Goal: Task Accomplishment & Management: Complete application form

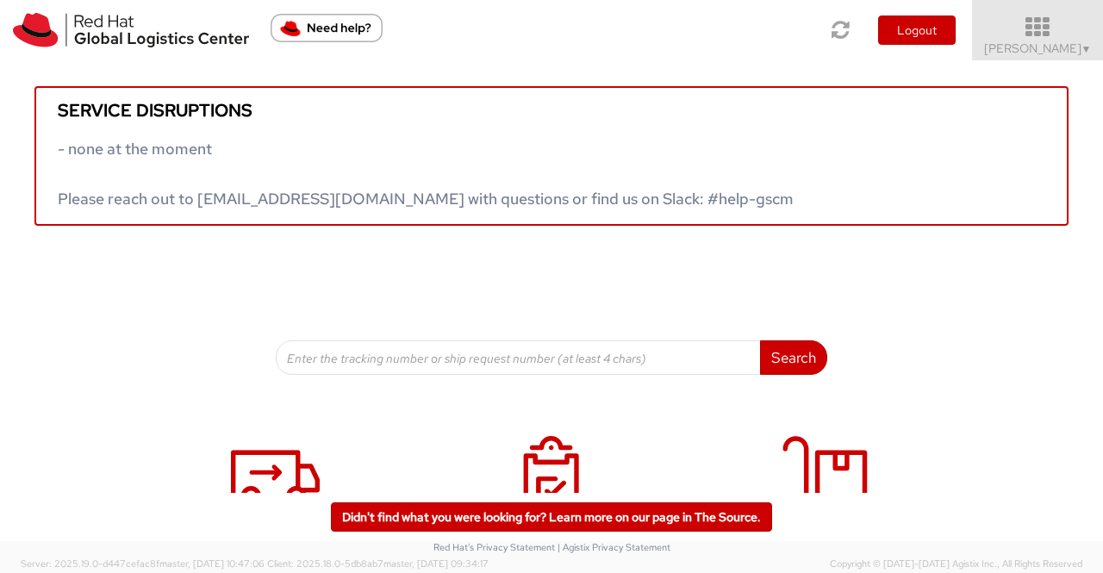
click at [1086, 49] on span "▼" at bounding box center [1086, 49] width 10 height 14
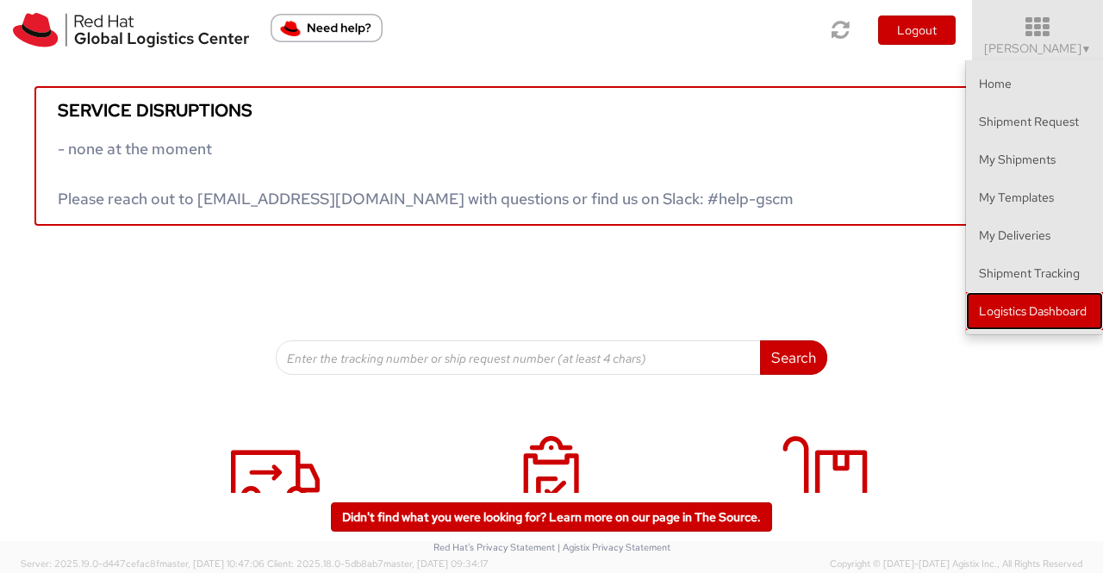
click at [1043, 313] on link "Logistics Dashboard" at bounding box center [1034, 311] width 137 height 38
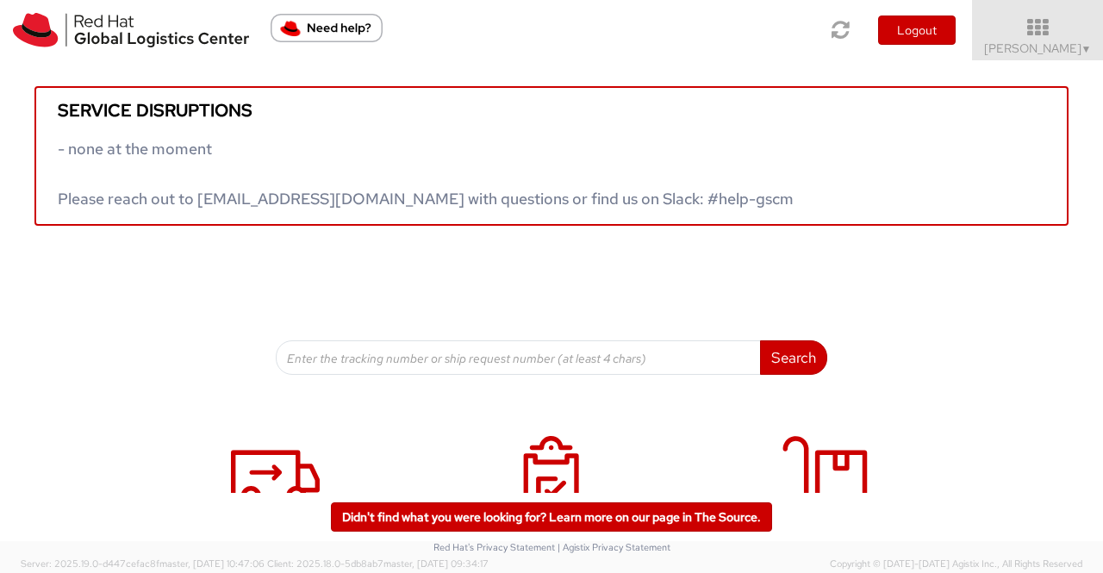
click at [670, 262] on div "Search Refine By Ship From Date To" at bounding box center [551, 300] width 551 height 149
click at [1072, 47] on span "Sumitra Hansdah ▼" at bounding box center [1038, 48] width 108 height 16
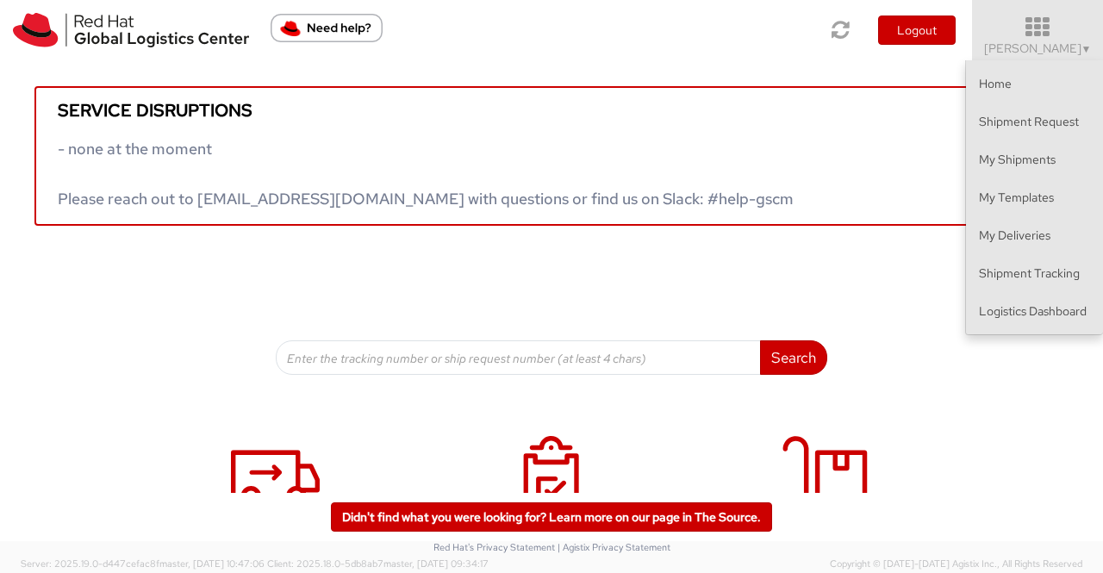
drag, startPoint x: 509, startPoint y: 44, endPoint x: 329, endPoint y: 9, distance: 183.3
click at [494, 43] on div "Toggle navigation Logout Sumitra Hansdah ▼ Home Shipment Request My Shipments M…" at bounding box center [551, 30] width 1103 height 60
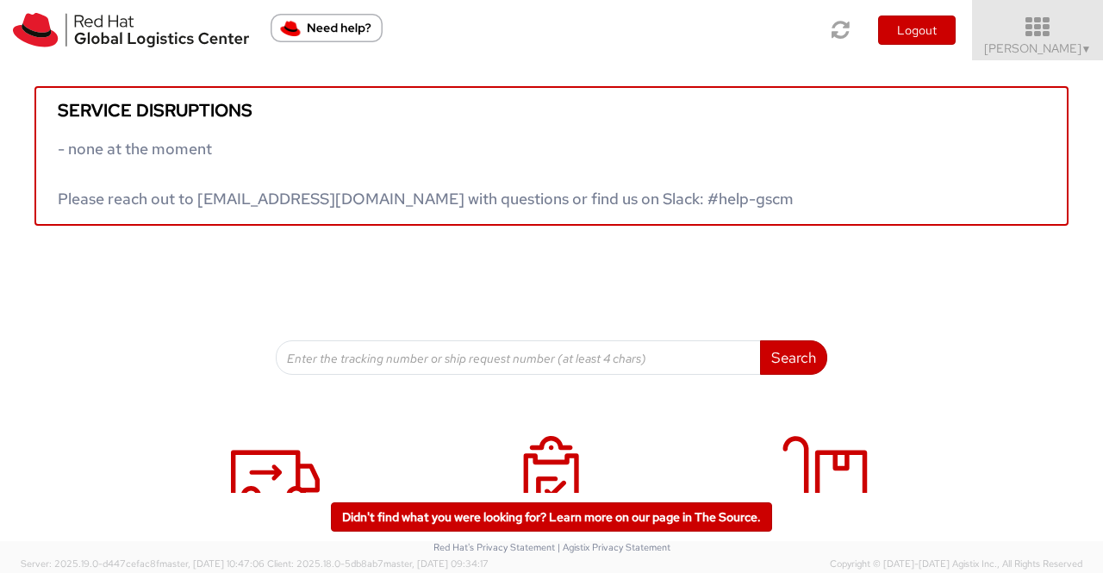
click at [1082, 47] on span "▼" at bounding box center [1086, 49] width 10 height 14
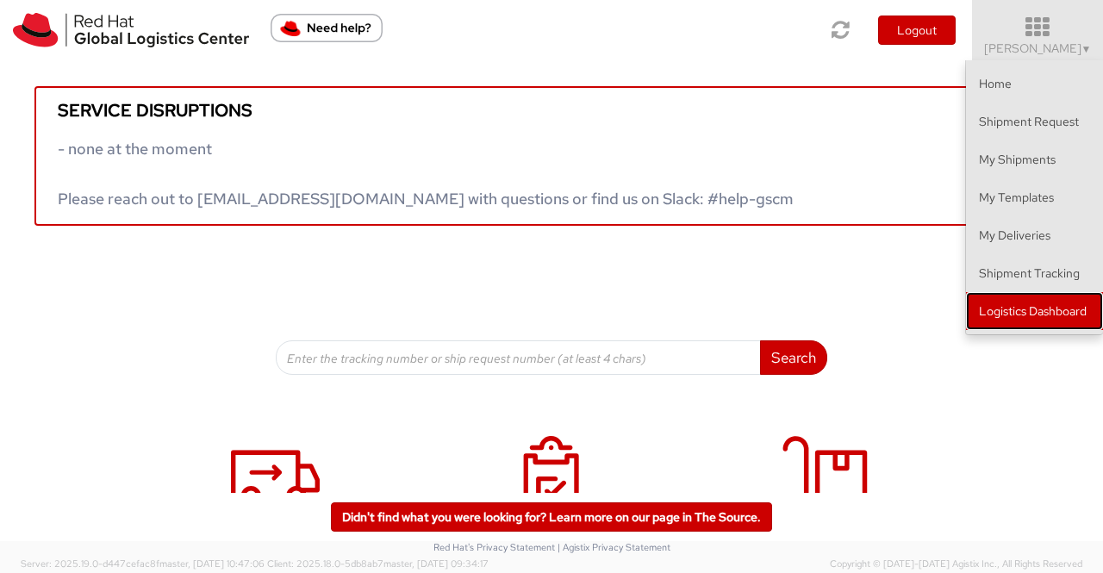
click at [1032, 310] on link "Logistics Dashboard" at bounding box center [1034, 311] width 137 height 38
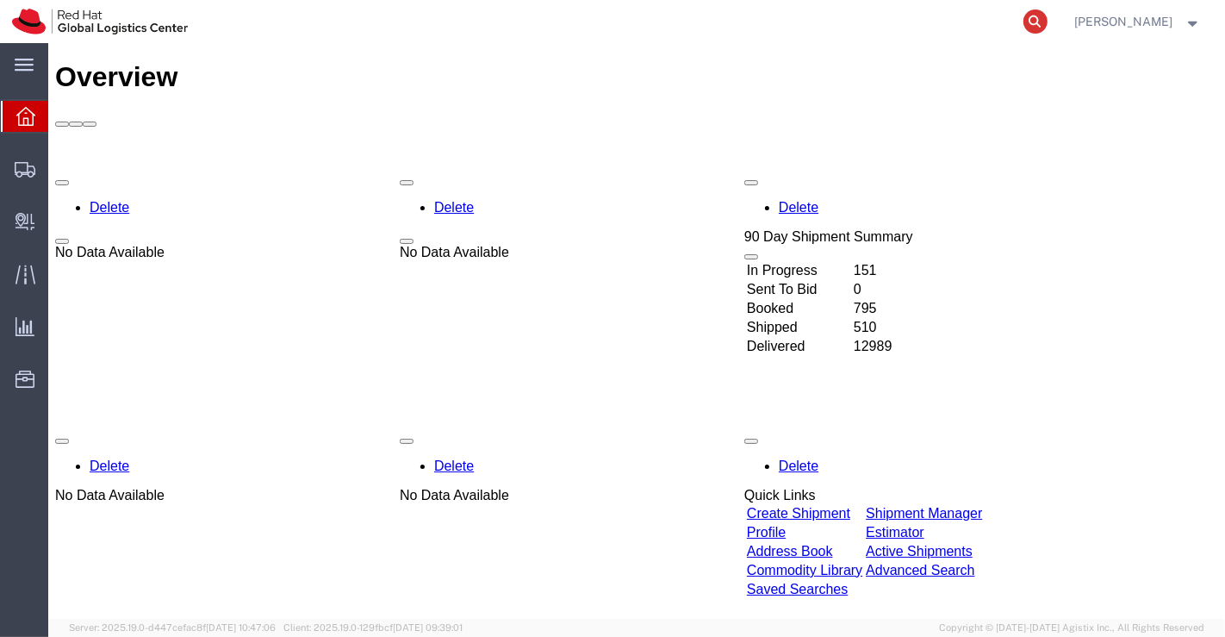
click at [1034, 23] on icon at bounding box center [1035, 21] width 24 height 24
paste input "393379373620"
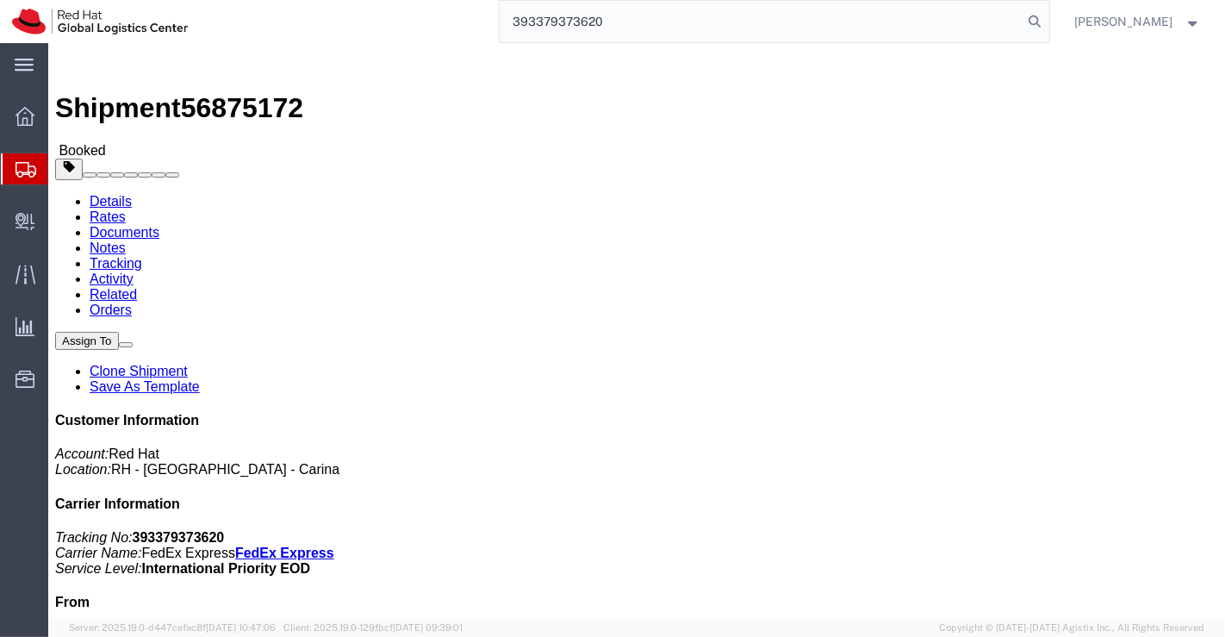
type input "393379373620"
drag, startPoint x: 421, startPoint y: 319, endPoint x: 410, endPoint y: 304, distance: 18.4
click div "Ship From Red Hat India Private Limited (Pallav Sen Gupta) BENGLURU Bagmane Con…"
drag, startPoint x: 235, startPoint y: 20, endPoint x: 146, endPoint y: 15, distance: 89.7
click span "56875172"
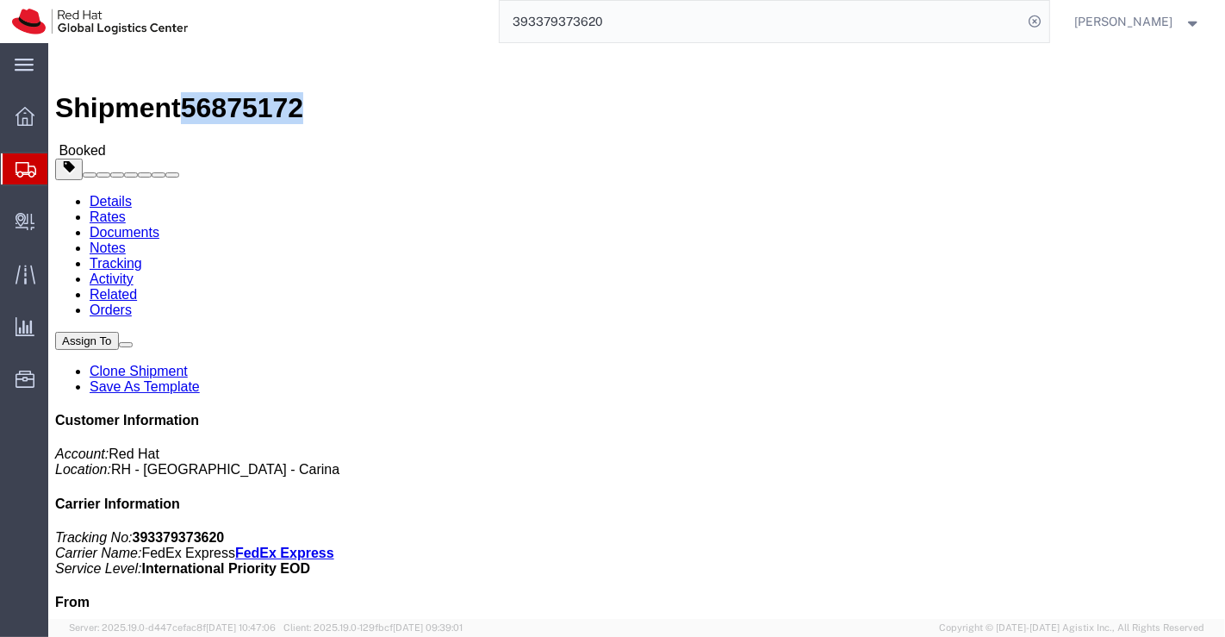
copy span "56875172"
drag, startPoint x: 482, startPoint y: 383, endPoint x: 334, endPoint y: 308, distance: 165.7
click div "Shipment Detail Ship From Red Hat India Private Limited (Pallav Sen Gupta) BENG…"
drag, startPoint x: 295, startPoint y: 180, endPoint x: 225, endPoint y: 174, distance: 70.0
click div "Ship To Jonathan Loh (Jonathan Loh) BLK11 Farrer Park Road #21-11 Singapore, 21…"
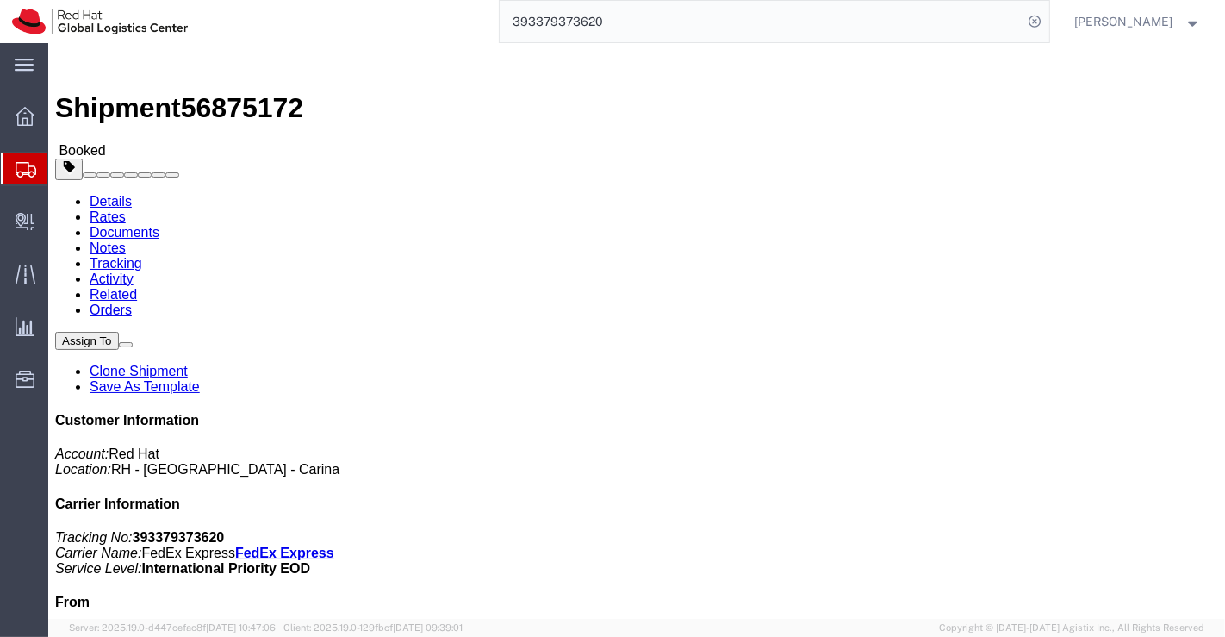
copy address "Jonathan Loh"
click div "Leg 1 - Small Parcel"
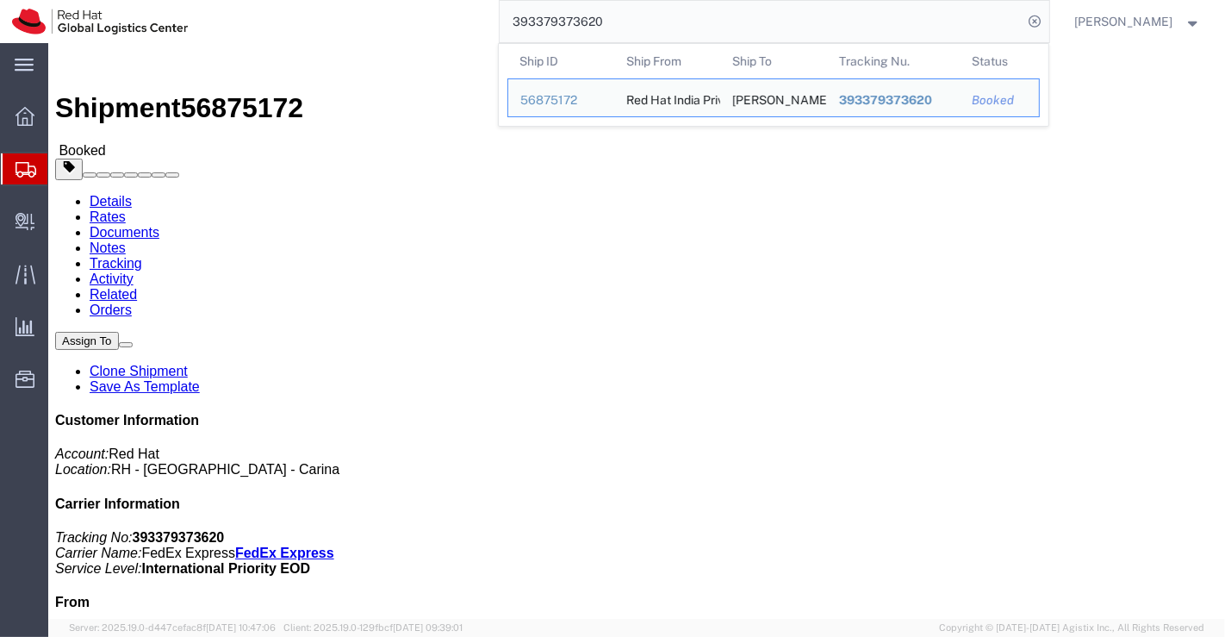
drag, startPoint x: 630, startPoint y: 26, endPoint x: 487, endPoint y: 16, distance: 143.4
click at [487, 16] on div "393379373620 Ship ID Ship From Ship To Tracking Nu. Status Ship ID 56875172 Shi…" at bounding box center [624, 21] width 849 height 43
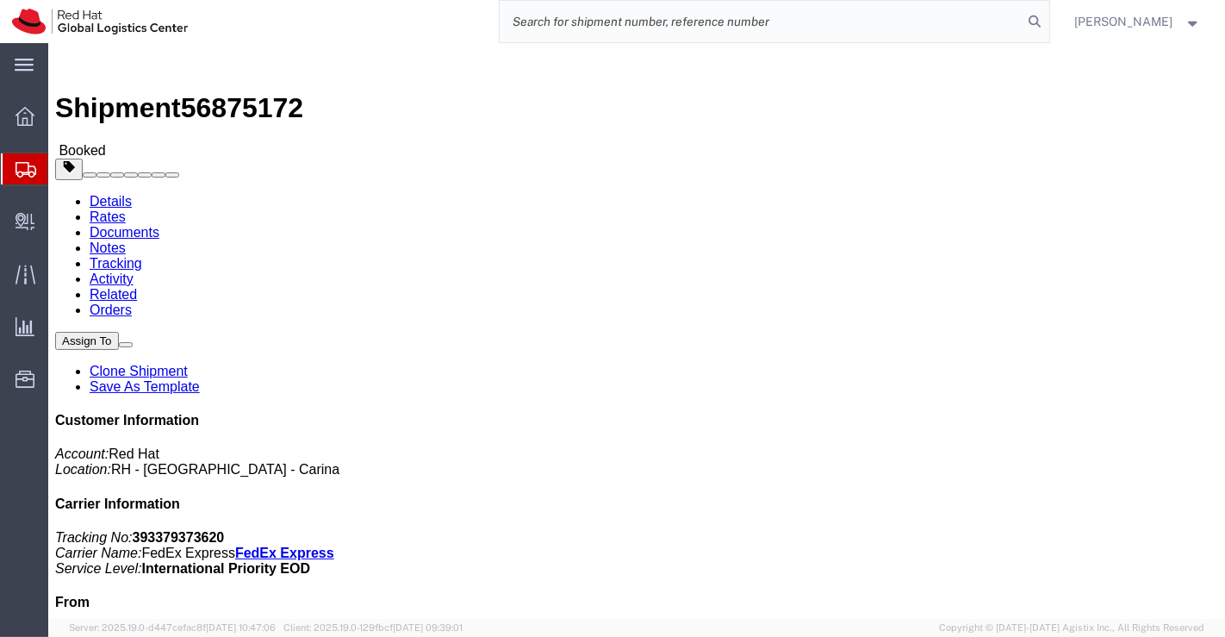
click at [687, 16] on input "search" at bounding box center [762, 21] width 524 height 41
paste input "6748477525"
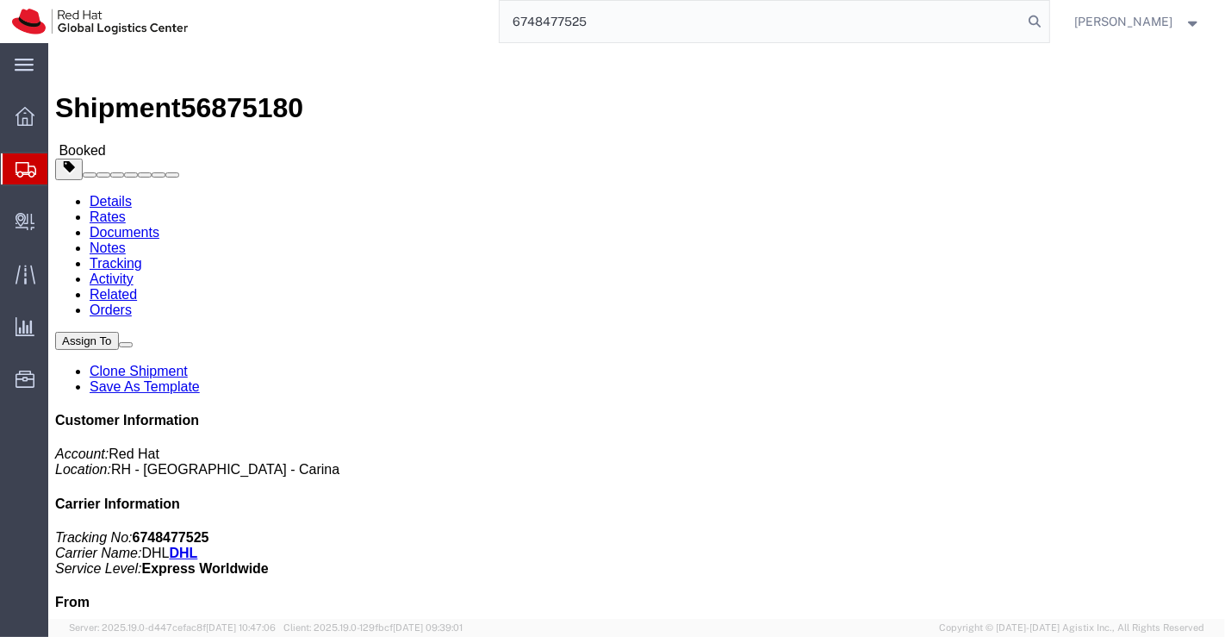
type input "6748477525"
drag, startPoint x: 234, startPoint y: 23, endPoint x: 146, endPoint y: 29, distance: 88.9
click span "56875180"
copy span "56875180"
click h4 "Routing & Vehicle Information"
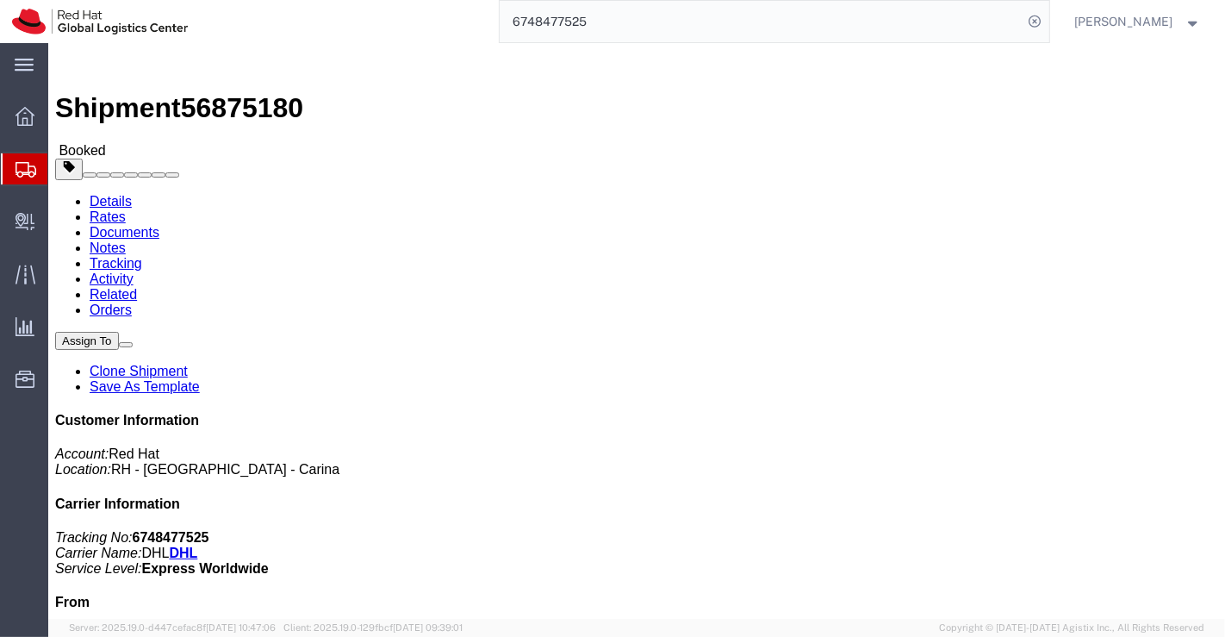
drag, startPoint x: 1013, startPoint y: 493, endPoint x: 1140, endPoint y: 494, distance: 126.6
click div "Customer Information Account: Red Hat Location: RH - Bangalore - Carina Carrier…"
copy address "(Liam Michael Misner)"
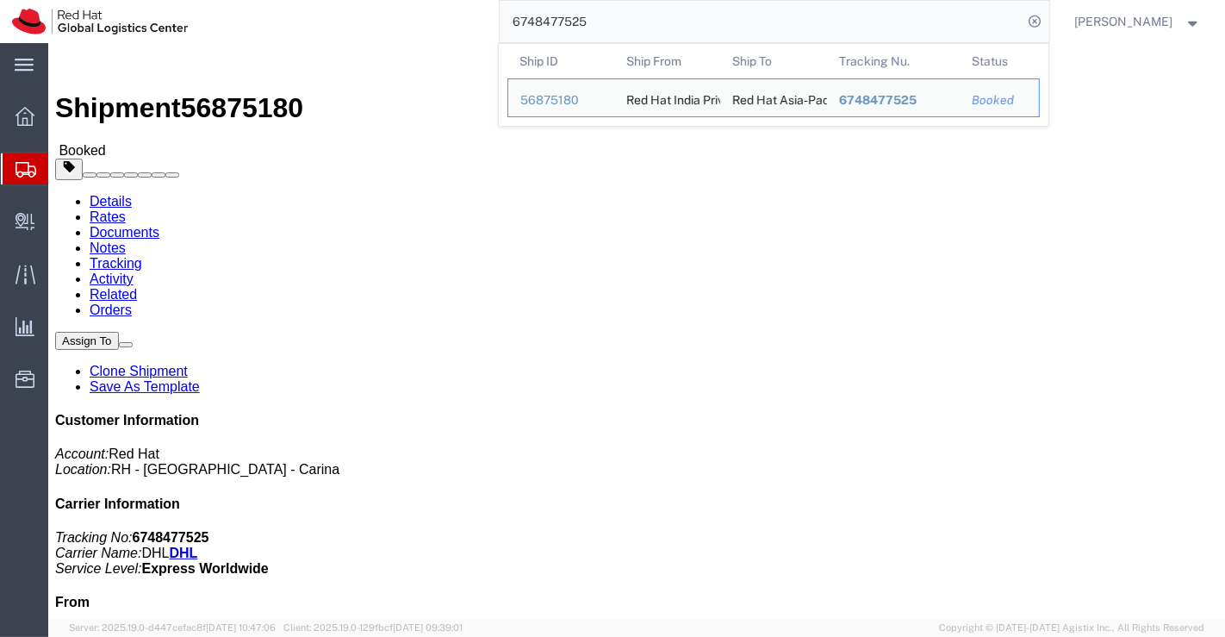
drag, startPoint x: 595, startPoint y: 16, endPoint x: 494, endPoint y: 18, distance: 101.7
click at [494, 18] on div "6748477525 Ship ID Ship From Ship To Tracking Nu. Status Ship ID 56875180 Ship …" at bounding box center [624, 21] width 849 height 43
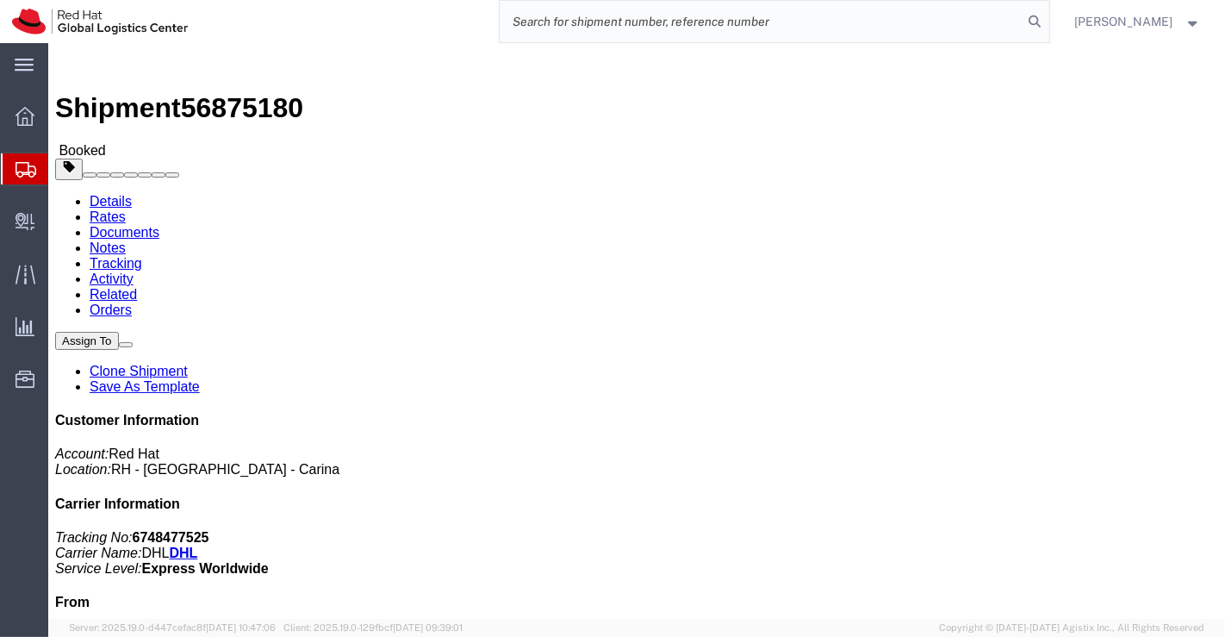
paste input "6748482602"
type input "6748482602"
drag, startPoint x: 233, startPoint y: 19, endPoint x: 147, endPoint y: 22, distance: 85.3
click span "56875181"
copy span "56875181"
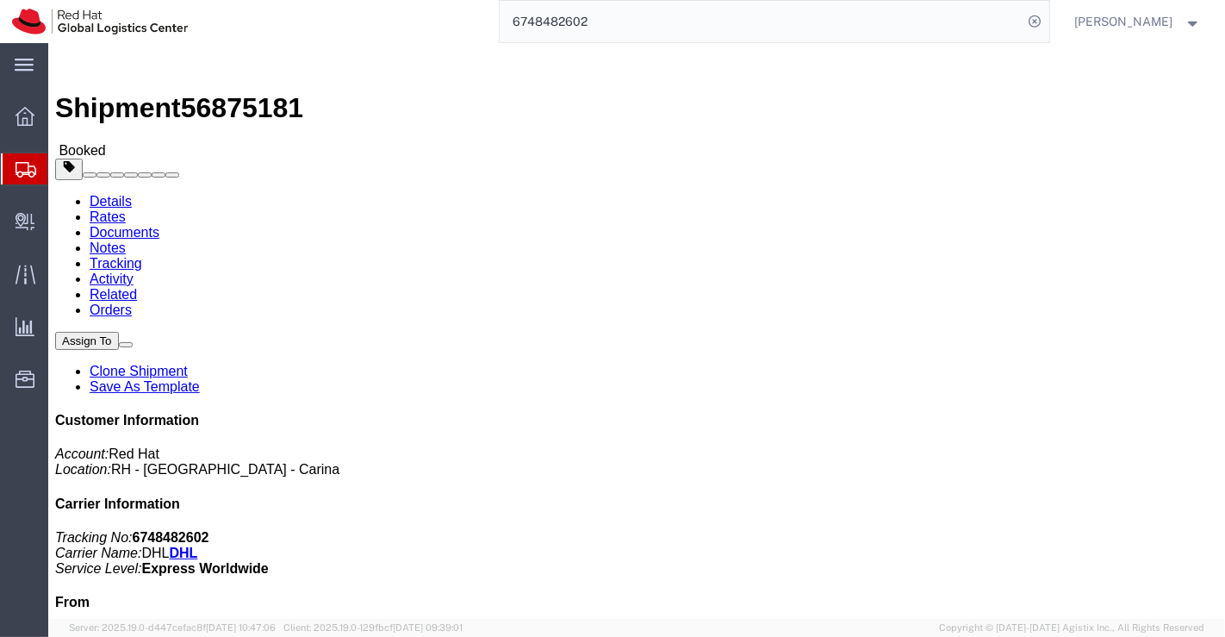
click div "Shipment Detail Ship From Red Hat India Private Limited (Pallav Sen Gupta) BENG…"
drag, startPoint x: 287, startPoint y: 180, endPoint x: 211, endPoint y: 181, distance: 75.8
click div "Ship To Liam Reoch (Liam Reoch) 1/86 Arundel Ave Reservoir, 3073 Australia 0427…"
copy address "Liam Reoch"
click div "Leg 1 - Small Parcel"
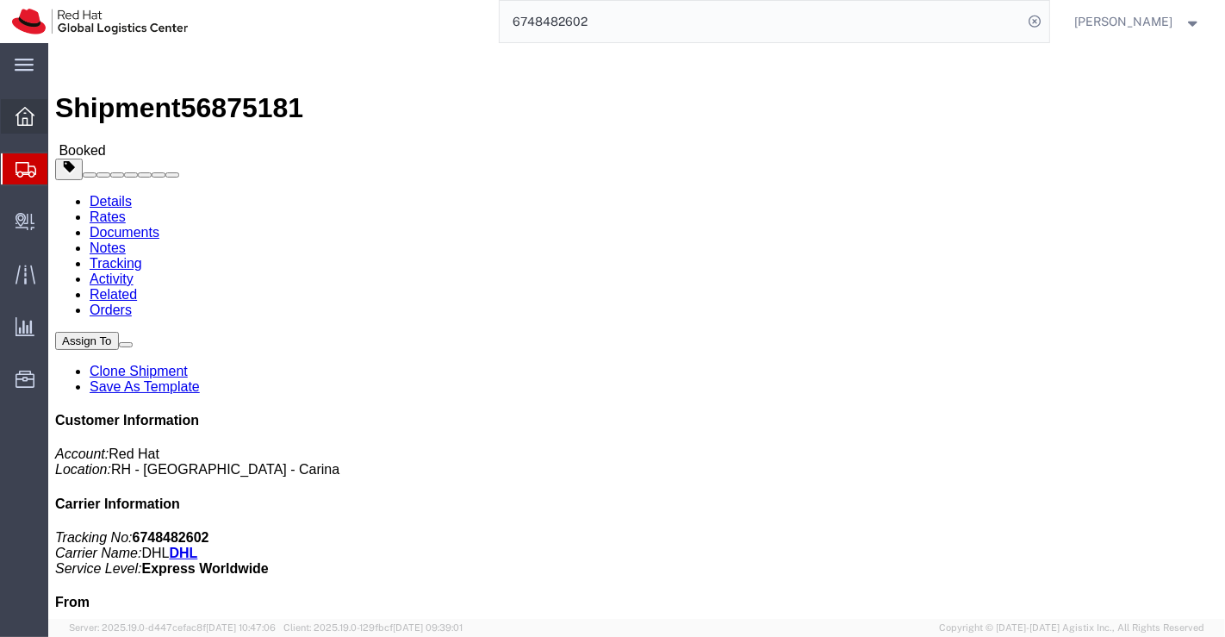
click at [34, 105] on div at bounding box center [25, 116] width 48 height 34
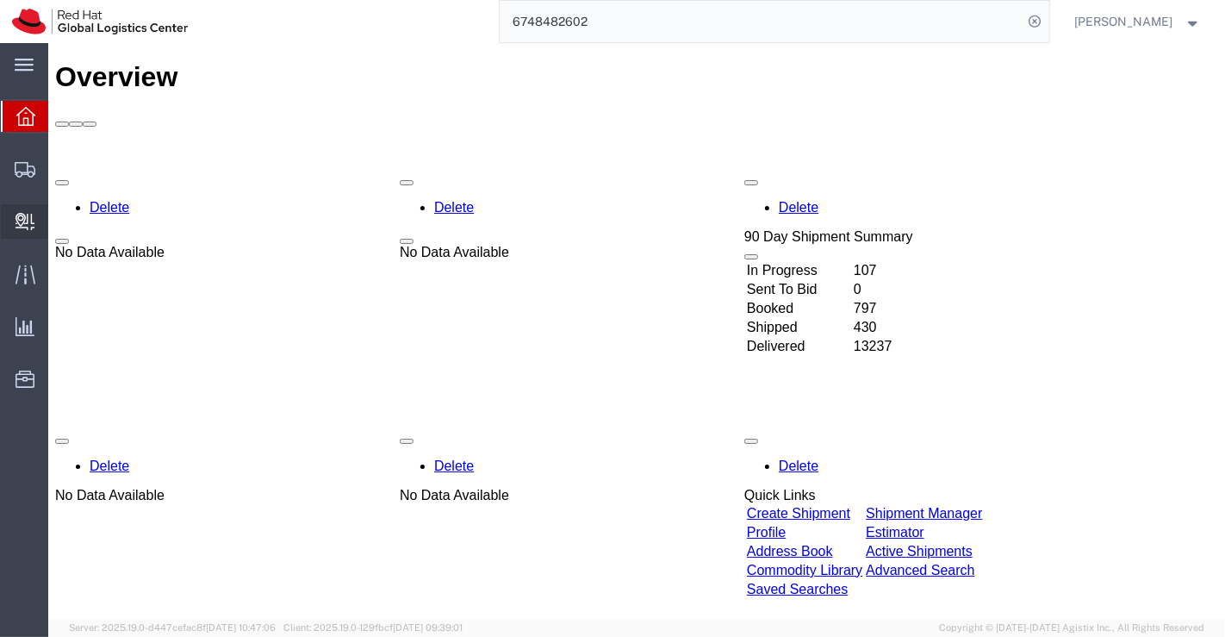
click at [0, 0] on span "Create Delivery" at bounding box center [0, 0] width 0 height 0
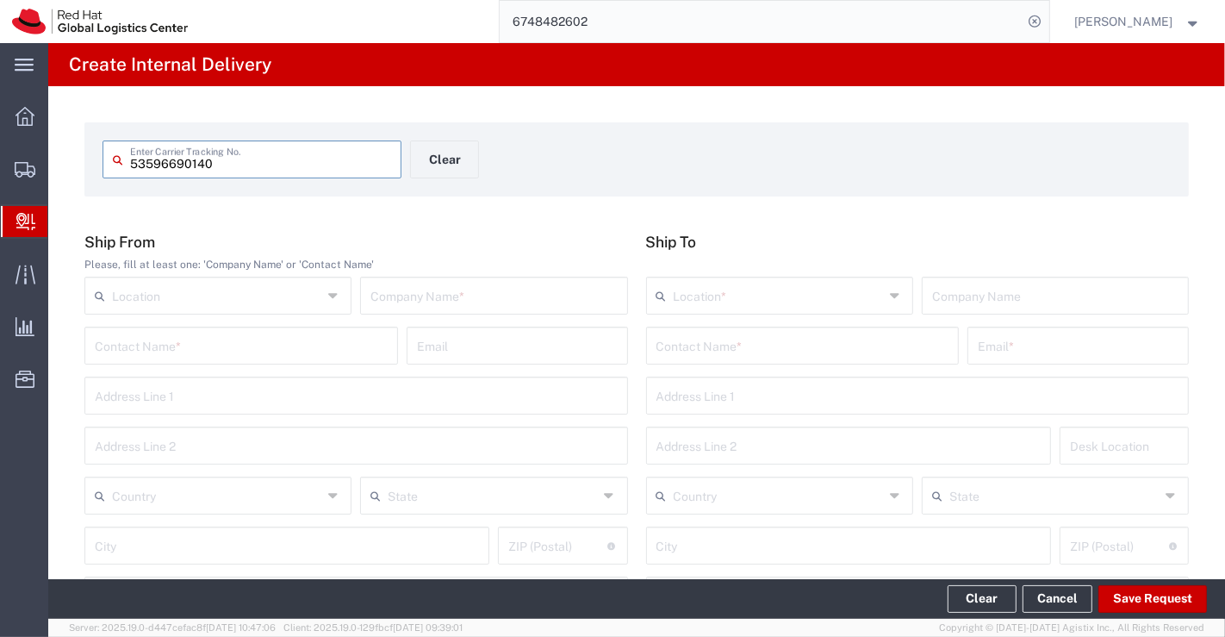
type input "53596690140"
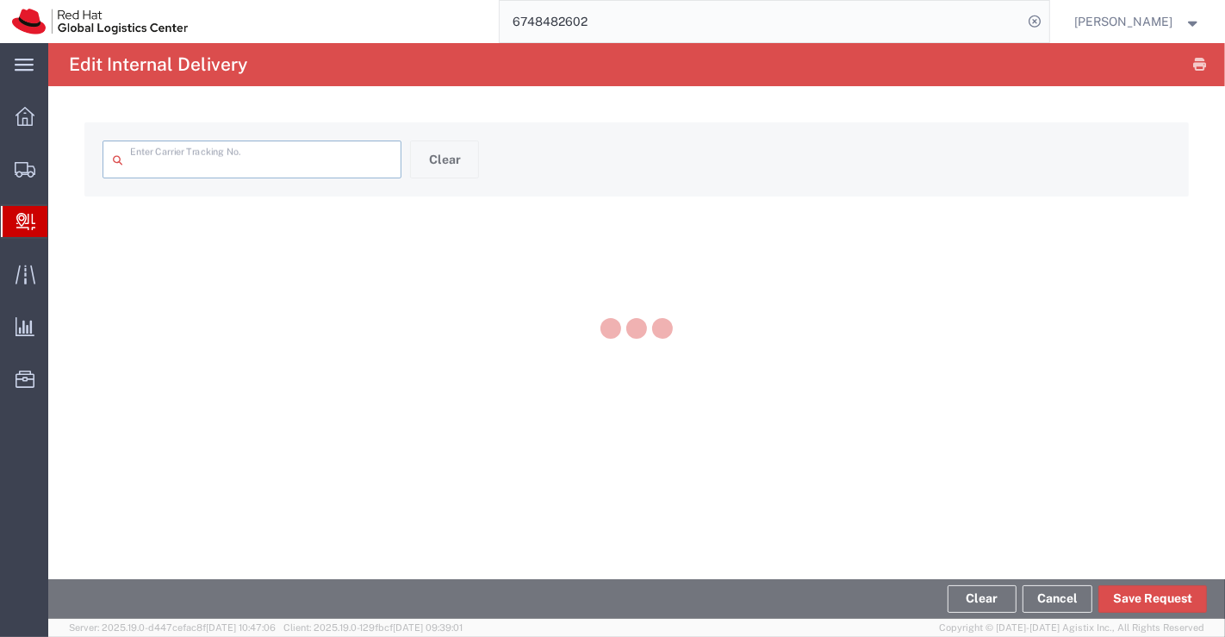
type input "53596690140"
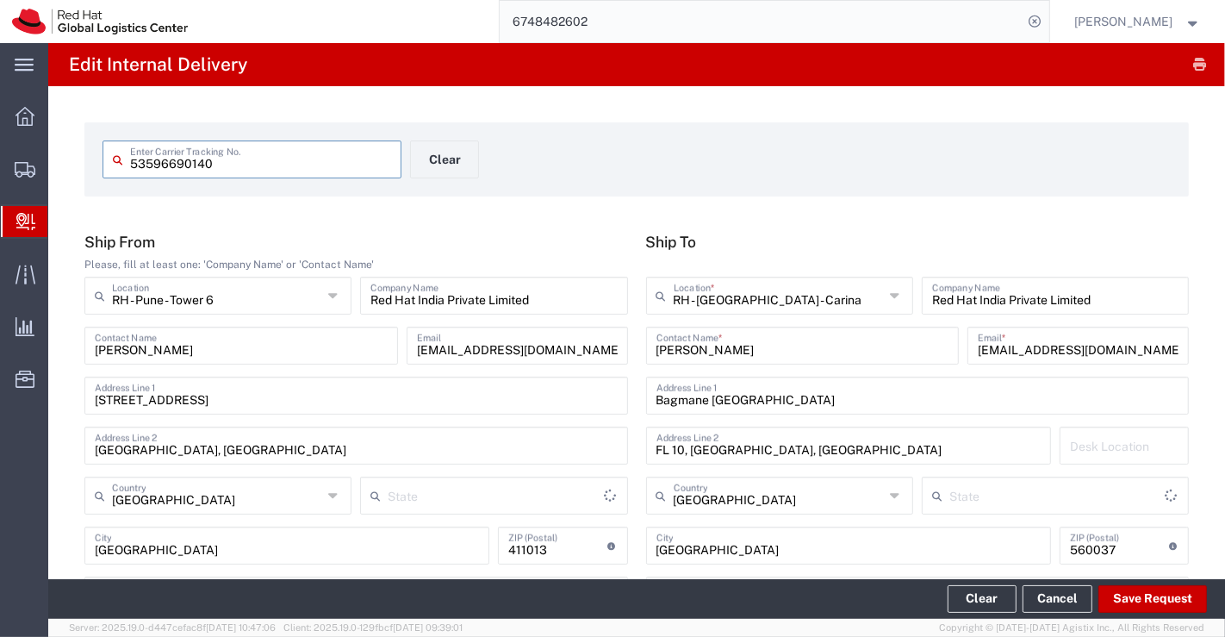
type input "Your Packaging"
type input "Mahārāshtra"
type input "Ground"
type input "[GEOGRAPHIC_DATA]"
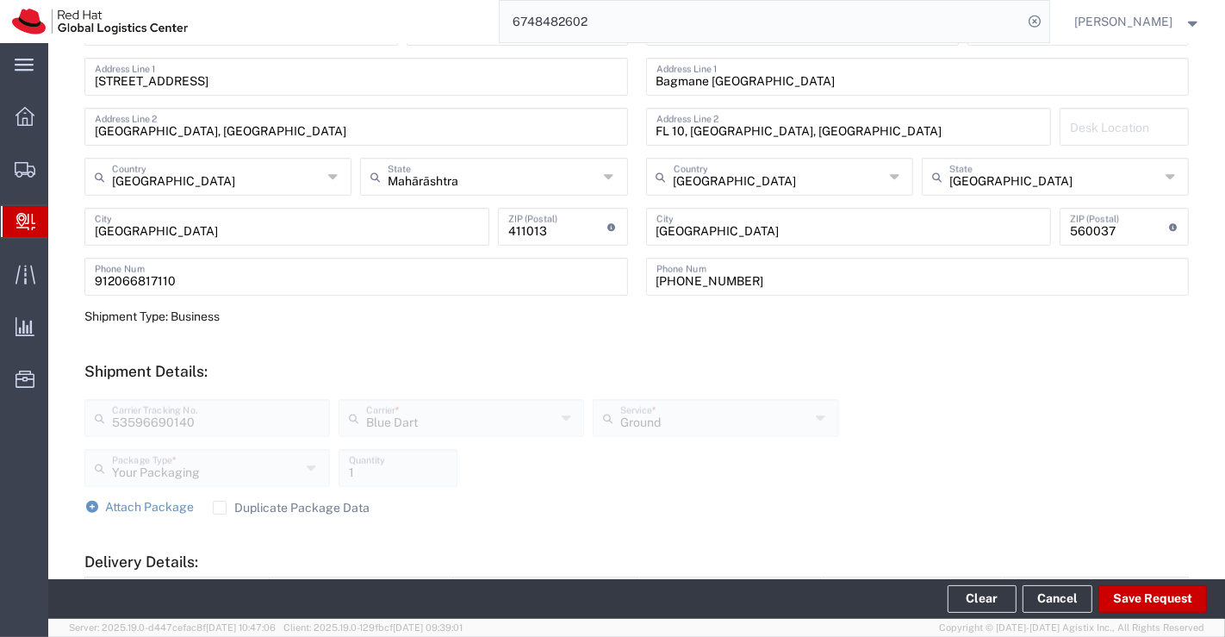
scroll to position [478, 0]
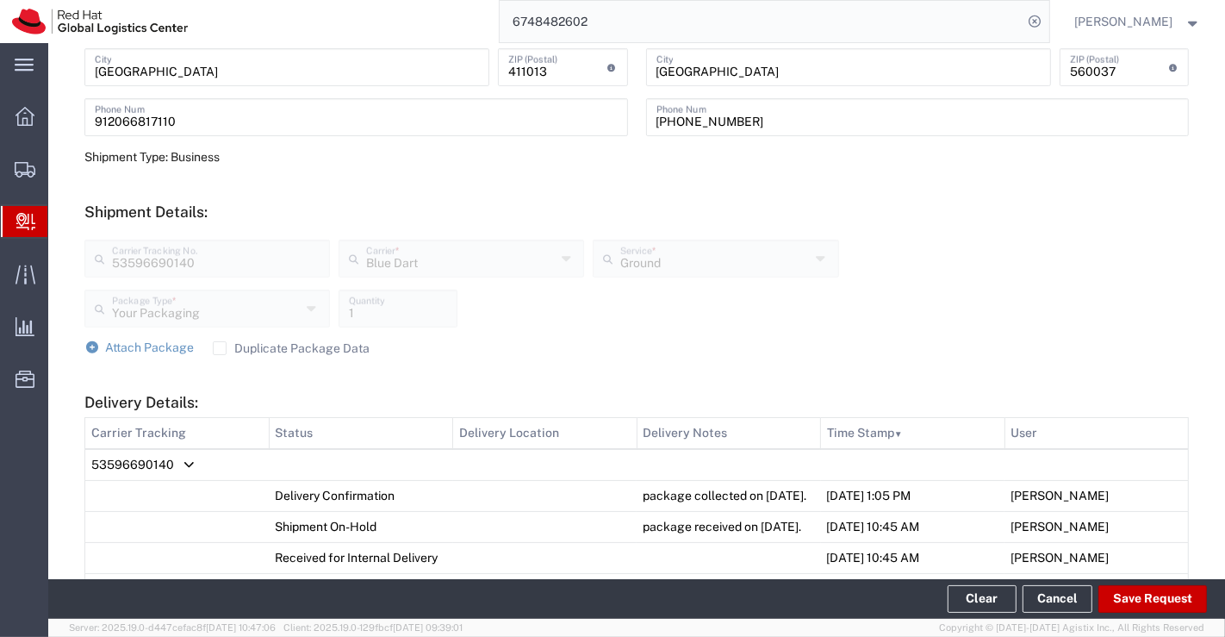
click at [0, 0] on span "Create Delivery" at bounding box center [0, 0] width 0 height 0
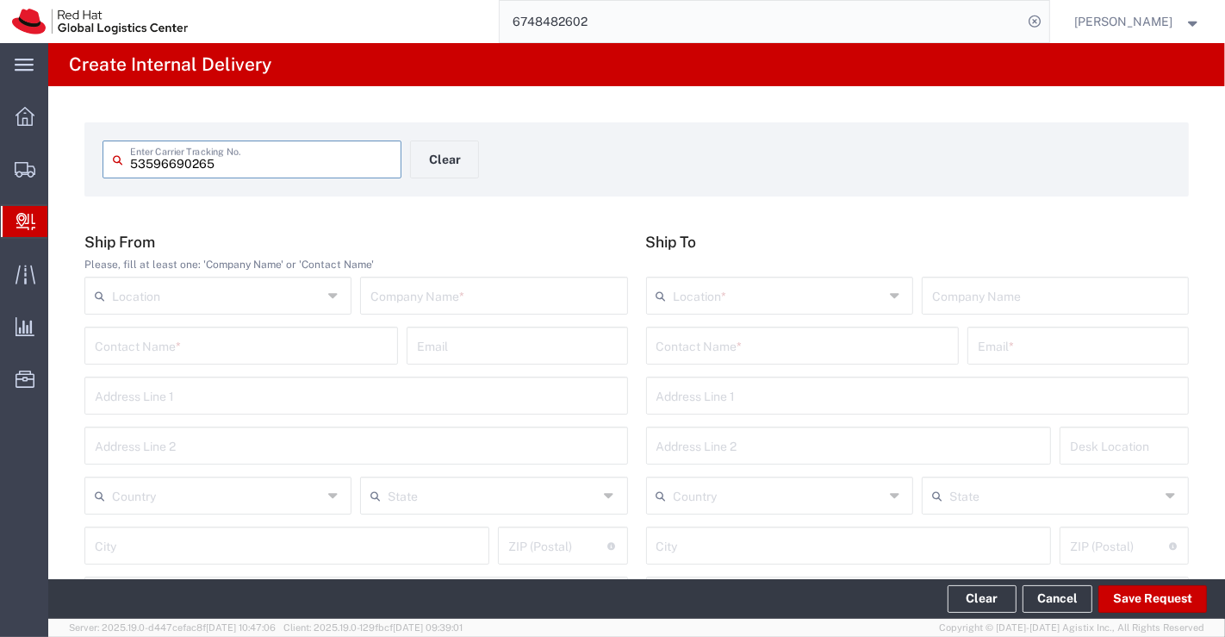
type input "53596690265"
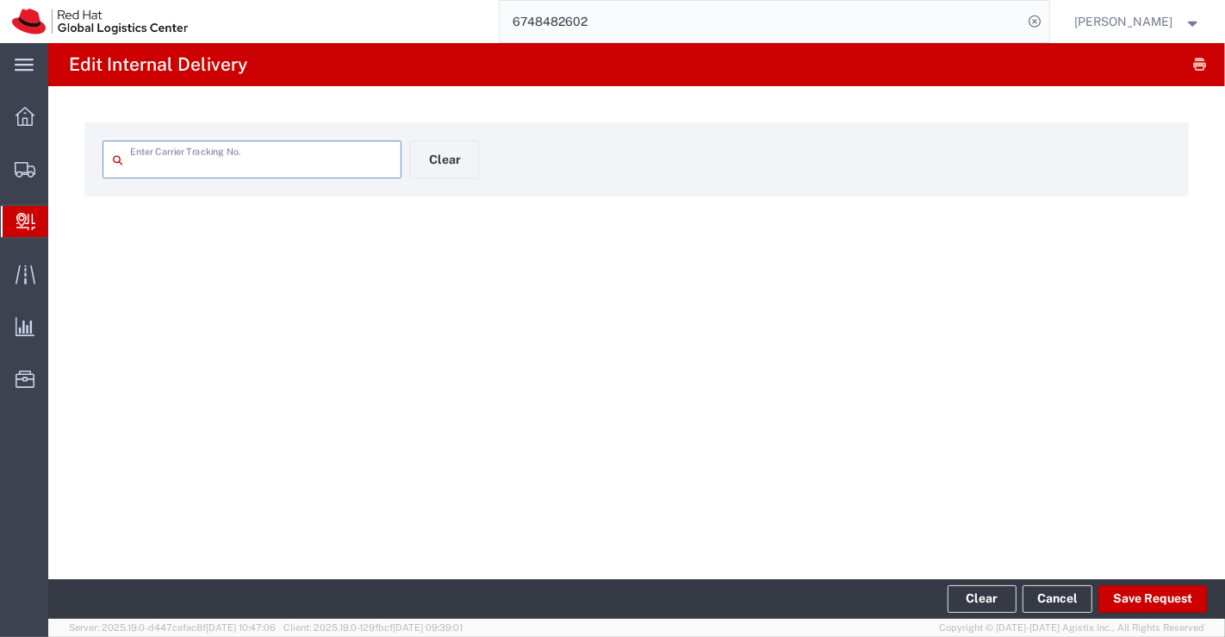
type input "53596690265"
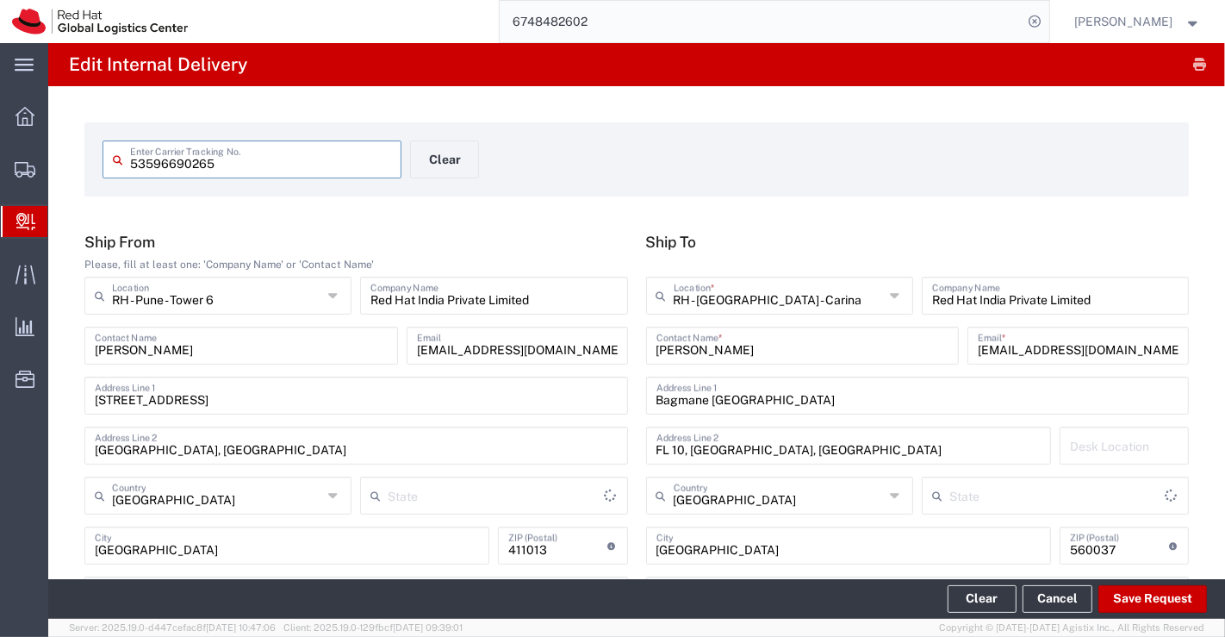
type input "Mahārāshtra"
type input "Your Packaging"
type input "Ground"
type input "[GEOGRAPHIC_DATA]"
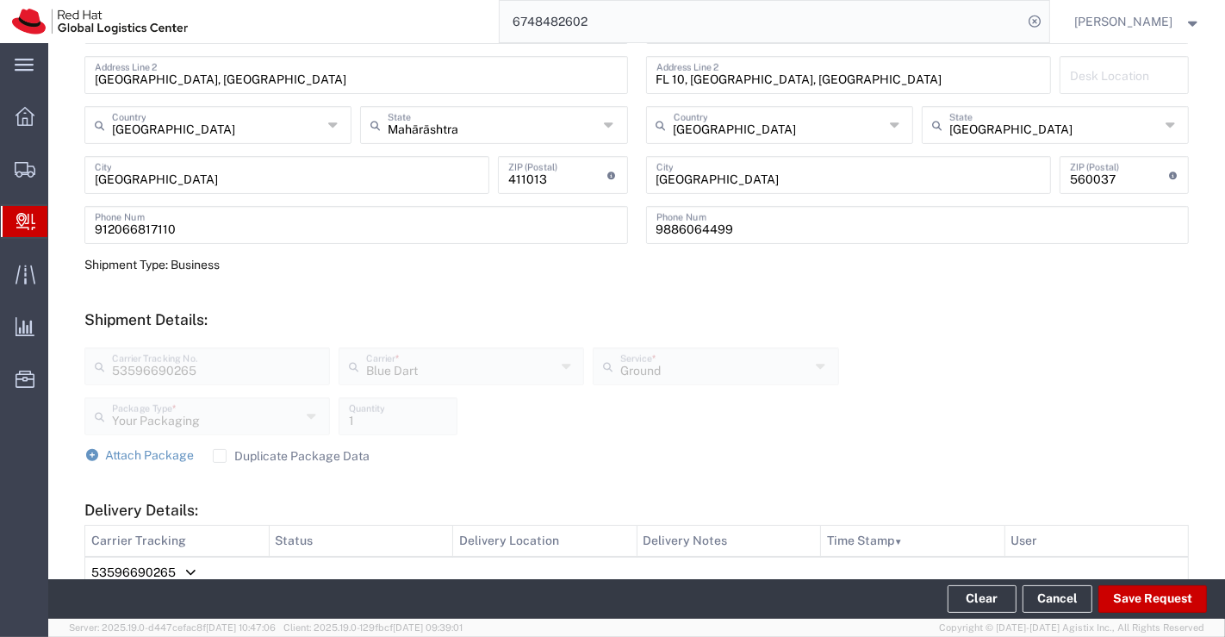
scroll to position [574, 0]
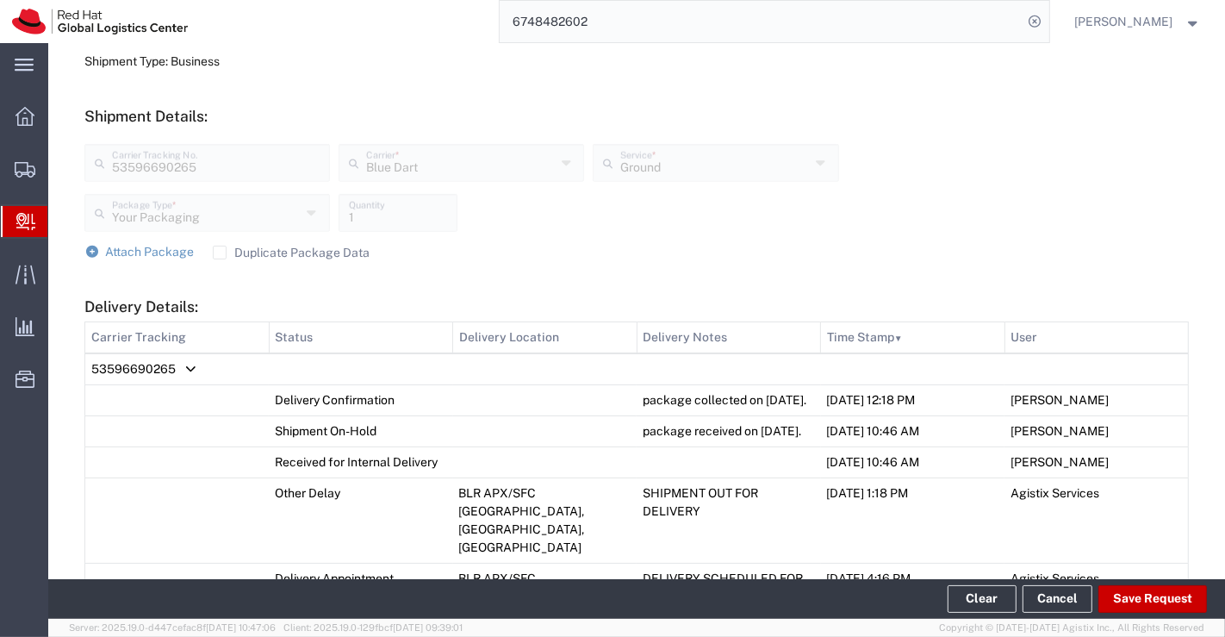
click at [0, 0] on span "Create Delivery" at bounding box center [0, 0] width 0 height 0
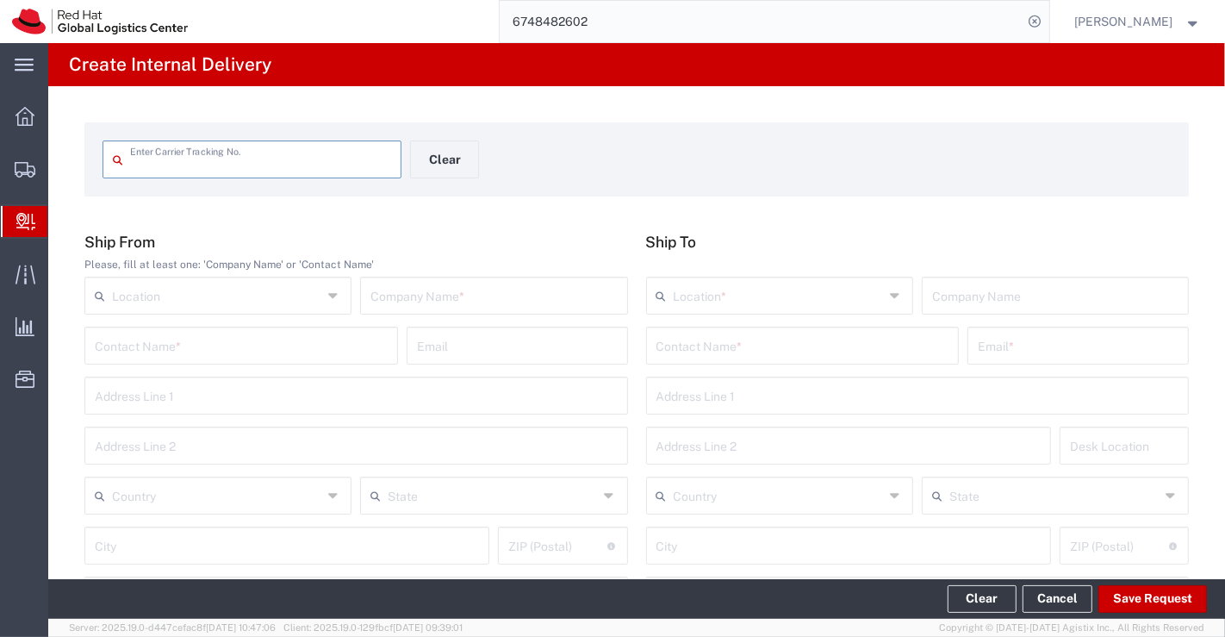
paste input "53600692110"
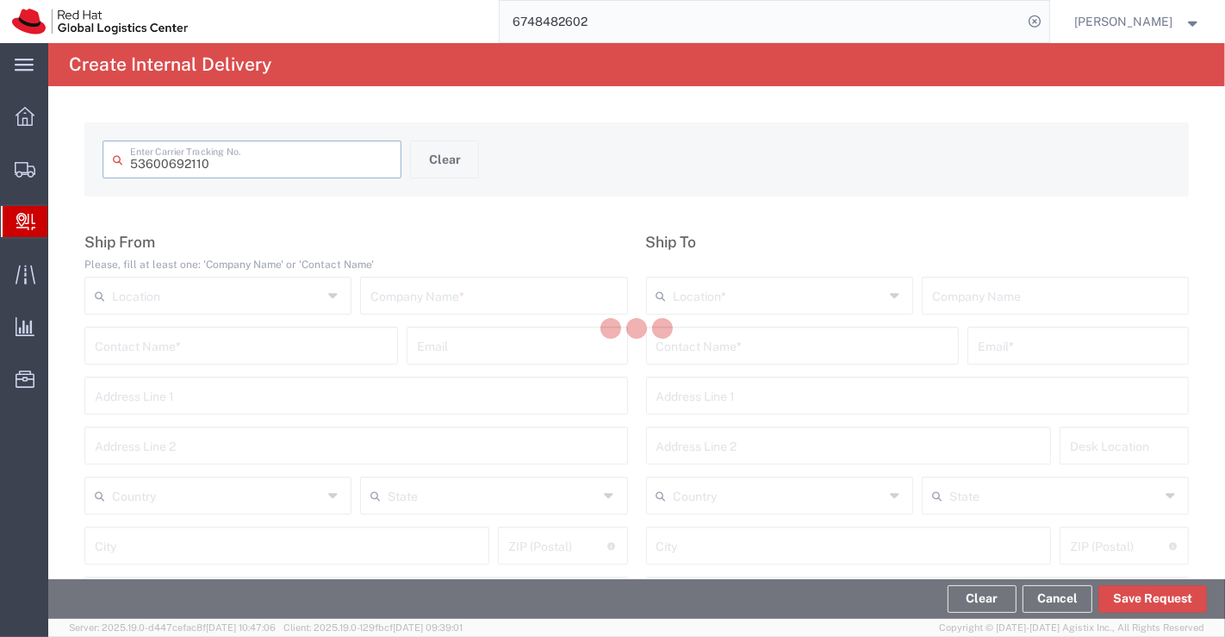
type input "53600692110"
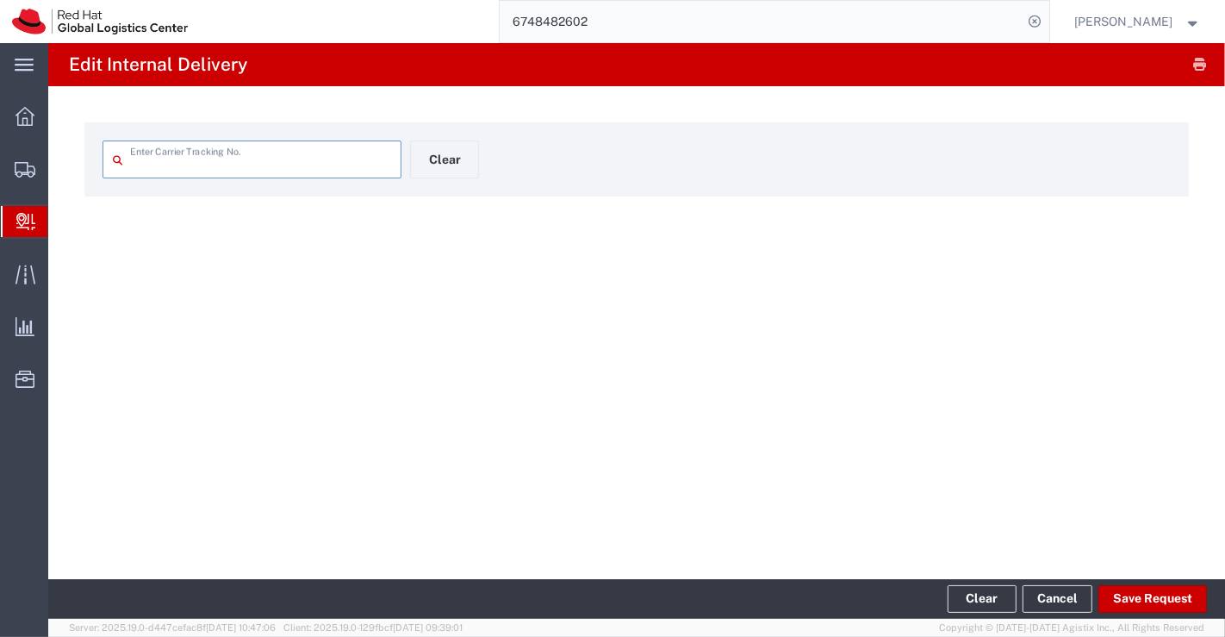
type input "53600692110"
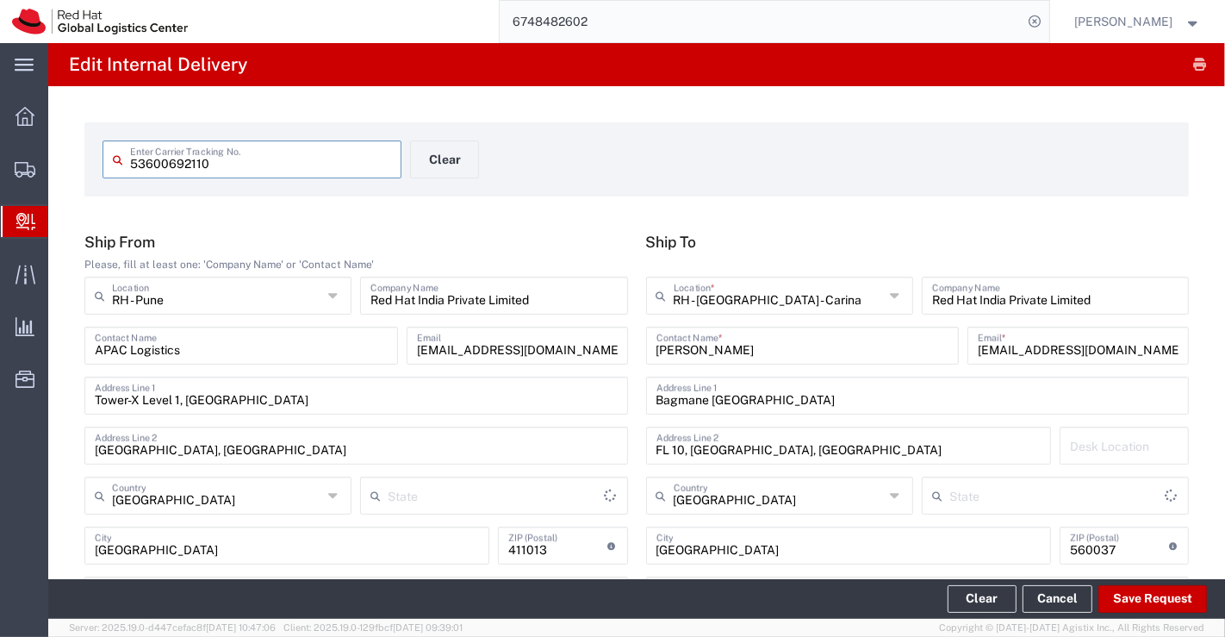
type input "Your Packaging"
type input "Ground"
type input "[GEOGRAPHIC_DATA]"
drag, startPoint x: 226, startPoint y: 168, endPoint x: 125, endPoint y: 172, distance: 100.9
click at [125, 172] on div "53600692110 Enter Carrier Tracking No." at bounding box center [252, 159] width 299 height 38
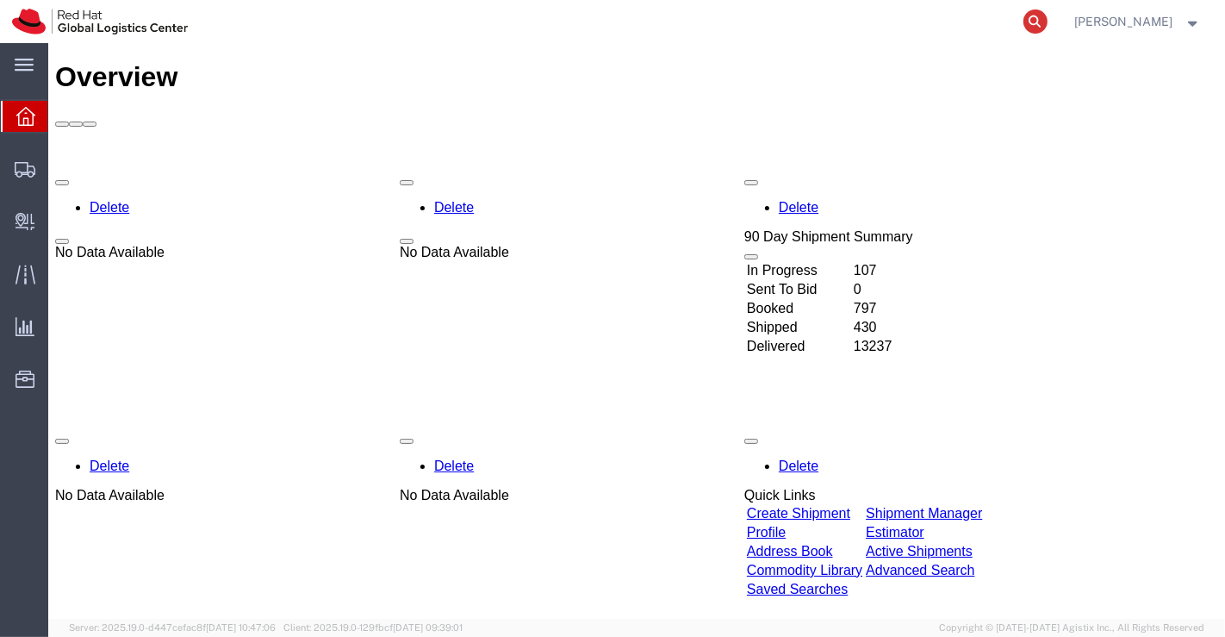
click at [1038, 22] on icon at bounding box center [1035, 21] width 24 height 24
paste input "392189049410"
type input "392189049410"
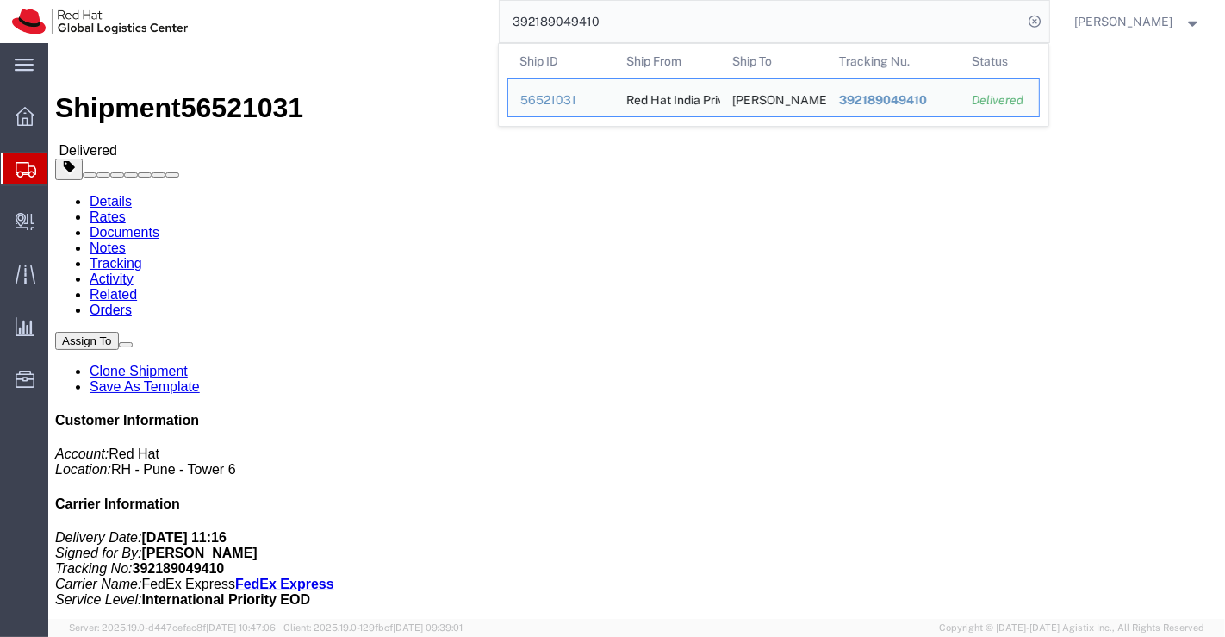
drag, startPoint x: 635, startPoint y: 26, endPoint x: 506, endPoint y: 20, distance: 128.5
click at [506, 20] on input "392189049410" at bounding box center [762, 21] width 524 height 41
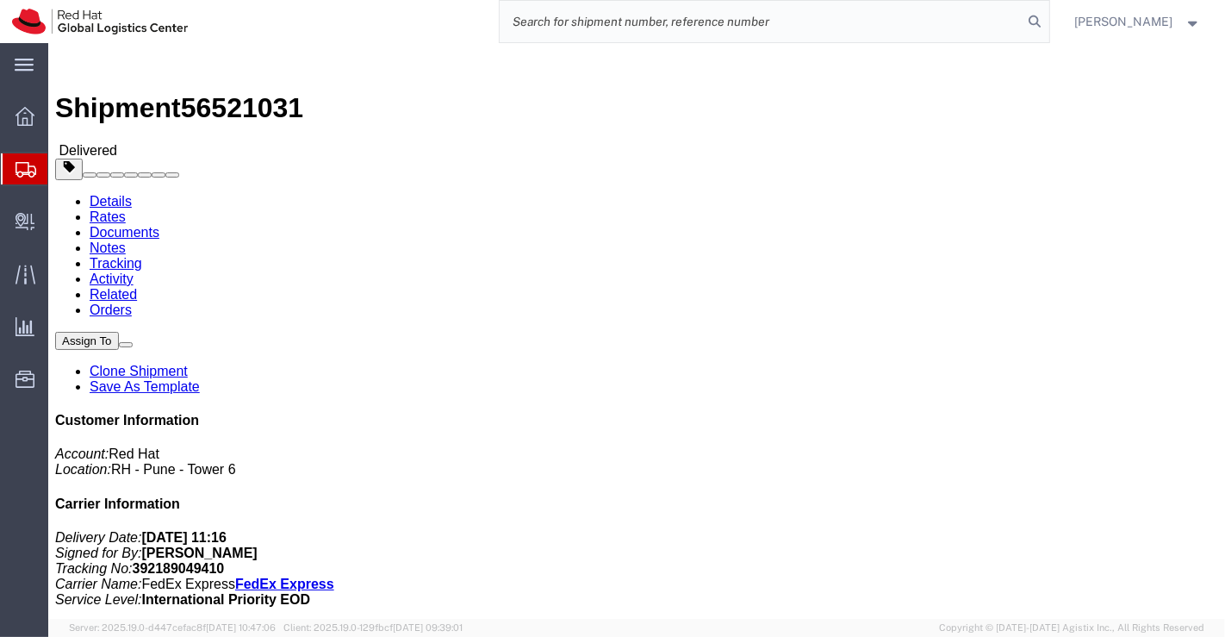
paste input "392189102789"
type input "3"
paste input "392188917397"
type input "392188917397"
drag, startPoint x: 309, startPoint y: 179, endPoint x: 225, endPoint y: 178, distance: 84.4
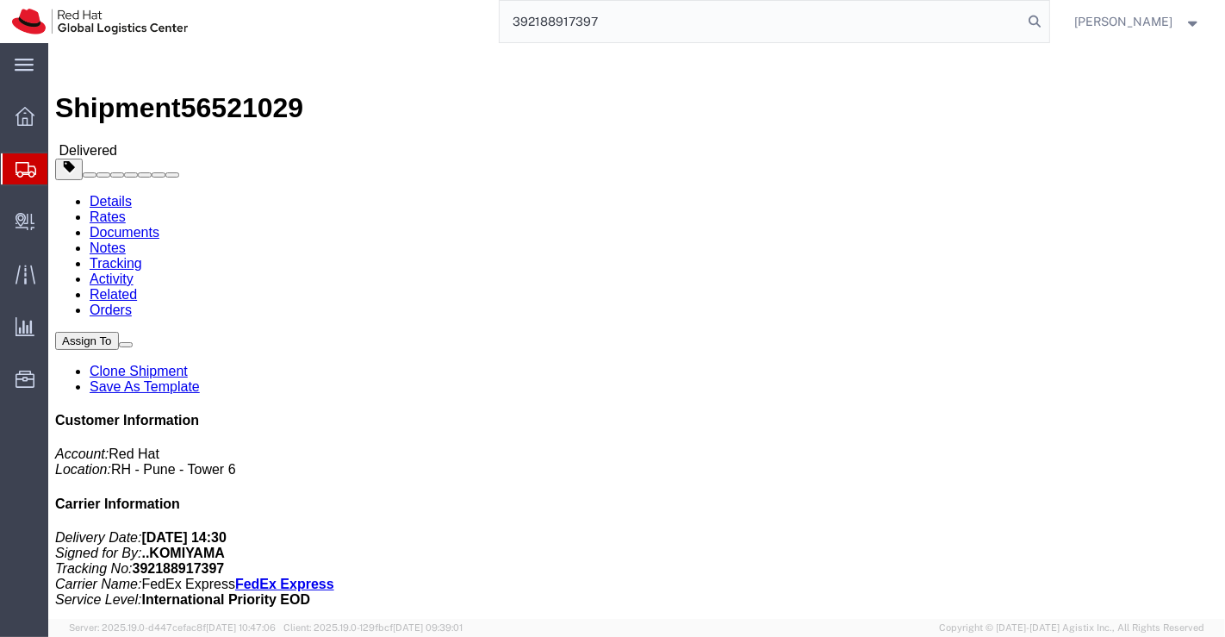
click address "Akira Komiyama (Akira Komiyama) 2001 9 2 Horikiri Katsushika Ku, 124-0006 Japan…"
copy address "Akira Komiyama"
click div "Ship From Red Hat India Private Limited (Pallav Sen Gupta) BENGLURU Bagmane Con…"
click h4 "Routing & Vehicle Information"
drag, startPoint x: 234, startPoint y: 19, endPoint x: 147, endPoint y: 16, distance: 87.0
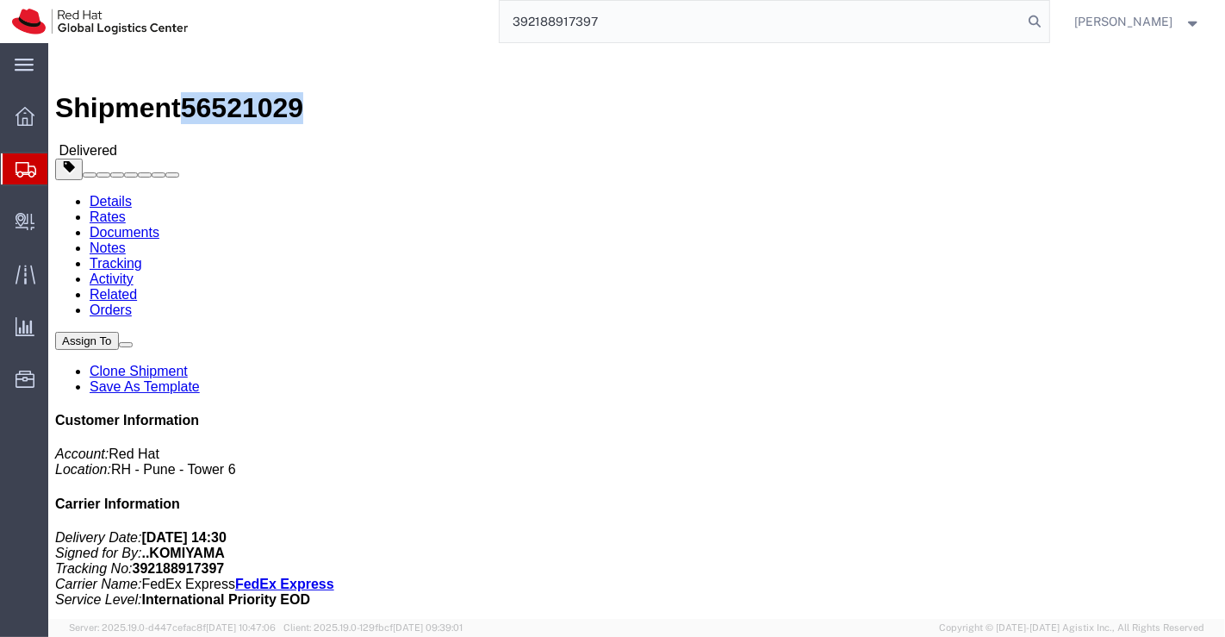
click span "56521029"
copy span "56521029"
drag, startPoint x: 600, startPoint y: 16, endPoint x: 514, endPoint y: 17, distance: 86.2
click at [514, 17] on input "392188917397" at bounding box center [762, 21] width 524 height 41
paste input "392189175339"
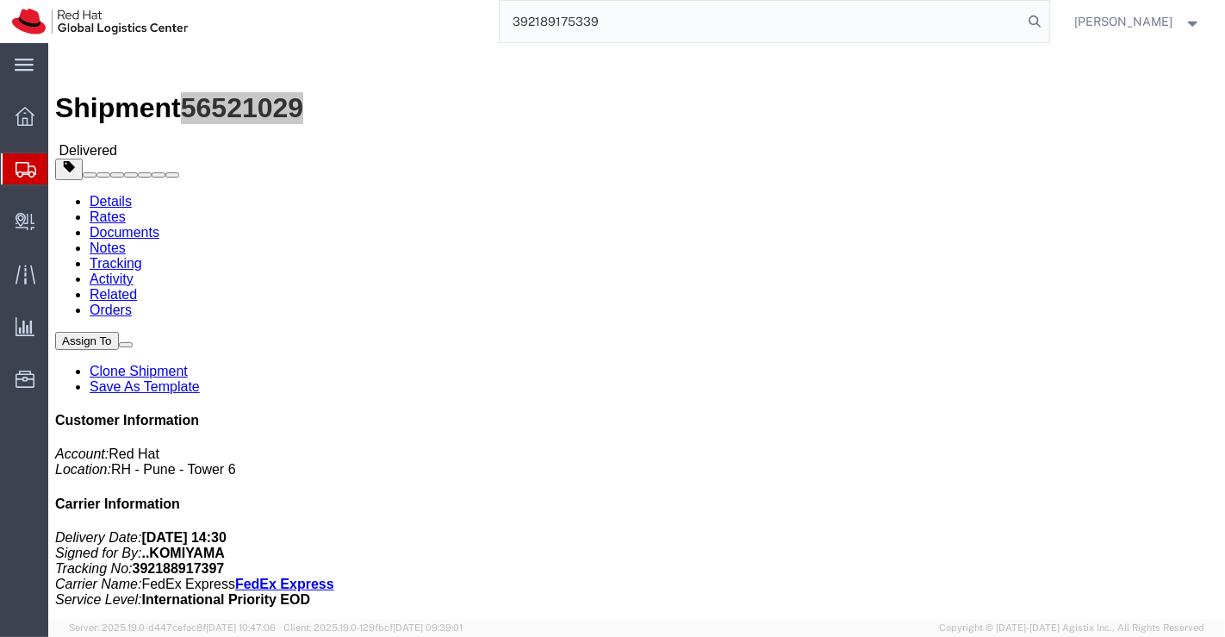
type input "392189175339"
drag, startPoint x: 143, startPoint y: 16, endPoint x: 234, endPoint y: 20, distance: 91.4
click span "56521033"
copy span "56521033"
drag, startPoint x: 325, startPoint y: 181, endPoint x: 211, endPoint y: 177, distance: 113.8
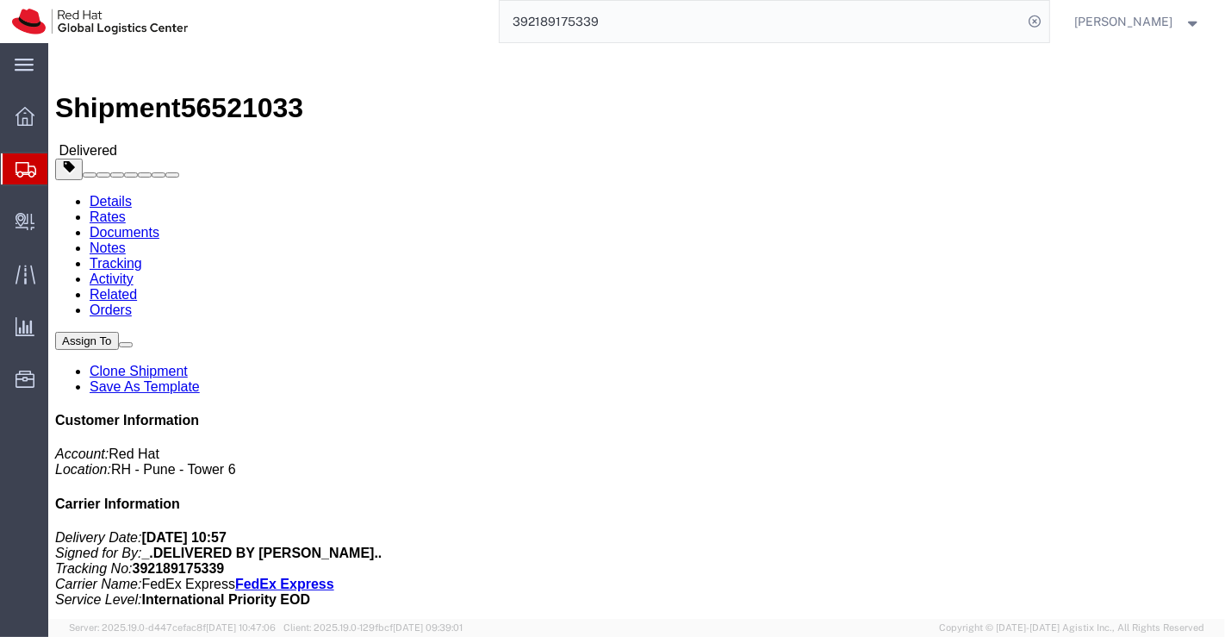
click div "Ship To Tsuyoshi Nishimori (Tsuyoshi Nishimori) Edel Court Mizonokuchi 601 Futa…"
copy address "Tsuyoshi Nishimori"
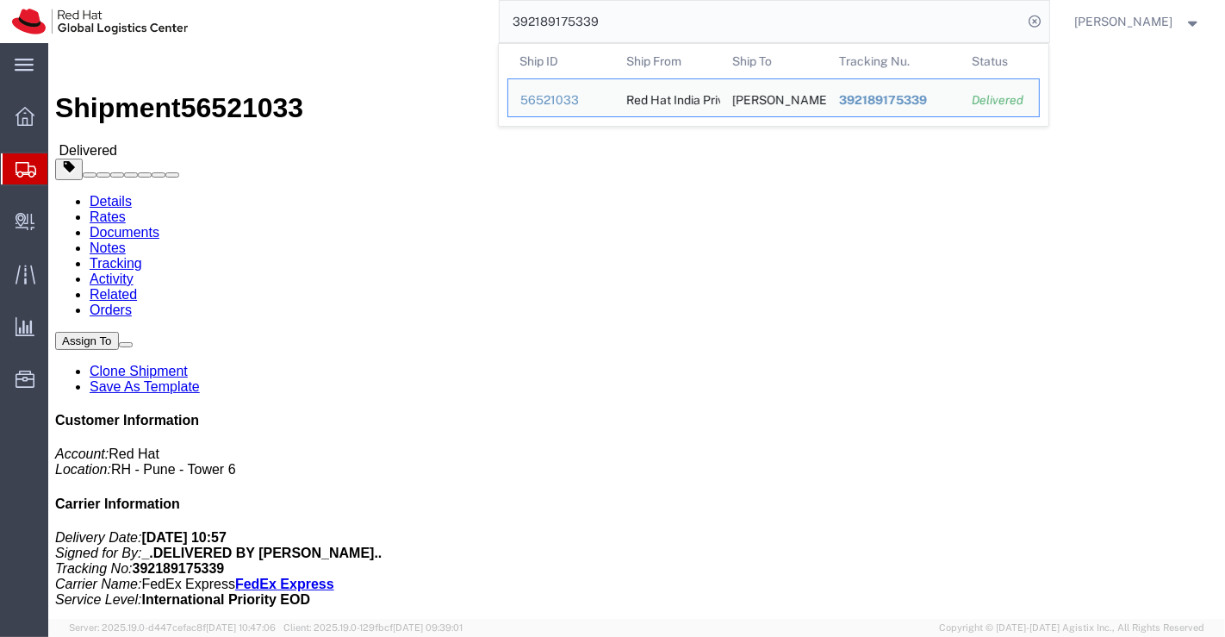
drag, startPoint x: 606, startPoint y: 27, endPoint x: 514, endPoint y: 23, distance: 91.4
click at [514, 23] on input "392189175339" at bounding box center [762, 21] width 524 height 41
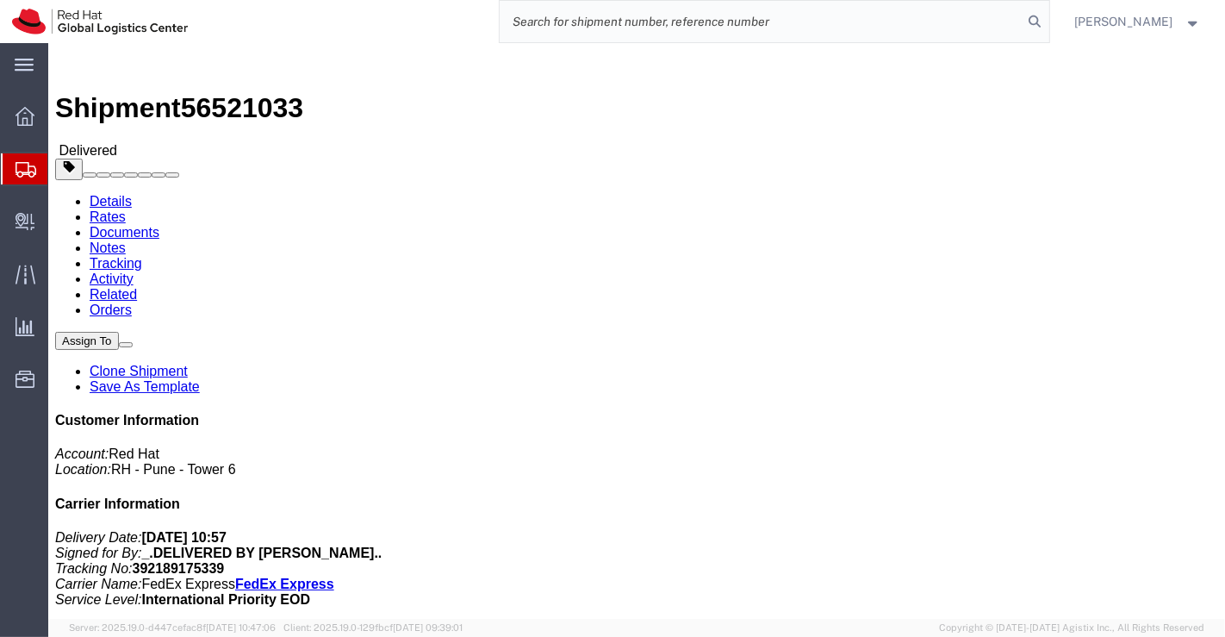
paste input "392189680662"
type input "392189680662"
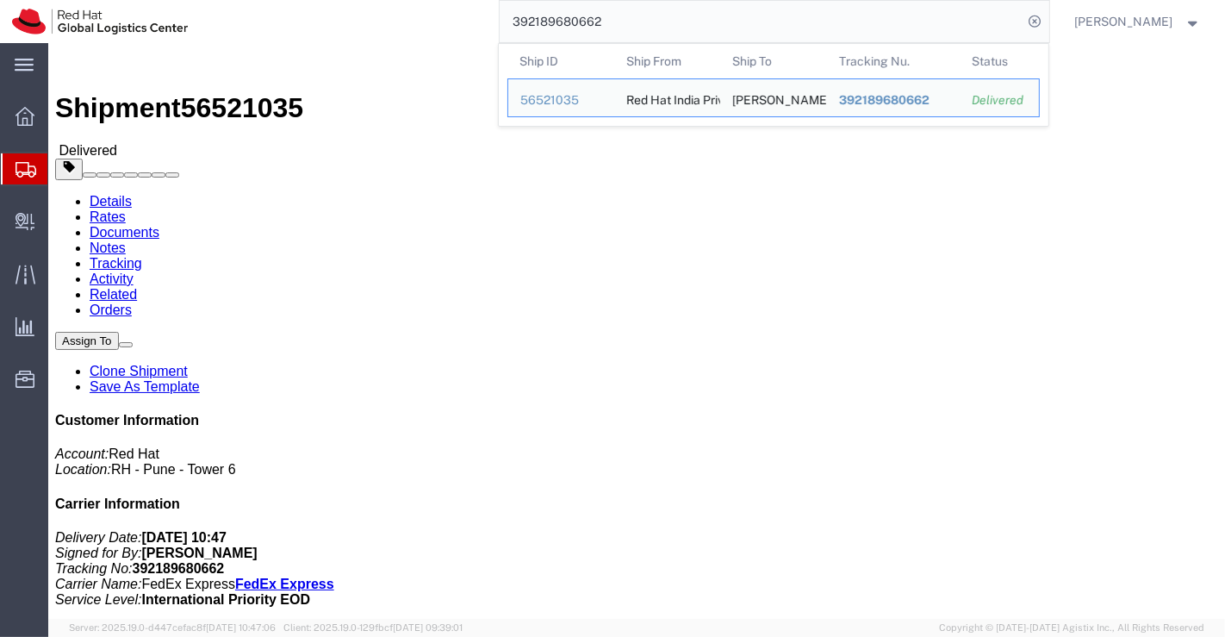
click div "Ship From Red Hat India Private Limited (Pallav Sen Gupta) BENGLURU Bagmane Con…"
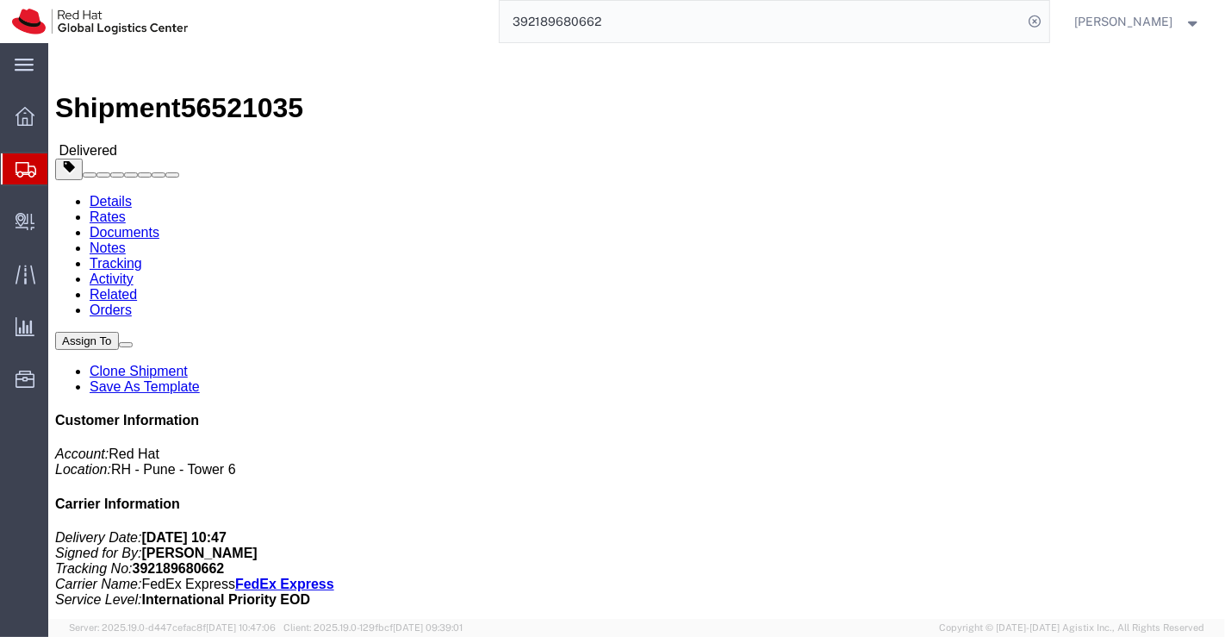
drag, startPoint x: 315, startPoint y: 179, endPoint x: 226, endPoint y: 178, distance: 89.6
click address "Takeshi Okumura (Takeshi Okumura) 2-7-13 Sugita Isogo-ku Yokohama City, 235-003…"
copy address "Takeshi Okumura"
click div "Ship From Red Hat India Private Limited (Pallav Sen Gupta) BENGLURU Bagmane Con…"
drag, startPoint x: 233, startPoint y: 16, endPoint x: 148, endPoint y: 17, distance: 85.3
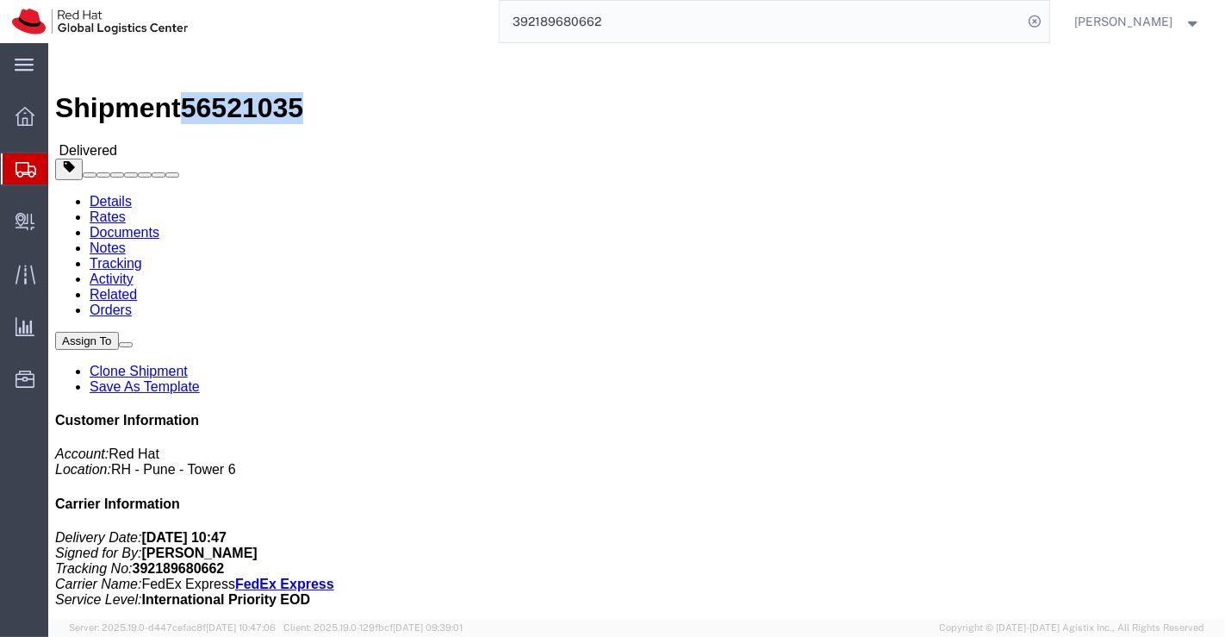
click span "56521035"
copy span "56521035"
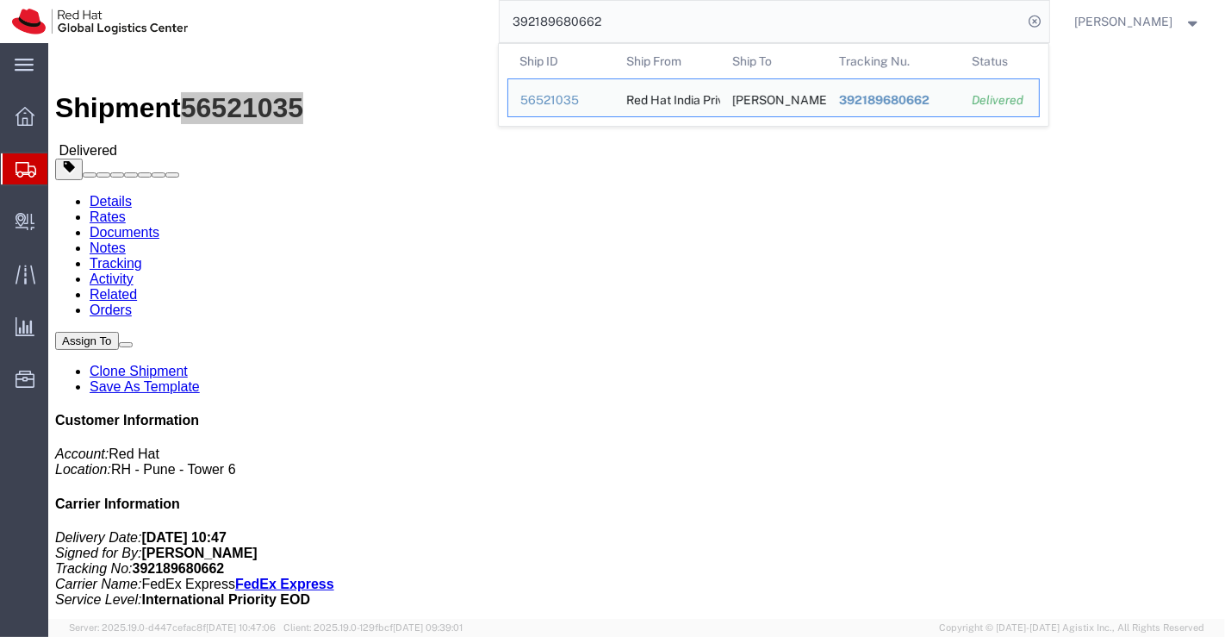
drag, startPoint x: 600, startPoint y: 28, endPoint x: 487, endPoint y: 26, distance: 113.7
click at [487, 26] on div "392189680662 Ship ID Ship From Ship To Tracking Nu. Status Ship ID 56521035 Shi…" at bounding box center [624, 21] width 849 height 43
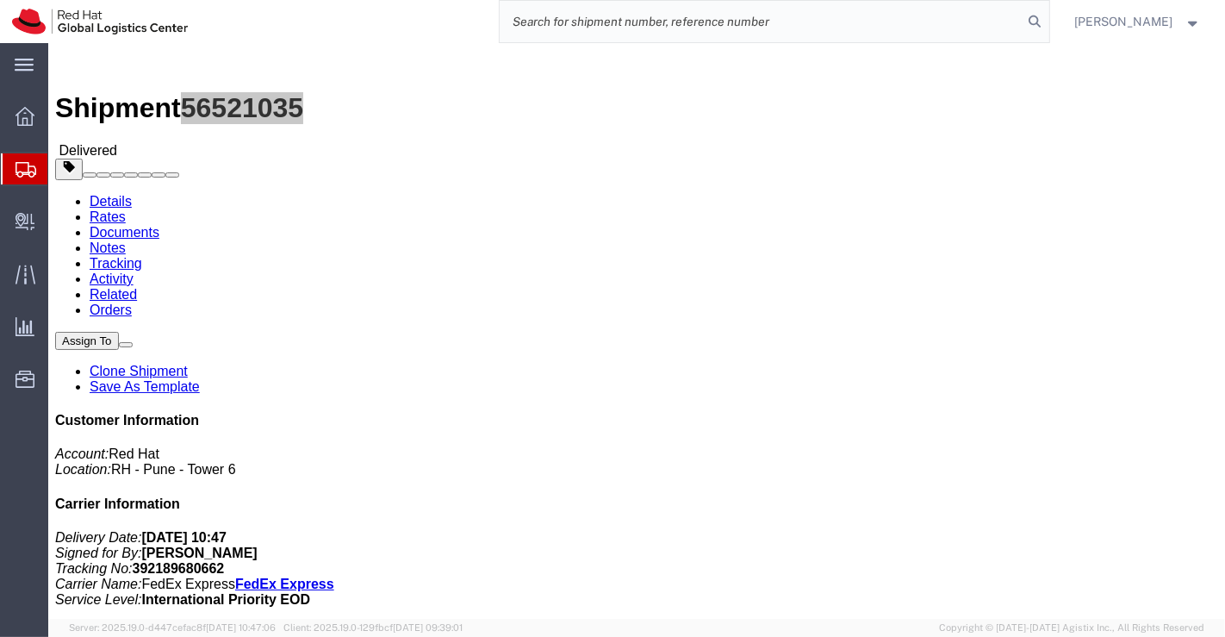
paste input "392188337451"
type input "392188337451"
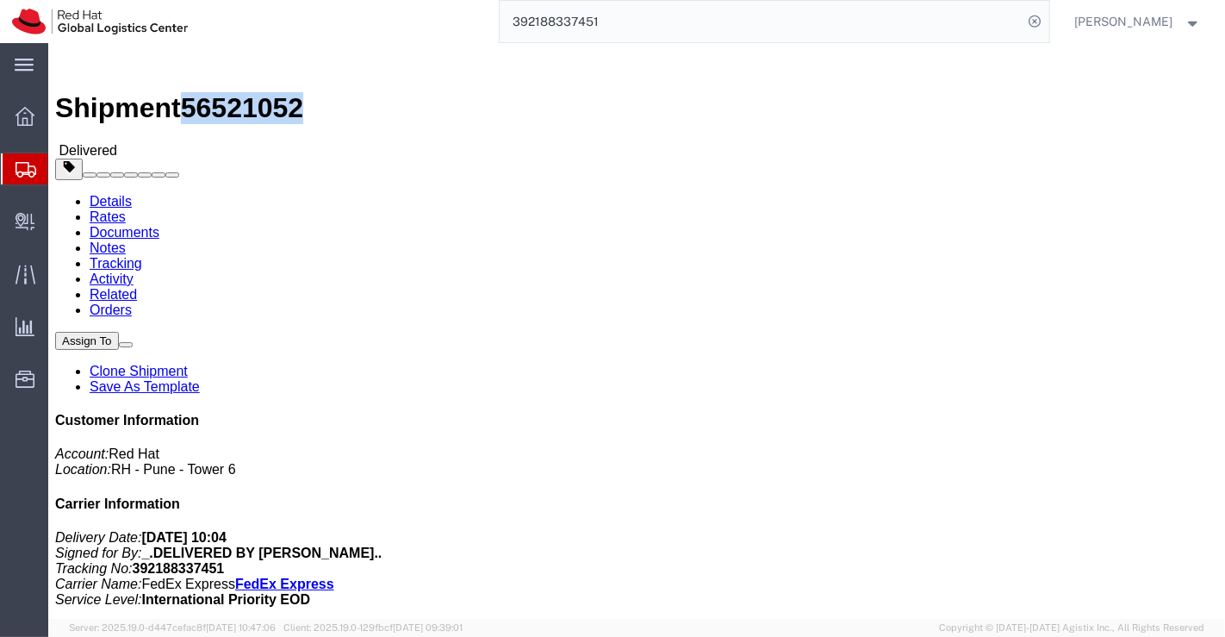
drag, startPoint x: 142, startPoint y: 17, endPoint x: 233, endPoint y: 22, distance: 90.5
click h1 "Shipment 56521052"
copy span "56521052"
click address "Takehiro Oshima (Takehiro Oshima) Hontyou 1-7-1 Polestar-kounosu-ekimae-gardens…"
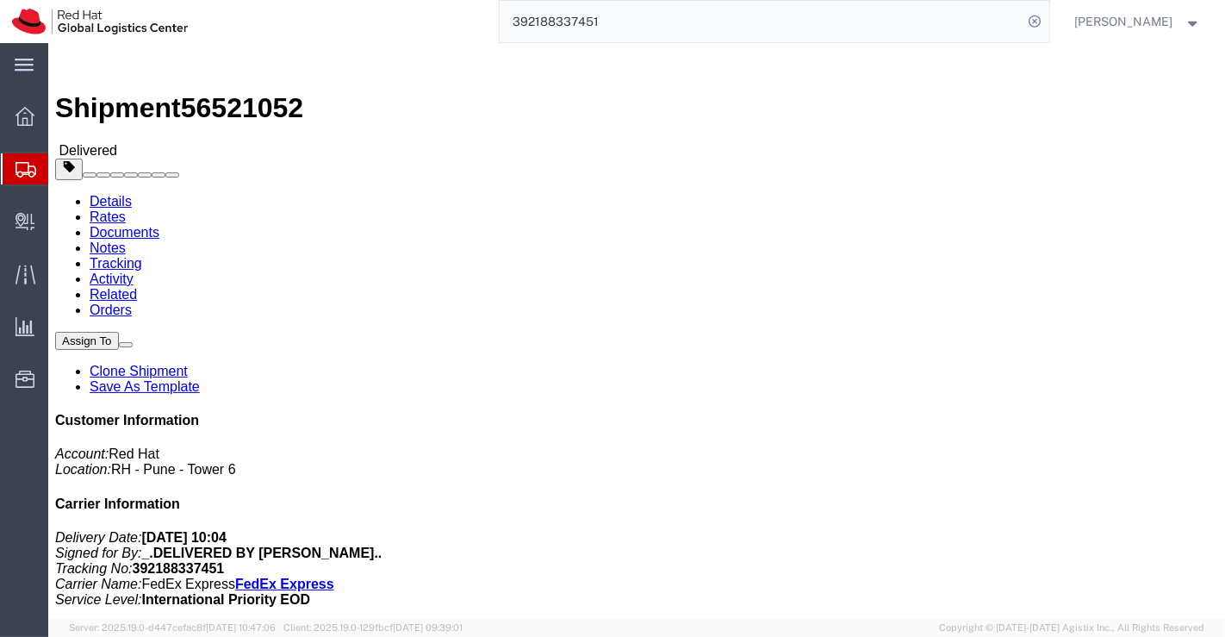
drag, startPoint x: 311, startPoint y: 182, endPoint x: 212, endPoint y: 188, distance: 99.2
click div "Ship To Takehiro Oshima (Takehiro Oshima) Hontyou 1-7-1 Polestar-kounosu-ekimae…"
copy address "Takehiro Oshima"
click h4 "Routing & Vehicle Information"
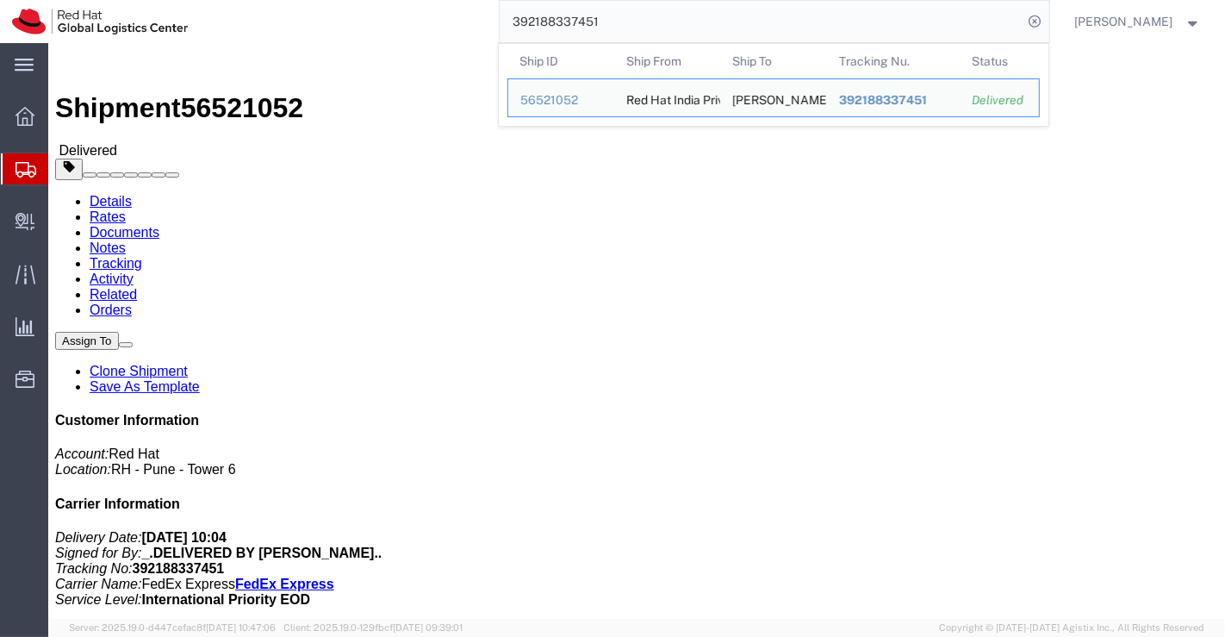
drag, startPoint x: 608, startPoint y: 25, endPoint x: 492, endPoint y: 25, distance: 116.3
click at [492, 25] on div "392188337451 Ship ID Ship From Ship To Tracking Nu. Status Ship ID 56521052 Shi…" at bounding box center [624, 21] width 849 height 43
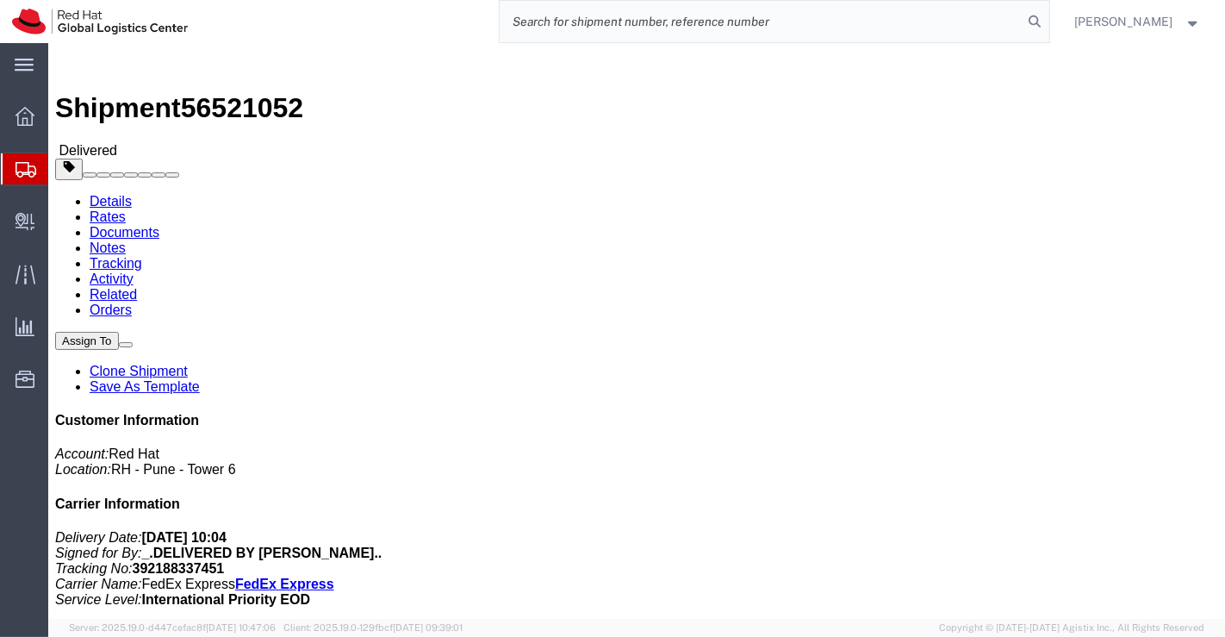
click div "Ship From Red Hat India Private Limited (Pallav Sen Gupta) BENGLURU Bagmane Con…"
drag, startPoint x: 233, startPoint y: 21, endPoint x: 143, endPoint y: 22, distance: 89.6
click span "56521052"
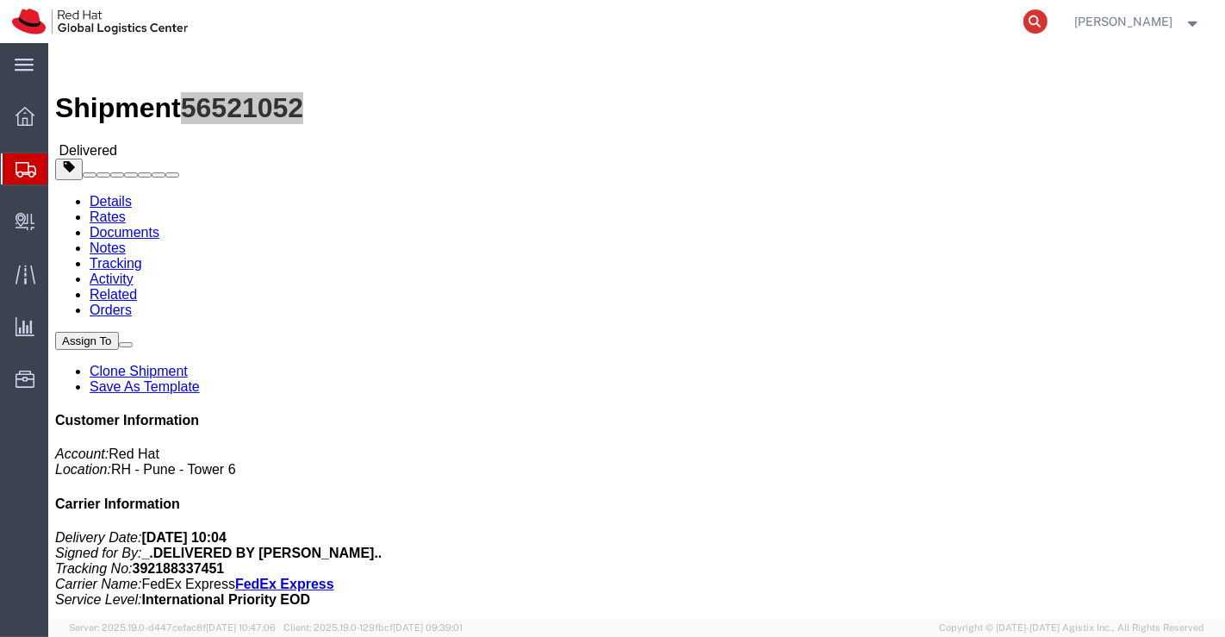
click at [1036, 18] on icon at bounding box center [1035, 21] width 24 height 24
paste input "392189552328"
type input "392189552328"
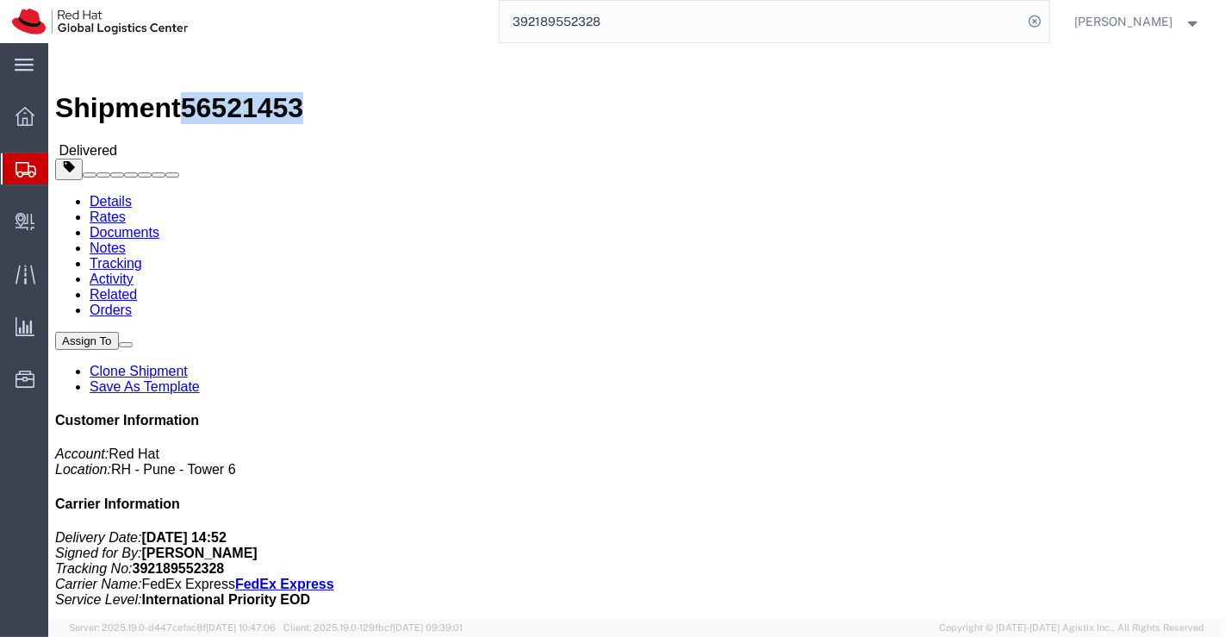
drag, startPoint x: 231, startPoint y: 24, endPoint x: 145, endPoint y: 23, distance: 86.1
click span "56521453"
copy span "56521453"
click div "Shipment Detail Ship From Red Hat India Private Limited (Pallav Sen Gupta) BENG…"
click div "Ship From Red Hat India Private Limited (Pallav Sen Gupta) BENGLURU Bagmane Con…"
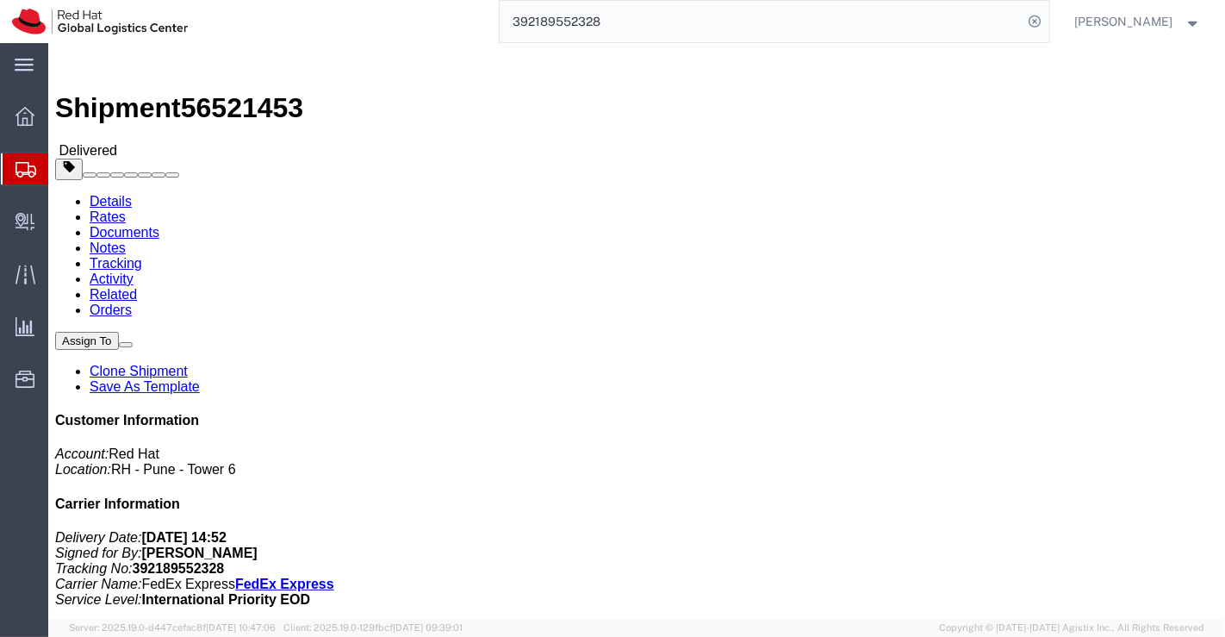
drag, startPoint x: 291, startPoint y: 181, endPoint x: 222, endPoint y: 182, distance: 68.9
click div "Ship To Takashi Sato (Takashi Sato) City Crest Yokohama Myorenji 206 1 5 12 Nak…"
click div "Leg 1 - Small Parcel"
drag, startPoint x: 234, startPoint y: 17, endPoint x: 146, endPoint y: 23, distance: 88.9
click span "56521453"
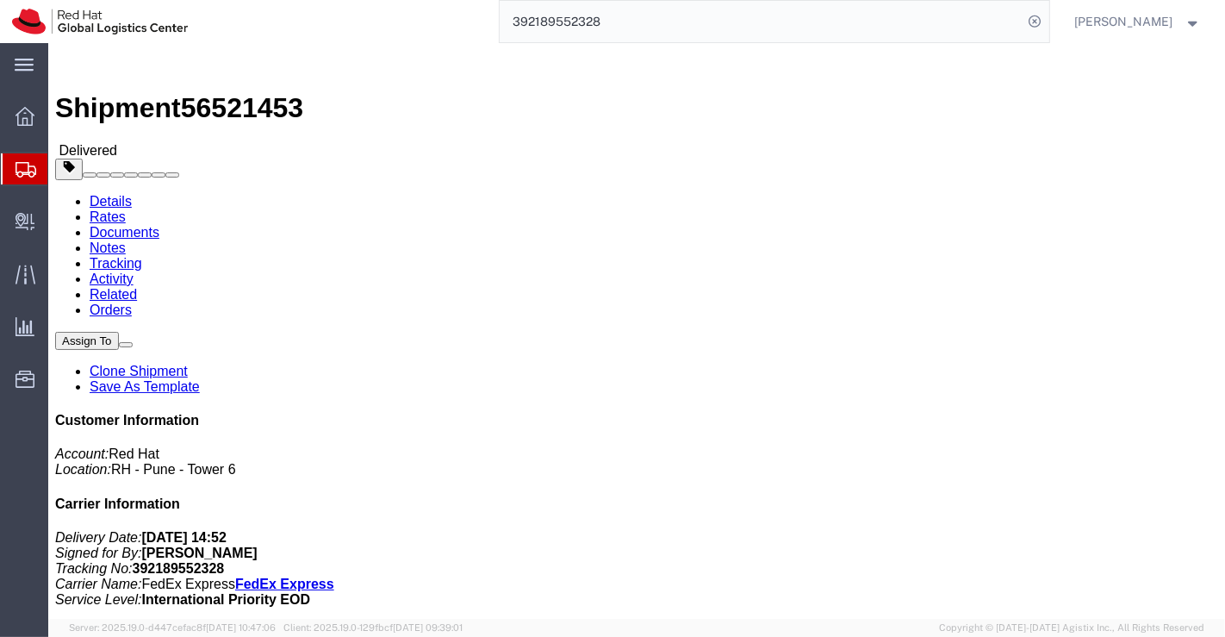
click div "Leg 1 - Small Parcel"
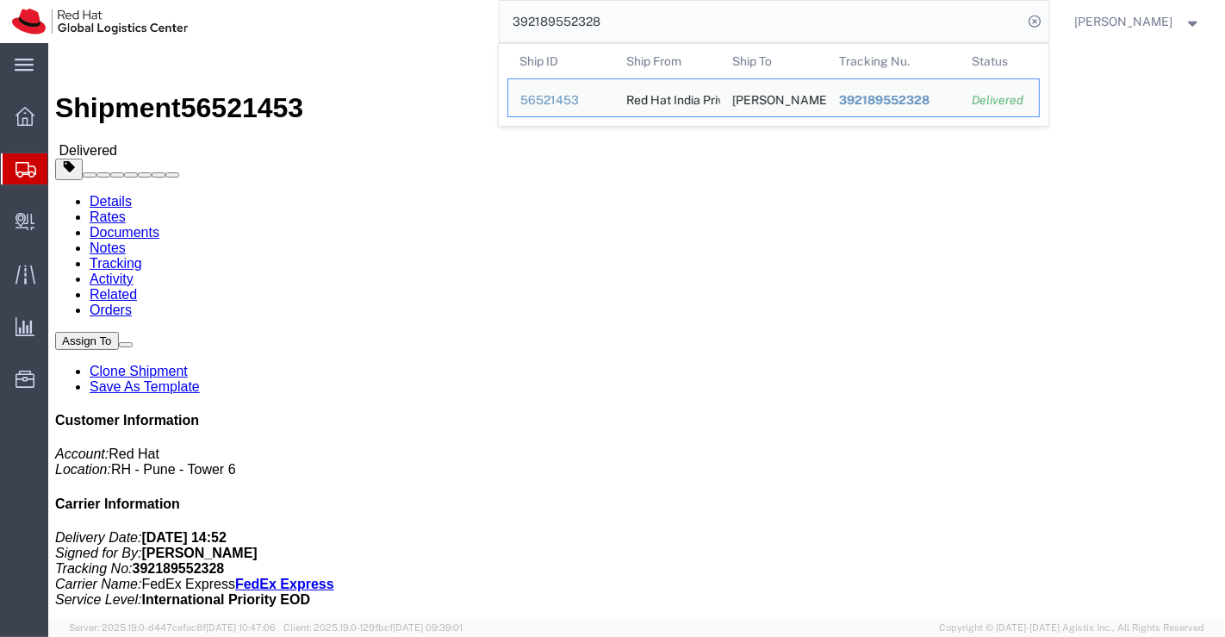
drag, startPoint x: 610, startPoint y: 23, endPoint x: 504, endPoint y: 30, distance: 106.2
click at [504, 30] on input "392189552328" at bounding box center [762, 21] width 524 height 41
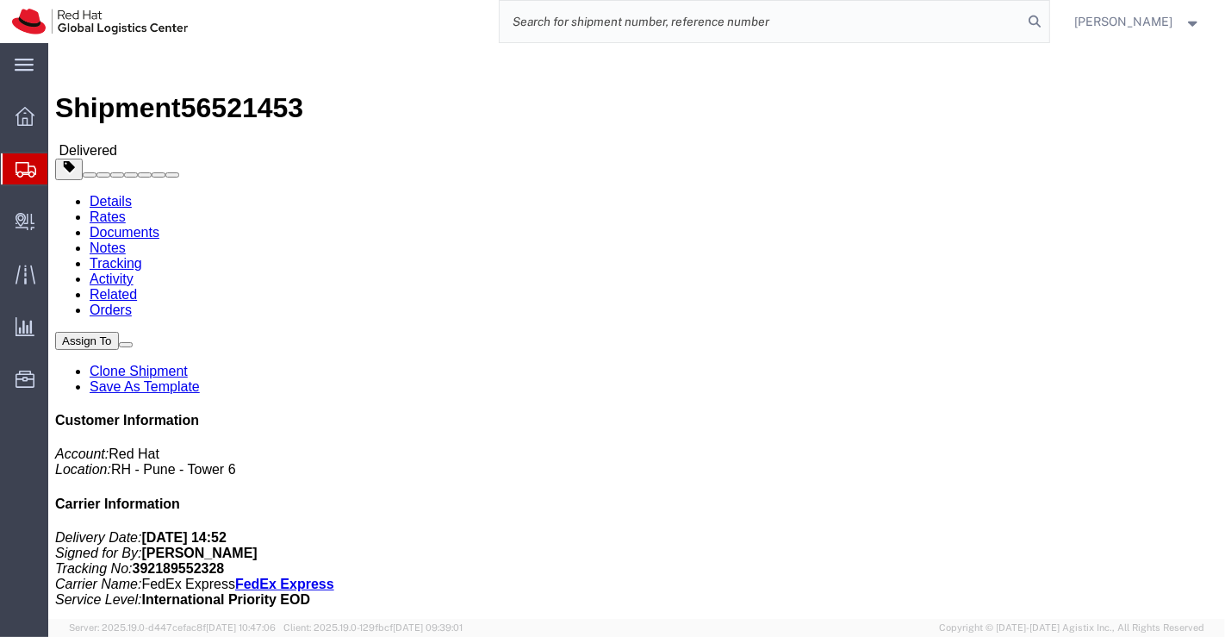
paste input "392189744428"
type input "392189744428"
click div "Ship From Red Hat India Private Limited (Pallav Sen Gupta) BENGLURU Bagmane Con…"
drag, startPoint x: 306, startPoint y: 181, endPoint x: 221, endPoint y: 177, distance: 84.5
click div "Ship To Kazuyoshi Sato (Kazuyoshi Sato) 6 Chome 2 Banchi 2 Go - Room 318 Takasu…"
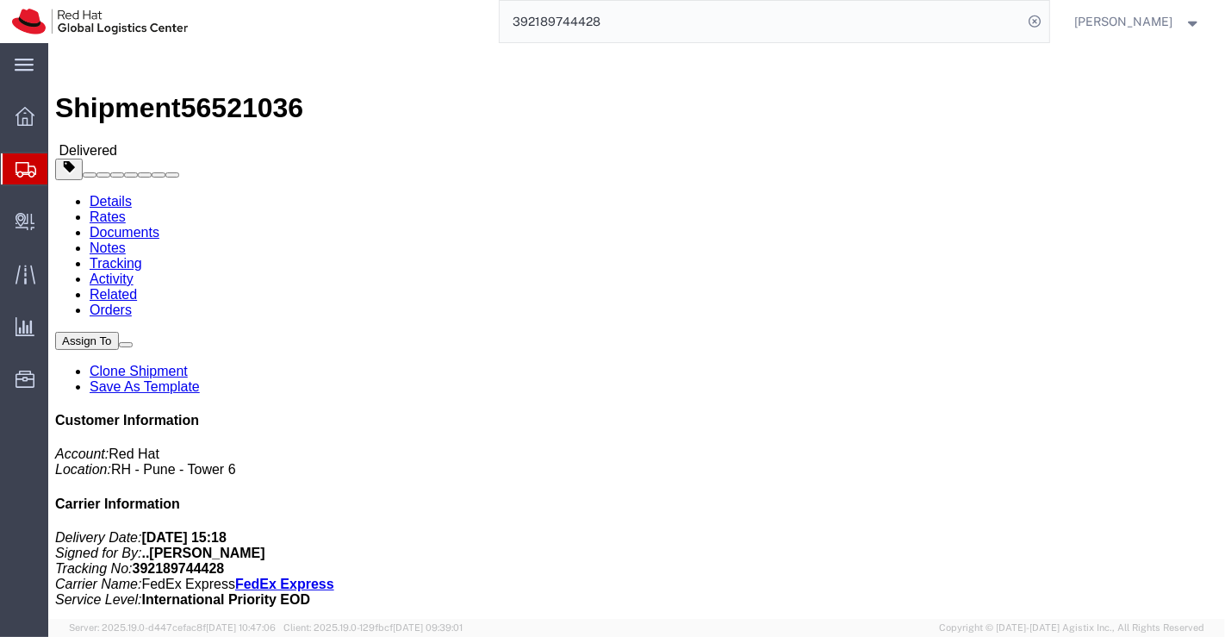
click div "Leg 1 - Small Parcel"
drag, startPoint x: 223, startPoint y: 180, endPoint x: 306, endPoint y: 186, distance: 82.9
click address "Kazuyoshi Sato (Kazuyoshi Sato) 6 Chome 2 Banchi 2 Go - Room 318 Takasu Urayasu…"
click h4 "Routing & Vehicle Information"
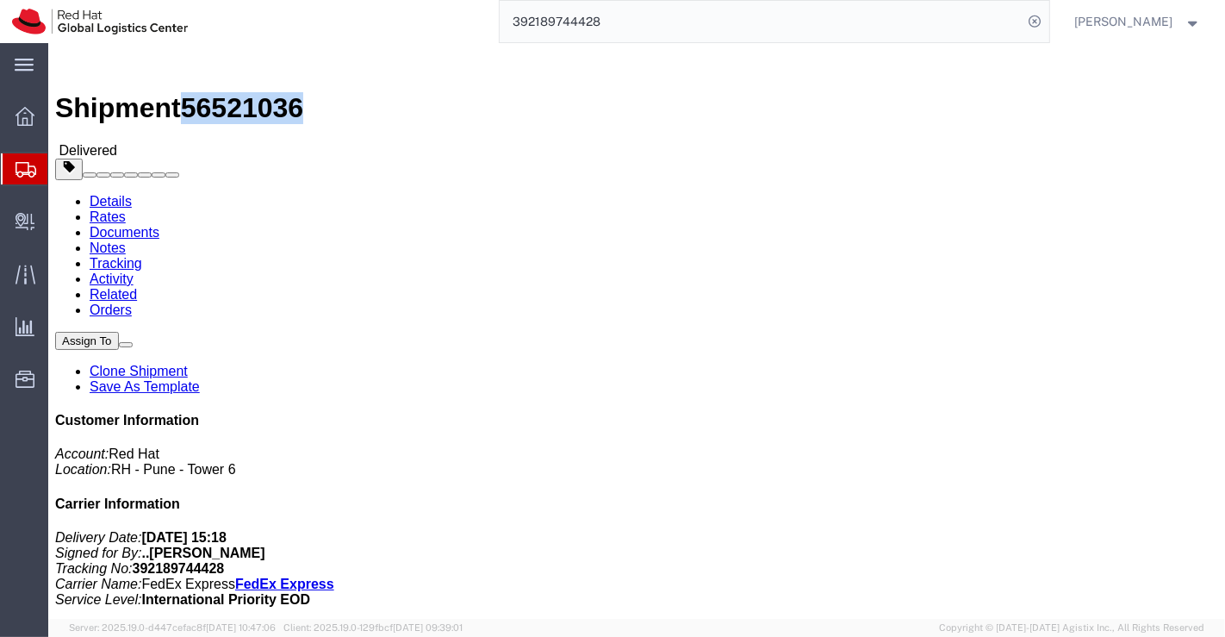
drag, startPoint x: 143, startPoint y: 21, endPoint x: 232, endPoint y: 18, distance: 88.8
click span "56521036"
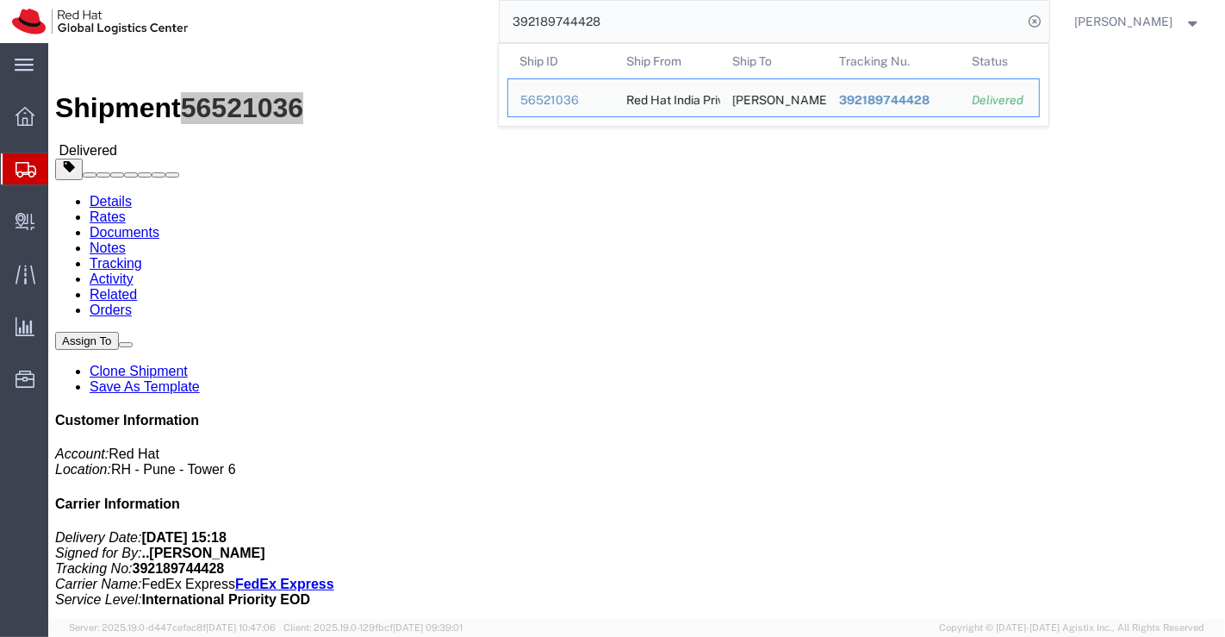
drag, startPoint x: 615, startPoint y: 22, endPoint x: 511, endPoint y: 26, distance: 104.3
click at [511, 26] on input "392189744428" at bounding box center [762, 21] width 524 height 41
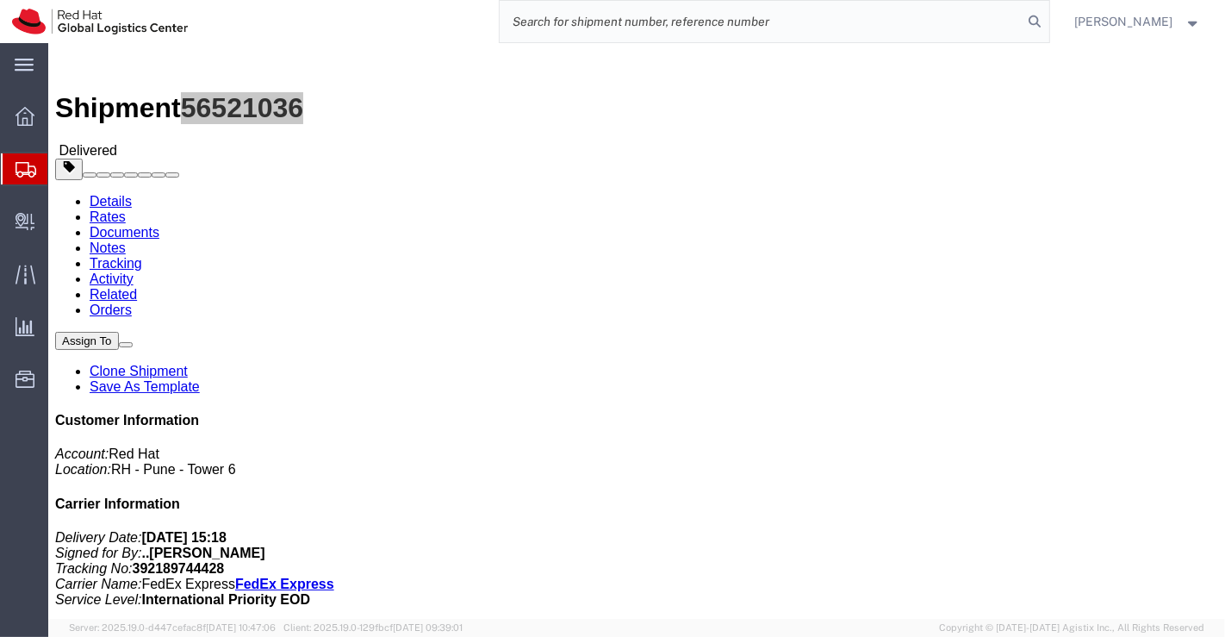
paste input "392189514100"
type input "392189514100"
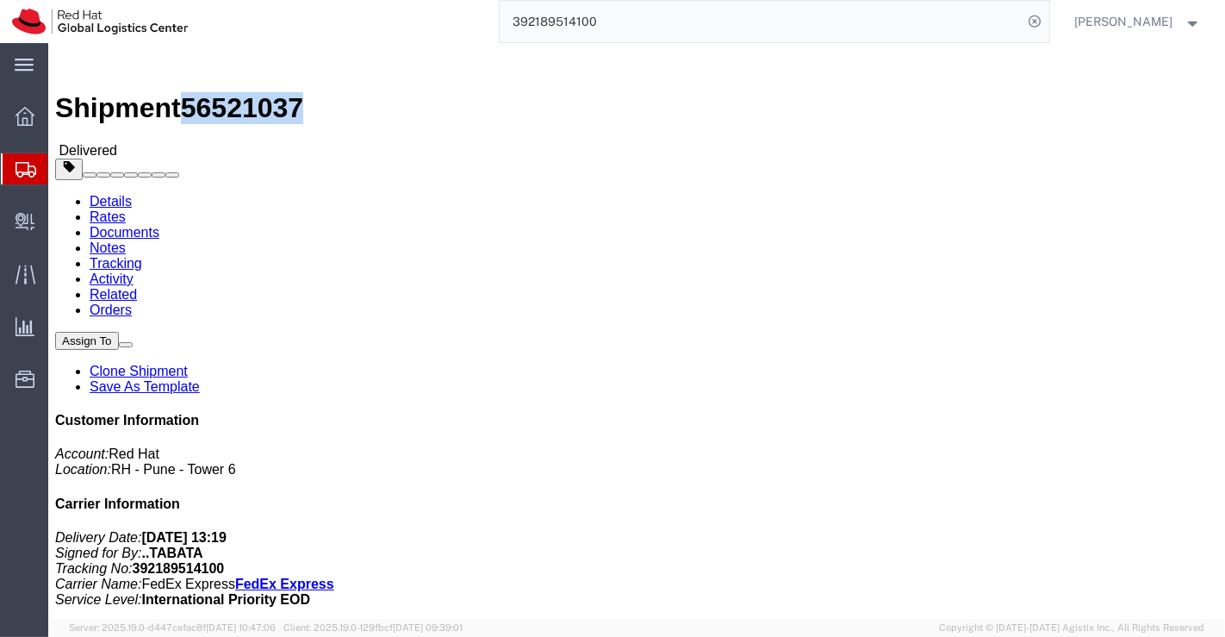
drag, startPoint x: 146, startPoint y: 19, endPoint x: 230, endPoint y: 17, distance: 84.4
click span "56521037"
click div "Ship From Red Hat India Private Limited (Pallav Sen Gupta) BENGLURU Bagmane Con…"
drag, startPoint x: 300, startPoint y: 180, endPoint x: 221, endPoint y: 183, distance: 78.4
click div "Ship To Hiromu Tabata (Hiromu Tabata) 29-16, Sendokyu #201 Rame-rudezetowa-ru2 …"
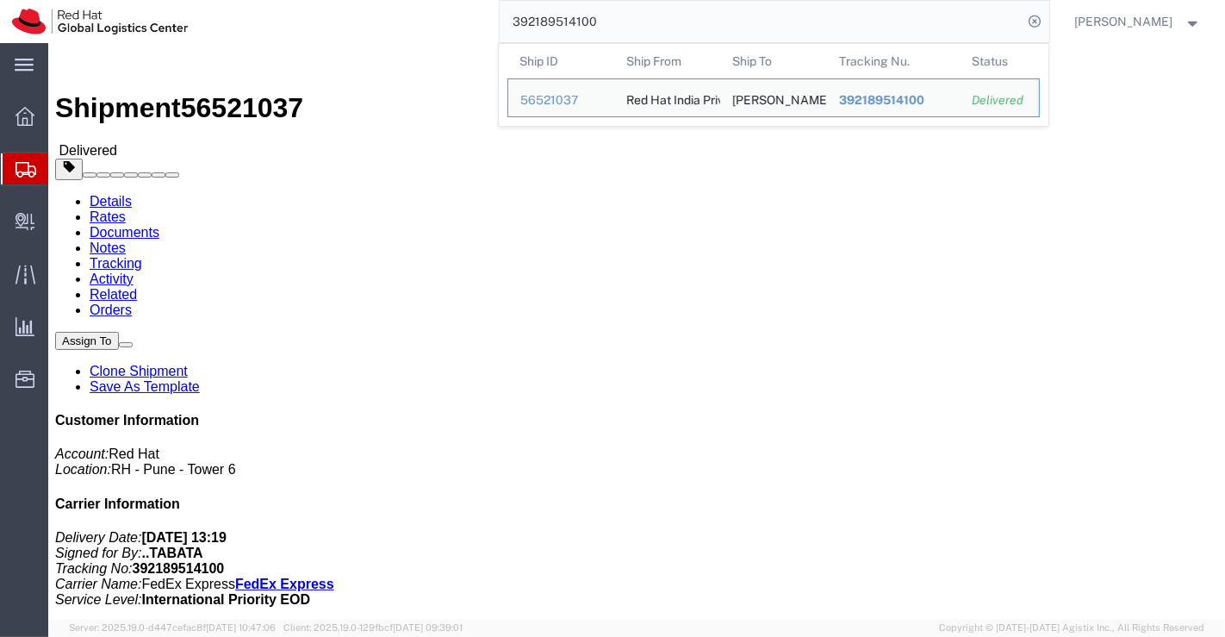
drag, startPoint x: 618, startPoint y: 28, endPoint x: 497, endPoint y: 22, distance: 120.7
click at [497, 22] on div "392189514100 Ship ID Ship From Ship To Tracking Nu. Status Ship ID 56521037 Shi…" at bounding box center [624, 21] width 849 height 43
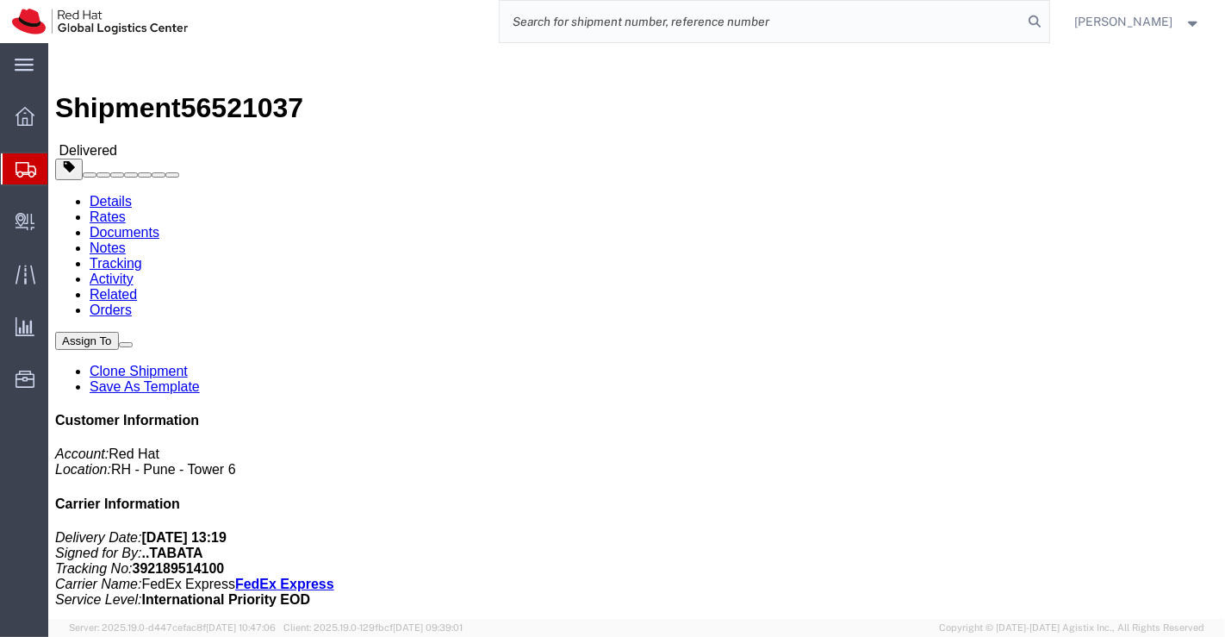
paste input "392189830343"
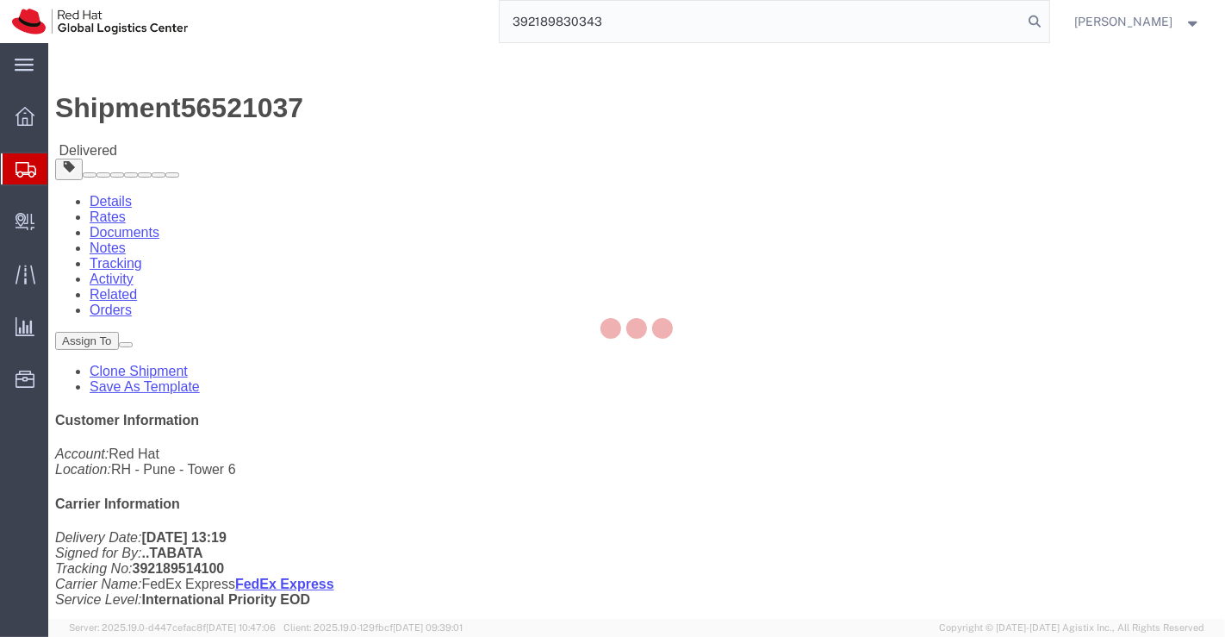
type input "392189830343"
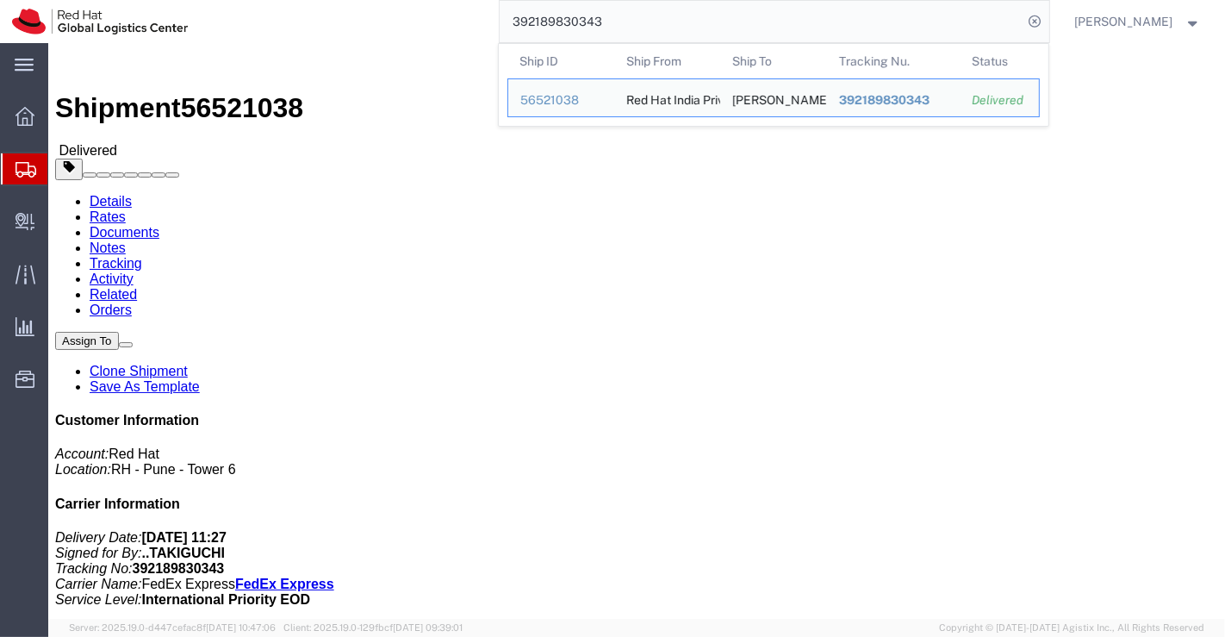
click div "Ship From Red Hat India Private Limited (Pallav Sen Gupta) BENGLURU Bagmane Con…"
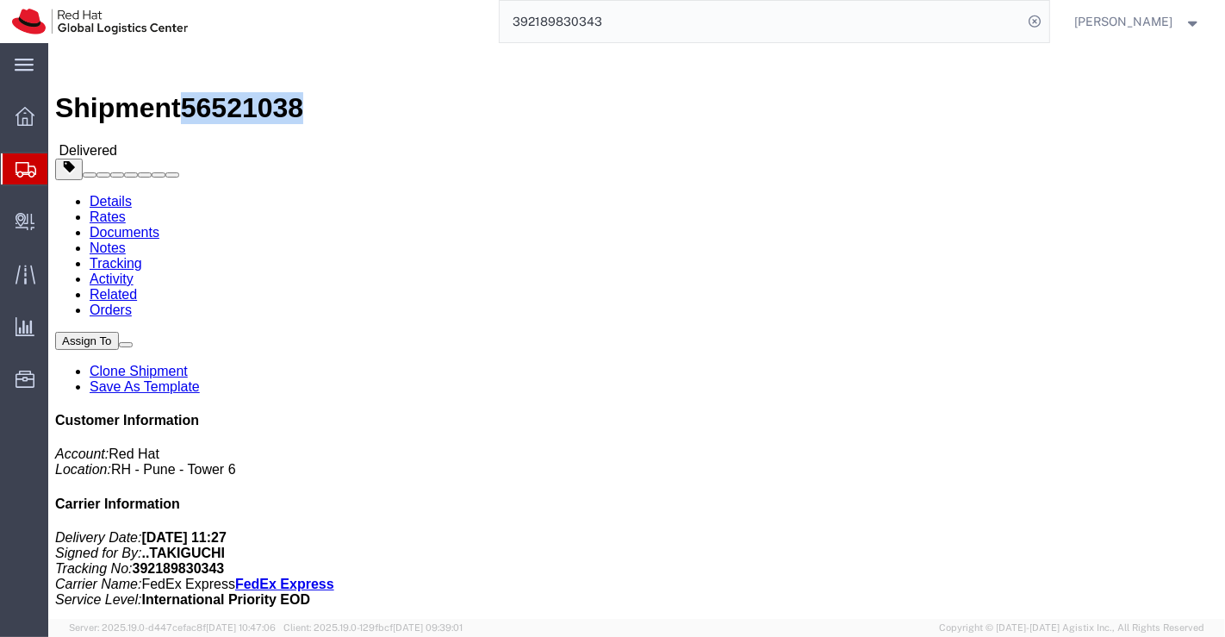
drag, startPoint x: 233, startPoint y: 19, endPoint x: 146, endPoint y: 22, distance: 86.2
click span "56521038"
click h4 "Routing & Vehicle Information"
drag, startPoint x: 310, startPoint y: 181, endPoint x: 215, endPoint y: 180, distance: 94.8
click div "Ship To Yukari Takiguchi (Yukari Takiguchi) Park Court Yoyogi Hatsudai 413 Hats…"
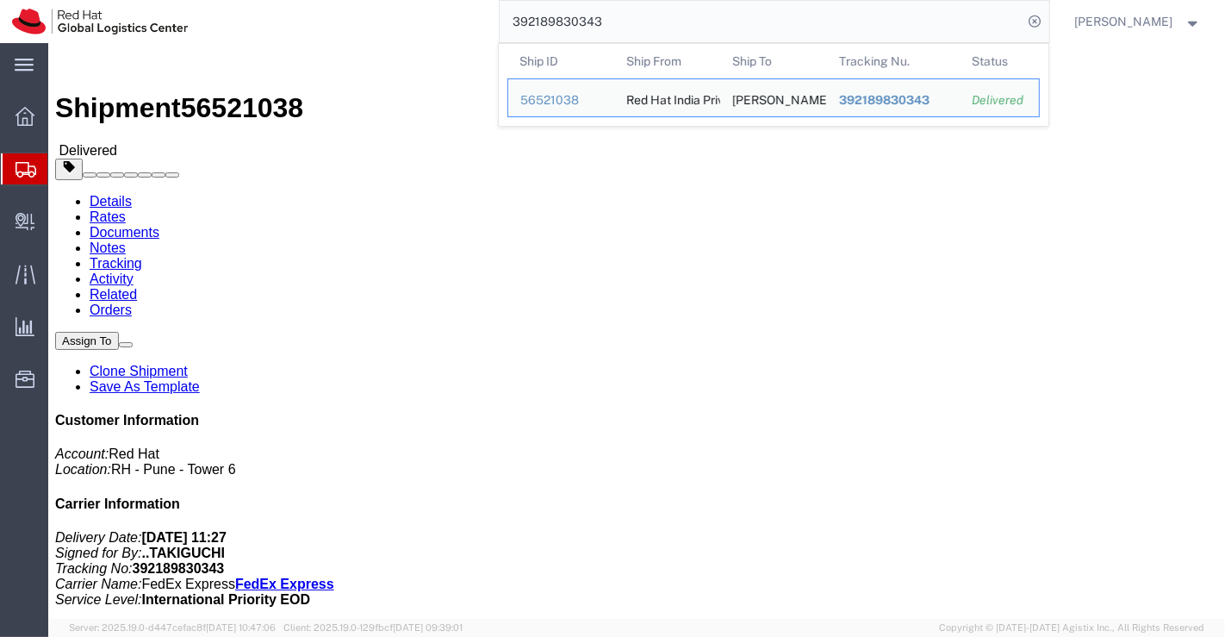
drag, startPoint x: 620, startPoint y: 22, endPoint x: 487, endPoint y: 27, distance: 133.6
click at [487, 27] on div "392189830343 Ship ID Ship From Ship To Tracking Nu. Status Ship ID 56521038 Shi…" at bounding box center [624, 21] width 849 height 43
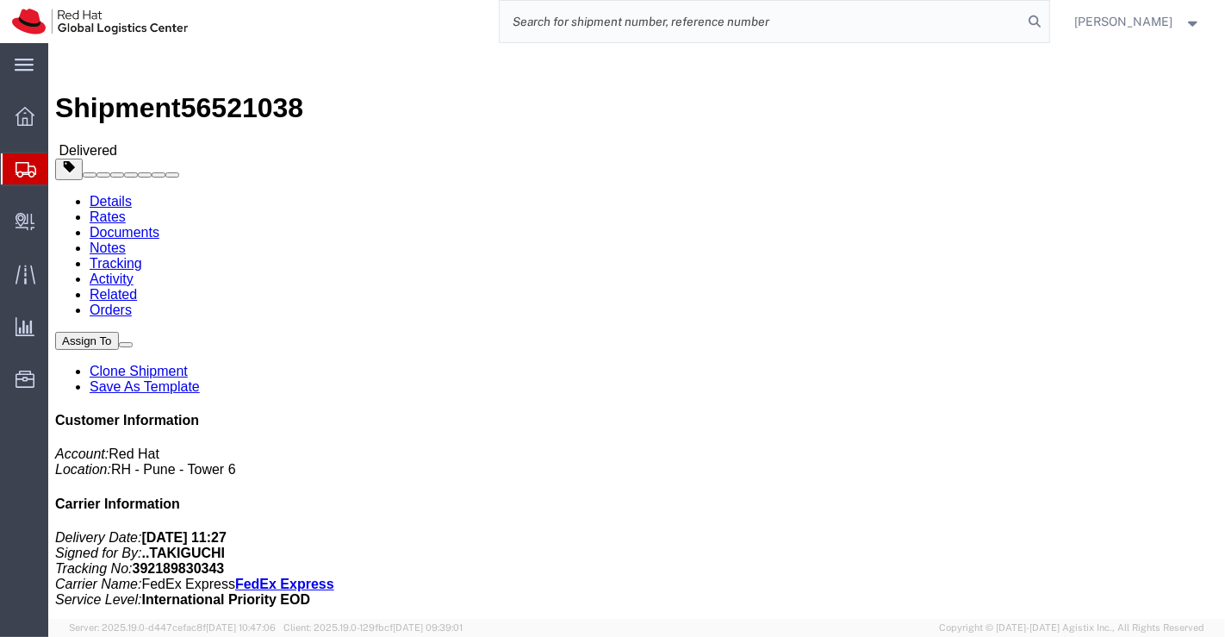
paste input "392189948911"
type input "392189948911"
drag, startPoint x: 232, startPoint y: 19, endPoint x: 143, endPoint y: 18, distance: 88.7
click span "56521040"
click h4 "Routing & Vehicle Information"
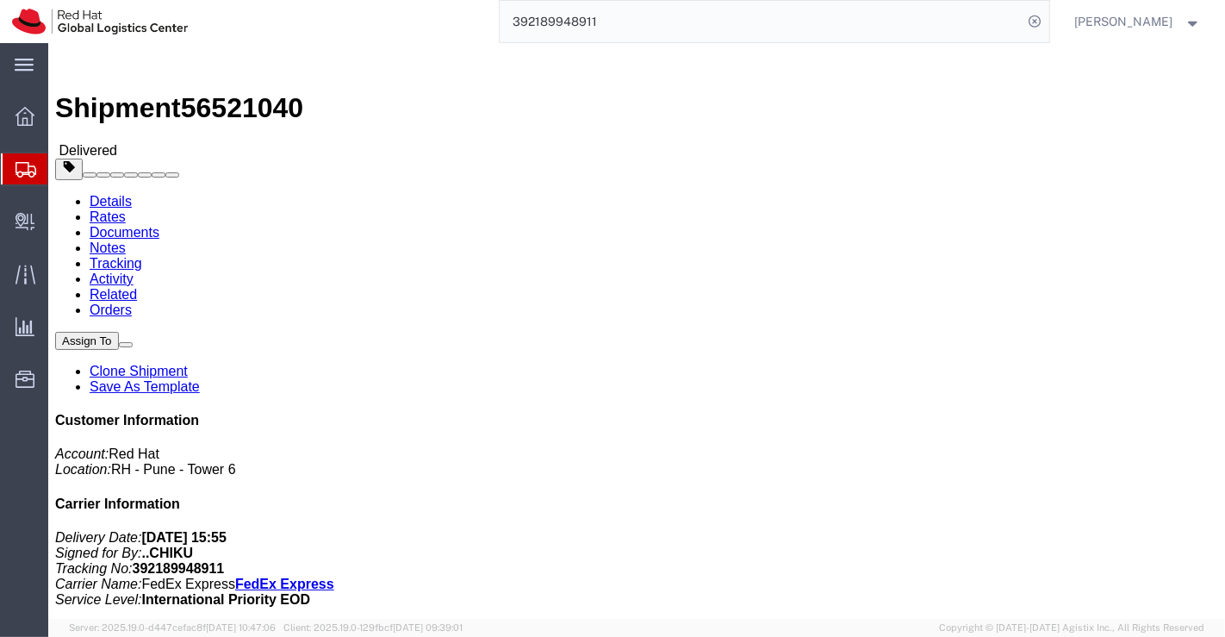
drag, startPoint x: 300, startPoint y: 182, endPoint x: 215, endPoint y: 180, distance: 84.4
click div "Ship To Hiroyuki Chiku (Hiroyuki Chiku) 1 42 6 702 Funabashi Setagayaku Tokyo, …"
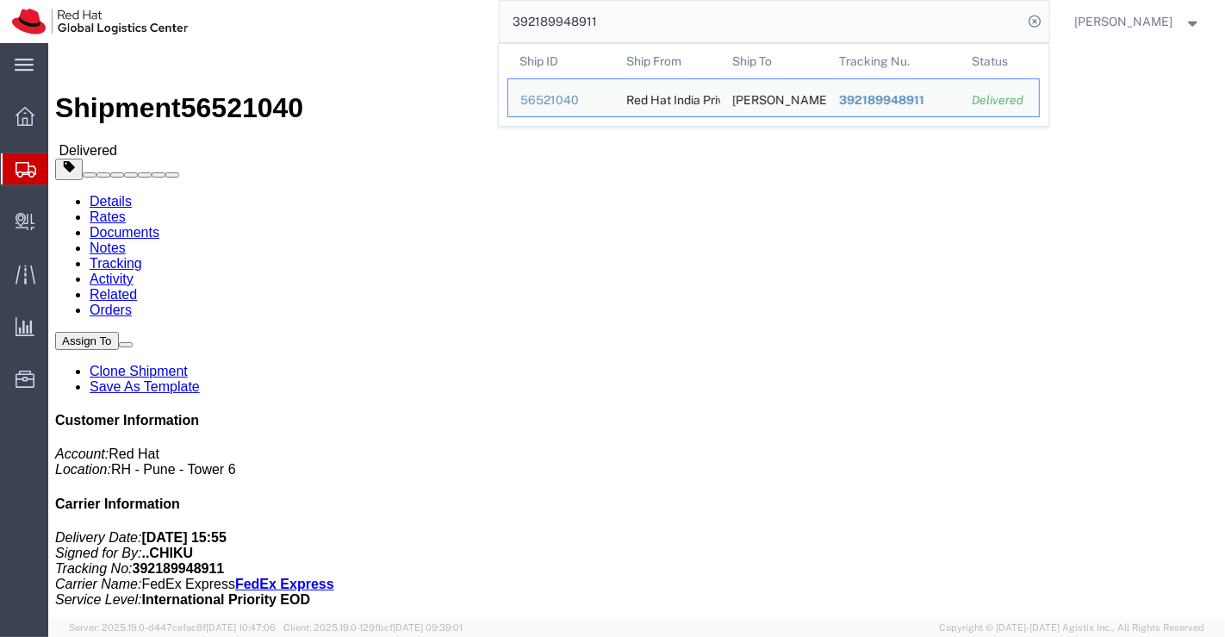
drag, startPoint x: 624, startPoint y: 24, endPoint x: 475, endPoint y: 23, distance: 149.0
click at [475, 23] on div "392189948911 Ship ID Ship From Ship To Tracking Nu. Status Ship ID 56521040 Shi…" at bounding box center [624, 21] width 849 height 43
click div "Shipment Detail Ship From Red Hat India Private Limited (Pallav Sen Gupta) BENG…"
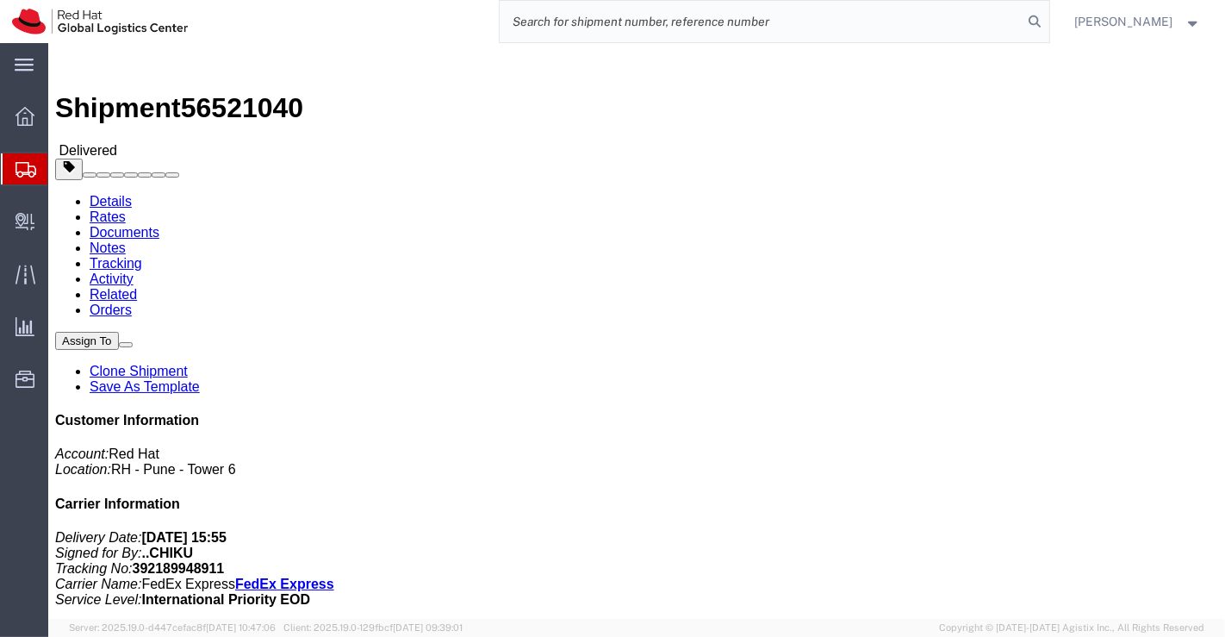
paste input "392190036674"
type input "392190036674"
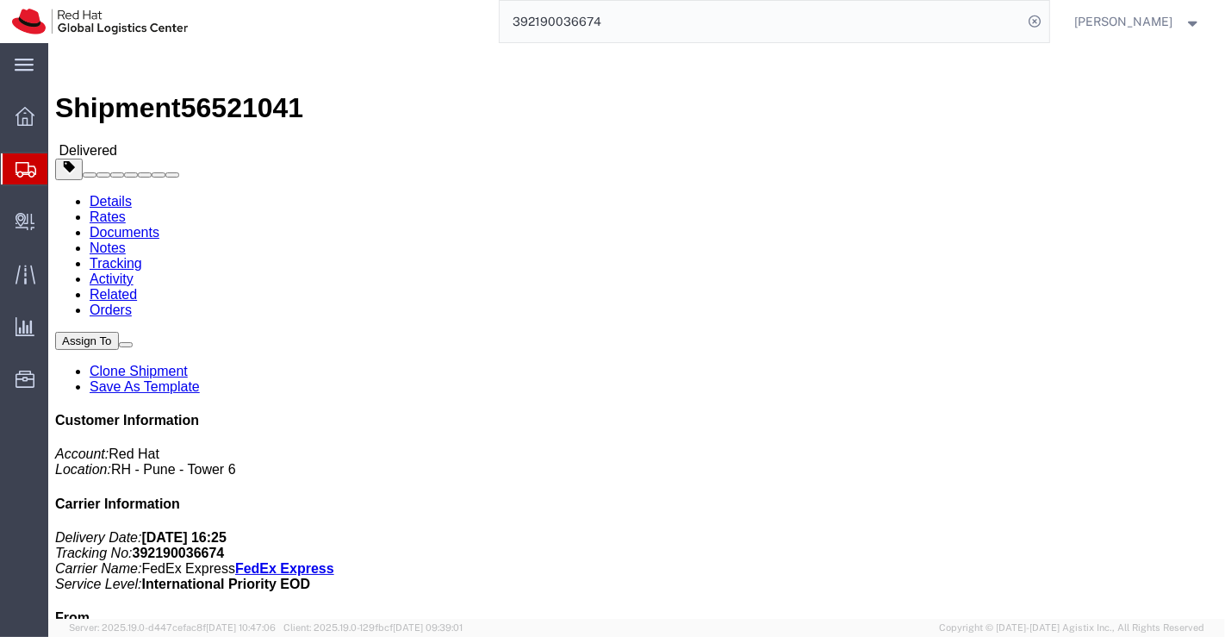
click div "Ship From Red Hat India Private Limited (Pallav Sen Gupta) BENGLURU Bagmane Con…"
drag, startPoint x: 232, startPoint y: 16, endPoint x: 143, endPoint y: 21, distance: 88.8
click span "56521041"
drag, startPoint x: 505, startPoint y: 364, endPoint x: 358, endPoint y: 290, distance: 163.7
click div "Ship From Red Hat India Private Limited (Pallav Sen Gupta) BENGLURU Bagmane Con…"
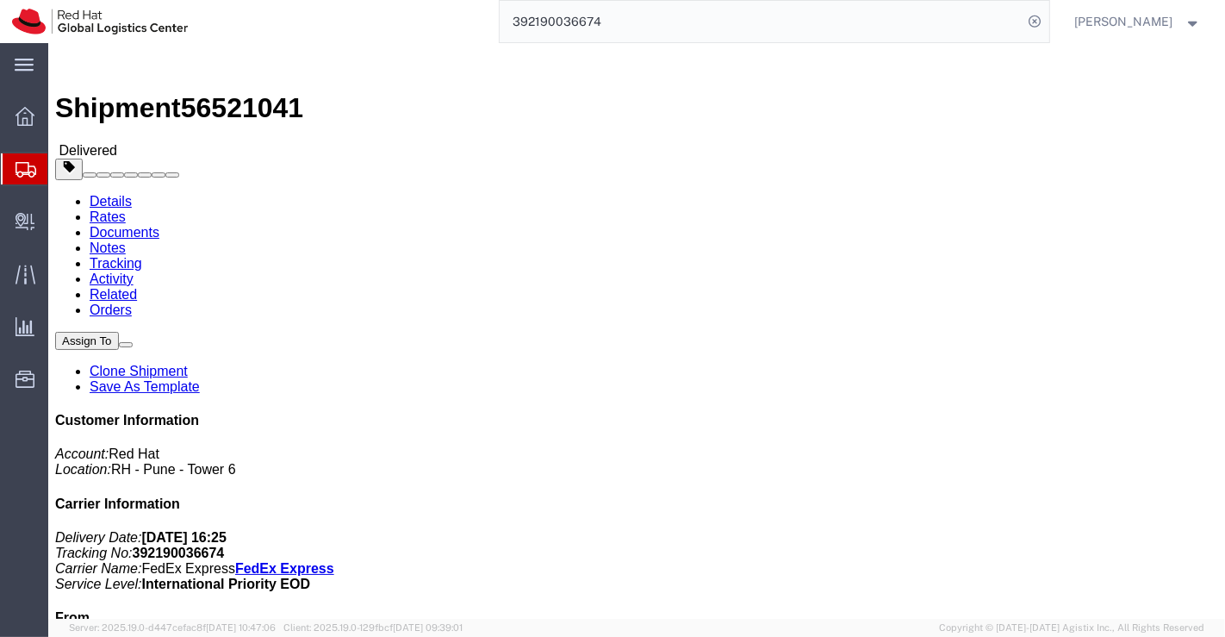
drag, startPoint x: 263, startPoint y: 179, endPoint x: 224, endPoint y: 182, distance: 38.8
click address "Keiji Jin (Keiji Jin) Seki 2 5 5 Minami Ku Saitama, 336-0038 Japan 81 80-5454-7…"
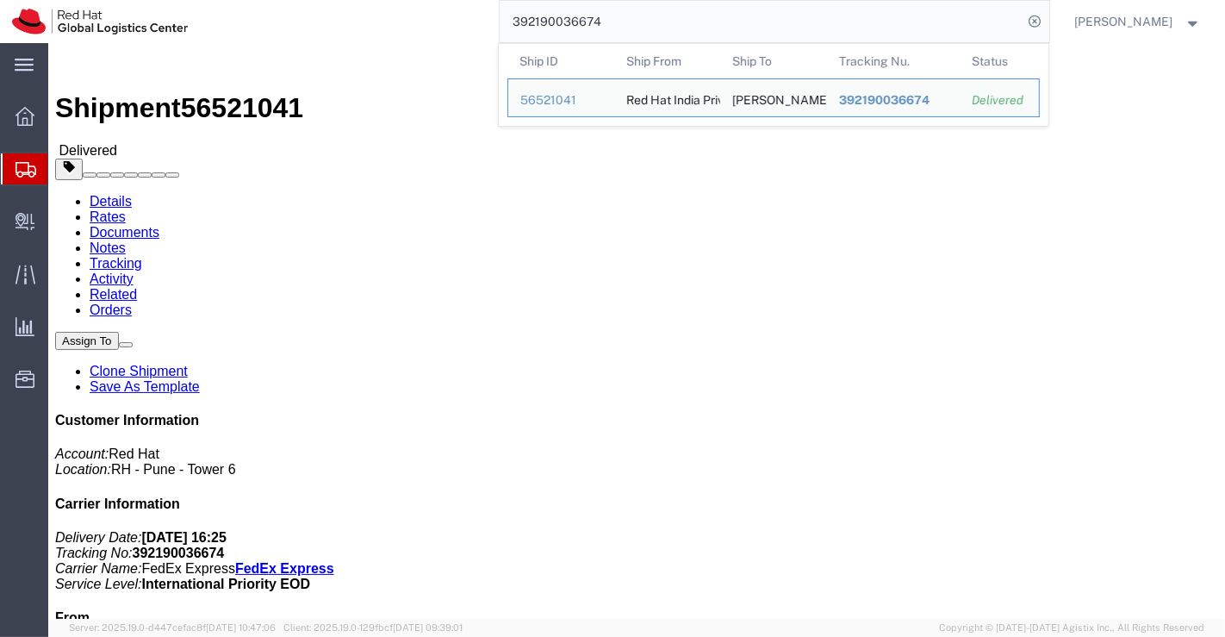
drag, startPoint x: 606, startPoint y: 21, endPoint x: 494, endPoint y: 25, distance: 112.1
click at [494, 25] on div "392190036674 Ship ID Ship From Ship To Tracking Nu. Status Ship ID 56521041 Shi…" at bounding box center [624, 21] width 849 height 43
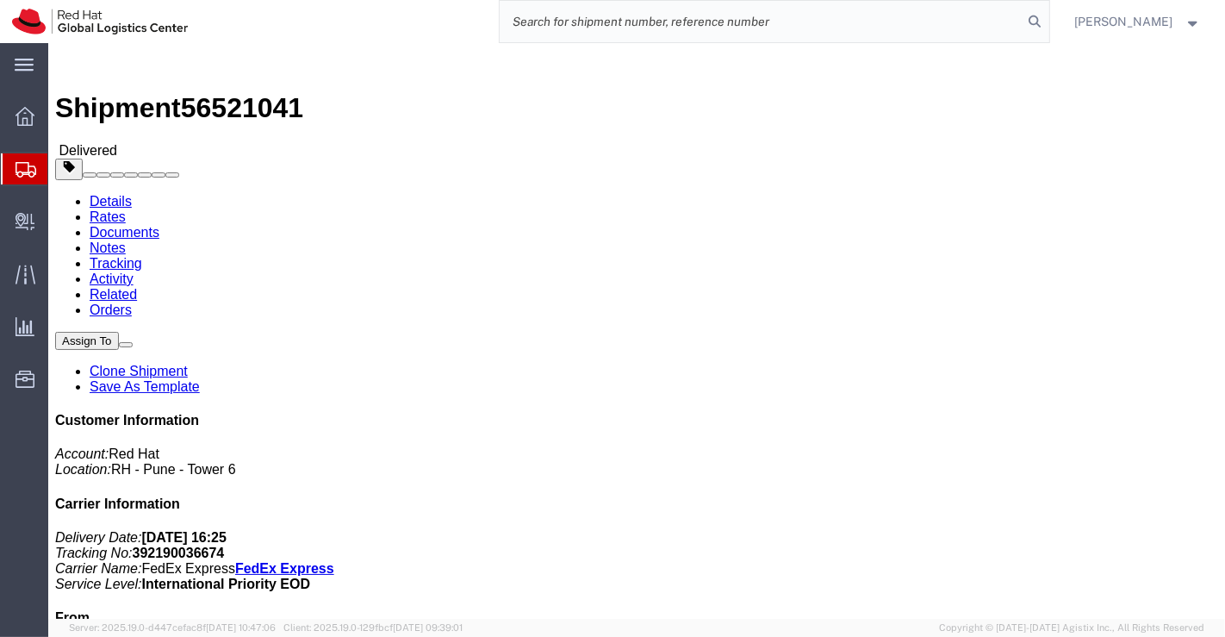
paste input "392189993638"
type input "392189993638"
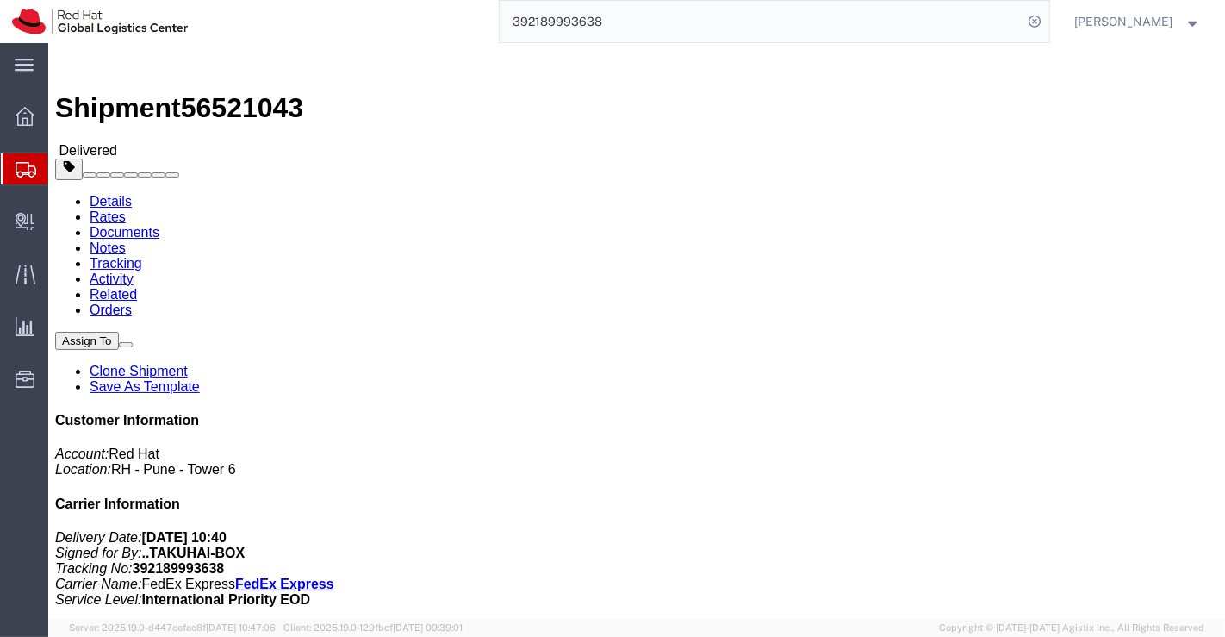
click div "Leg 1 - Small Parcel"
drag, startPoint x: 232, startPoint y: 18, endPoint x: 148, endPoint y: 17, distance: 83.6
click span "56521043"
click div "Leg 1 - Small Parcel"
drag, startPoint x: 322, startPoint y: 182, endPoint x: 251, endPoint y: 176, distance: 71.7
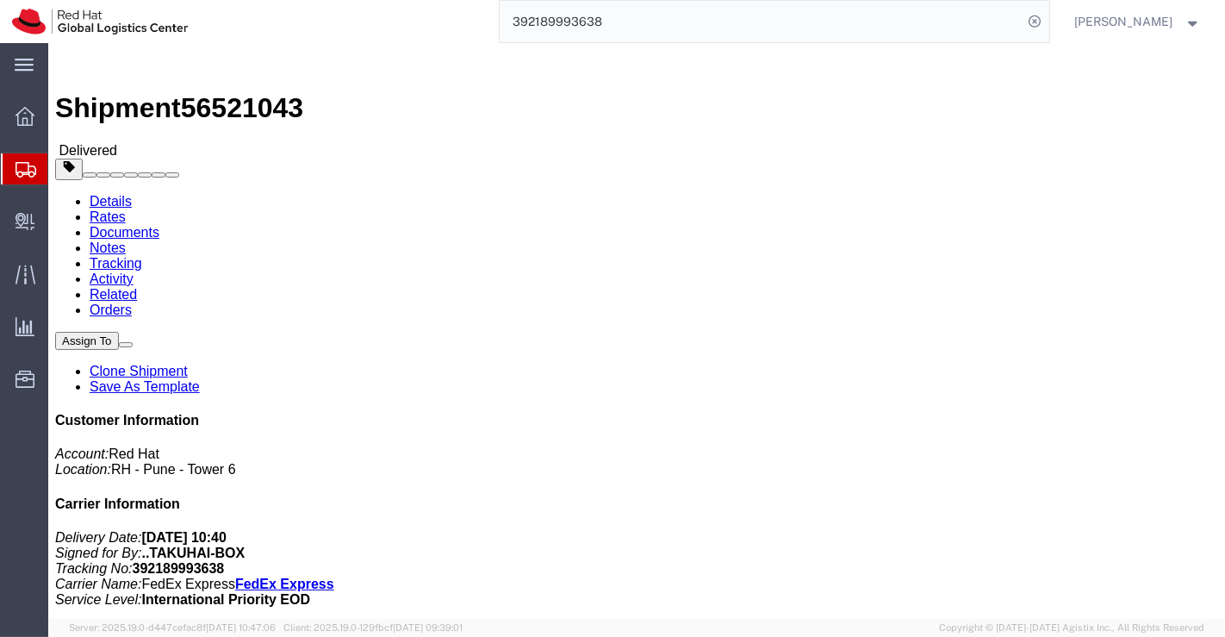
click address "Kenichi Kuramochi (Kenichi Kuramochi) 3911 OWL Tower 4 21 1 Higashi Ikebukuro T…"
drag, startPoint x: 441, startPoint y: 378, endPoint x: 332, endPoint y: 202, distance: 207.3
click div "Shipment Detail Ship From Red Hat India Private Limited (Pallav Sen Gupta) BENG…"
drag, startPoint x: 323, startPoint y: 182, endPoint x: 336, endPoint y: 215, distance: 36.0
click address "Kenichi Kuramochi (Kenichi Kuramochi) 3911 OWL Tower 4 21 1 Higashi Ikebukuro T…"
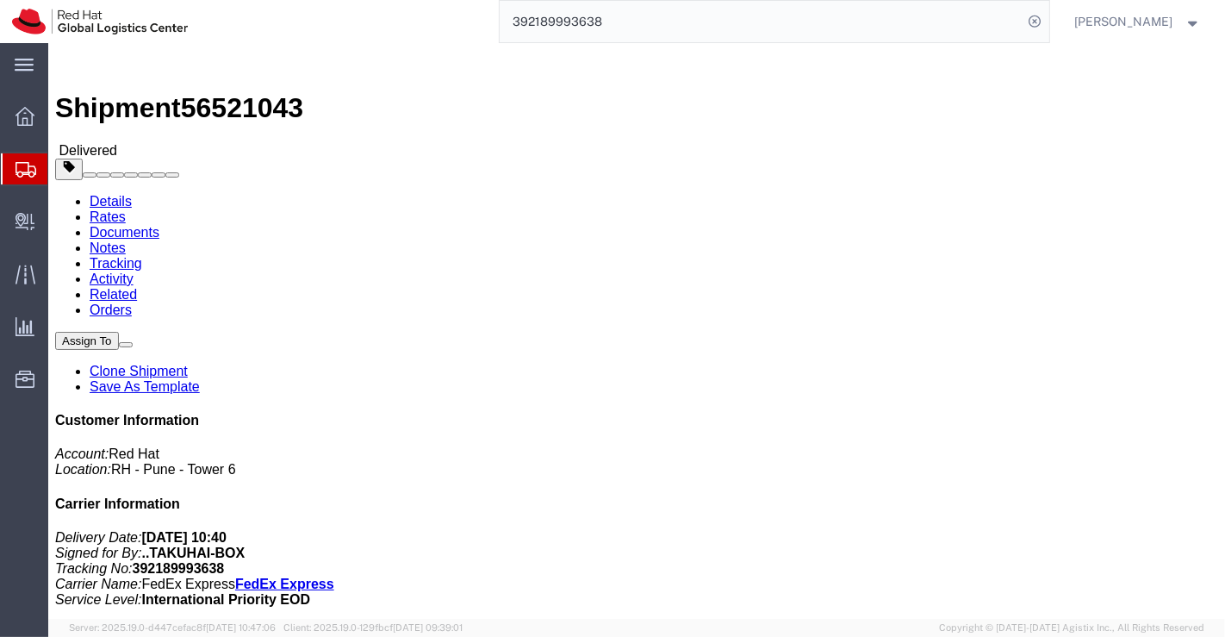
drag, startPoint x: 438, startPoint y: 412, endPoint x: 414, endPoint y: 394, distance: 30.1
click div "Leg 1 - Small Parcel"
drag, startPoint x: 324, startPoint y: 182, endPoint x: 227, endPoint y: 174, distance: 97.6
click address "Kenichi Kuramochi (Kenichi Kuramochi) 3911 OWL Tower 4 21 1 Higashi Ikebukuro T…"
drag, startPoint x: 456, startPoint y: 440, endPoint x: 318, endPoint y: 308, distance: 191.3
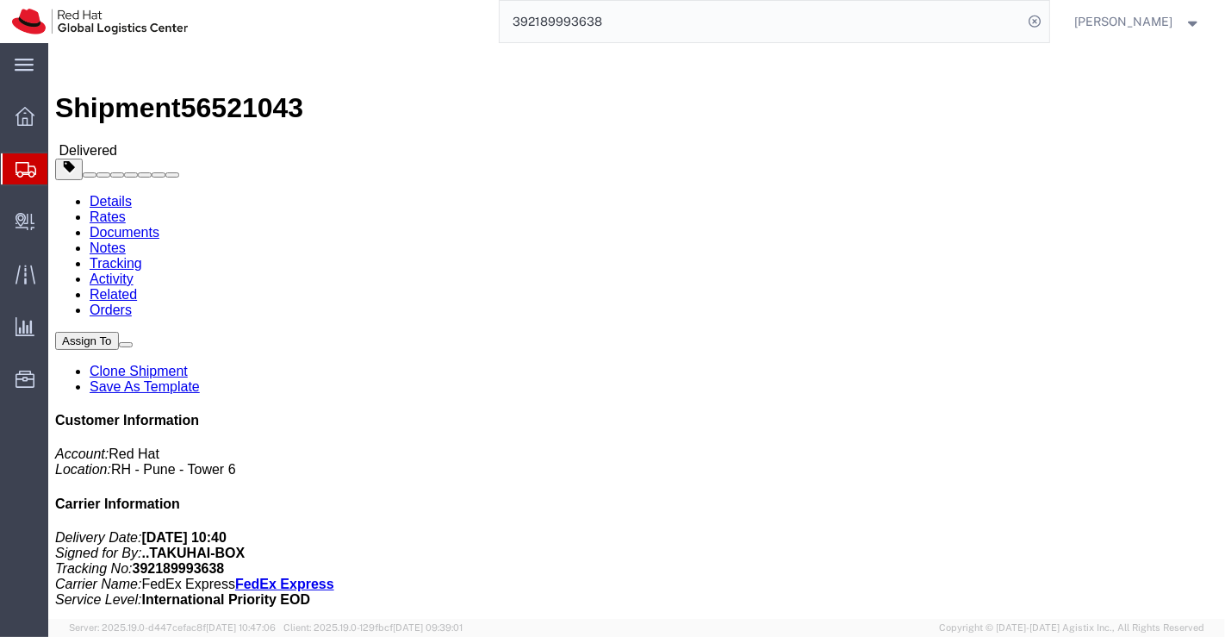
click div "Leg 1 - Small Parcel"
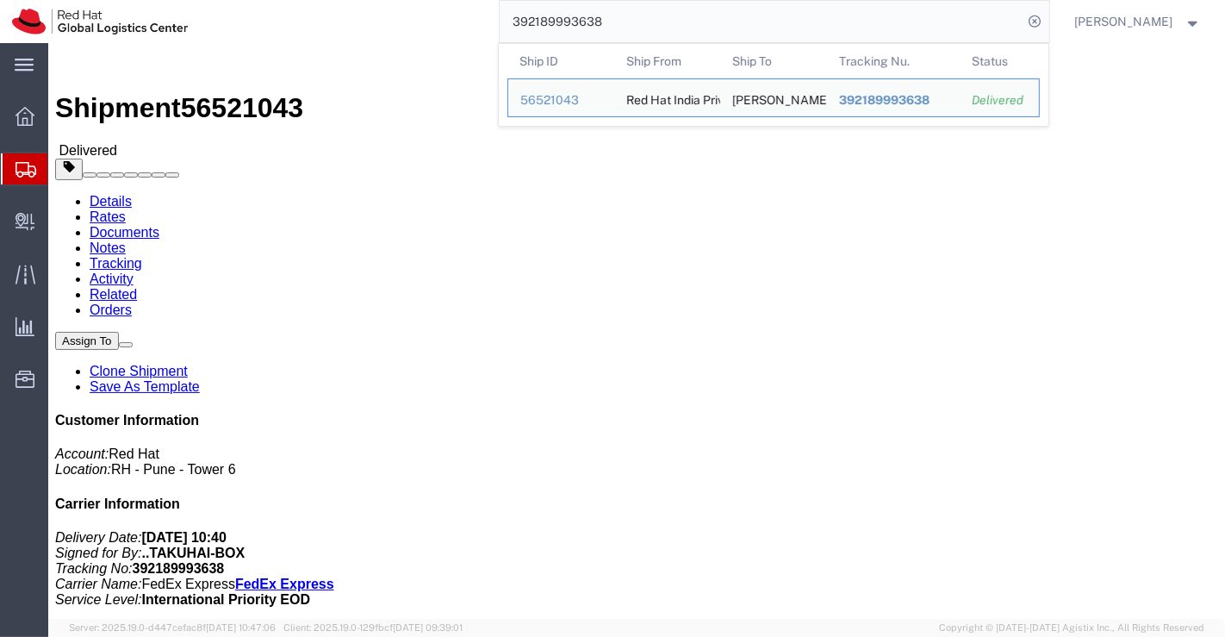
drag, startPoint x: 636, startPoint y: 30, endPoint x: 492, endPoint y: 33, distance: 143.9
click at [492, 33] on div "392189993638 Ship ID Ship From Ship To Tracking Nu. Status Ship ID 56521043 Shi…" at bounding box center [624, 21] width 849 height 43
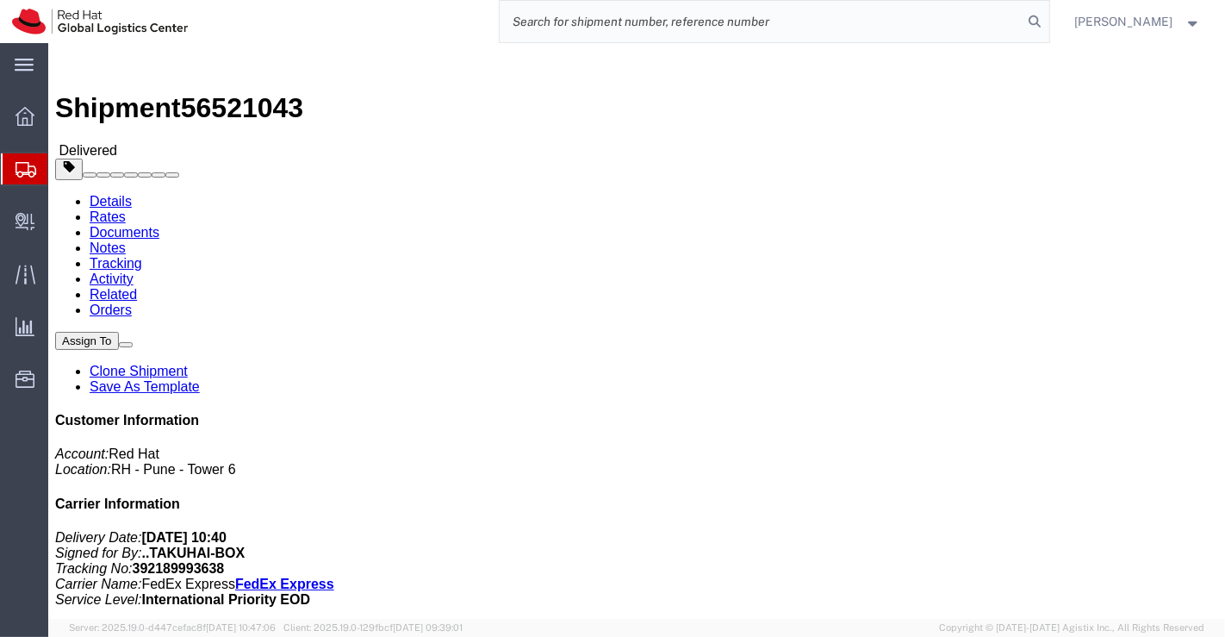
paste input "392189876058"
type input "392189876058"
drag, startPoint x: 233, startPoint y: 22, endPoint x: 147, endPoint y: 23, distance: 85.3
click span "56521039"
click h4 "Routing & Vehicle Information"
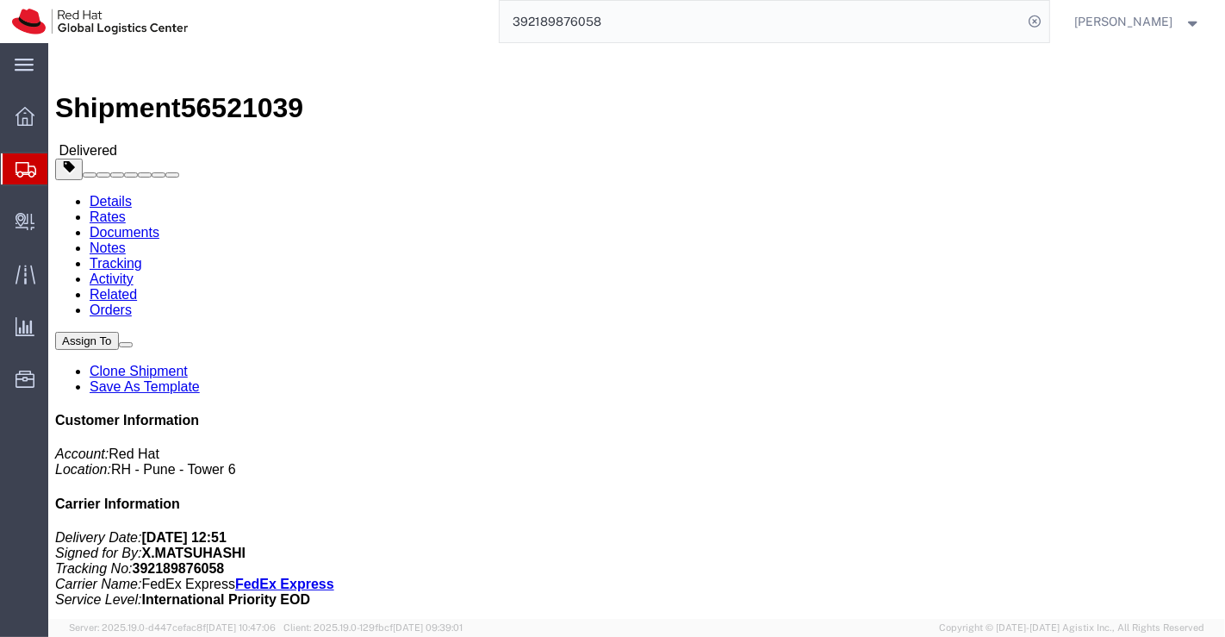
drag, startPoint x: 328, startPoint y: 182, endPoint x: 227, endPoint y: 184, distance: 101.7
click address "Osamu Matsuhashi (Osamu Matsuhashi) Brillia Ariake Sky Tower 2115 1-4-20 Ariake…"
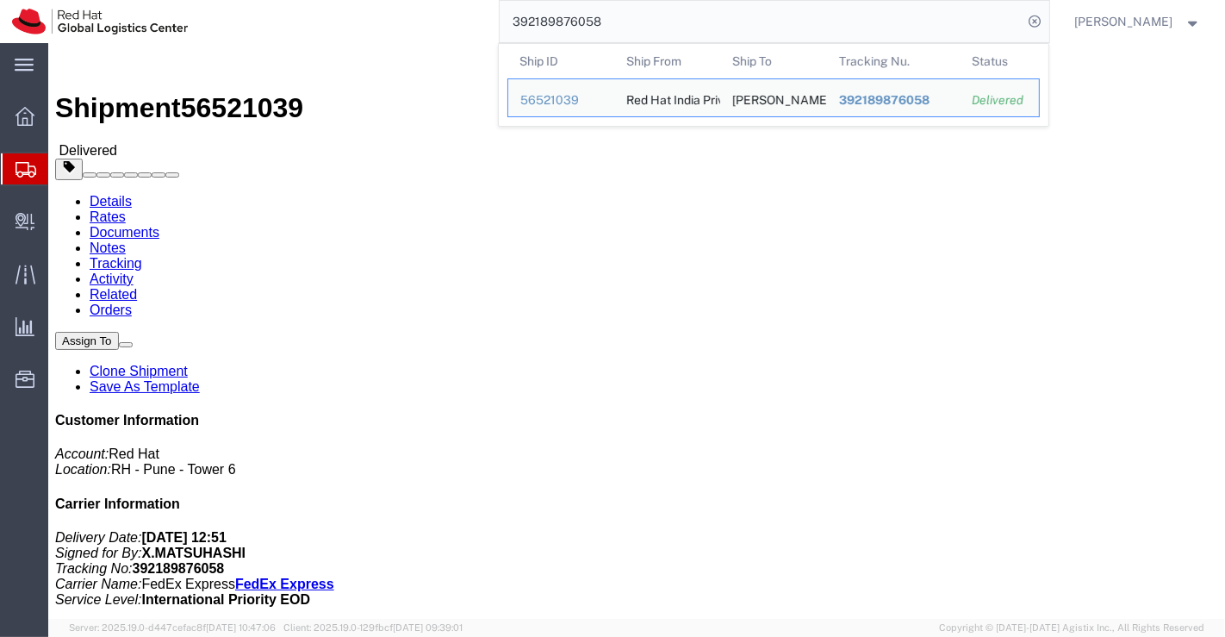
drag, startPoint x: 619, startPoint y: 21, endPoint x: 511, endPoint y: 26, distance: 108.7
click at [511, 26] on input "392189876058" at bounding box center [762, 21] width 524 height 41
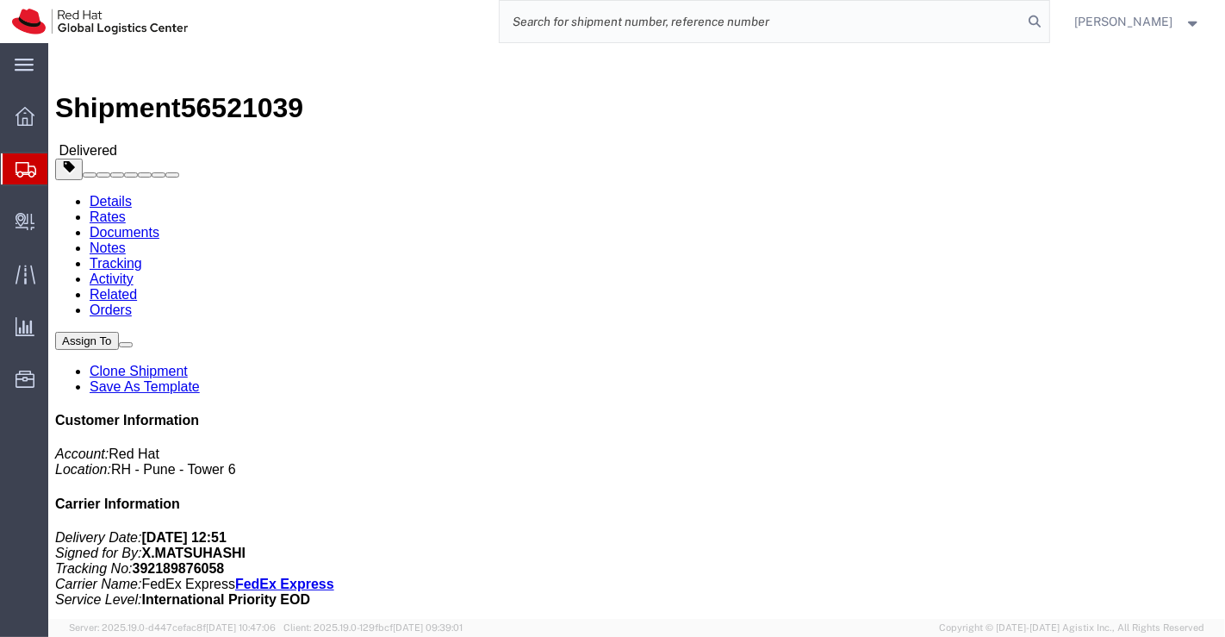
paste input "392190085146"
type input "392190085146"
drag, startPoint x: 143, startPoint y: 19, endPoint x: 237, endPoint y: 20, distance: 93.9
click div "Shipment 56521042 Delivered"
drag, startPoint x: 583, startPoint y: 423, endPoint x: 575, endPoint y: 420, distance: 9.0
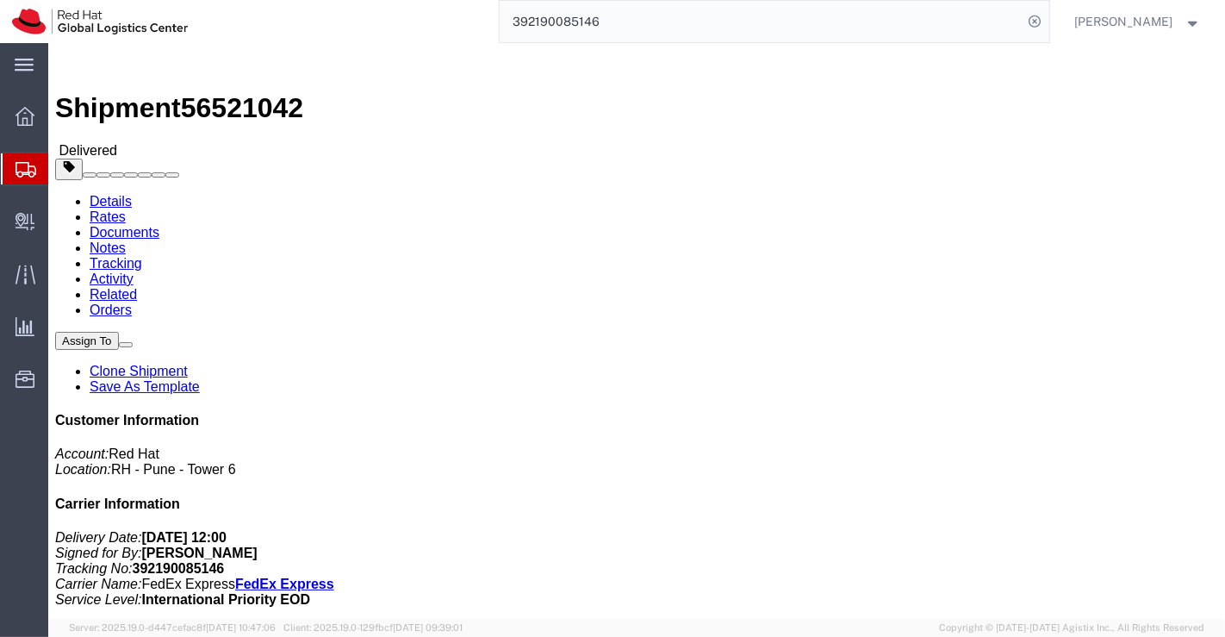
click div "Leg 1 - Small Parcel"
drag, startPoint x: 304, startPoint y: 182, endPoint x: 225, endPoint y: 179, distance: 79.3
click address "Masaya Okada (Masaya Okada) 2 3 22 5 Anagawa Inage ku Chiba, 263-0024 Japan 81 …"
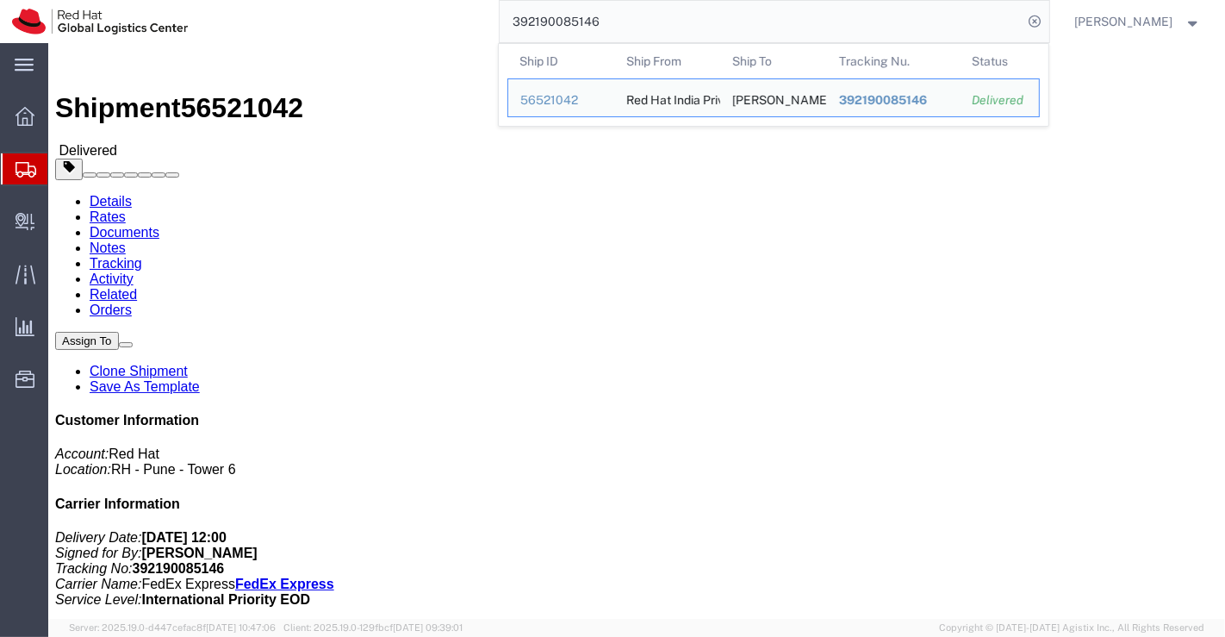
drag, startPoint x: 610, startPoint y: 20, endPoint x: 509, endPoint y: 26, distance: 101.0
click at [509, 26] on input "392190085146" at bounding box center [762, 21] width 524 height 41
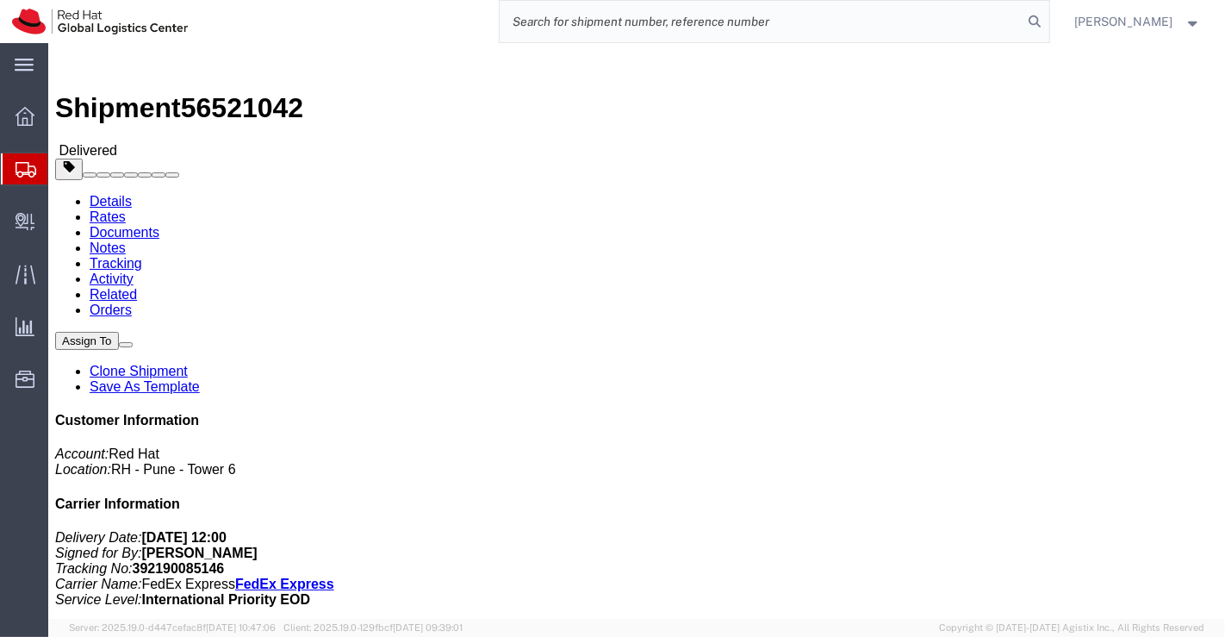
paste input "392189617362"
type input "392189617362"
click h4 "Routing & Vehicle Information"
drag, startPoint x: 232, startPoint y: 19, endPoint x: 146, endPoint y: 22, distance: 85.3
click span "56521044"
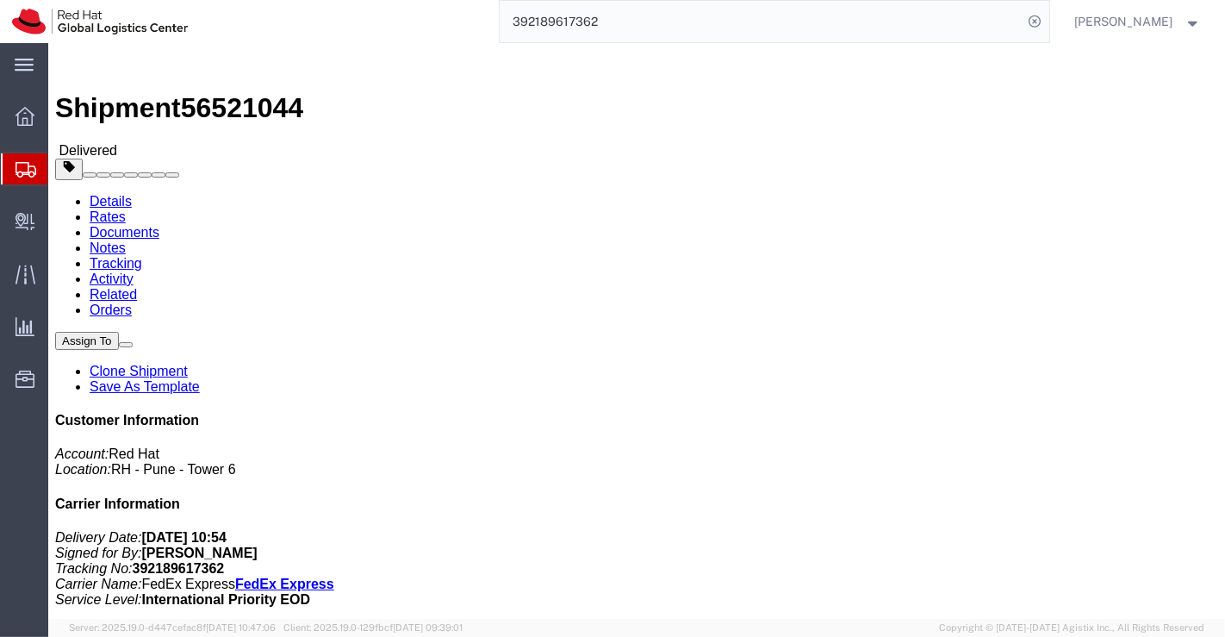
drag, startPoint x: 443, startPoint y: 389, endPoint x: 385, endPoint y: 355, distance: 67.2
click h4 "Routing & Vehicle Information"
drag, startPoint x: 324, startPoint y: 183, endPoint x: 226, endPoint y: 184, distance: 98.2
click address "Megumi Takayama (Megumi Takayama) 1-1-16 Ogi-Cho Park Flats Yokohama-koen #501 …"
drag, startPoint x: 569, startPoint y: 430, endPoint x: 478, endPoint y: 364, distance: 112.9
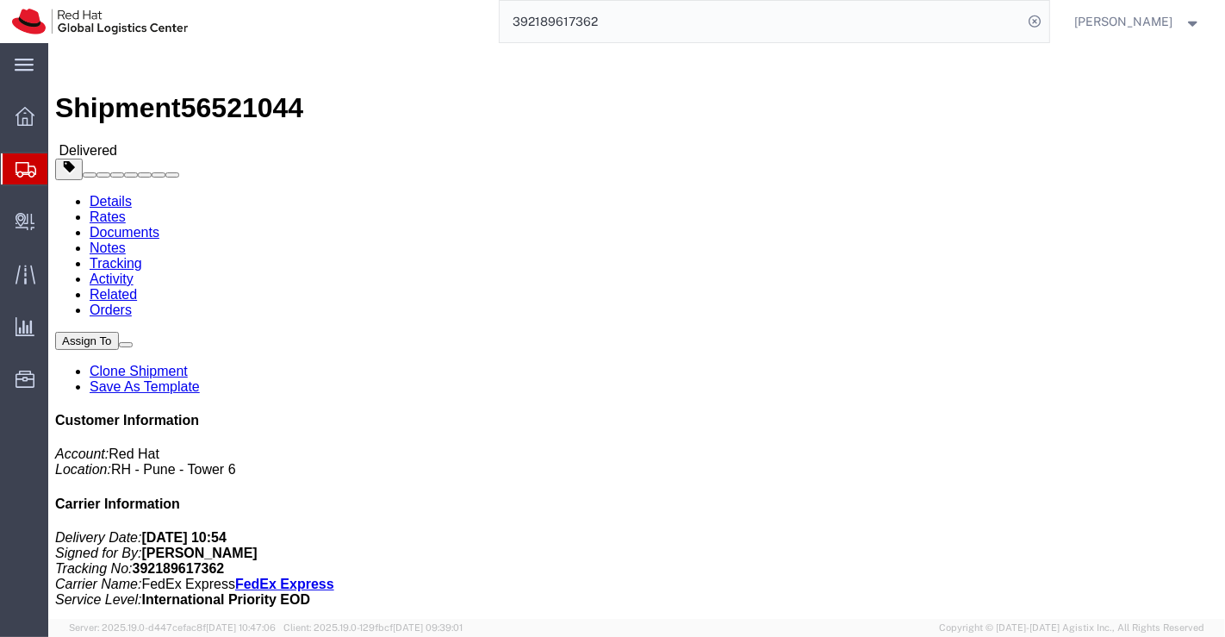
click div "Leg 1 - Small Parcel"
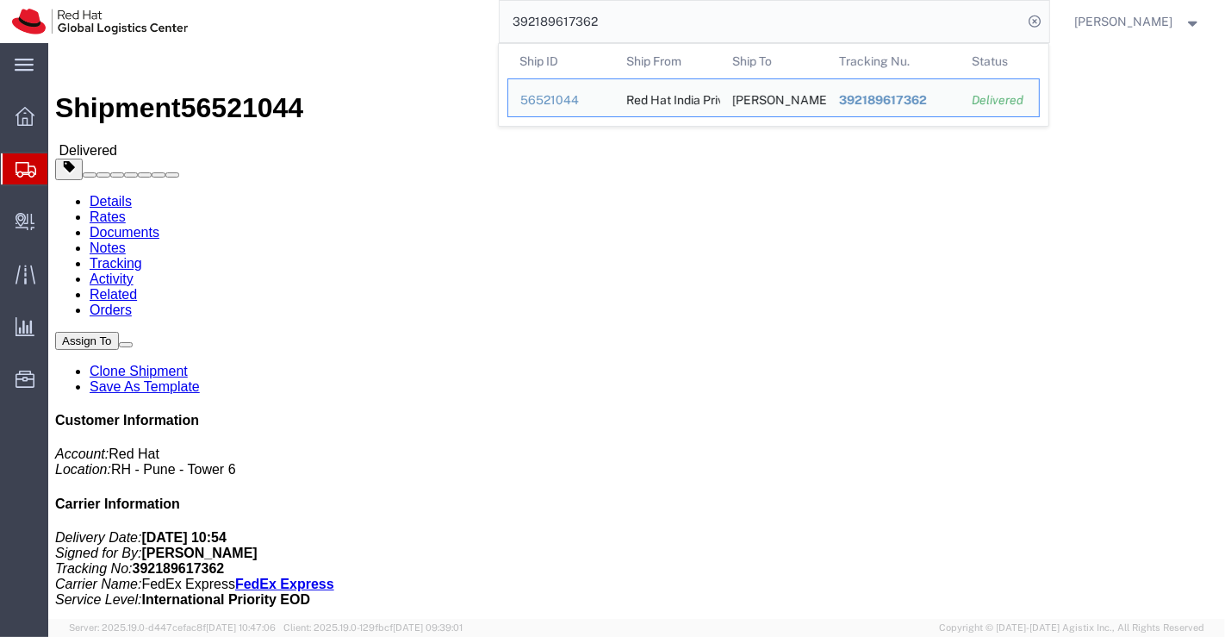
drag, startPoint x: 600, startPoint y: 16, endPoint x: 512, endPoint y: 18, distance: 87.9
click at [512, 18] on input "392189617362" at bounding box center [762, 21] width 524 height 41
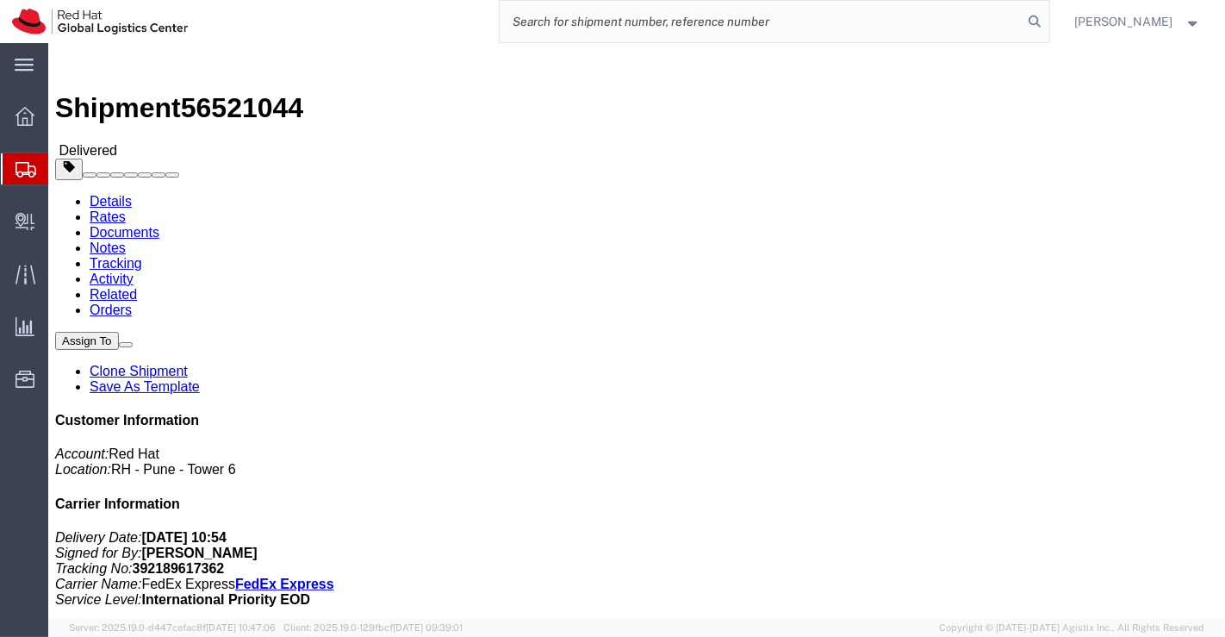
paste input "392188602878"
type input "392188602878"
drag, startPoint x: 233, startPoint y: 18, endPoint x: 148, endPoint y: 18, distance: 85.3
click span "56521045"
click div "Ship From Red Hat India Private Limited (Pallav Sen Gupta) BENGLURU Bagmane Con…"
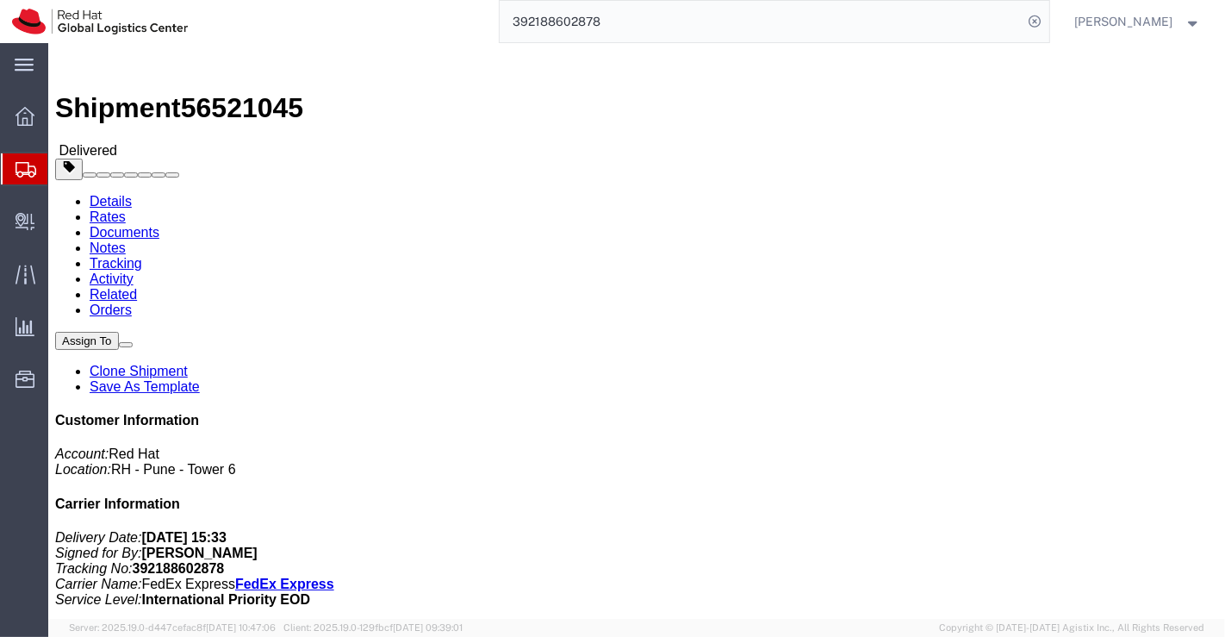
drag, startPoint x: 286, startPoint y: 183, endPoint x: 220, endPoint y: 190, distance: 66.8
click div "Ship To Masao Sato (Masao Sato) 5-25-31 Chigasaki-Minami Tsuzuki-ku Yokohama, 2…"
click div "Leg 1 - Small Parcel"
drag, startPoint x: 429, startPoint y: 348, endPoint x: 245, endPoint y: 59, distance: 343.1
click div "Ship From Red Hat India Private Limited (Pallav Sen Gupta) BENGLURU Bagmane Con…"
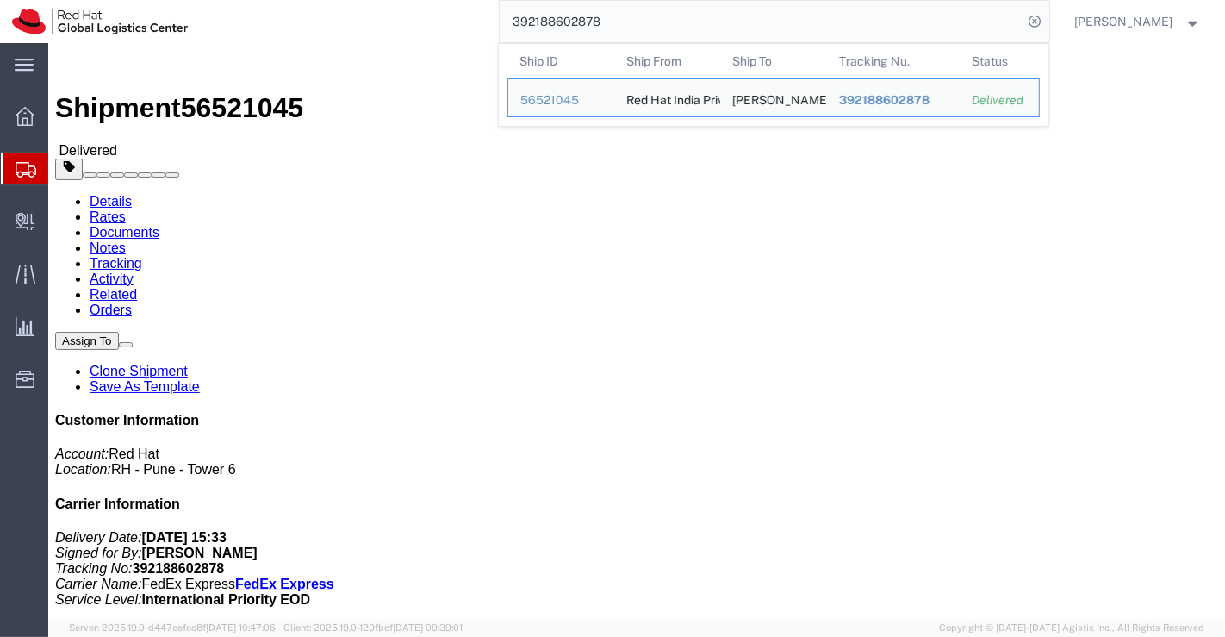
drag, startPoint x: 617, startPoint y: 21, endPoint x: 514, endPoint y: 23, distance: 102.5
click at [514, 23] on input "392188602878" at bounding box center [762, 21] width 524 height 41
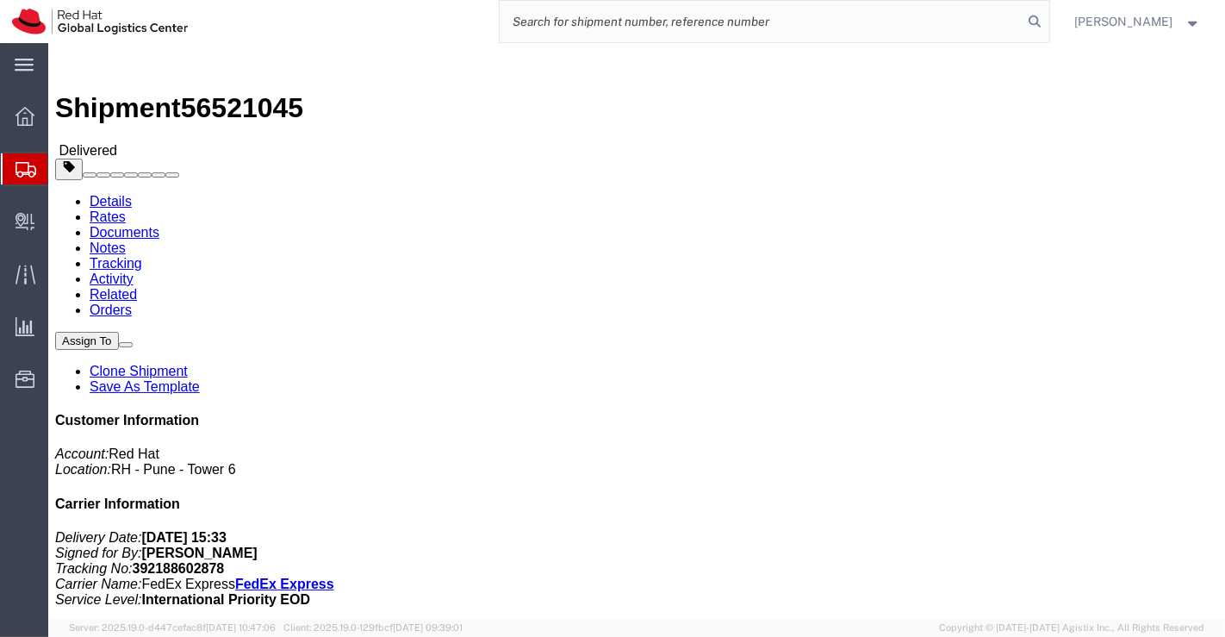
paste input "392188516301"
type input "392188516301"
drag, startPoint x: 232, startPoint y: 19, endPoint x: 148, endPoint y: 19, distance: 83.6
click span "56521046"
drag, startPoint x: 414, startPoint y: 404, endPoint x: 230, endPoint y: 167, distance: 300.2
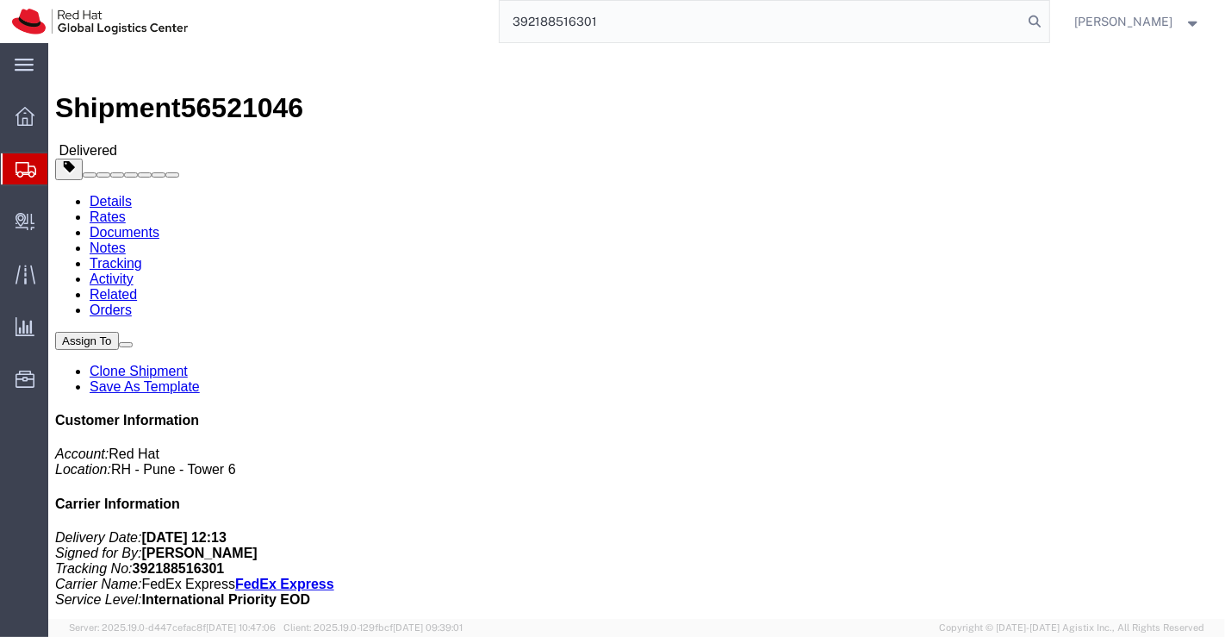
click div "Shipment Detail Ship From Red Hat India Private Limited (Pallav Sen Gupta) BENG…"
drag, startPoint x: 288, startPoint y: 182, endPoint x: 215, endPoint y: 182, distance: 72.4
click div "Ship To Hajime Taira (Hajime Taira) 213, LM Bunkyo-Hakusan, 1-36-2, Hakusan, Bu…"
drag, startPoint x: 513, startPoint y: 369, endPoint x: 488, endPoint y: 334, distance: 42.6
click div "Ship From Red Hat India Private Limited (Pallav Sen Gupta) BENGLURU Bagmane Con…"
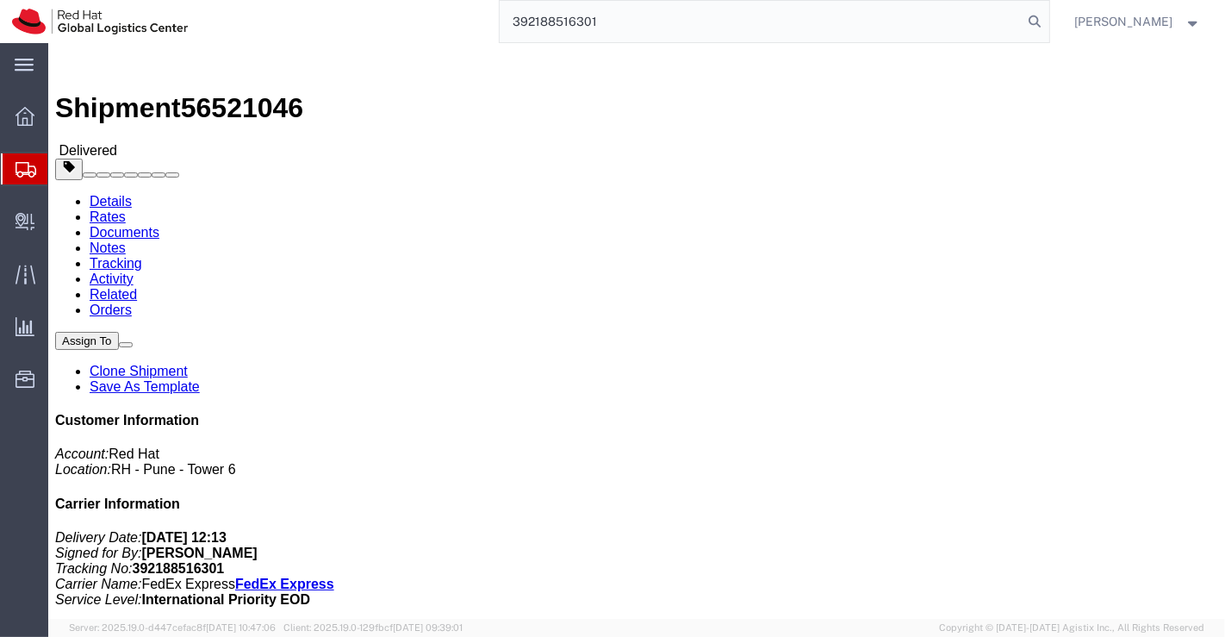
drag, startPoint x: 609, startPoint y: 23, endPoint x: 500, endPoint y: 22, distance: 108.5
click at [500, 22] on input "392188516301" at bounding box center [762, 21] width 524 height 41
paste input "53600529953"
type input "53600529953"
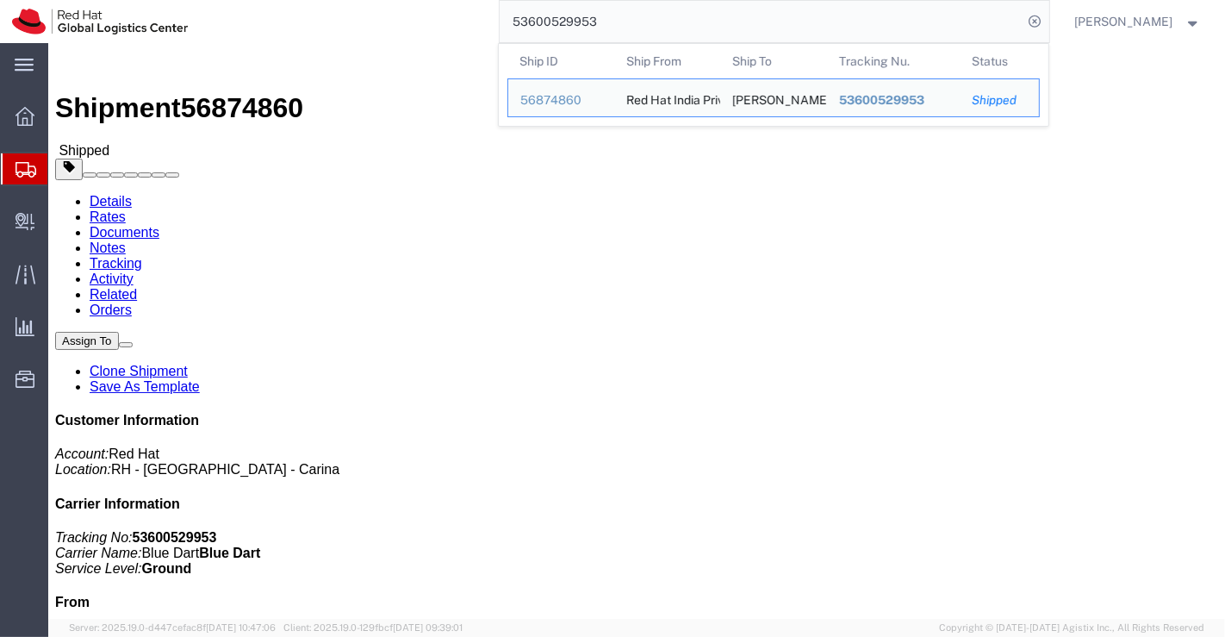
drag, startPoint x: 639, startPoint y: 23, endPoint x: 514, endPoint y: 27, distance: 124.9
click at [514, 27] on input "53600529953" at bounding box center [762, 21] width 524 height 41
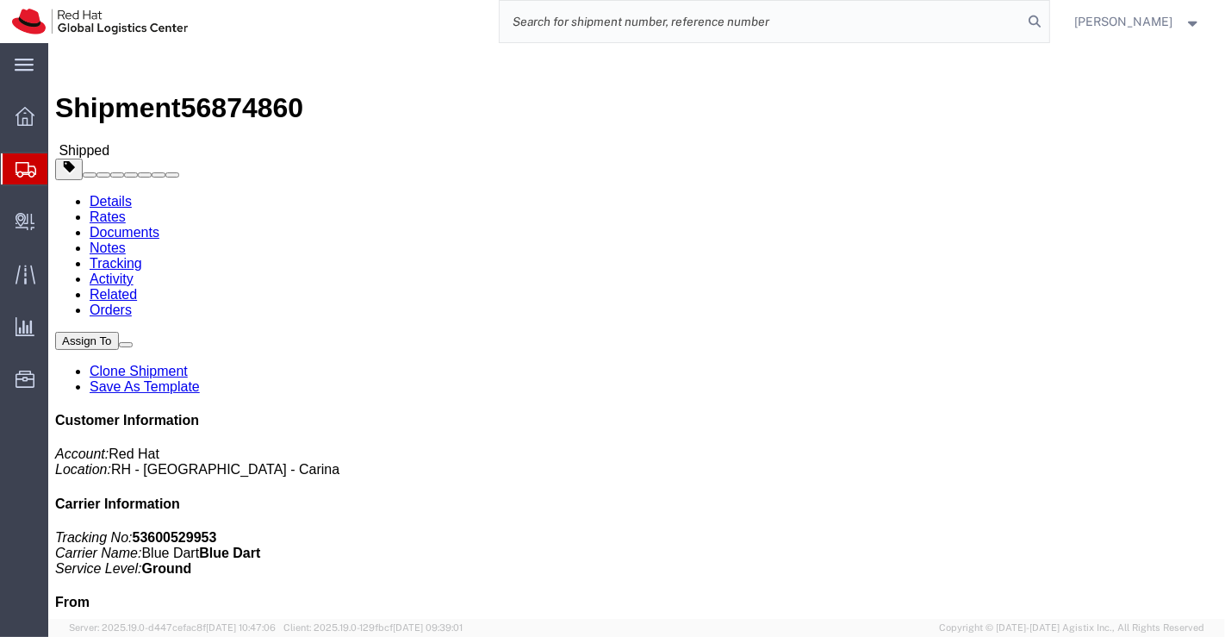
paste input "53600536732"
type input "53600536732"
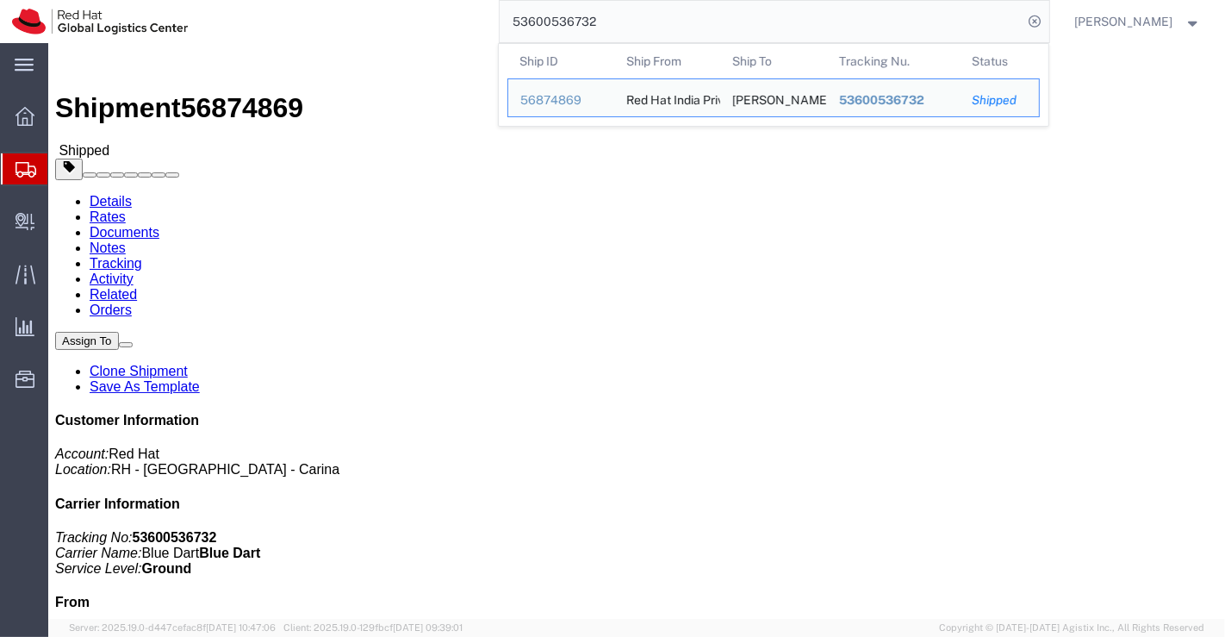
drag, startPoint x: 605, startPoint y: 28, endPoint x: 465, endPoint y: 28, distance: 139.5
click at [465, 28] on div "53600536732 Ship ID Ship From Ship To Tracking Nu. Status Ship ID 56874869 Ship…" at bounding box center [624, 21] width 849 height 43
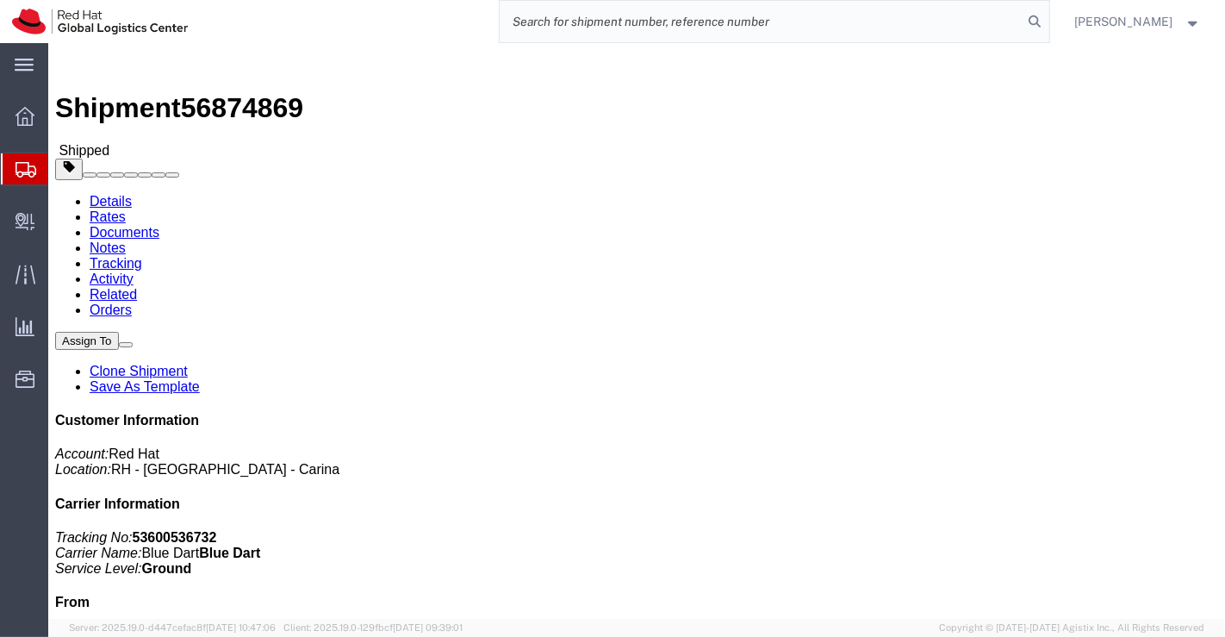
paste input "53600539731"
type input "53600539731"
drag, startPoint x: 600, startPoint y: 22, endPoint x: 506, endPoint y: 22, distance: 93.9
click at [506, 22] on input "53600539731" at bounding box center [762, 21] width 524 height 41
click at [683, 26] on input "search" at bounding box center [762, 21] width 524 height 41
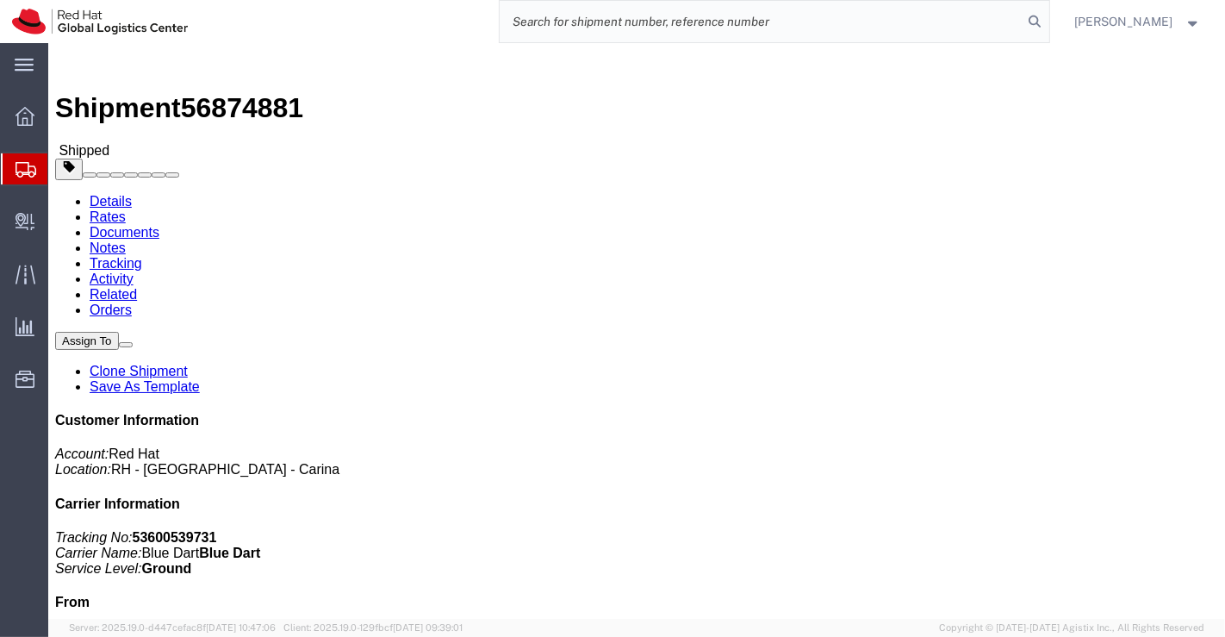
paste input "53600542306"
type input "5"
paste input "53600543511"
type input "53600543511"
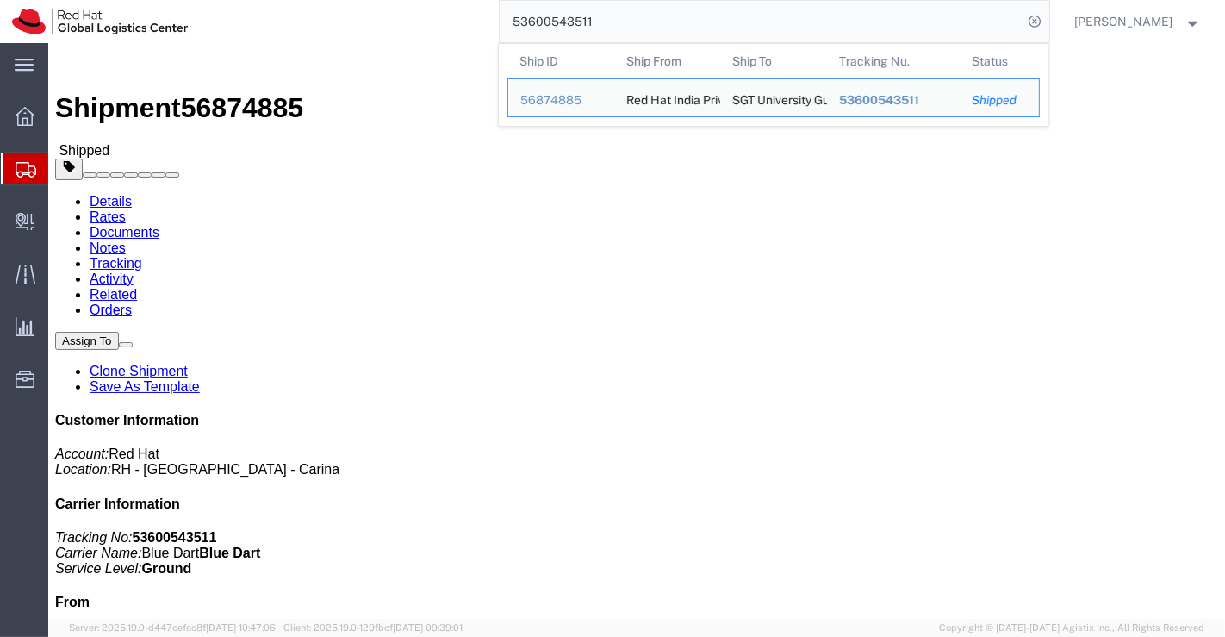
drag, startPoint x: 624, startPoint y: 23, endPoint x: 488, endPoint y: 26, distance: 137.0
click at [488, 26] on div "53600543511 Ship ID Ship From Ship To Tracking Nu. Status Ship ID 56874885 Ship…" at bounding box center [624, 21] width 849 height 43
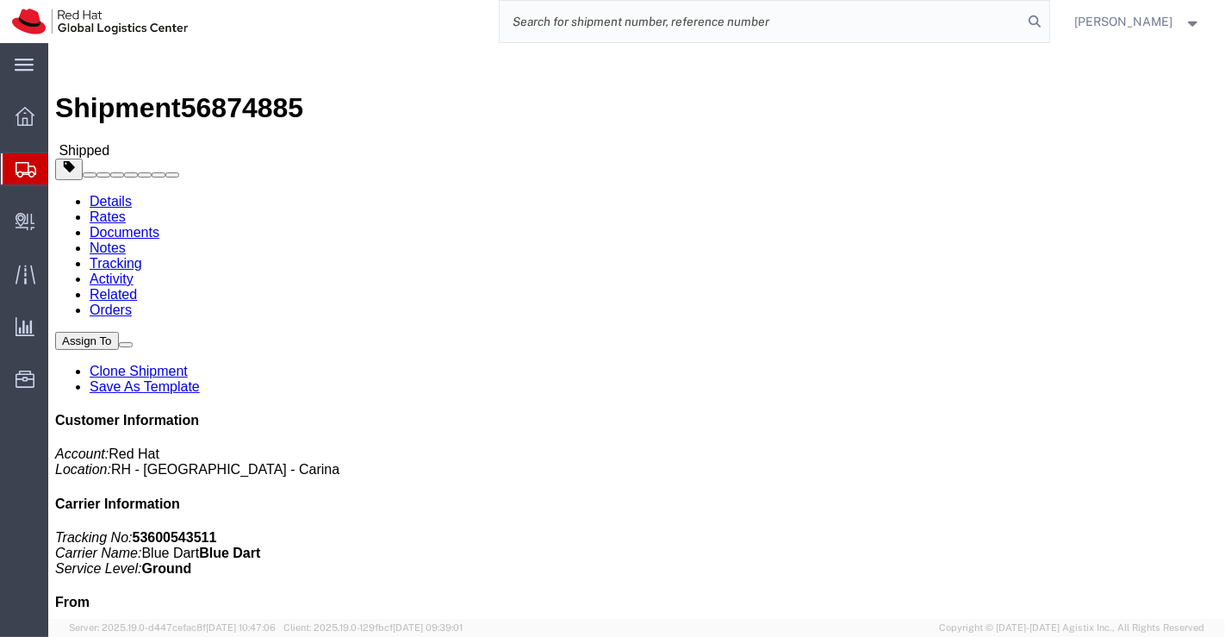
paste input "392188450429"
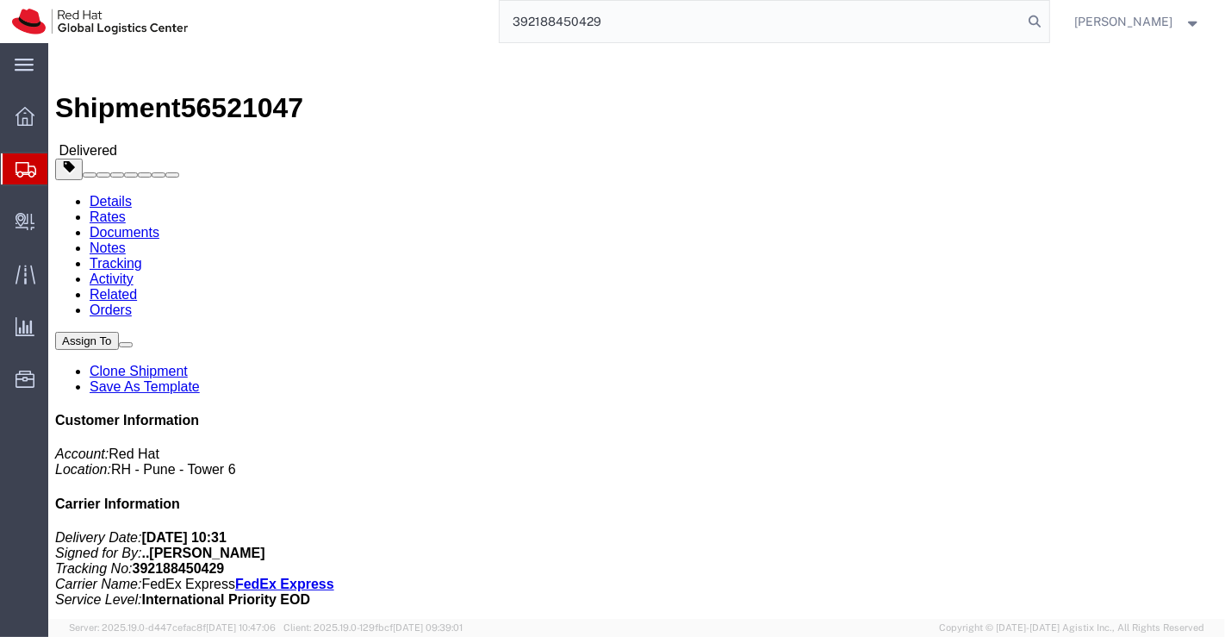
type input "392188450429"
drag, startPoint x: 231, startPoint y: 17, endPoint x: 146, endPoint y: 15, distance: 84.5
click span "56521047"
drag, startPoint x: 367, startPoint y: 358, endPoint x: 342, endPoint y: 345, distance: 28.5
click div "Ship From Red Hat India Private Limited (Pallav Sen Gupta) BENGLURU Bagmane Con…"
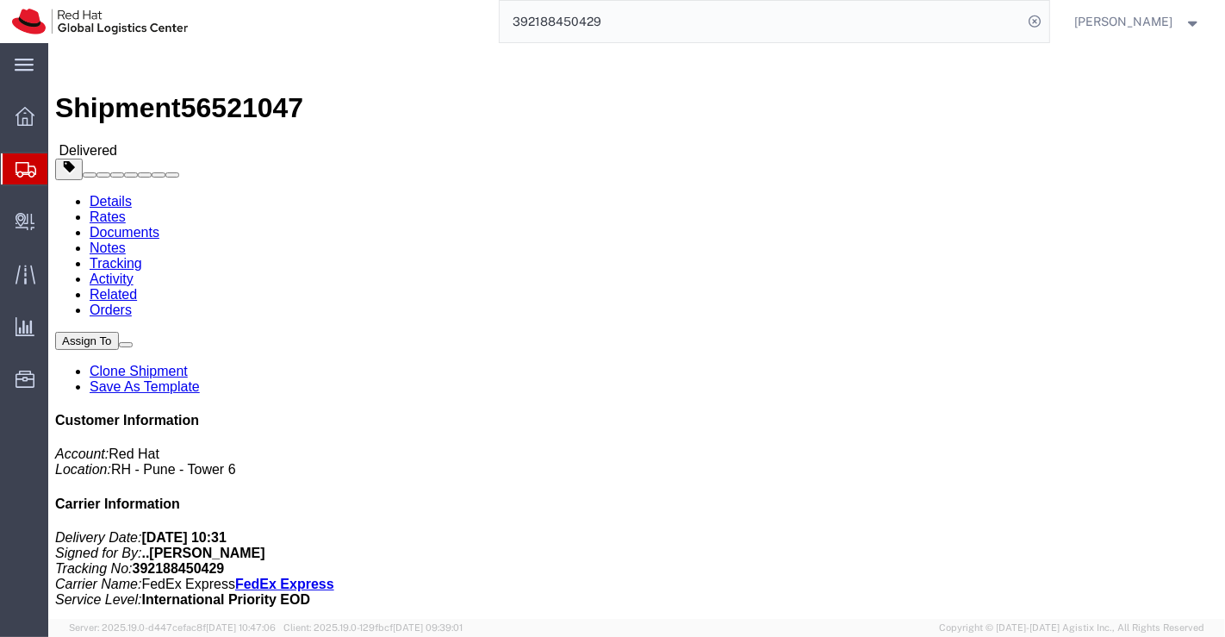
drag, startPoint x: 304, startPoint y: 183, endPoint x: 222, endPoint y: 185, distance: 81.9
click div "Ship To Kosuke Tanaka (Kosuke Tanaka) 9-6, Kasuga-cho Takatsuki-shi Osaka-fu, 5…"
click div "Ship From Red Hat India Private Limited (Pallav Sen Gupta) BENGLURU Bagmane Con…"
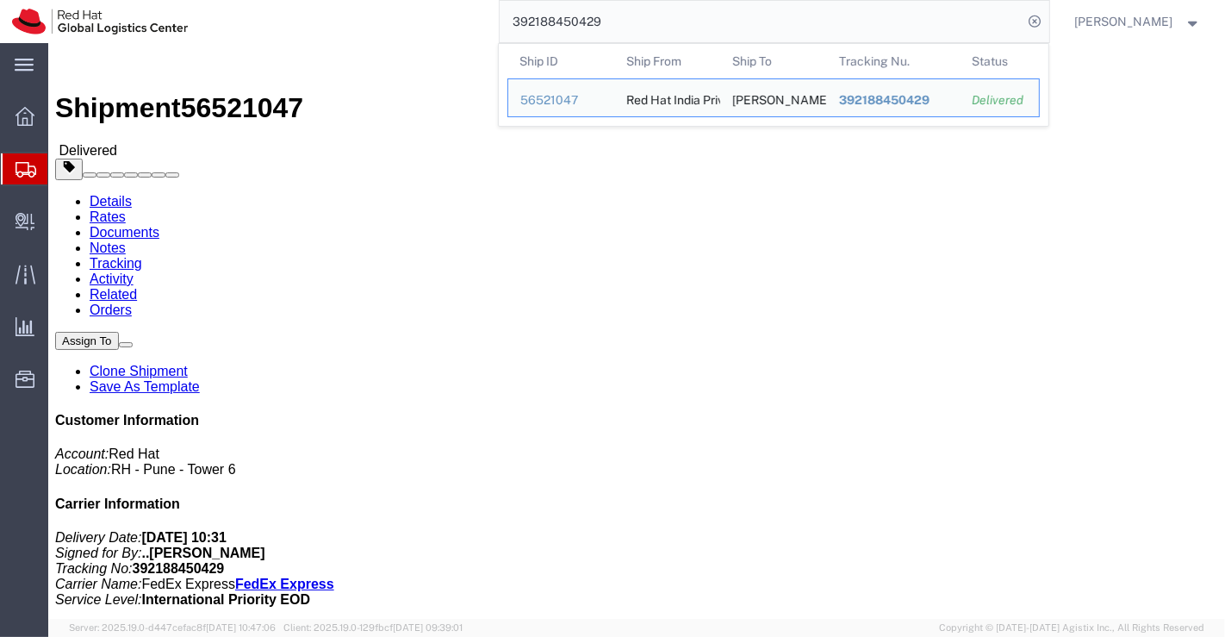
drag, startPoint x: 618, startPoint y: 19, endPoint x: 482, endPoint y: 28, distance: 136.4
click at [482, 28] on div "392188450429 Ship ID Ship From Ship To Tracking Nu. Status Ship ID 56521047 Shi…" at bounding box center [624, 21] width 849 height 43
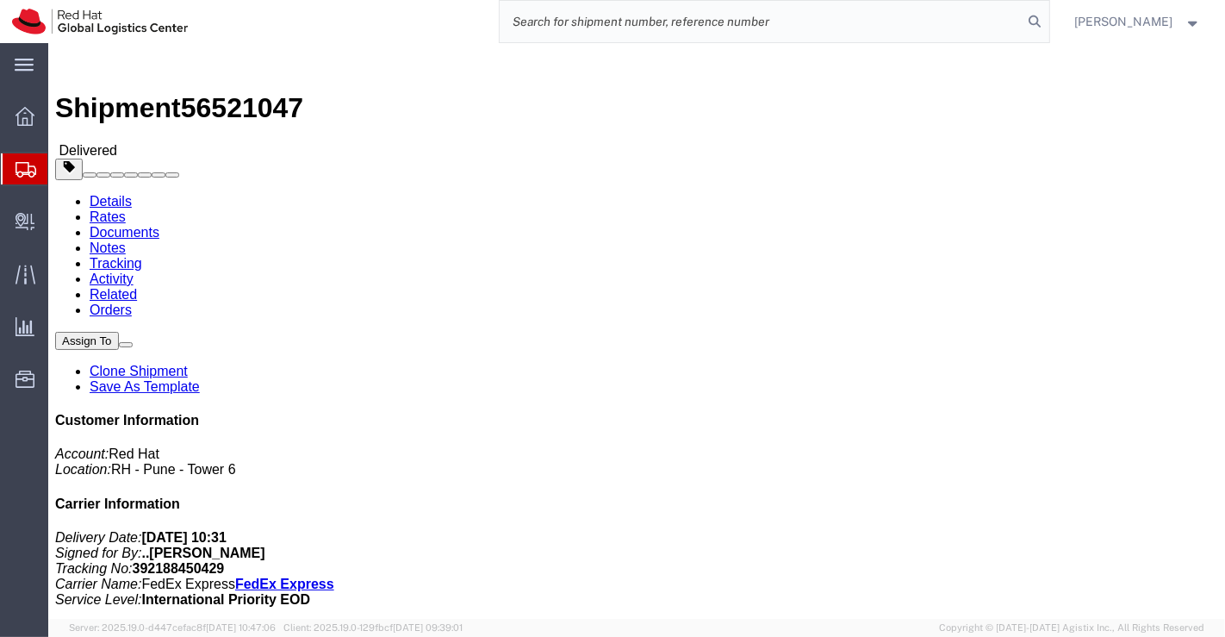
click at [602, 22] on input "search" at bounding box center [762, 21] width 524 height 41
paste input "392264632372"
type input "392264632372"
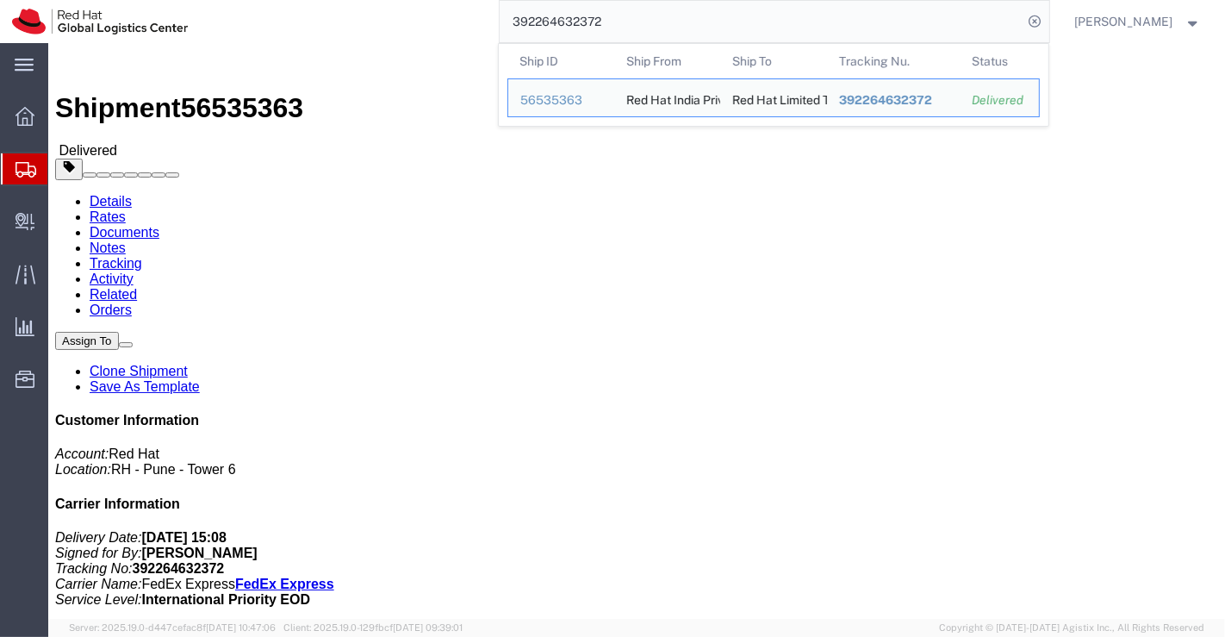
click h4 "Routing & Vehicle Information"
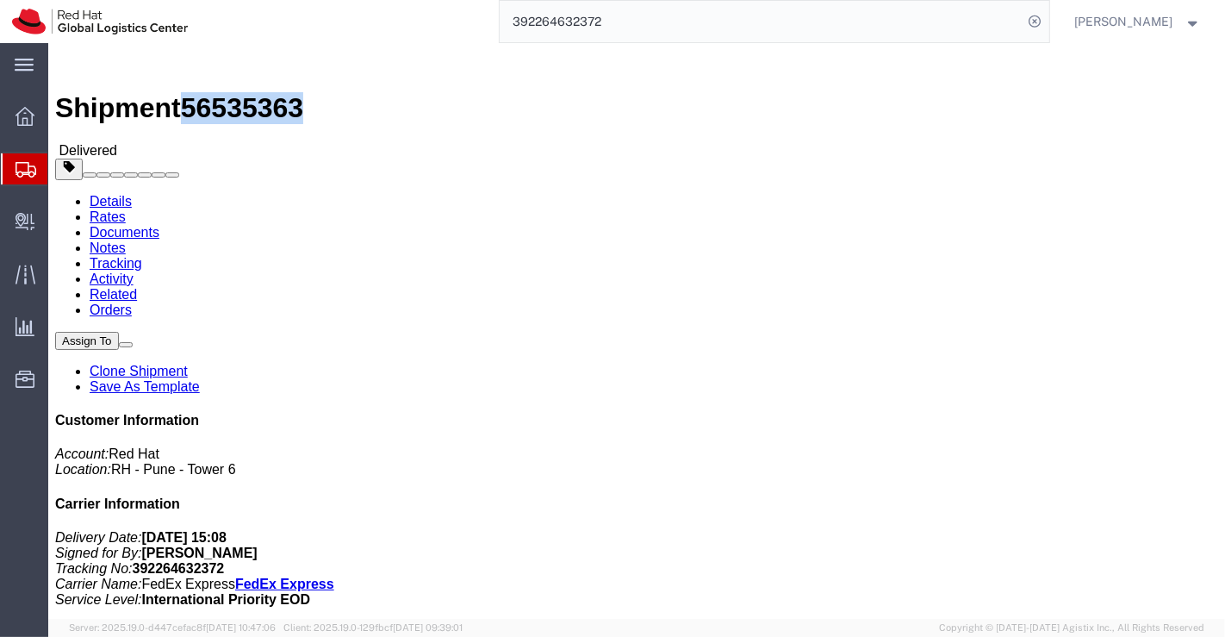
drag, startPoint x: 233, startPoint y: 17, endPoint x: 143, endPoint y: 17, distance: 89.6
click span "56535363"
click div "Shipment Detail Ship From Red Hat India Private Limited (Pallav Sen Gupta) BENG…"
drag, startPoint x: 1027, startPoint y: 252, endPoint x: 1087, endPoint y: 249, distance: 60.4
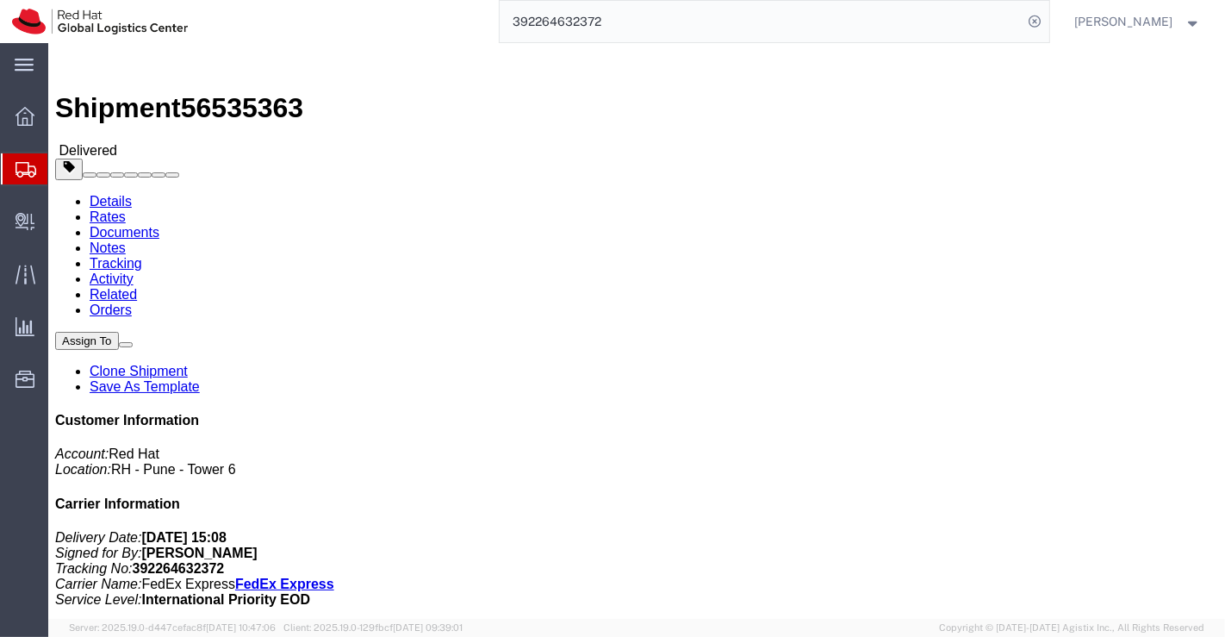
click address "Red Hat Limited Taiwan Branch (Ming Ta Ho) TAIPEI 25F., No.9, Songgao Rd. Xinyi…"
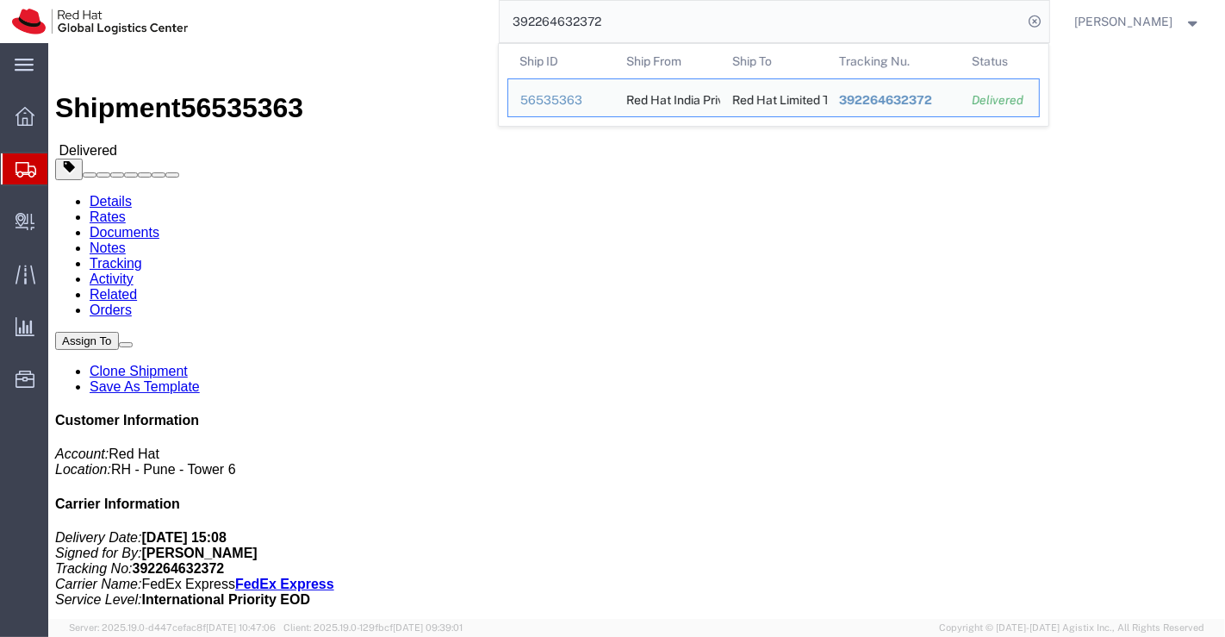
drag, startPoint x: 635, startPoint y: 23, endPoint x: 491, endPoint y: 26, distance: 143.9
click at [491, 26] on div "392264632372 Ship ID Ship From Ship To Tracking Nu. Status Ship ID 56535363 Shi…" at bounding box center [624, 21] width 849 height 43
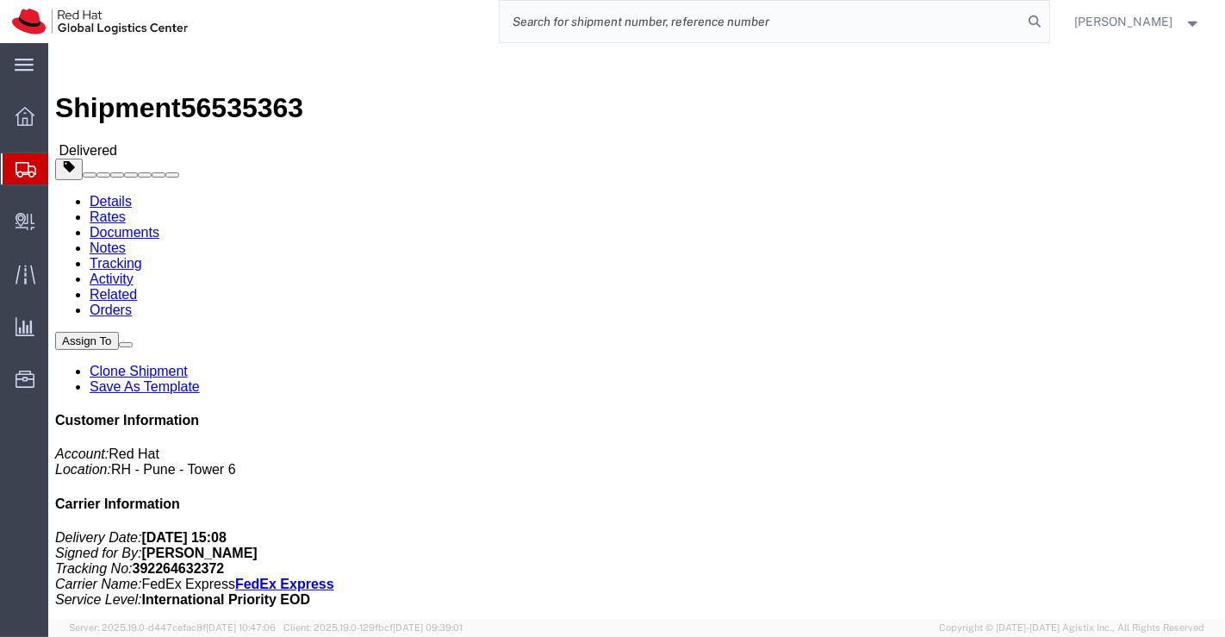
paste input "392264886025"
type input "392264886025"
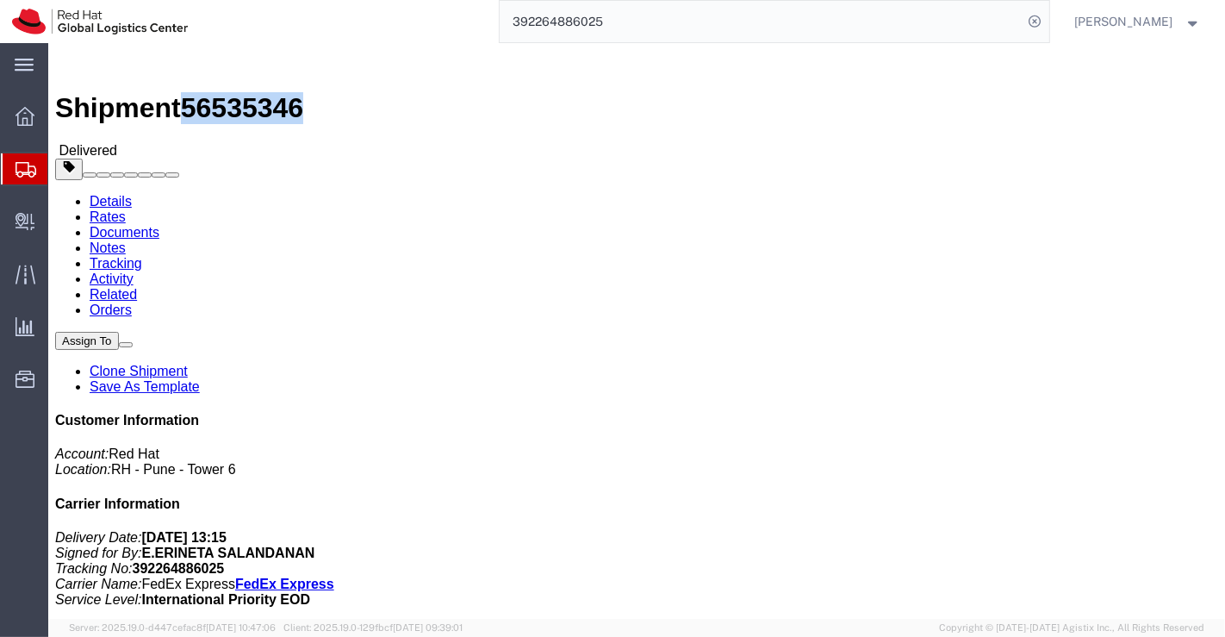
drag, startPoint x: 233, startPoint y: 19, endPoint x: 142, endPoint y: 22, distance: 91.3
click h1 "Shipment 56535346"
click div "Leg 1 - Small Parcel"
drag, startPoint x: 295, startPoint y: 180, endPoint x: 222, endPoint y: 182, distance: 73.2
click div "Ship To Jeffrey Cutter (Jeffrey Cutter) 1033 Purok 5 Los Banos, 4030 Philippine…"
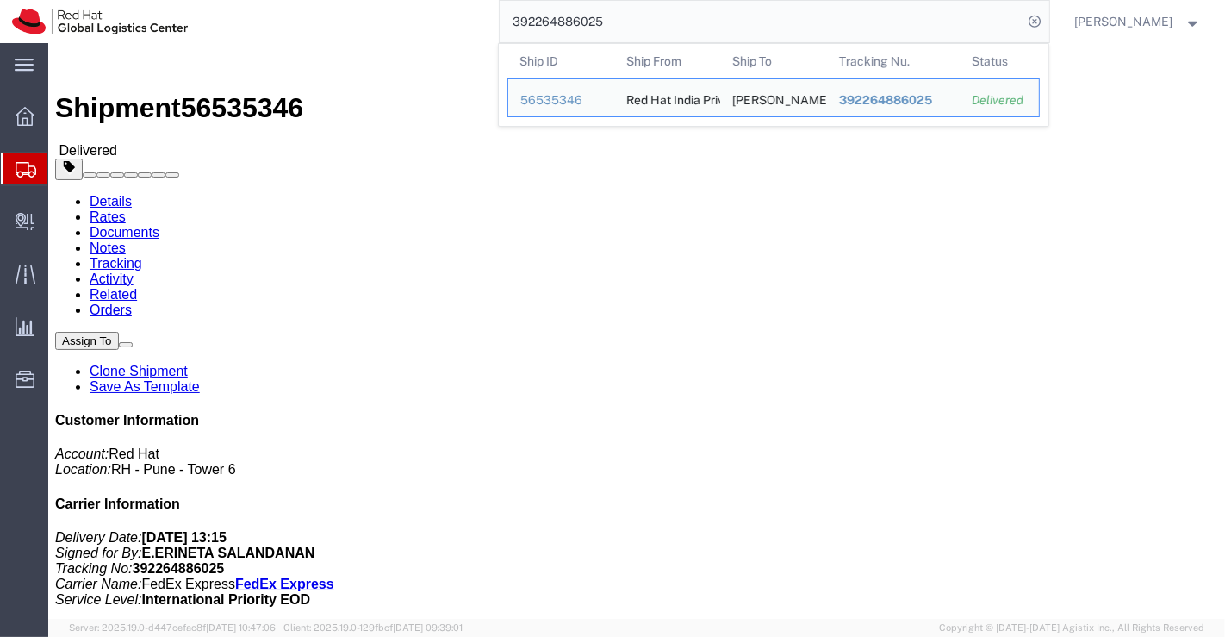
drag, startPoint x: 609, startPoint y: 23, endPoint x: 498, endPoint y: 34, distance: 111.6
click at [498, 34] on div "392264886025 Ship ID Ship From Ship To Tracking Nu. Status Ship ID 56535346 Shi…" at bounding box center [624, 21] width 849 height 43
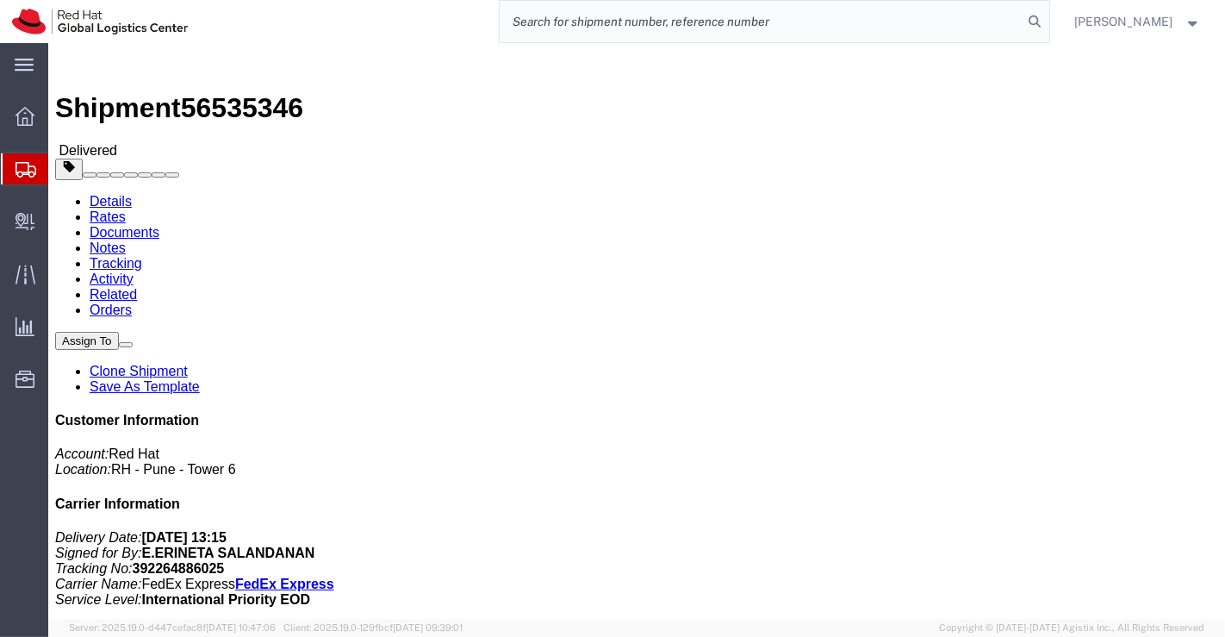
paste input "392264323303"
type input "392264323303"
drag, startPoint x: 232, startPoint y: 19, endPoint x: 143, endPoint y: 18, distance: 88.7
click span "56535347"
drag, startPoint x: 408, startPoint y: 351, endPoint x: 236, endPoint y: 177, distance: 244.9
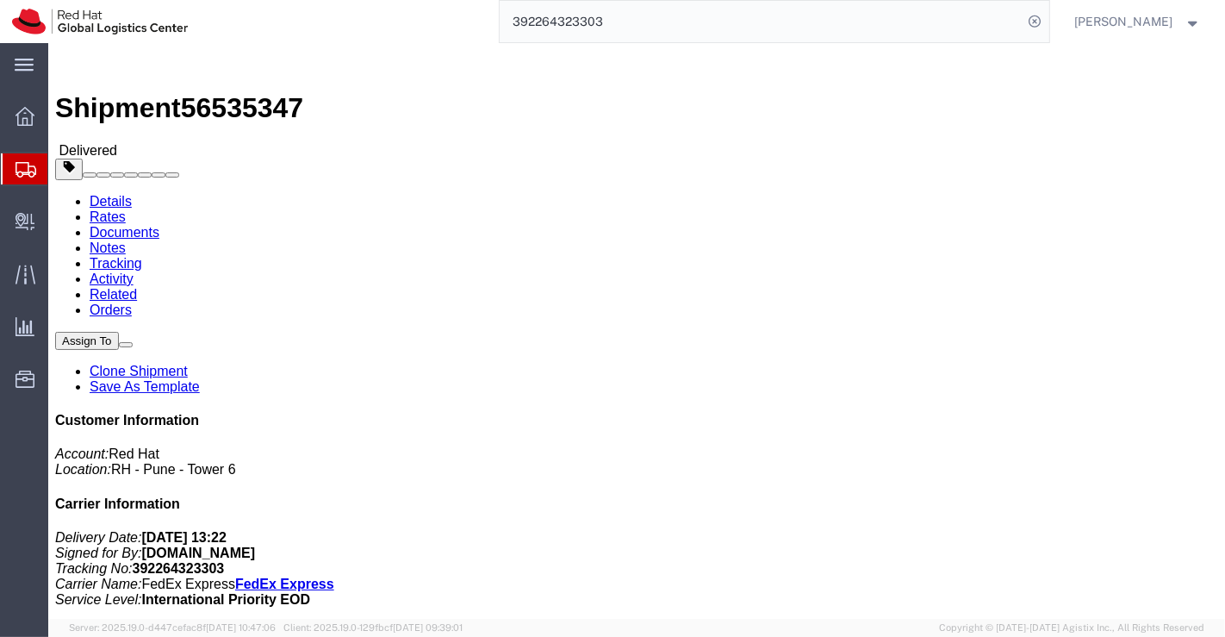
click div "Ship From Red Hat India Private Limited (Pallav Sen Gupta) BENGLURU Bagmane Con…"
drag, startPoint x: 488, startPoint y: 402, endPoint x: 257, endPoint y: 228, distance: 289.1
click h4 "Routing & Vehicle Information"
drag, startPoint x: 303, startPoint y: 184, endPoint x: 222, endPoint y: 187, distance: 81.0
click div "Ship To Ta Wei Chuang (Ta Wei Chuang) 1F No 15, Ave 191 Sect 7 Chung Shan N Rd …"
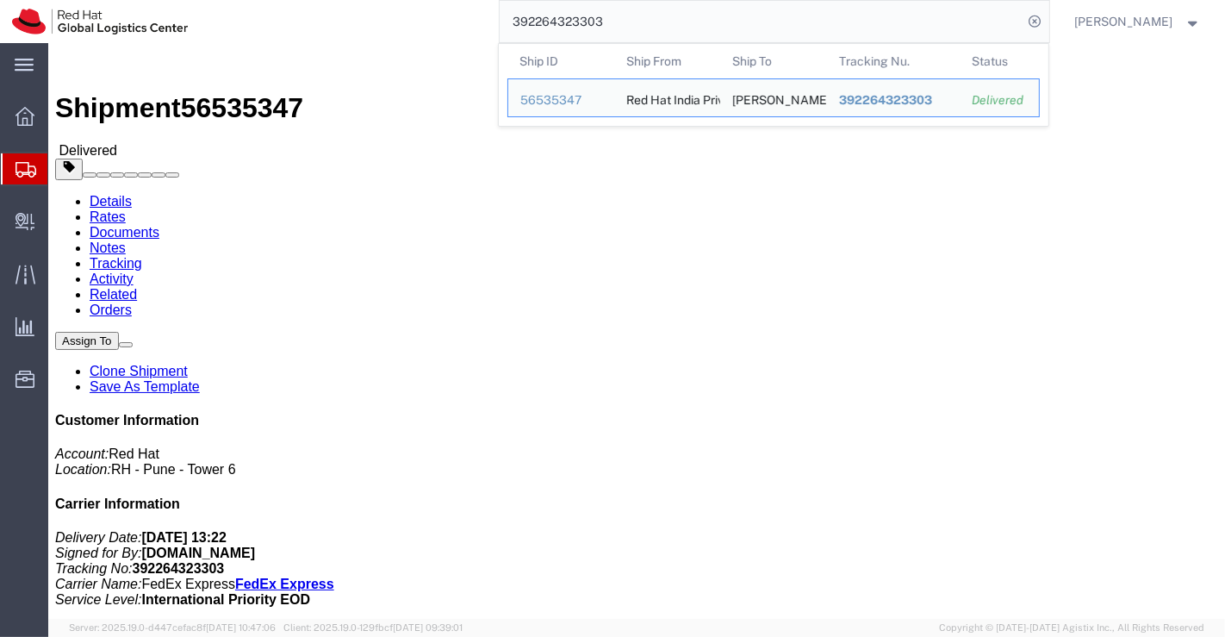
drag, startPoint x: 635, startPoint y: 25, endPoint x: 513, endPoint y: 35, distance: 121.9
click at [513, 35] on input "392264323303" at bounding box center [762, 21] width 524 height 41
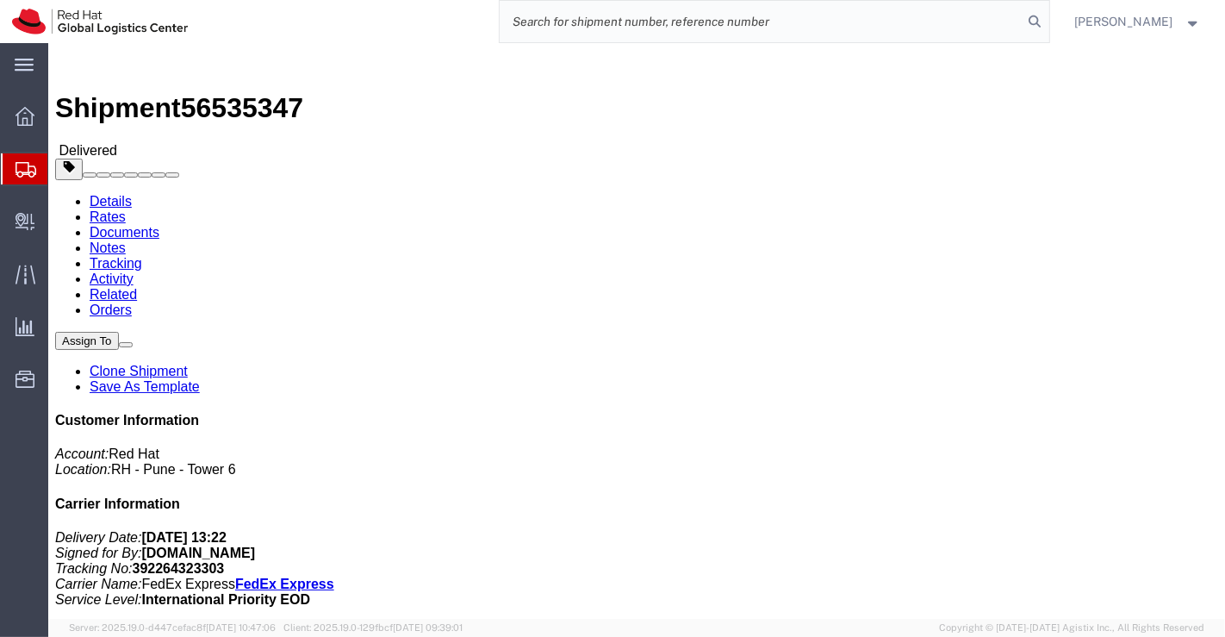
paste input "392265218856"
type input "392265218856"
drag, startPoint x: 233, startPoint y: 19, endPoint x: 144, endPoint y: 21, distance: 89.6
click span "56535338"
drag, startPoint x: 456, startPoint y: 290, endPoint x: 432, endPoint y: 273, distance: 29.6
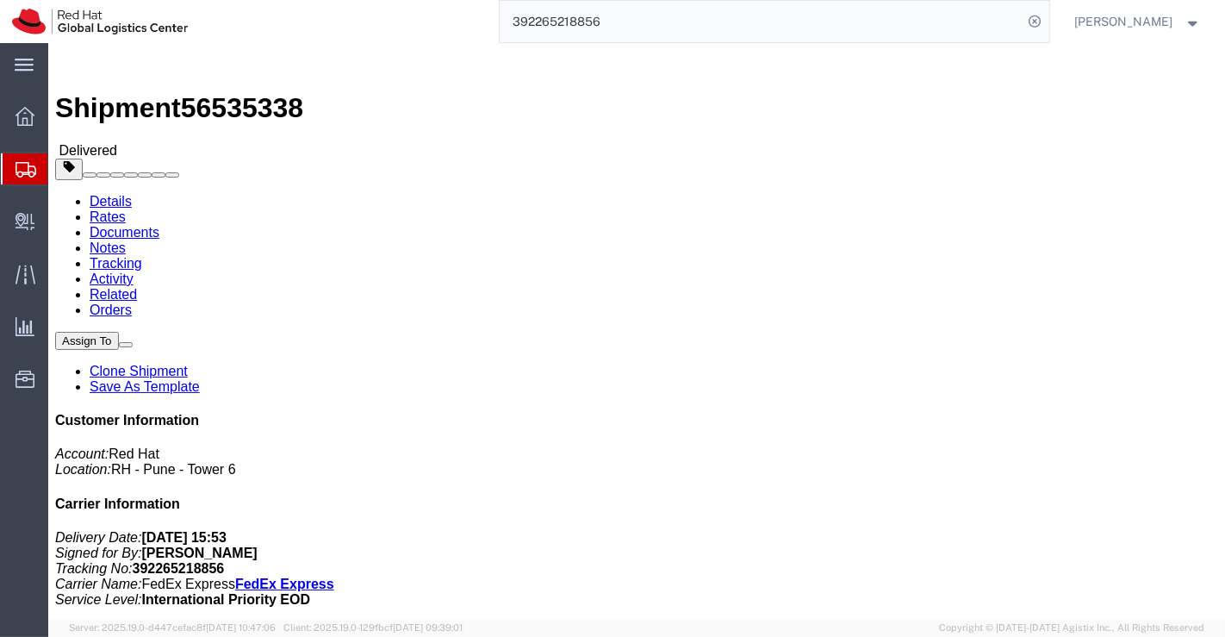
click div "Ship From Red Hat India Private Limited (Pallav Sen Gupta) BENGLURU Bagmane Con…"
drag, startPoint x: 299, startPoint y: 182, endPoint x: 215, endPoint y: 179, distance: 83.6
click div "Ship To Kah Kay Chan (Kah Kay Chan) No 904 Jalan 17 36 Petaling Jaya, 46400 Mal…"
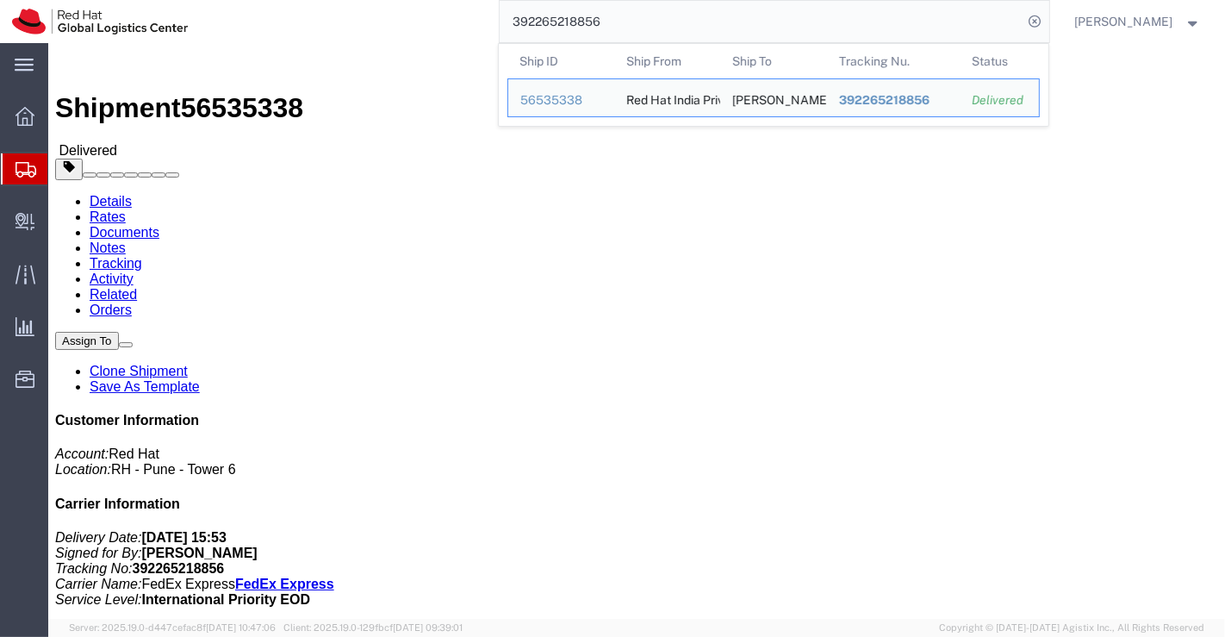
drag, startPoint x: 618, startPoint y: 26, endPoint x: 497, endPoint y: 26, distance: 121.5
click at [497, 26] on div "392265218856 Ship ID Ship From Ship To Tracking Nu. Status Ship ID 56535338 Shi…" at bounding box center [624, 21] width 849 height 43
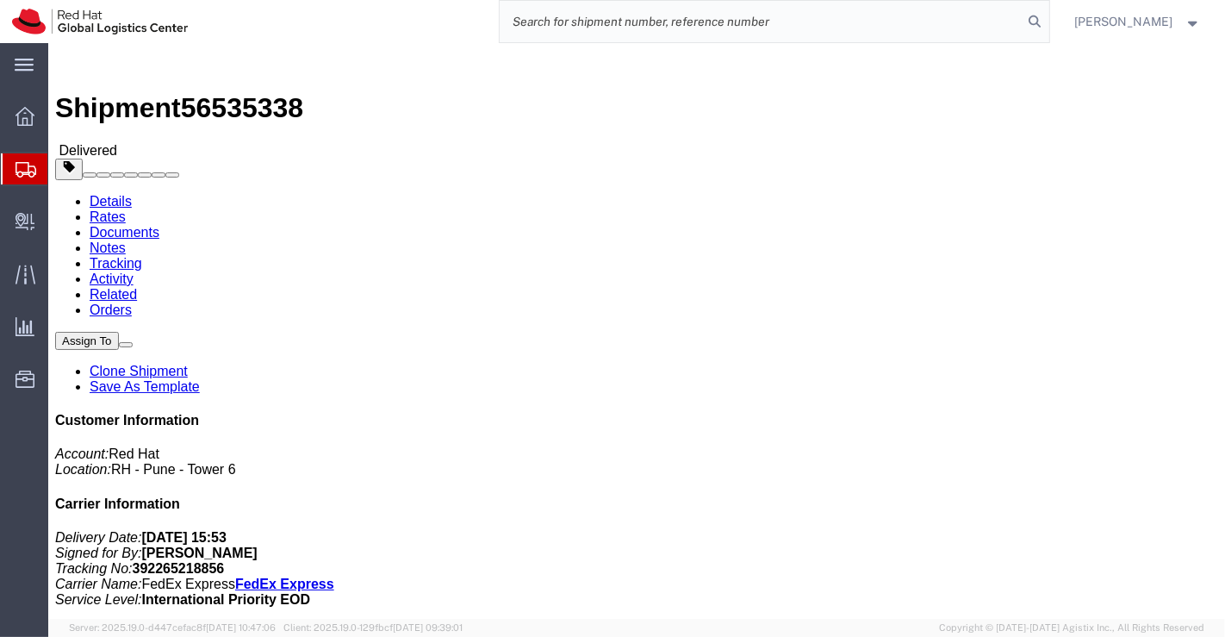
paste input "392265174511"
type input "392265174511"
drag, startPoint x: 233, startPoint y: 20, endPoint x: 148, endPoint y: 24, distance: 85.4
click span "56535340"
drag, startPoint x: 456, startPoint y: 357, endPoint x: 264, endPoint y: 55, distance: 357.7
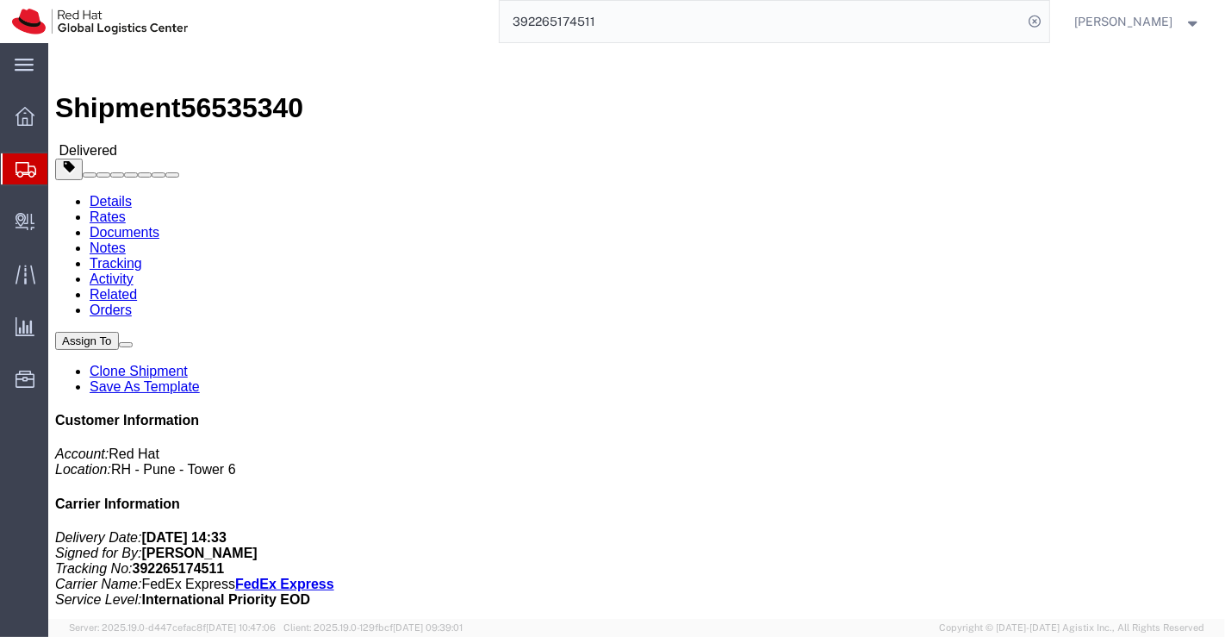
click div "Ship From Red Hat India Private Limited (Pallav Sen Gupta) BENGLURU Bagmane Con…"
drag, startPoint x: 337, startPoint y: 179, endPoint x: 225, endPoint y: 177, distance: 112.0
click address "Prahlad Pavankumar (Prahlad Pavankumar) 31, Jalan Puncak Setiawangsa 7, Setiawa…"
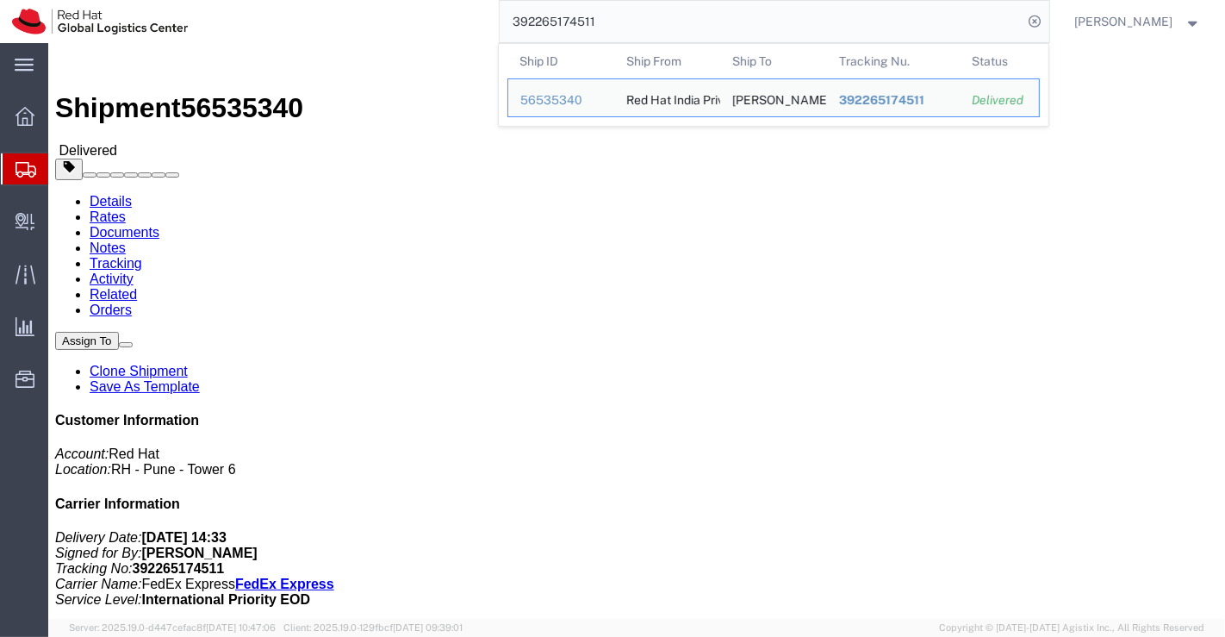
drag, startPoint x: 603, startPoint y: 22, endPoint x: 509, endPoint y: 24, distance: 93.9
click at [509, 24] on input "392265174511" at bounding box center [762, 21] width 524 height 41
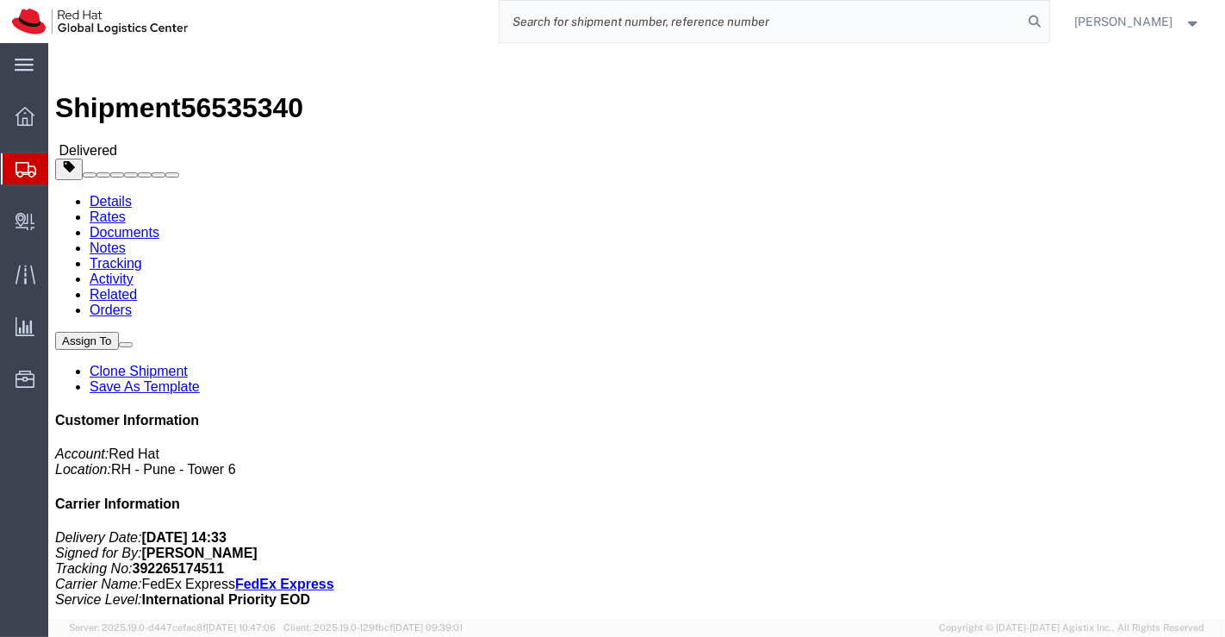
paste input "392265285555"
type input "392265285555"
drag, startPoint x: 235, startPoint y: 16, endPoint x: 145, endPoint y: 18, distance: 90.5
click span "56535337"
drag, startPoint x: 402, startPoint y: 494, endPoint x: 321, endPoint y: 391, distance: 130.6
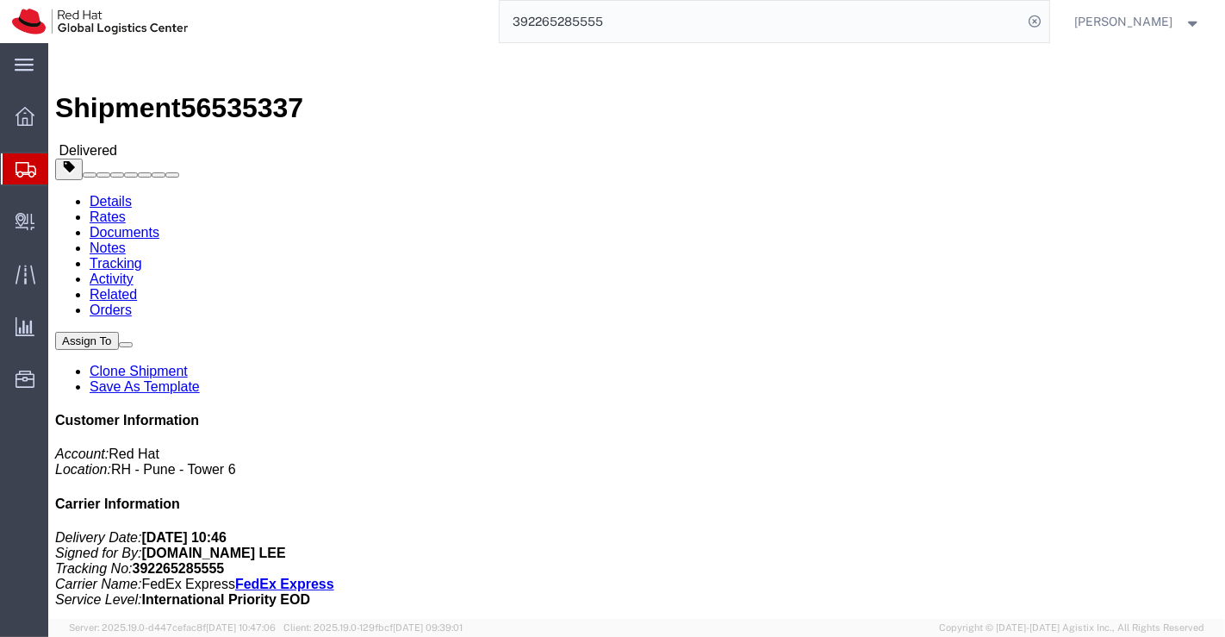
click div "Leg 1 - Small Parcel"
drag, startPoint x: 290, startPoint y: 179, endPoint x: 241, endPoint y: 183, distance: 49.2
click address "Seonghun Yi (Seonghun Yi) 301, 3F, 13 Myeonmok ro 80 gil Jungnang gu Seoul, 021…"
drag, startPoint x: 466, startPoint y: 456, endPoint x: 323, endPoint y: 156, distance: 332.1
click div "Leg 1 - Small Parcel"
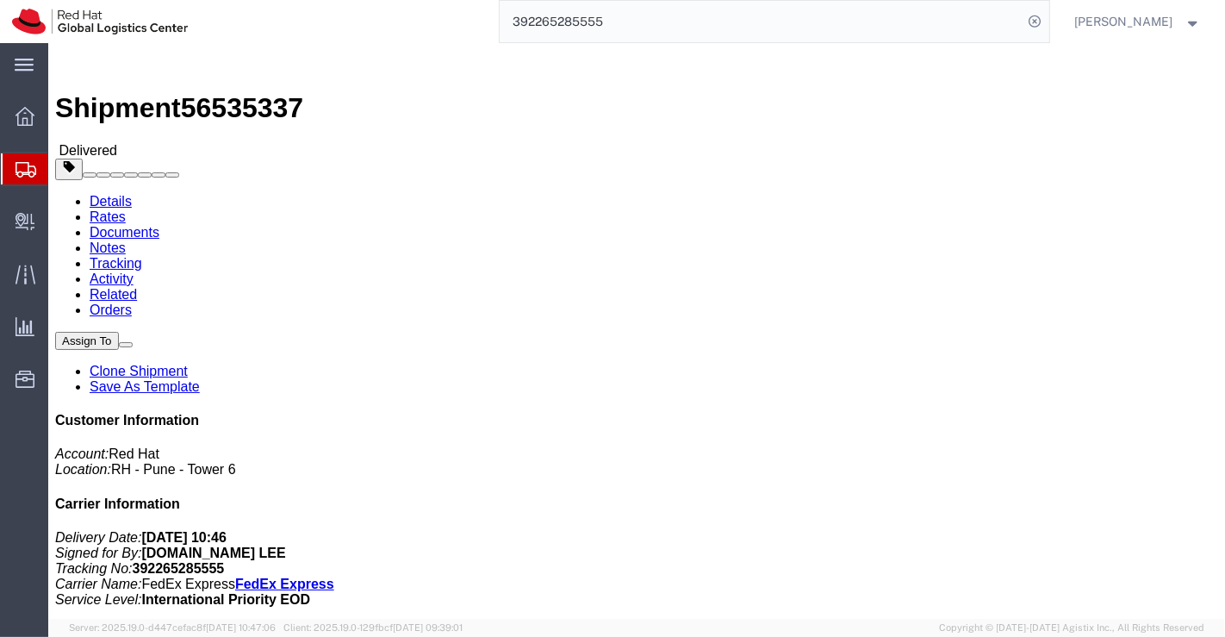
drag, startPoint x: 291, startPoint y: 179, endPoint x: 222, endPoint y: 179, distance: 68.9
click div "Ship To Seonghun Yi (Seonghun Yi) 301, 3F, 13 Myeonmok ro 80 gil Jungnang gu Se…"
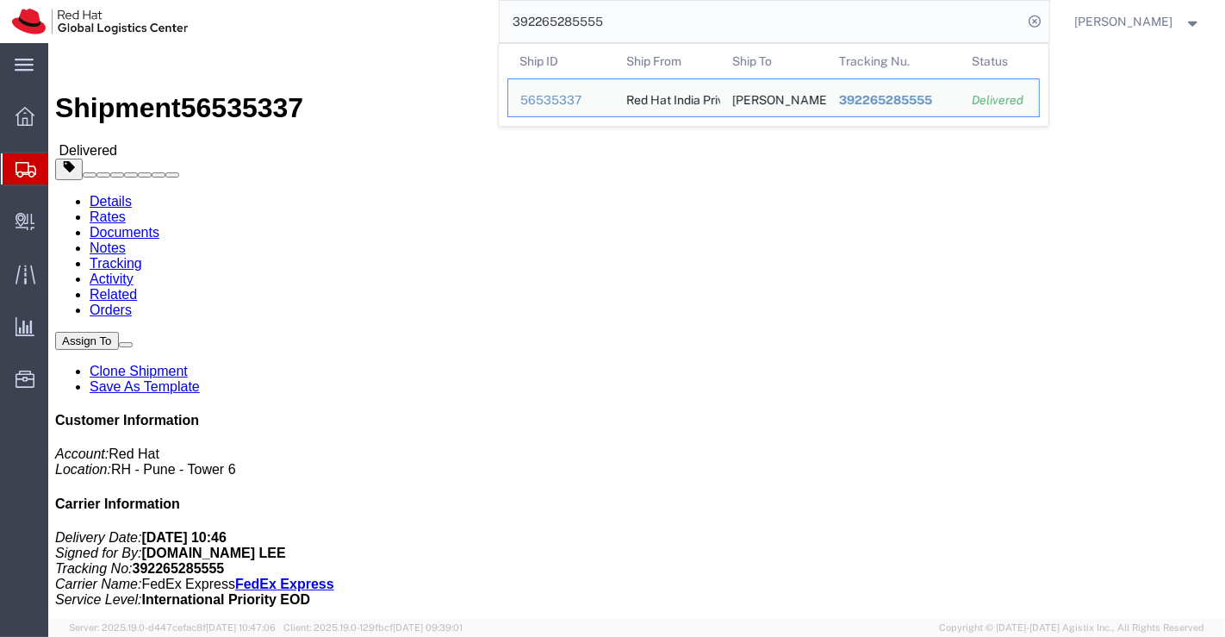
drag, startPoint x: 607, startPoint y: 20, endPoint x: 472, endPoint y: 18, distance: 135.2
click at [472, 18] on div "392265285555 Ship ID Ship From Ship To Tracking Nu. Status Ship ID 56535337 Shi…" at bounding box center [624, 21] width 849 height 43
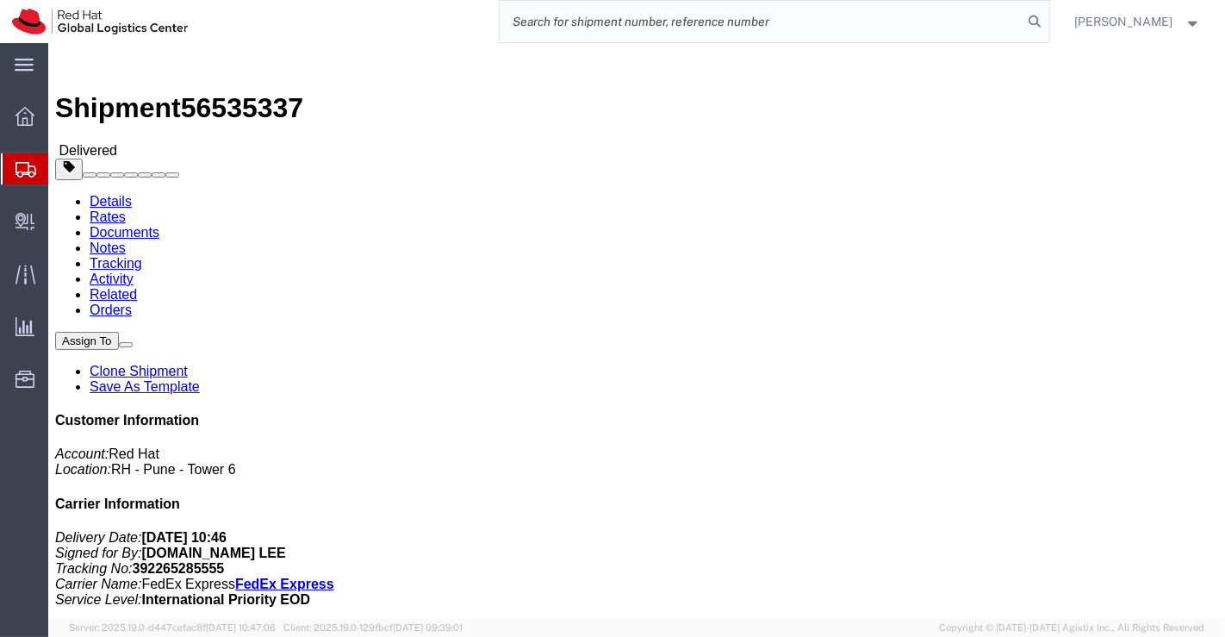
paste input "392265410850"
type input "392265410850"
drag, startPoint x: 234, startPoint y: 16, endPoint x: 143, endPoint y: 21, distance: 91.4
click span "56535336"
click div "Leg 1 - Small Parcel"
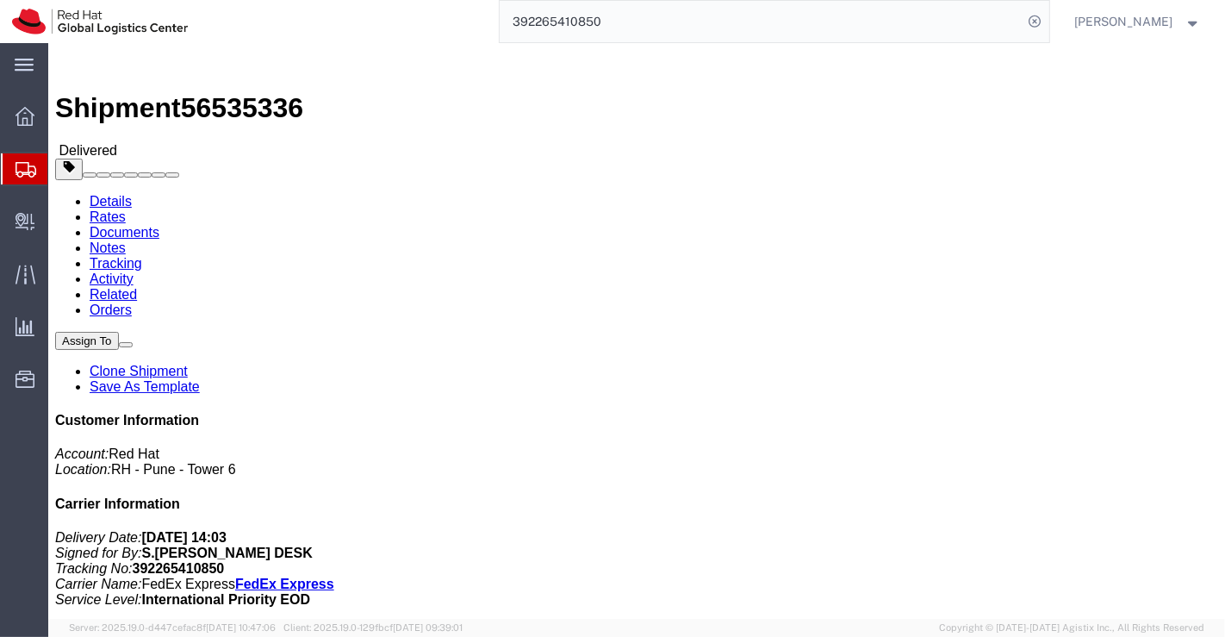
drag, startPoint x: 311, startPoint y: 182, endPoint x: 382, endPoint y: 236, distance: 89.8
click address "Hee Kyung Sung (Hee Kyung Sung) #501 Samsung Bd. 7-1, Seolleung-ro 66-gil Gangn…"
drag, startPoint x: 478, startPoint y: 447, endPoint x: 457, endPoint y: 432, distance: 26.0
click div "Leg 1 - Small Parcel"
click address "Hee Kyung Sung (Hee Kyung Sung) #501 Samsung Bd. 7-1, Seolleung-ro 66-gil Gangn…"
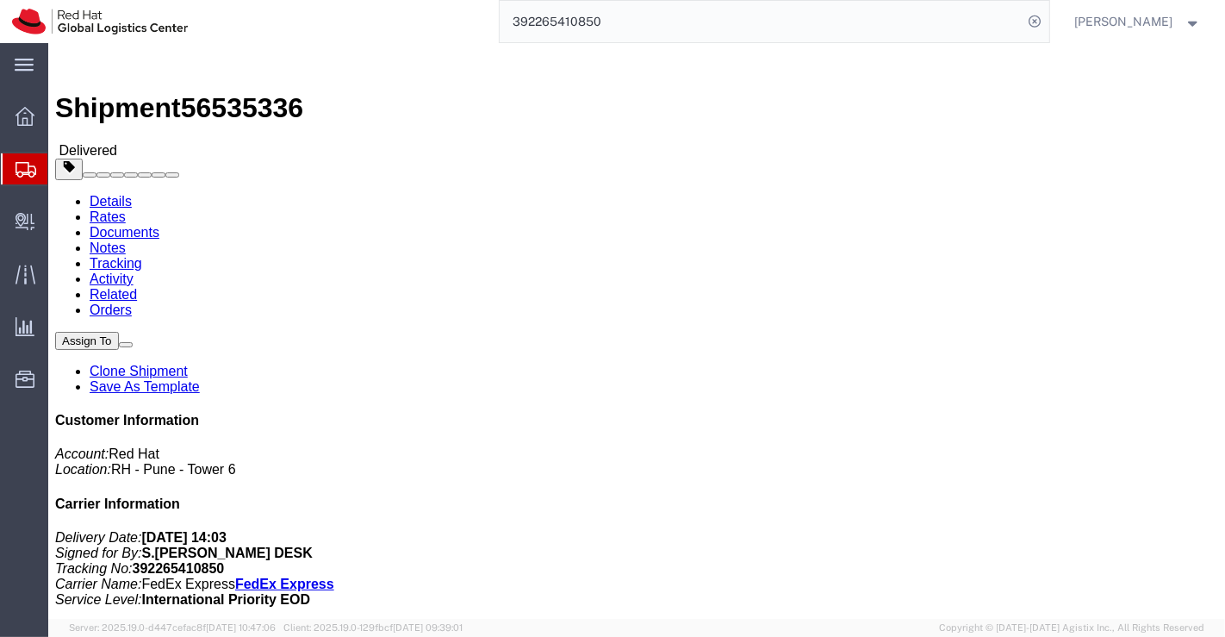
drag, startPoint x: 314, startPoint y: 182, endPoint x: 221, endPoint y: 180, distance: 93.0
click div "Ship To Hee Kyung Sung (Hee Kyung Sung) #501 Samsung Bd. 7-1, Seolleung-ro 66-g…"
drag, startPoint x: 454, startPoint y: 369, endPoint x: 444, endPoint y: 352, distance: 19.4
click div "Ship From Red Hat India Private Limited (Pallav Sen Gupta) BENGLURU Bagmane Con…"
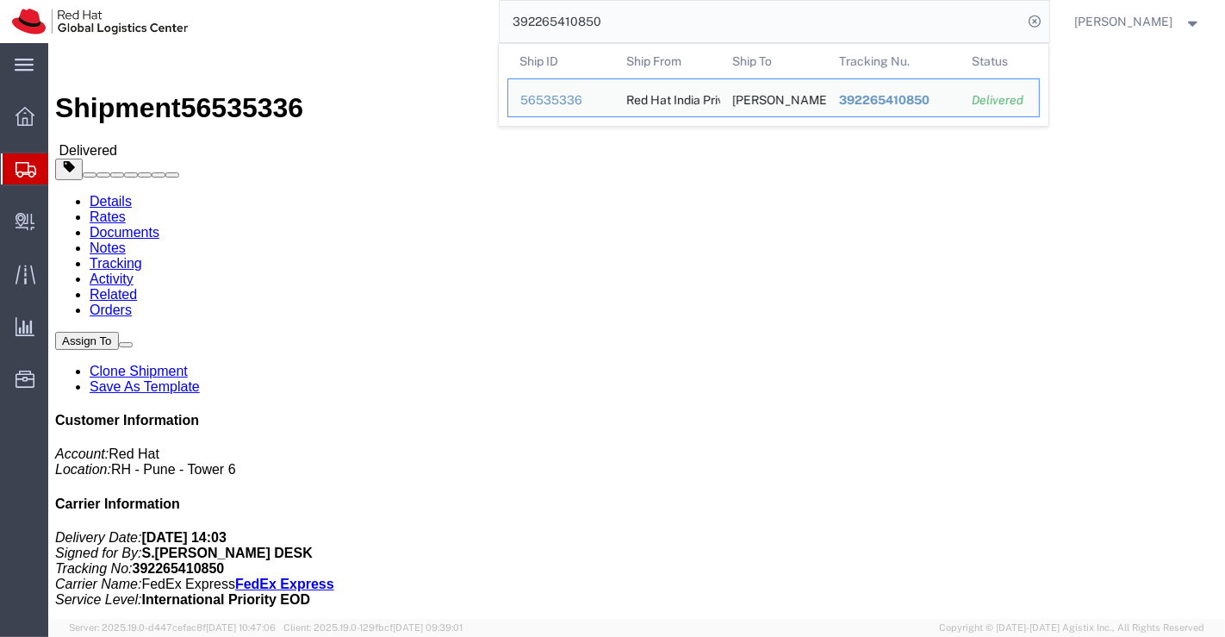
drag, startPoint x: 626, startPoint y: 20, endPoint x: 494, endPoint y: 16, distance: 131.8
click at [494, 16] on div "392265410850 Ship ID Ship From Ship To Tracking Nu. Status Ship ID 56535336 Shi…" at bounding box center [624, 21] width 849 height 43
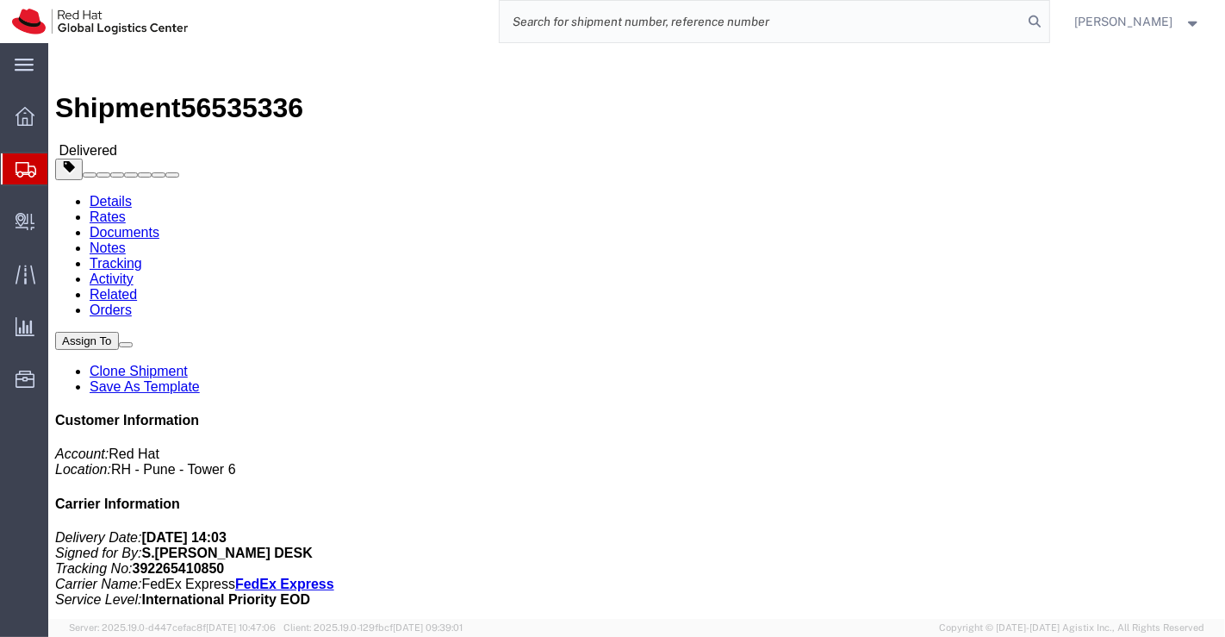
type input "v"
paste input "392264911431"
type input "392264911431"
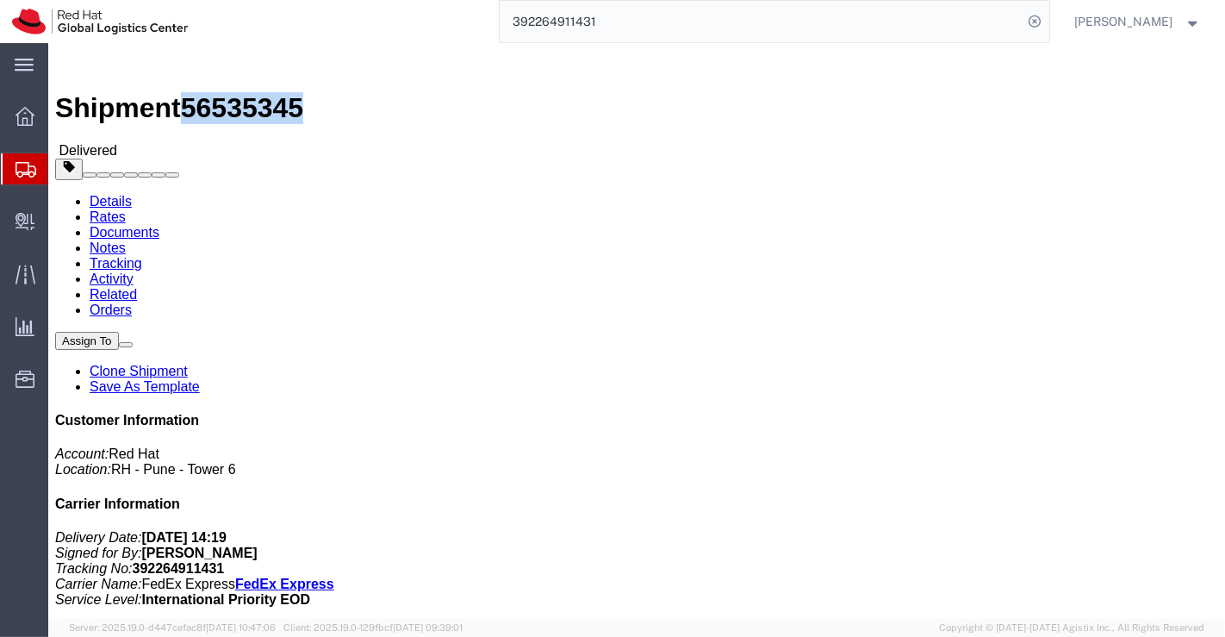
drag, startPoint x: 235, startPoint y: 15, endPoint x: 144, endPoint y: 21, distance: 91.5
click span "56535345"
click div "Shipment Detail Ship From Red Hat India Private Limited (Pallav Sen Gupta) BENG…"
drag, startPoint x: 363, startPoint y: 180, endPoint x: 220, endPoint y: 189, distance: 143.2
click div "Ship To Shiela Annabelle Dimaano (Shiela Annabelle Dimaano) 109 Bignay Street, …"
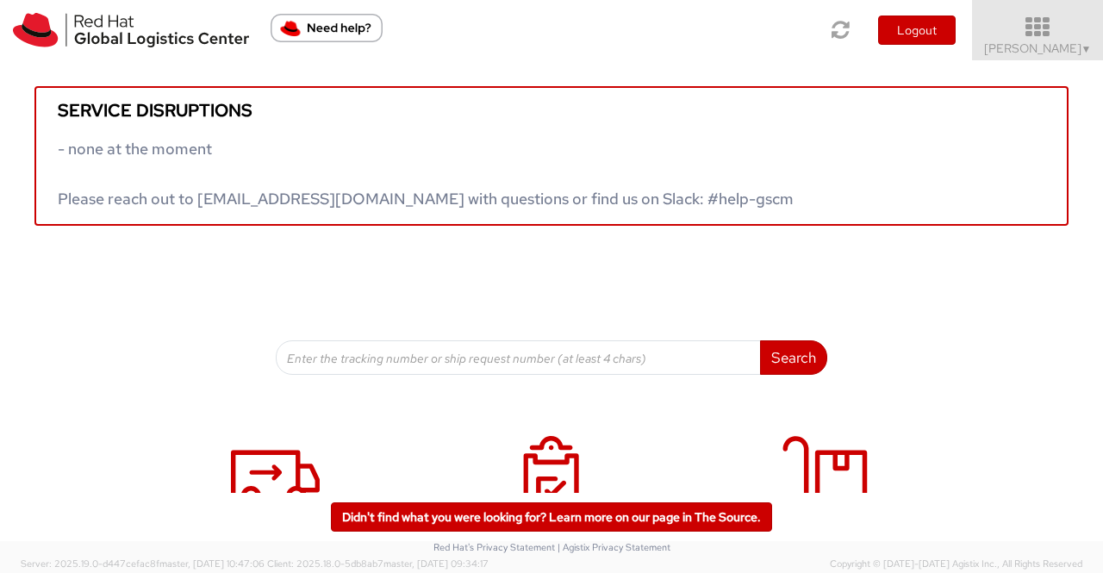
click at [1084, 48] on span "▼" at bounding box center [1086, 49] width 10 height 14
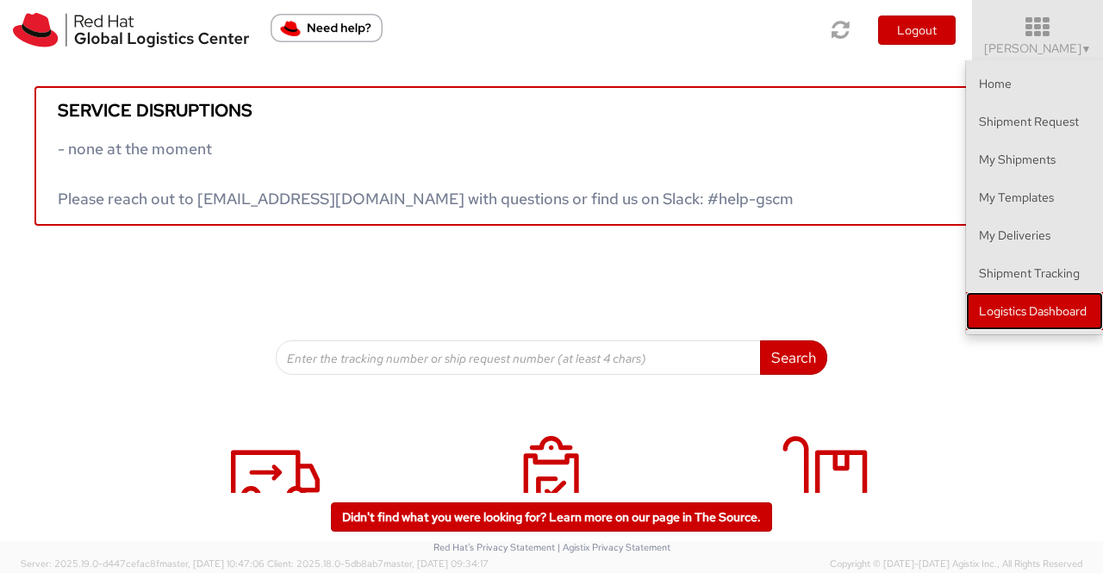
click at [1065, 314] on link "Logistics Dashboard" at bounding box center [1034, 311] width 137 height 38
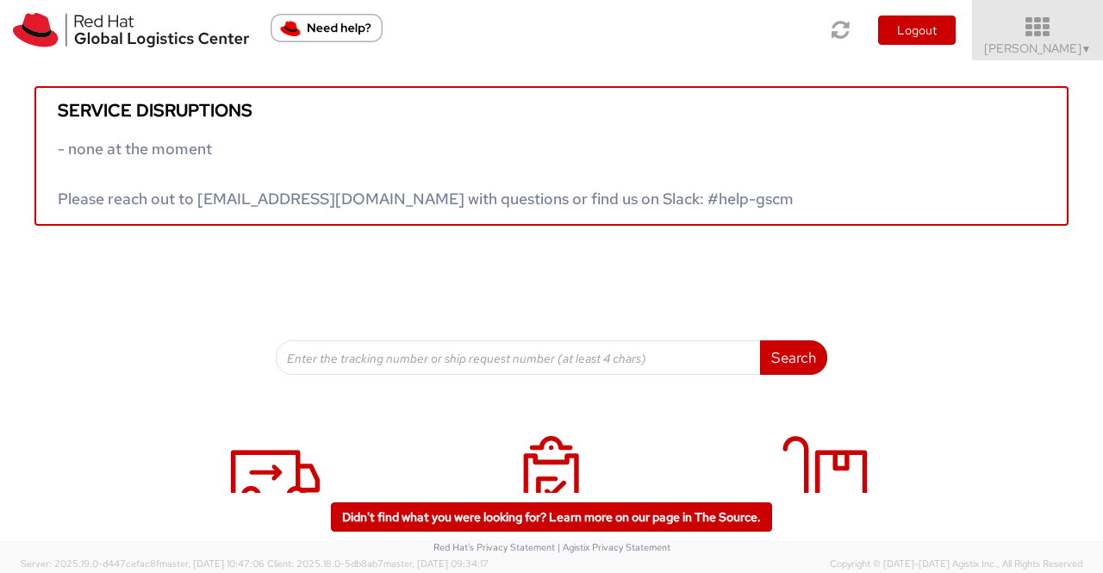
click at [1087, 51] on span "▼" at bounding box center [1086, 49] width 10 height 14
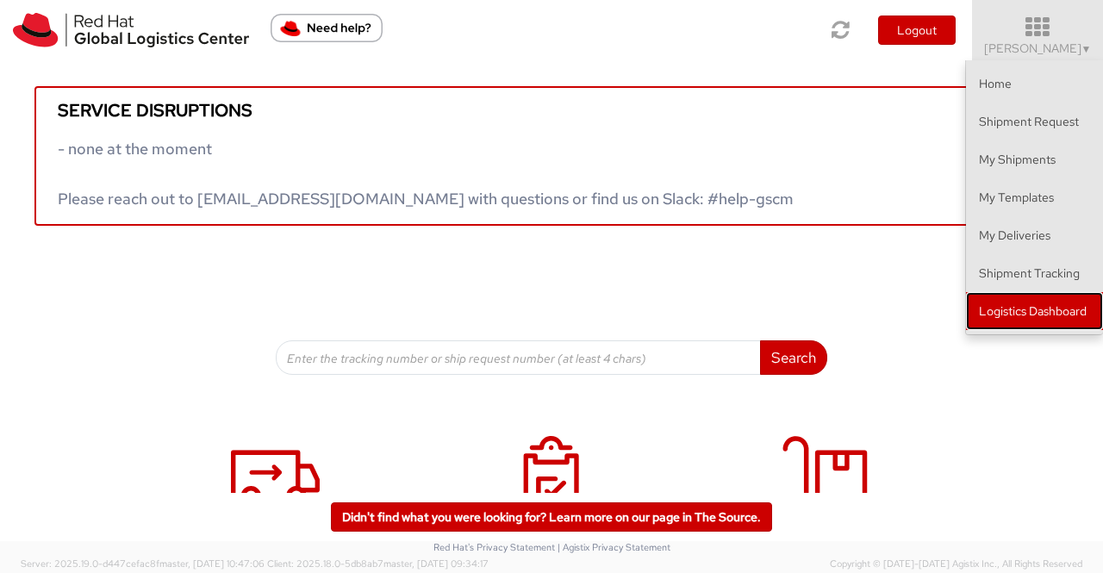
click at [1053, 315] on link "Logistics Dashboard" at bounding box center [1034, 311] width 137 height 38
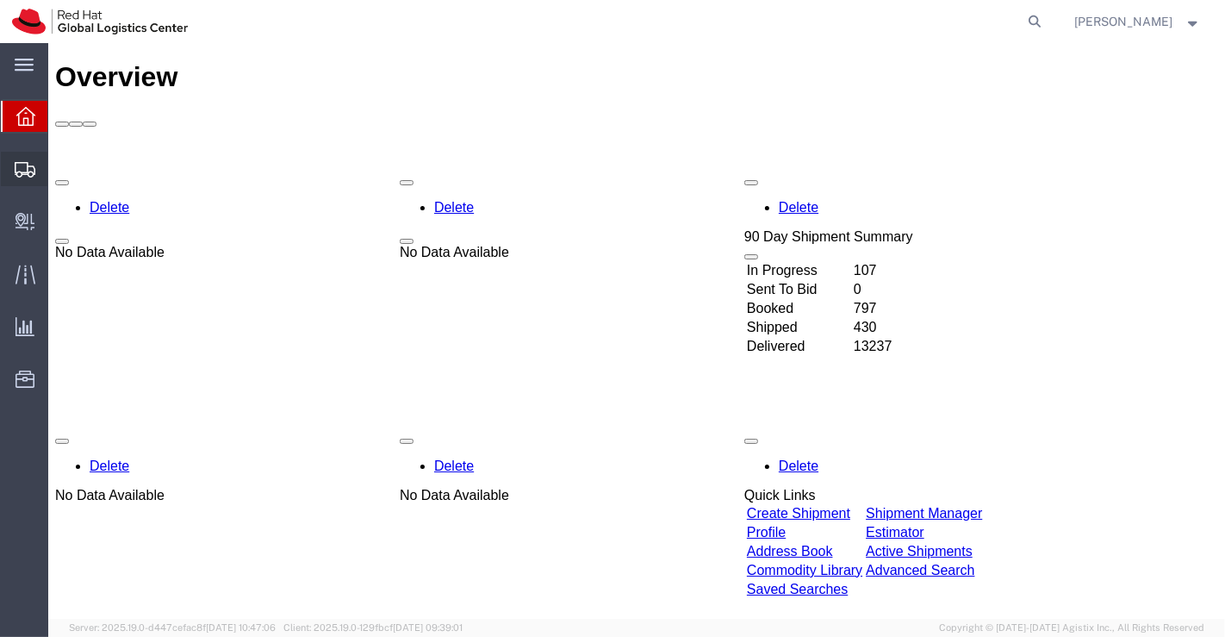
click at [0, 0] on span "Shipment Manager" at bounding box center [0, 0] width 0 height 0
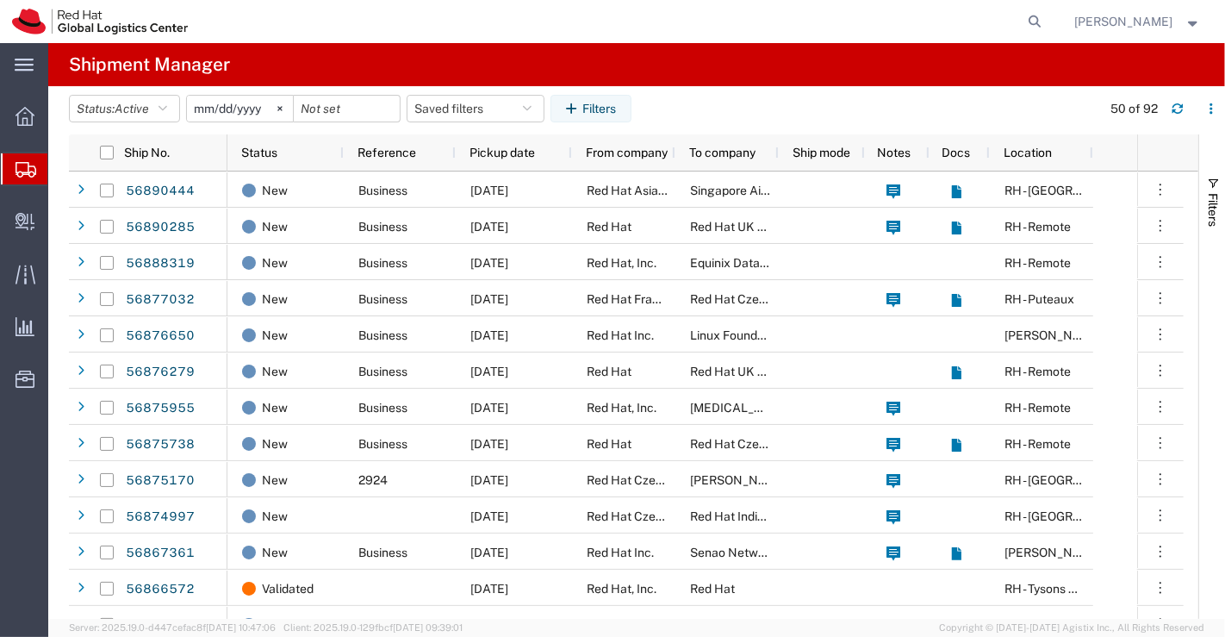
click at [603, 93] on header "Status: Active Active All Approved Booked Canceled Delivered Denied New On Hold…" at bounding box center [647, 110] width 1156 height 48
click at [605, 104] on button "Filters" at bounding box center [590, 109] width 81 height 28
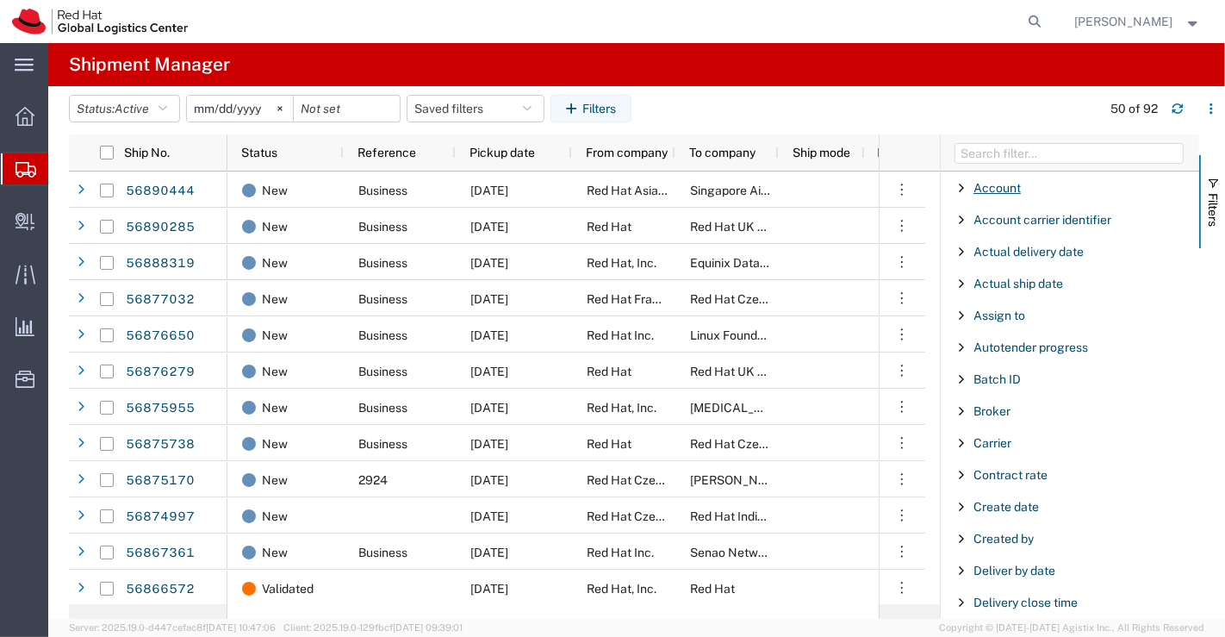
click at [1004, 186] on span "Account" at bounding box center [996, 188] width 47 height 14
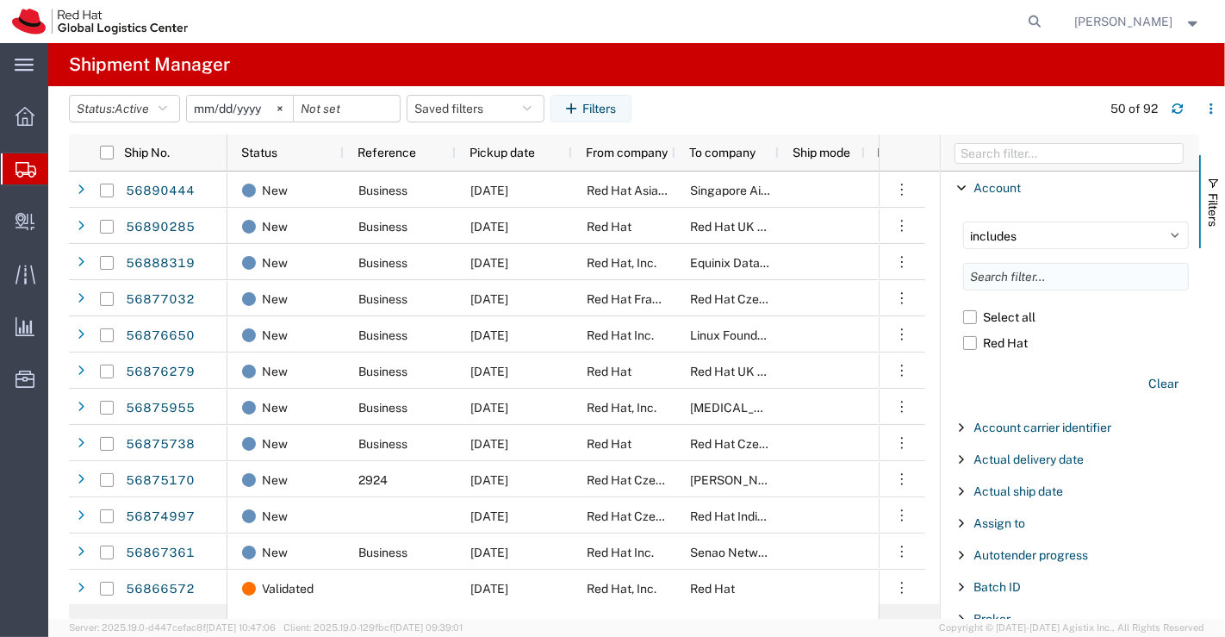
click at [1077, 276] on input "Filter List 66 Filters" at bounding box center [1076, 277] width 226 height 28
paste input "RH - [GEOGRAPHIC_DATA] - Carina"
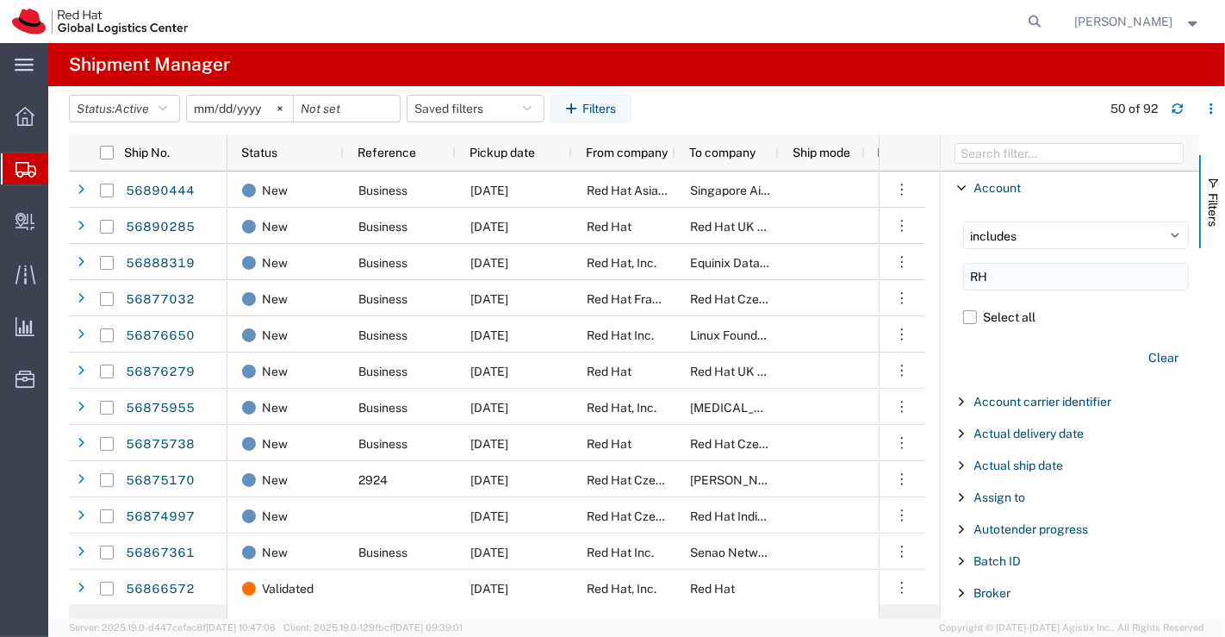
type input "R"
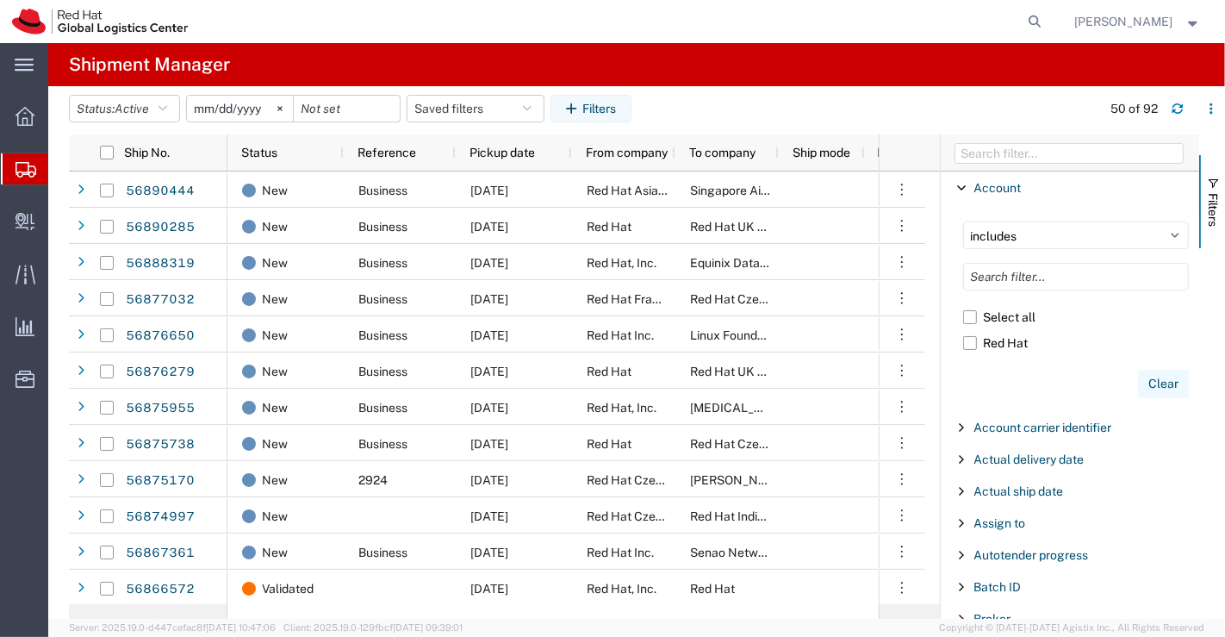
click at [1144, 382] on button "Clear" at bounding box center [1163, 384] width 51 height 28
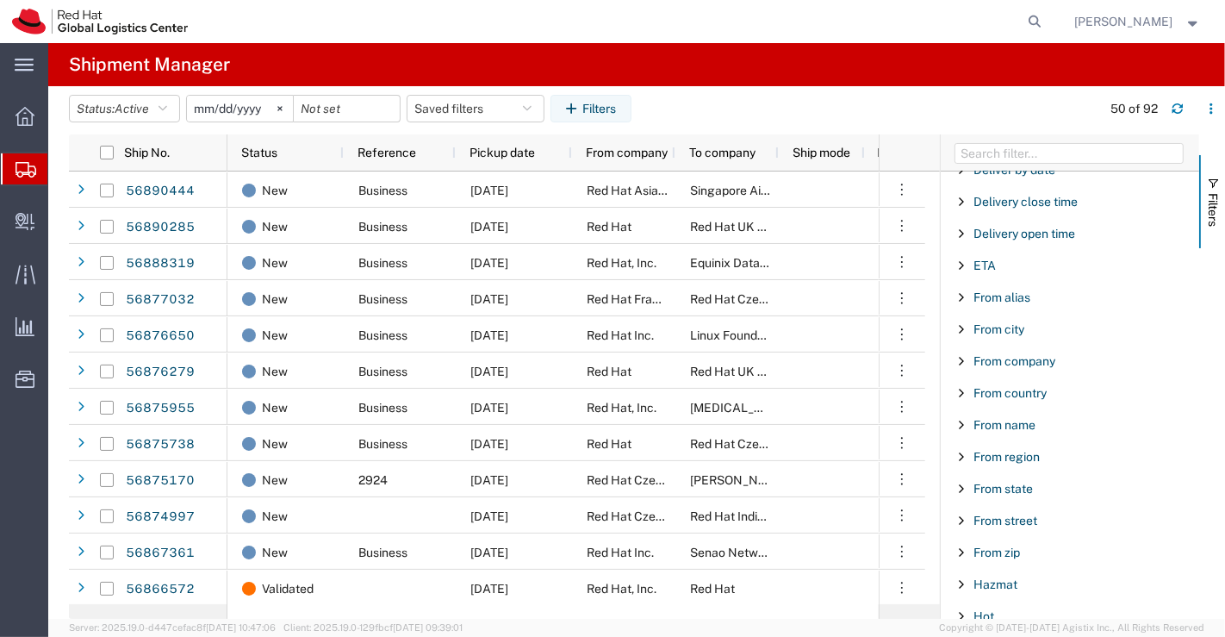
scroll to position [598, 0]
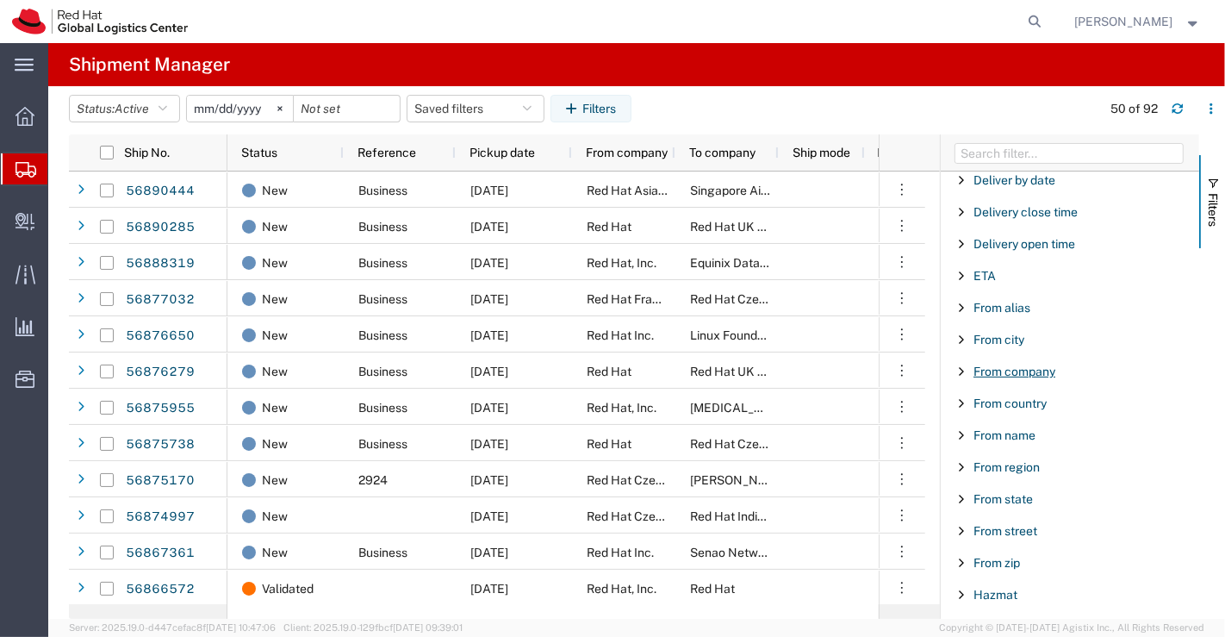
click at [1030, 366] on span "From company" at bounding box center [1014, 371] width 82 height 14
click at [1011, 444] on input "Filter Value" at bounding box center [1076, 443] width 226 height 21
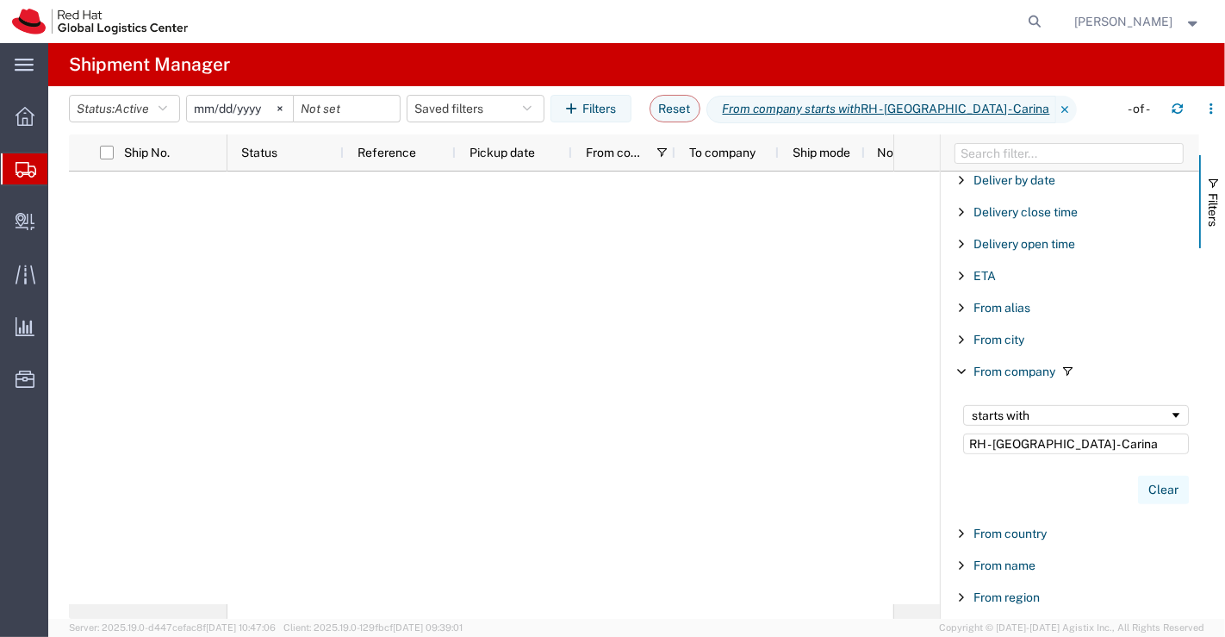
type input "RH - [GEOGRAPHIC_DATA] - Carina"
click at [1158, 490] on button "Clear" at bounding box center [1163, 489] width 51 height 28
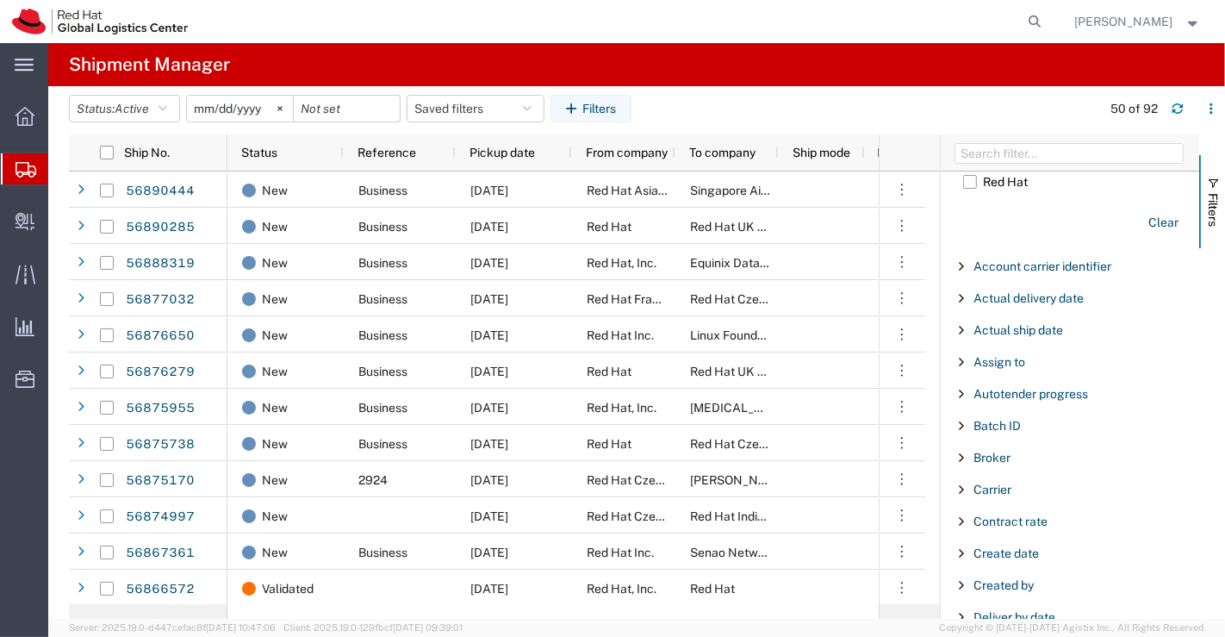
scroll to position [139, 0]
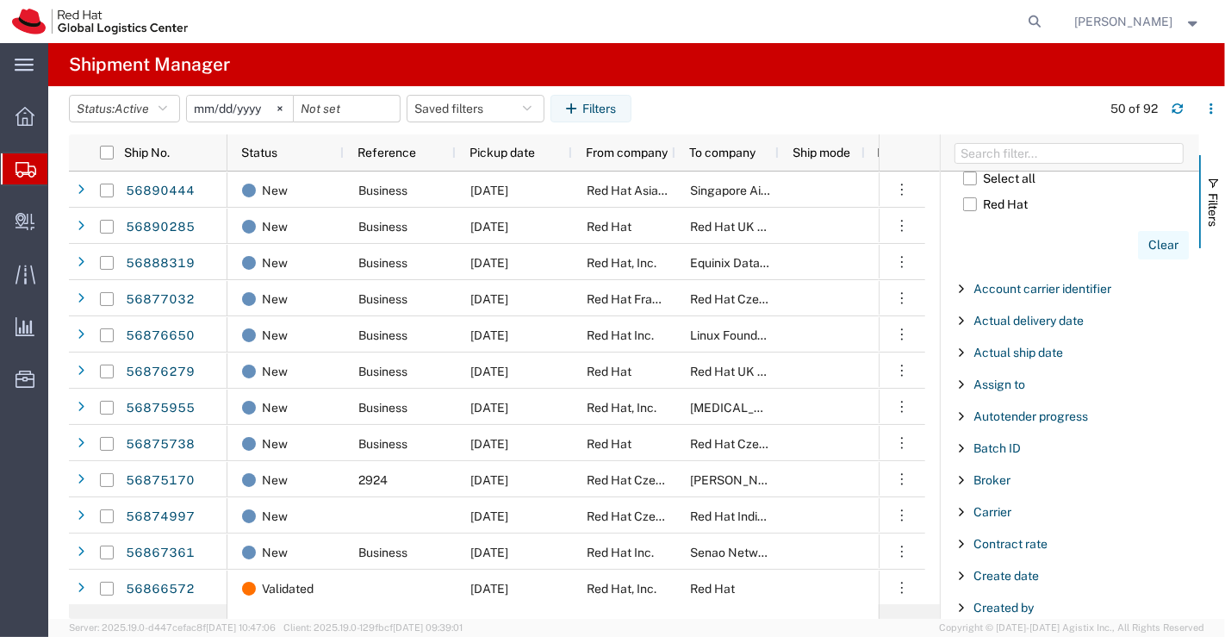
click at [1142, 245] on button "Clear" at bounding box center [1163, 245] width 51 height 28
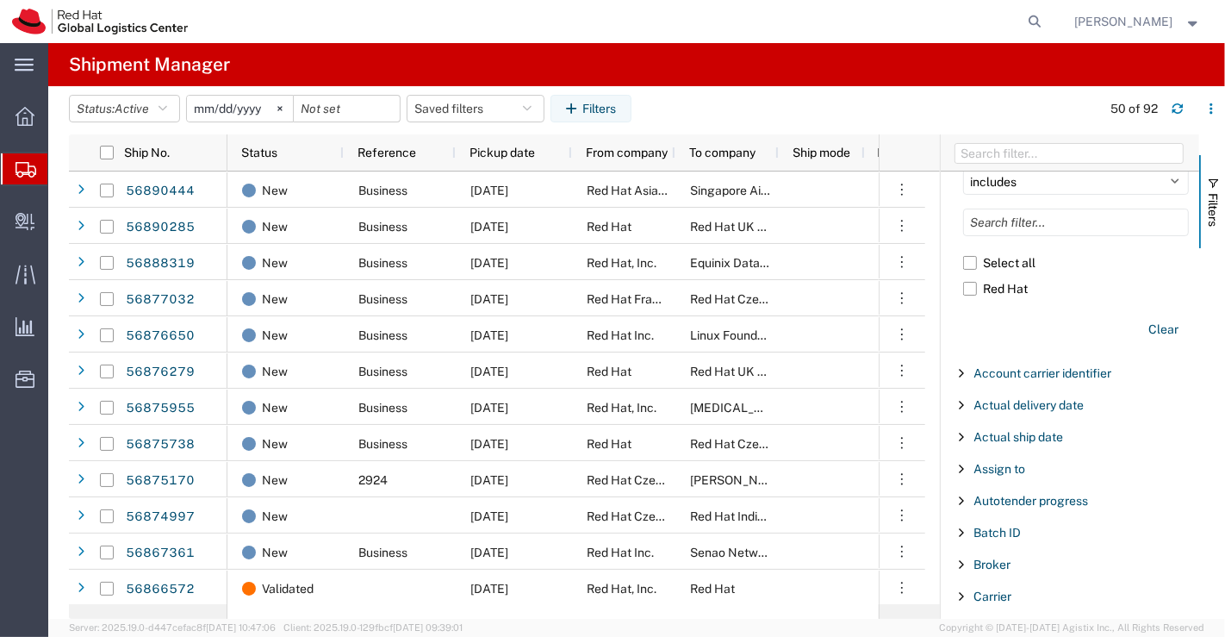
scroll to position [0, 0]
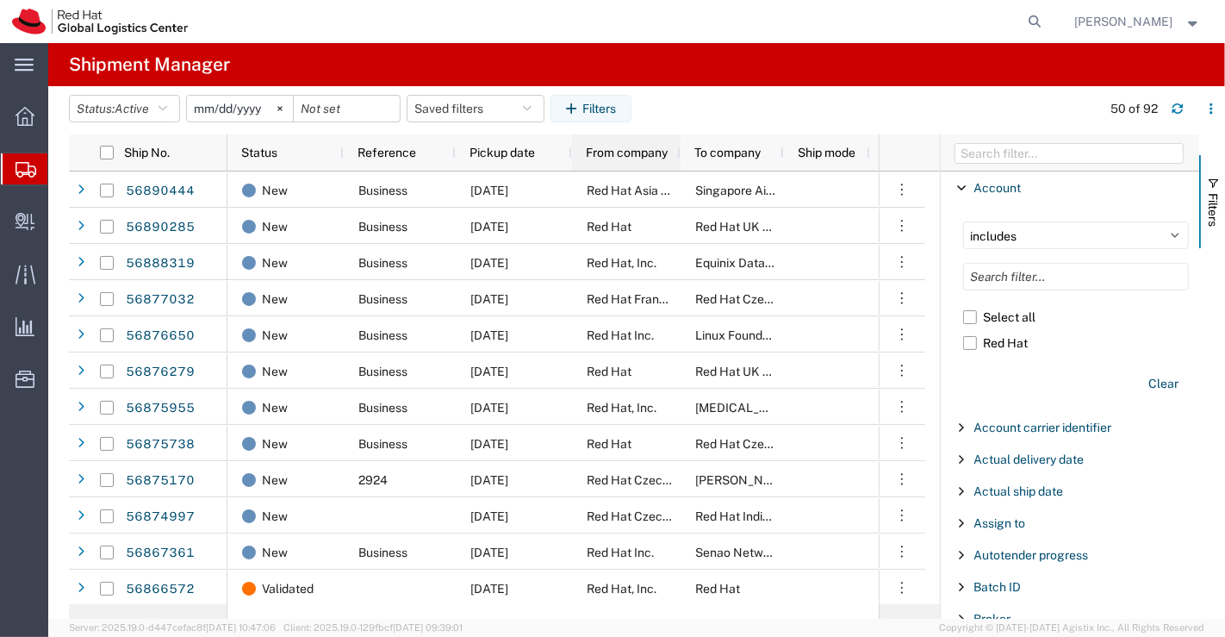
click at [680, 144] on div at bounding box center [679, 152] width 7 height 36
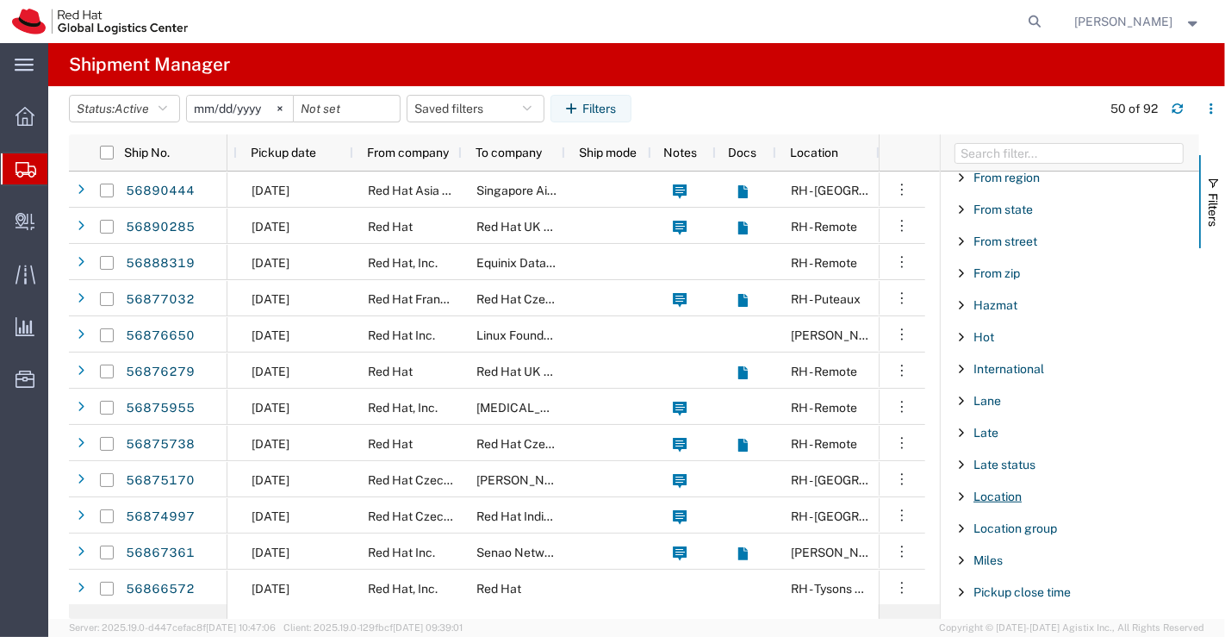
click at [1006, 489] on span "Location" at bounding box center [997, 496] width 48 height 14
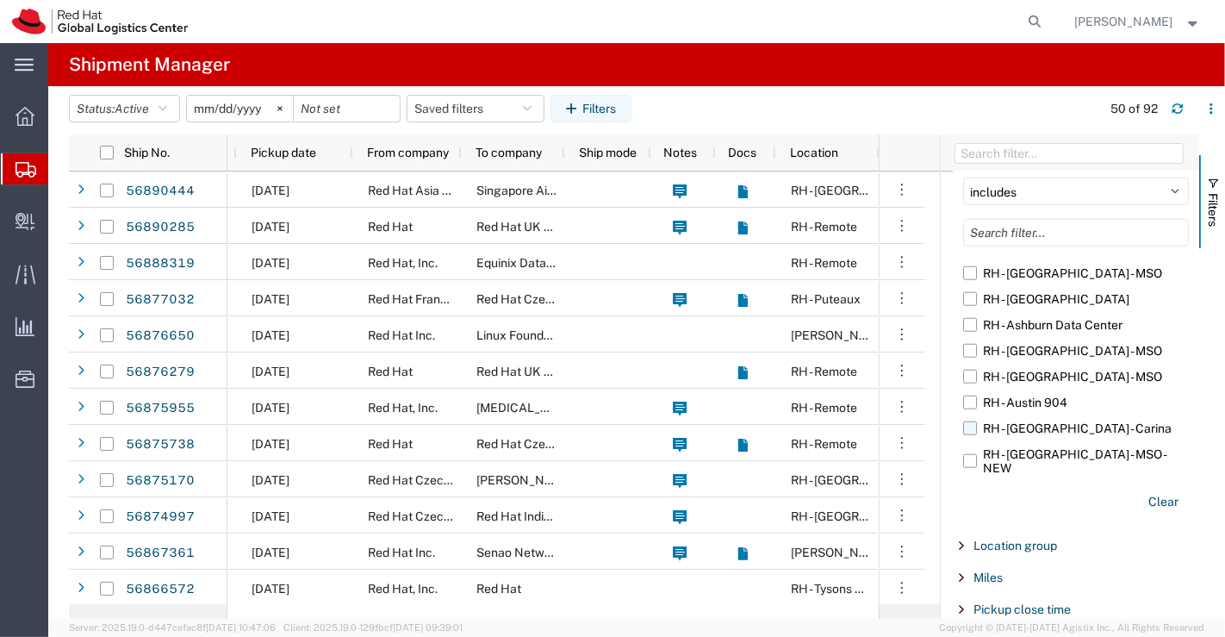
click at [972, 419] on label "RH - [GEOGRAPHIC_DATA] - Carina" at bounding box center [1076, 428] width 226 height 26
click at [0, 0] on input "RH - [GEOGRAPHIC_DATA] - Carina" at bounding box center [0, 0] width 0 height 0
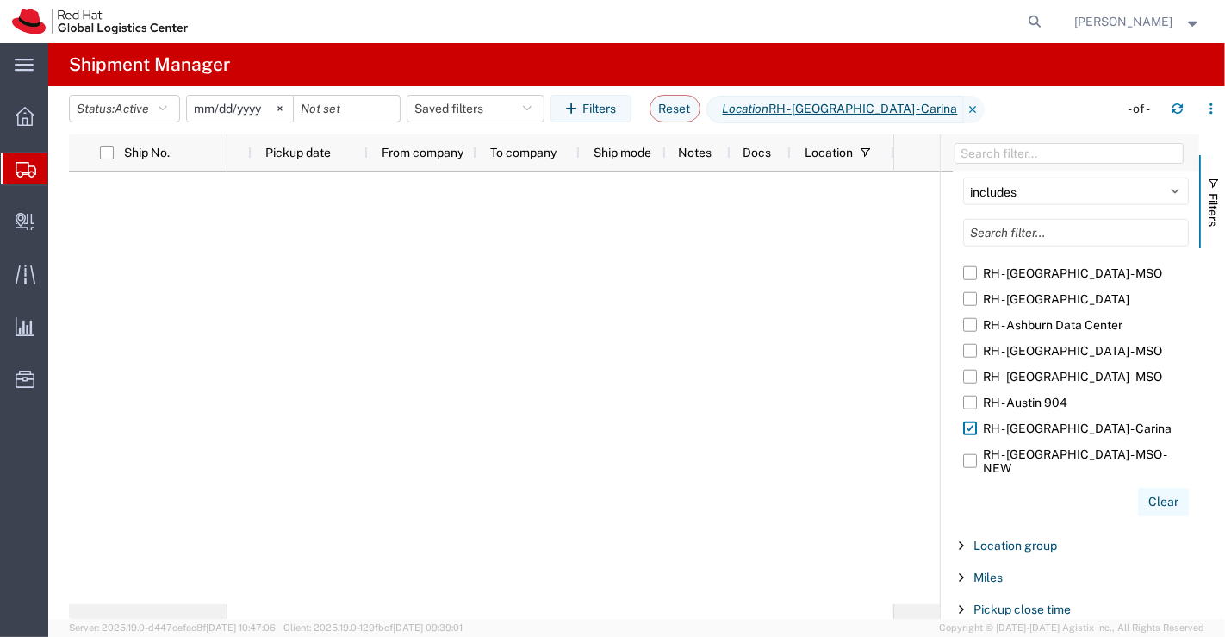
click at [1149, 494] on button "Clear" at bounding box center [1163, 502] width 51 height 28
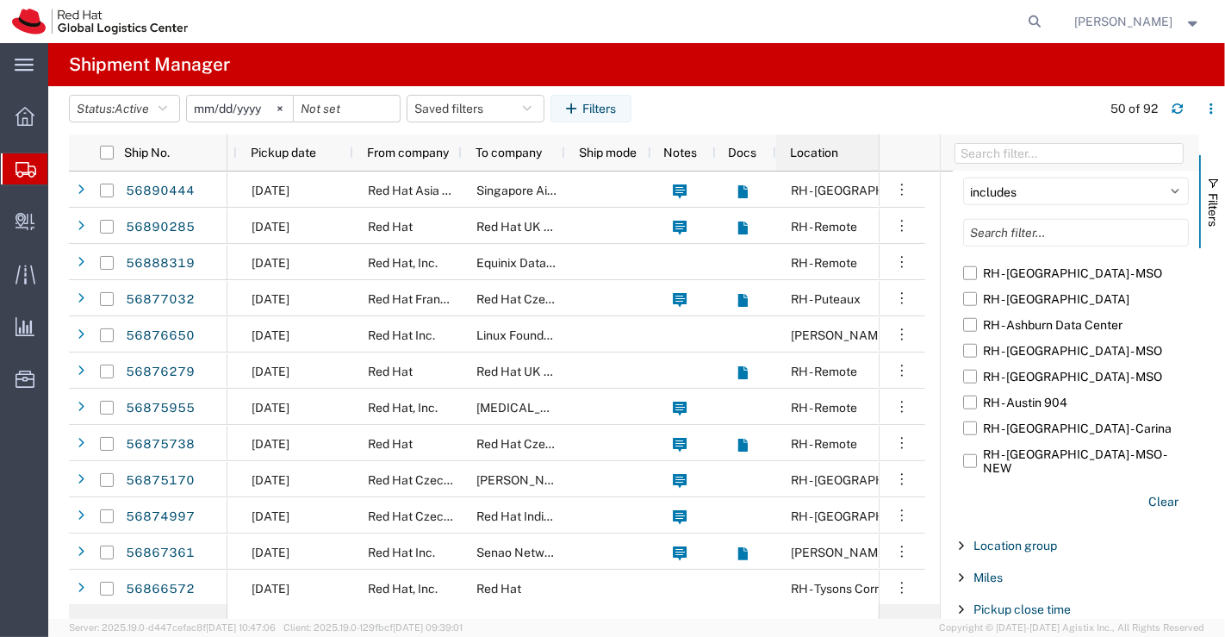
drag, startPoint x: 876, startPoint y: 148, endPoint x: 937, endPoint y: 151, distance: 61.2
click at [937, 151] on div "Ship No. Status Reference Pickup date From company To company Ship mode Notes D…" at bounding box center [504, 152] width 871 height 37
click at [880, 154] on div at bounding box center [902, 152] width 47 height 36
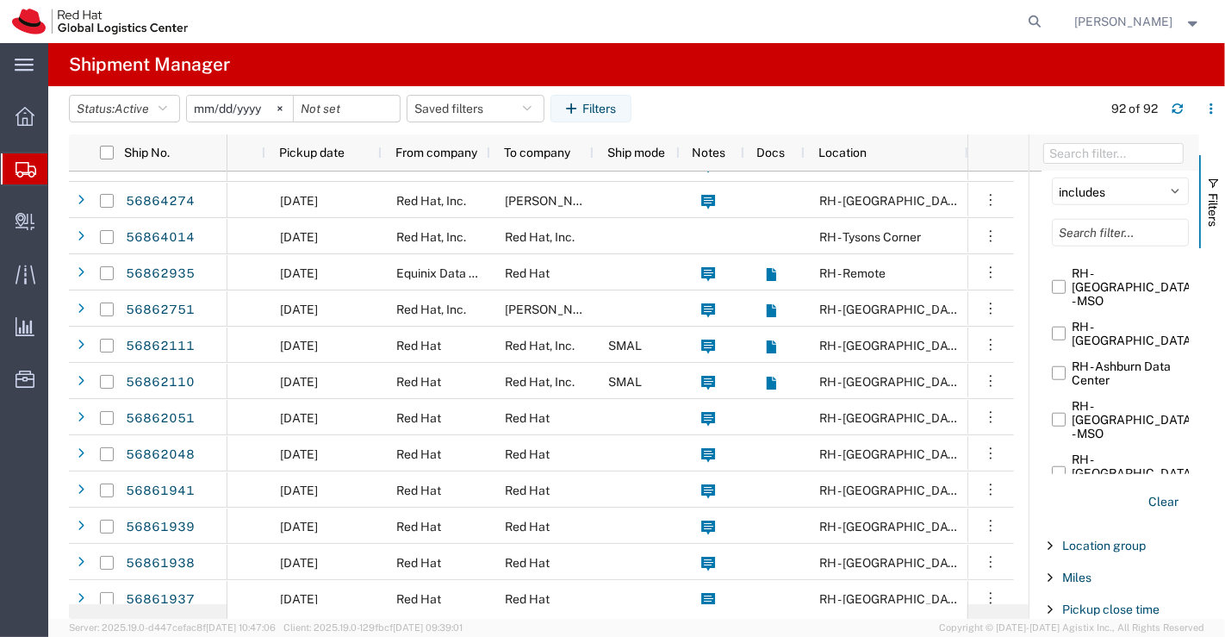
drag, startPoint x: 941, startPoint y: 295, endPoint x: 1029, endPoint y: 283, distance: 89.5
click at [1029, 283] on div at bounding box center [1029, 376] width 4 height 484
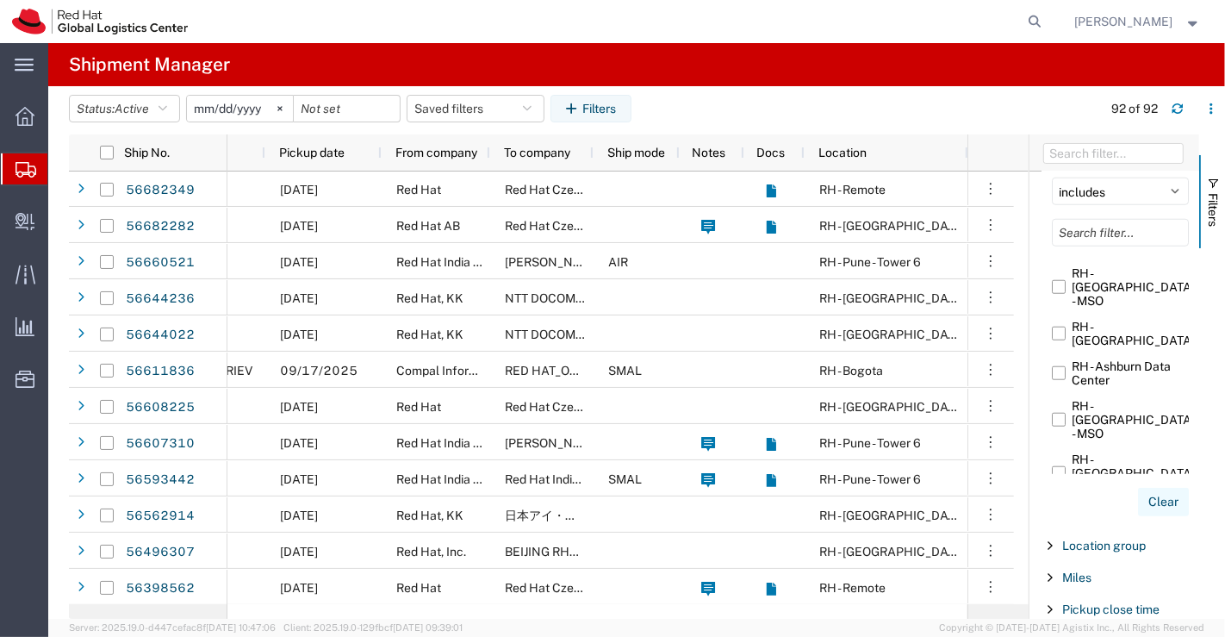
click at [1152, 495] on button "Clear" at bounding box center [1163, 502] width 51 height 28
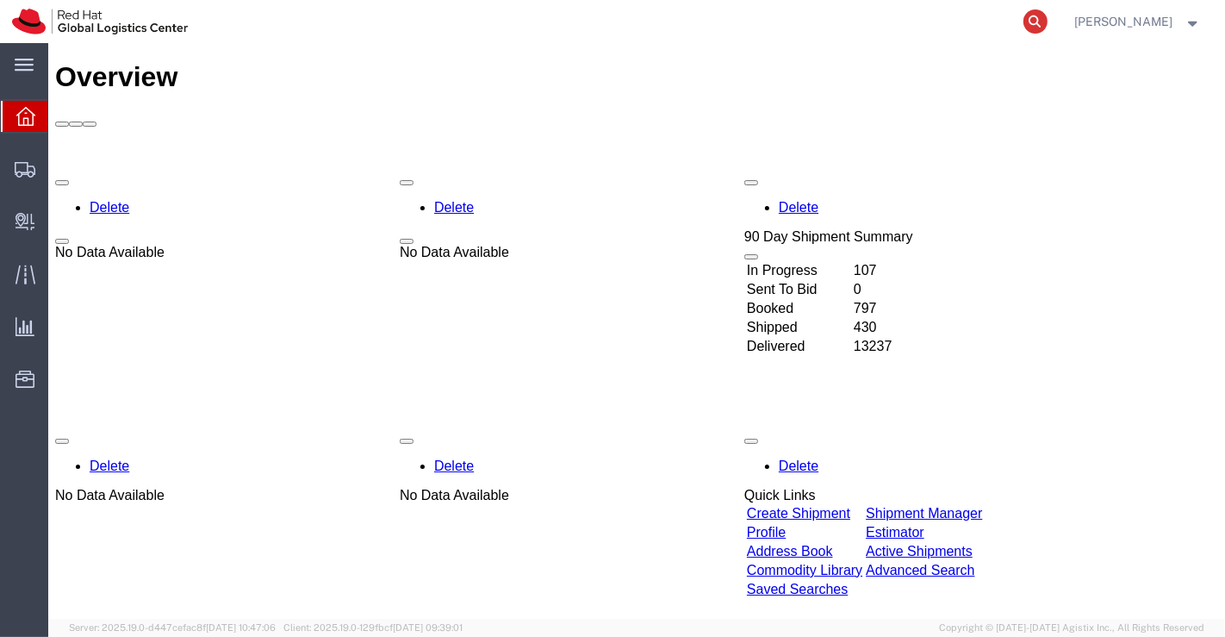
click at [1031, 18] on icon at bounding box center [1035, 21] width 24 height 24
paste input "393379373620"
type input "393379373620"
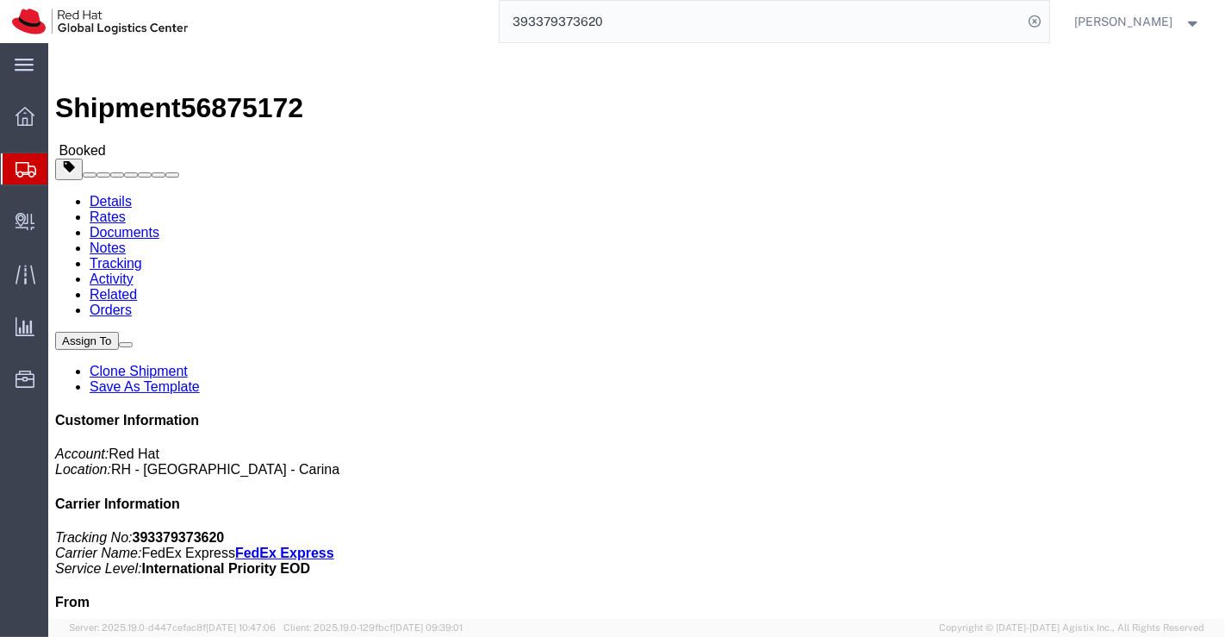
click p "Account: Red Hat Location: [GEOGRAPHIC_DATA] - [GEOGRAPHIC_DATA] - [GEOGRAPHIC_…"
drag, startPoint x: 907, startPoint y: 159, endPoint x: 1035, endPoint y: 159, distance: 127.5
click p "Account: Red Hat Location: [GEOGRAPHIC_DATA] - [GEOGRAPHIC_DATA] - [GEOGRAPHIC_…"
copy p "RH - [GEOGRAPHIC_DATA] - Carina"
click div "Ship From Red Hat India Private Limited ([PERSON_NAME]) [PERSON_NAME] [GEOGRAPH…"
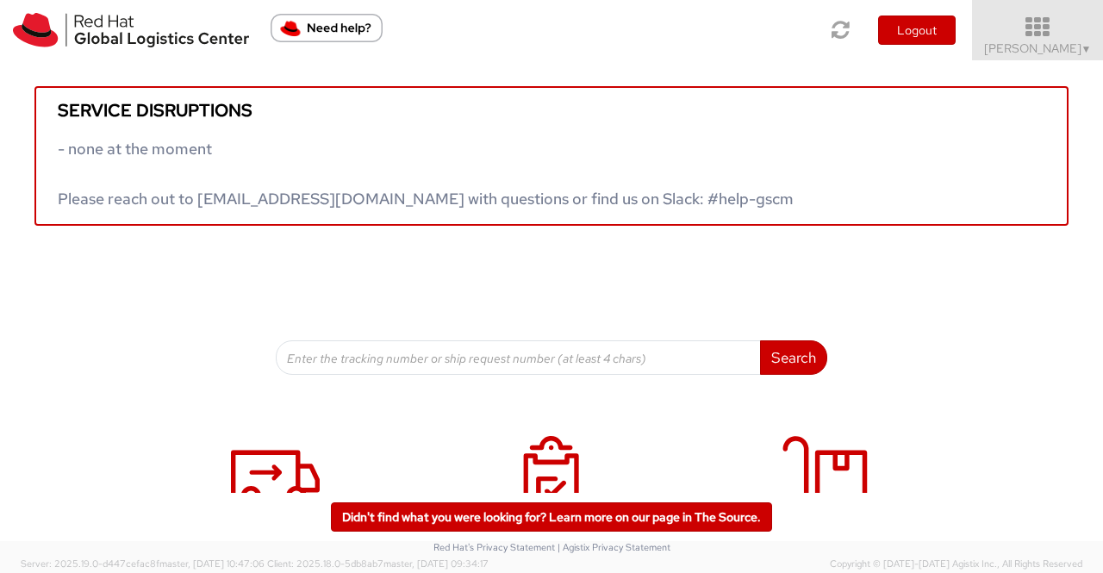
click at [1066, 47] on span "[PERSON_NAME] ▼" at bounding box center [1038, 48] width 108 height 16
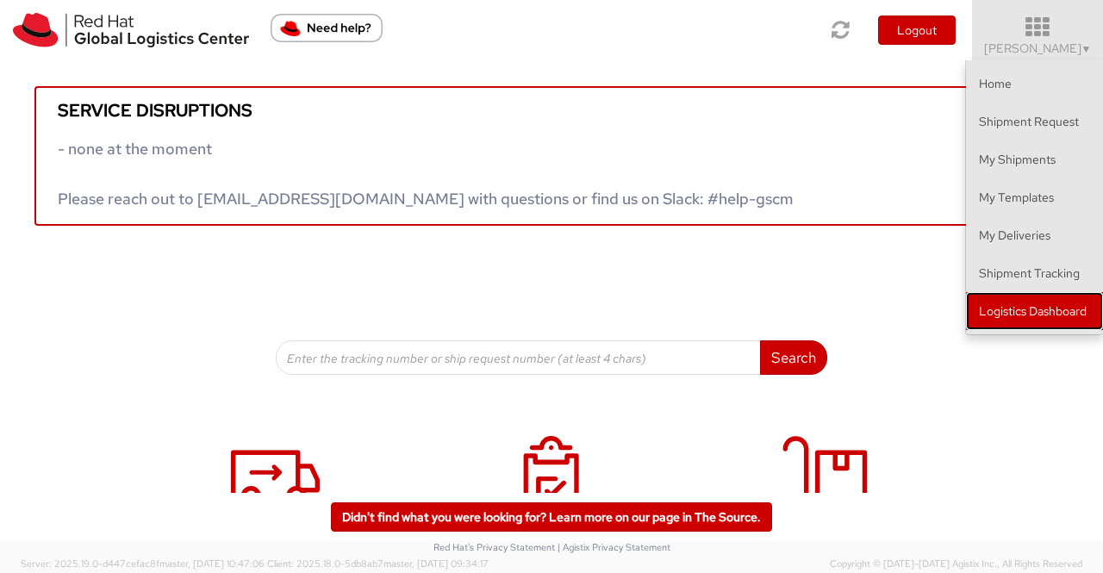
click at [1089, 308] on link "Logistics Dashboard" at bounding box center [1034, 311] width 137 height 38
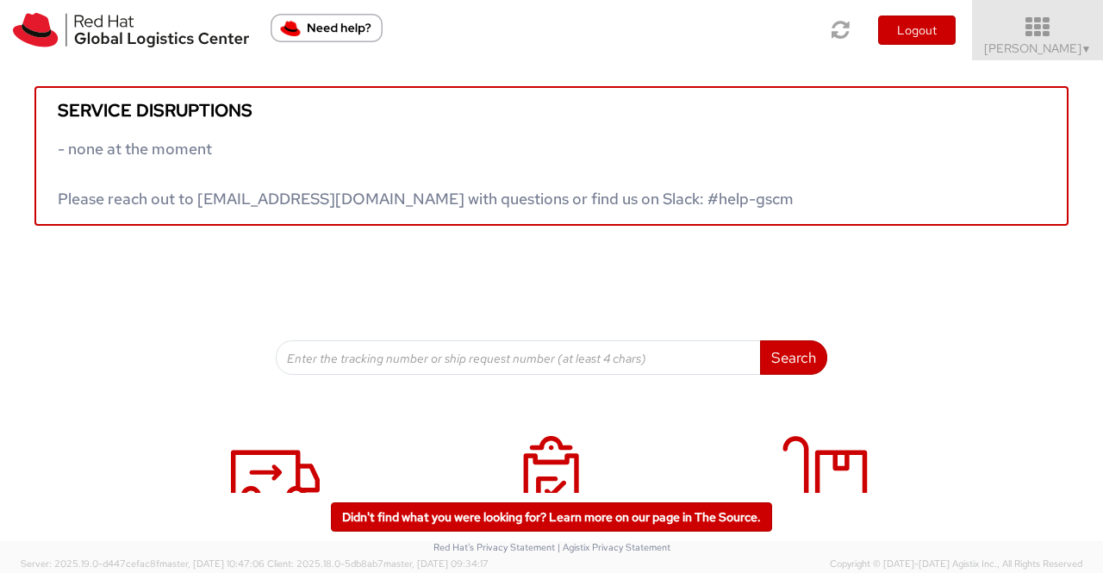
click at [1083, 50] on span "▼" at bounding box center [1086, 49] width 10 height 14
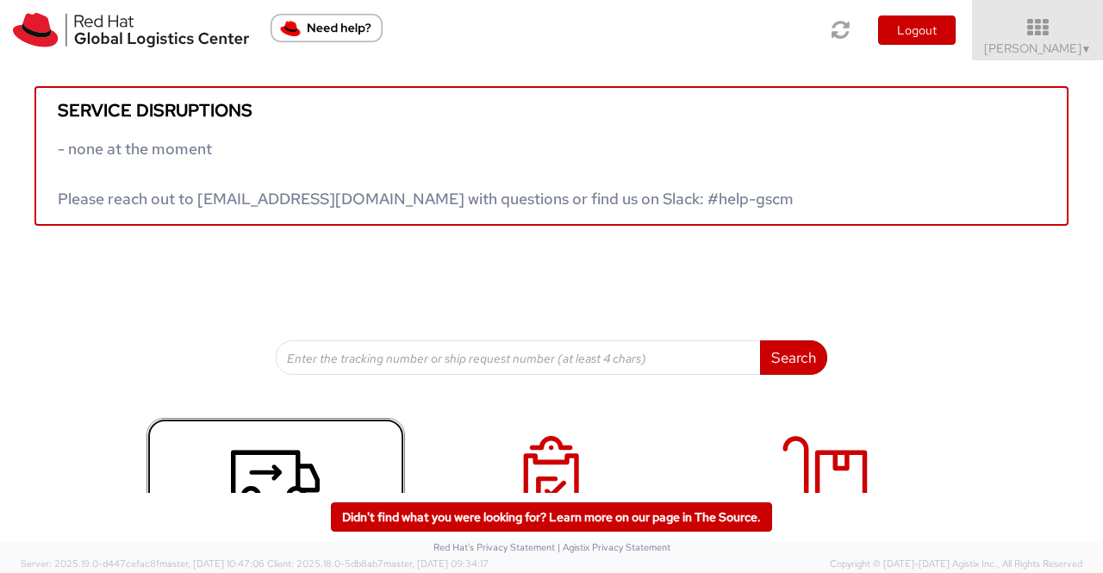
click at [267, 471] on use at bounding box center [275, 480] width 89 height 58
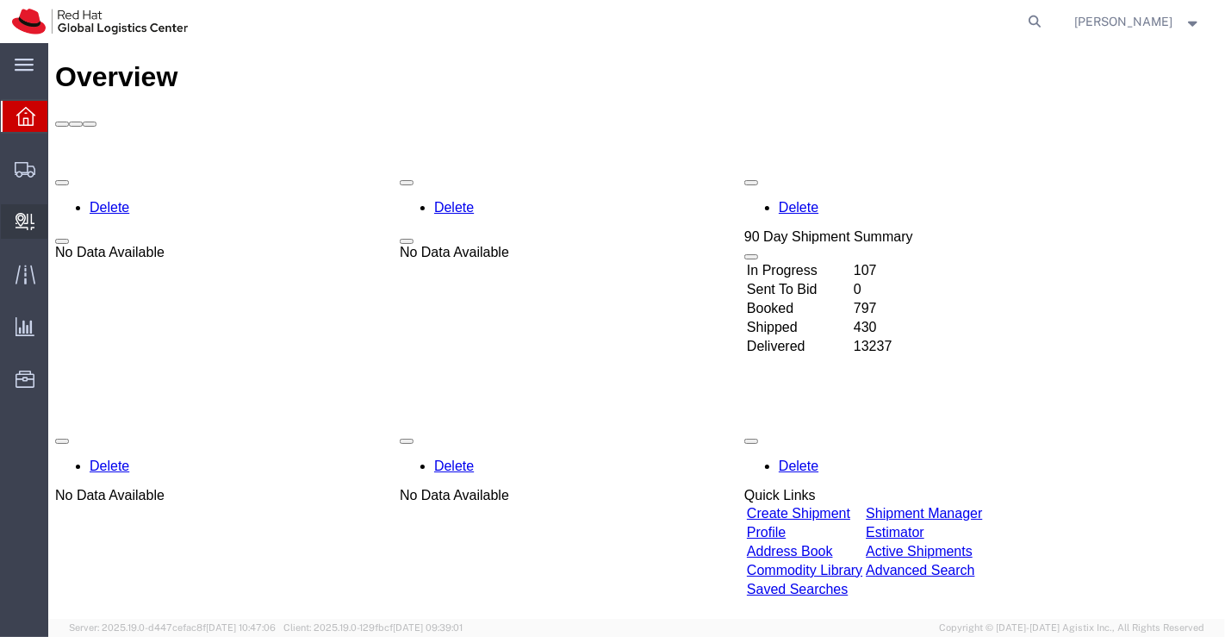
click at [0, 0] on span "Create Delivery" at bounding box center [0, 0] width 0 height 0
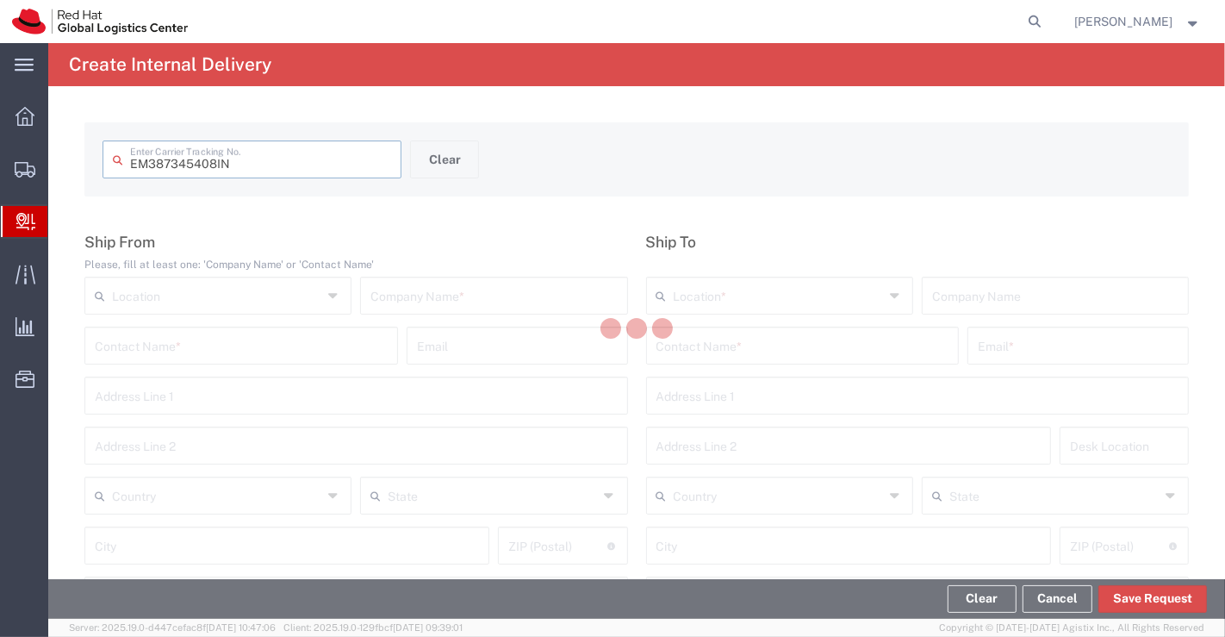
type input "EM387345408IN"
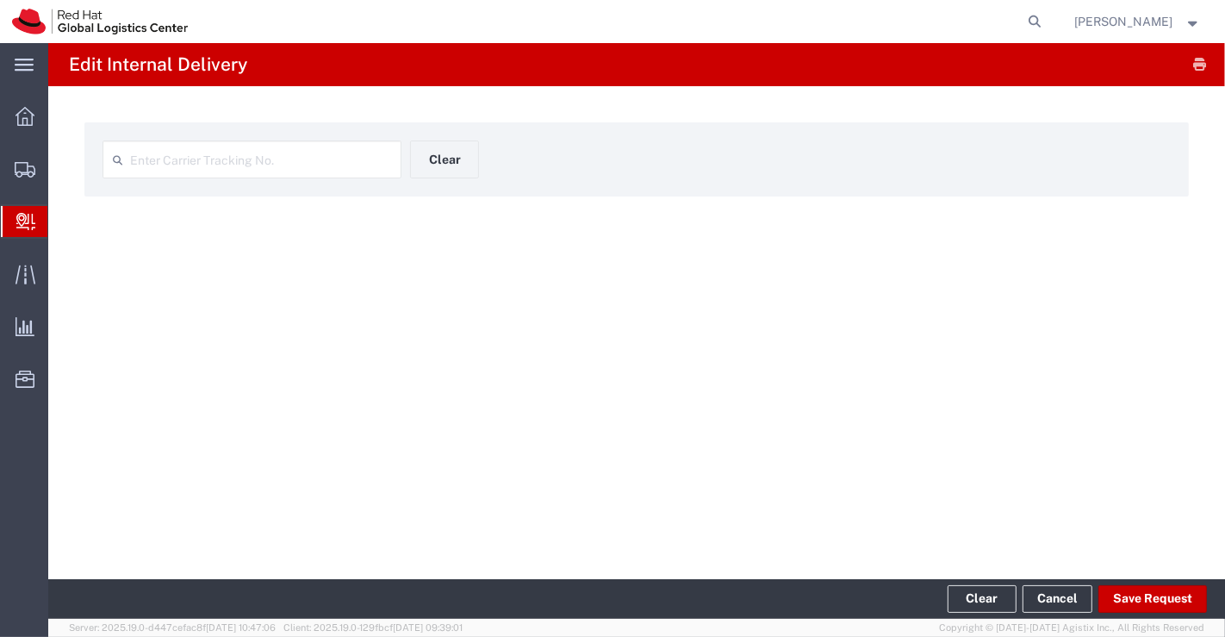
type input "EM387345408IN"
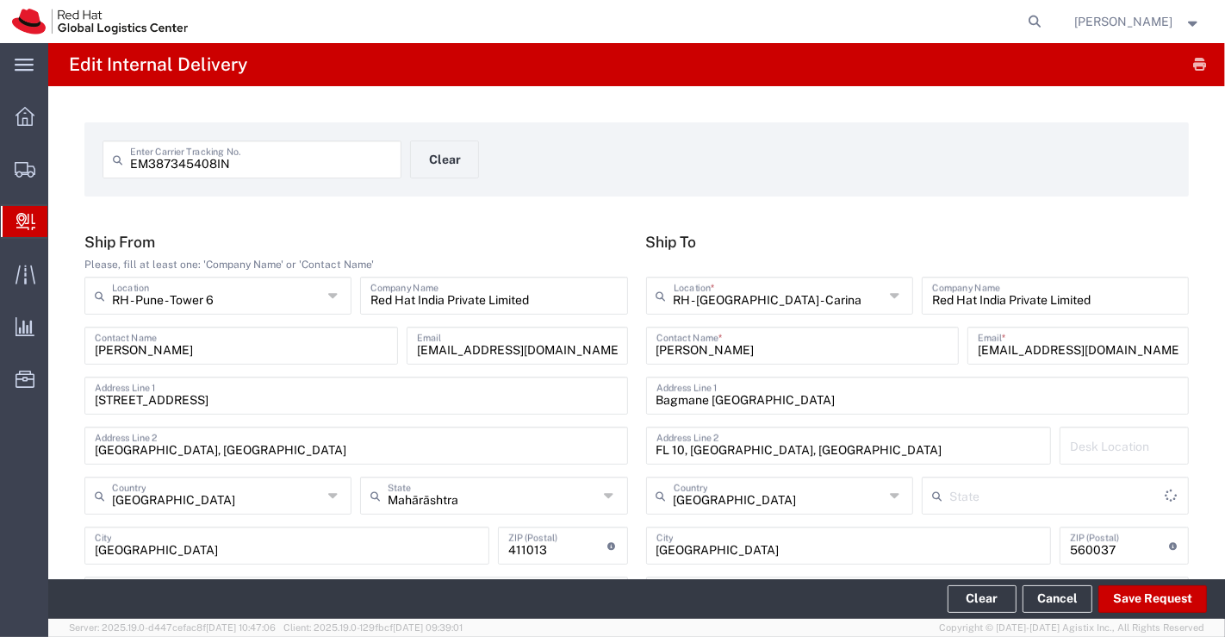
type input "[GEOGRAPHIC_DATA]"
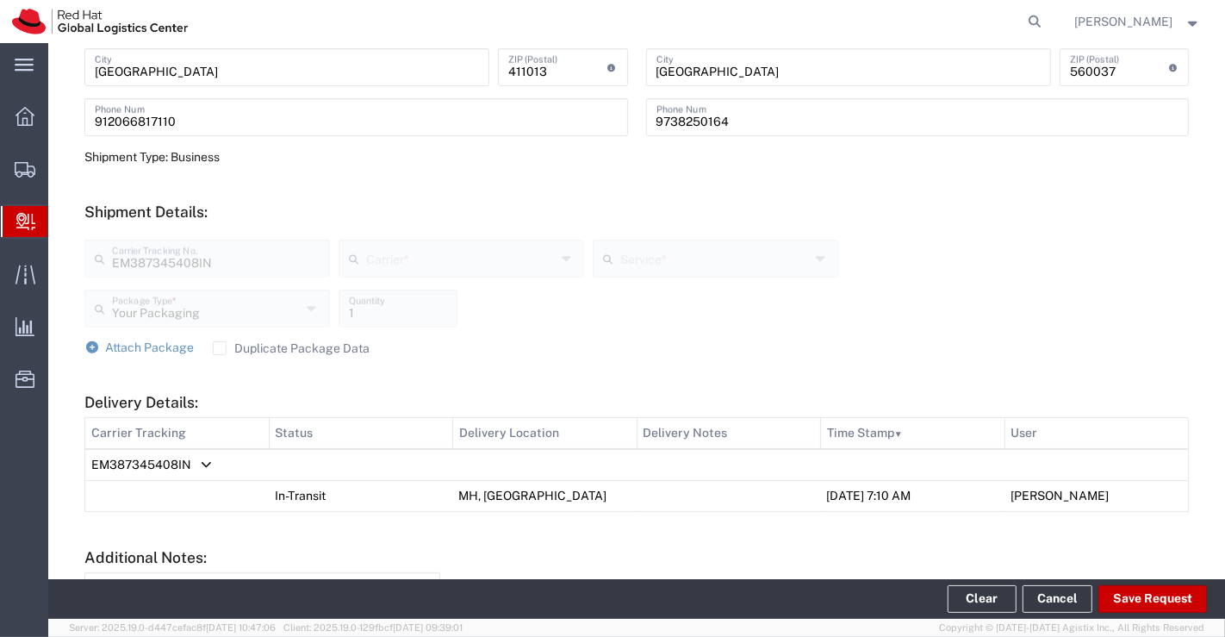
scroll to position [640, 0]
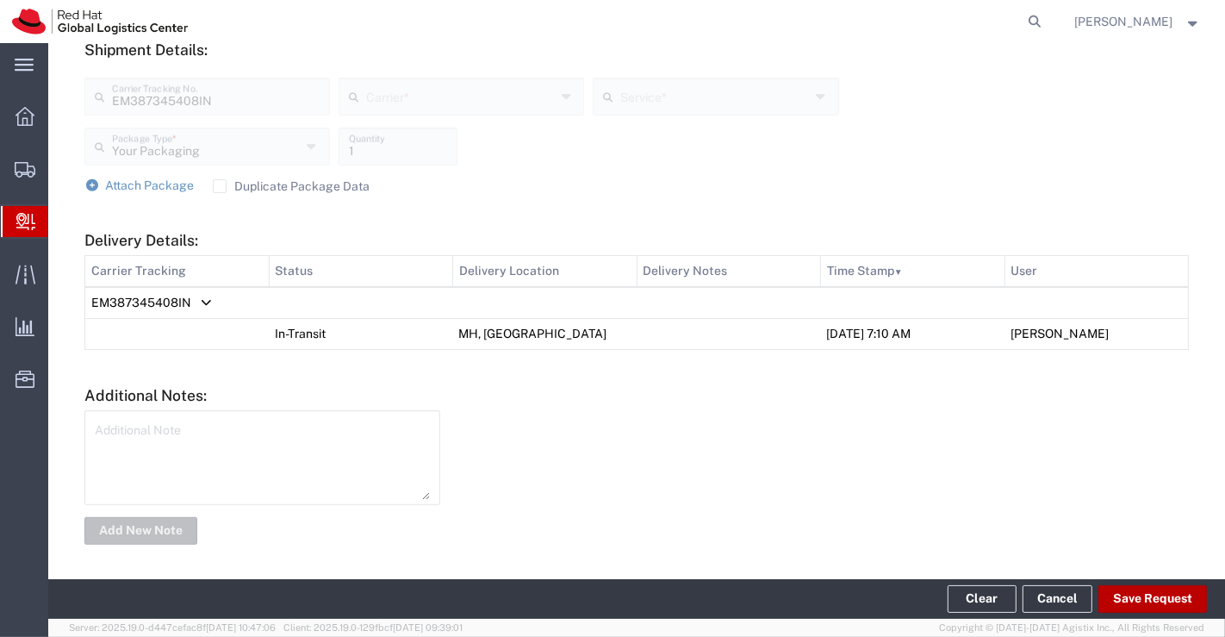
click at [1141, 596] on button "Save Request" at bounding box center [1152, 599] width 109 height 28
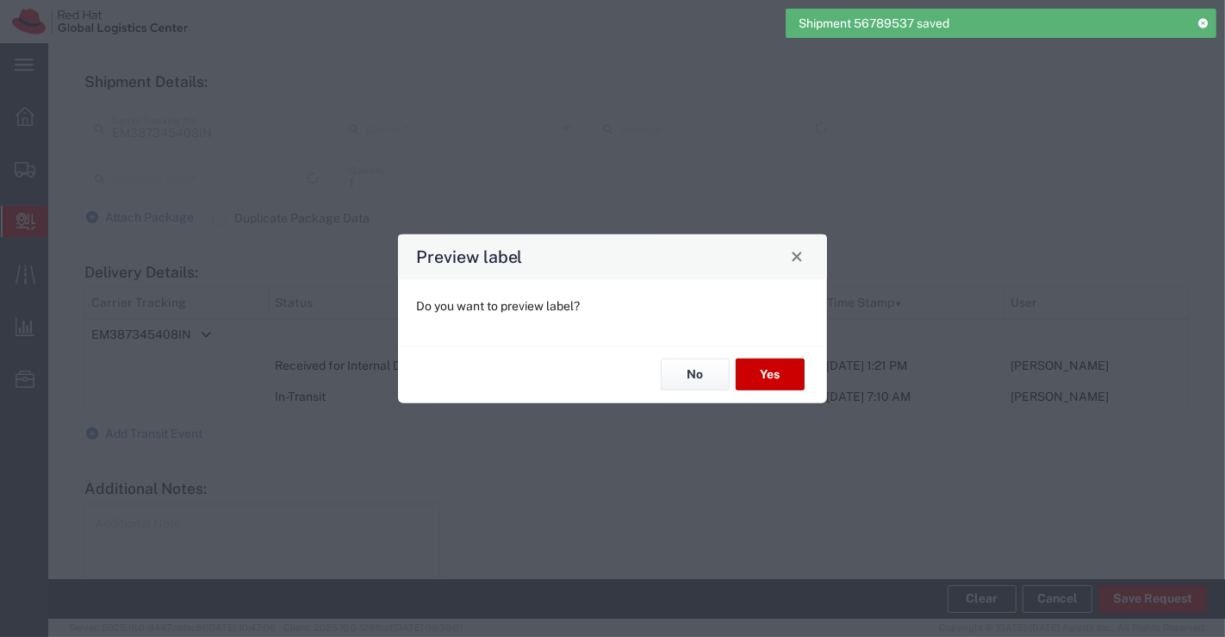
scroll to position [672, 0]
type input "Your Packaging"
click at [679, 361] on button "No" at bounding box center [695, 374] width 69 height 32
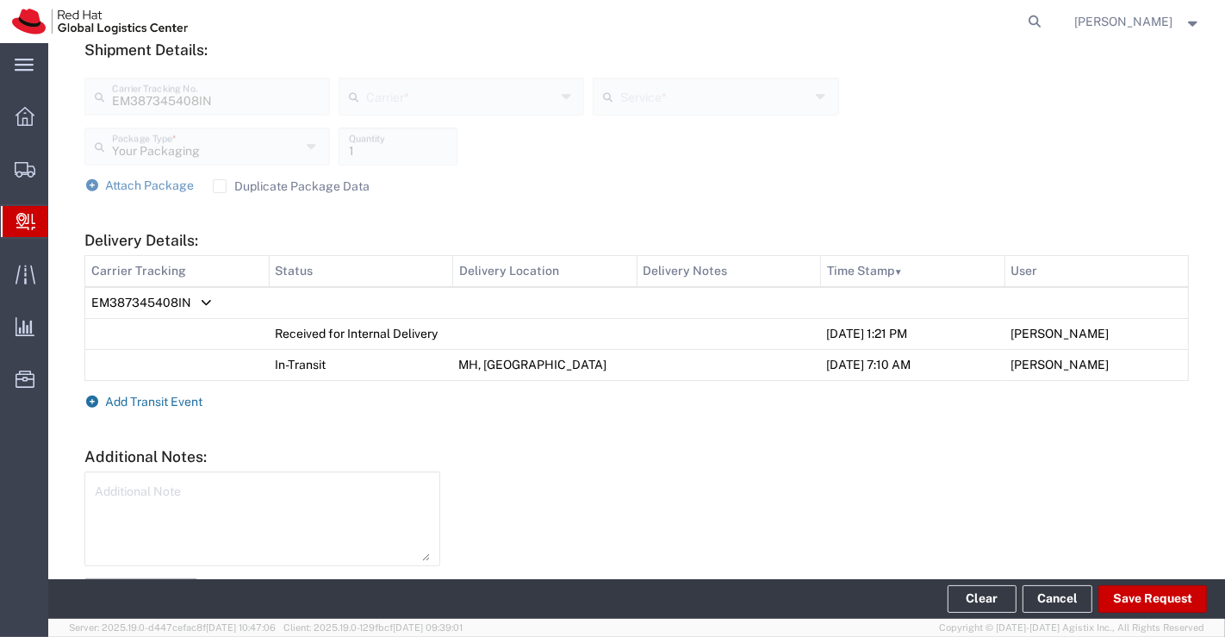
click at [95, 401] on icon at bounding box center [92, 401] width 16 height 12
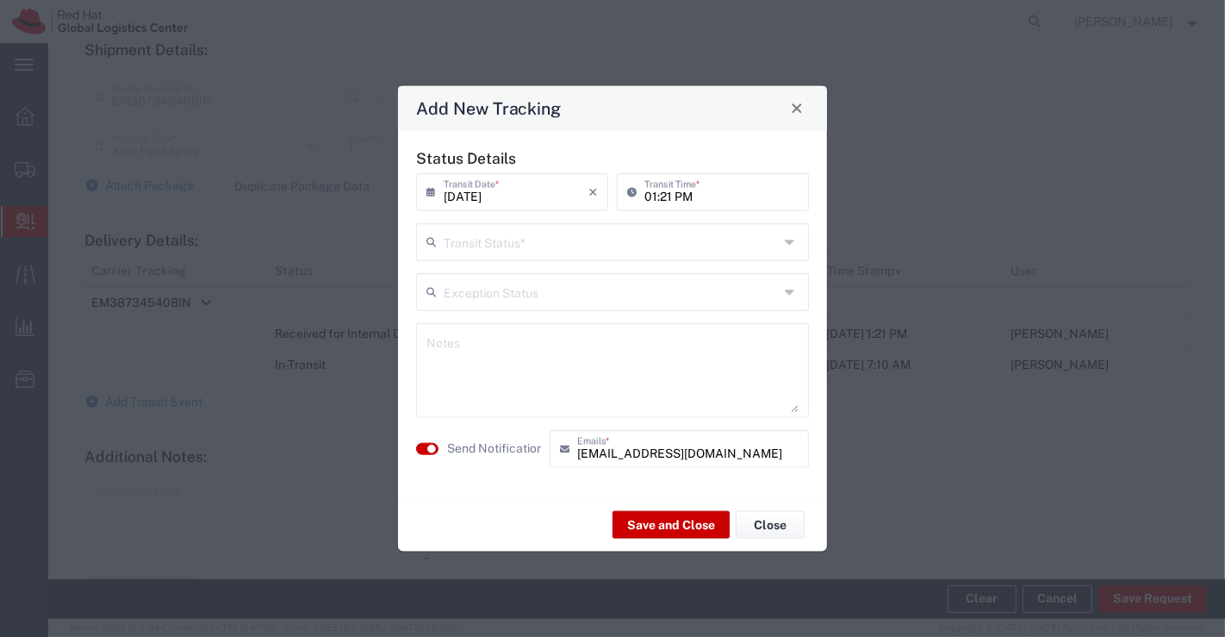
click at [792, 238] on icon at bounding box center [792, 241] width 14 height 28
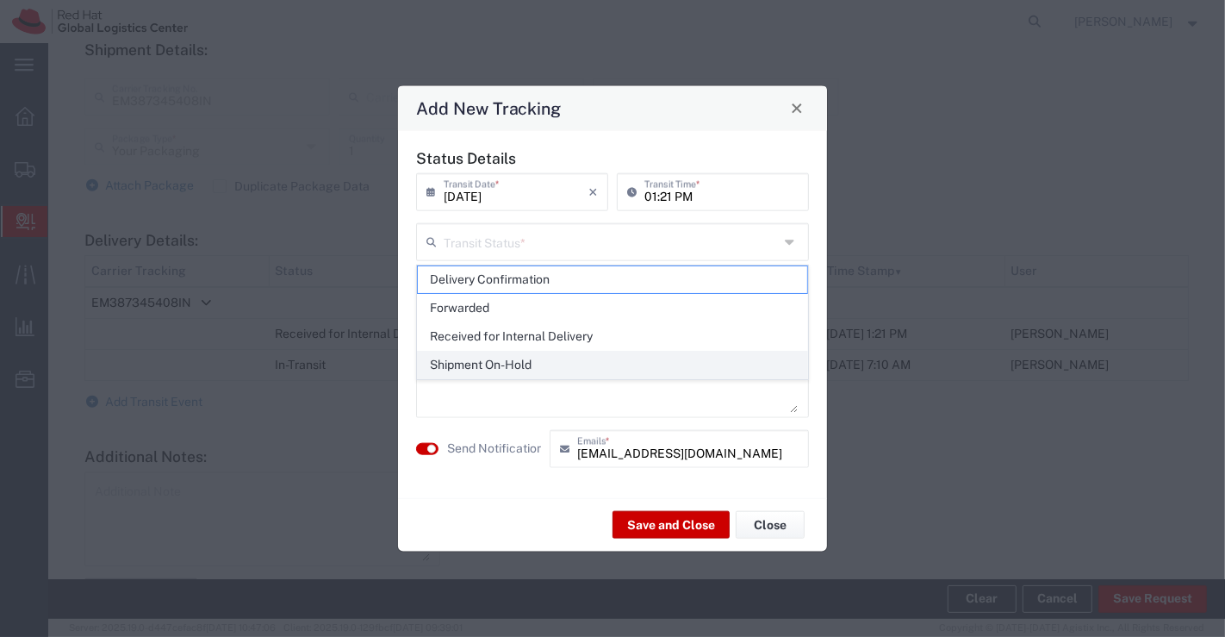
click at [736, 362] on span "Shipment On-Hold" at bounding box center [613, 364] width 390 height 27
type input "Shipment On-Hold"
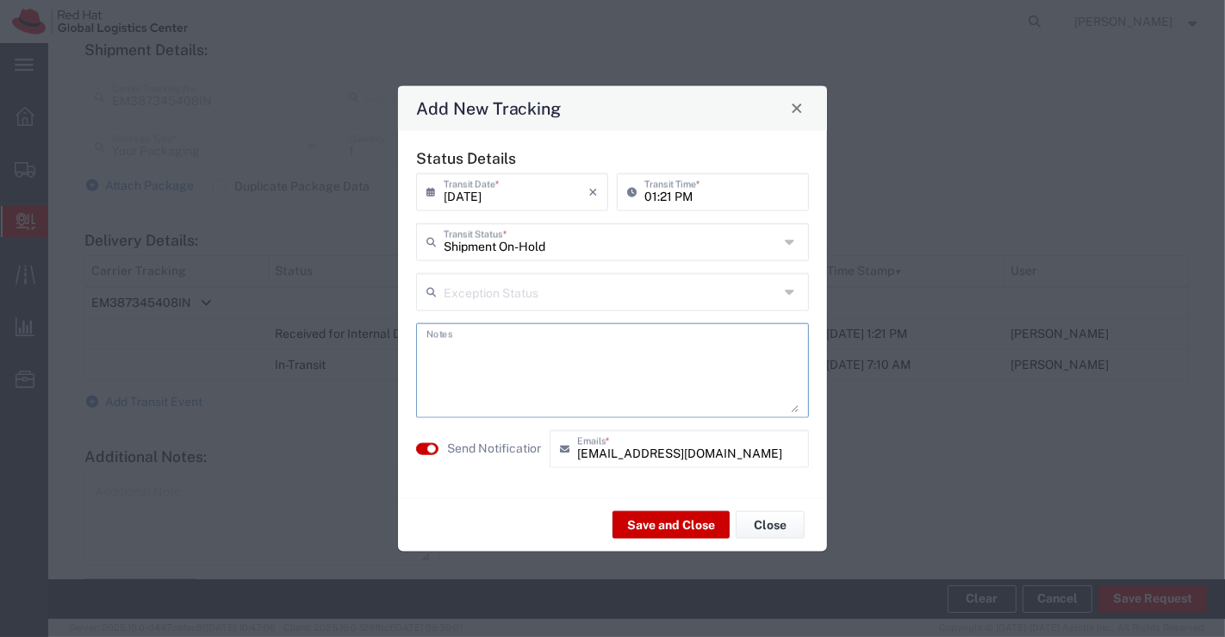
click at [736, 362] on textarea at bounding box center [612, 369] width 372 height 84
type textarea "package received on 22nd Sept 2025."
click at [699, 522] on button "Save and Close" at bounding box center [670, 525] width 117 height 28
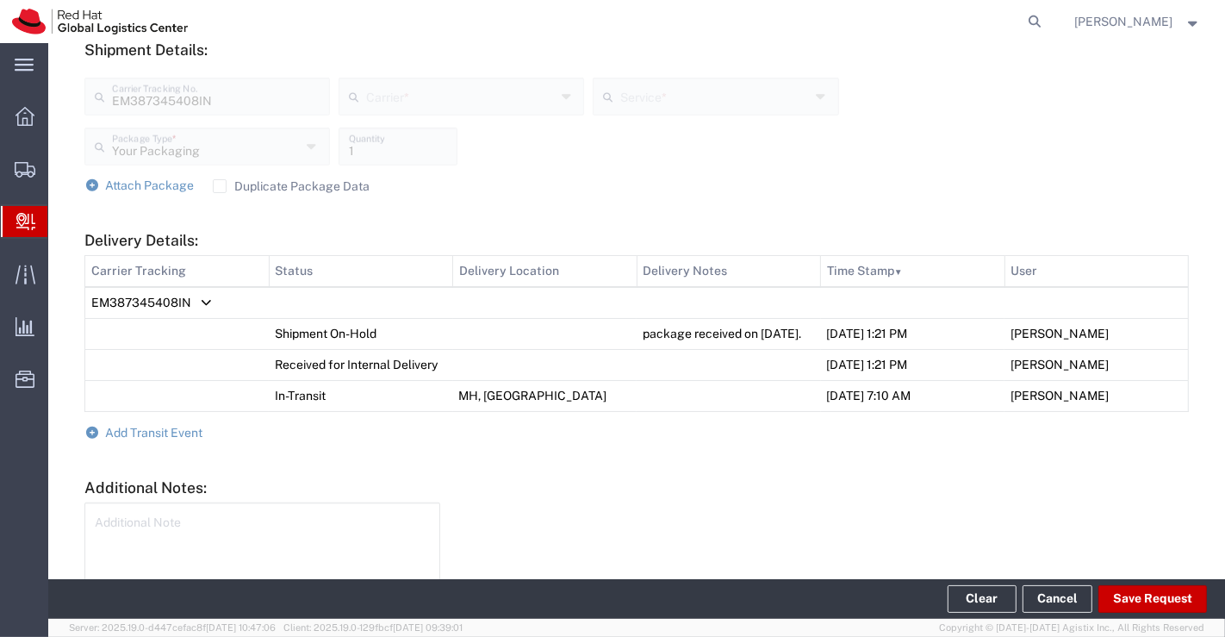
click at [711, 132] on div "Your Packaging Package Type * Your Packaging Case(s) Envelope PAK Skid(s) 1 Qua…" at bounding box center [461, 152] width 763 height 50
drag, startPoint x: 636, startPoint y: 332, endPoint x: 724, endPoint y: 350, distance: 89.7
click at [724, 349] on td "package received on 22nd Sept 2025." at bounding box center [729, 333] width 184 height 31
copy td "package received on 22nd Sept 2025."
click at [698, 496] on h5 "Additional Notes:" at bounding box center [636, 487] width 1104 height 18
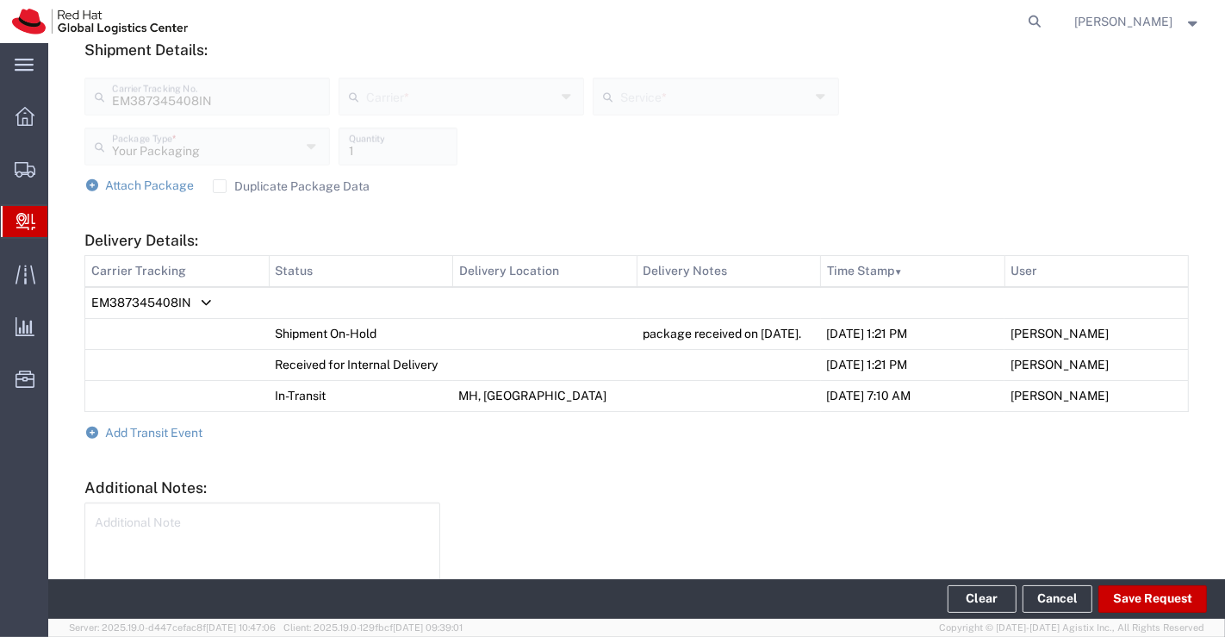
drag, startPoint x: 635, startPoint y: 332, endPoint x: 720, endPoint y: 360, distance: 89.9
click at [720, 349] on td "package received on 22nd Sept 2025." at bounding box center [729, 333] width 184 height 31
copy td "package received on 22nd Sept 2025."
drag, startPoint x: 652, startPoint y: 513, endPoint x: 612, endPoint y: 334, distance: 182.8
click at [648, 508] on div "Additional Notes: Additional Note Add New Note" at bounding box center [636, 559] width 1104 height 162
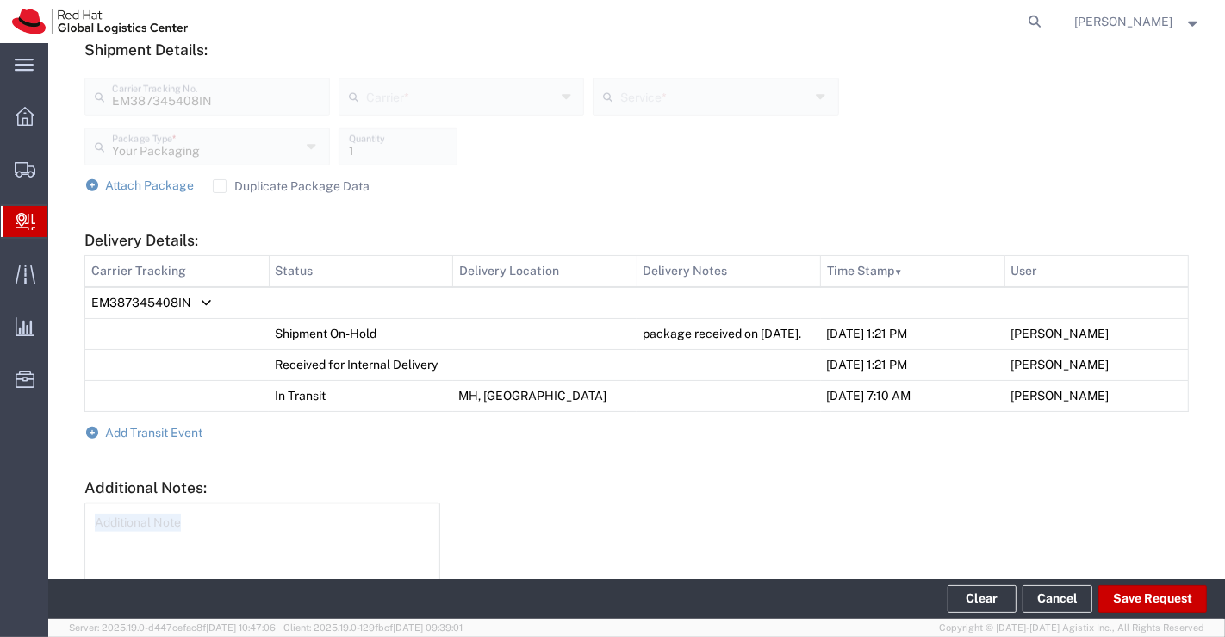
drag, startPoint x: 630, startPoint y: 326, endPoint x: 709, endPoint y: 352, distance: 83.6
click at [709, 349] on td "package received on 22nd Sept 2025." at bounding box center [729, 333] width 184 height 31
copy td "package received on 22nd Sept 2025."
click at [612, 478] on form "Ship From Please, fill at least one: 'Company Name' or 'Contact Name' RH - Pune…" at bounding box center [636, 100] width 1104 height 1078
drag, startPoint x: 637, startPoint y: 332, endPoint x: 699, endPoint y: 352, distance: 65.4
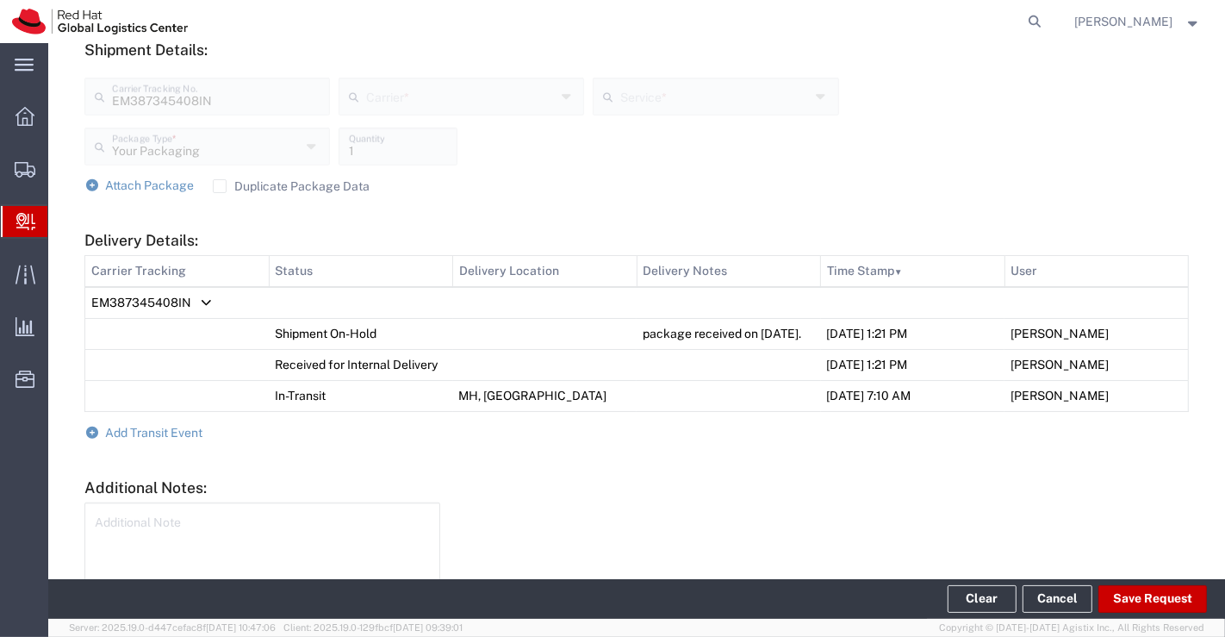
click at [699, 349] on td "package received on 22nd Sept 2025." at bounding box center [729, 333] width 184 height 31
copy td "package received on 22nd Sept 2025."
click at [713, 525] on div at bounding box center [824, 569] width 749 height 134
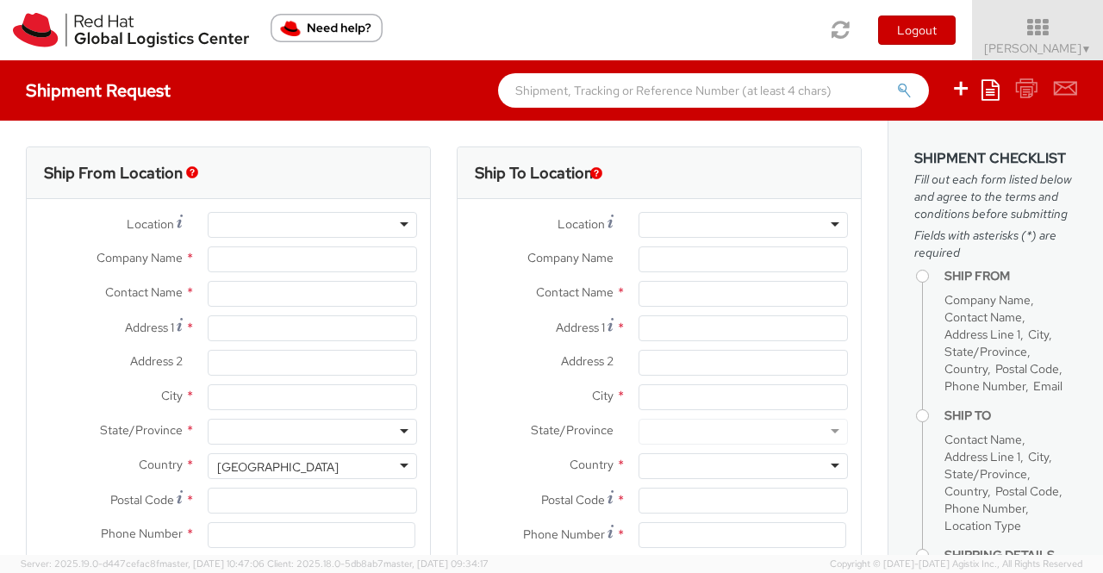
select select "901"
select select
type input "Red Hat India Private Limited"
type input "[PERSON_NAME]"
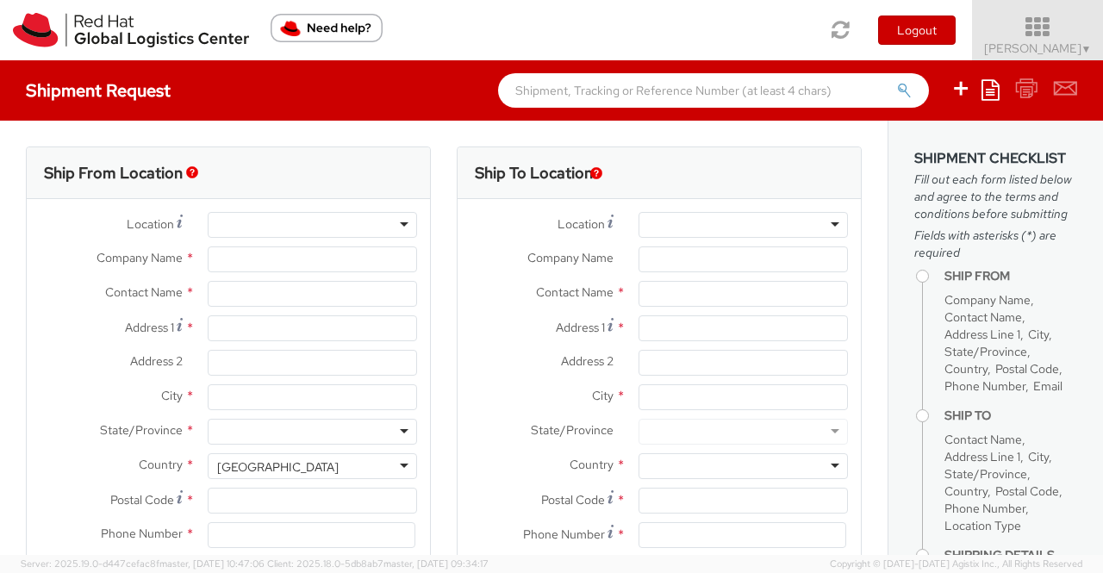
type input "Bagmane [GEOGRAPHIC_DATA]"
type input "FL 10, [GEOGRAPHIC_DATA], [GEOGRAPHIC_DATA]"
type input "[GEOGRAPHIC_DATA]"
type input "560037"
type input "918046128812"
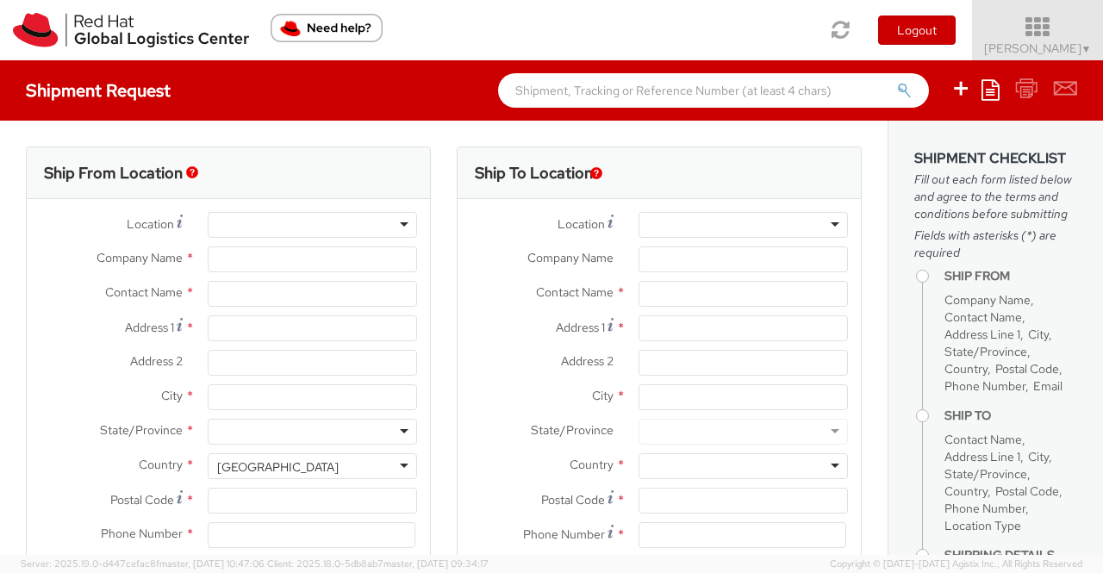
type input "shansdah@redhat.com"
select select "CM"
select select "KGS"
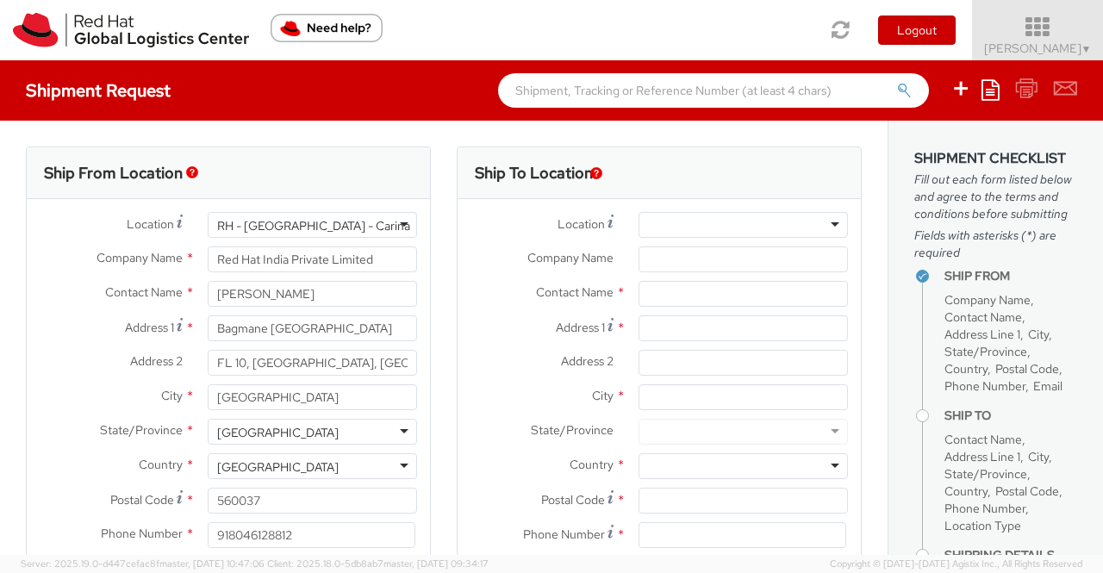
click at [1074, 45] on span "Sumitra Hansdah ▼" at bounding box center [1038, 48] width 108 height 16
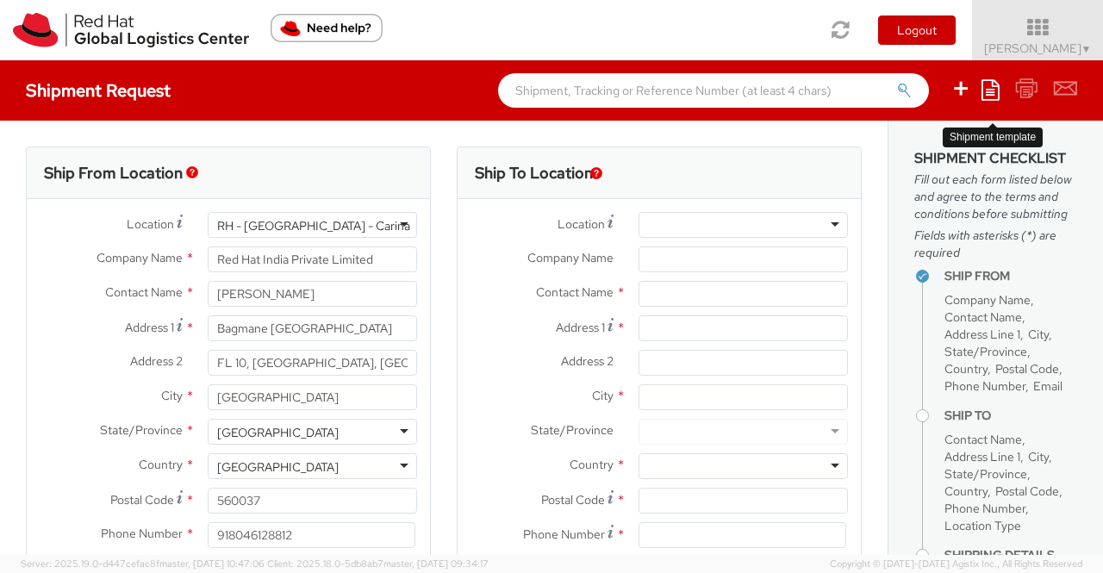
click at [986, 85] on icon at bounding box center [990, 89] width 18 height 21
click at [944, 122] on link "Save as template" at bounding box center [923, 121] width 151 height 22
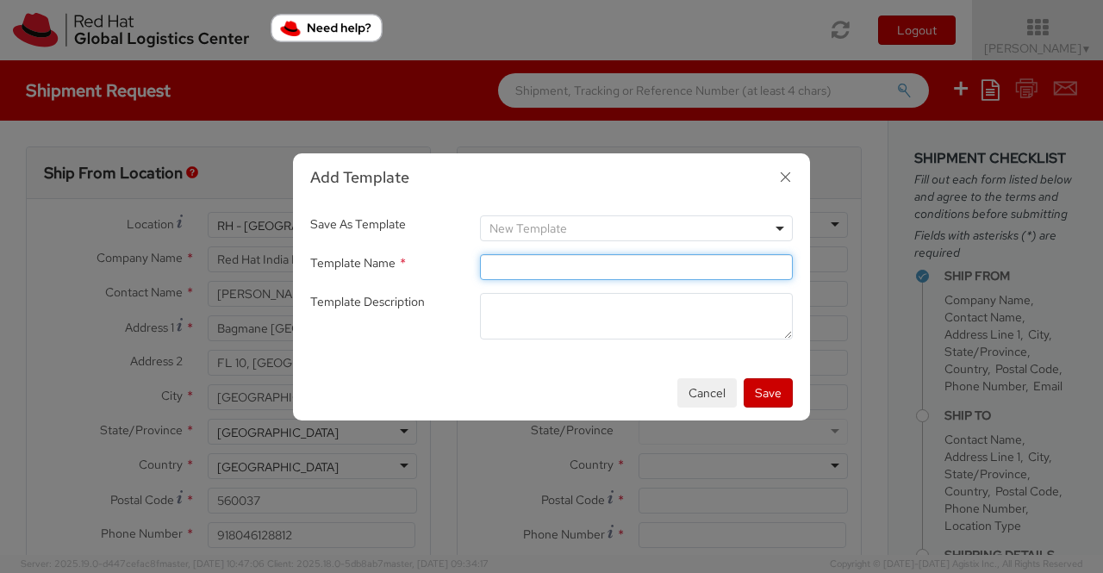
click at [757, 266] on input "Template Name *" at bounding box center [636, 267] width 313 height 26
type input "P"
type input "V"
click at [780, 228] on b at bounding box center [779, 229] width 9 height 4
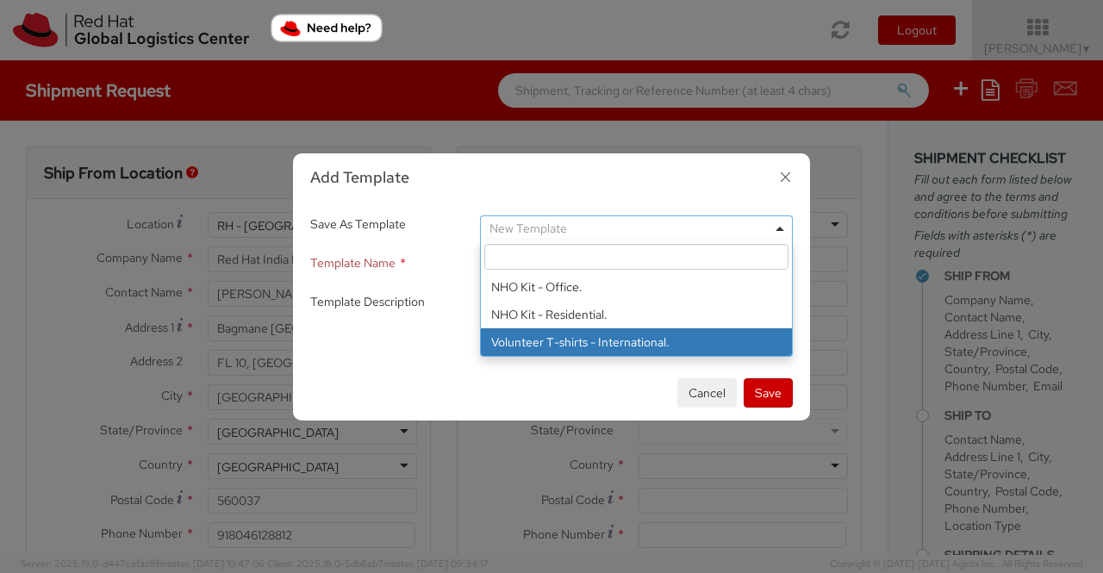
type input "Volunteer T-shirts - International."
select select "50989"
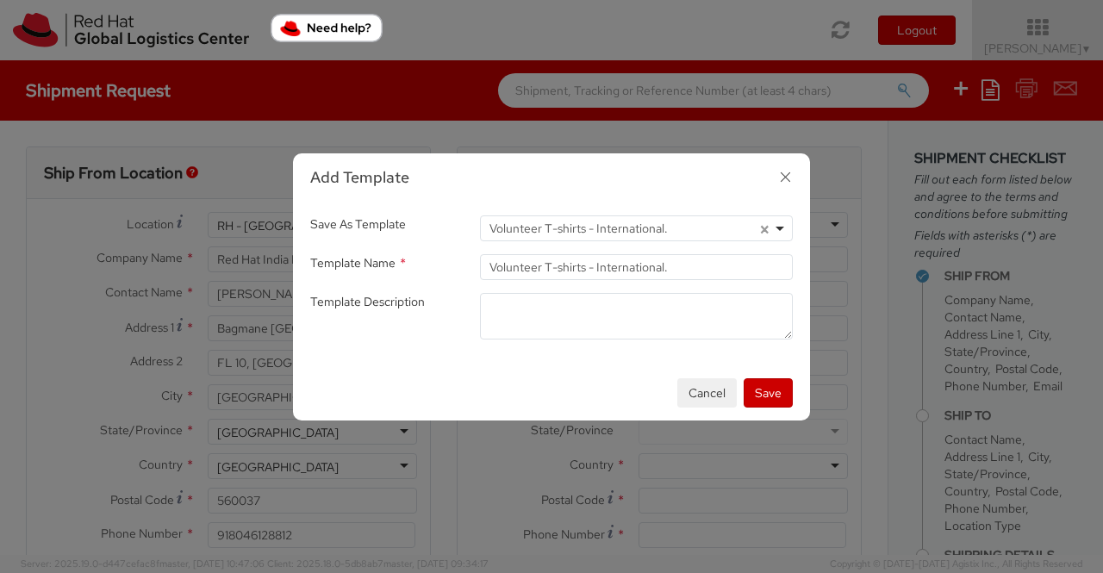
click at [787, 174] on icon "button" at bounding box center [785, 177] width 25 height 25
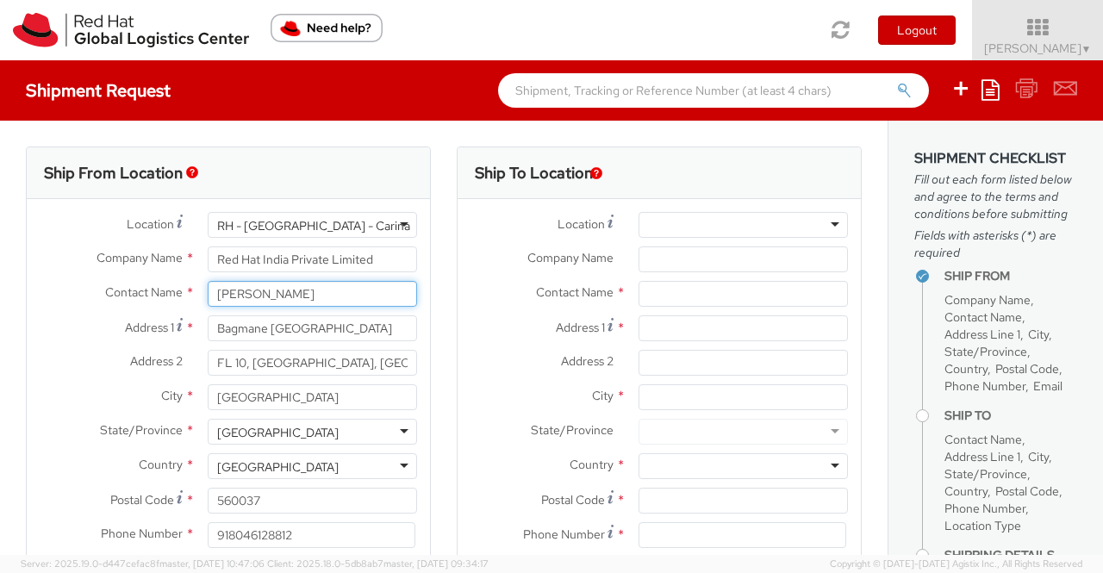
drag, startPoint x: 322, startPoint y: 294, endPoint x: 208, endPoint y: 299, distance: 113.8
click at [208, 299] on input "Sumitra Hansdah" at bounding box center [312, 294] width 209 height 26
type input "[PERSON_NAME]"
click at [322, 149] on div "Ship From Location" at bounding box center [228, 173] width 403 height 52
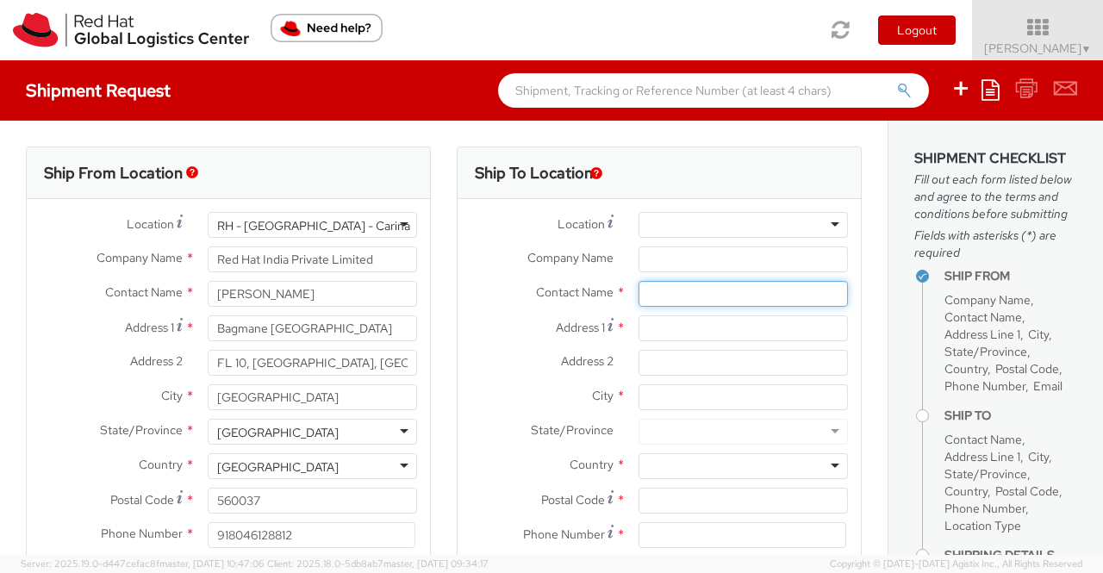
click at [660, 299] on input "text" at bounding box center [742, 294] width 209 height 26
paste input "[PERSON_NAME]"
type input "[PERSON_NAME]"
click at [473, 295] on label "Contact Name *" at bounding box center [541, 292] width 168 height 22
click at [708, 227] on div at bounding box center [742, 225] width 209 height 26
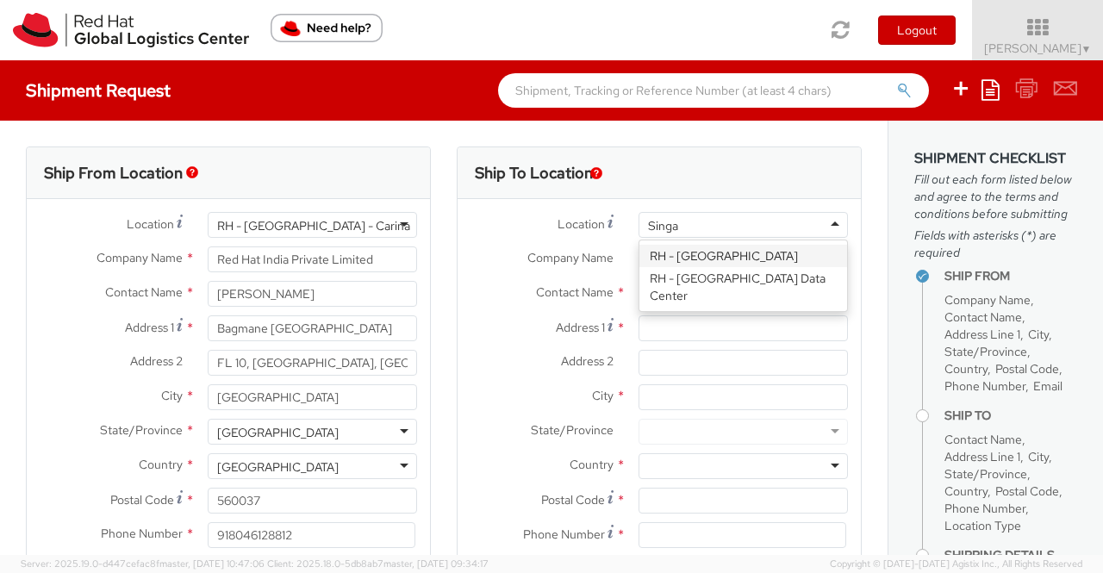
type input "Singap"
type input "Red Hat Asia Pacific Pte Ltd"
type input "[STREET_ADDRESS]"
type input "CapitaSpring"
type input "[GEOGRAPHIC_DATA]"
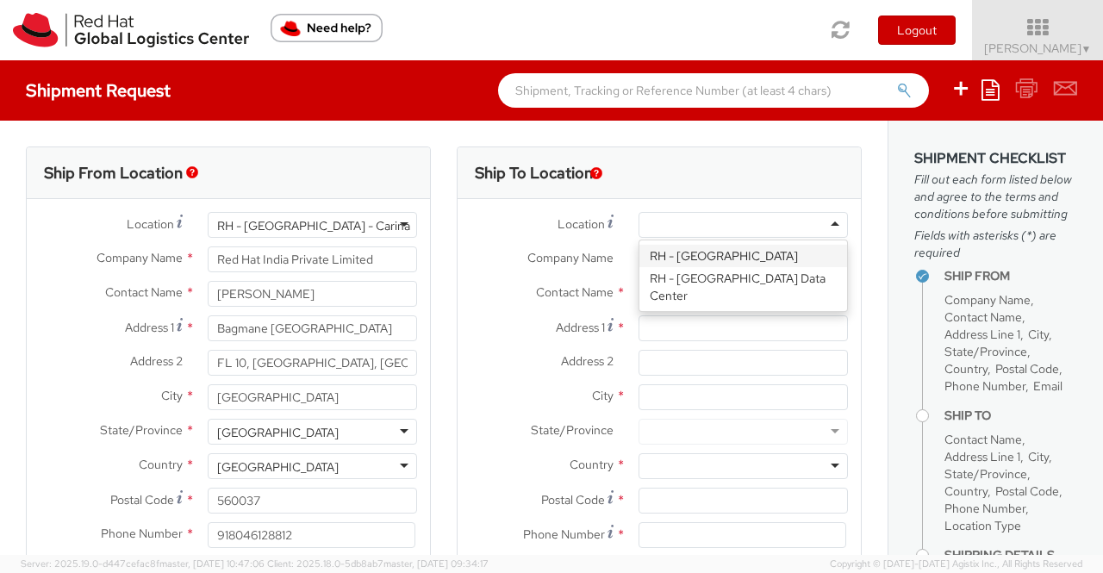
type input "048948"
type input "65 6490 4200"
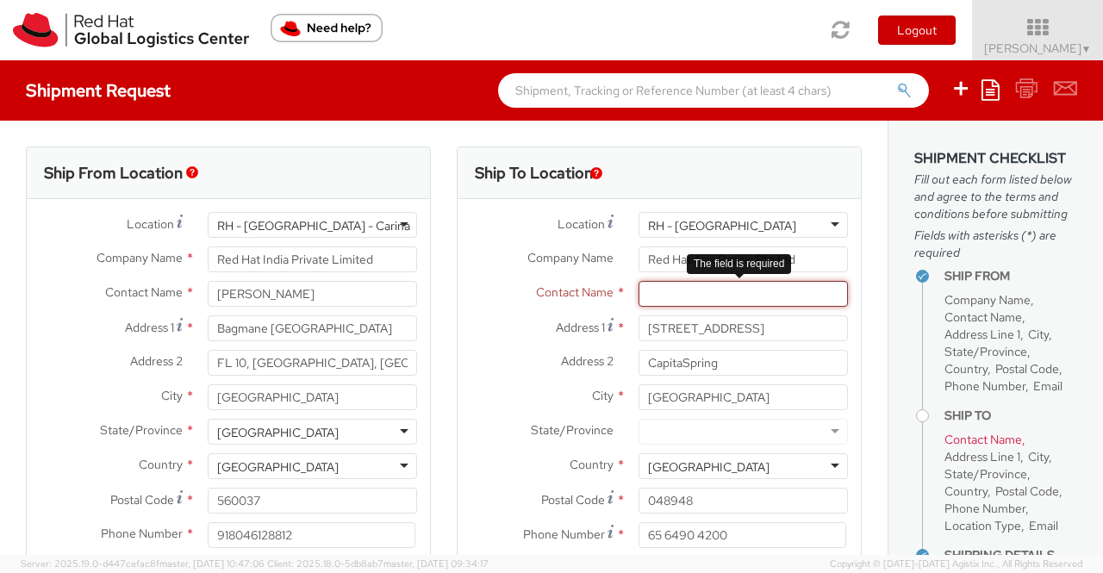
click at [696, 289] on input "text" at bounding box center [742, 294] width 209 height 26
paste input "[PERSON_NAME]"
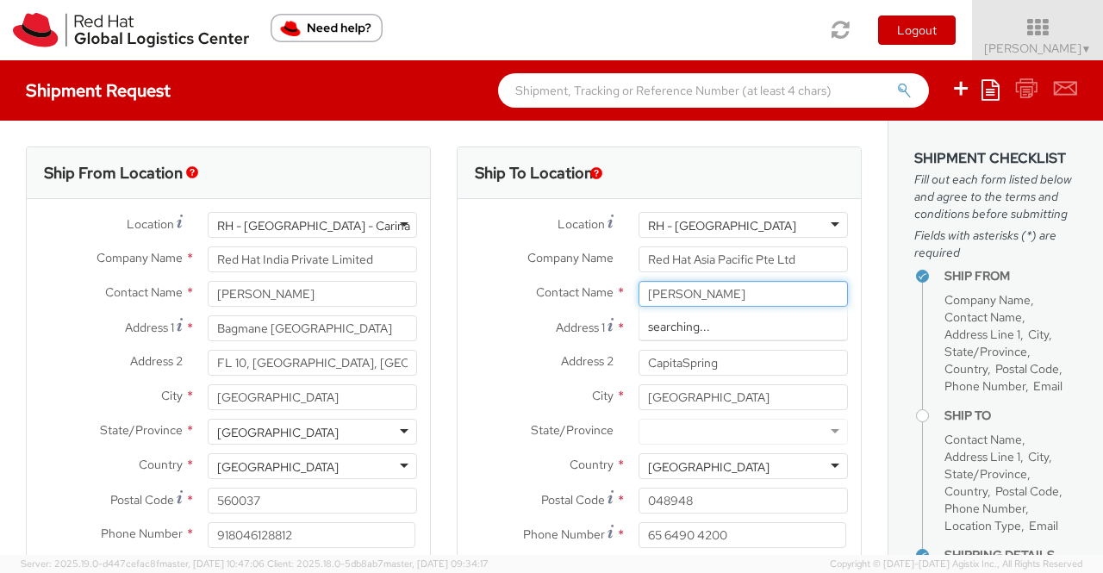
type input "[PERSON_NAME]"
click at [472, 325] on label "Address 1 *" at bounding box center [541, 326] width 168 height 23
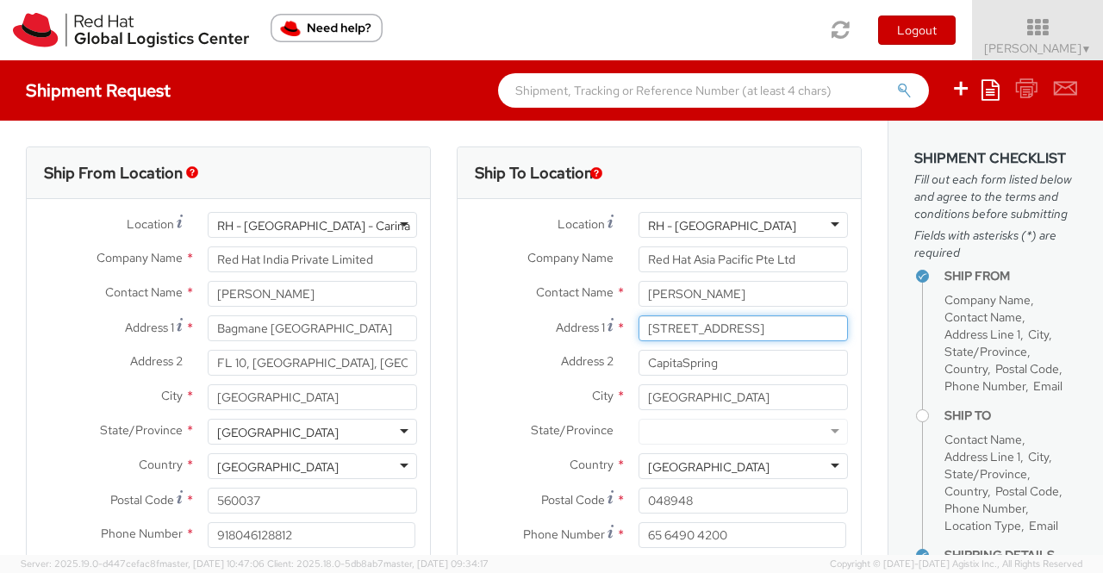
click at [638, 325] on input "[STREET_ADDRESS]" at bounding box center [742, 328] width 209 height 26
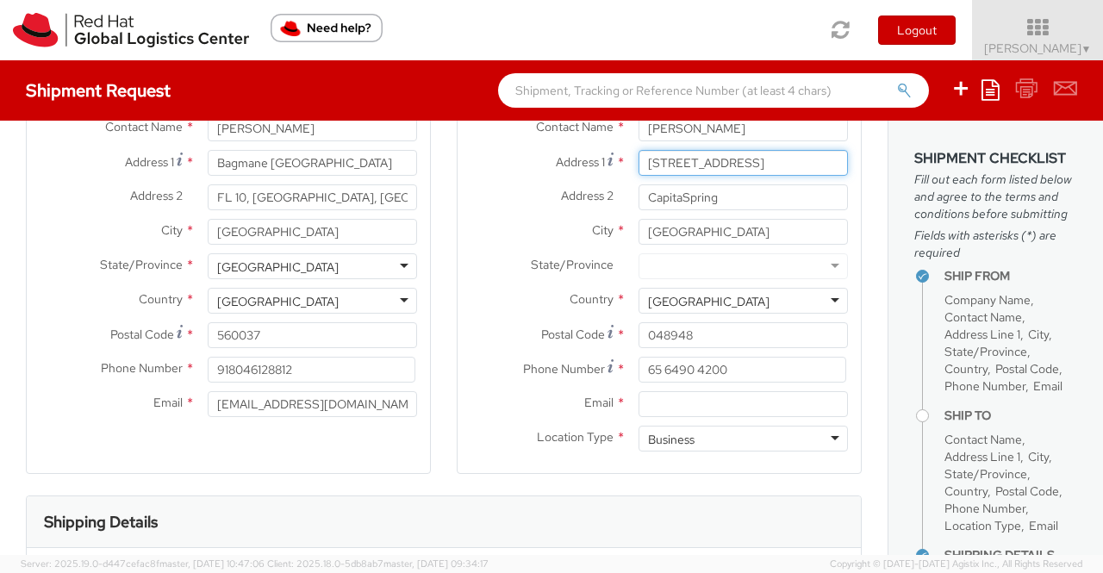
scroll to position [258, 0]
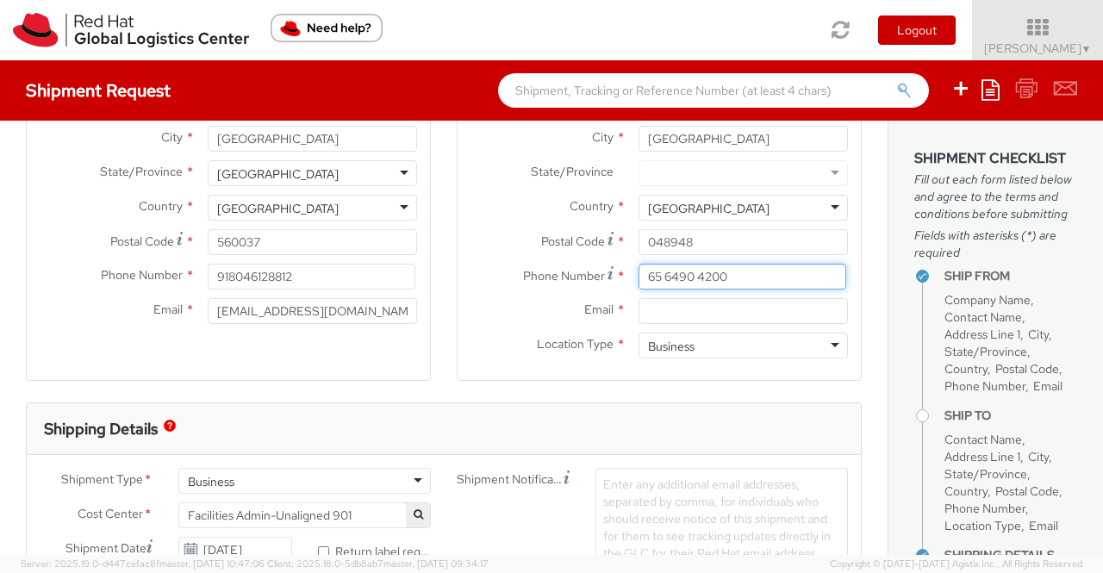
drag, startPoint x: 739, startPoint y: 275, endPoint x: 636, endPoint y: 277, distance: 103.4
click at [638, 277] on input "65 6490 4200" at bounding box center [742, 277] width 208 height 26
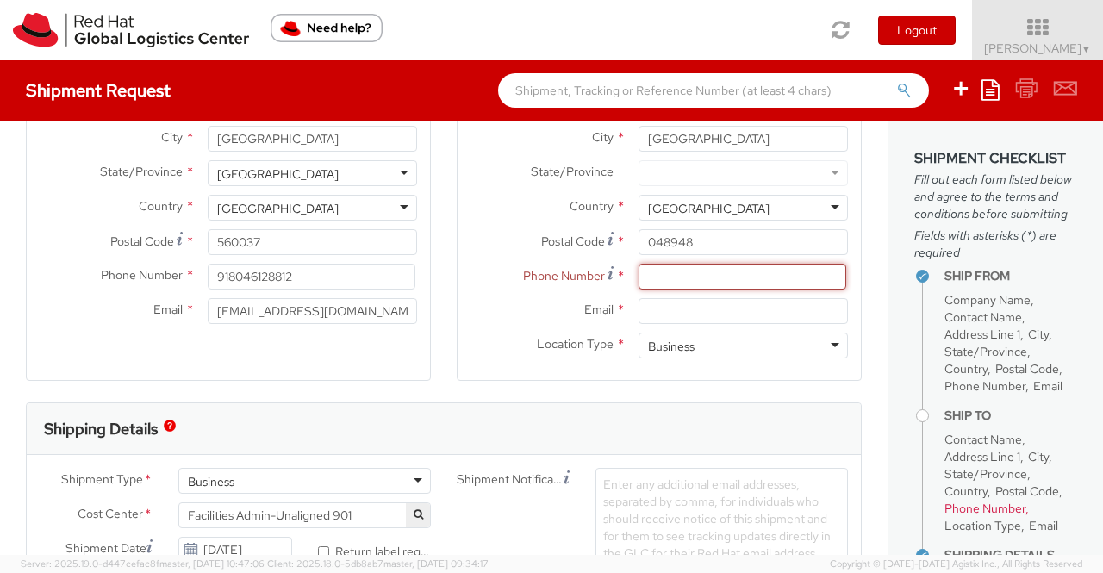
paste input "[PHONE_NUMBER]"
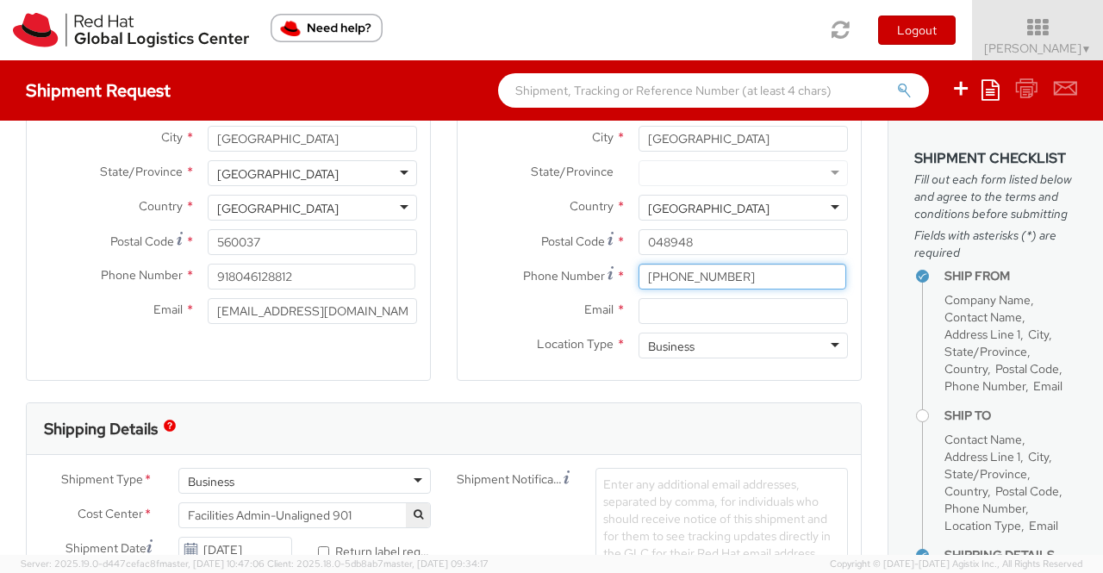
type input "[PHONE_NUMBER]"
click at [666, 311] on input "Email *" at bounding box center [742, 311] width 209 height 26
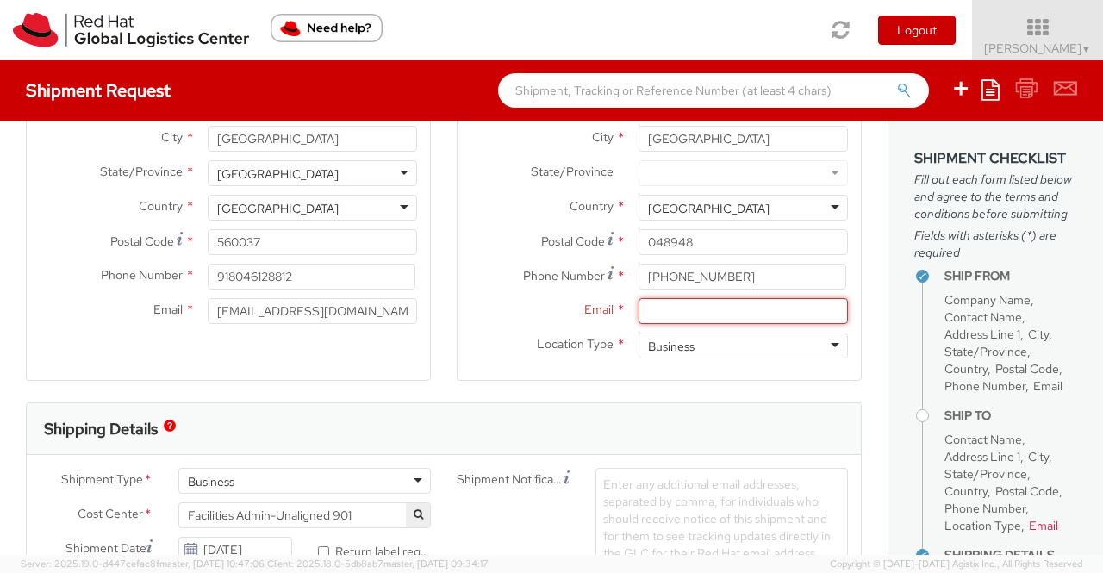
paste input "[EMAIL_ADDRESS][DOMAIN_NAME]"
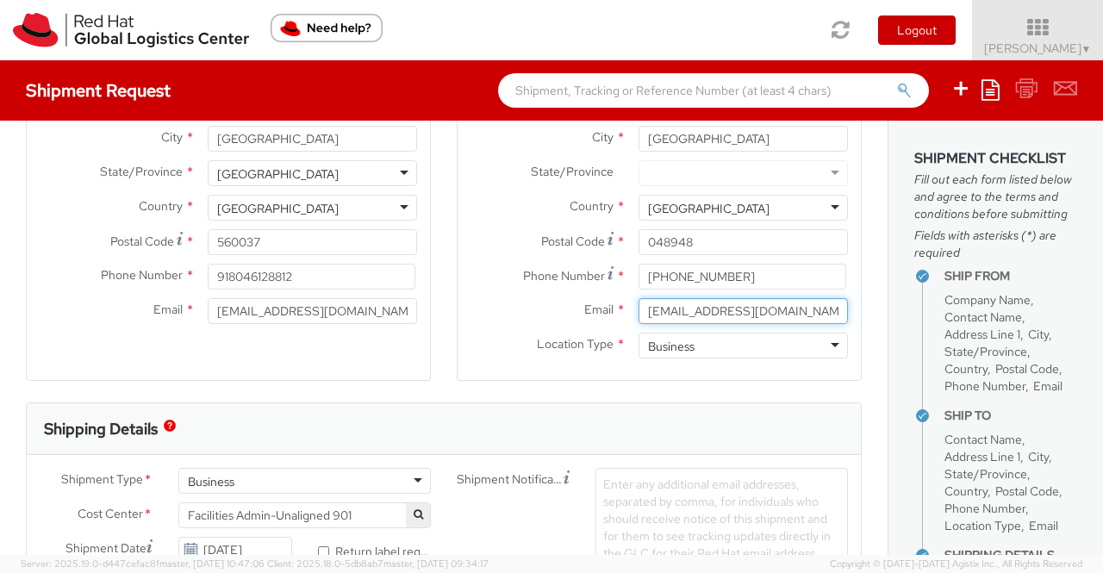
type input "[EMAIL_ADDRESS][DOMAIN_NAME]"
click at [481, 407] on div "Shipping Details" at bounding box center [444, 429] width 834 height 52
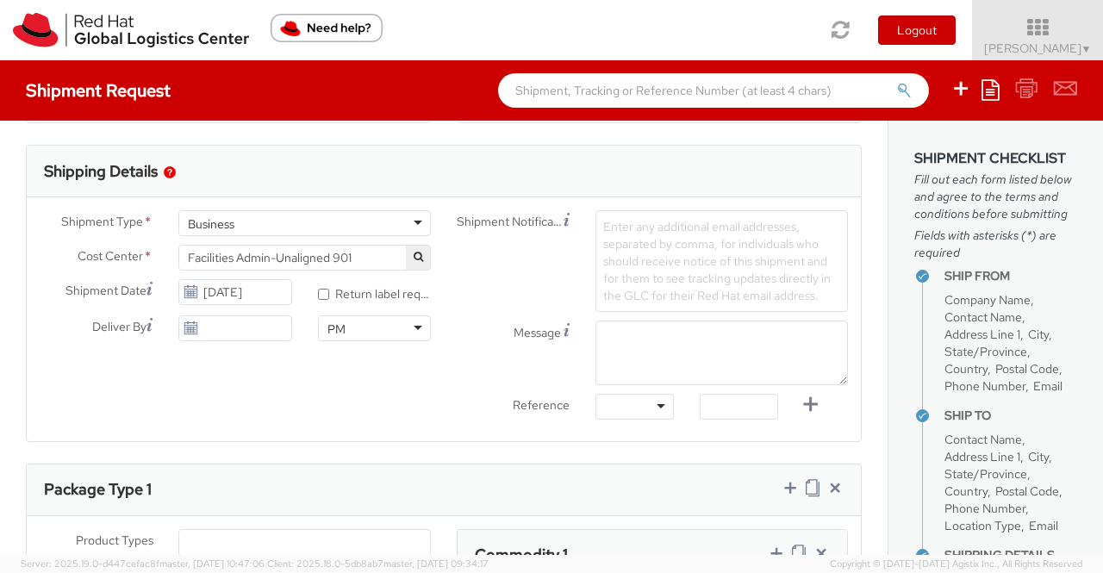
scroll to position [517, 0]
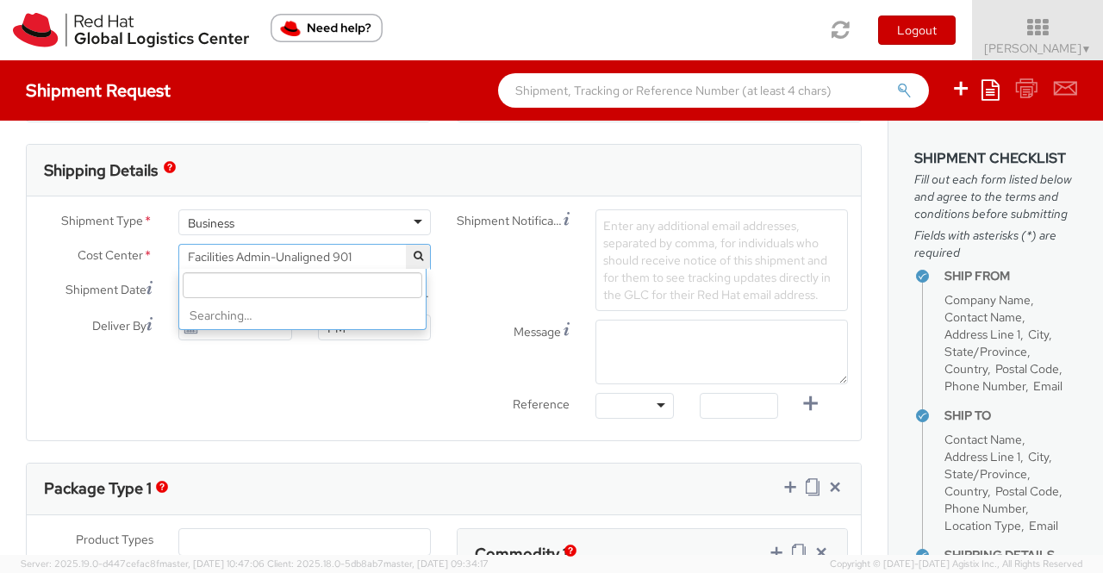
click at [362, 252] on span "Facilities Admin-Unaligned 901" at bounding box center [304, 257] width 233 height 16
click at [335, 283] on input "search" at bounding box center [302, 285] width 239 height 26
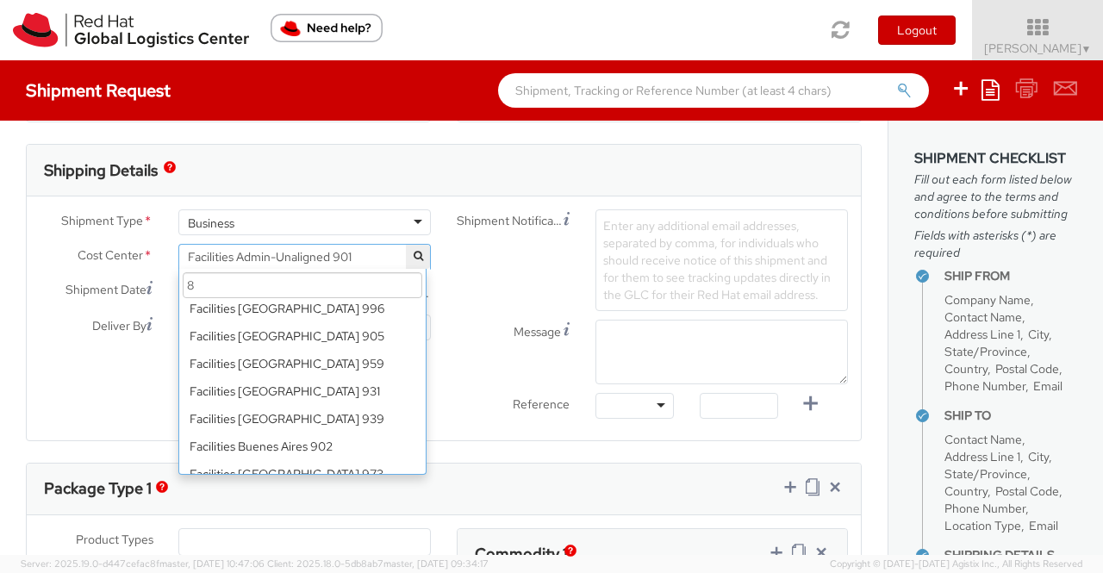
scroll to position [7435, 0]
type input "826"
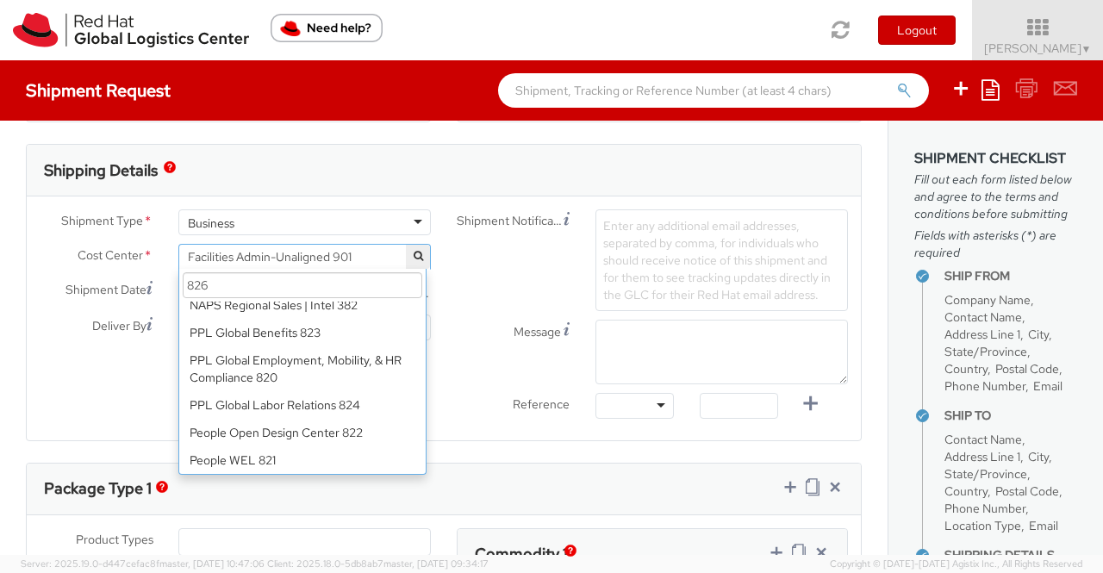
scroll to position [0, 0]
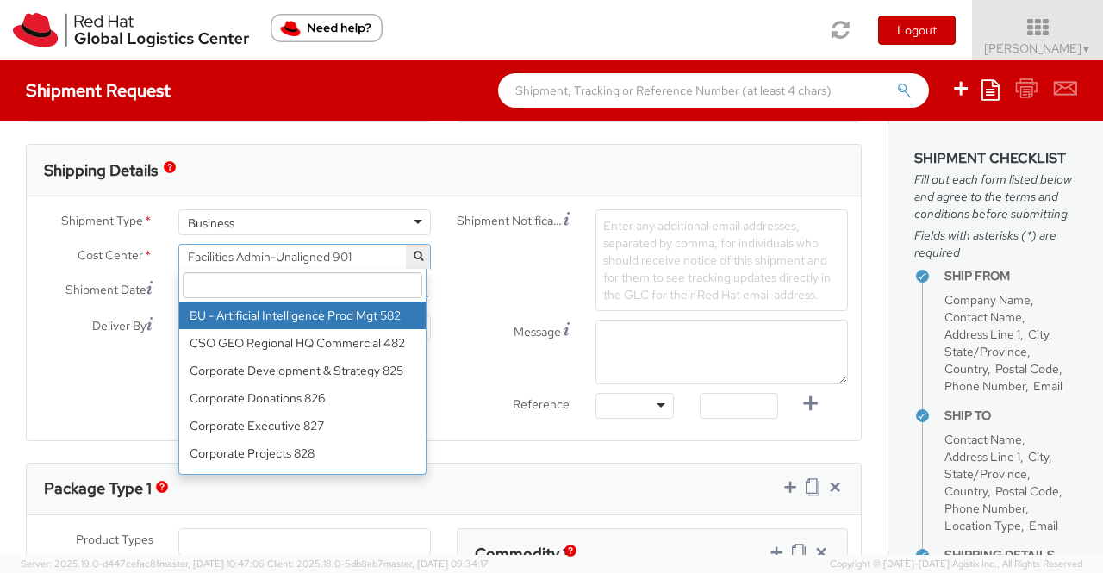
select select "826"
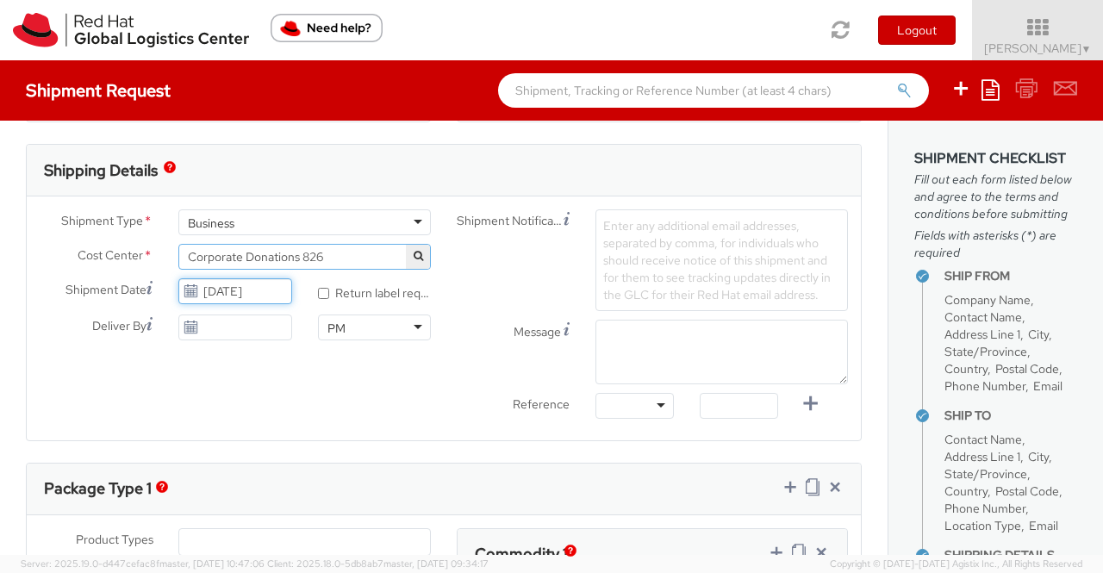
click at [233, 288] on input "[DATE]" at bounding box center [234, 291] width 113 height 26
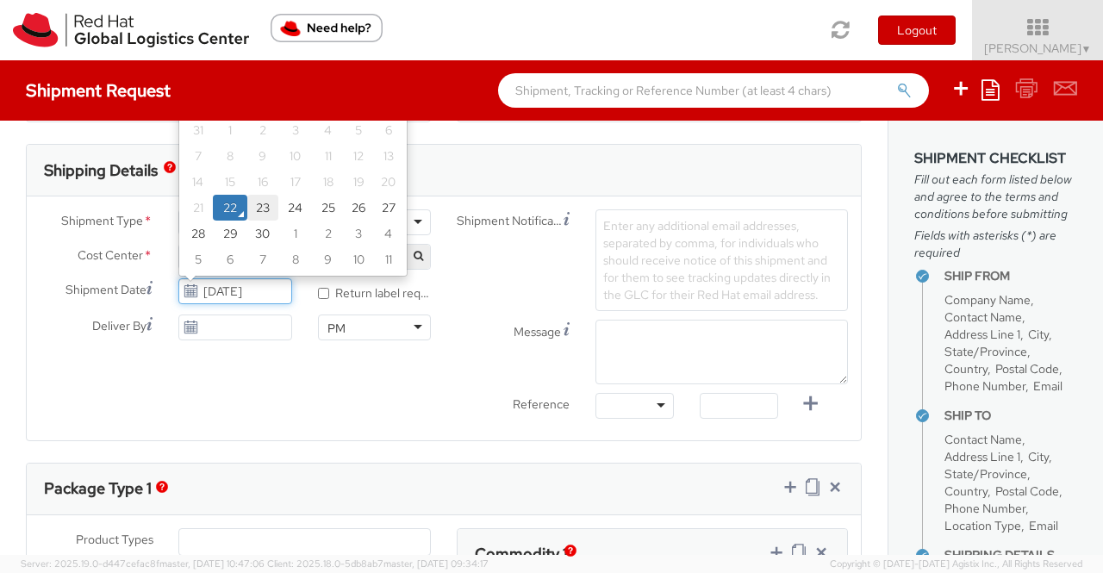
click at [264, 203] on td "23" at bounding box center [262, 208] width 31 height 26
type input "[DATE]"
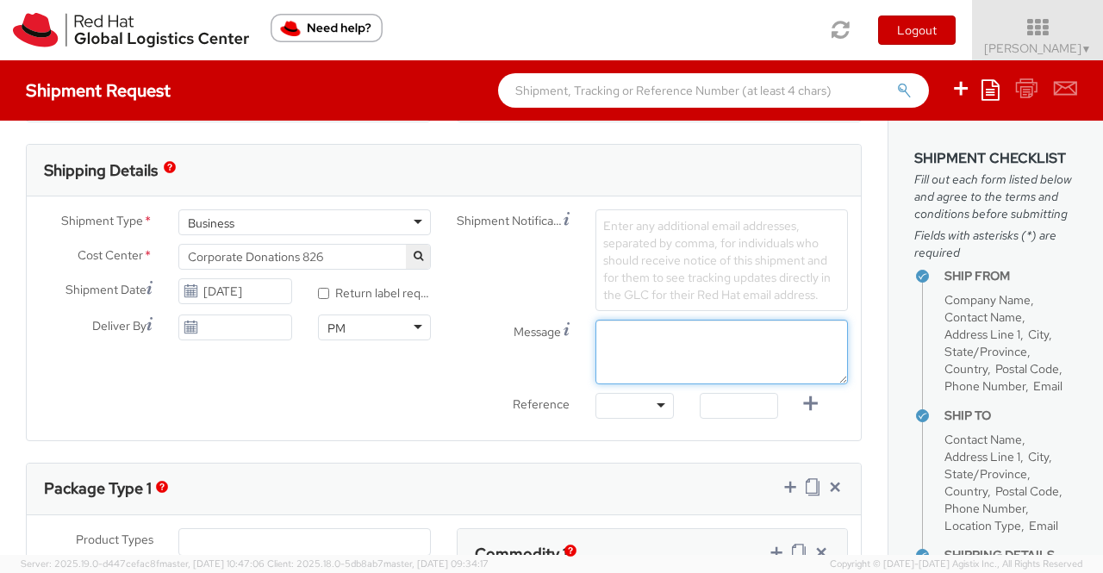
click at [644, 342] on textarea "Message" at bounding box center [721, 352] width 252 height 65
paste textarea "CSR/Volunteer T shirts"
type textarea "CSR/Volunteer T shirts"
click at [653, 402] on div at bounding box center [634, 406] width 78 height 26
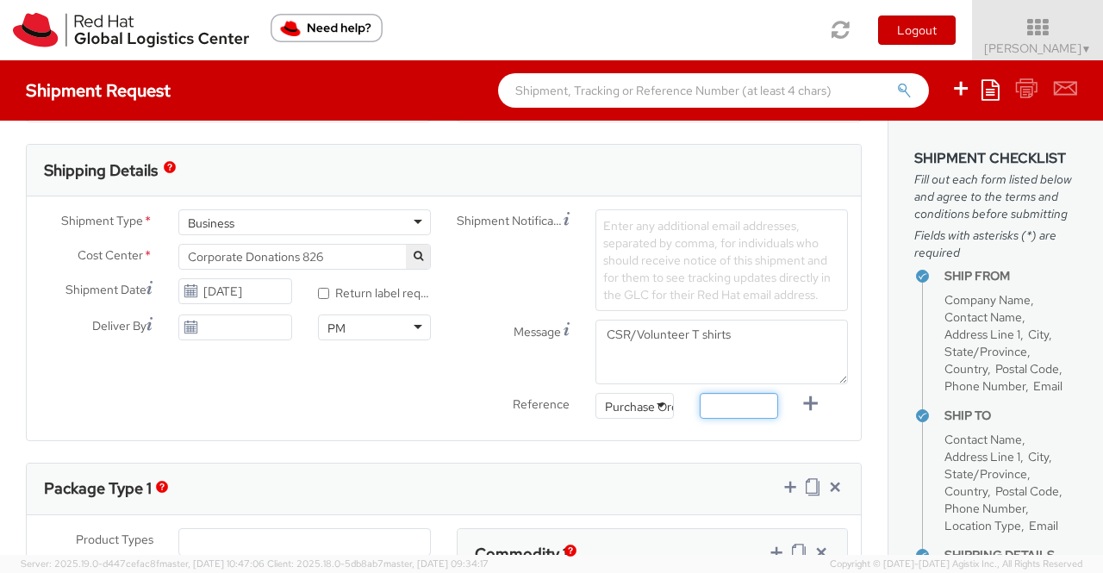
click at [732, 406] on input "text" at bounding box center [738, 406] width 78 height 26
paste input "CSR/Volunteer T shirts"
type input "CSR/Volunteer T shirts"
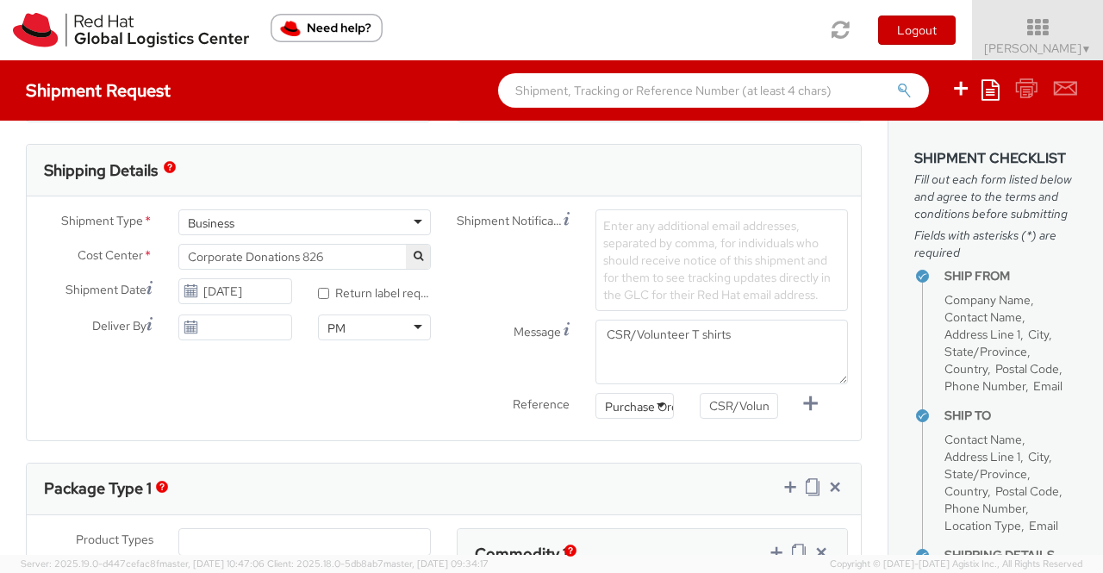
click at [404, 416] on div "Shipment Type * Business Business Business Cost Center * Facilities Admin-Unali…" at bounding box center [444, 318] width 834 height 218
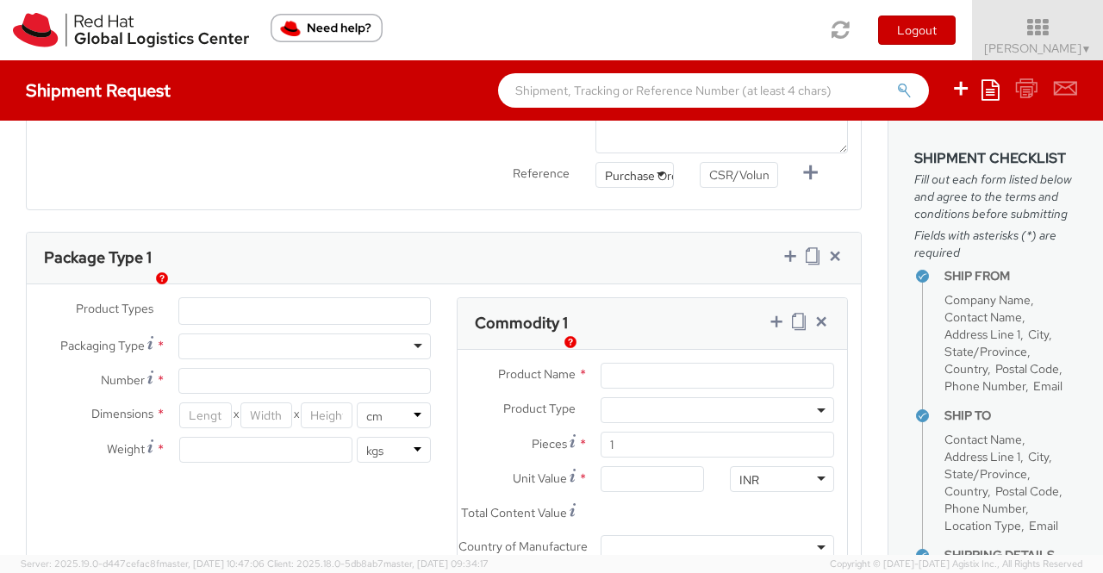
scroll to position [775, 0]
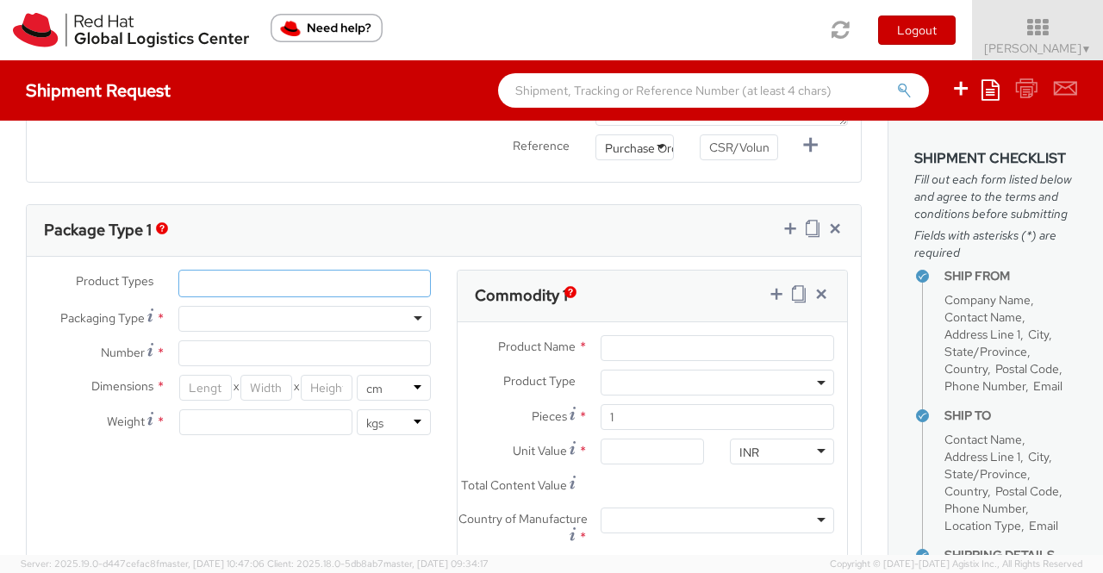
click at [350, 282] on ul at bounding box center [304, 283] width 251 height 26
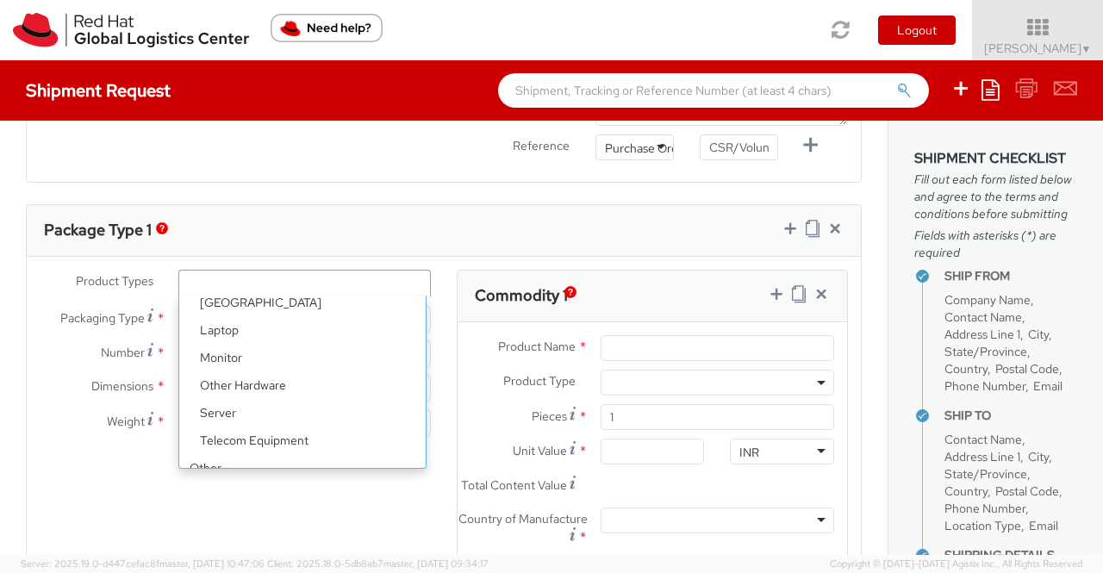
scroll to position [76, 0]
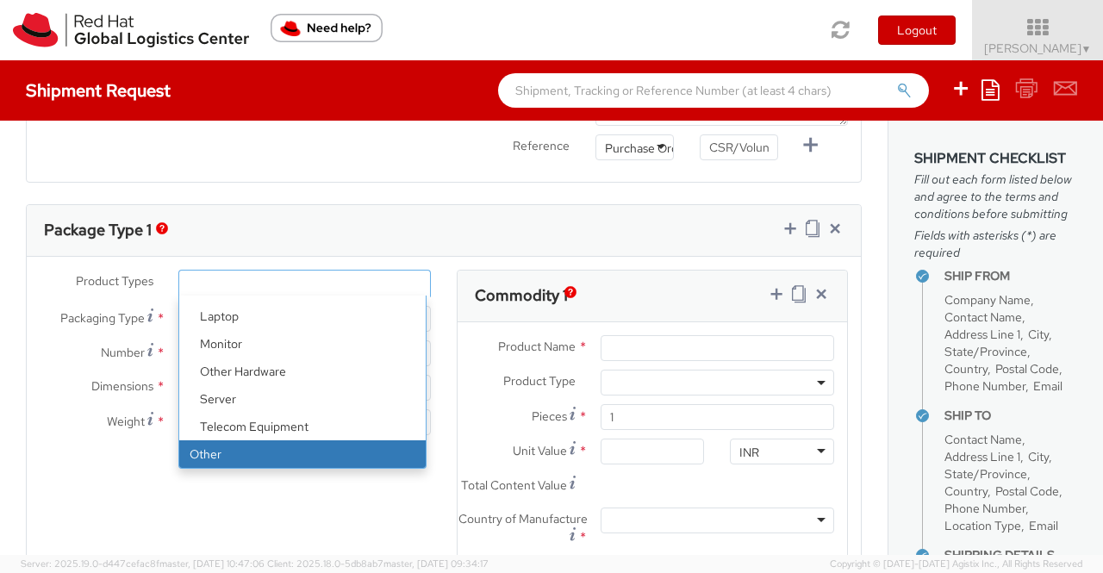
select select "OTHER"
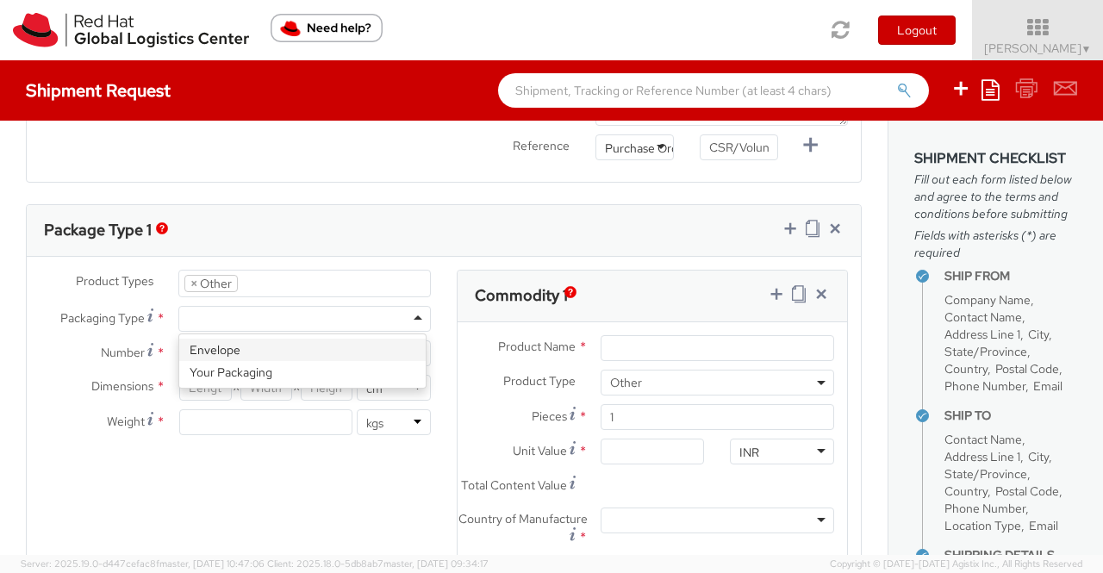
click at [412, 312] on div at bounding box center [304, 319] width 252 height 26
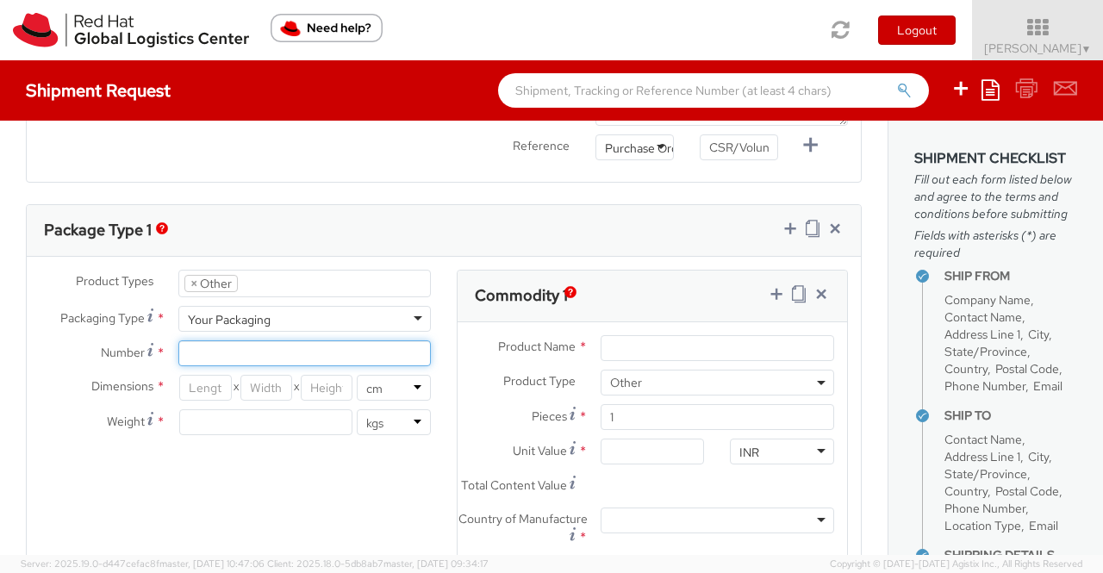
click at [338, 350] on input "Number *" at bounding box center [304, 353] width 252 height 26
type input "1"
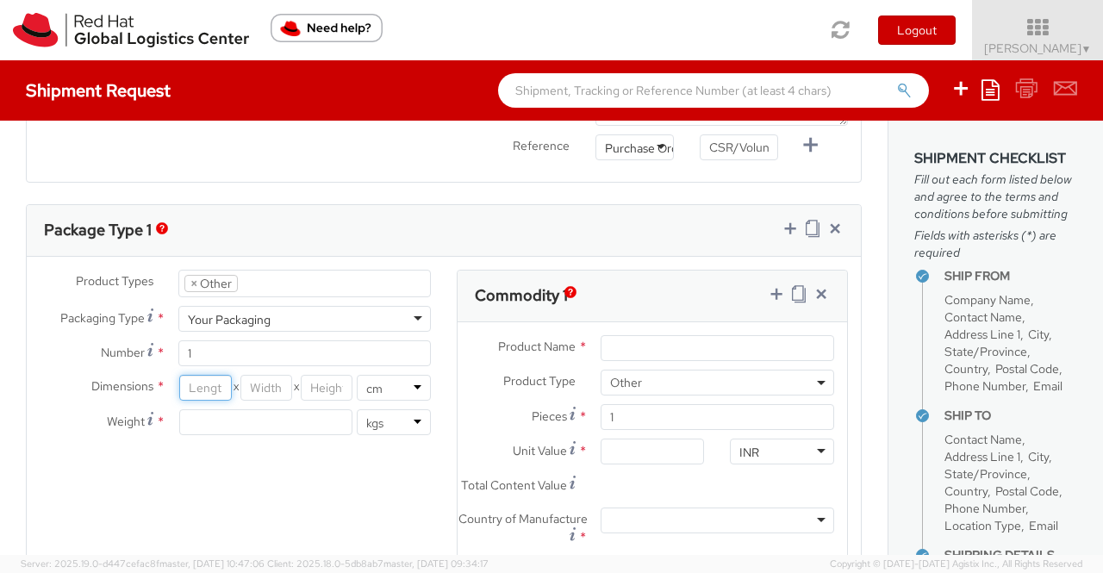
click at [197, 382] on input "number" at bounding box center [205, 388] width 52 height 26
type input "36"
click at [273, 391] on input "number" at bounding box center [266, 388] width 52 height 26
type input "34"
click at [320, 383] on input "number" at bounding box center [327, 388] width 52 height 26
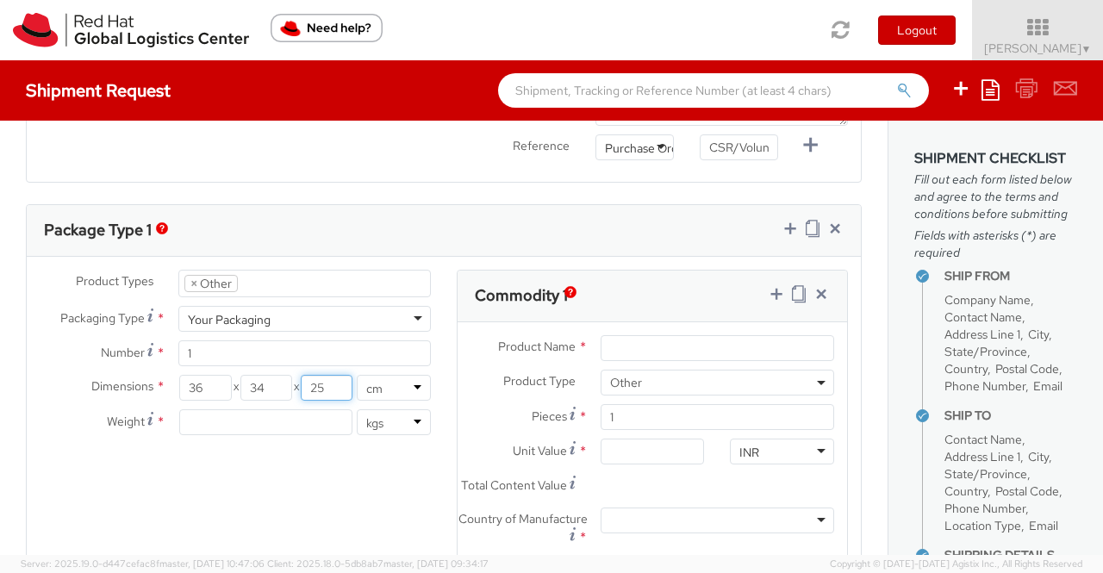
type input "25"
click at [295, 413] on input "number" at bounding box center [265, 422] width 173 height 26
type input "4.30"
click at [369, 476] on div "Product Types * Documents Docking Station Laptop Monitor Other Hardware Server …" at bounding box center [444, 459] width 834 height 378
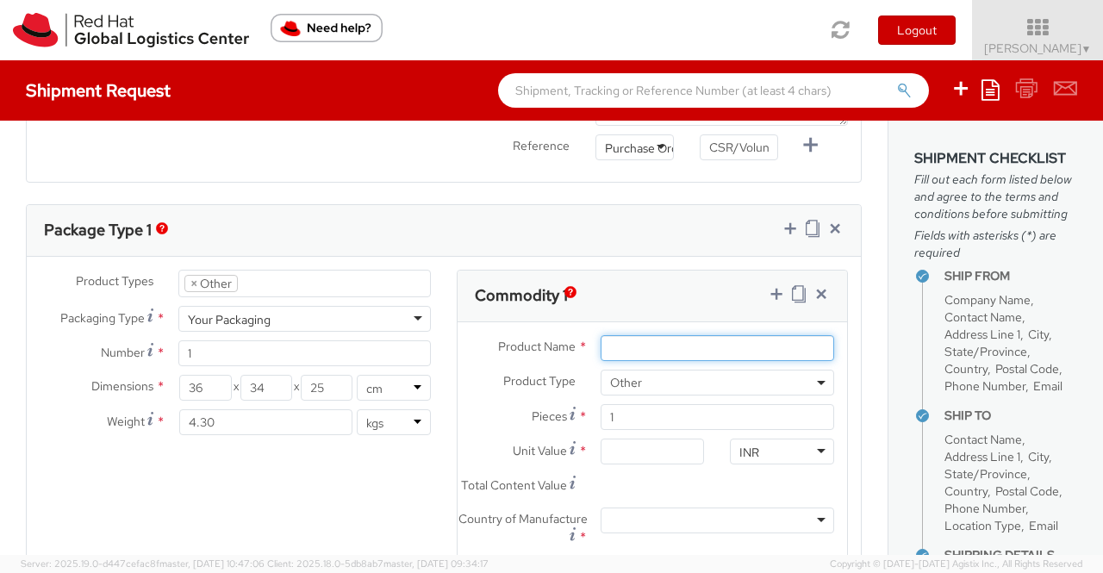
click at [641, 340] on input "Product Name *" at bounding box center [716, 348] width 233 height 26
paste input "VOLUNTEER T-SHIRT"
type input "VOLUNTEER T-SHIRT"
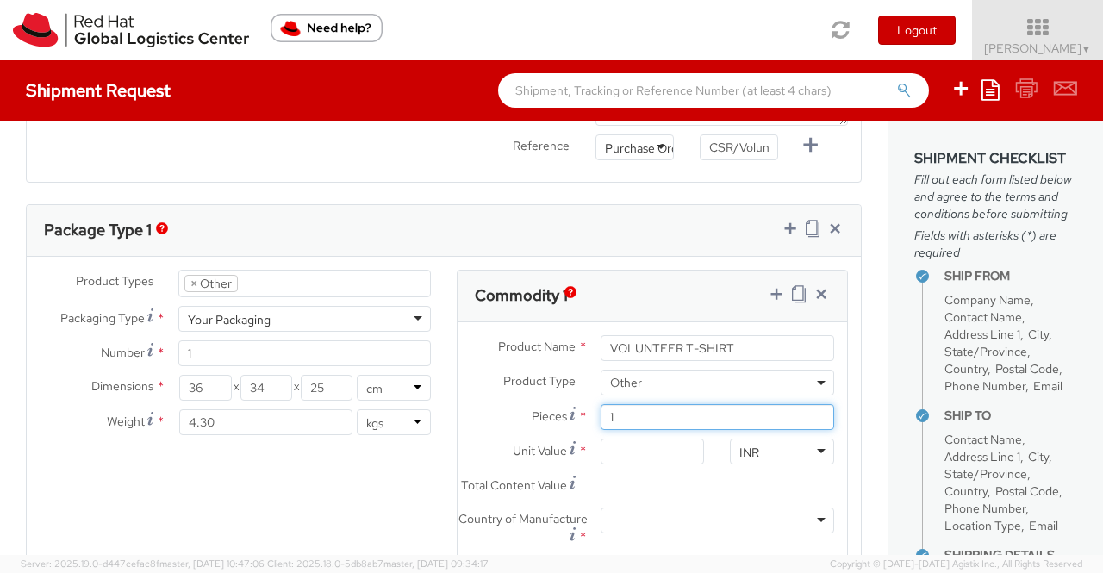
click at [636, 413] on input "1" at bounding box center [716, 417] width 233 height 26
type input "19"
type input "0.00"
type input "19"
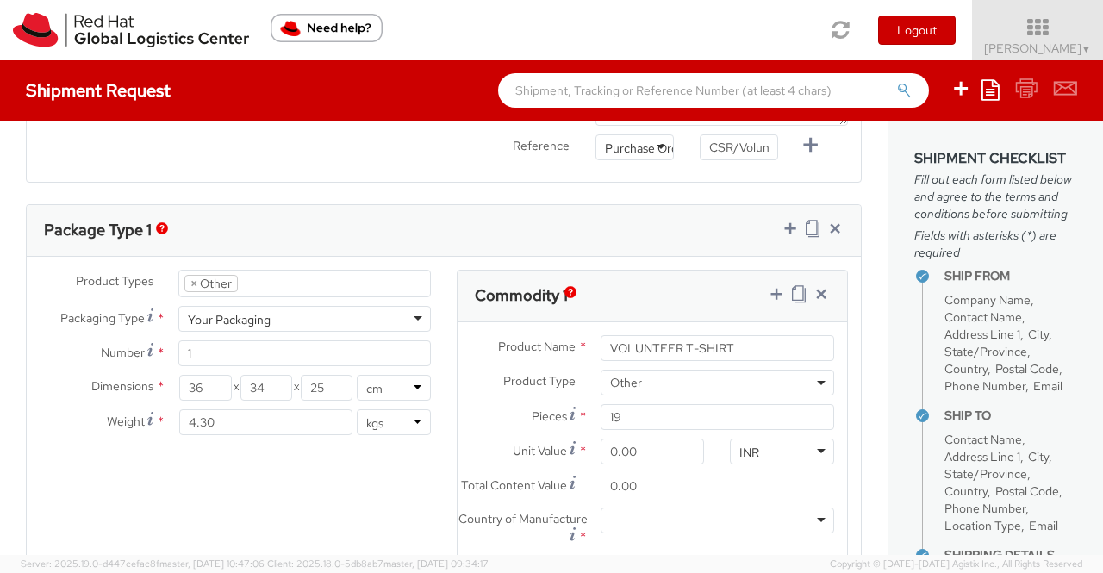
click at [419, 469] on div "Product Types * Documents Docking Station Laptop Monitor Other Hardware Server …" at bounding box center [444, 459] width 834 height 378
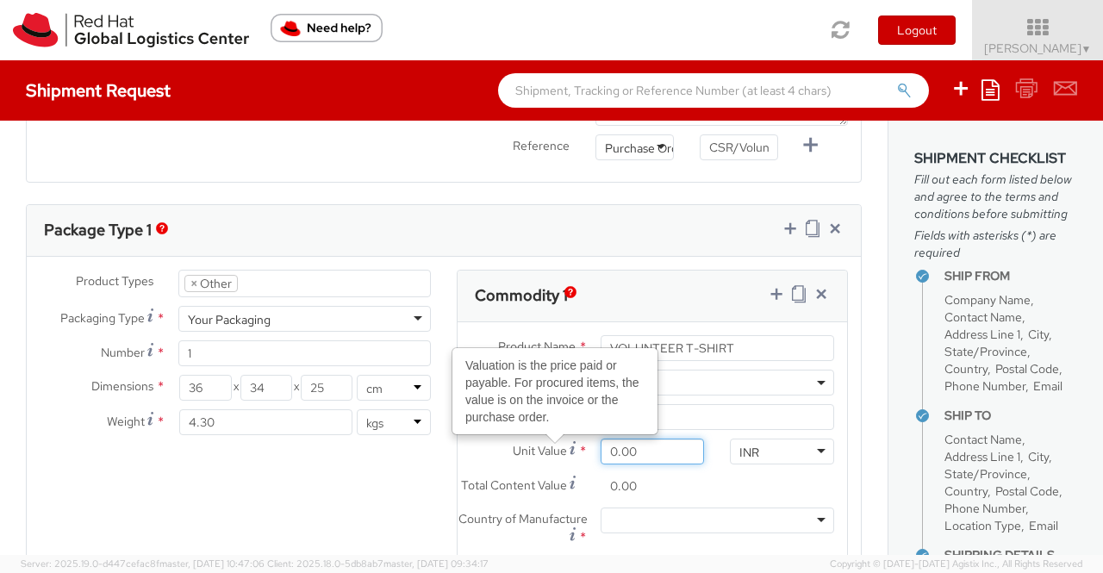
click at [604, 451] on input "0.00" at bounding box center [652, 451] width 104 height 26
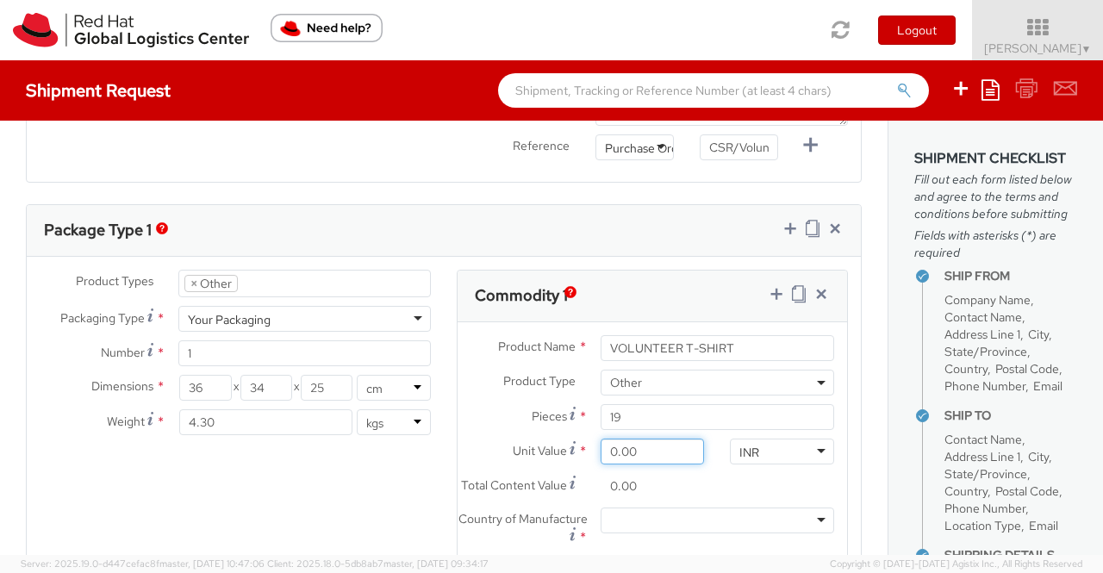
type input "5.00"
type input "95.00"
type input "58.00"
type input "1,102.00"
type input "580.00"
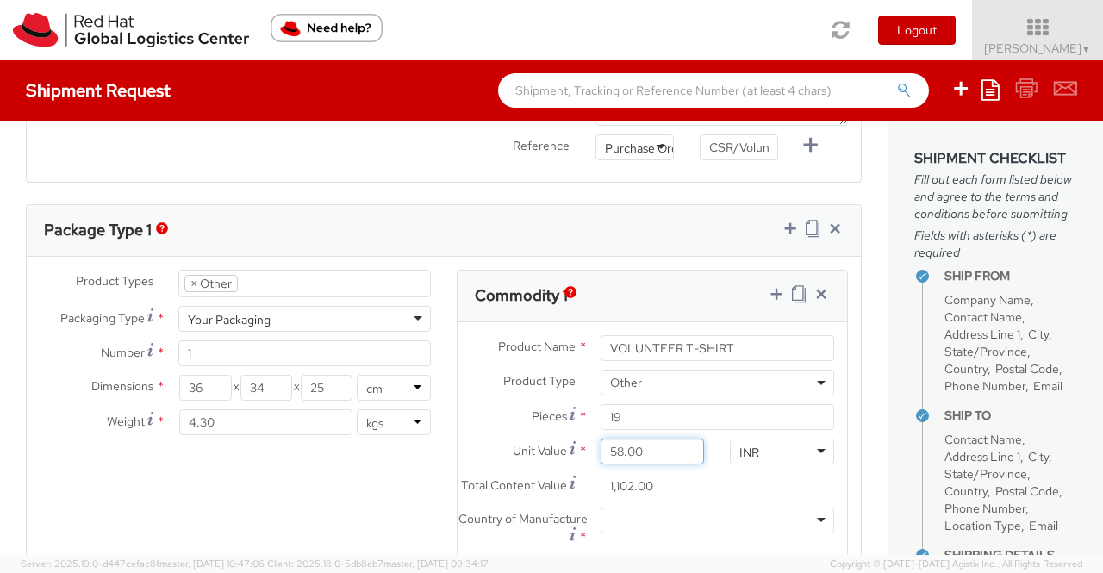
type input "11,020.00"
click at [383, 482] on div "Product Types * Documents Docking Station Laptop Monitor Other Hardware Server …" at bounding box center [444, 459] width 834 height 378
click at [621, 533] on div at bounding box center [716, 520] width 233 height 26
type input "Ind"
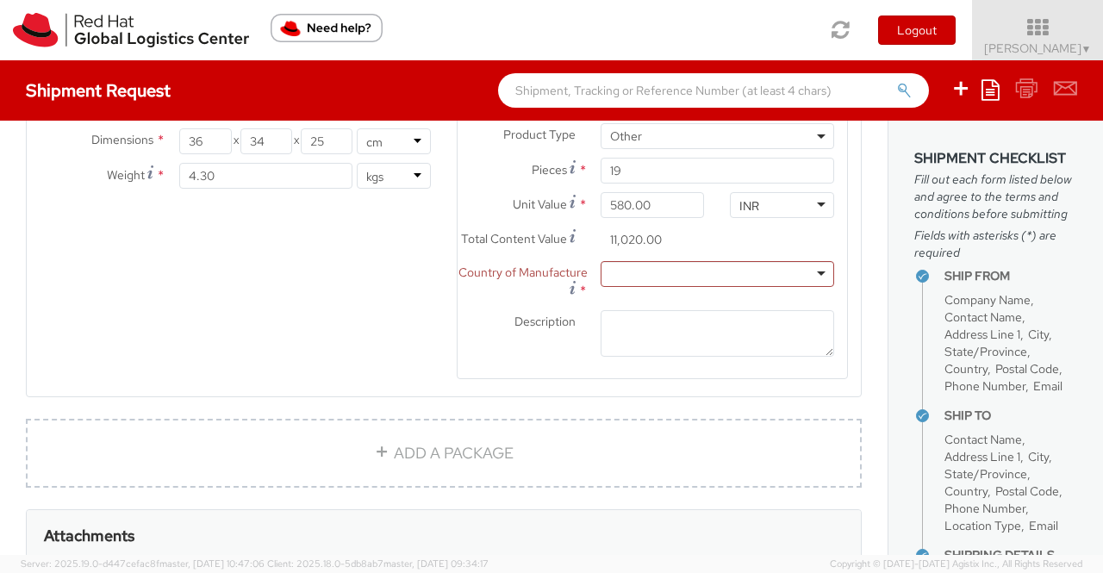
scroll to position [1024, 0]
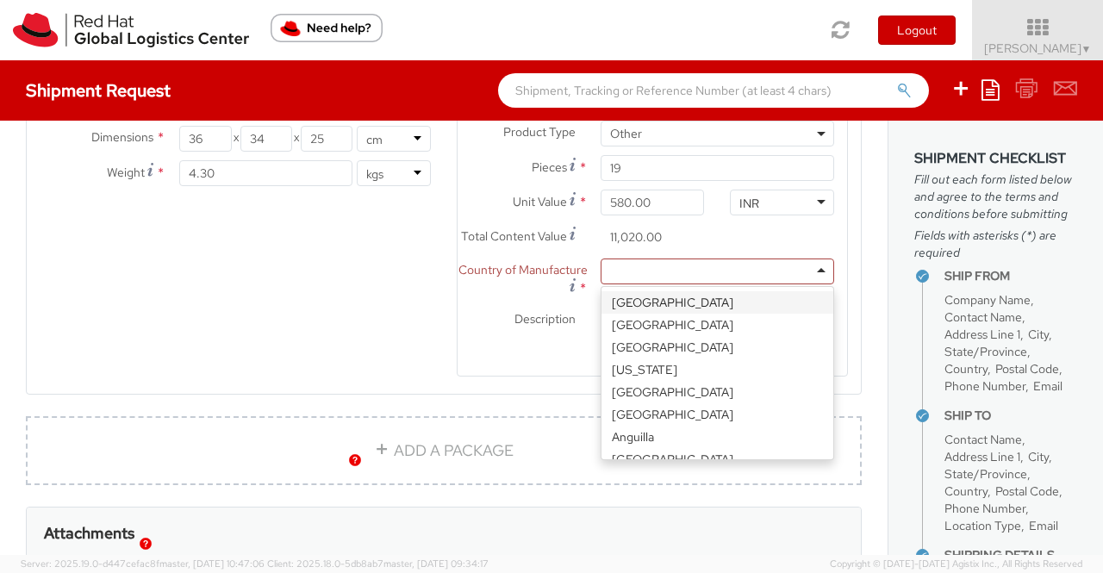
click at [637, 280] on div at bounding box center [716, 271] width 233 height 26
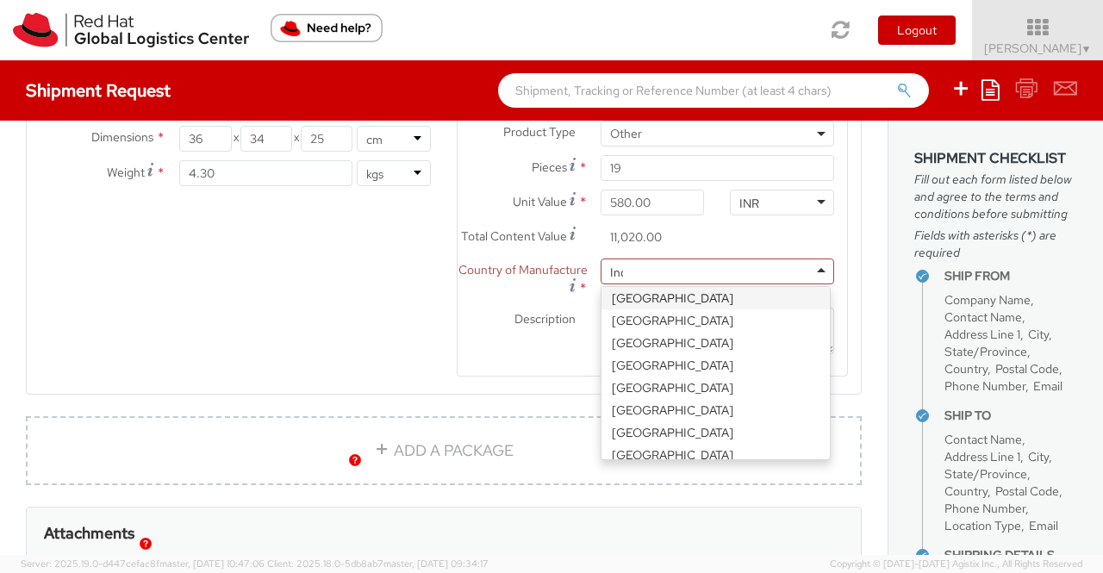
scroll to position [0, 0]
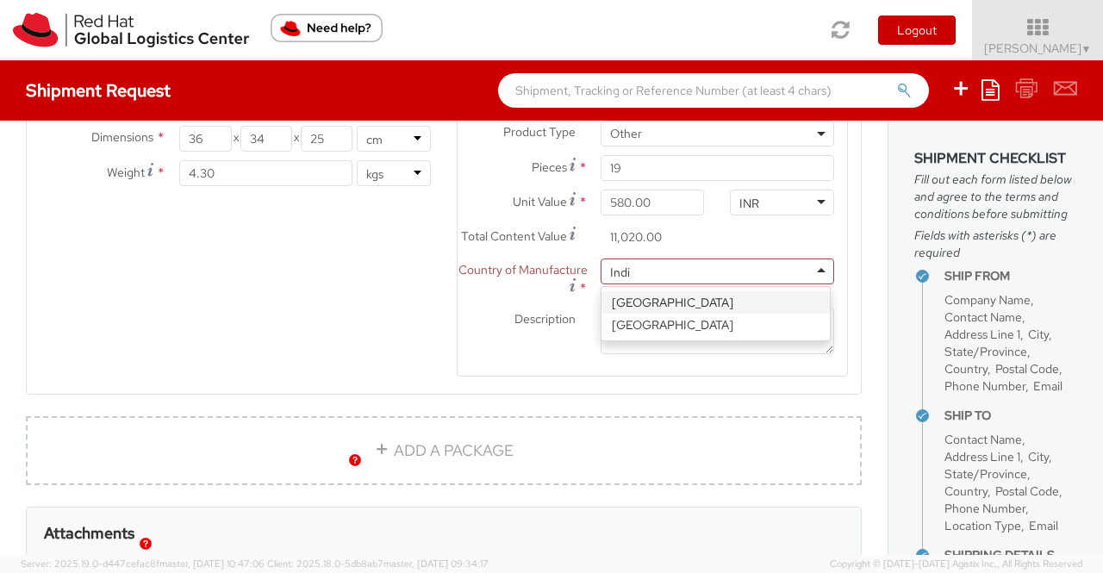
type input "[GEOGRAPHIC_DATA]"
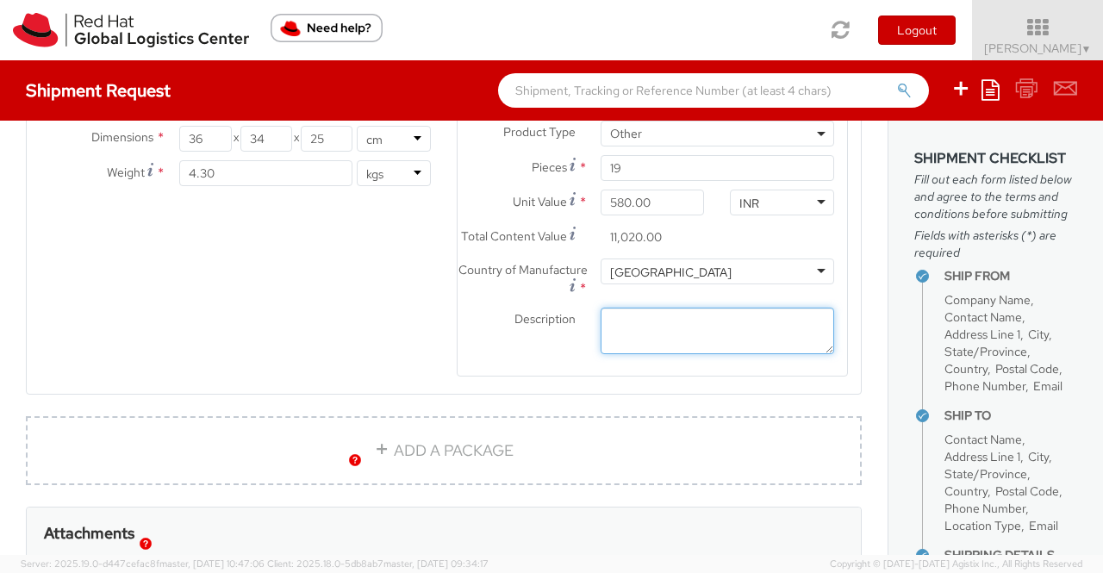
click at [639, 329] on textarea "Description *" at bounding box center [716, 331] width 233 height 47
paste textarea "CSR"
type textarea "CSR"
click at [386, 321] on div "Product Types * Documents Docking Station Laptop Monitor Other Hardware Server …" at bounding box center [444, 210] width 834 height 378
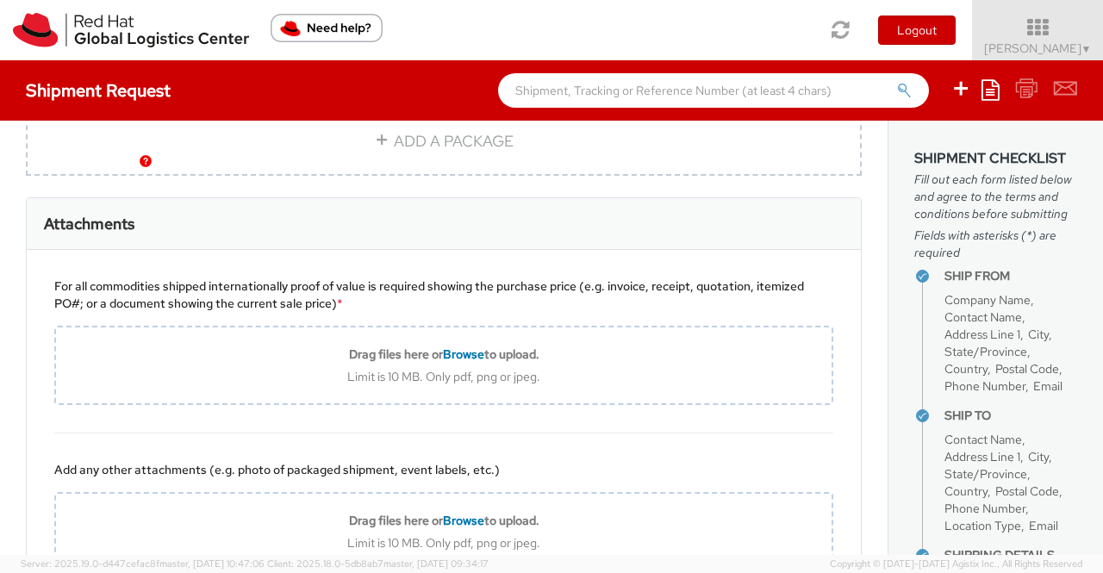
scroll to position [1478, 0]
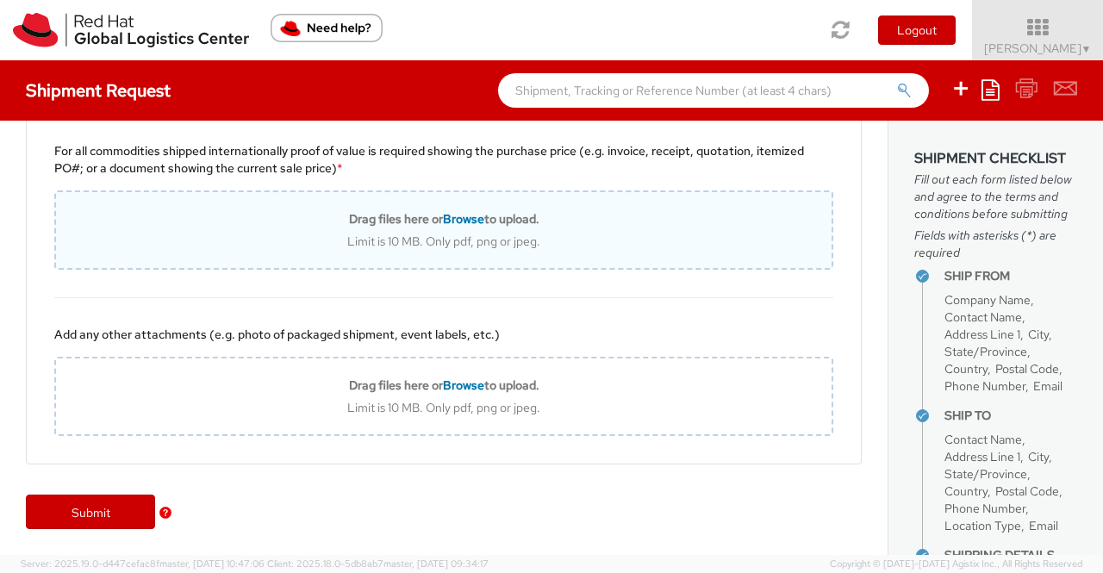
click at [451, 217] on span "Browse" at bounding box center [463, 219] width 41 height 16
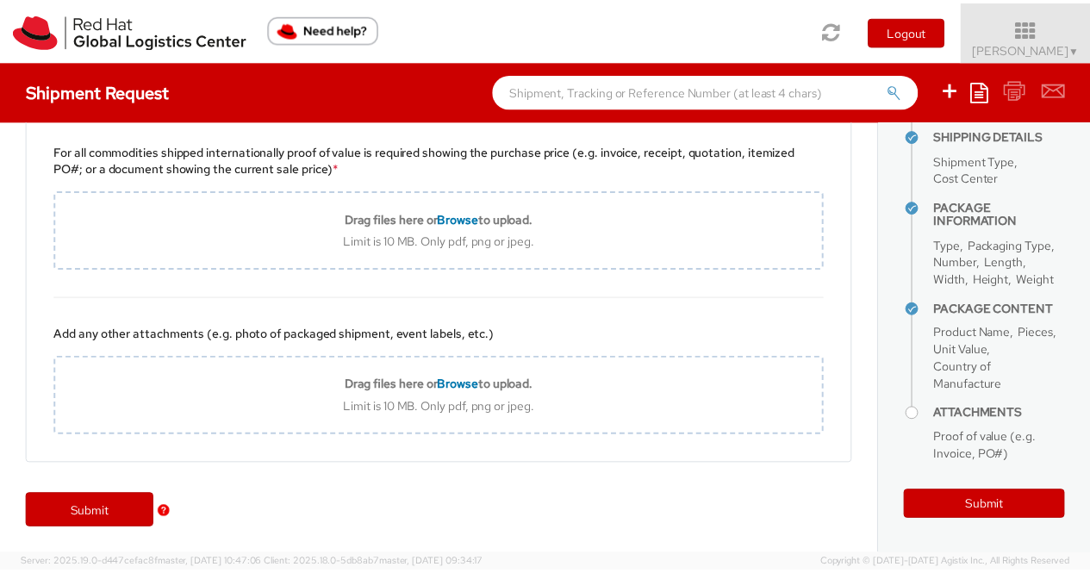
scroll to position [537, 0]
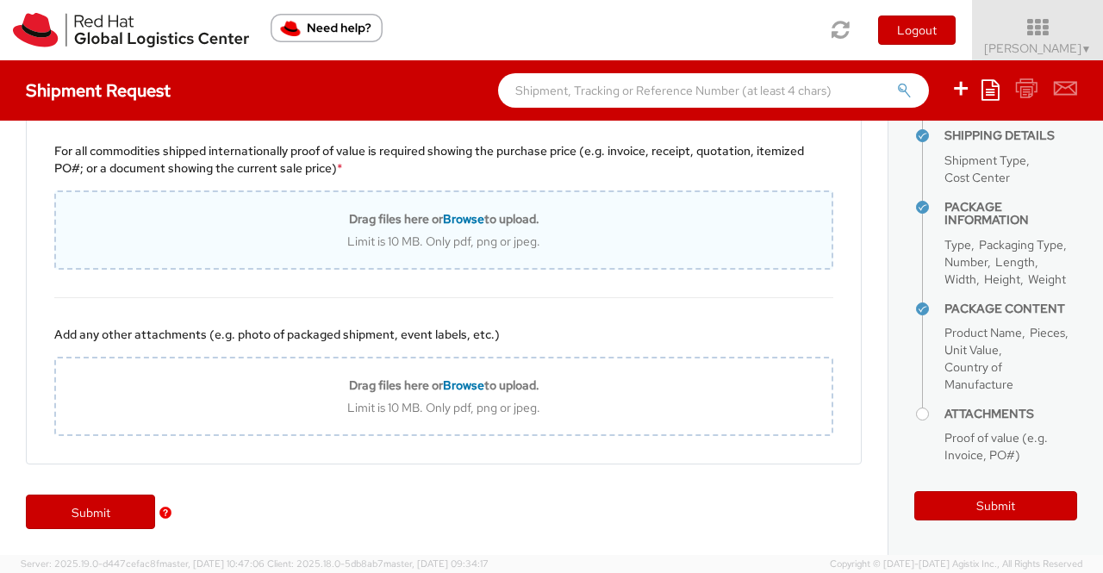
click at [465, 218] on span "Browse" at bounding box center [463, 219] width 41 height 16
type input "C:\fakepath\56875245_116828297_COMMINVC_22.pdf"
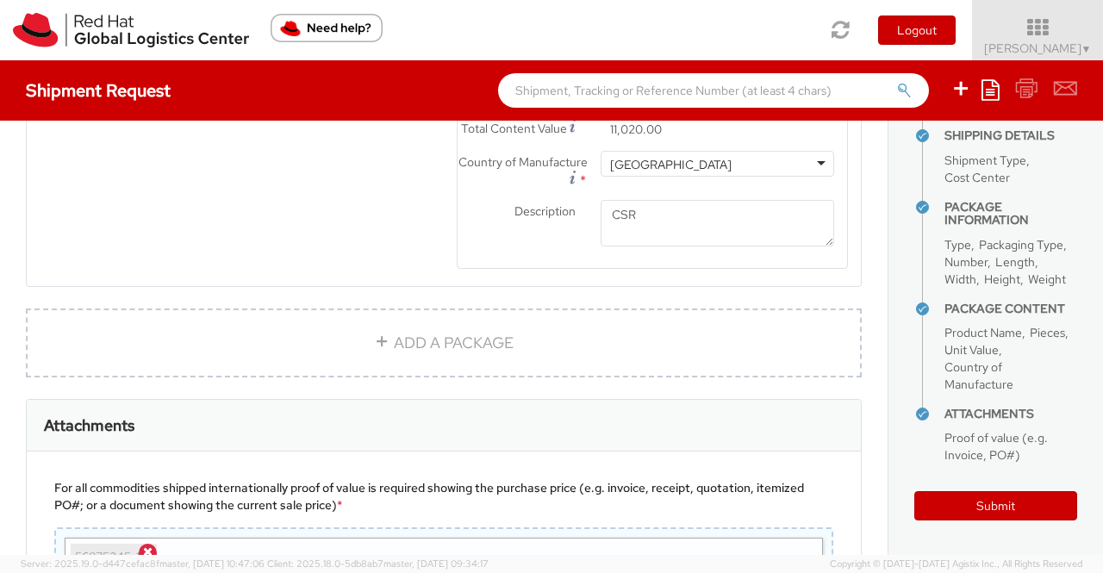
scroll to position [1537, 0]
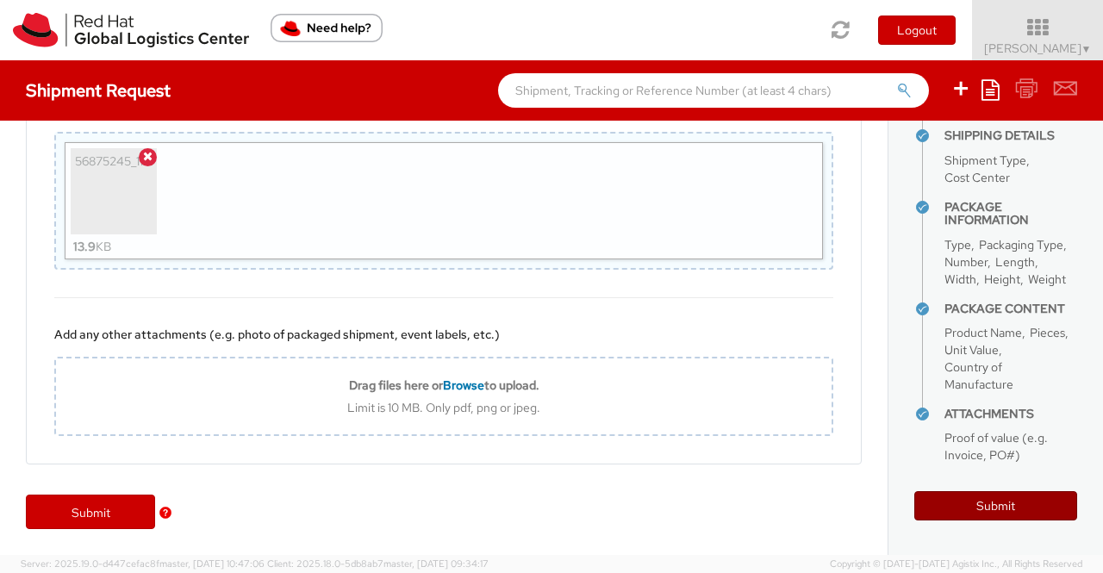
click at [977, 505] on button "Submit" at bounding box center [995, 505] width 163 height 29
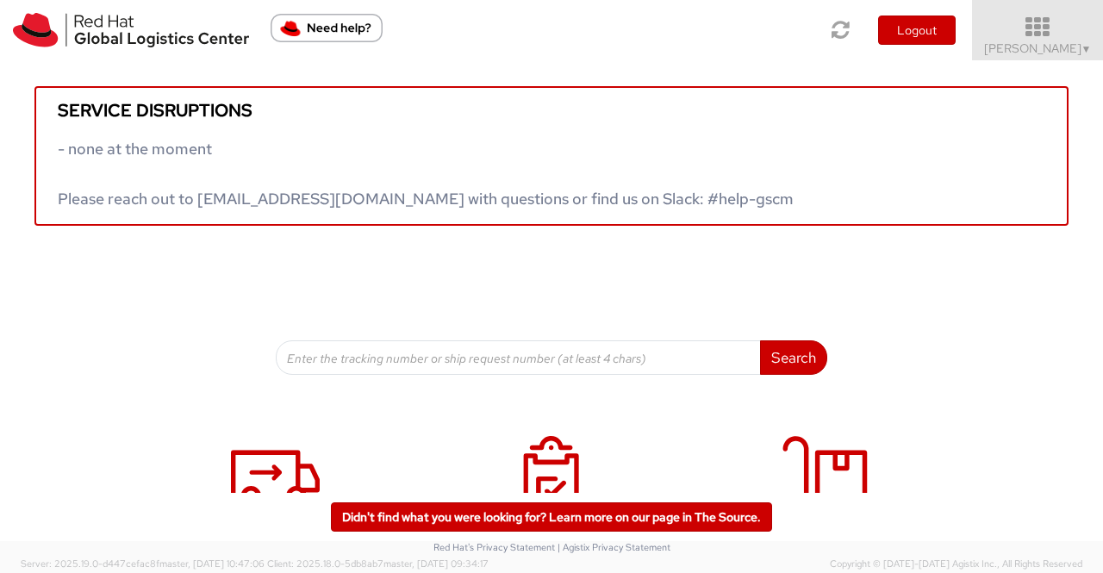
click at [1088, 49] on span "▼" at bounding box center [1086, 49] width 10 height 14
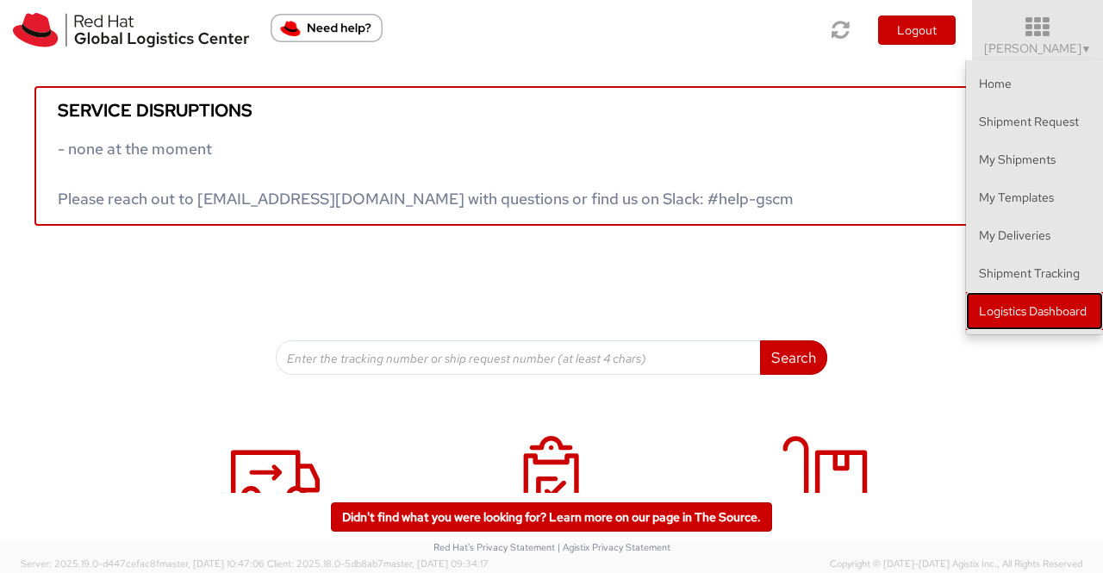
click at [1083, 309] on link "Logistics Dashboard" at bounding box center [1034, 311] width 137 height 38
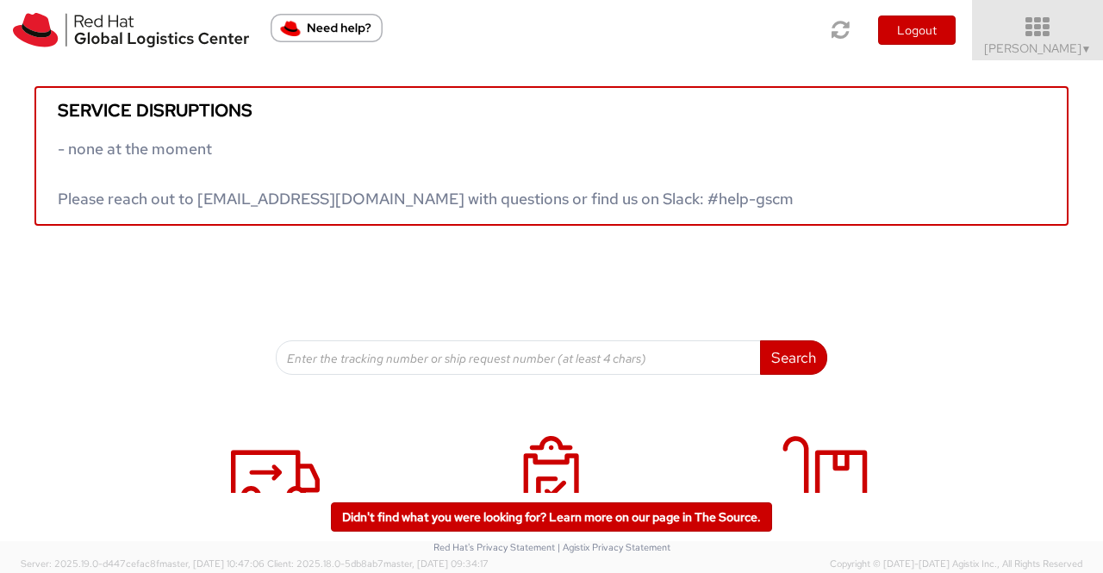
click at [1092, 44] on link "Sumitra Hansdah ▼" at bounding box center [1037, 30] width 131 height 60
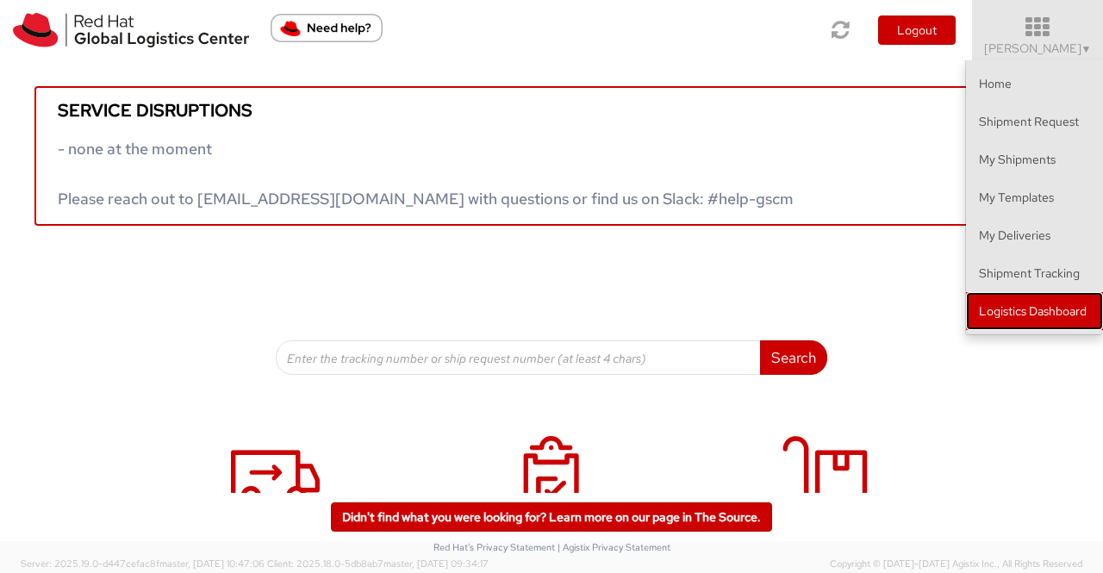
click at [1063, 313] on link "Logistics Dashboard" at bounding box center [1034, 311] width 137 height 38
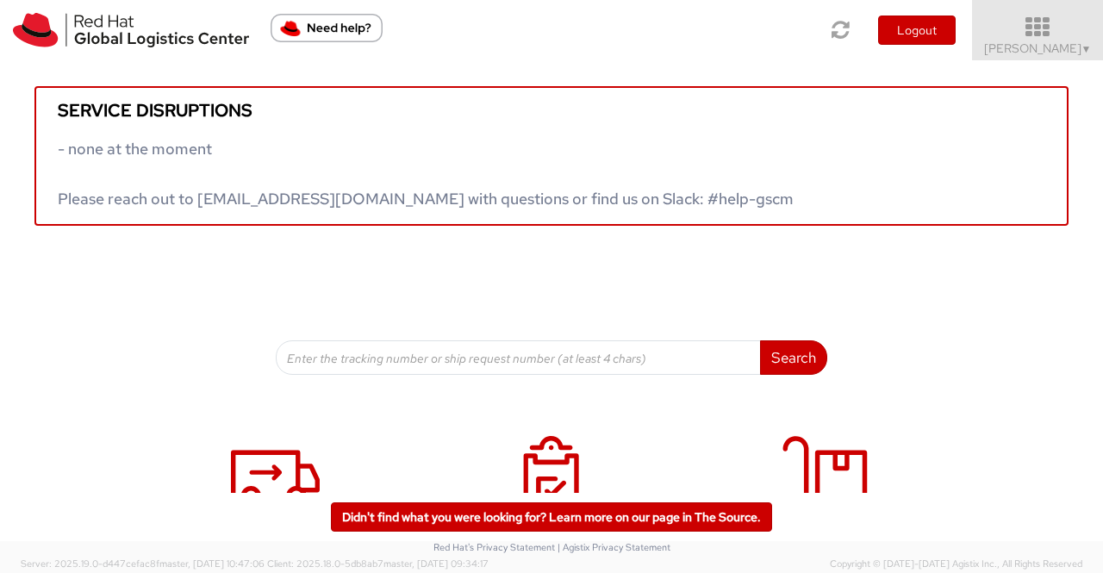
click at [1073, 47] on span "Sumitra Hansdah ▼" at bounding box center [1038, 48] width 108 height 16
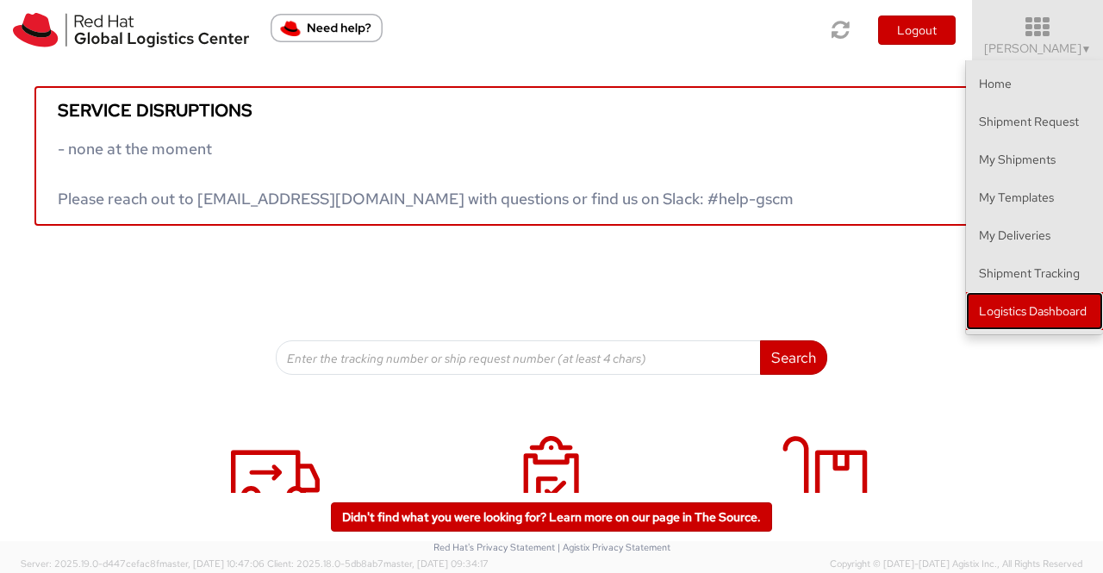
click at [1035, 300] on link "Logistics Dashboard" at bounding box center [1034, 311] width 137 height 38
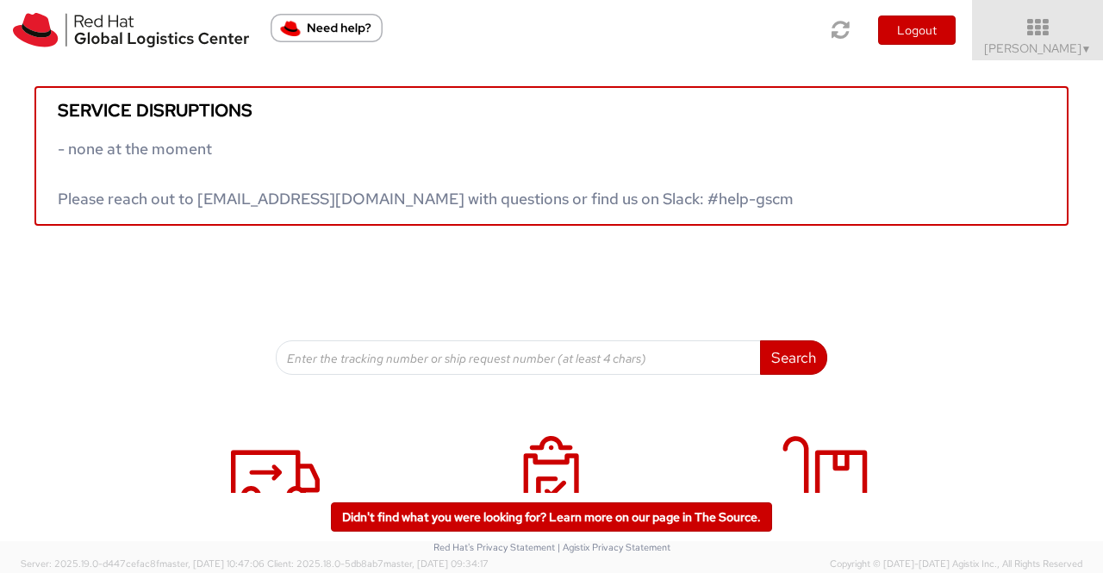
click at [929, 292] on div "Service disruptions - none at the moment Please reach out to globallogistics@re…" at bounding box center [551, 217] width 1103 height 314
click at [1081, 51] on span "▼" at bounding box center [1086, 49] width 10 height 14
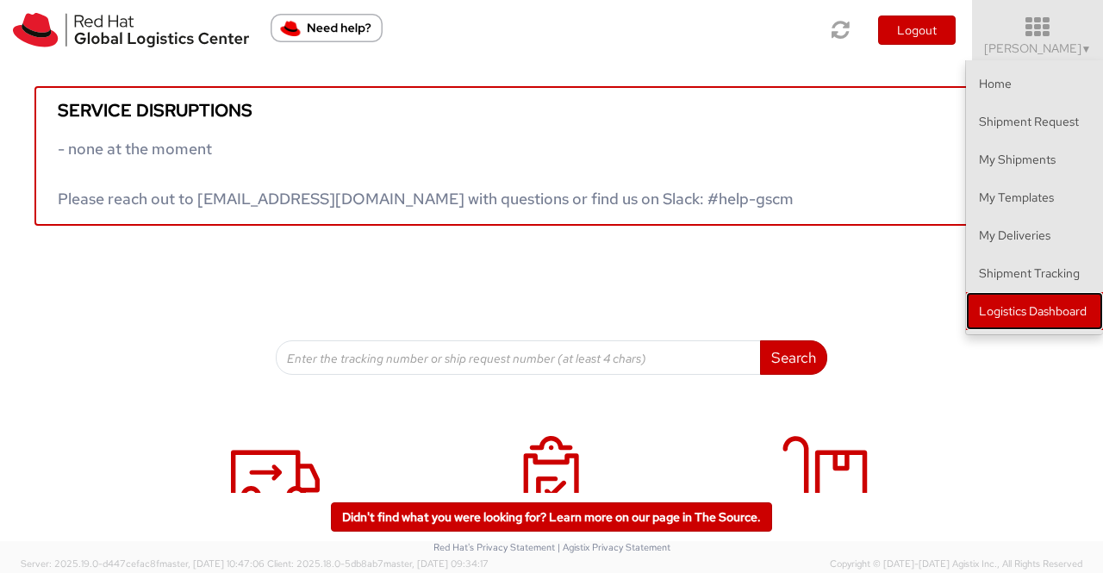
click at [1077, 311] on link "Logistics Dashboard" at bounding box center [1034, 311] width 137 height 38
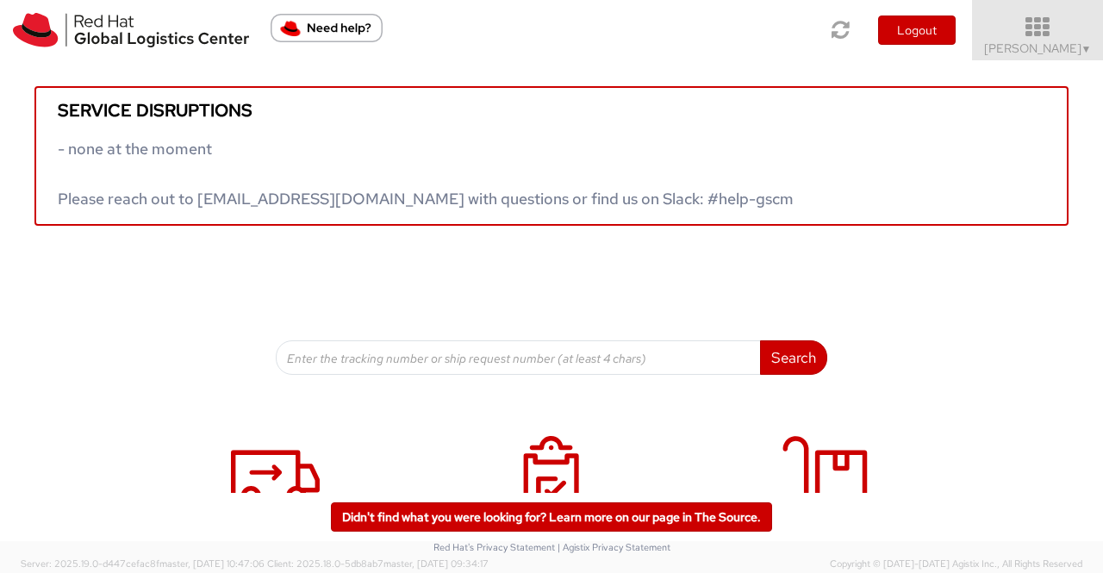
click at [1085, 45] on span "▼" at bounding box center [1086, 49] width 10 height 14
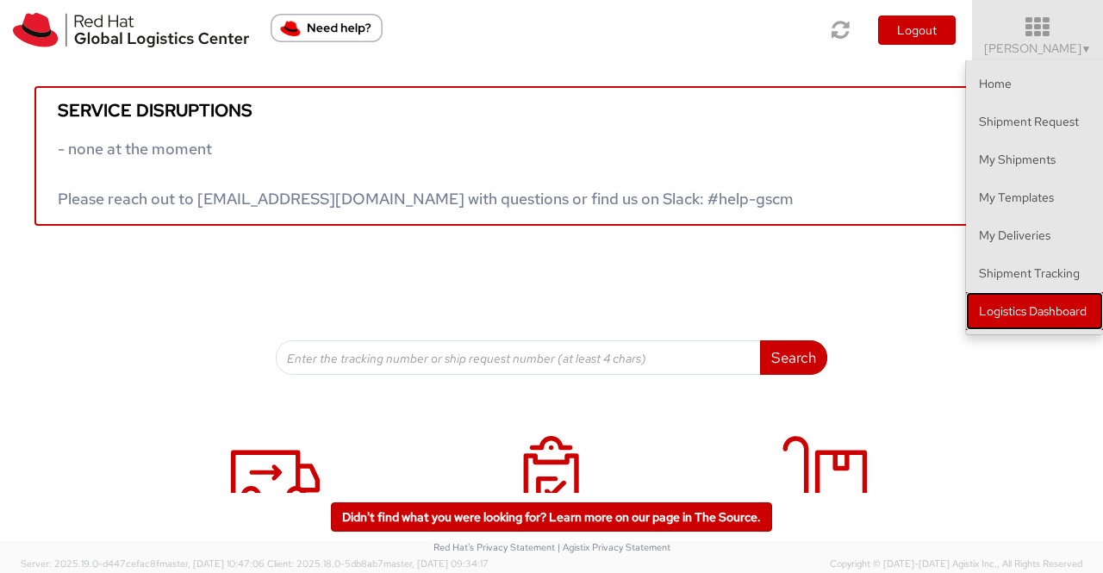
click at [1024, 314] on link "Logistics Dashboard" at bounding box center [1034, 311] width 137 height 38
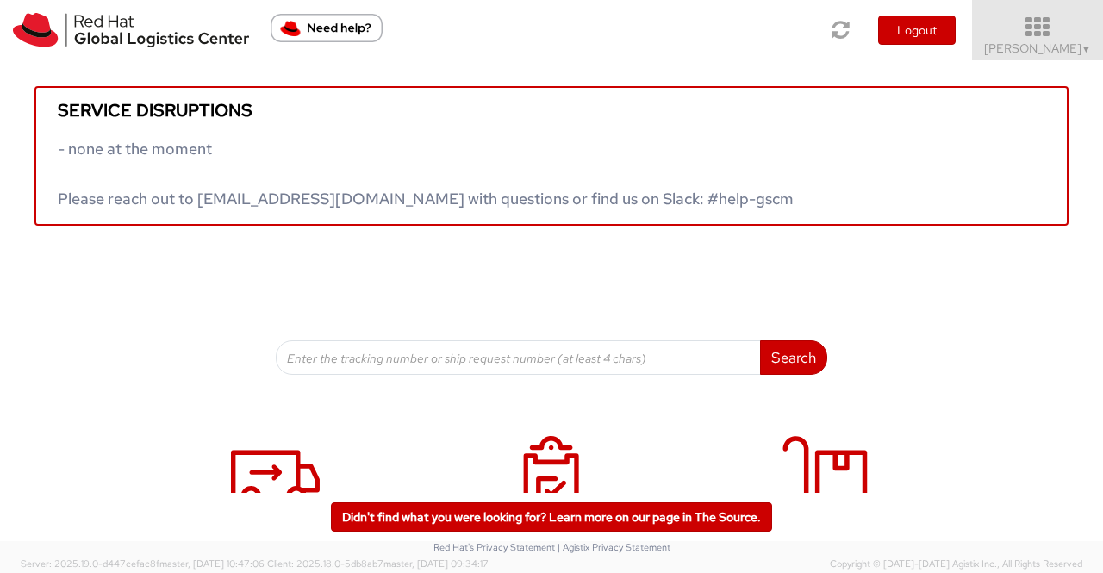
click at [1091, 46] on span "▼" at bounding box center [1086, 49] width 10 height 14
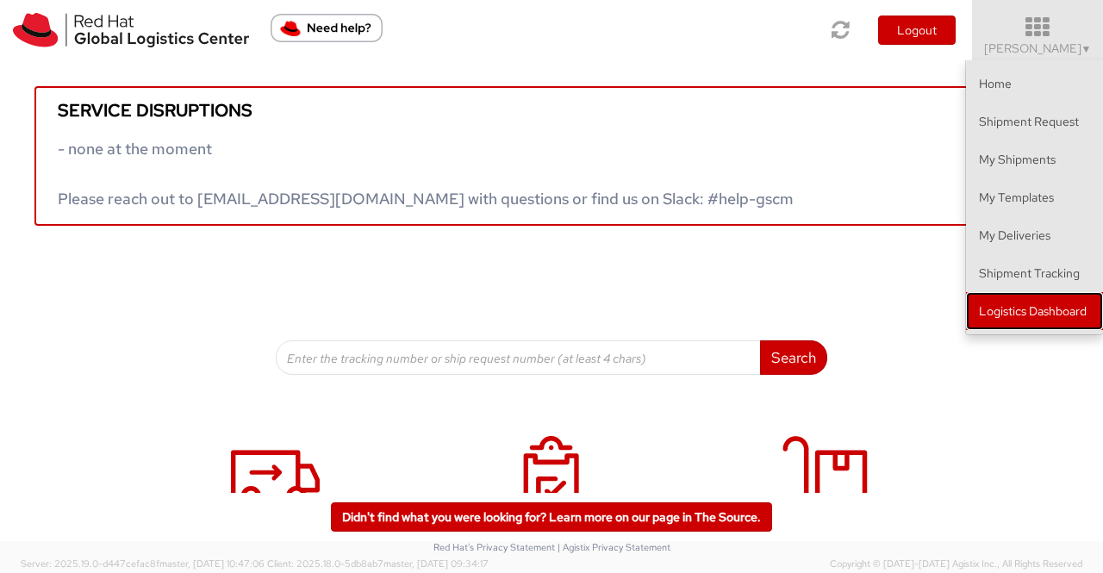
click at [1065, 316] on link "Logistics Dashboard" at bounding box center [1034, 311] width 137 height 38
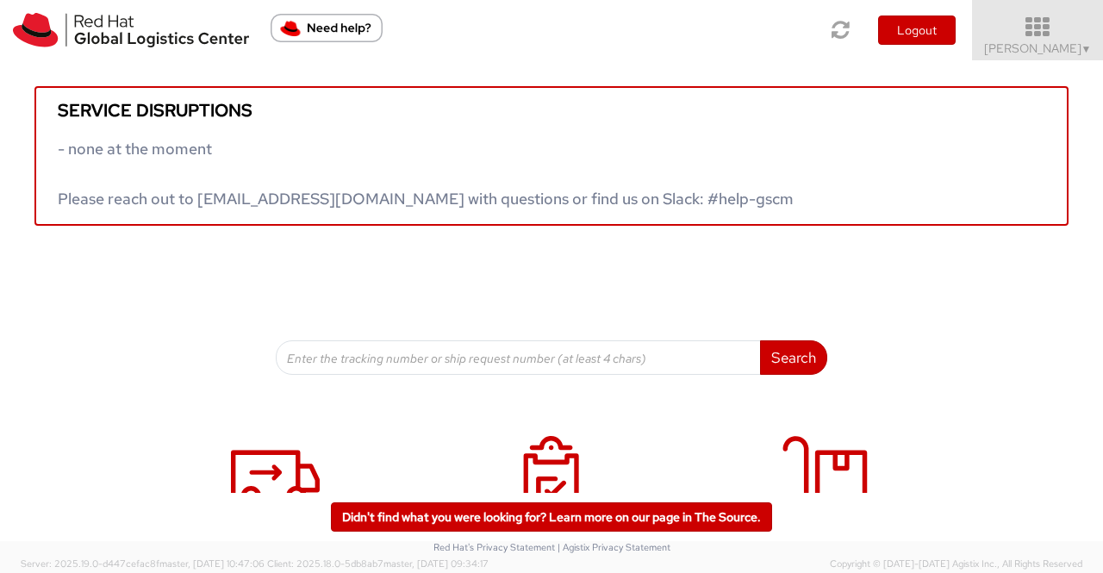
click at [1091, 43] on link "Sumitra Hansdah ▼" at bounding box center [1037, 30] width 131 height 60
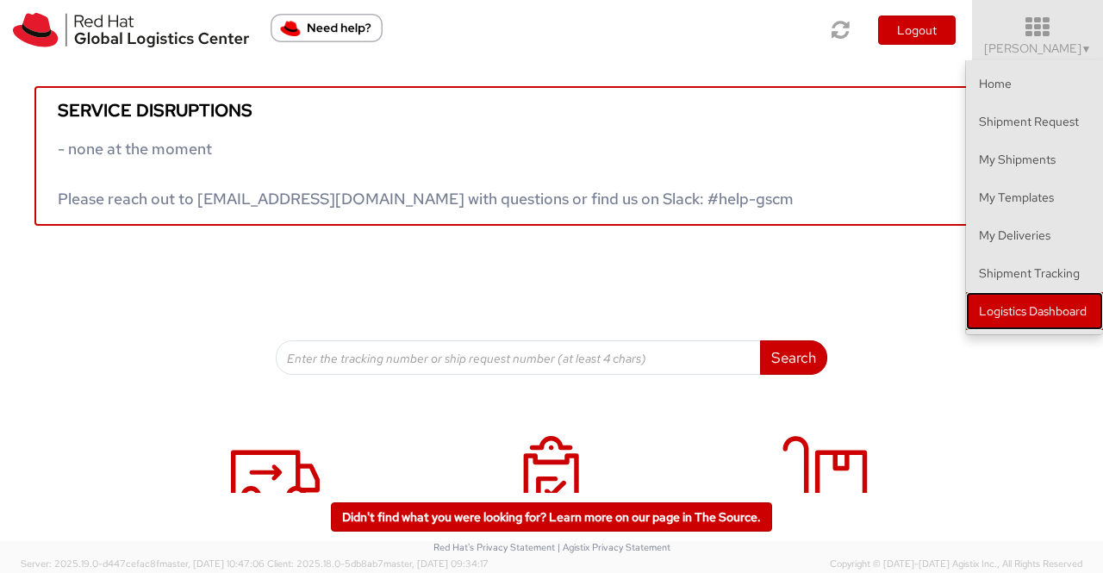
click at [1041, 312] on link "Logistics Dashboard" at bounding box center [1034, 311] width 137 height 38
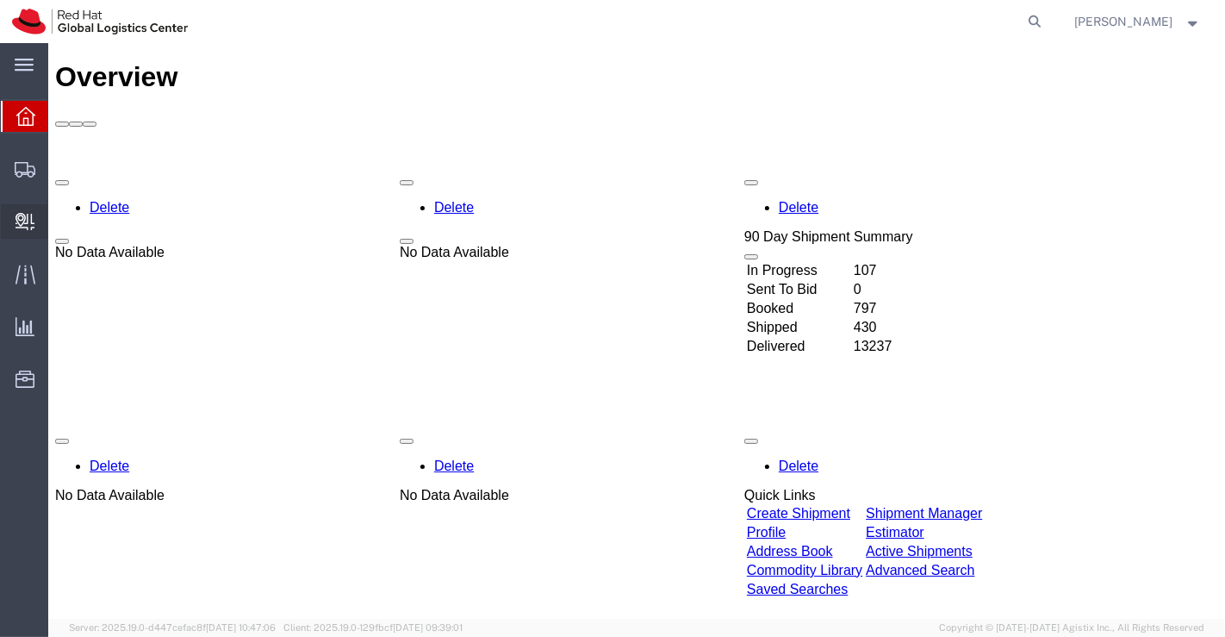
click at [0, 0] on span "Create Delivery" at bounding box center [0, 0] width 0 height 0
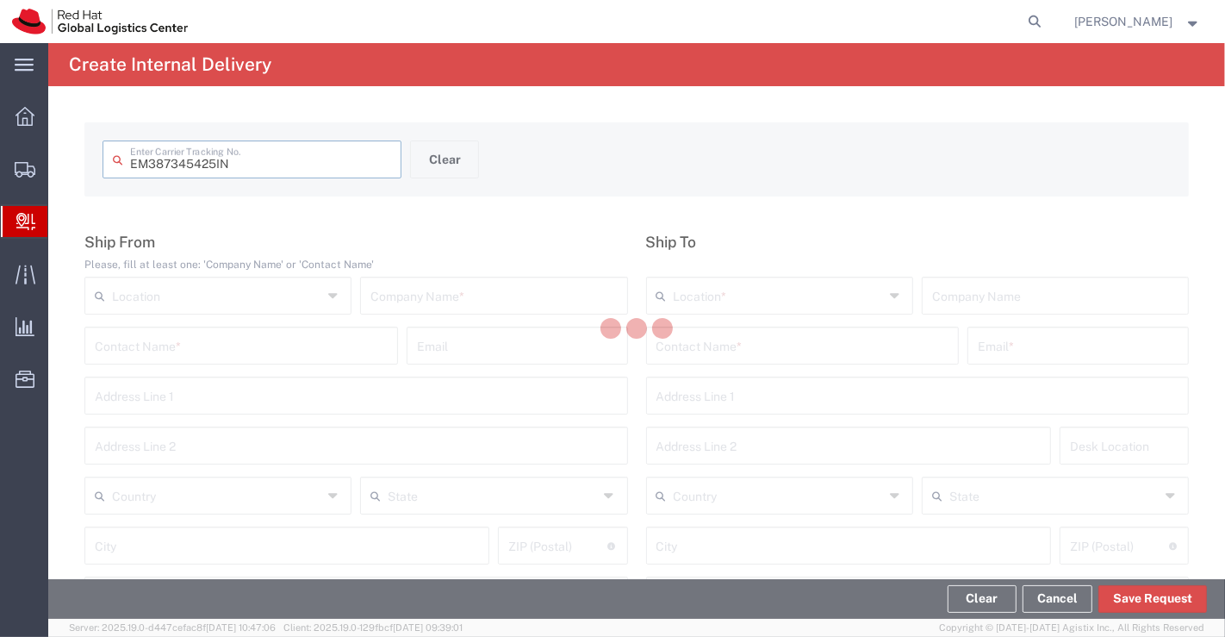
type input "EM387345425IN"
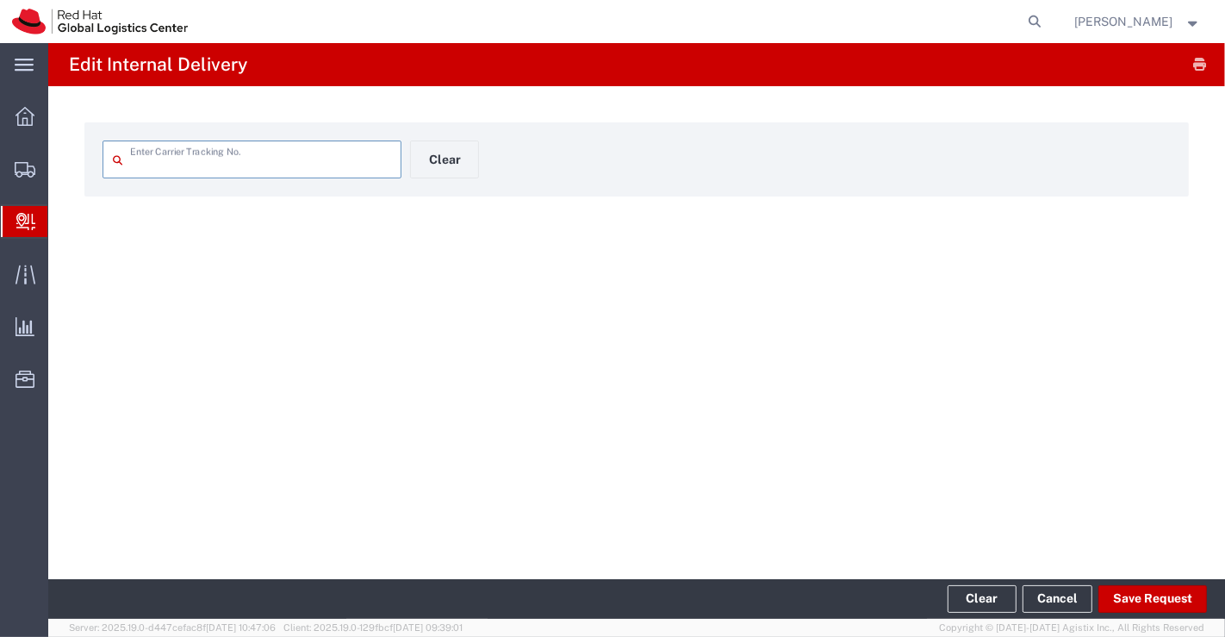
type input "EM387345425IN"
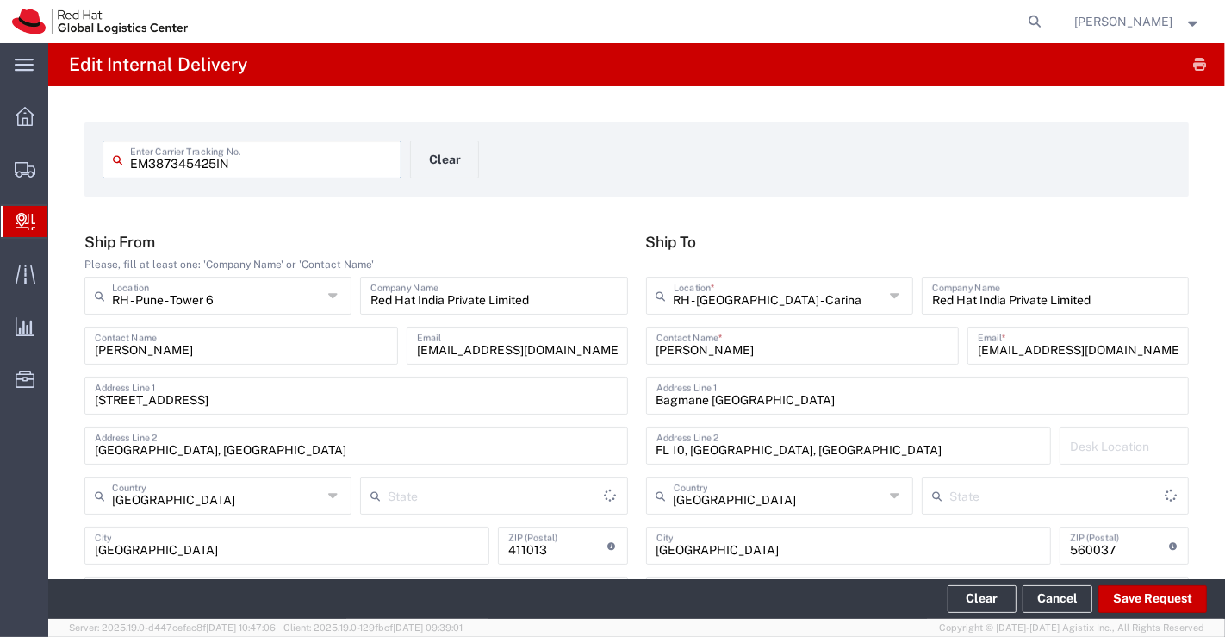
type input "Your Packaging"
type input "Mahārāshtra"
type input "[GEOGRAPHIC_DATA]"
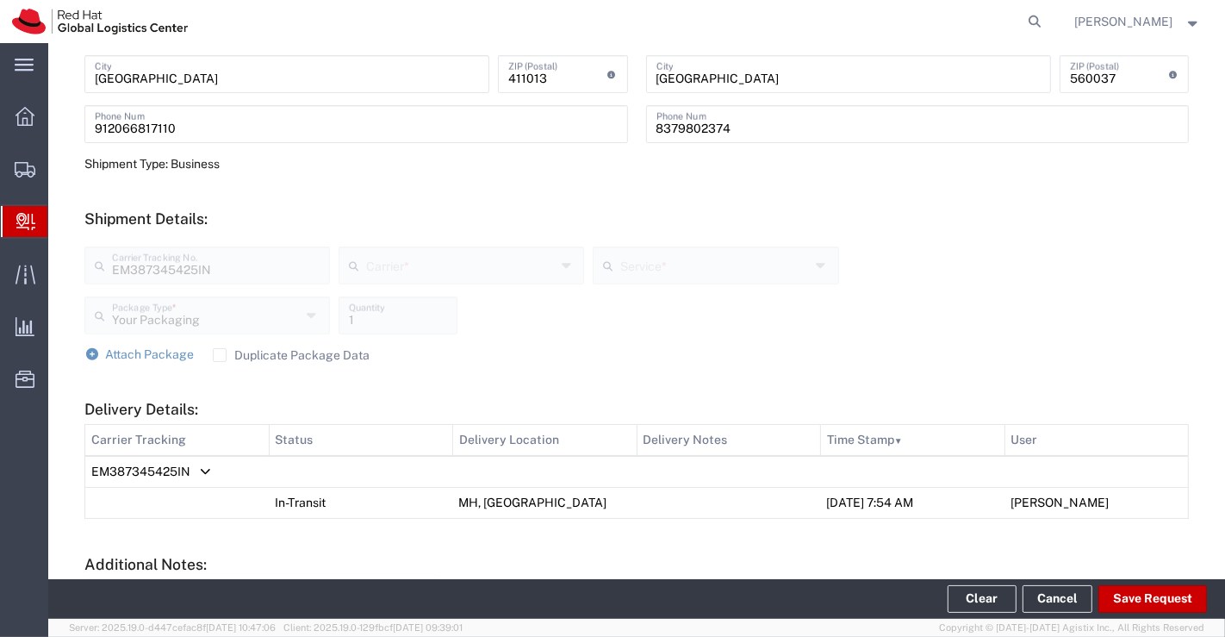
scroll to position [574, 0]
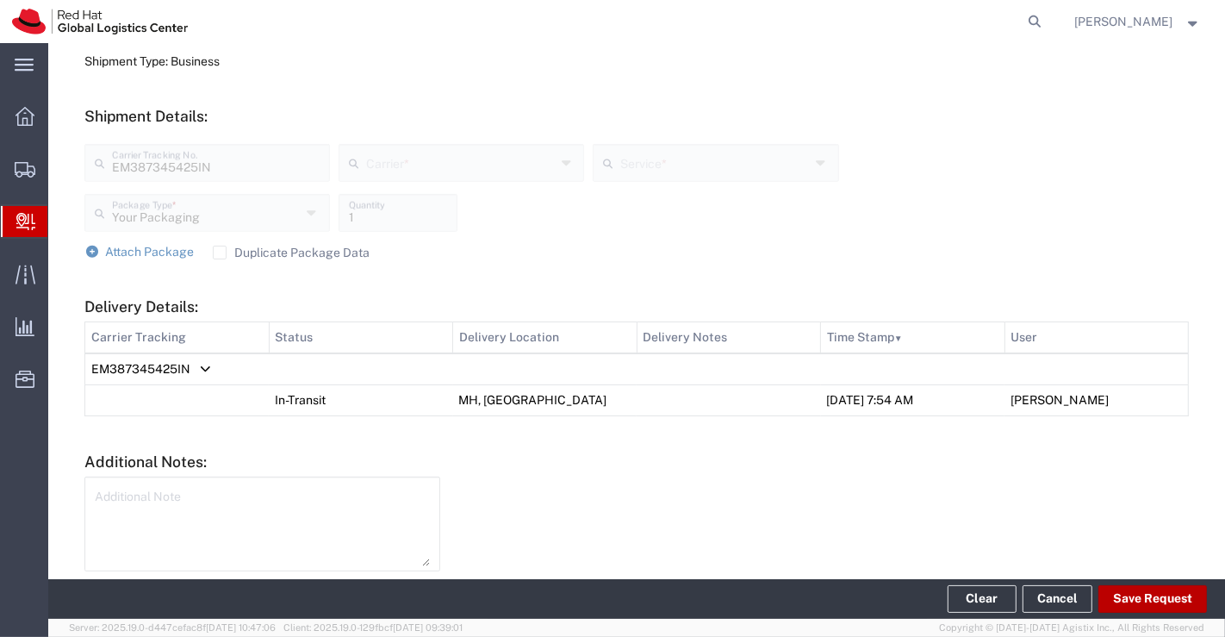
click at [1186, 600] on button "Save Request" at bounding box center [1152, 599] width 109 height 28
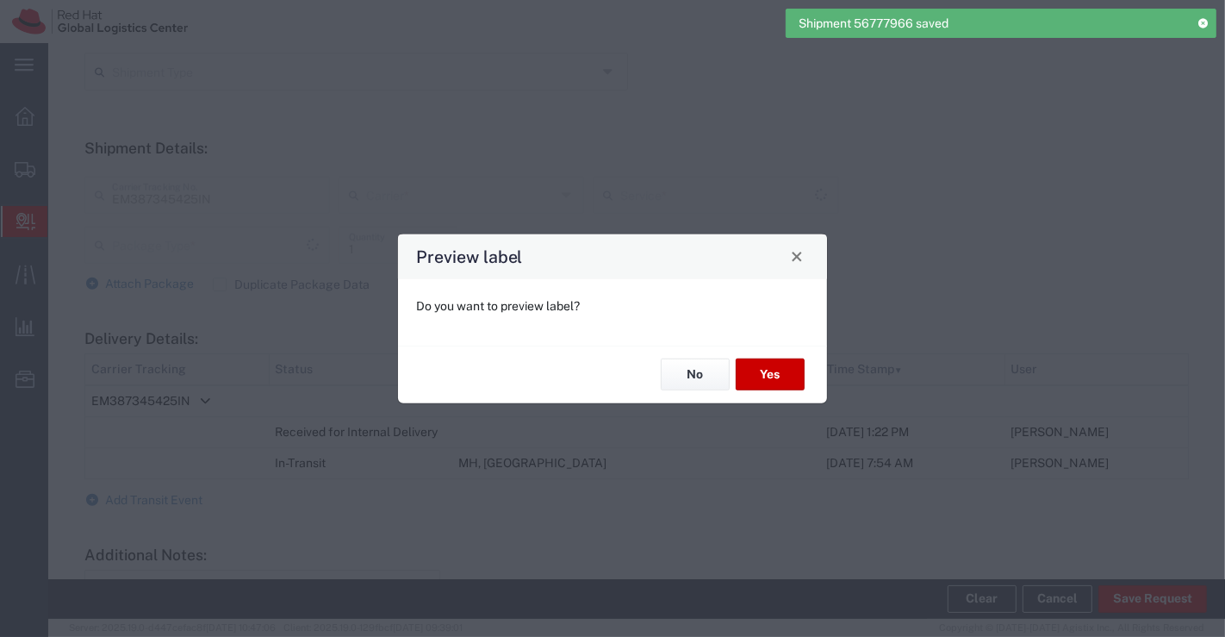
type input "Your Packaging"
click at [690, 382] on button "No" at bounding box center [695, 374] width 69 height 32
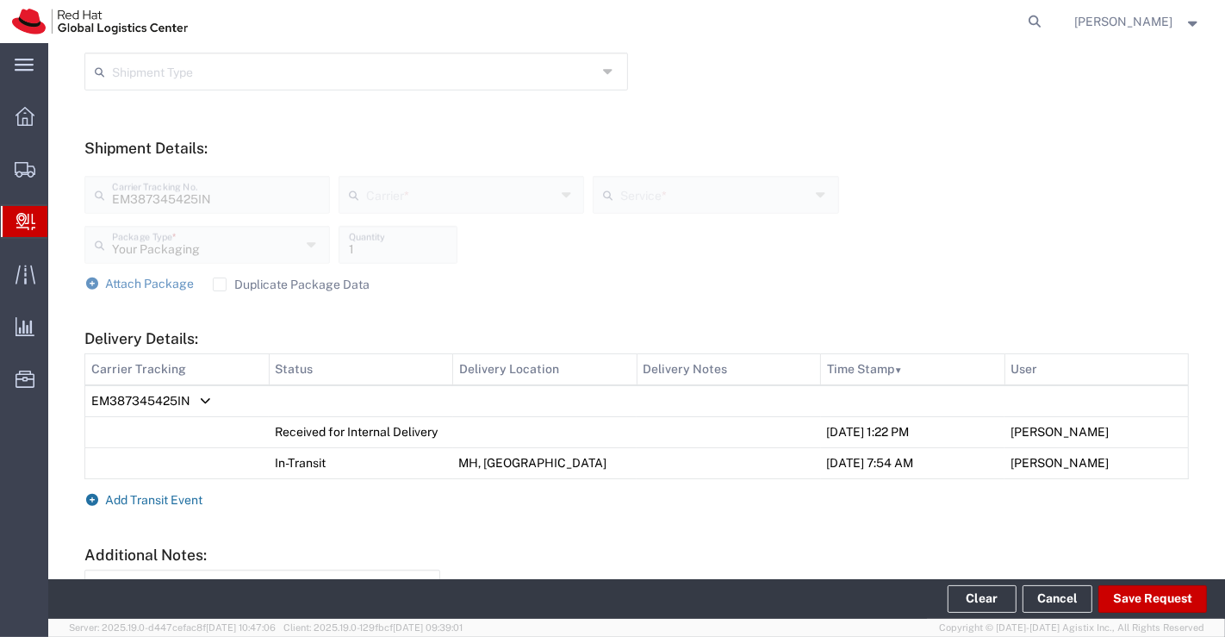
click at [88, 497] on icon at bounding box center [92, 500] width 16 height 12
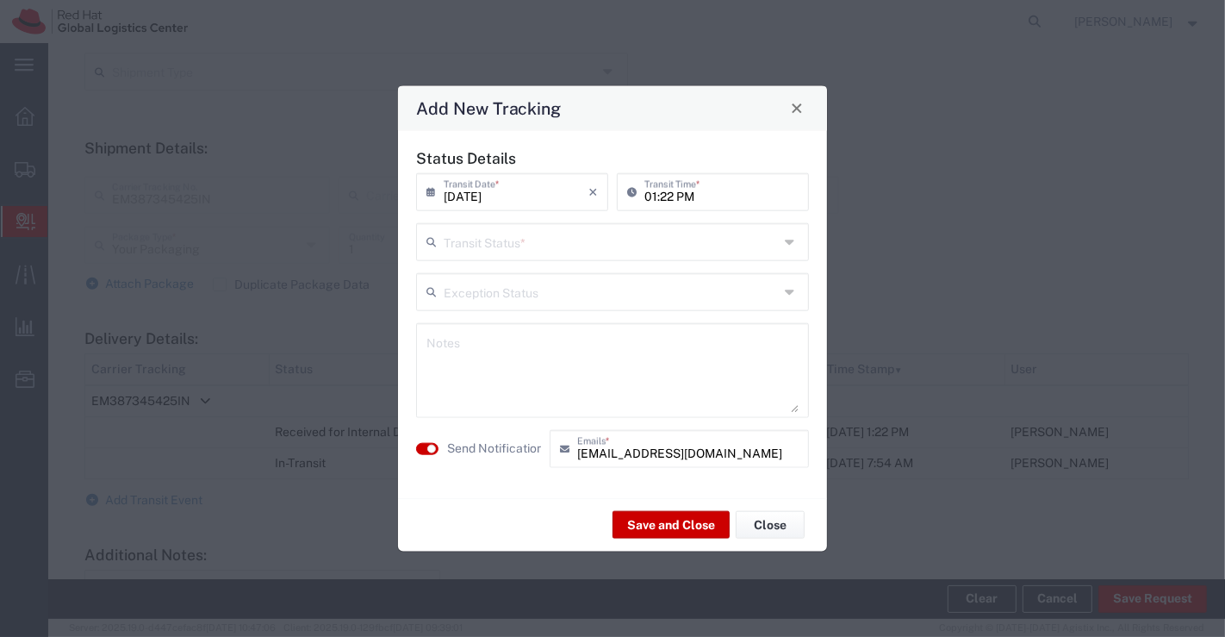
click at [790, 242] on icon at bounding box center [792, 241] width 14 height 28
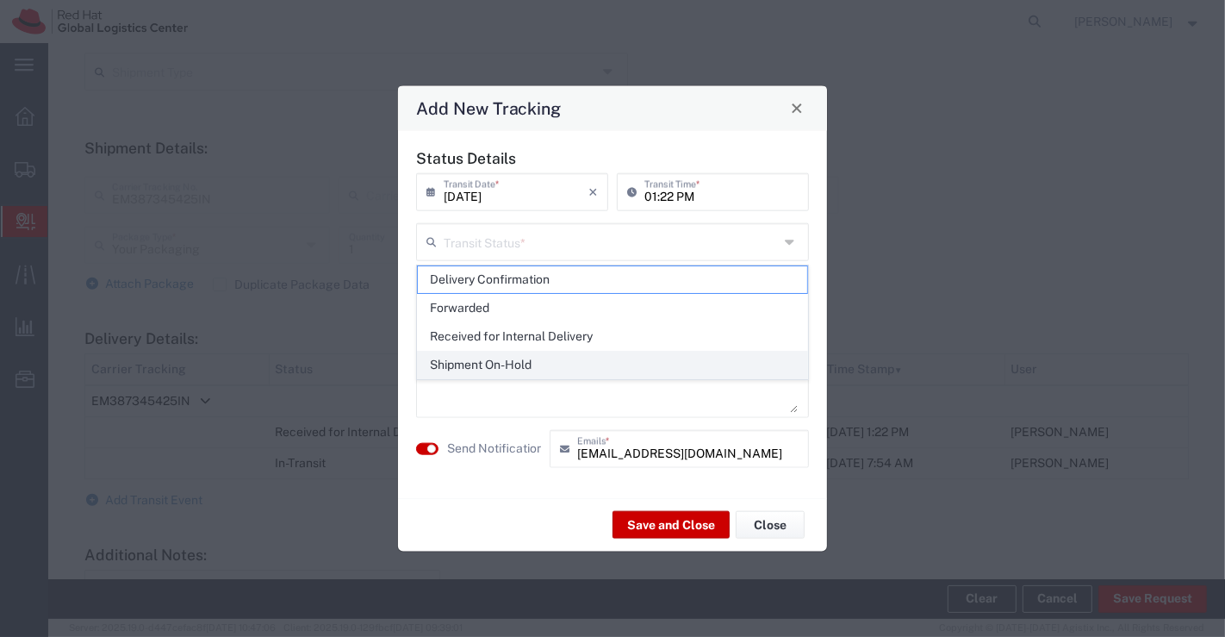
click at [761, 366] on span "Shipment On-Hold" at bounding box center [613, 364] width 390 height 27
type input "Shipment On-Hold"
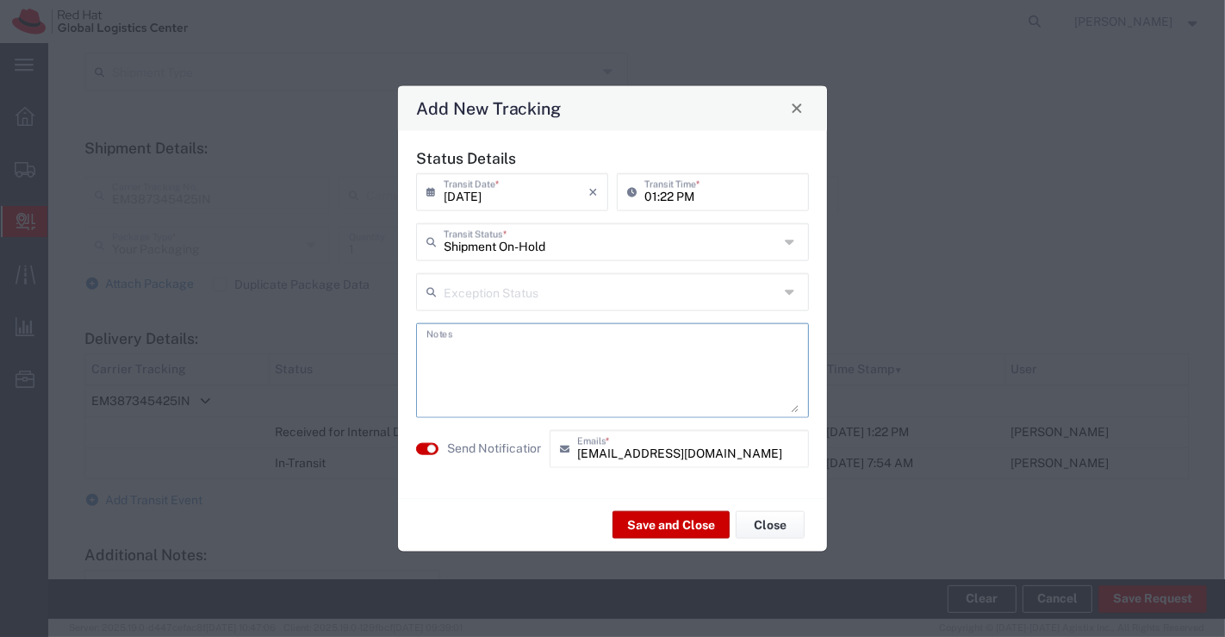
click at [573, 343] on textarea at bounding box center [612, 369] width 372 height 84
paste textarea "package received on [DATE]."
type textarea "package received on [DATE]."
click at [669, 524] on button "Save and Close" at bounding box center [670, 525] width 117 height 28
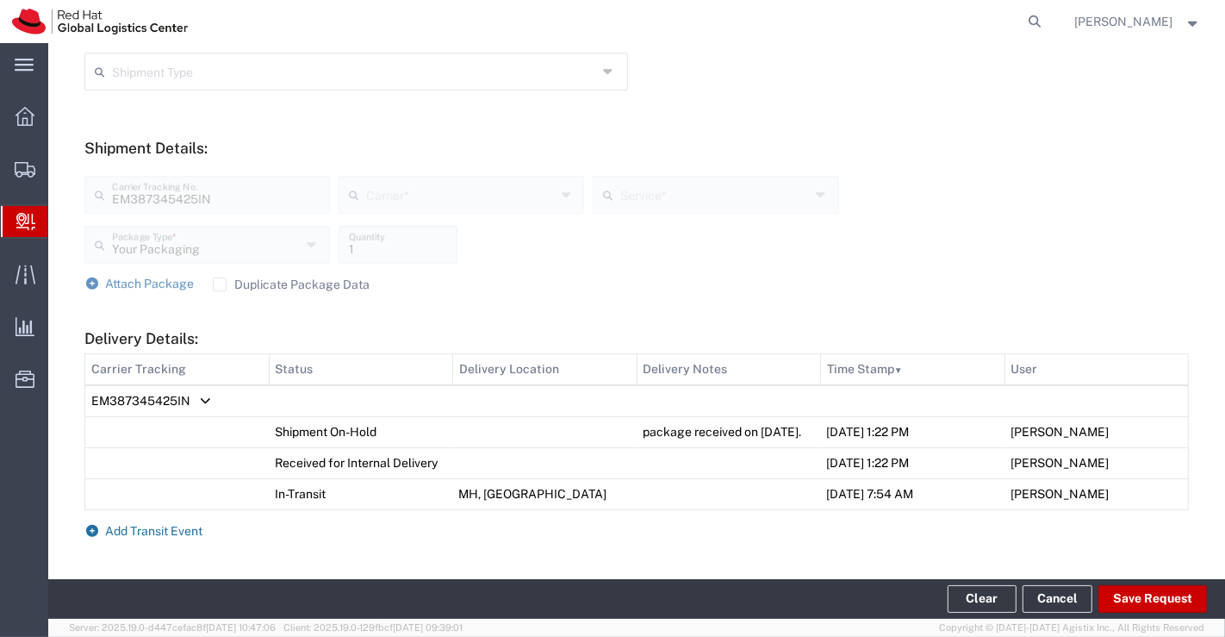
click at [100, 537] on link "Add Transit Event" at bounding box center [143, 531] width 119 height 14
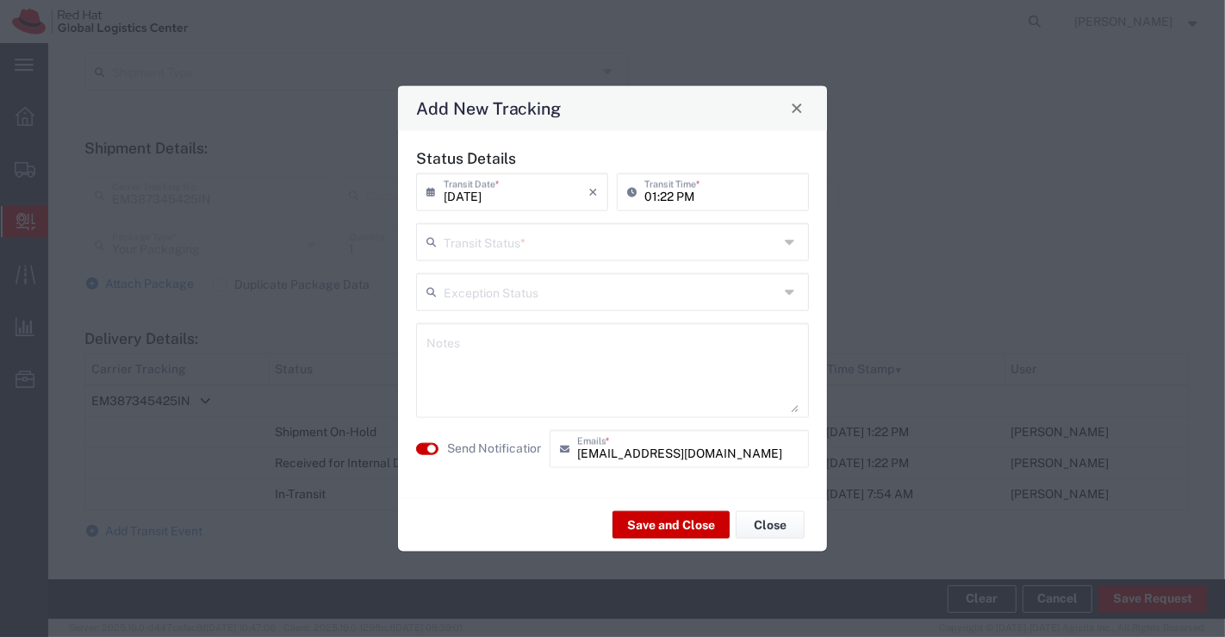
click at [782, 242] on div "Transit Status *" at bounding box center [612, 241] width 393 height 38
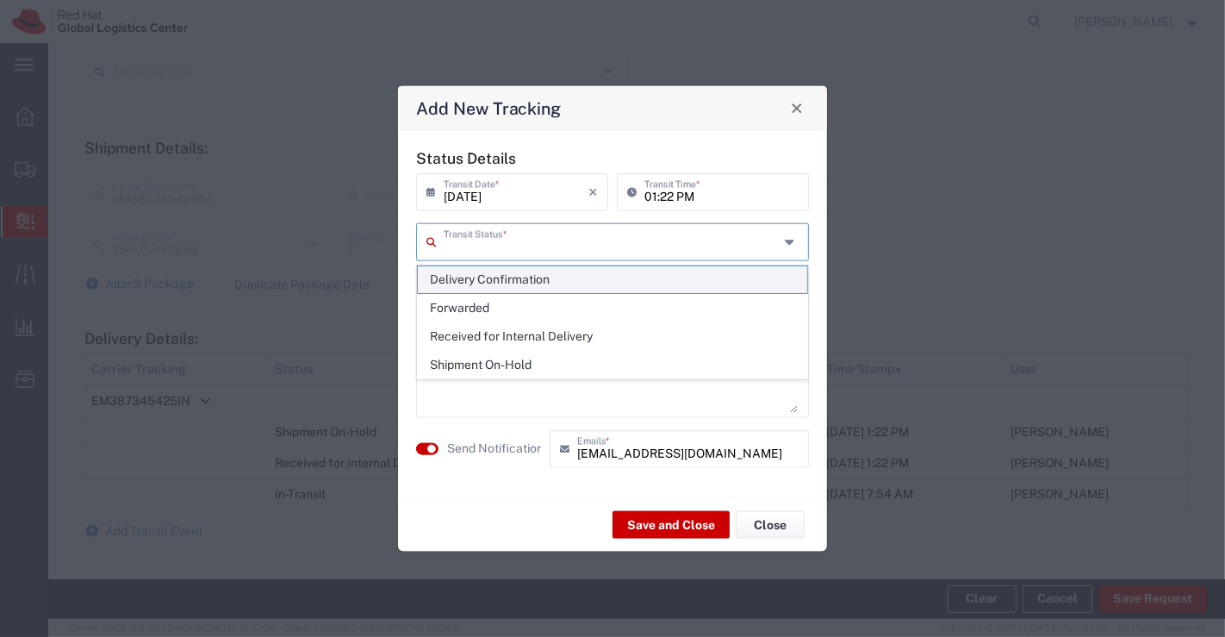
click at [792, 281] on span "Delivery Confirmation" at bounding box center [613, 279] width 390 height 27
type input "Delivery Confirmation"
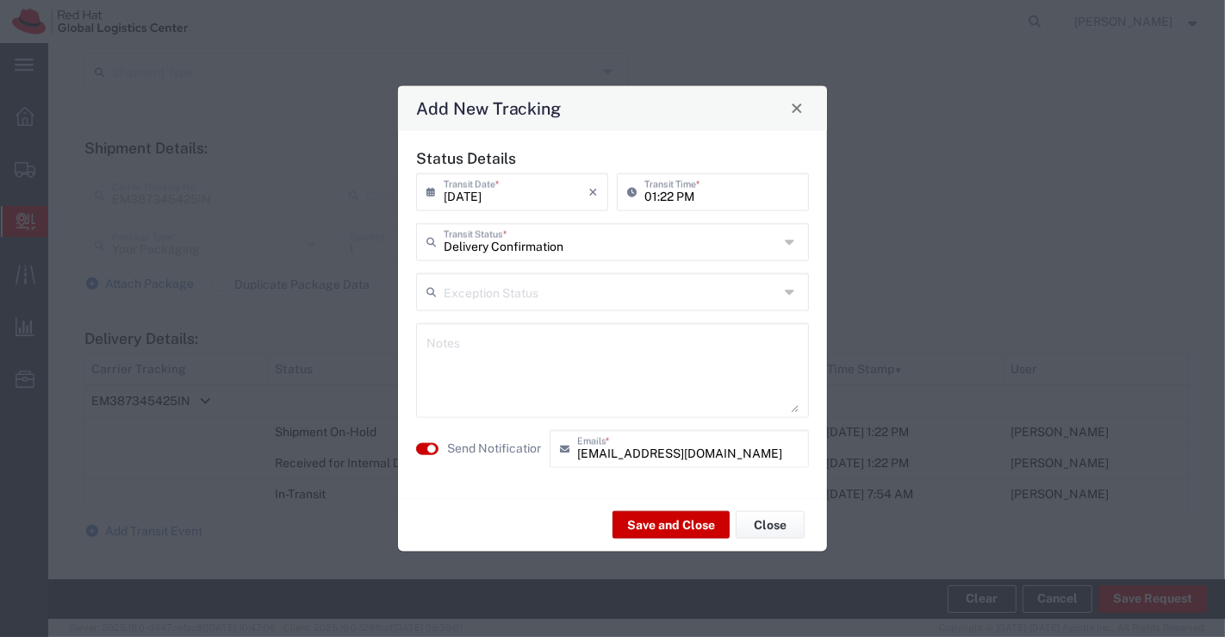
click at [671, 348] on textarea at bounding box center [612, 369] width 372 height 84
paste textarea "package received on [DATE]."
click at [523, 351] on textarea "package received on [DATE]." at bounding box center [612, 369] width 372 height 84
type textarea "package collected on [DATE]."
click at [662, 523] on button "Save and Close" at bounding box center [670, 525] width 117 height 28
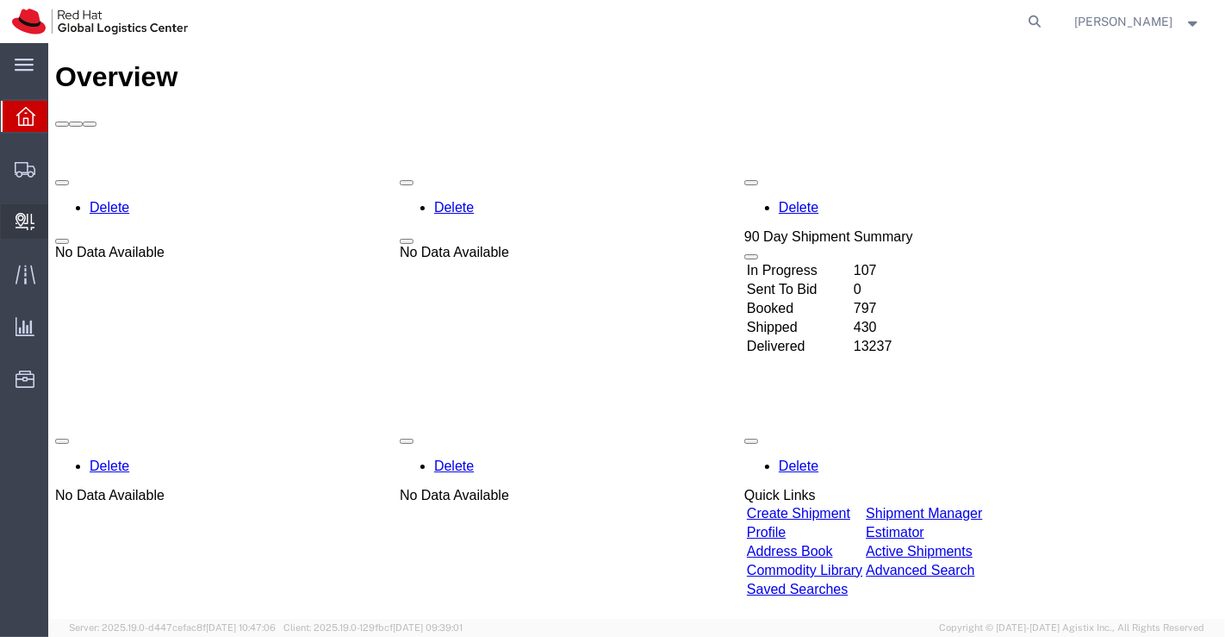
click at [0, 0] on span "Create Delivery" at bounding box center [0, 0] width 0 height 0
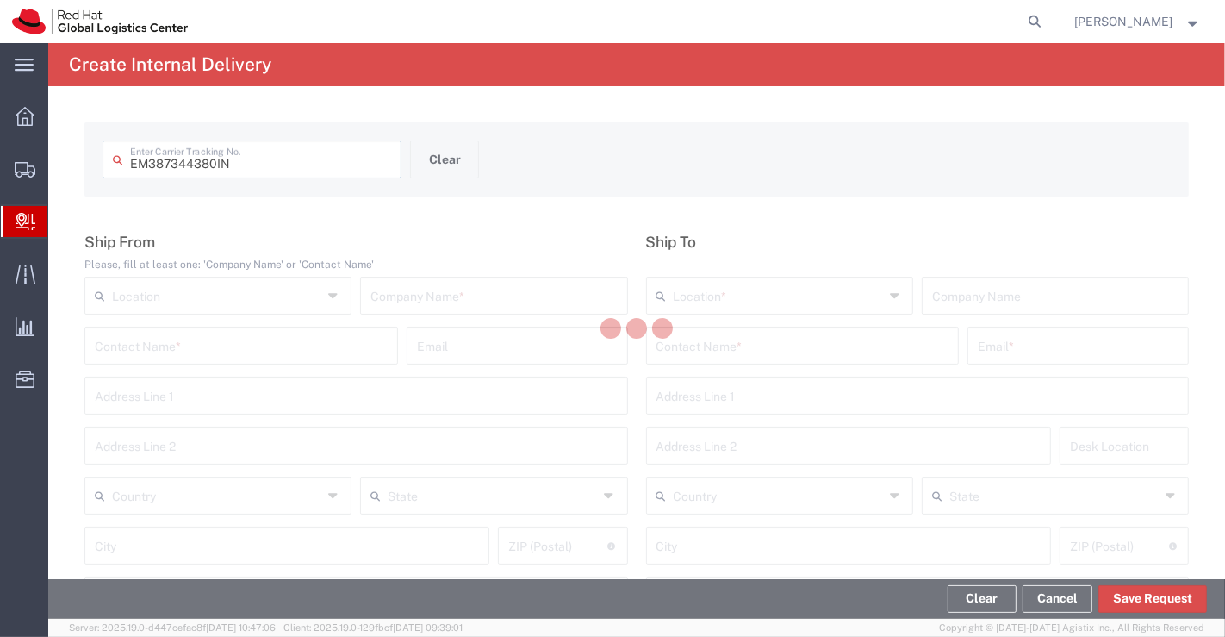
type input "EM387344380IN"
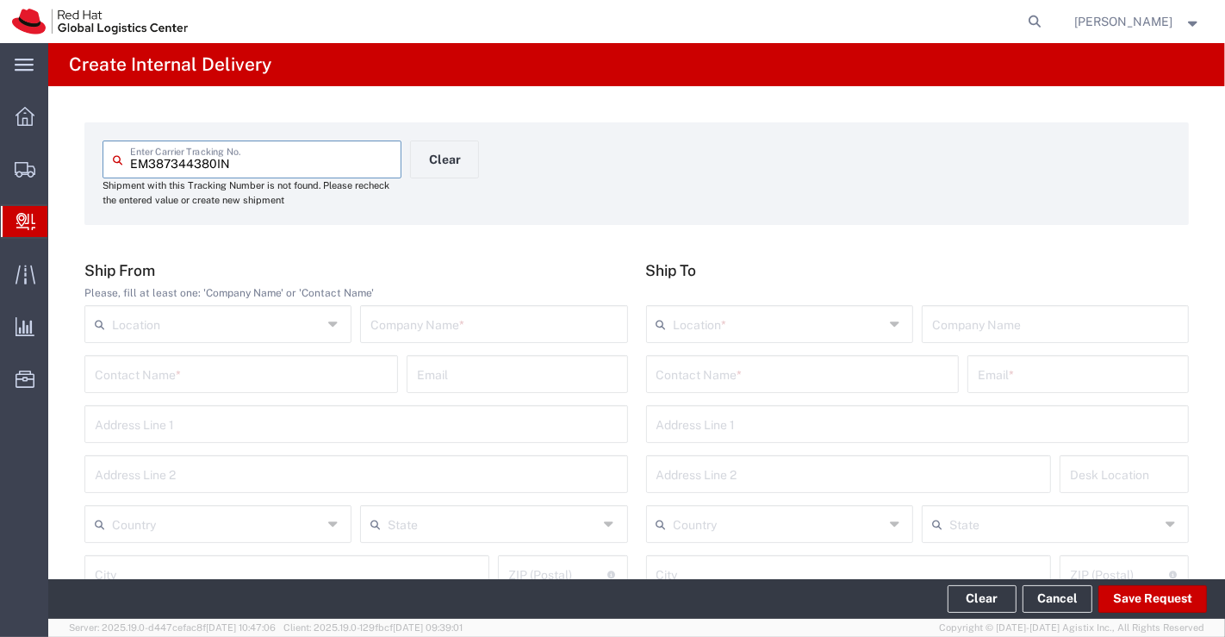
click at [166, 164] on input "EM387344380IN" at bounding box center [260, 158] width 261 height 30
drag, startPoint x: 290, startPoint y: 153, endPoint x: 88, endPoint y: 160, distance: 202.5
click at [88, 160] on form "EM387344380IN Enter Carrier Tracking No. Shipment with this Tracking Number is …" at bounding box center [636, 173] width 1104 height 103
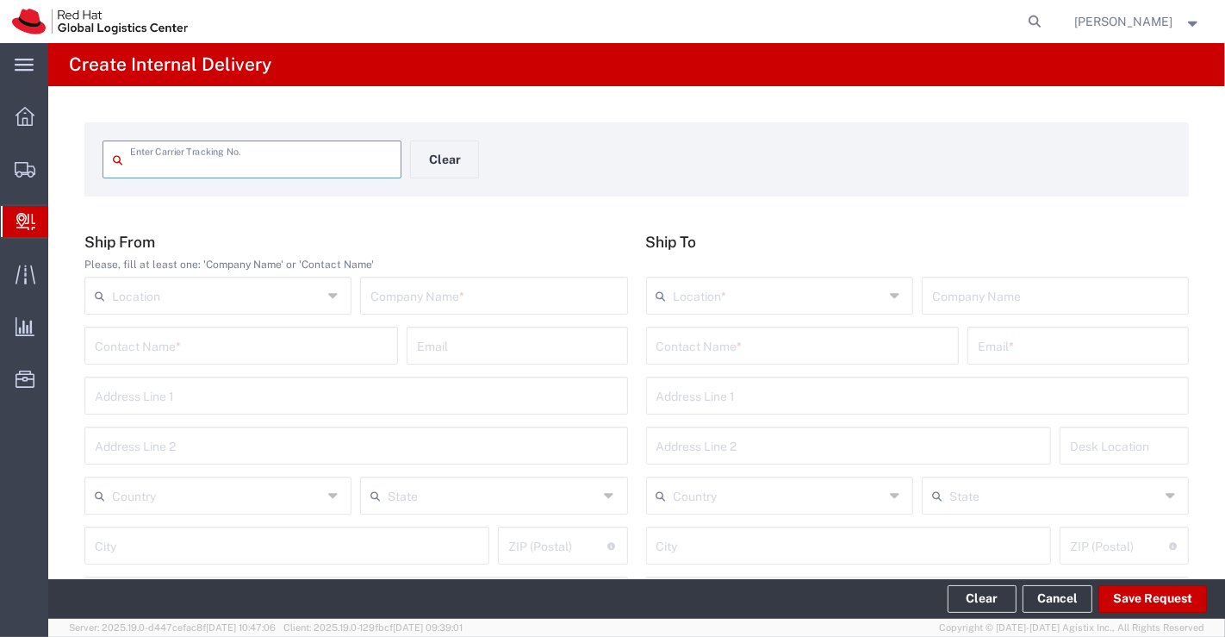
paste input "EM387344380IN"
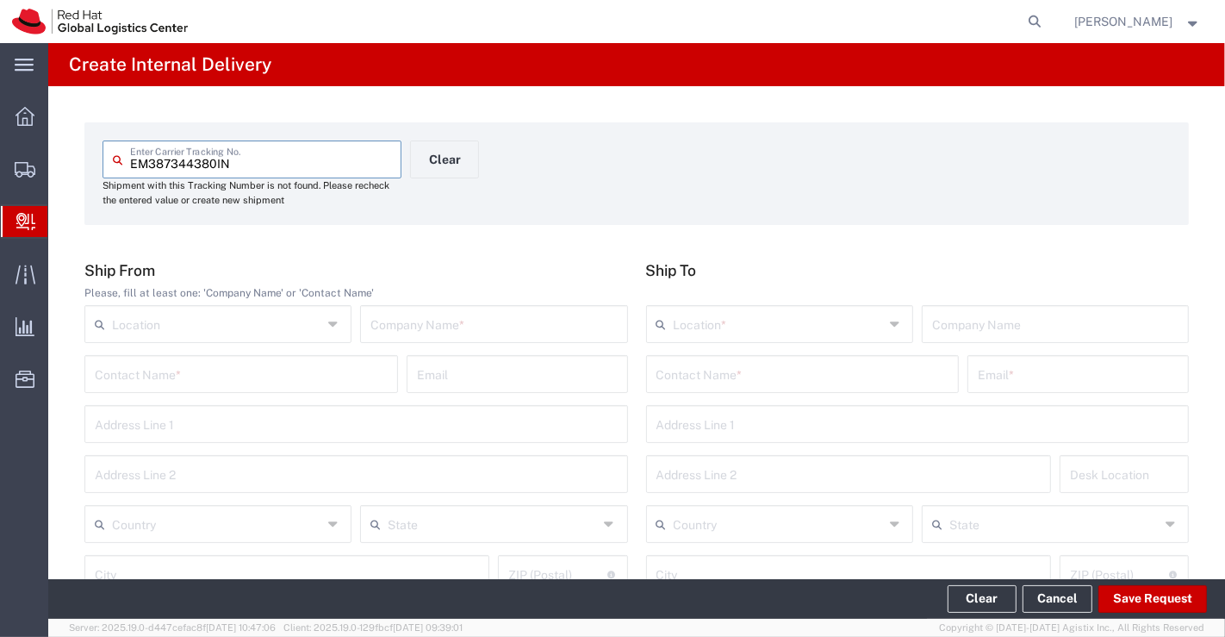
click at [213, 164] on input "EM387344380IN" at bounding box center [260, 158] width 261 height 30
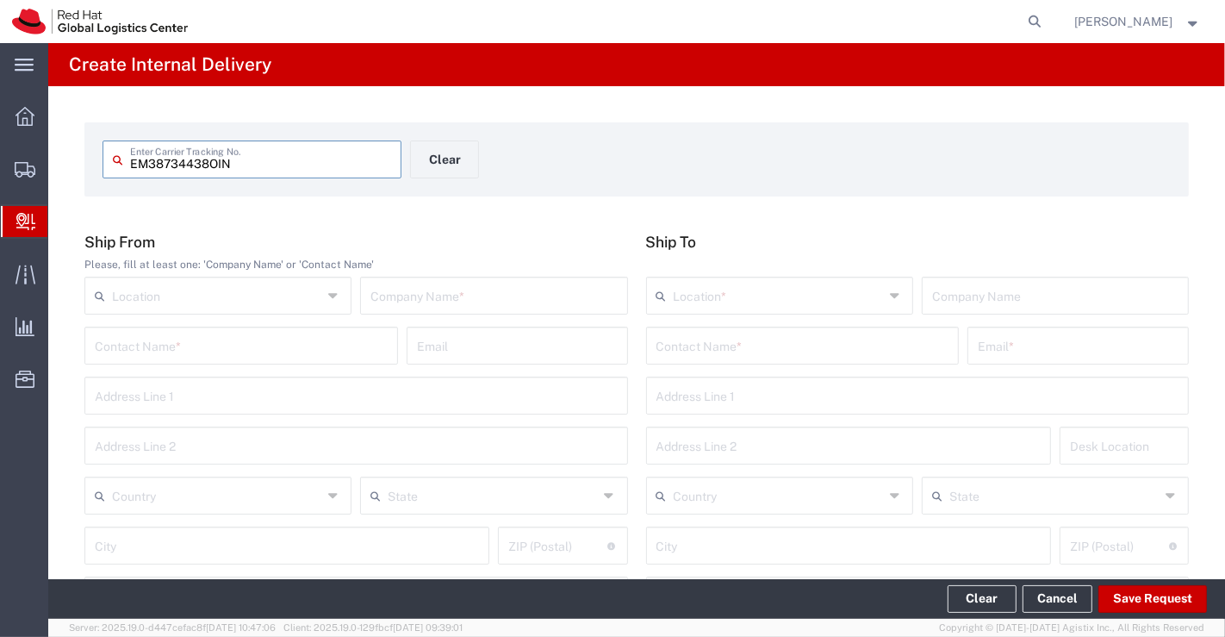
type input "EM38734438OIN"
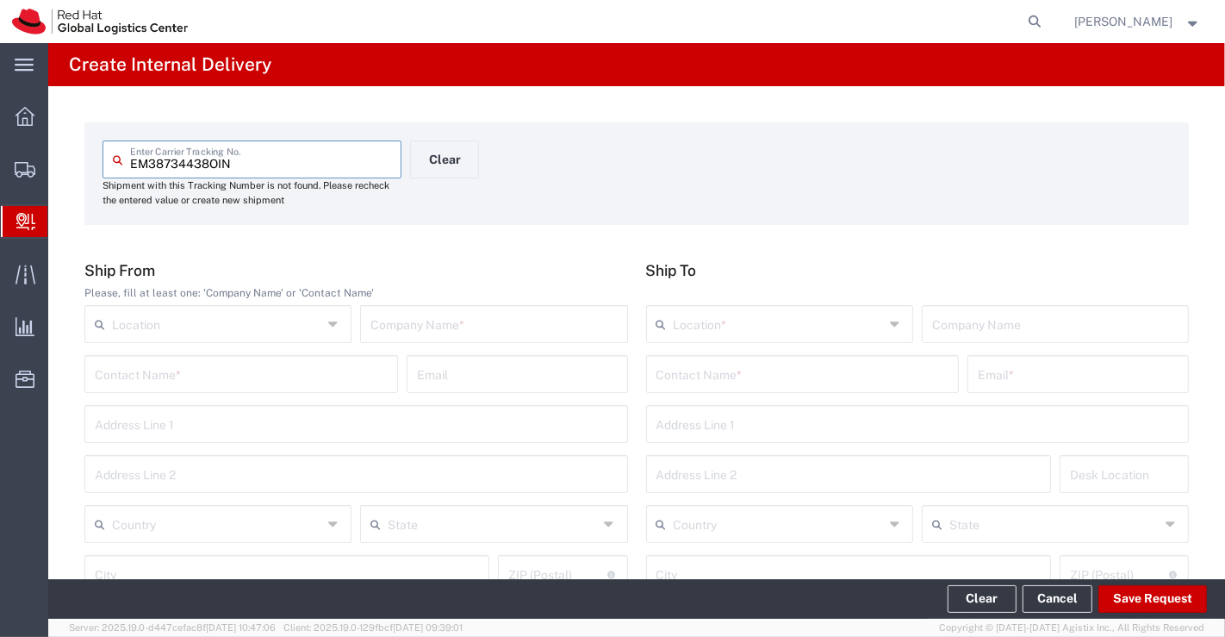
drag, startPoint x: 248, startPoint y: 154, endPoint x: 115, endPoint y: 149, distance: 133.6
click at [115, 149] on div "EM38734438OIN Enter Carrier Tracking No." at bounding box center [252, 159] width 299 height 38
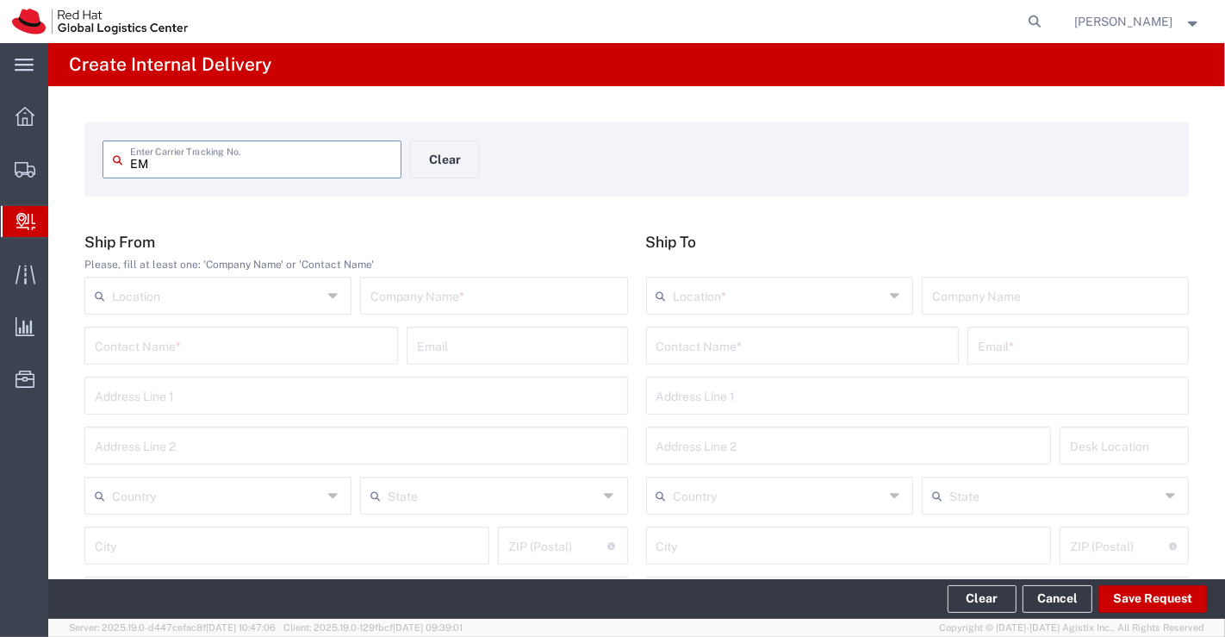
type input "E"
paste input "EM38734480IN"
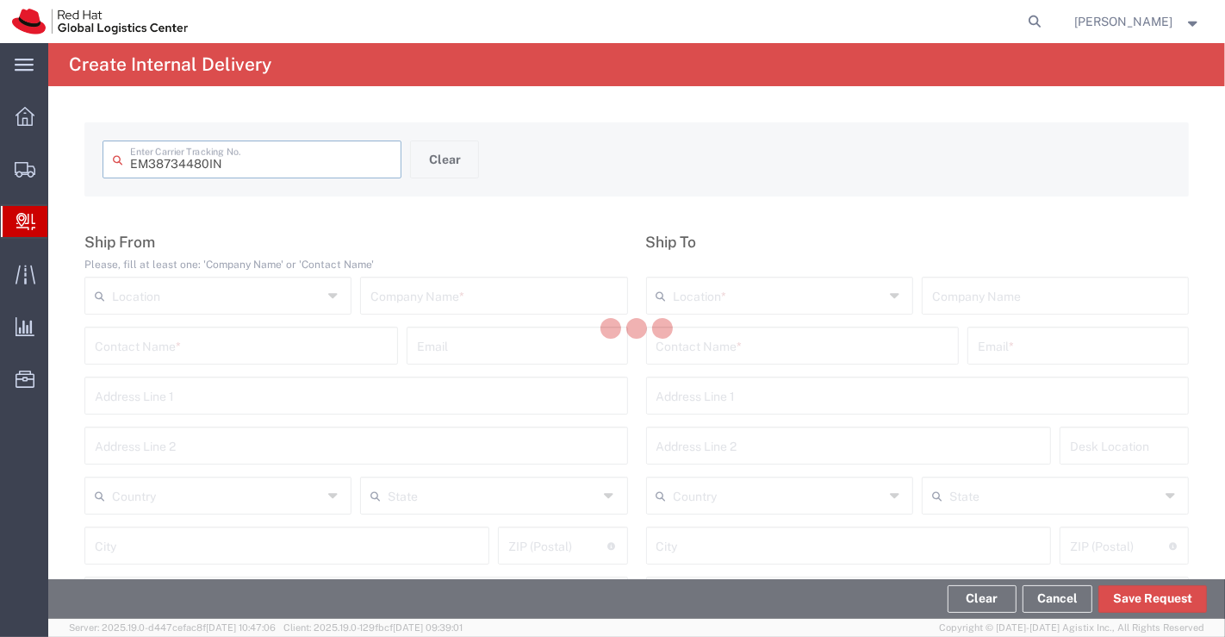
type input "EM38734480IN"
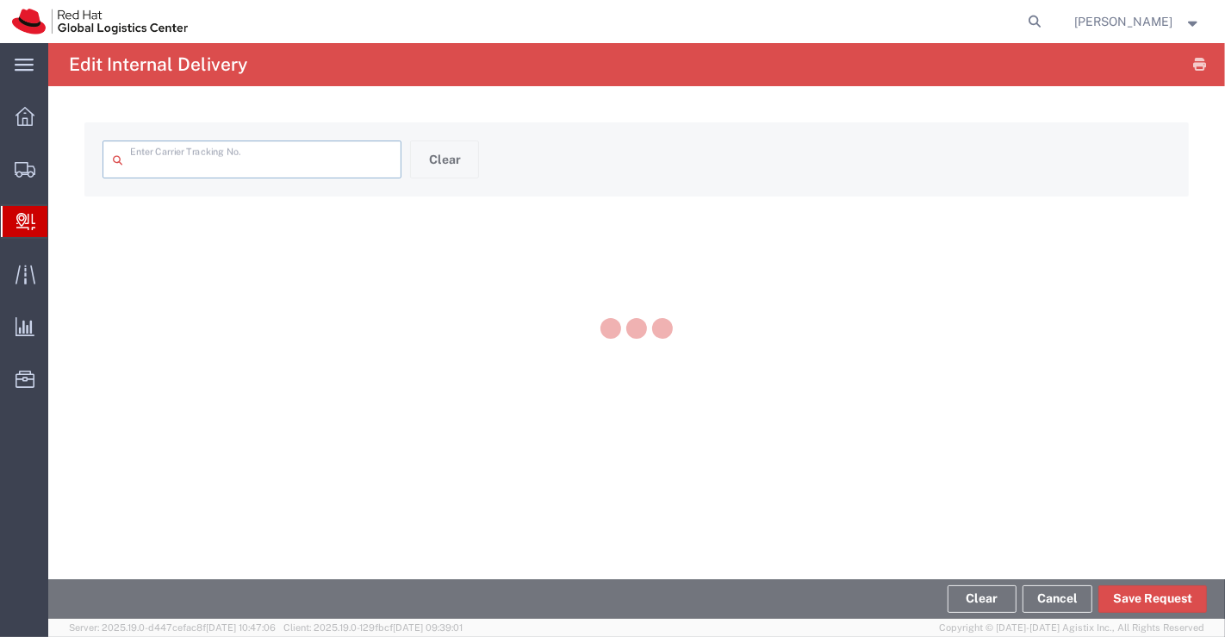
type input "EM38734480IN"
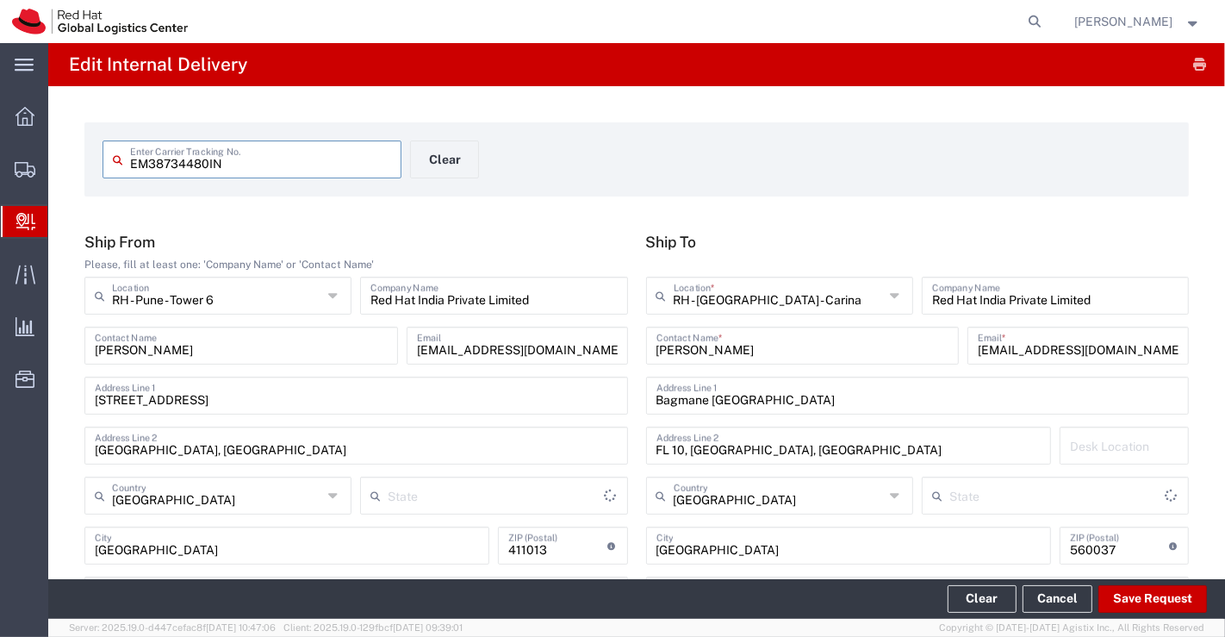
type input "Your Packaging"
type input "Mahārāshtra"
type input "[GEOGRAPHIC_DATA]"
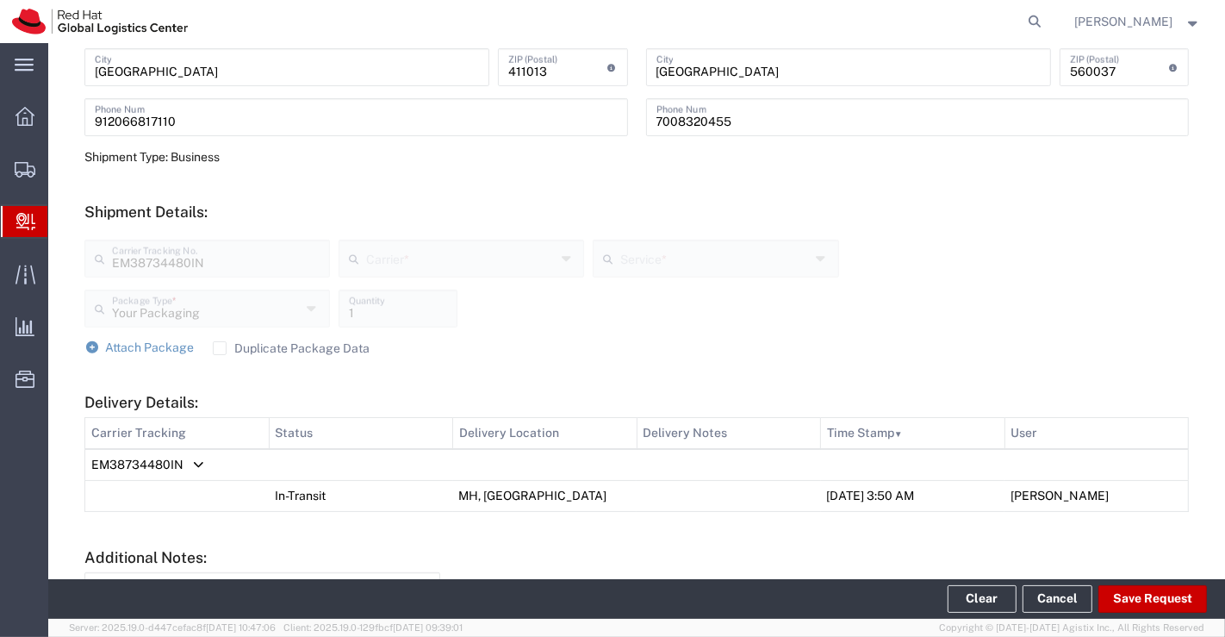
scroll to position [640, 0]
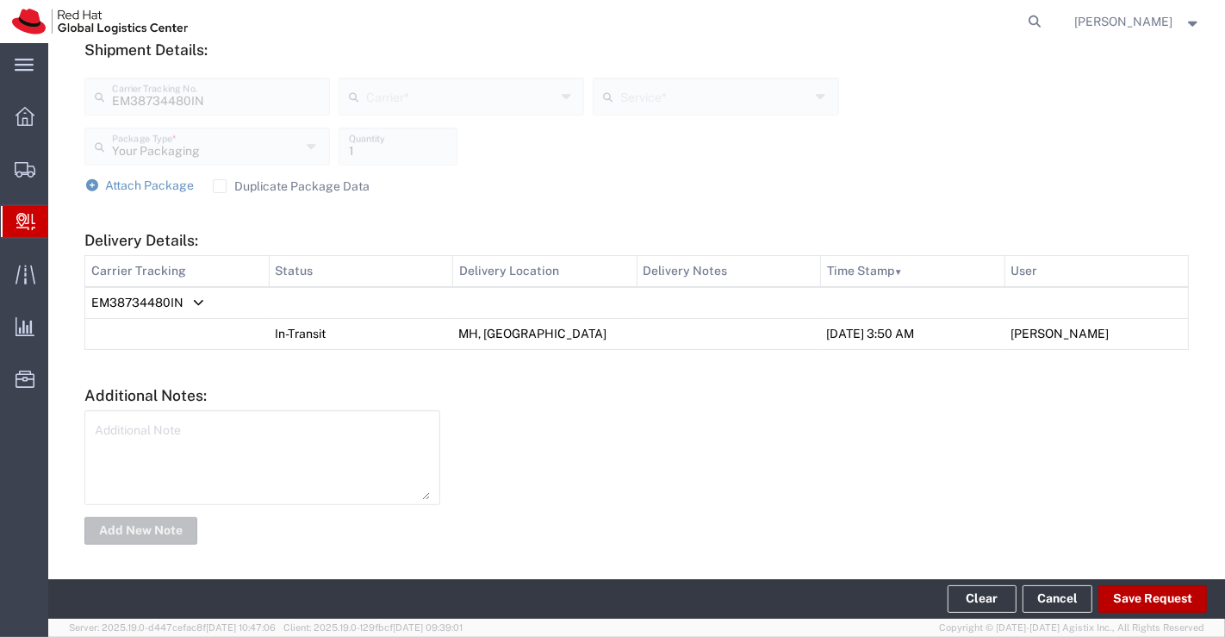
click at [1173, 590] on button "Save Request" at bounding box center [1152, 599] width 109 height 28
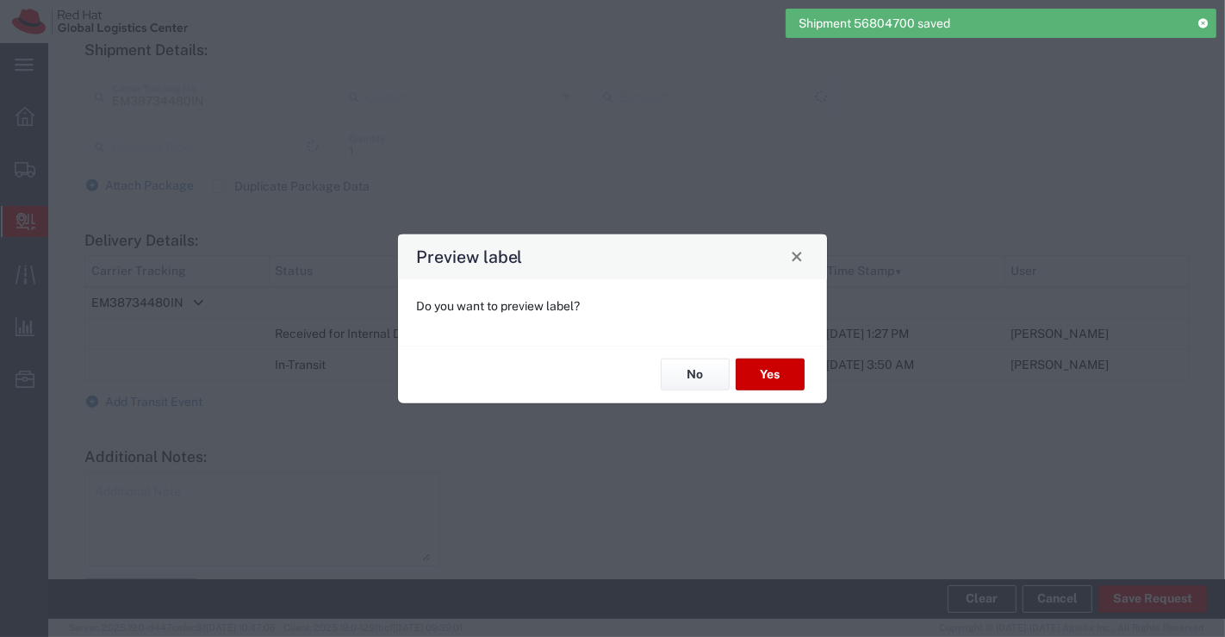
type input "Your Packaging"
click at [697, 370] on button "No" at bounding box center [695, 374] width 69 height 32
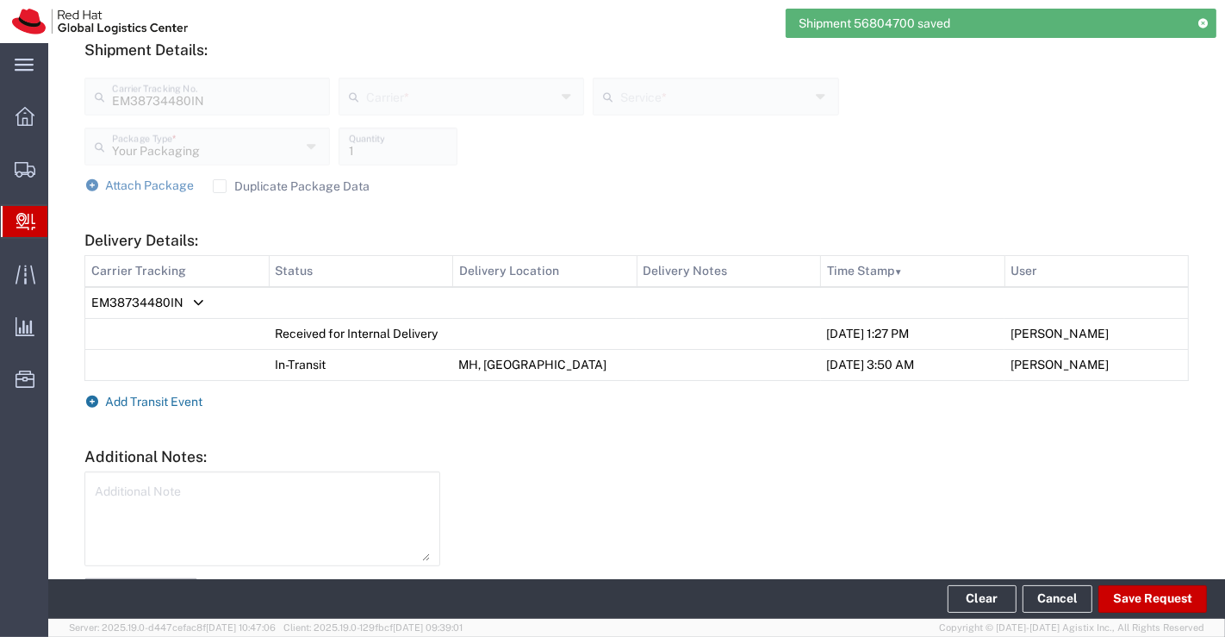
click at [96, 400] on icon at bounding box center [92, 401] width 16 height 12
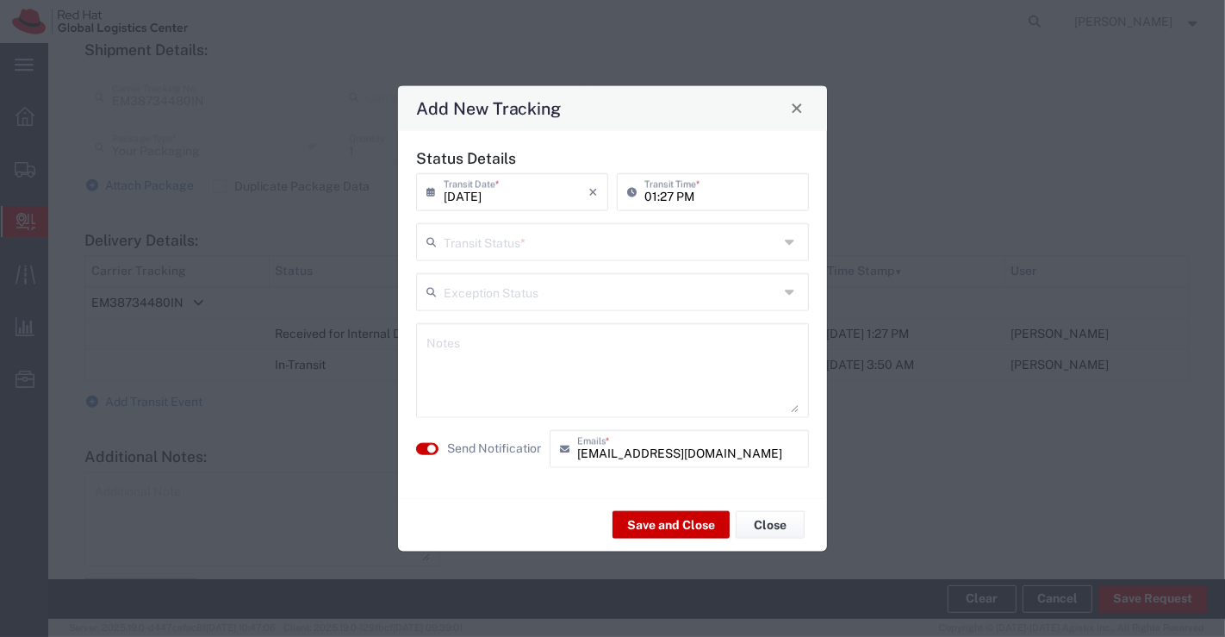
click at [789, 240] on icon at bounding box center [792, 241] width 14 height 28
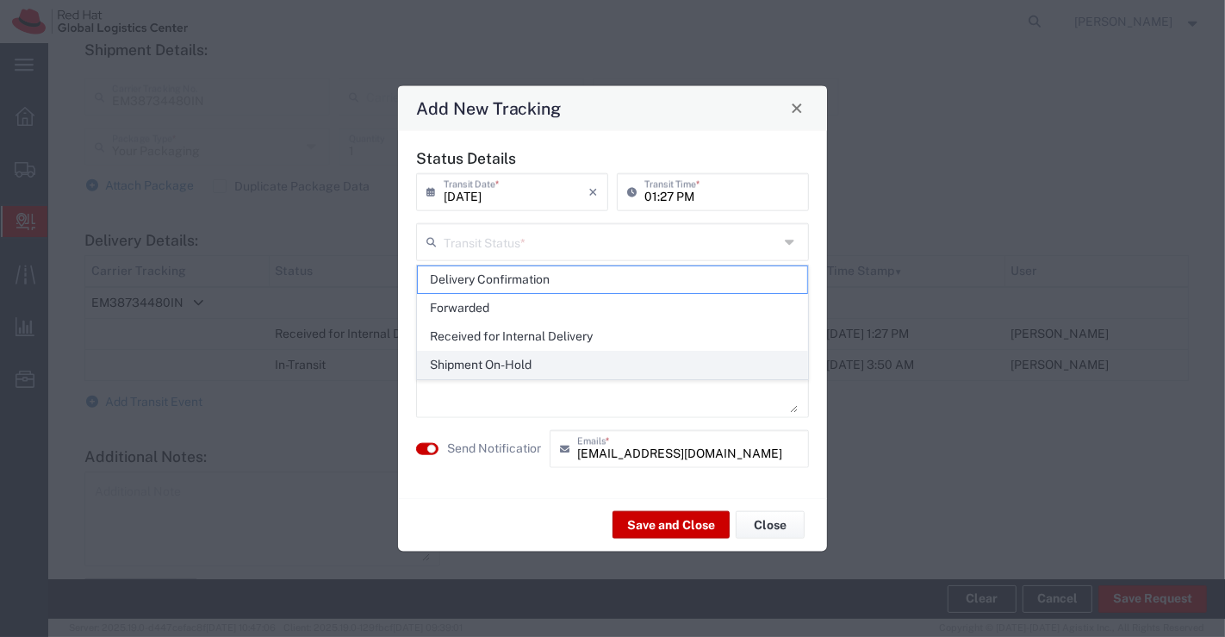
click at [683, 366] on span "Shipment On-Hold" at bounding box center [613, 364] width 390 height 27
type input "Shipment On-Hold"
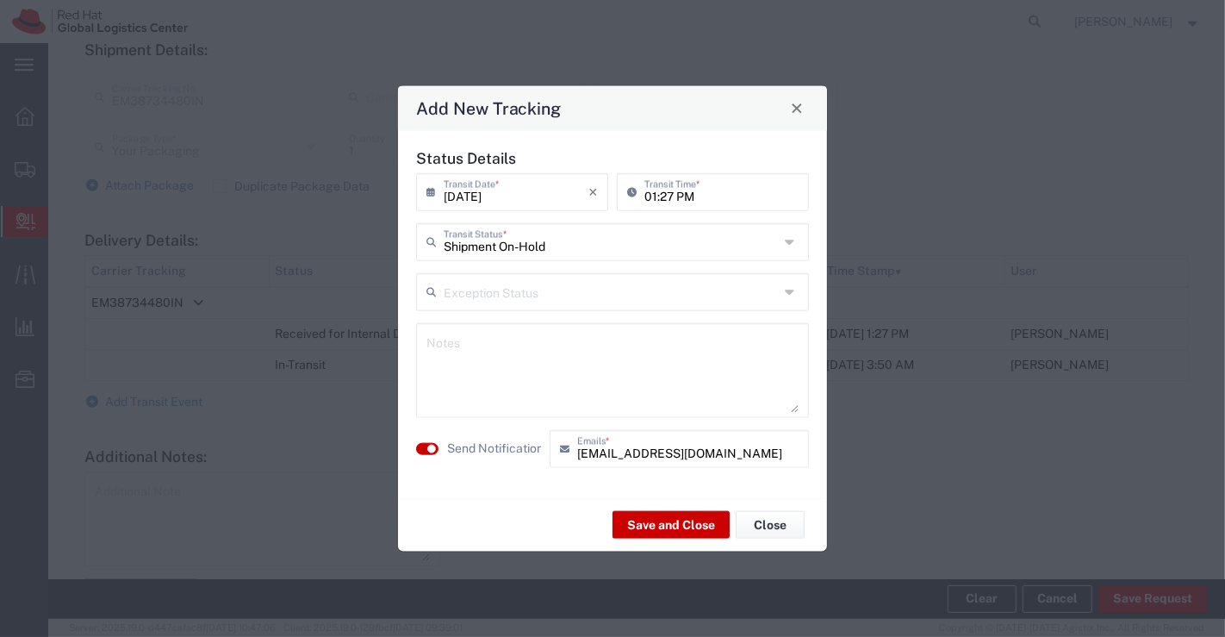
click at [683, 365] on textarea at bounding box center [612, 369] width 372 height 84
paste textarea "package received on [DATE]."
type textarea "package received on [DATE]."
click at [507, 513] on div "Save and Close Close" at bounding box center [612, 524] width 429 height 54
click at [674, 526] on button "Save and Close" at bounding box center [670, 525] width 117 height 28
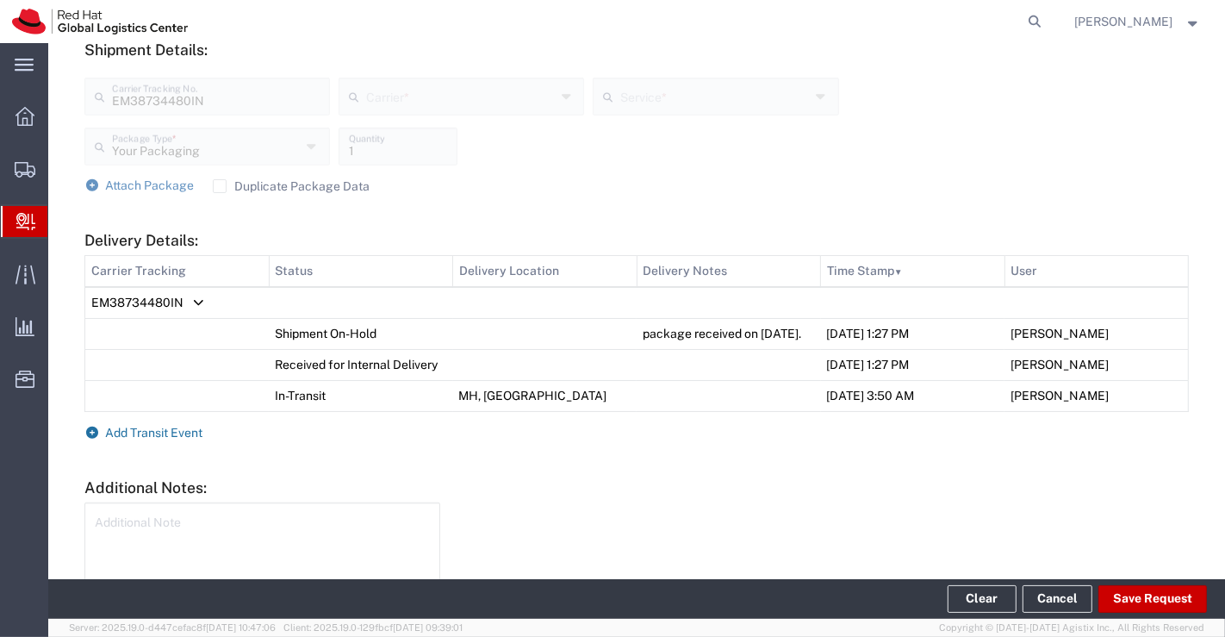
click at [90, 438] on icon at bounding box center [92, 432] width 16 height 12
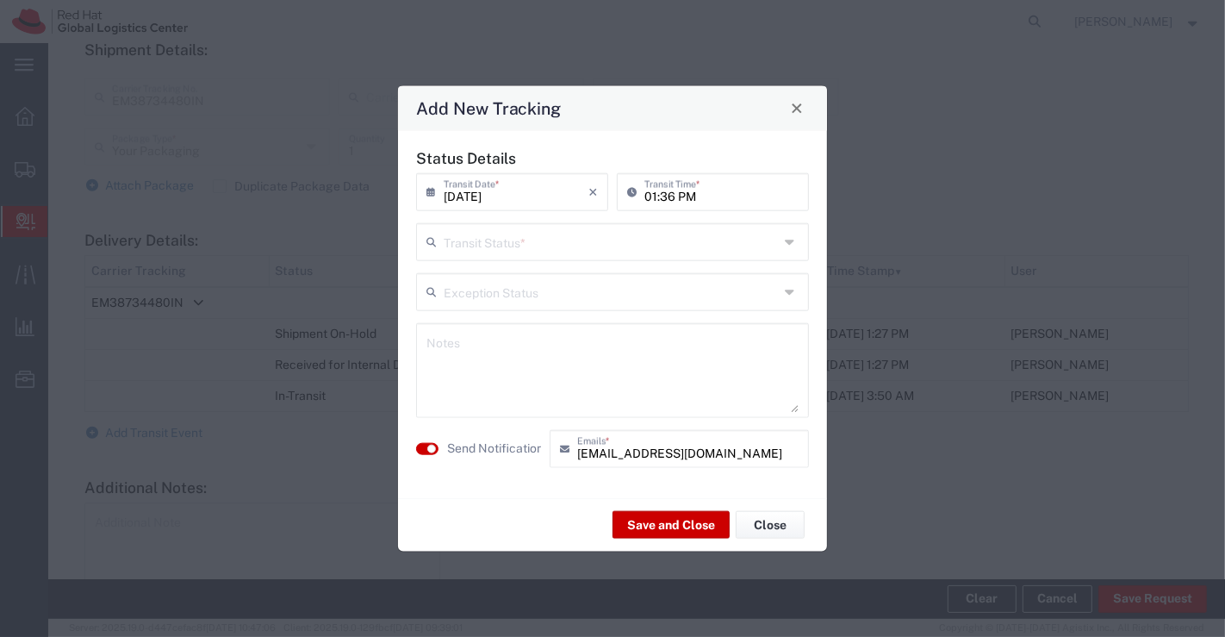
click at [790, 241] on icon at bounding box center [792, 241] width 14 height 28
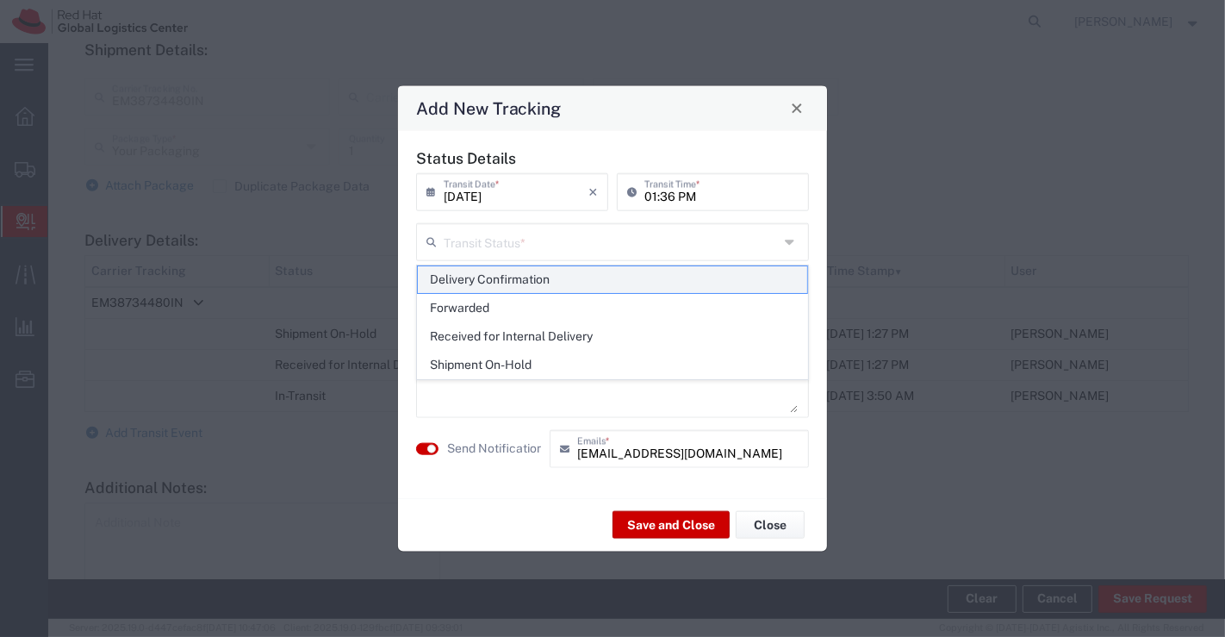
click at [788, 279] on span "Delivery Confirmation" at bounding box center [613, 279] width 390 height 27
type input "Delivery Confirmation"
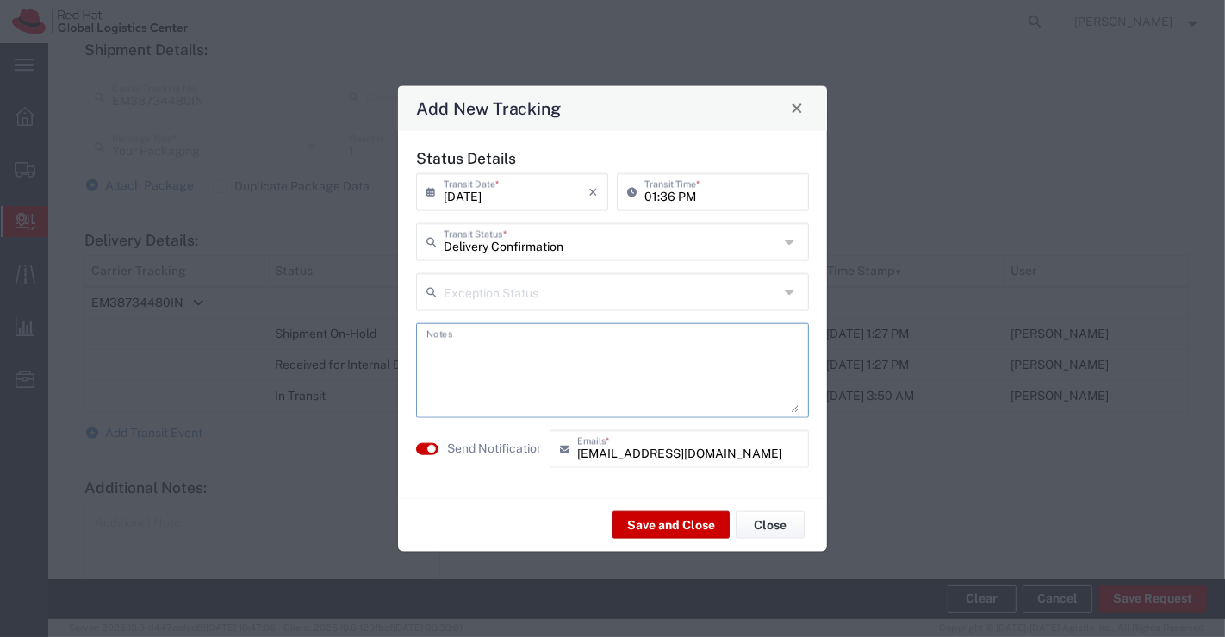
click at [649, 363] on textarea at bounding box center [612, 369] width 372 height 84
paste textarea "package received on [DATE]."
click at [521, 345] on textarea "package received on [DATE]." at bounding box center [612, 369] width 372 height 84
type textarea "package collected on [DATE]."
click at [652, 524] on button "Save and Close" at bounding box center [670, 525] width 117 height 28
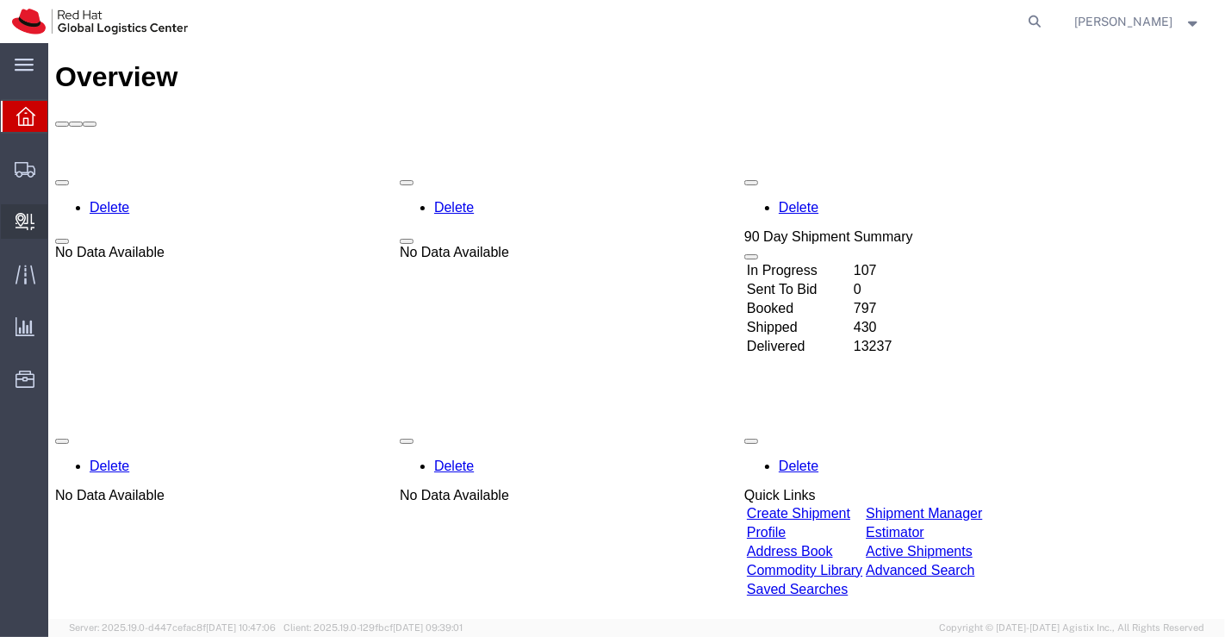
click at [0, 0] on span "Create Delivery" at bounding box center [0, 0] width 0 height 0
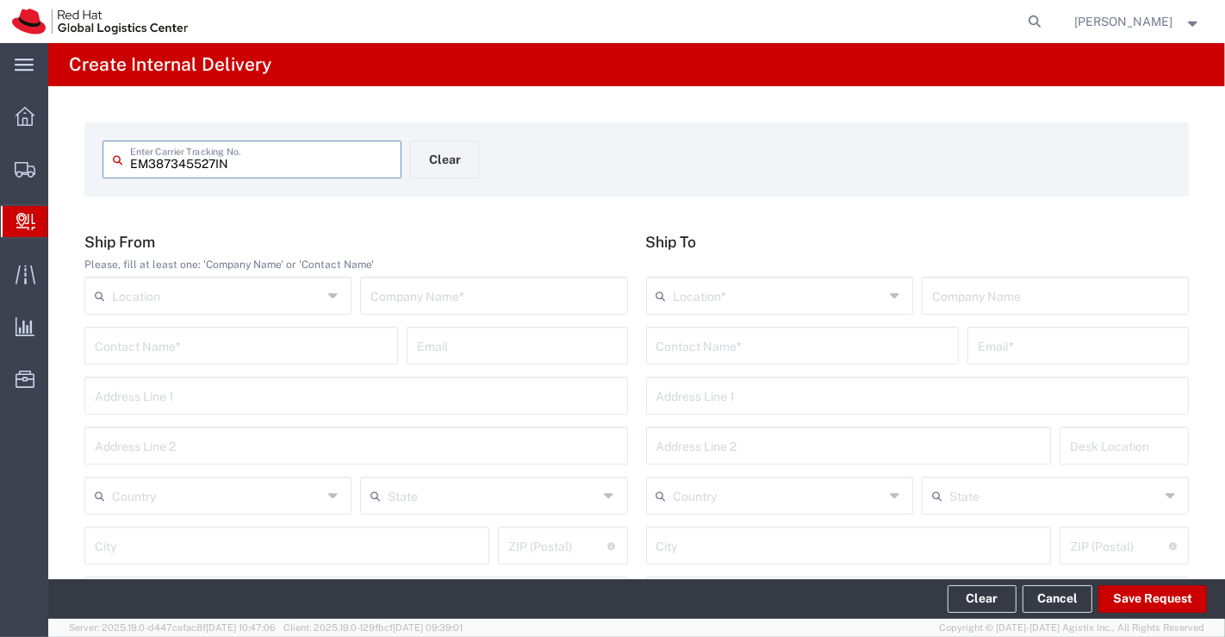
type input "EM387345527IN"
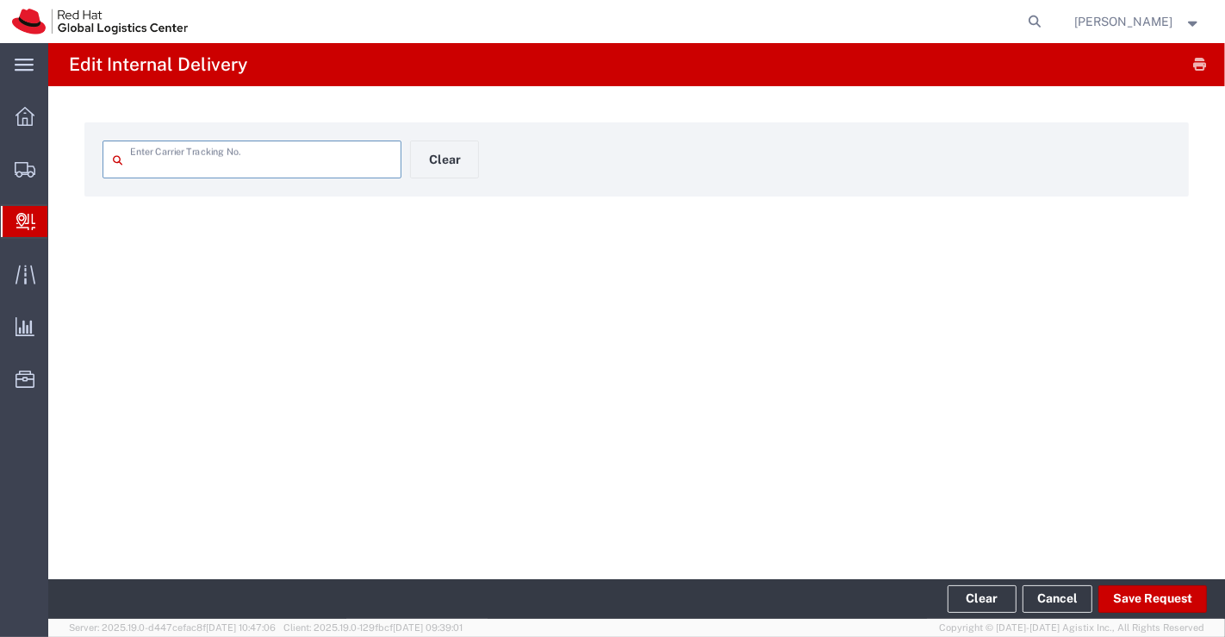
type input "EM387345527IN"
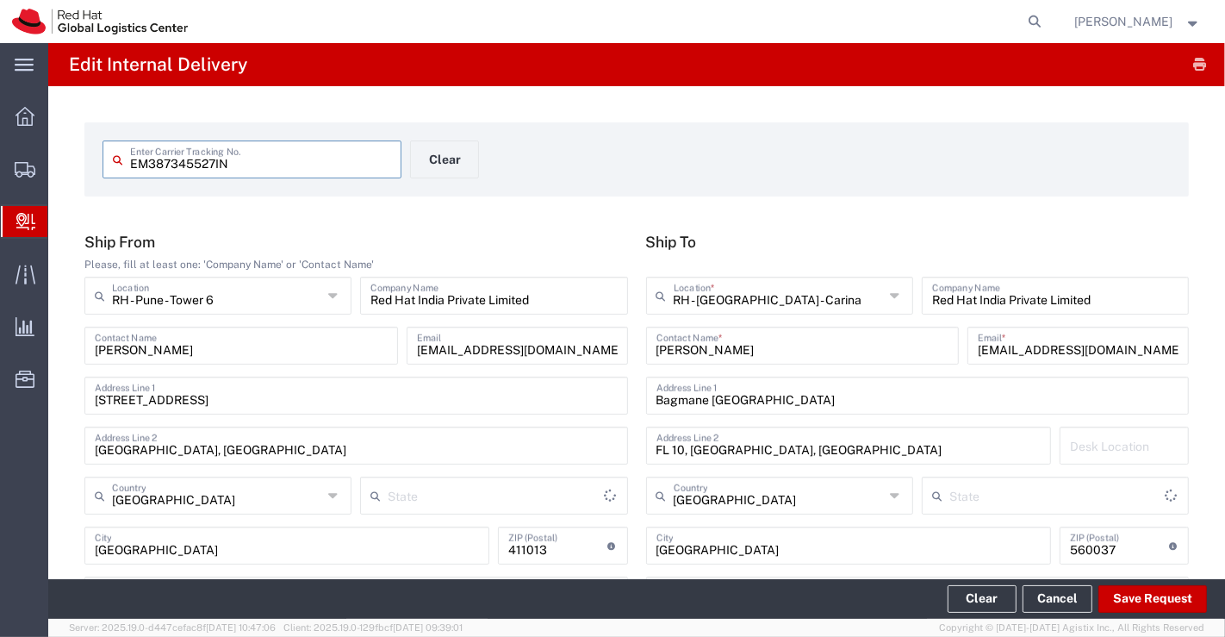
type input "Your Packaging"
type input "Mahārāshtra"
type input "[GEOGRAPHIC_DATA]"
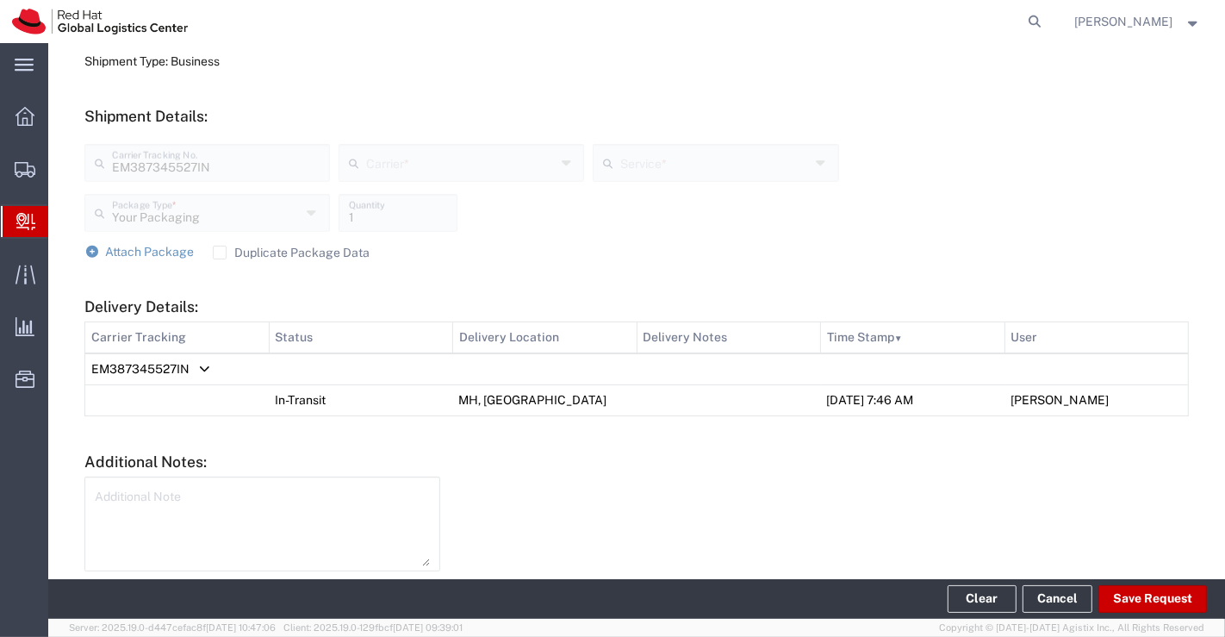
scroll to position [640, 0]
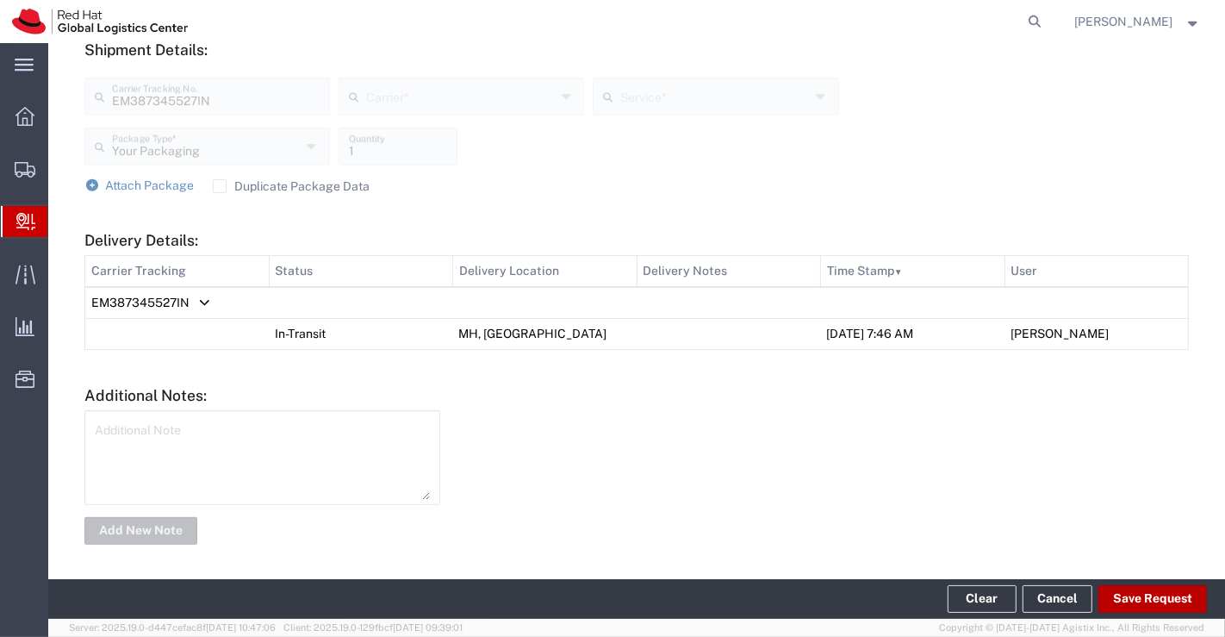
click at [1171, 594] on button "Save Request" at bounding box center [1152, 599] width 109 height 28
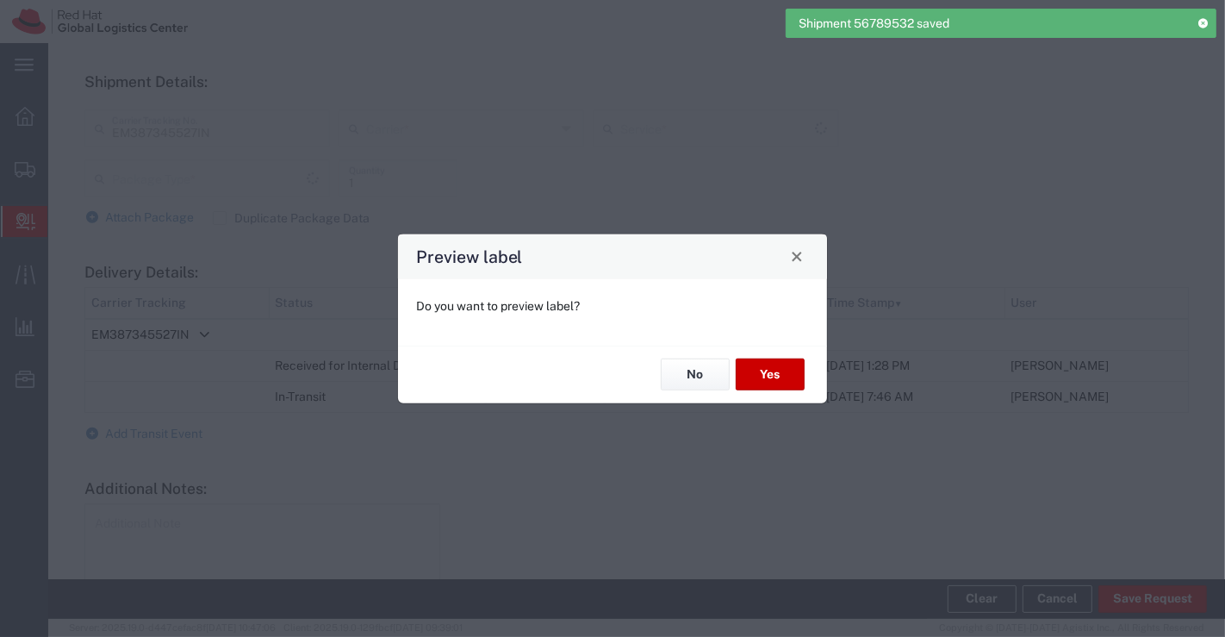
scroll to position [672, 0]
type input "Your Packaging"
click at [680, 364] on button "No" at bounding box center [695, 374] width 69 height 32
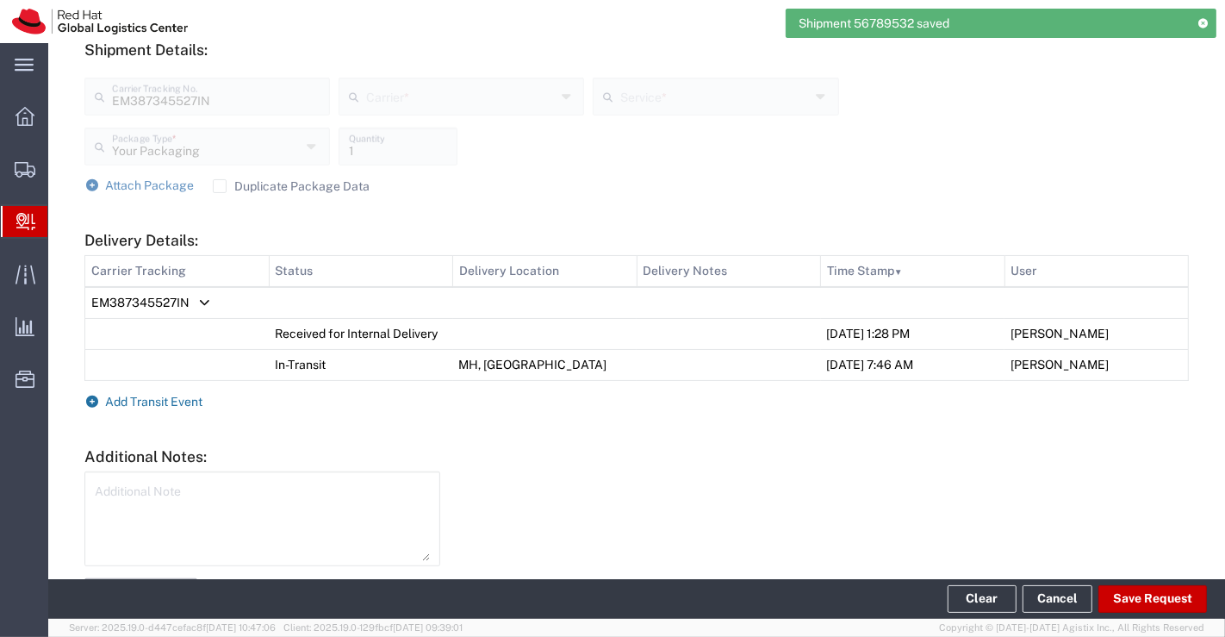
click at [90, 400] on icon at bounding box center [92, 401] width 16 height 12
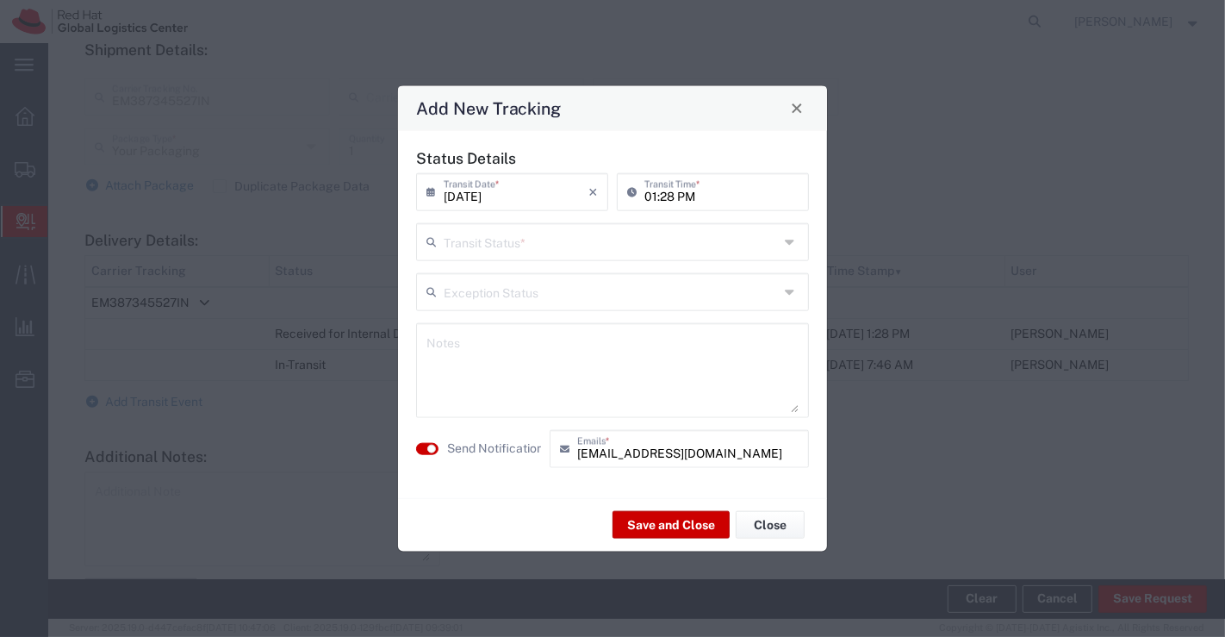
click at [791, 246] on icon at bounding box center [792, 241] width 14 height 28
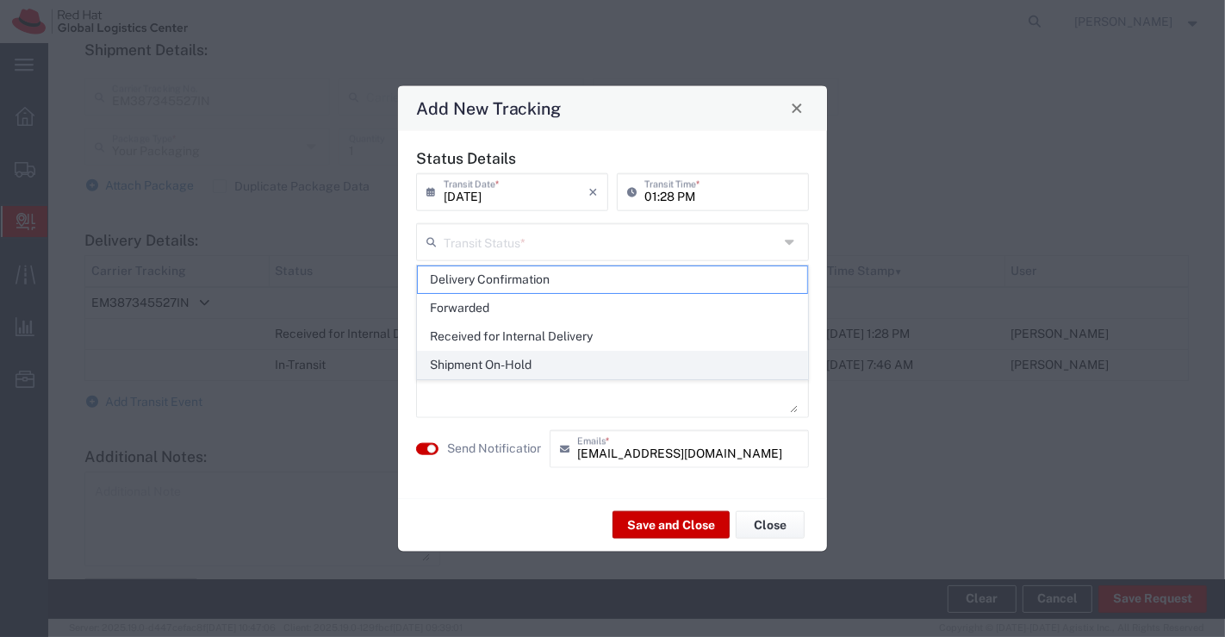
click at [723, 372] on span "Shipment On-Hold" at bounding box center [613, 364] width 390 height 27
type input "Shipment On-Hold"
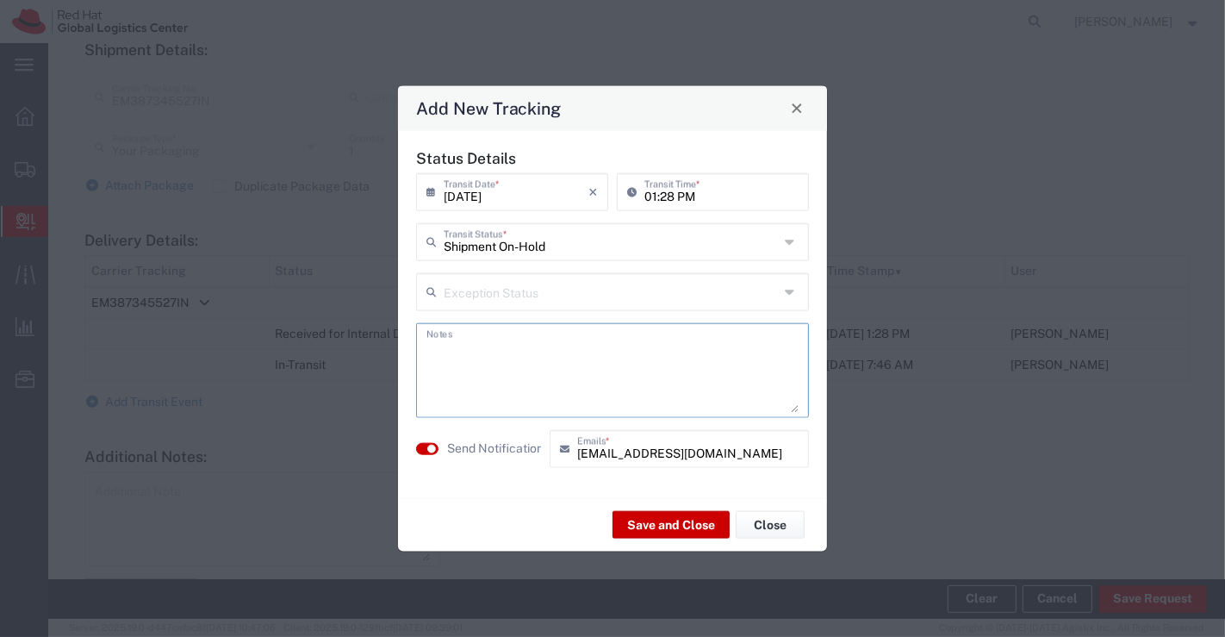
click at [723, 372] on textarea at bounding box center [612, 369] width 372 height 84
paste textarea "package received on [DATE]."
type textarea "package received on [DATE]."
click at [662, 525] on button "Save and Close" at bounding box center [670, 525] width 117 height 28
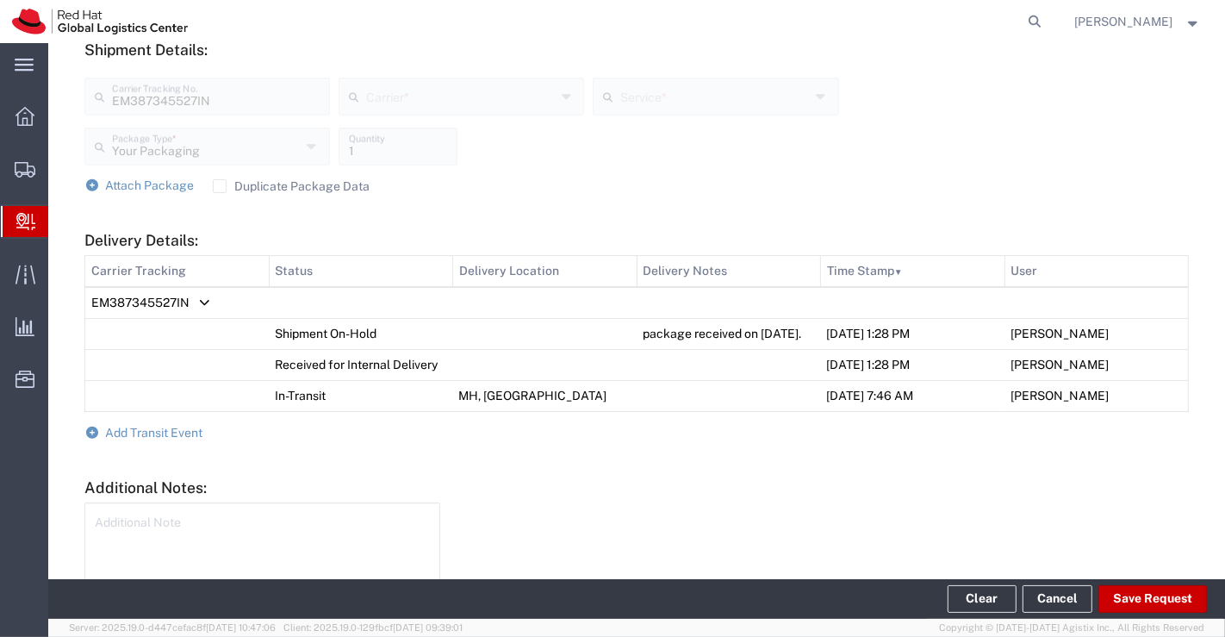
scroll to position [289, 0]
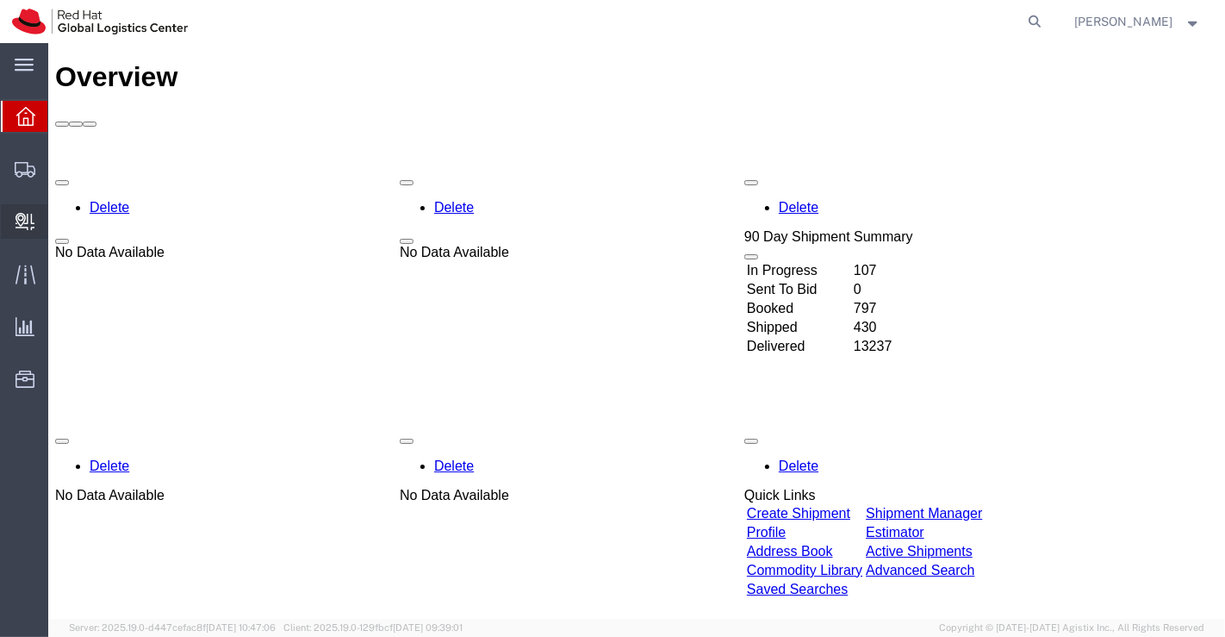
click at [0, 0] on span "Create Delivery" at bounding box center [0, 0] width 0 height 0
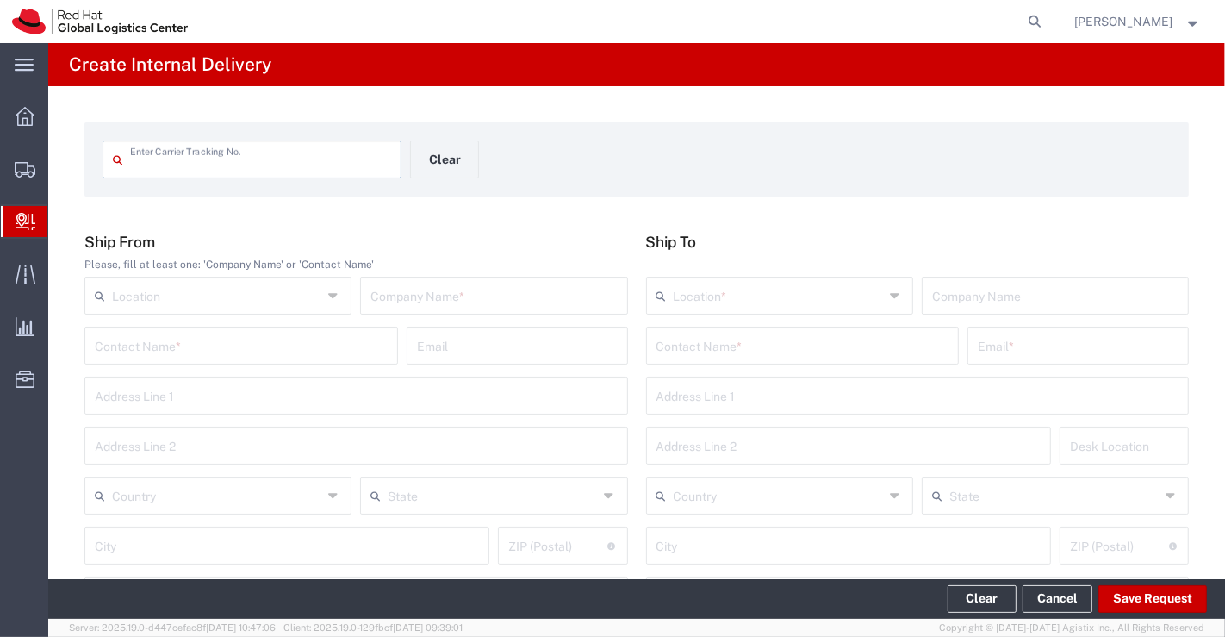
paste input "53600692110"
type input "53600692110"
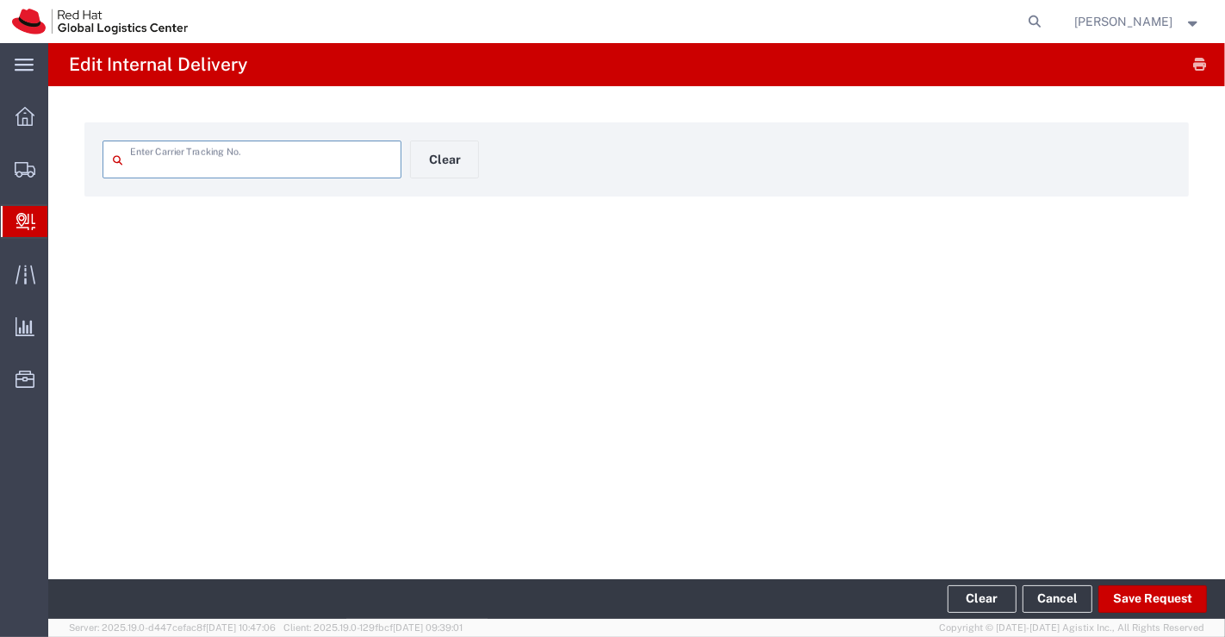
type input "53600692110"
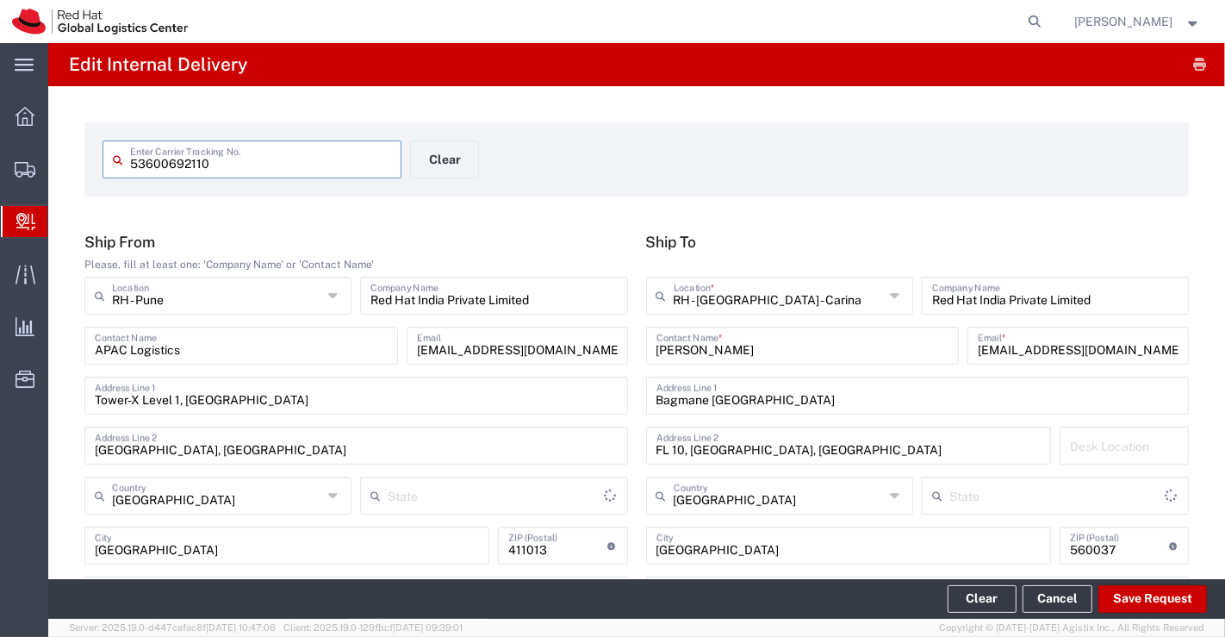
type input "Your Packaging"
type input "Ground"
type input "[GEOGRAPHIC_DATA]"
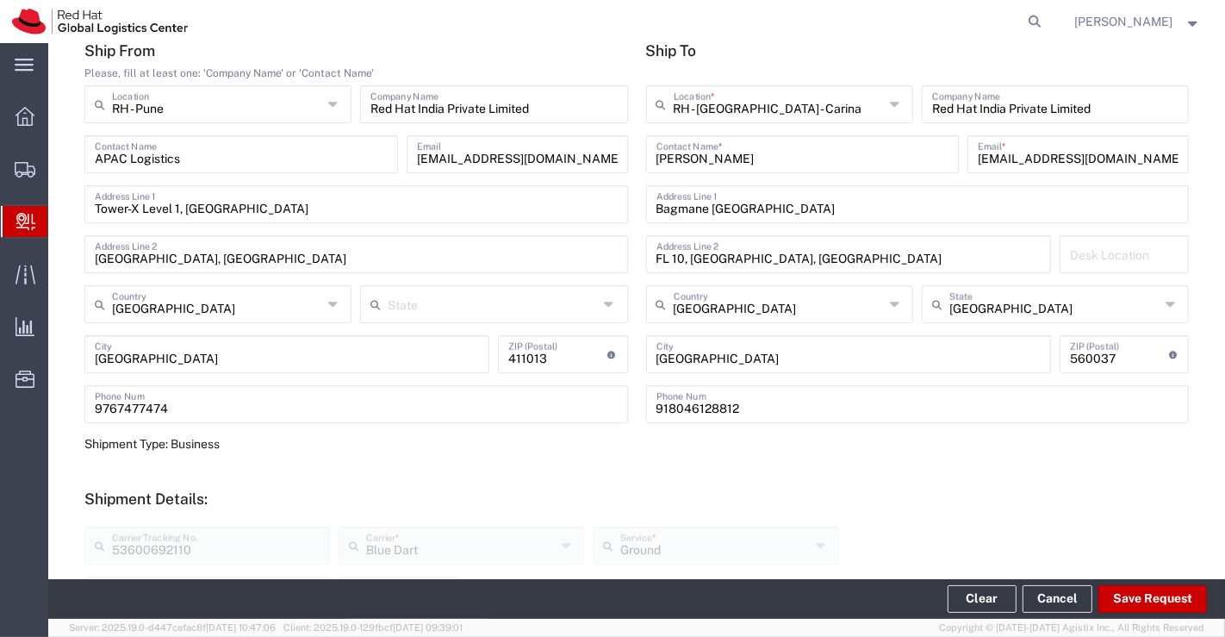
scroll to position [478, 0]
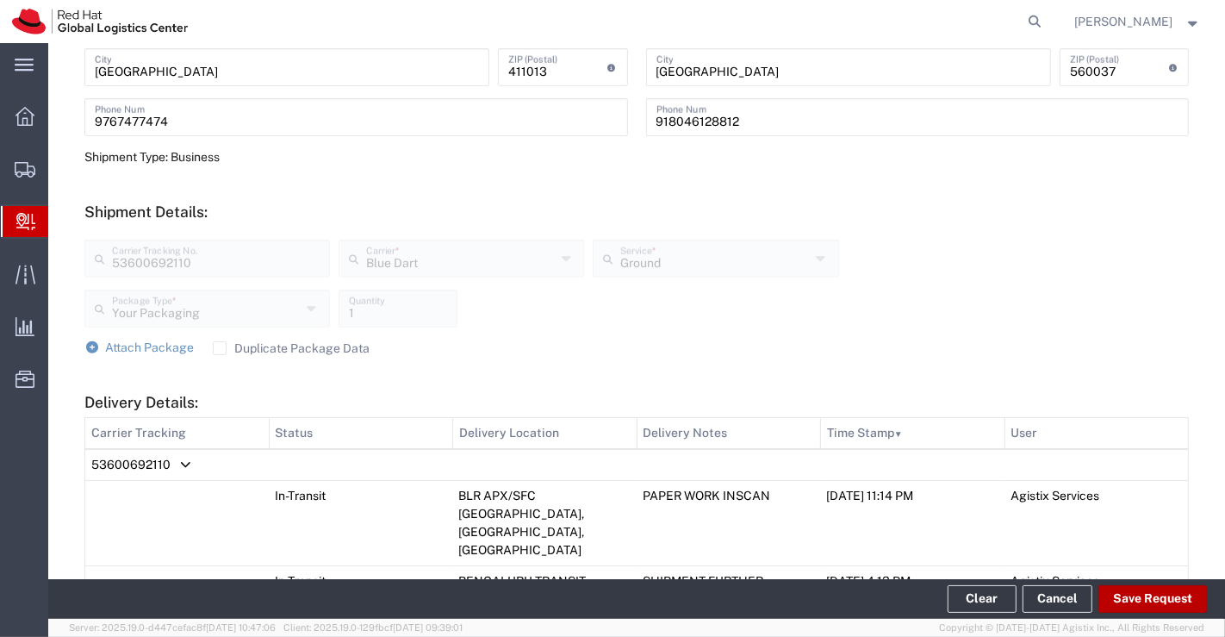
click at [1165, 601] on button "Save Request" at bounding box center [1152, 599] width 109 height 28
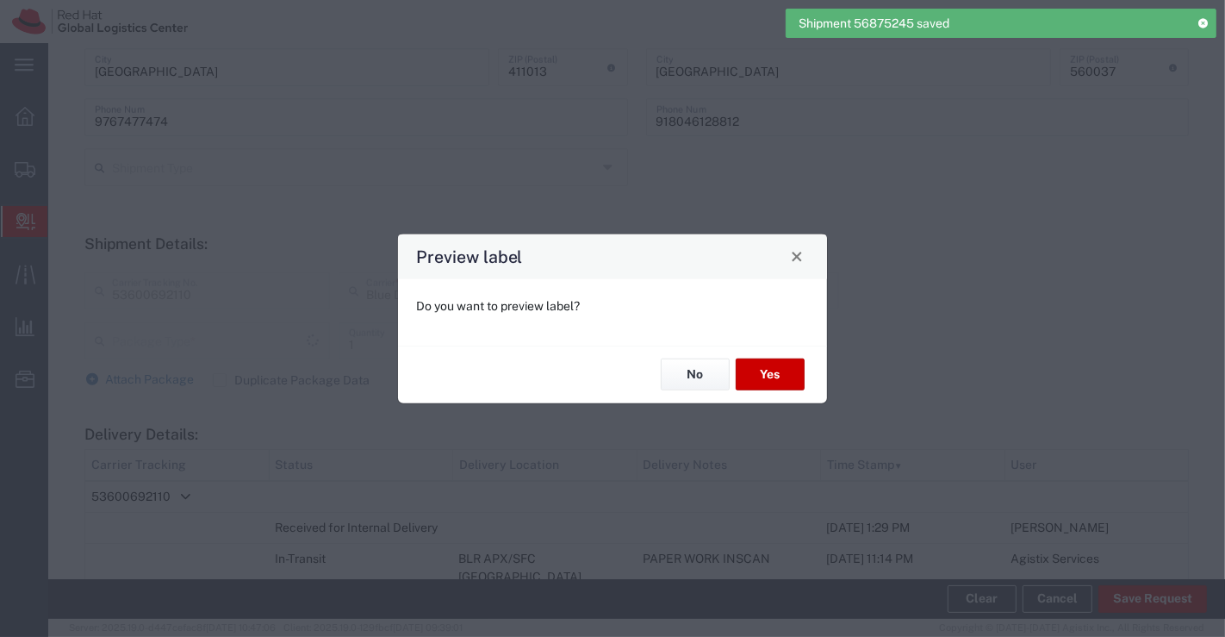
type input "Your Packaging"
type input "Ground"
click at [706, 375] on button "No" at bounding box center [695, 374] width 69 height 32
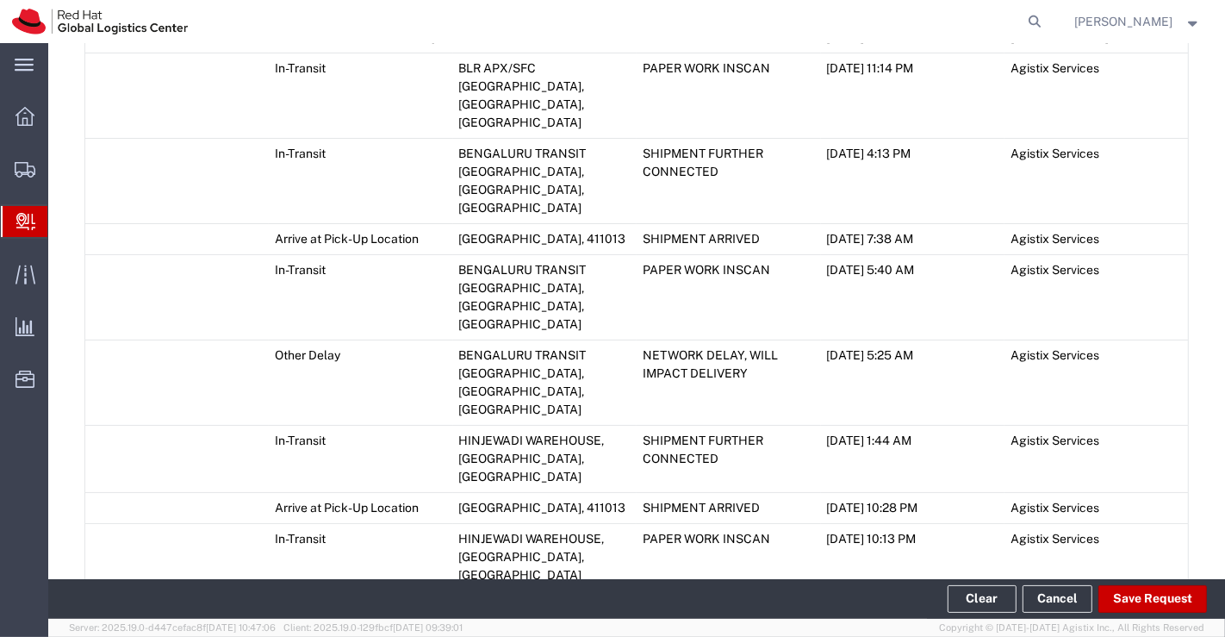
scroll to position [1053, 0]
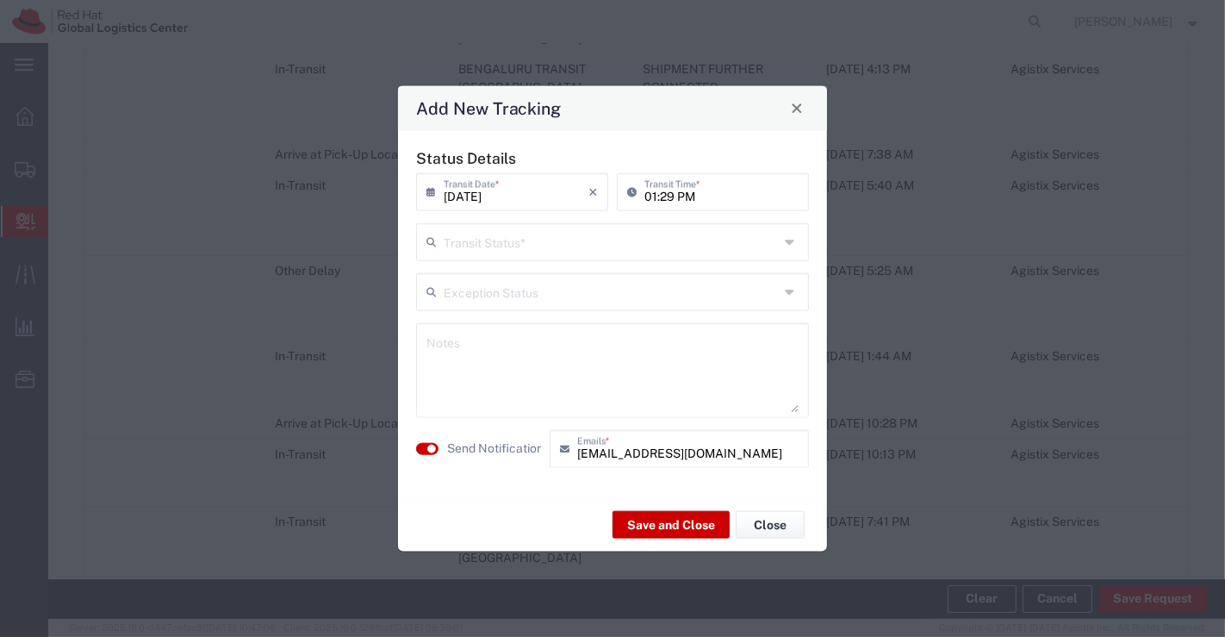
click at [789, 244] on icon at bounding box center [792, 241] width 14 height 28
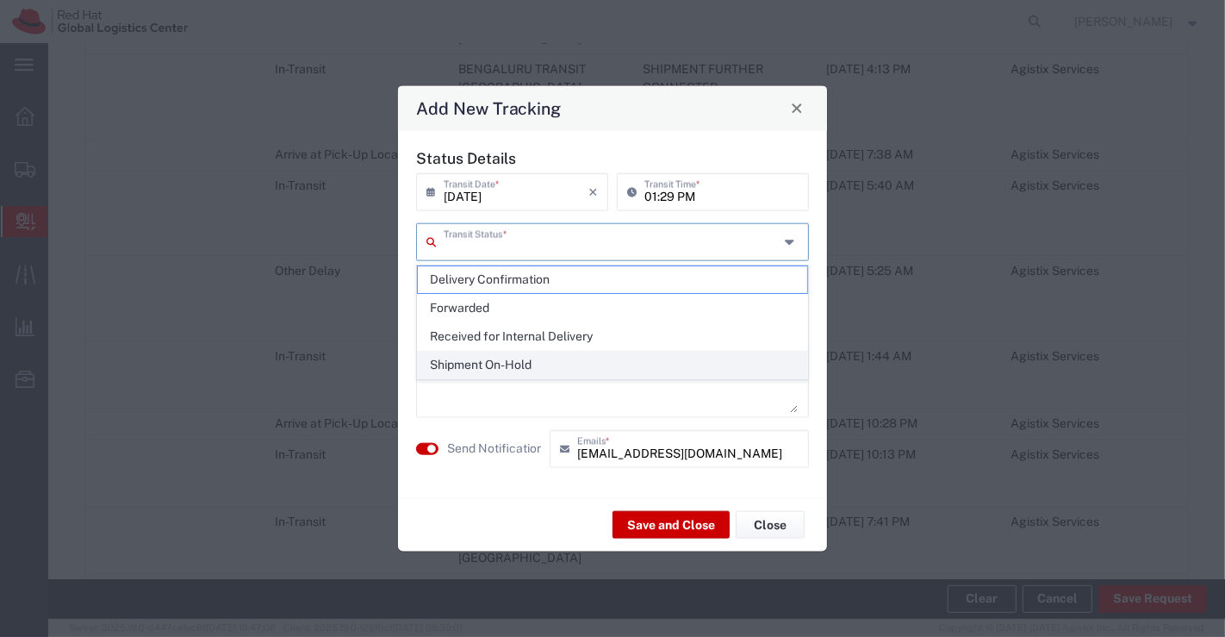
click at [756, 360] on span "Shipment On-Hold" at bounding box center [613, 364] width 390 height 27
type input "Shipment On-Hold"
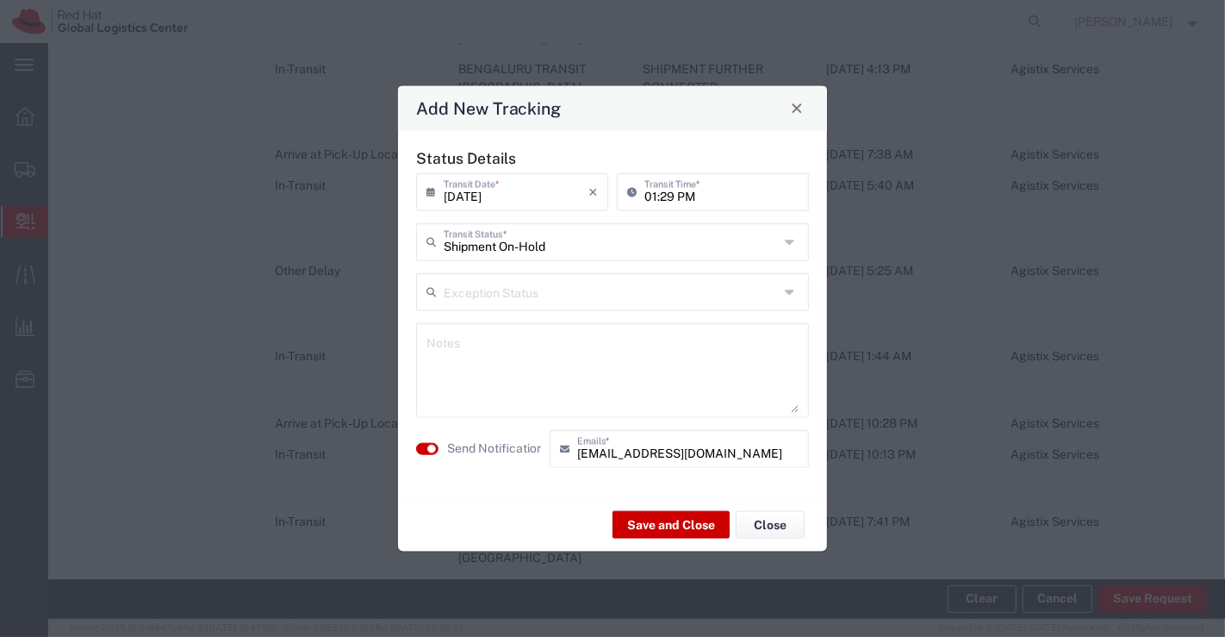
click at [471, 345] on textarea at bounding box center [612, 369] width 372 height 84
paste textarea "package received on [DATE]."
type textarea "package received on [DATE]."
click at [711, 527] on button "Save and Close" at bounding box center [670, 525] width 117 height 28
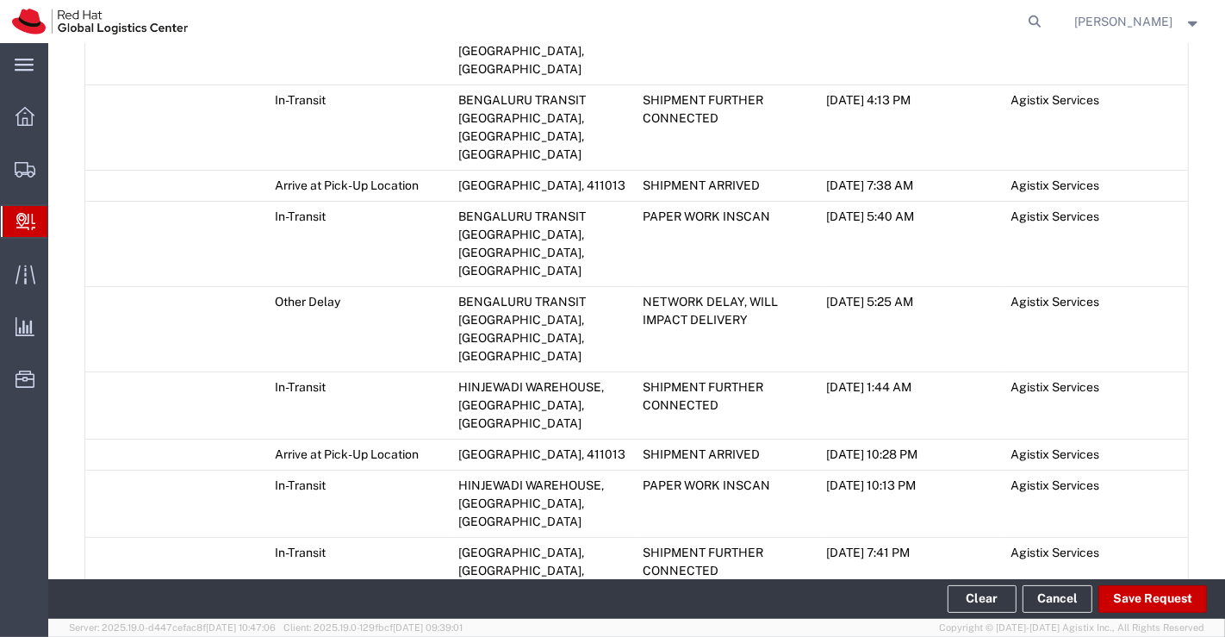
scroll to position [1102, 0]
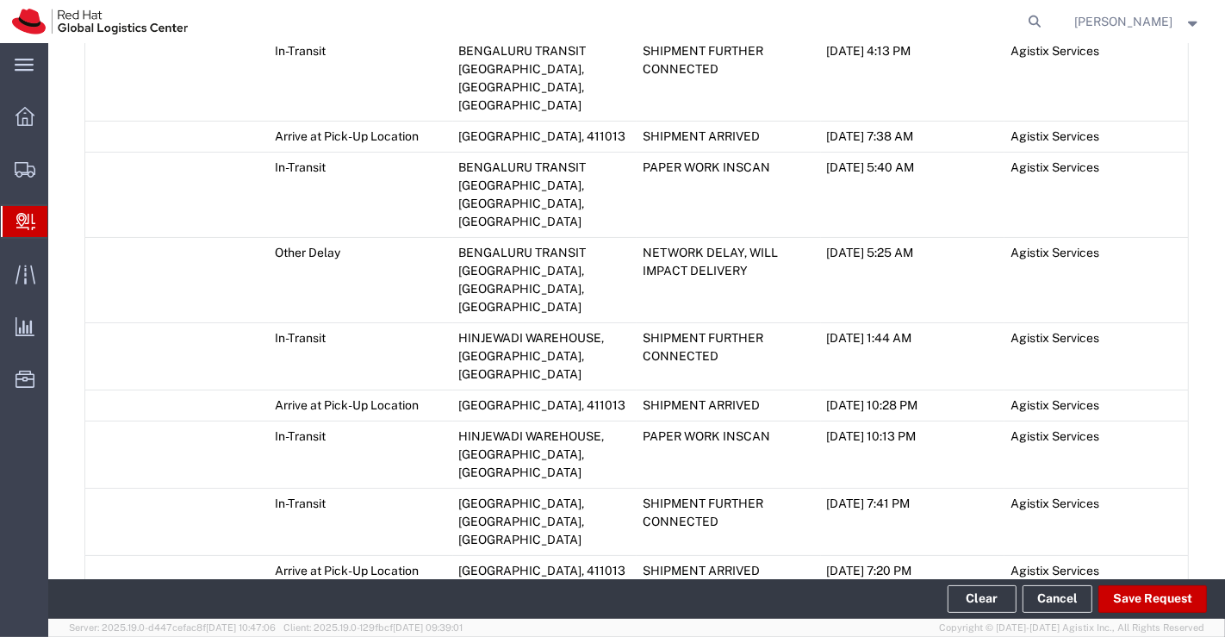
click at [96, 632] on icon at bounding box center [92, 638] width 16 height 12
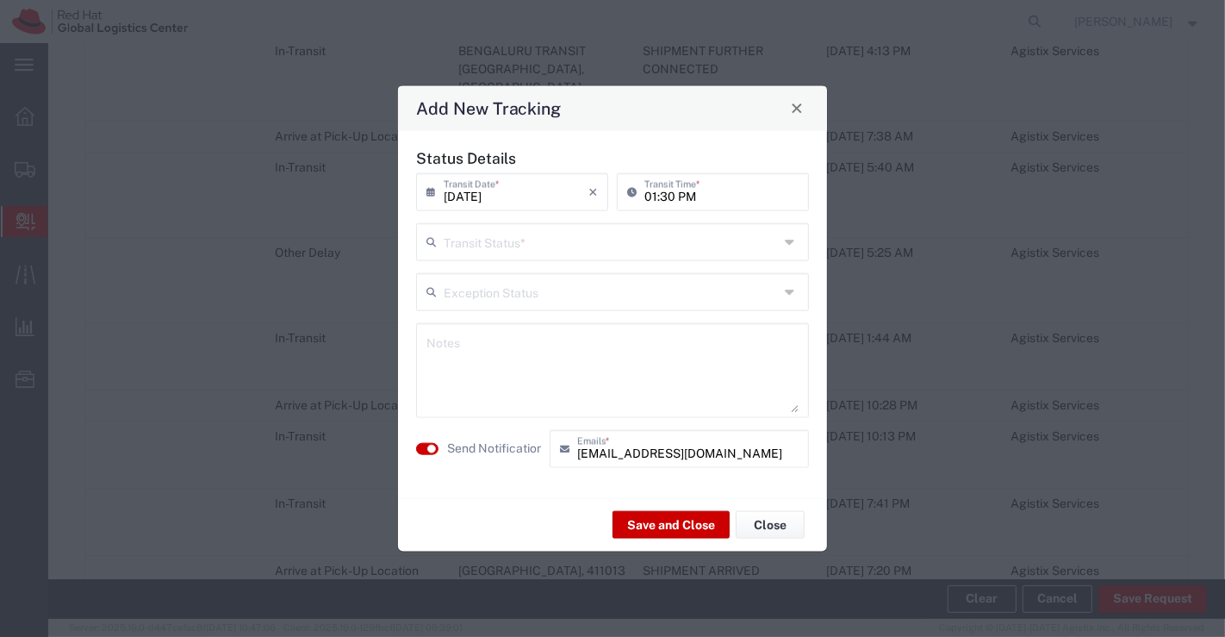
click at [790, 240] on icon at bounding box center [792, 241] width 14 height 28
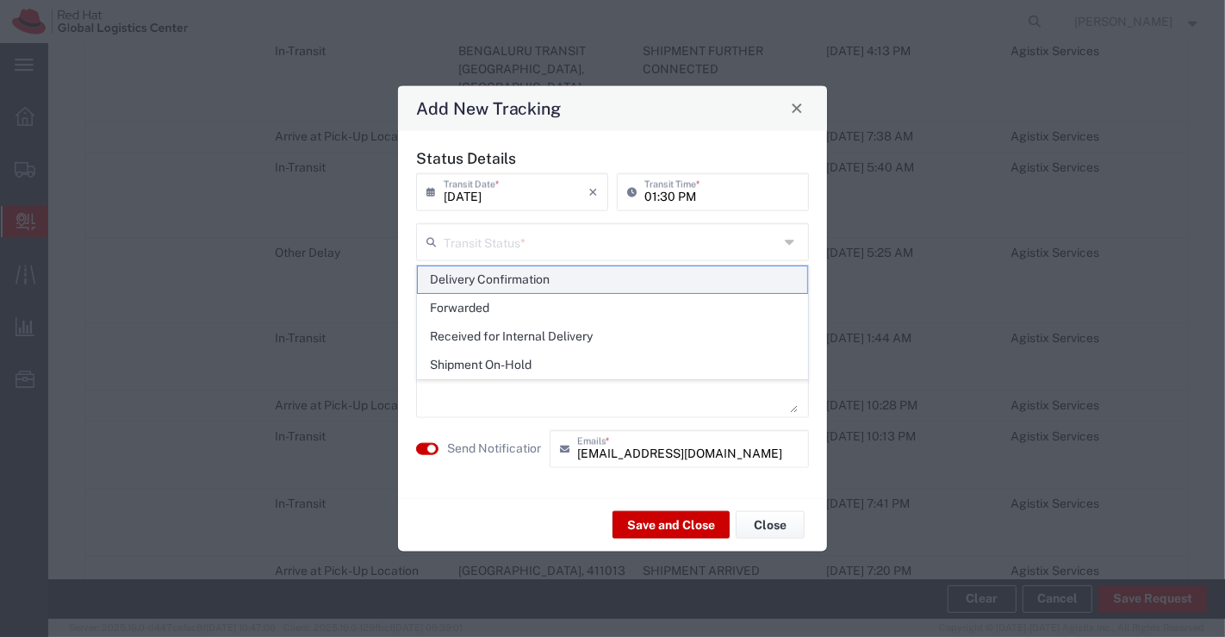
click at [787, 272] on span "Delivery Confirmation" at bounding box center [613, 279] width 390 height 27
type input "Delivery Confirmation"
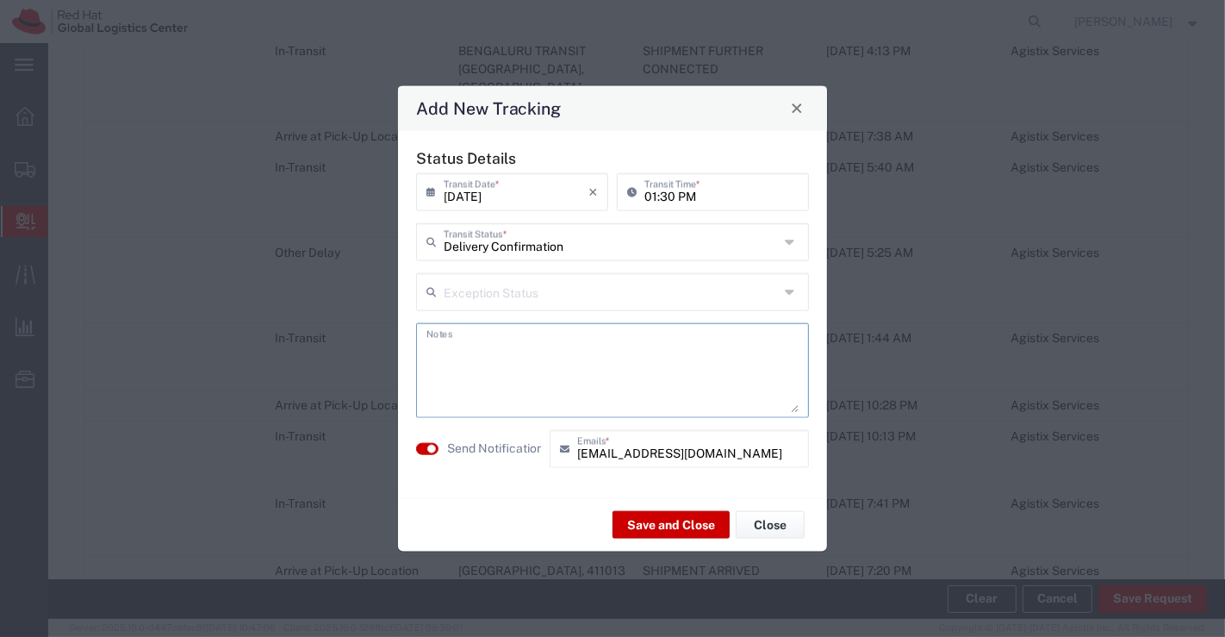
click at [725, 370] on textarea at bounding box center [612, 369] width 372 height 84
paste textarea "package received on [DATE]."
click at [519, 351] on textarea "package received on [DATE]." at bounding box center [612, 369] width 372 height 84
type textarea "package collected on [DATE]."
click at [629, 520] on button "Save and Close" at bounding box center [670, 525] width 117 height 28
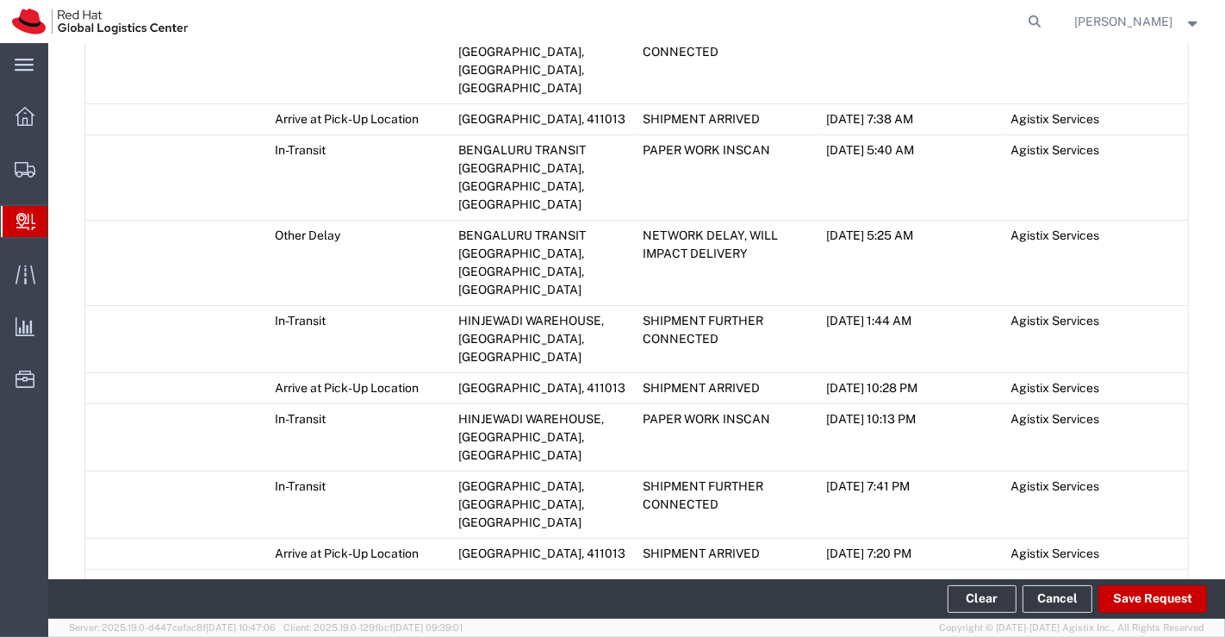
scroll to position [575, 0]
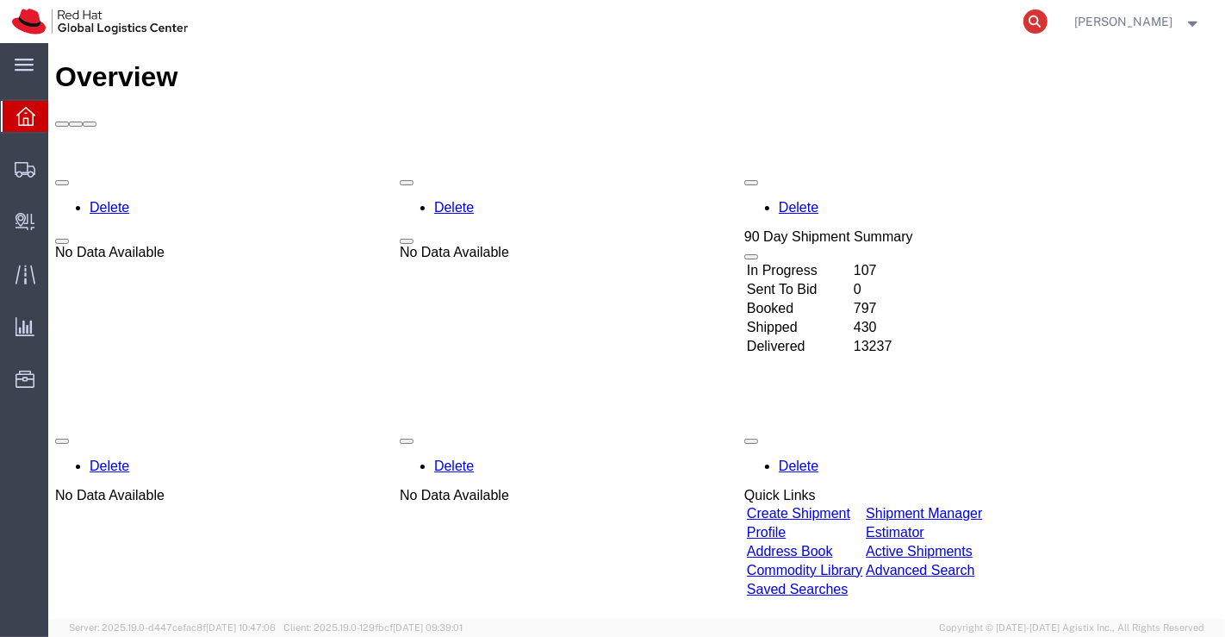
click at [1038, 19] on icon at bounding box center [1035, 21] width 24 height 24
paste input "package received on [DATE]."
type input "package received on [DATE]."
drag, startPoint x: 740, startPoint y: 21, endPoint x: 508, endPoint y: 17, distance: 231.7
click at [508, 17] on input "package received on [DATE]." at bounding box center [762, 21] width 524 height 41
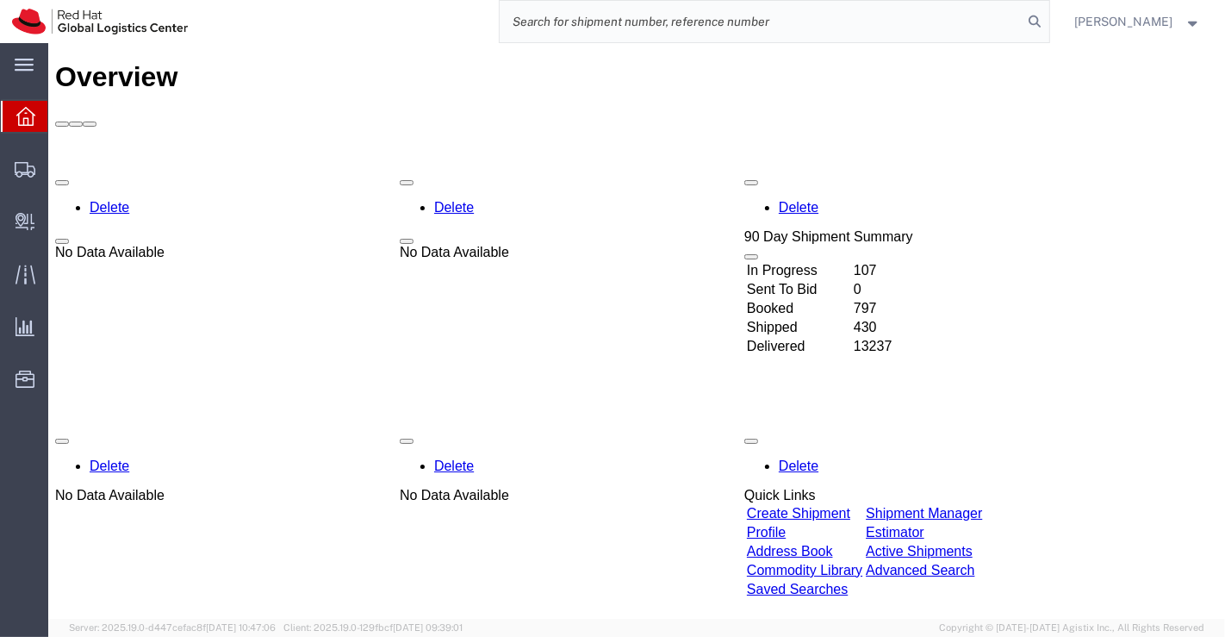
paste input "53600692110"
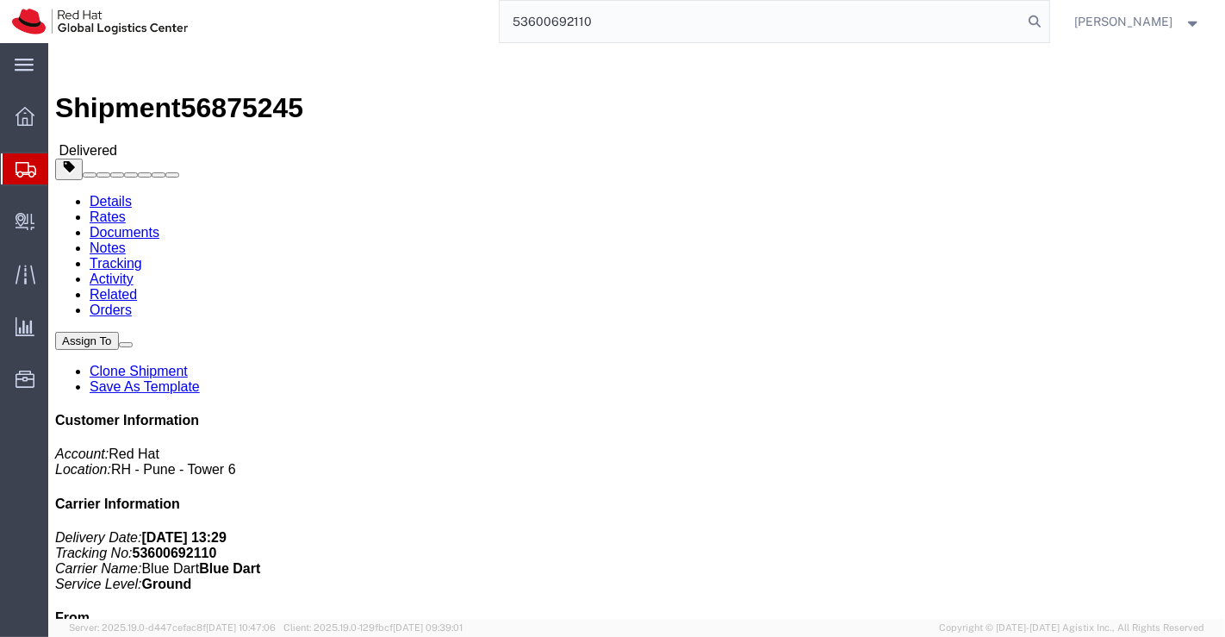
type input "53600692110"
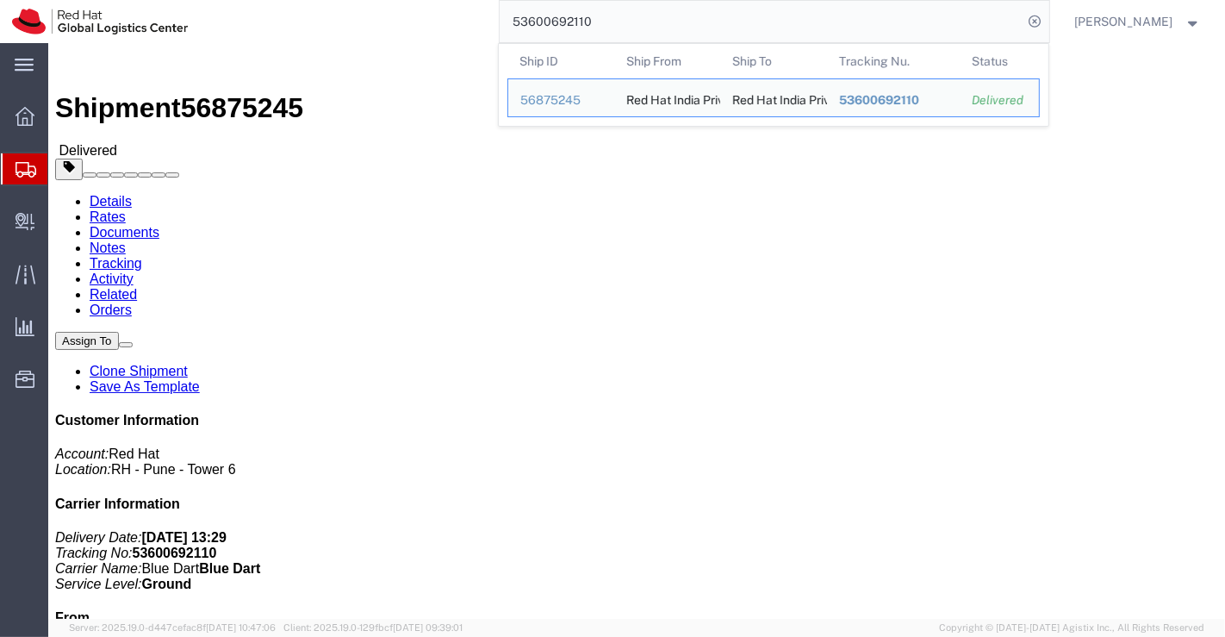
click div "Leg 1 - Small Parcel"
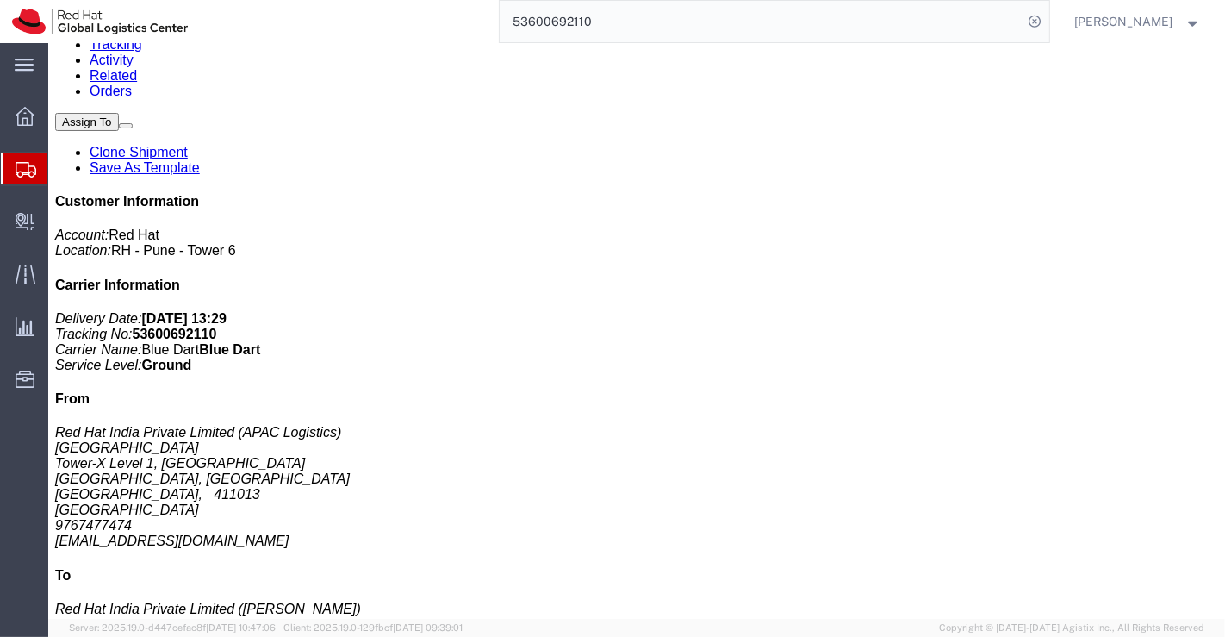
scroll to position [287, 0]
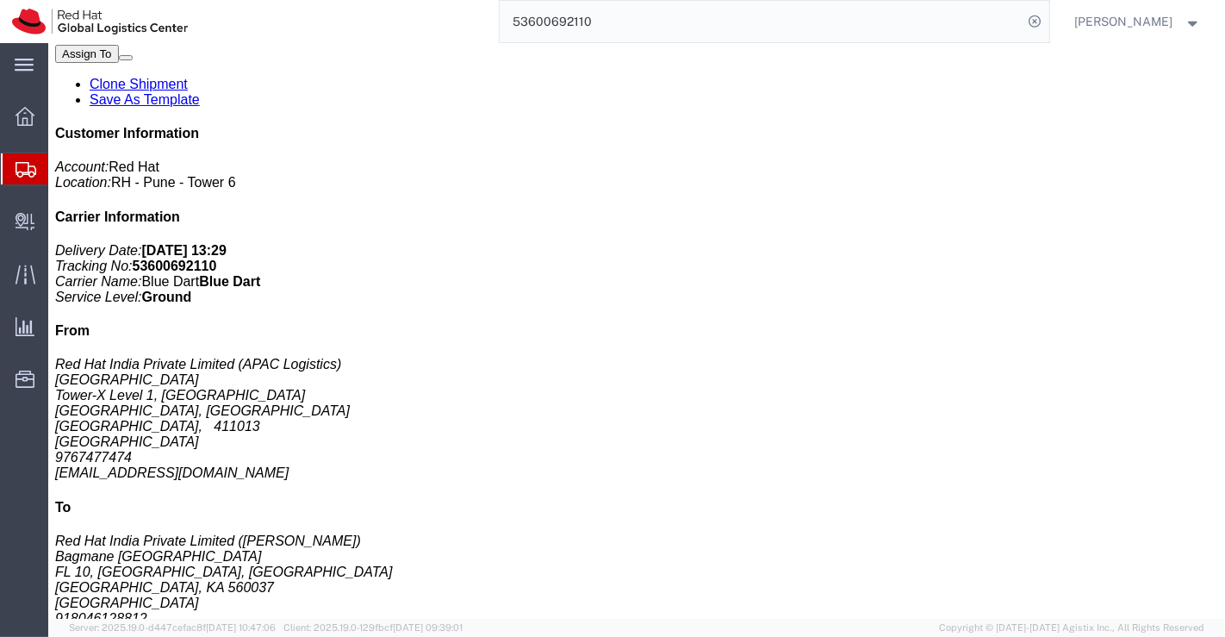
click h3 "VOLUNTEER T-SHIRT"
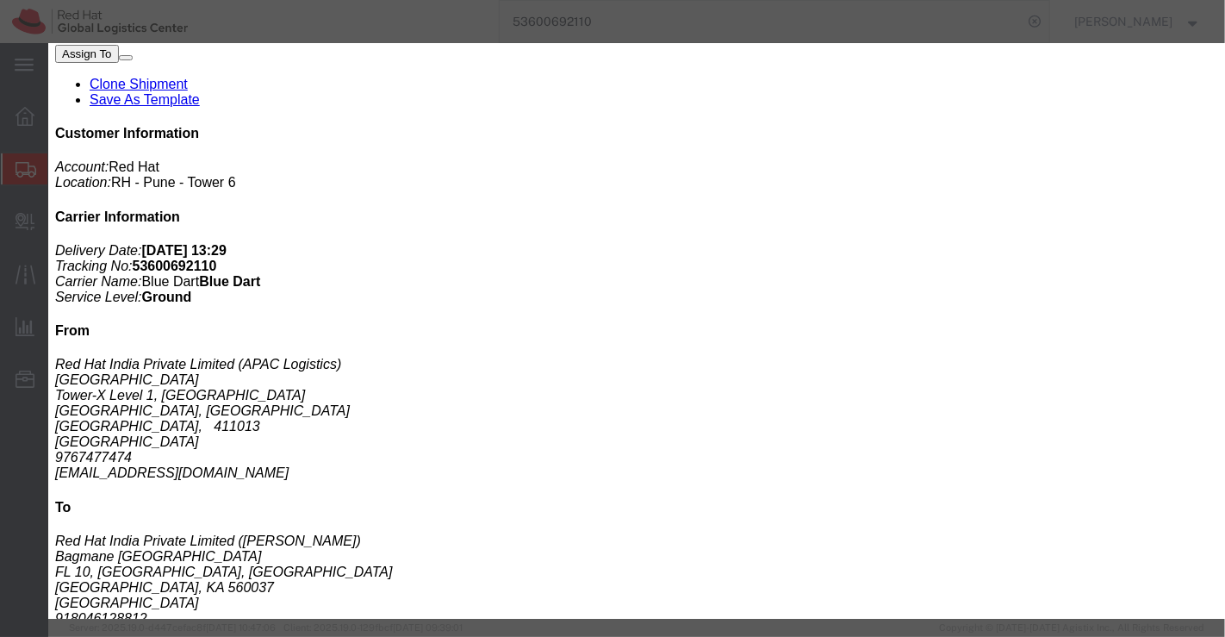
drag, startPoint x: 214, startPoint y: 74, endPoint x: 338, endPoint y: 78, distance: 123.2
click div "Product Name: VOLUNTEER T-SHIRT Description: CSR"
copy b "VOLUNTEER T-SHIRT"
click div "Product Name: VOLUNTEER T-SHIRT Description: CSR Pieces: 19.00 Each Total value…"
drag, startPoint x: 196, startPoint y: 94, endPoint x: 228, endPoint y: 91, distance: 32.8
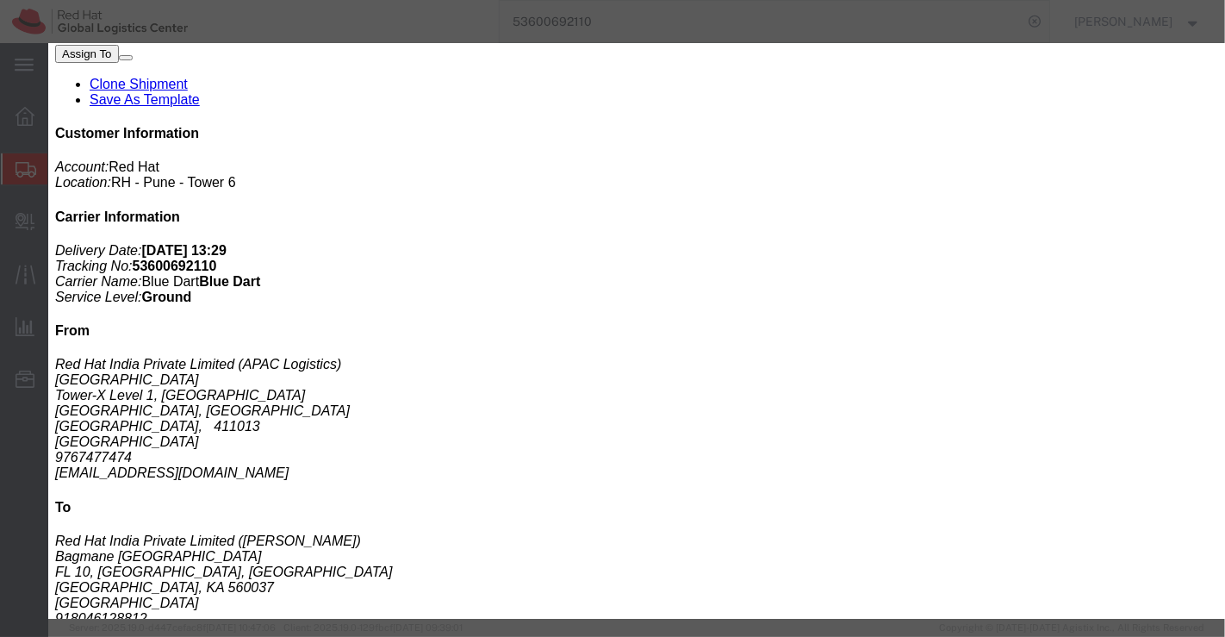
click div "Product Name: VOLUNTEER T-SHIRT Description: CSR"
copy b "CSR"
click icon "button"
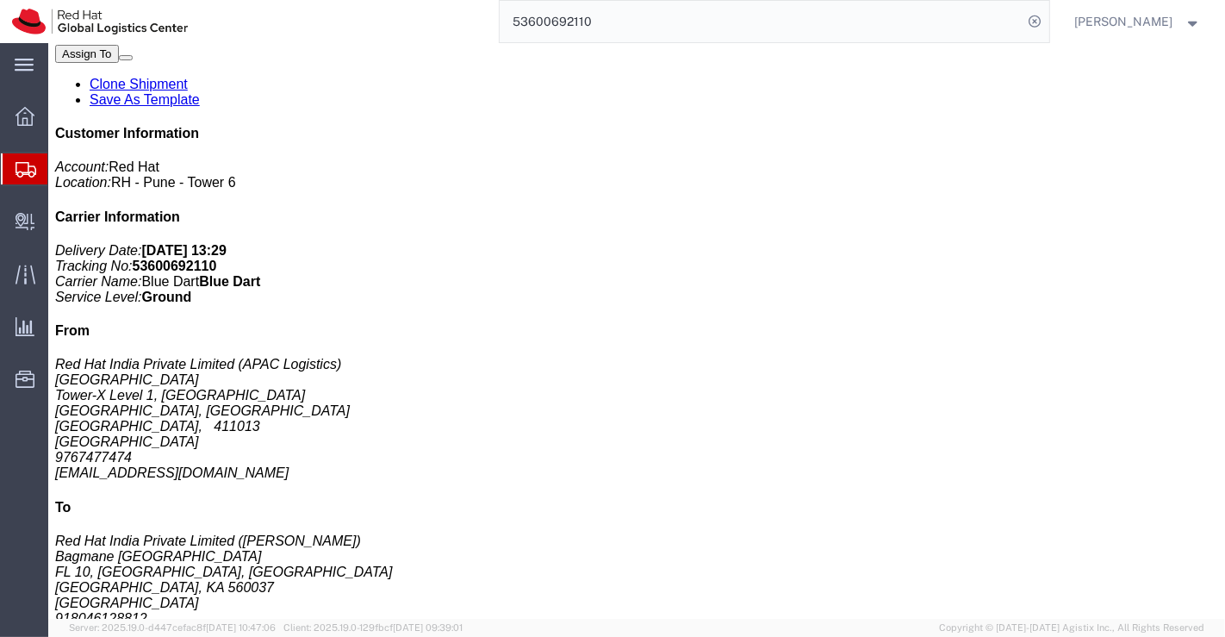
click link "Documents"
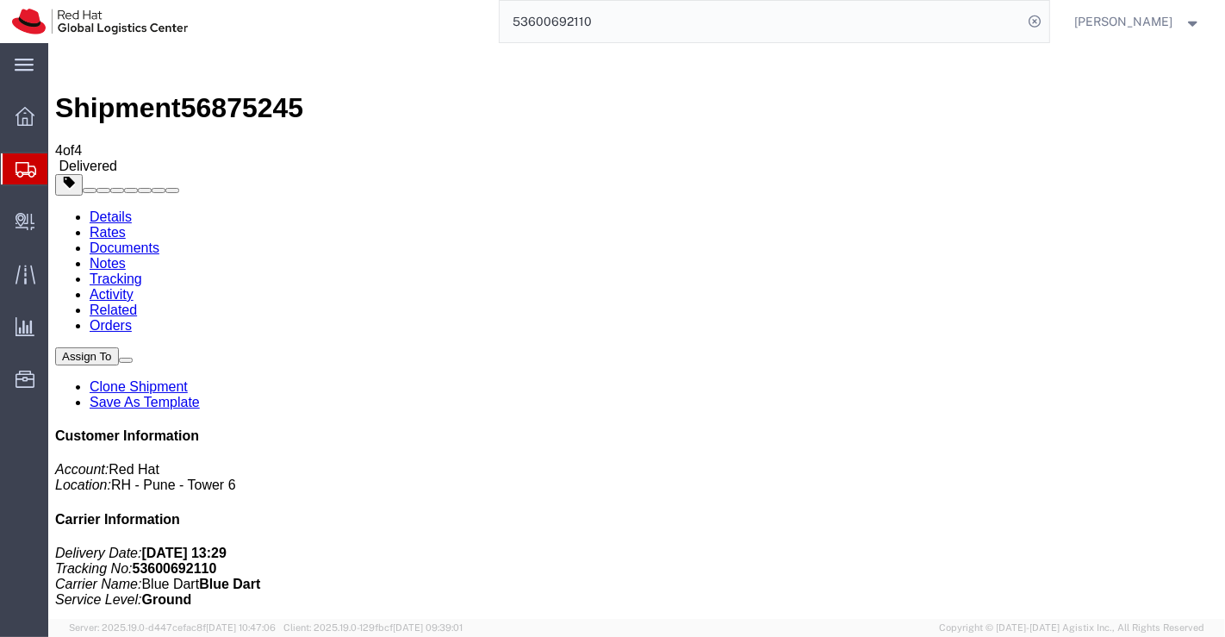
drag, startPoint x: 162, startPoint y: 351, endPoint x: 718, endPoint y: 569, distance: 596.8
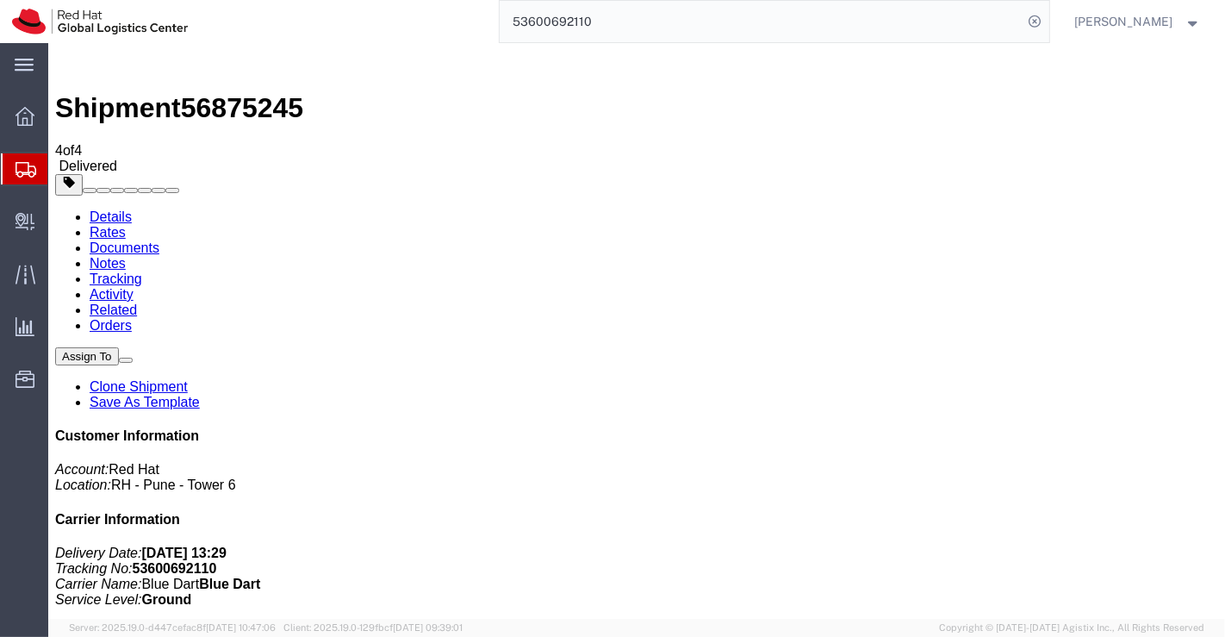
click at [103, 209] on link "Details" at bounding box center [110, 216] width 42 height 15
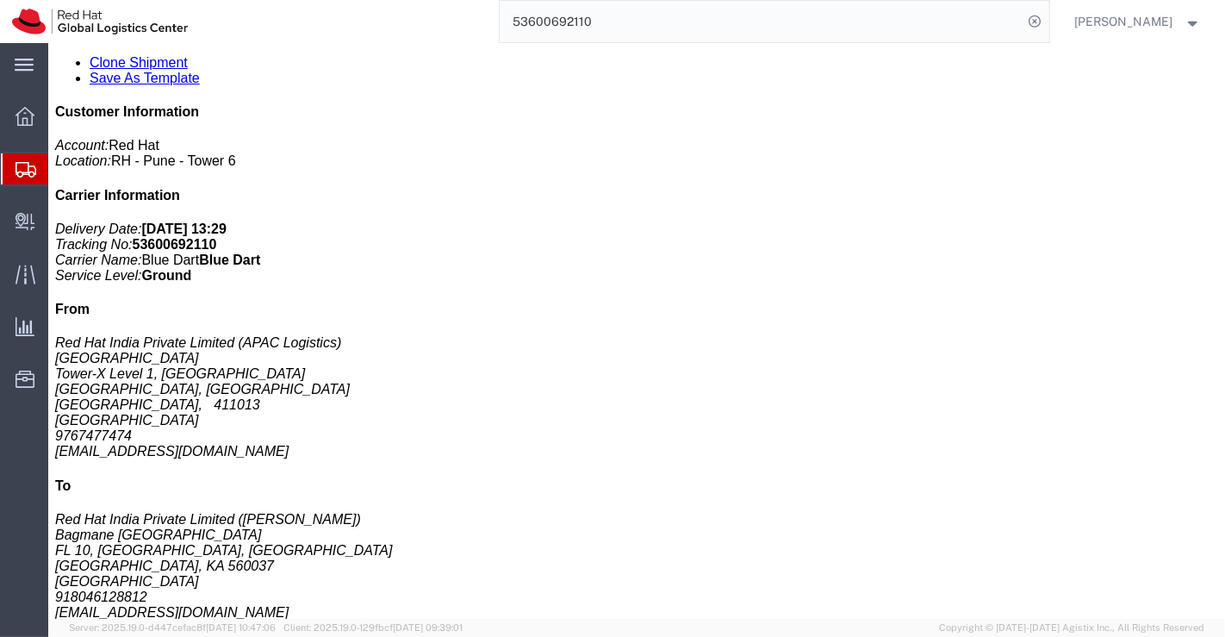
scroll to position [478, 0]
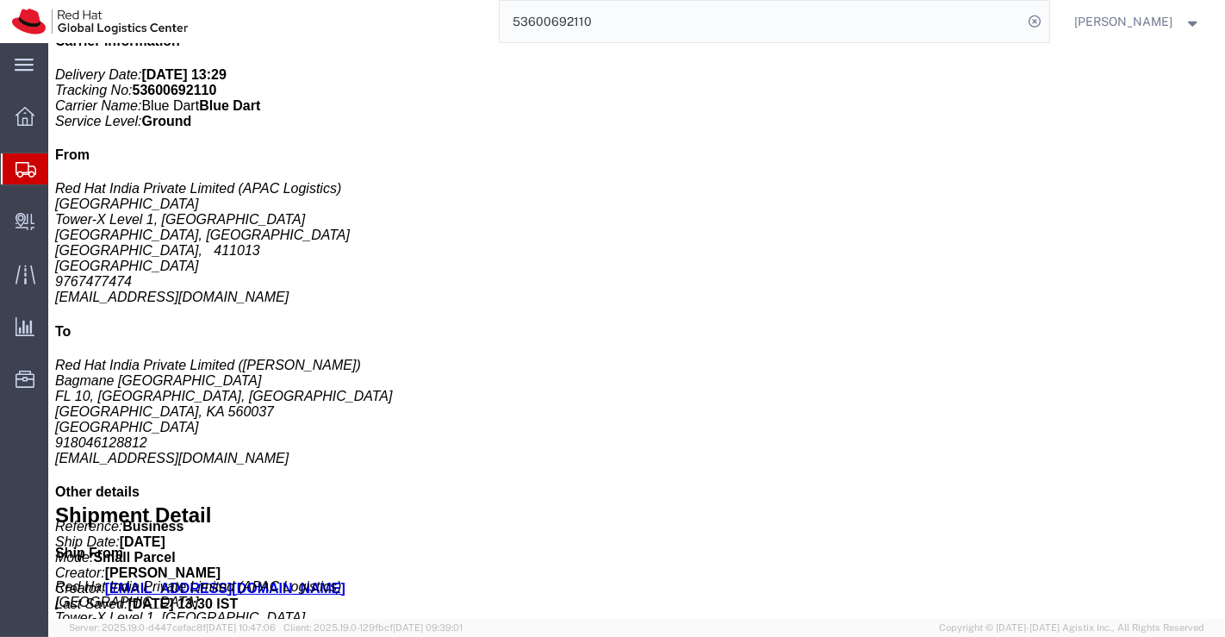
click h3 "VOLUNTEER T-SHIRT"
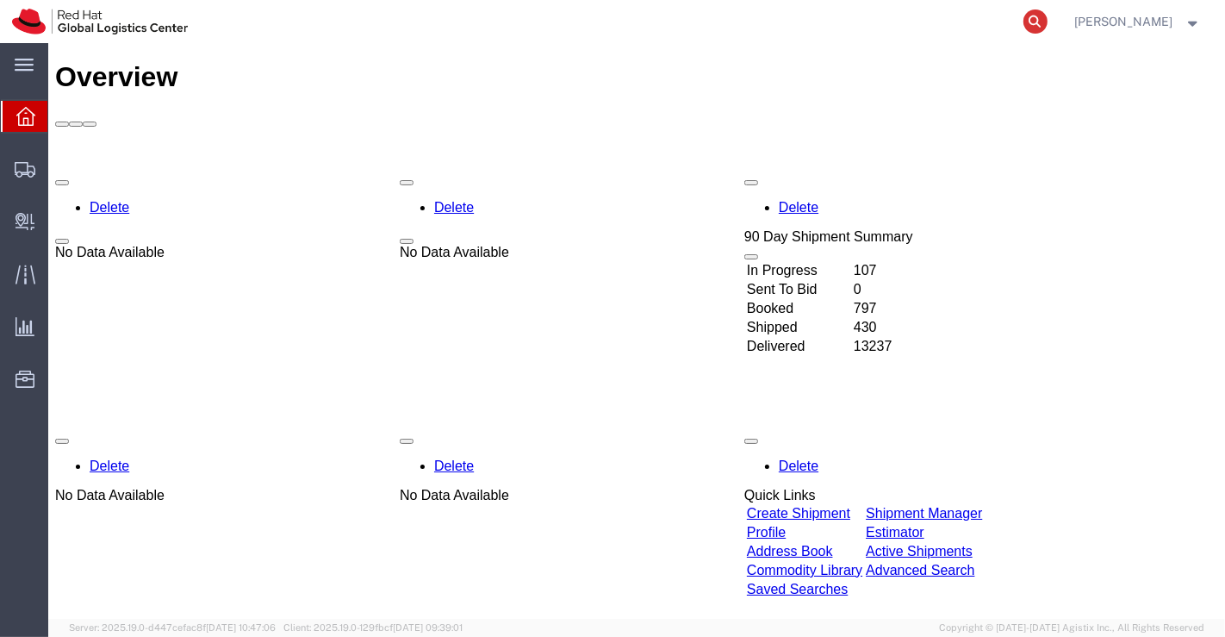
click at [1042, 18] on icon at bounding box center [1035, 21] width 24 height 24
paste input "289343525936"
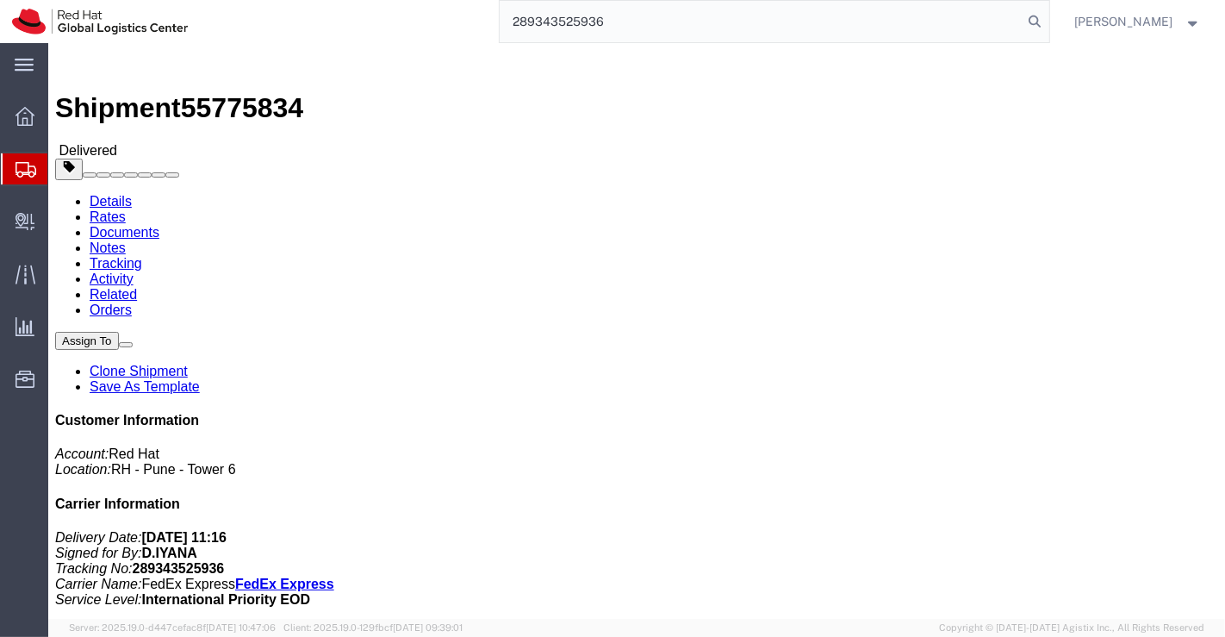
type input "289343525936"
click h4 "Routing & Vehicle Information"
click div "Leg 1 - Small Parcel"
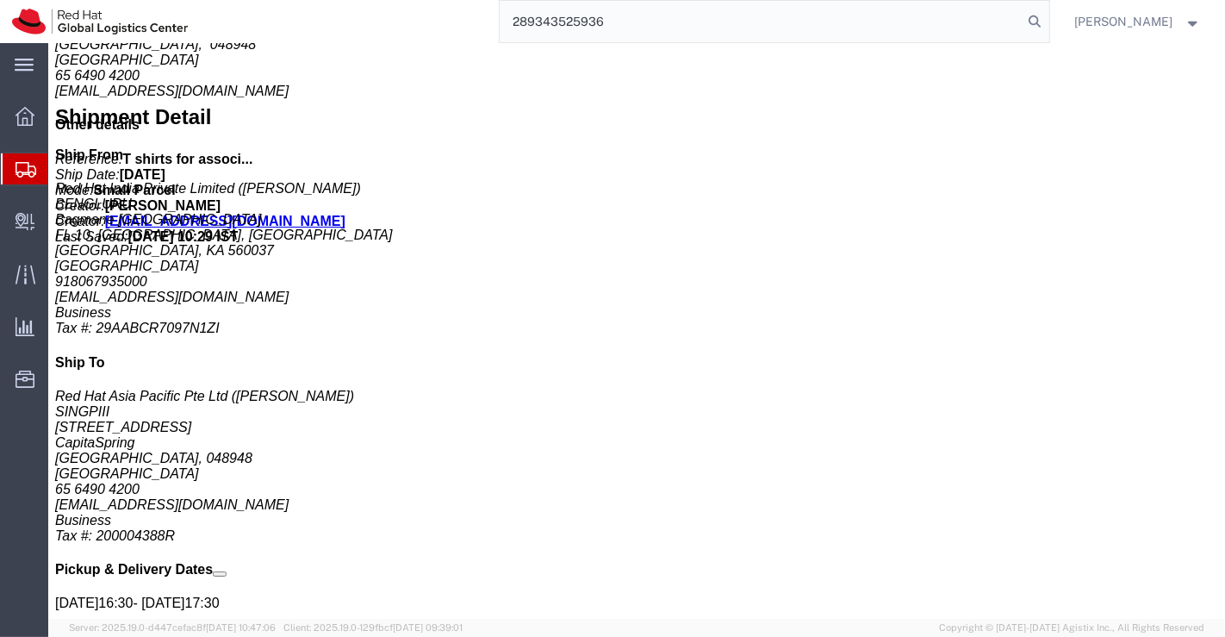
scroll to position [861, 0]
drag, startPoint x: 225, startPoint y: 403, endPoint x: 367, endPoint y: 406, distance: 142.2
click p "Message: CSR/Volunteer T shirts"
copy b "CSR/Volunteer T shirts"
click div "Security Info Locker Station: RH - [GEOGRAPHIC_DATA] Locker Number: 02 Locker C…"
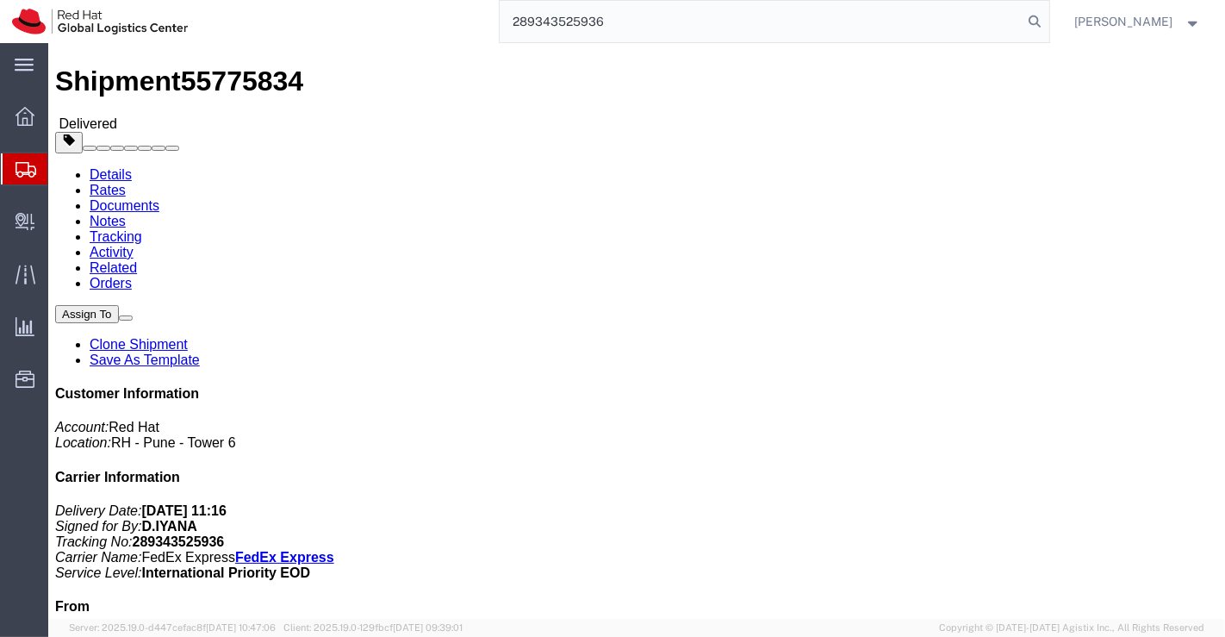
scroll to position [0, 0]
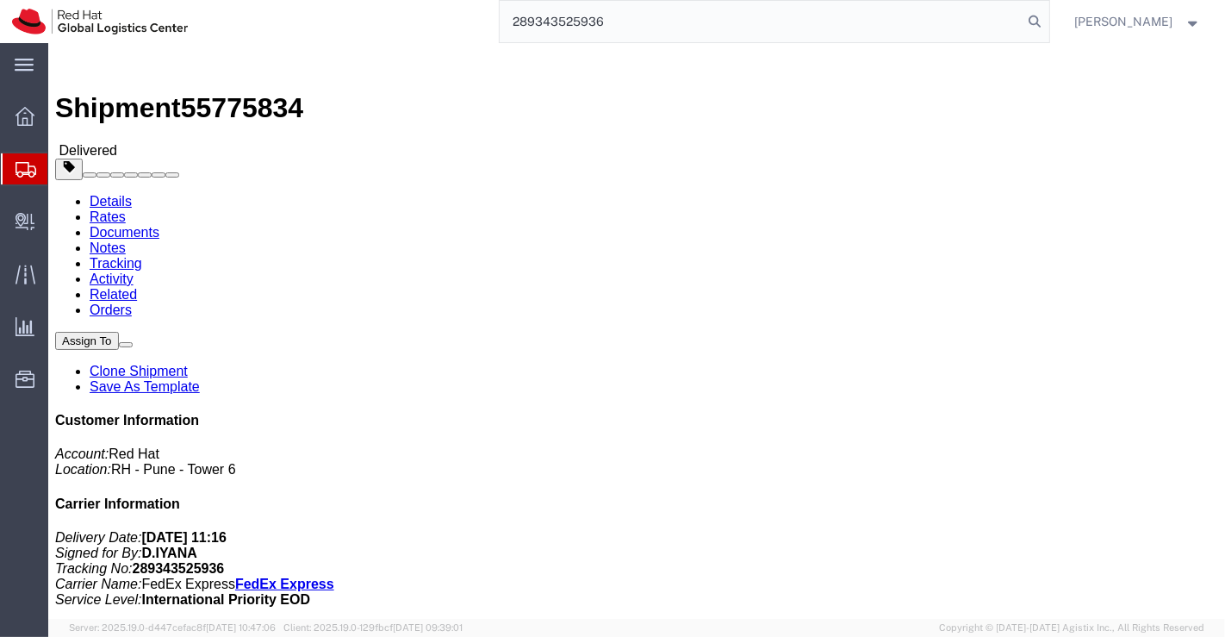
drag, startPoint x: 637, startPoint y: 200, endPoint x: 767, endPoint y: 207, distance: 129.4
click p "Purchase Order: T shirts for associates Customer Ref: 826 Invoice Number: 55775…"
copy b "T shirts for associates"
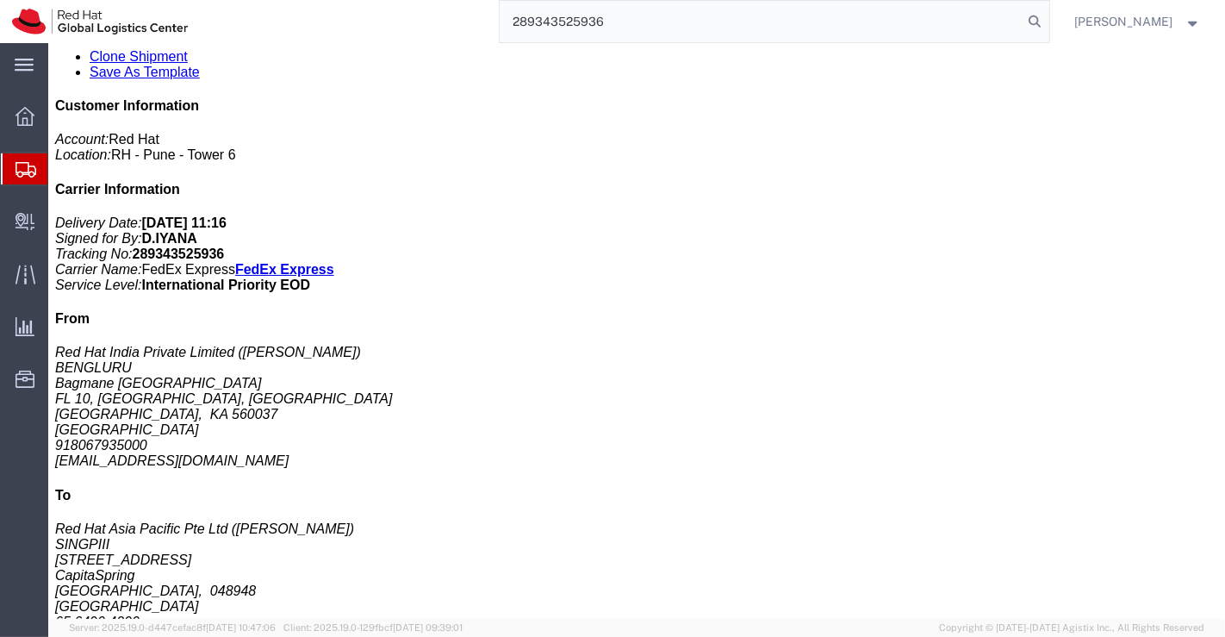
scroll to position [191, 0]
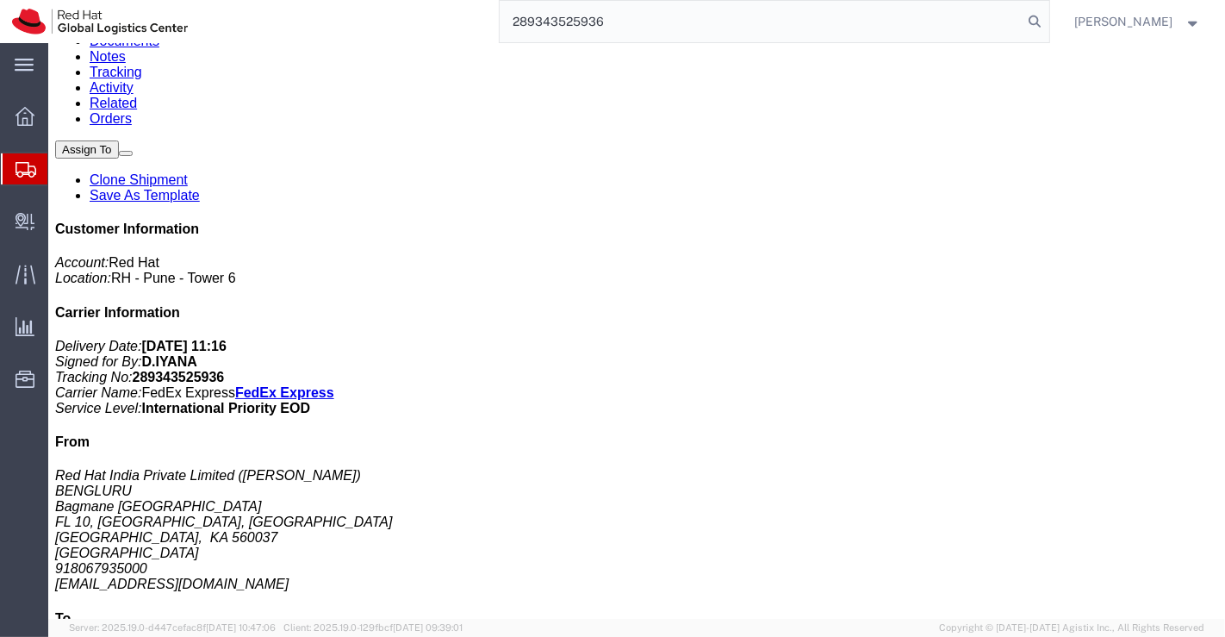
click icon "button"
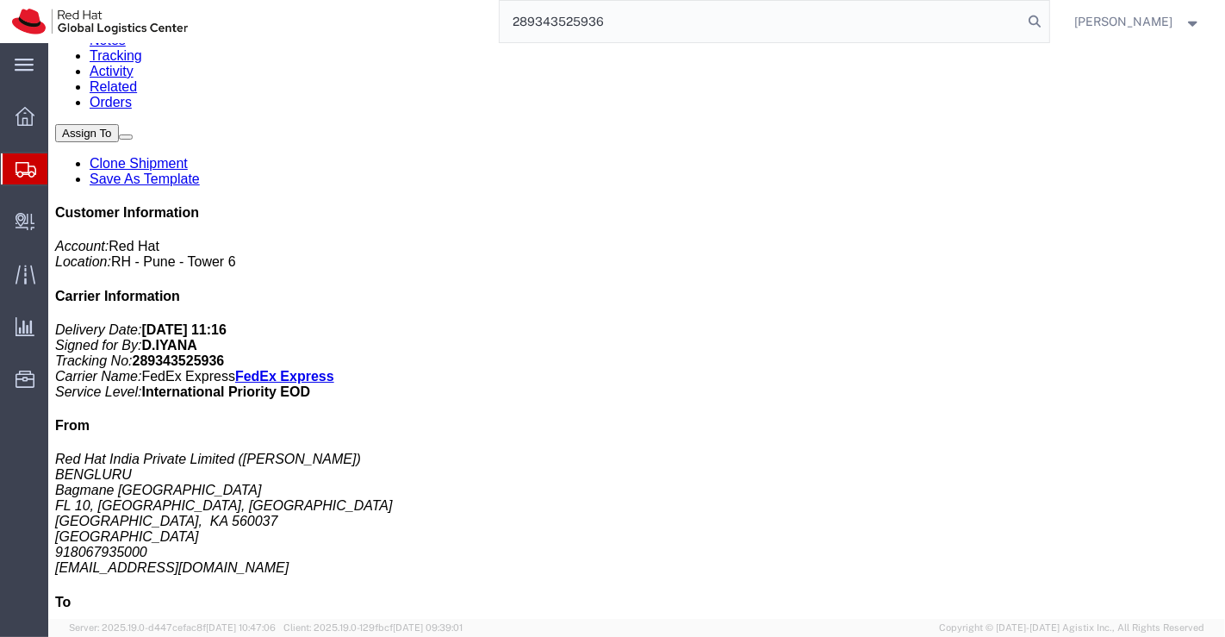
scroll to position [478, 0]
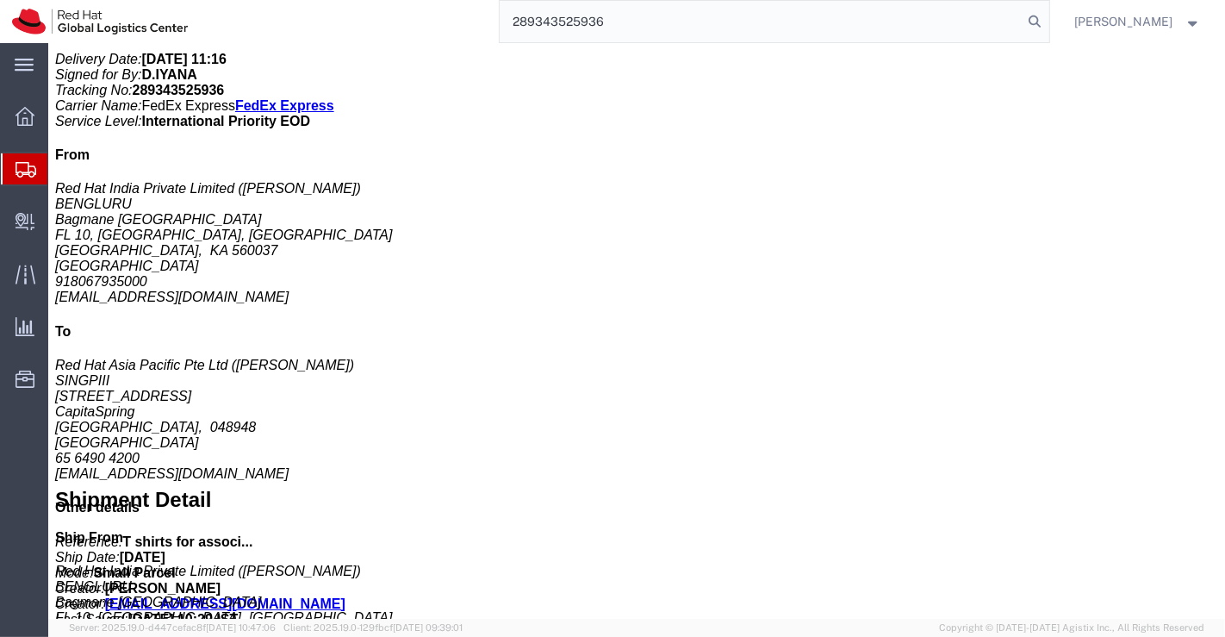
click b "2520.00 INR"
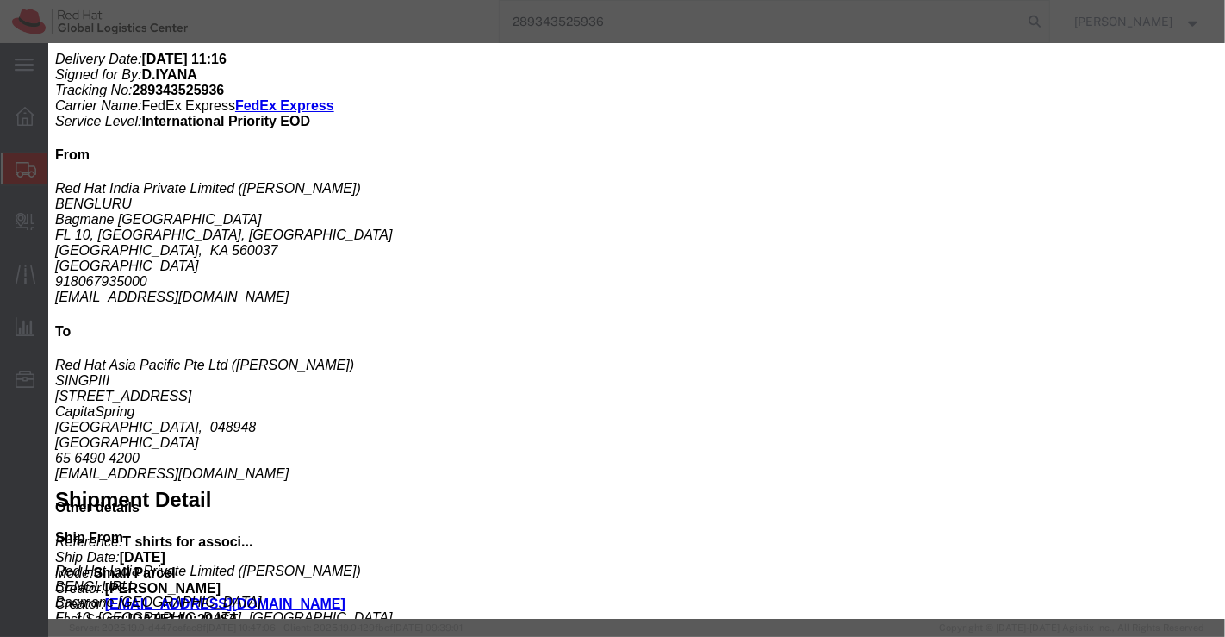
drag, startPoint x: 534, startPoint y: 220, endPoint x: 612, endPoint y: 220, distance: 77.5
click div "Controlled: Shipment Controlled: HTS/Tariff Code: 6109100000"
copy b "6109100000"
click div "Product Name: T shirts - Red Hat branded Description: 100% cotton (Sample - not…"
drag, startPoint x: 210, startPoint y: 73, endPoint x: 376, endPoint y: 78, distance: 166.3
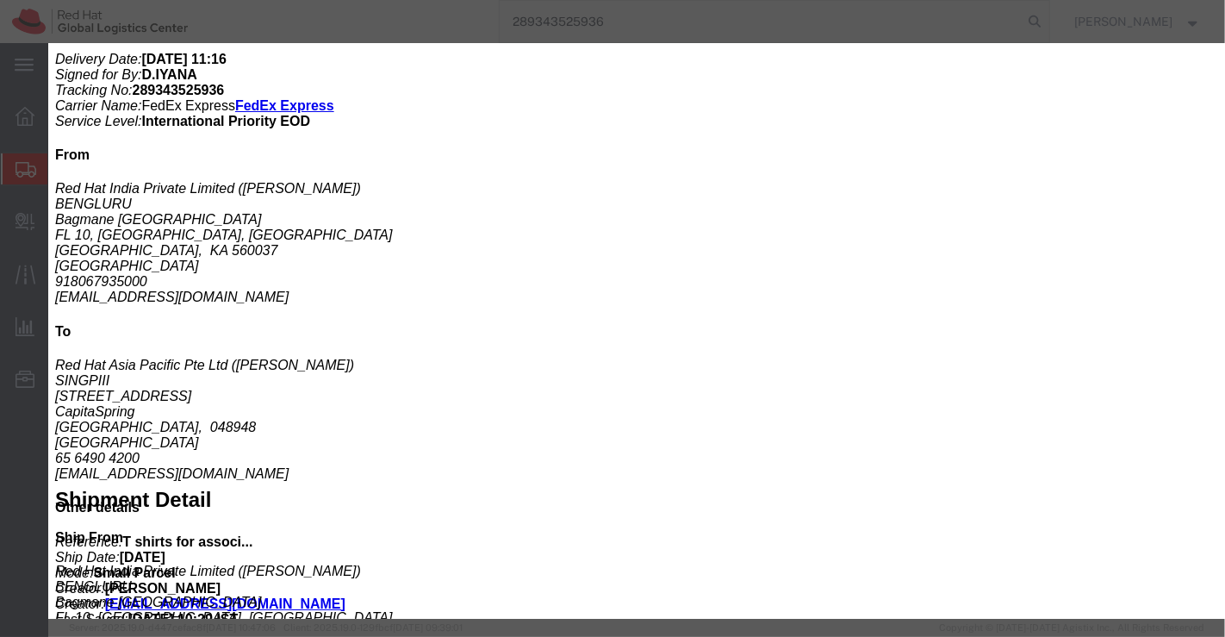
click div "Product Name: T shirts - Red Hat branded Description: 100% cotton (Sample - not…"
copy b "T shirts - Red Hat branded"
click div "Product Name: T shirts - Red Hat branded Description: 100% cotton (Sample - not…"
drag, startPoint x: 127, startPoint y: 111, endPoint x: 265, endPoint y: 125, distance: 138.5
click b "100% cotton (Sample - not for resale, value for customs purpose only)"
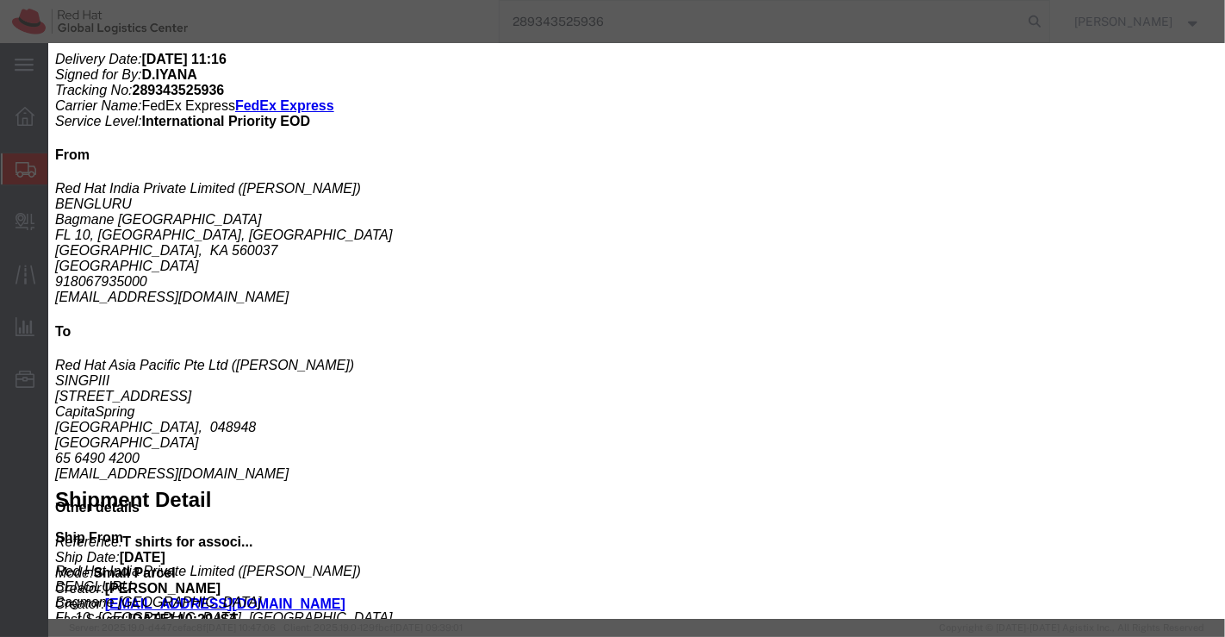
copy b "100% cotton (Sample - not for resale, value for customs purpose only)"
click icon "button"
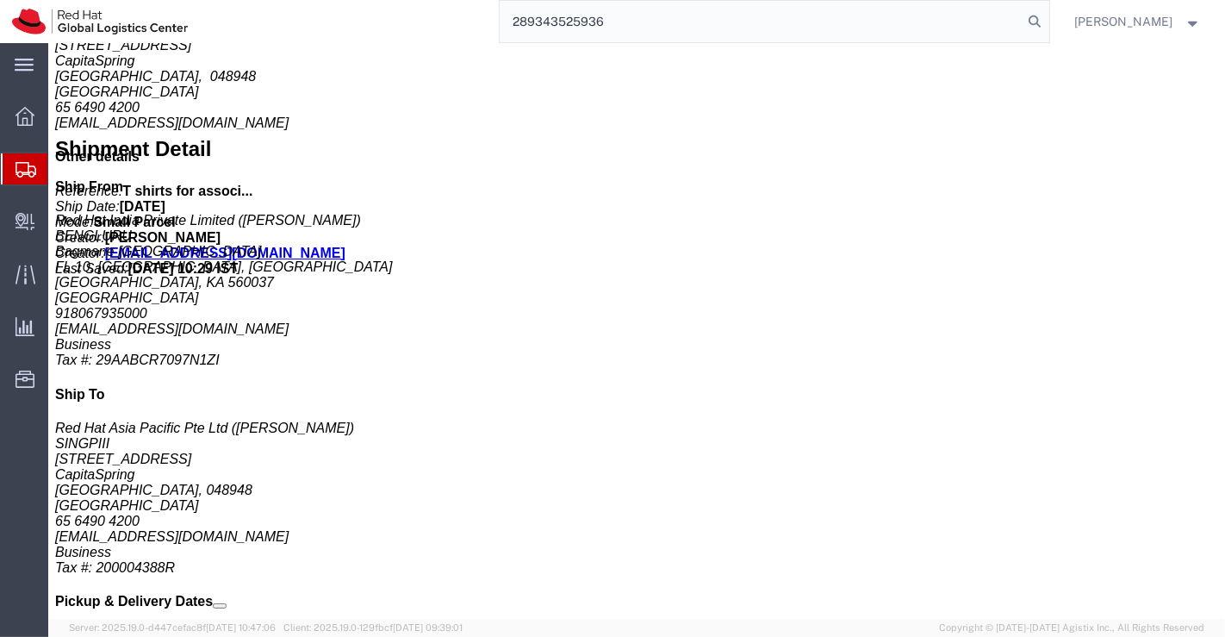
scroll to position [872, 0]
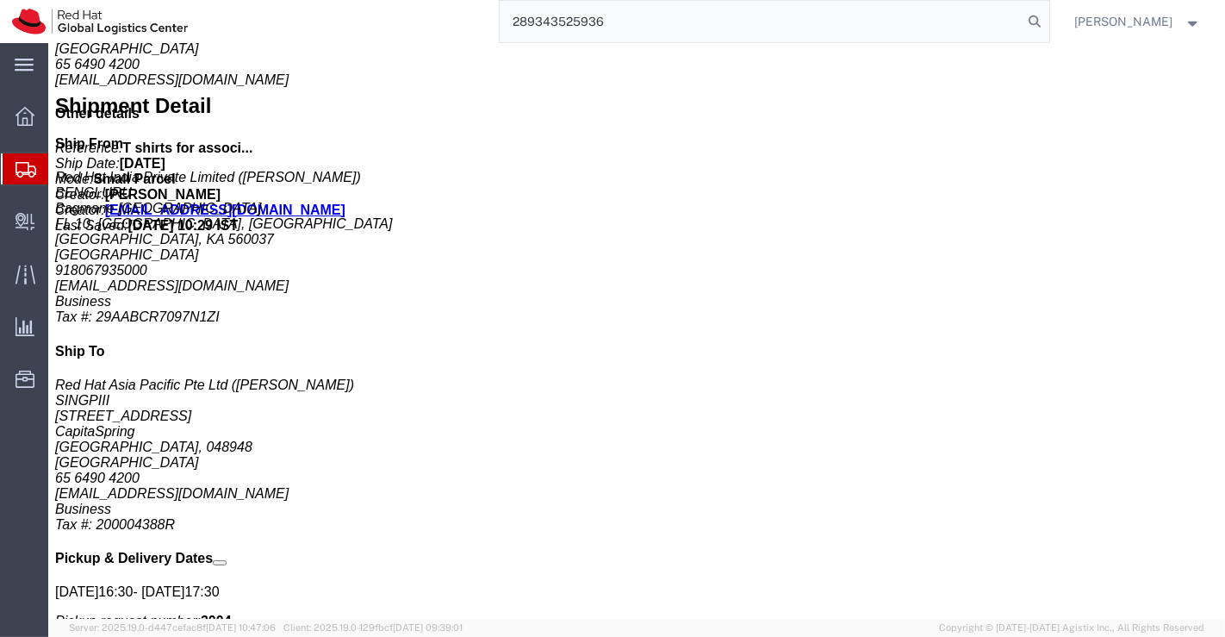
drag, startPoint x: 225, startPoint y: 396, endPoint x: 368, endPoint y: 395, distance: 143.0
click p "Message: CSR/Volunteer T shirts"
copy b "CSR/Volunteer T shirts"
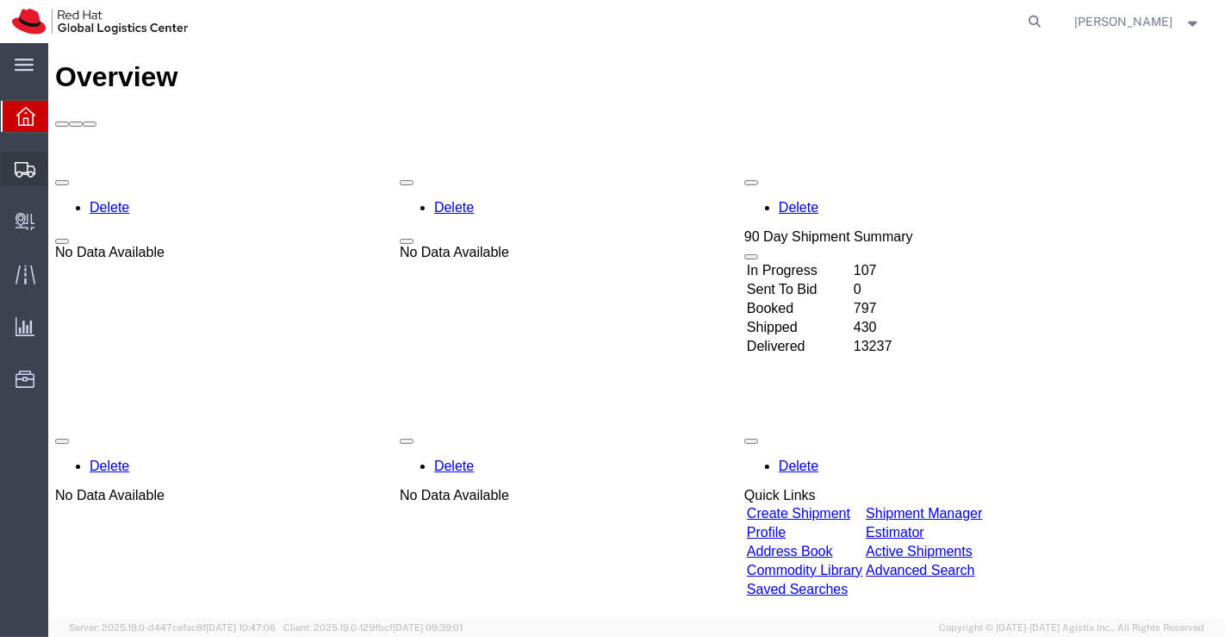
click at [0, 0] on span "Shipment Manager" at bounding box center [0, 0] width 0 height 0
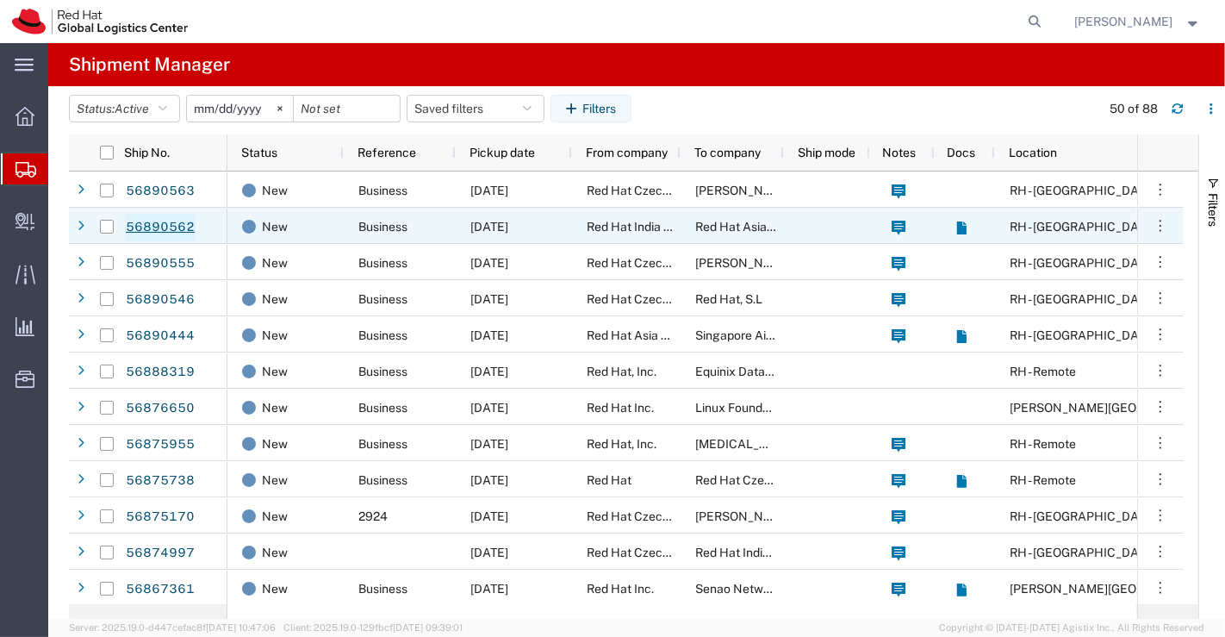
click at [156, 227] on link "56890562" at bounding box center [160, 228] width 71 height 28
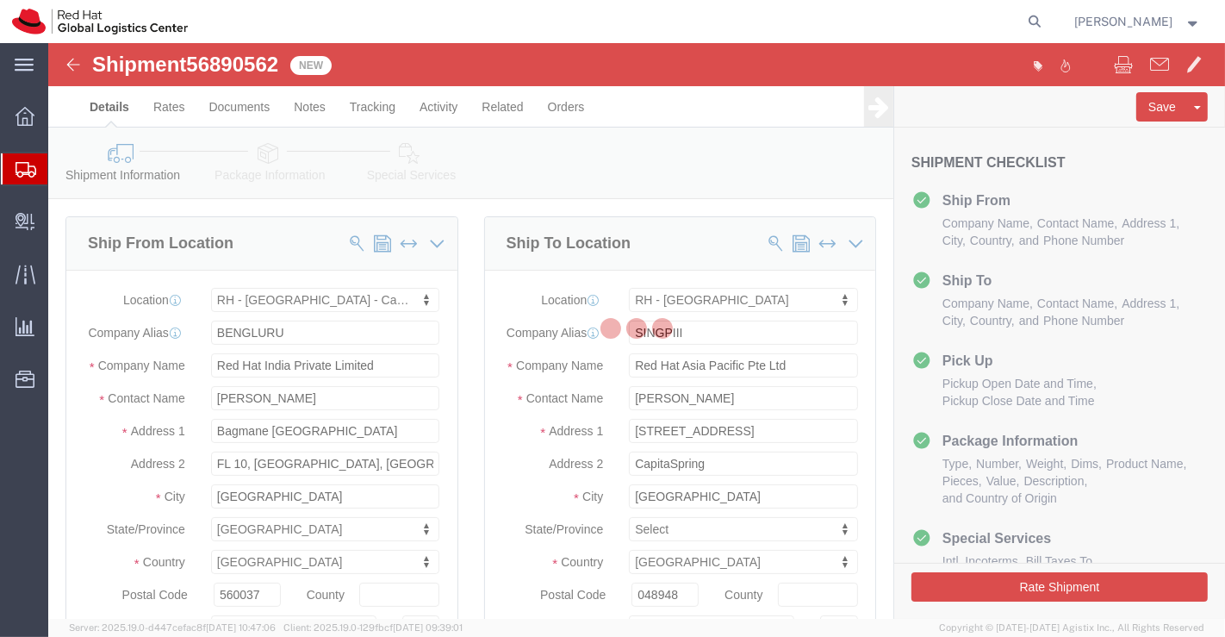
select select "37925"
select select "51051"
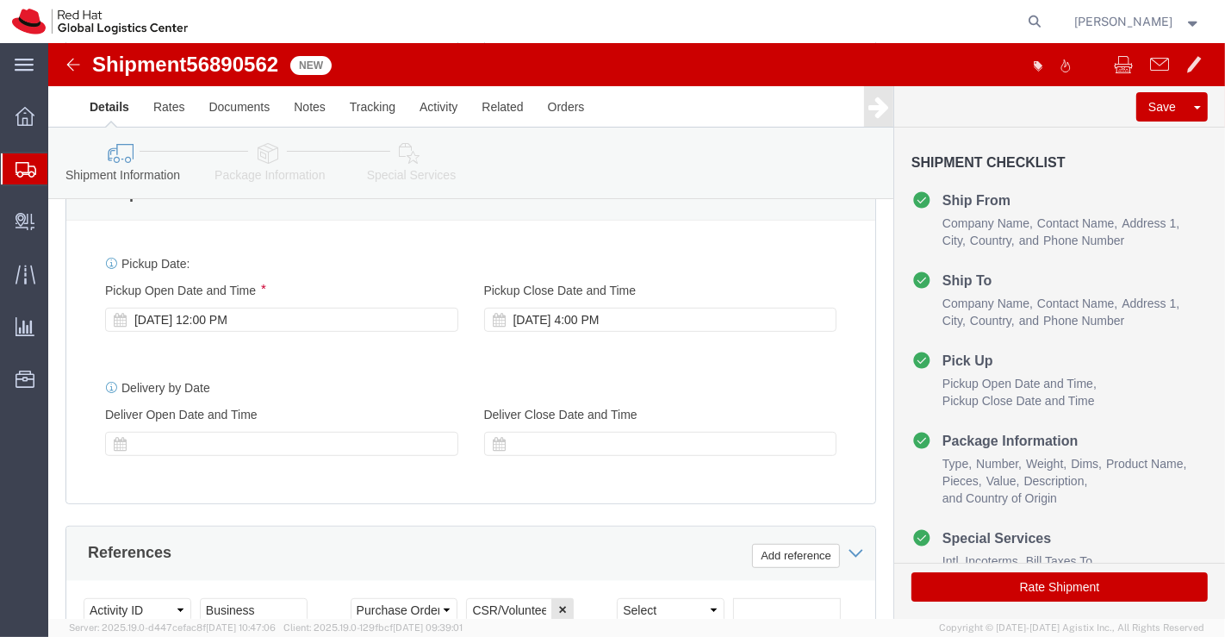
scroll to position [669, 0]
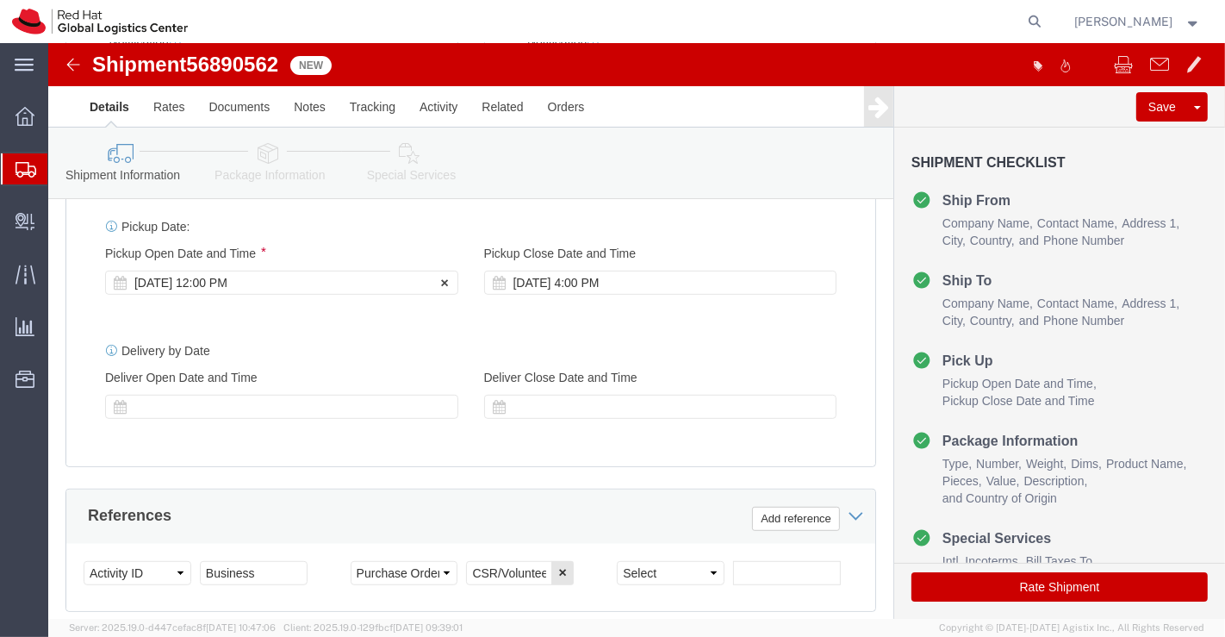
click div "[DATE] 12:00 PM"
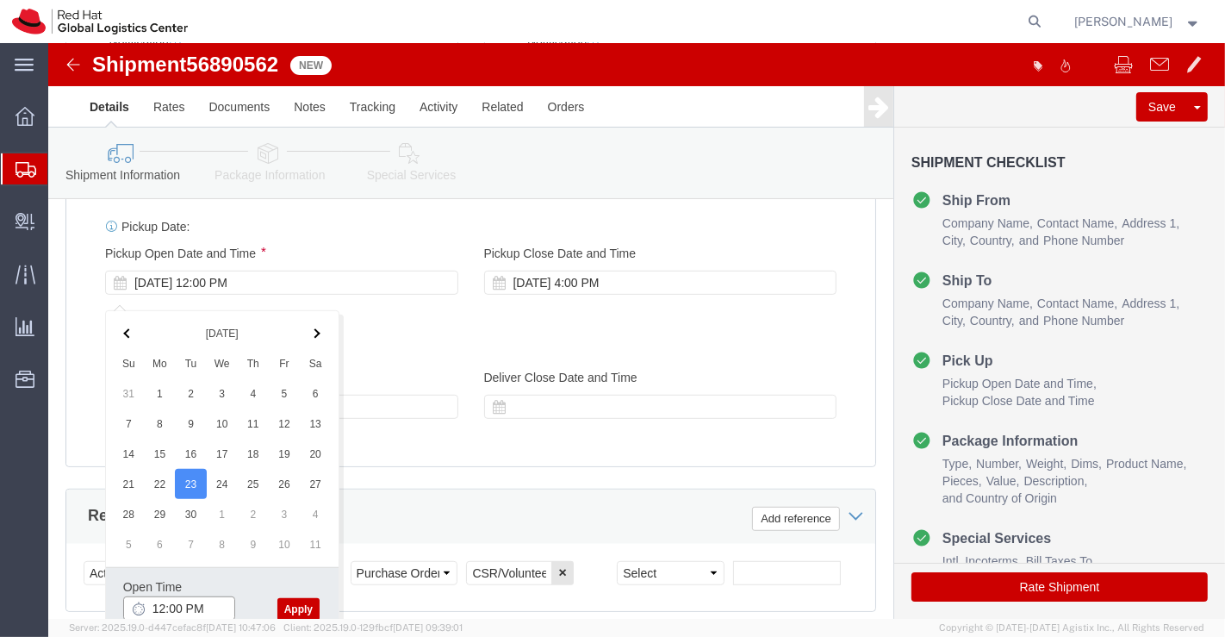
click input "12:00 PM"
type input "4:30 PM"
click button "Apply"
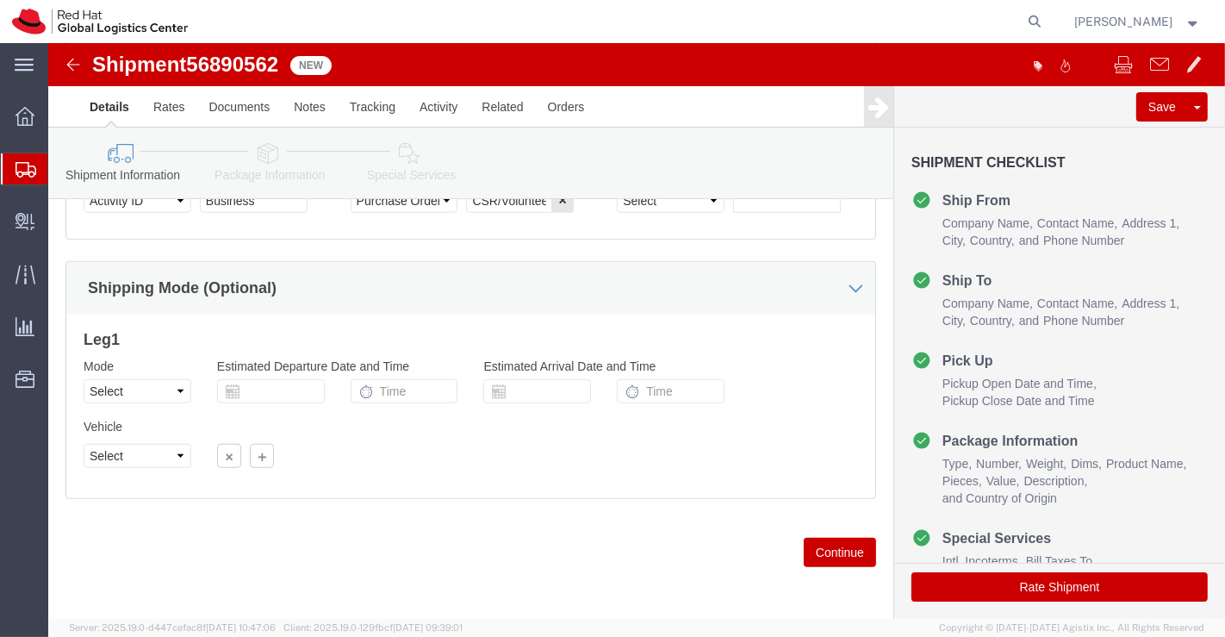
scroll to position [1052, 0]
click icon
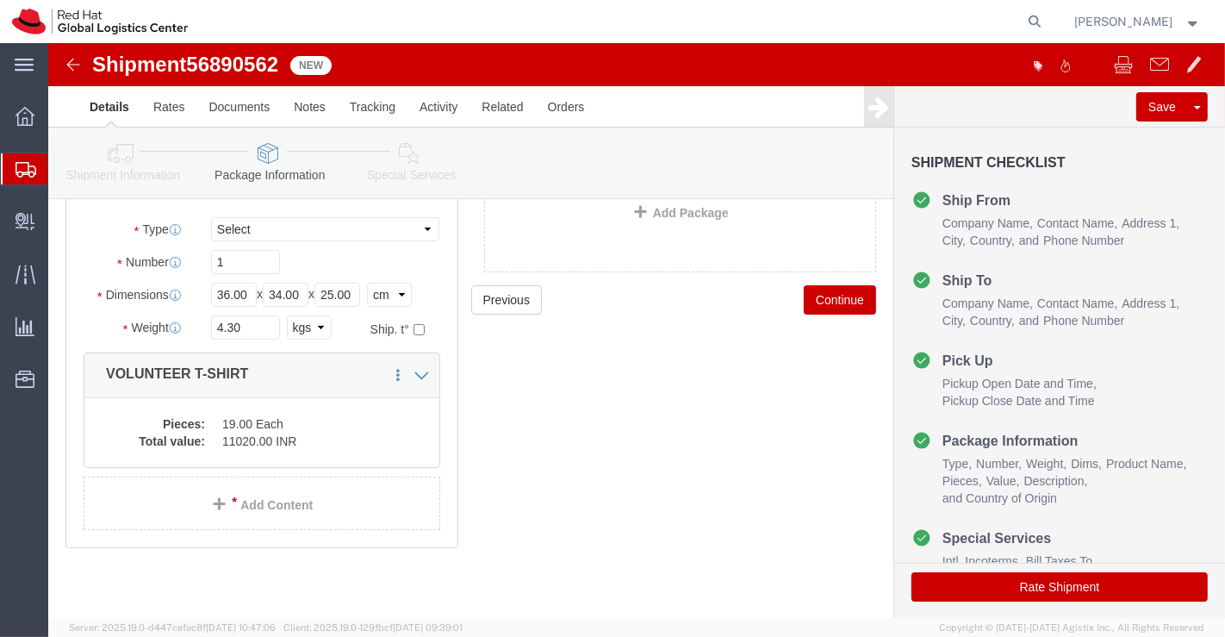
scroll to position [145, 0]
click dd "19.00 Each"
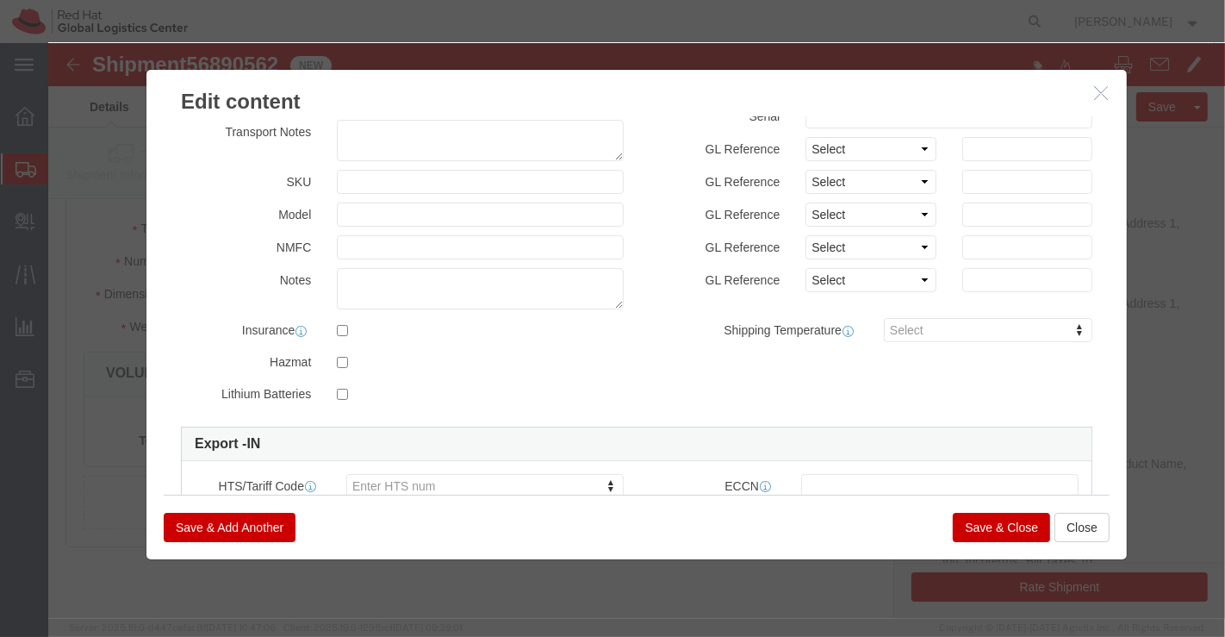
scroll to position [443, 0]
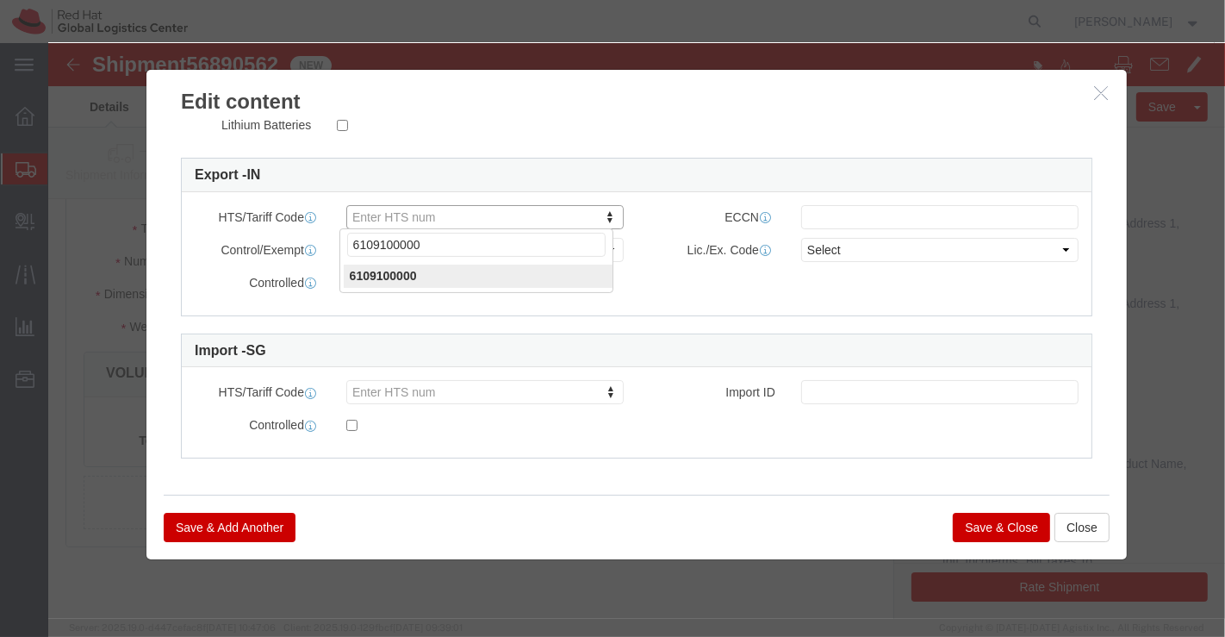
type input "6109100000"
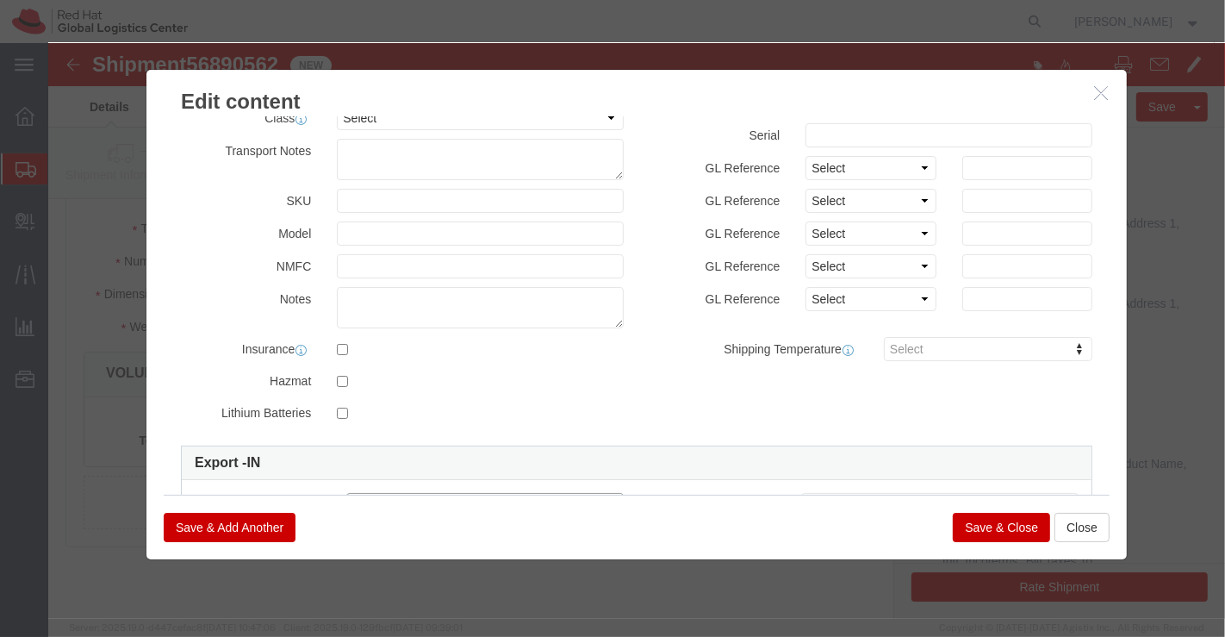
scroll to position [0, 0]
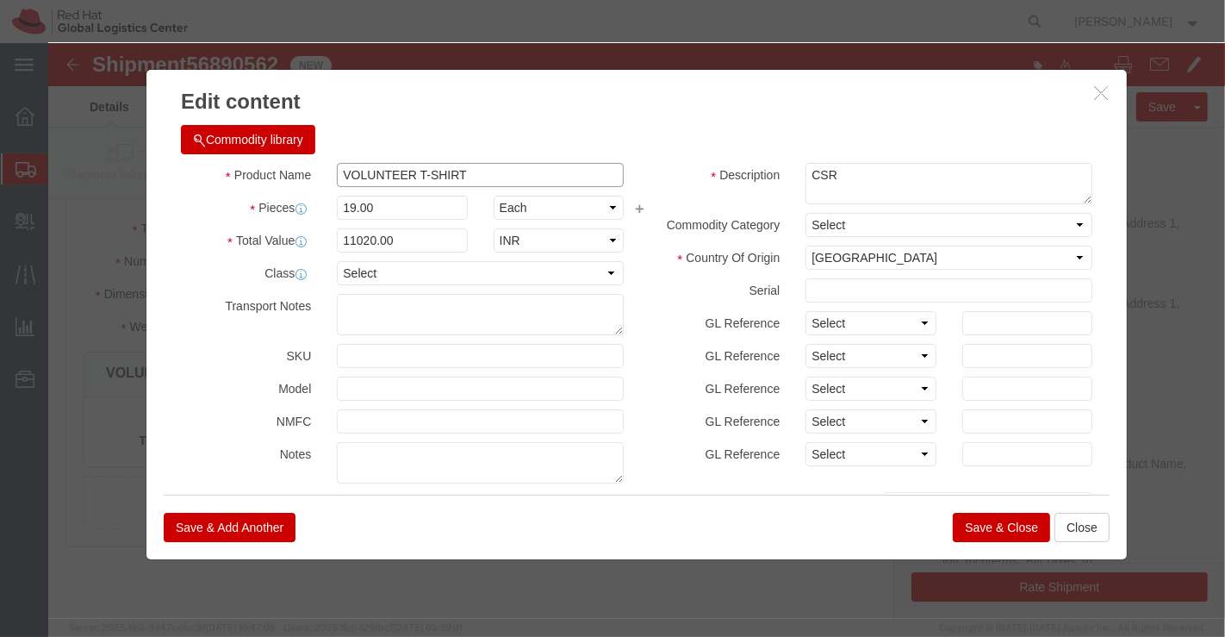
drag, startPoint x: 448, startPoint y: 120, endPoint x: 283, endPoint y: 122, distance: 164.5
click input "VOLUNTEER T-SHIRT"
paste input "T shirts - Red Hat branded"
type input "T shirts - Red Hat branded"
drag, startPoint x: 879, startPoint y: 142, endPoint x: 734, endPoint y: 132, distance: 145.1
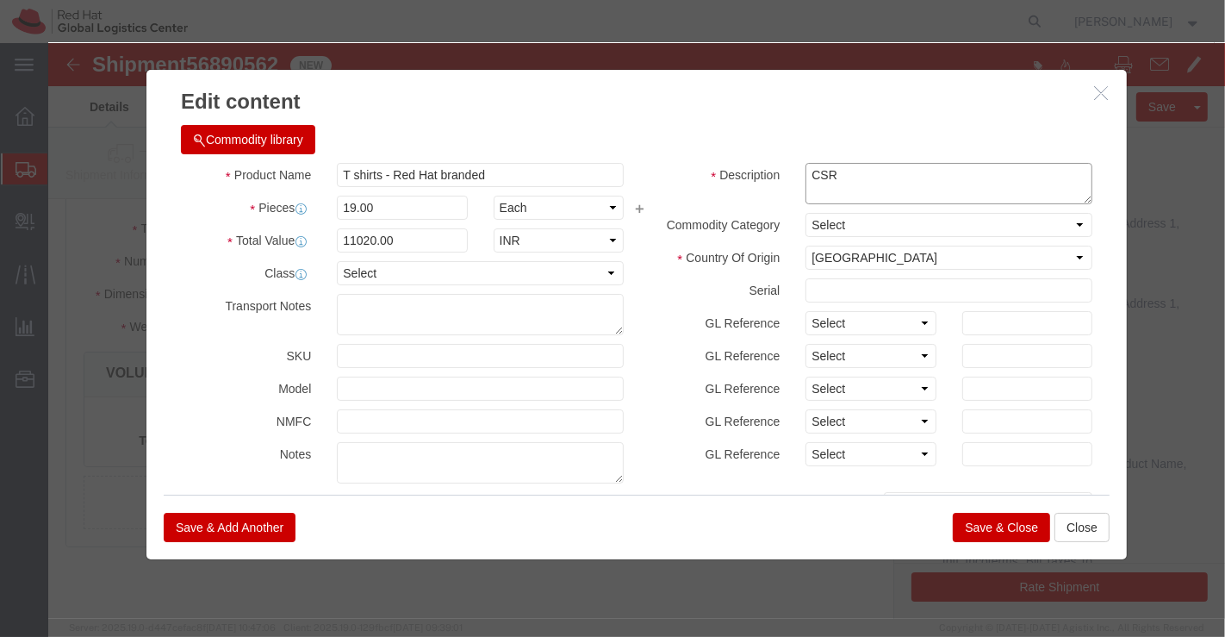
click div "CSR"
paste textarea "100% cotton (Sample - not for resale, value for customs purpose only)"
type textarea "100% cotton (Sample - not for resale, value for customs purpose only)"
click div "Commodity library"
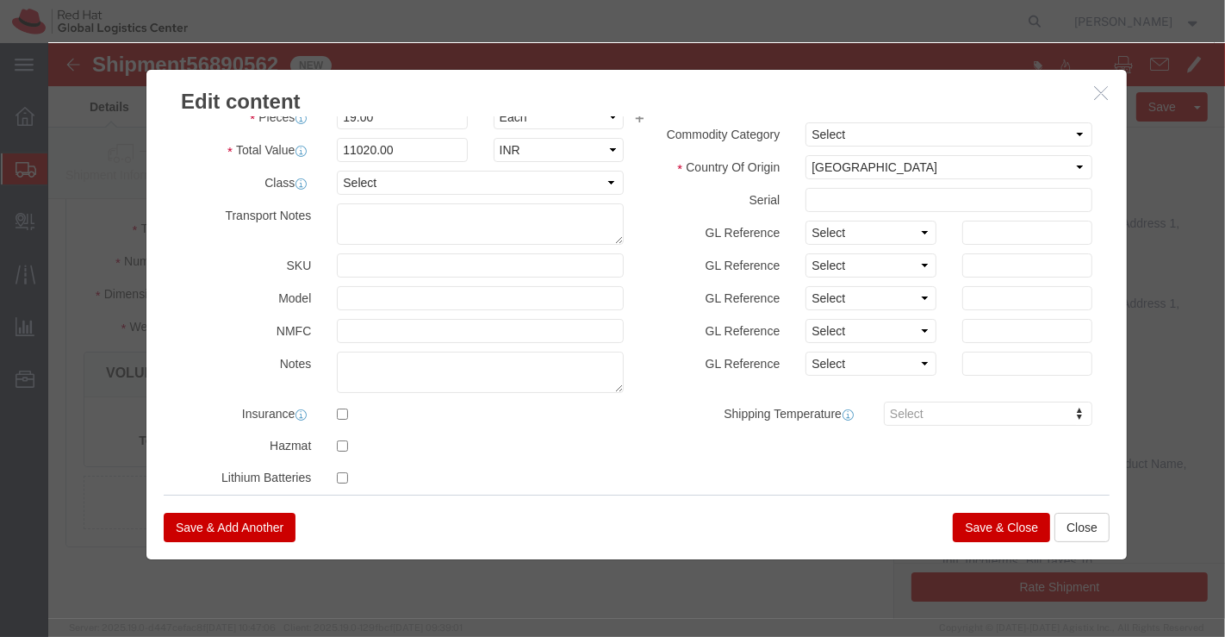
scroll to position [33, 0]
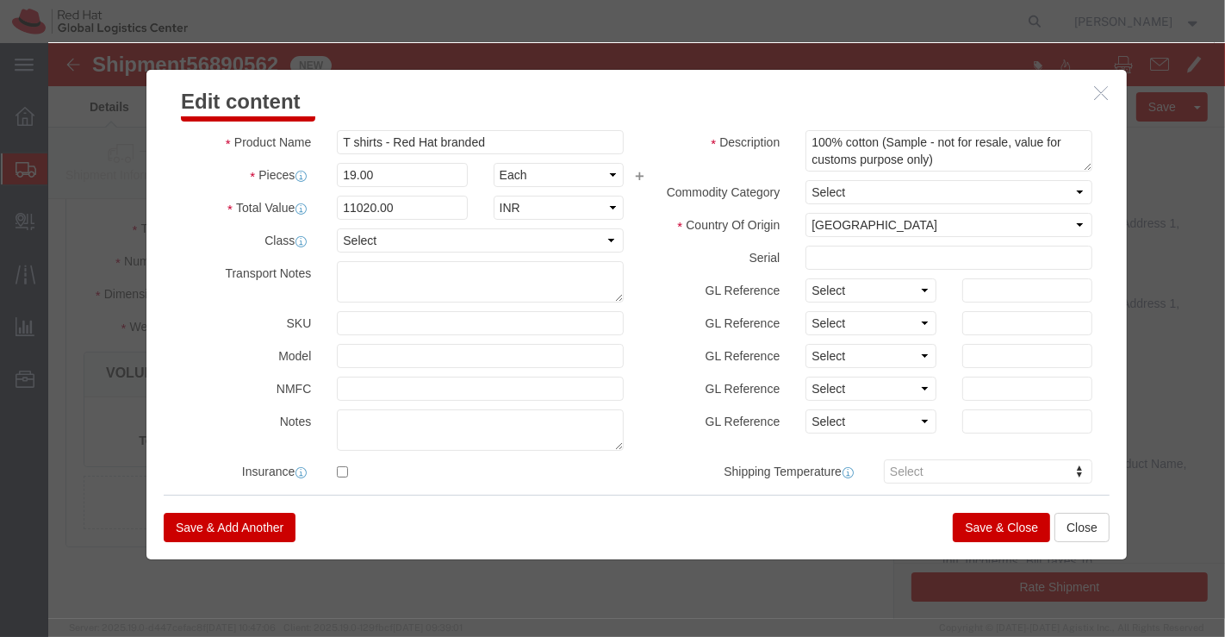
click button "Save & Close"
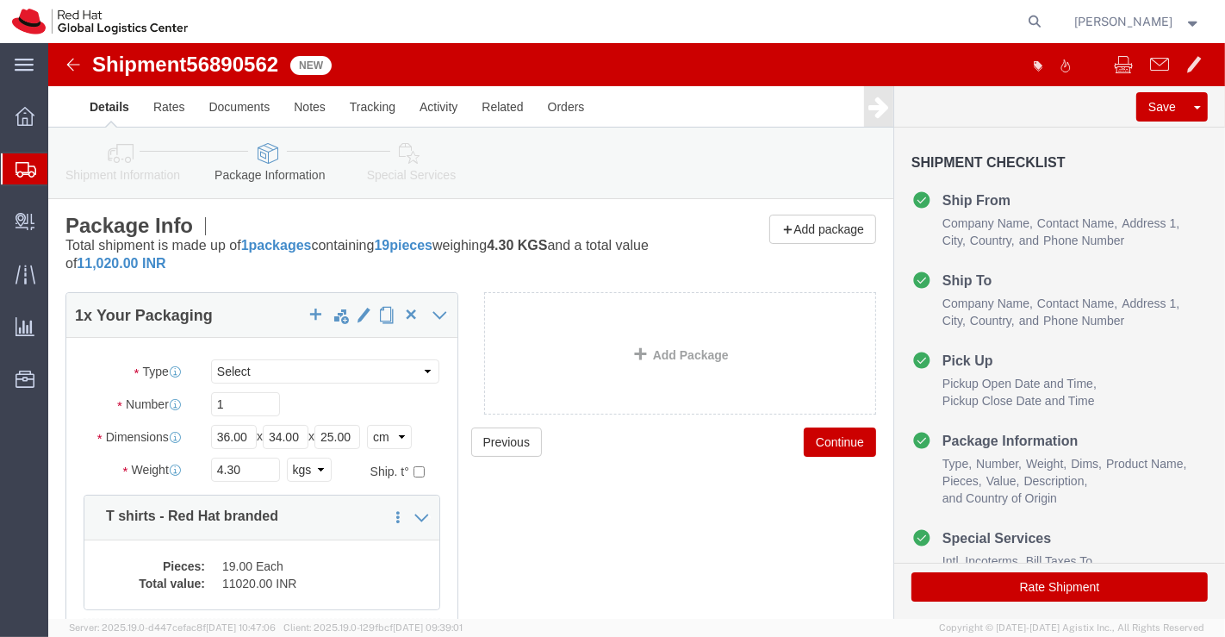
scroll to position [0, 0]
click icon
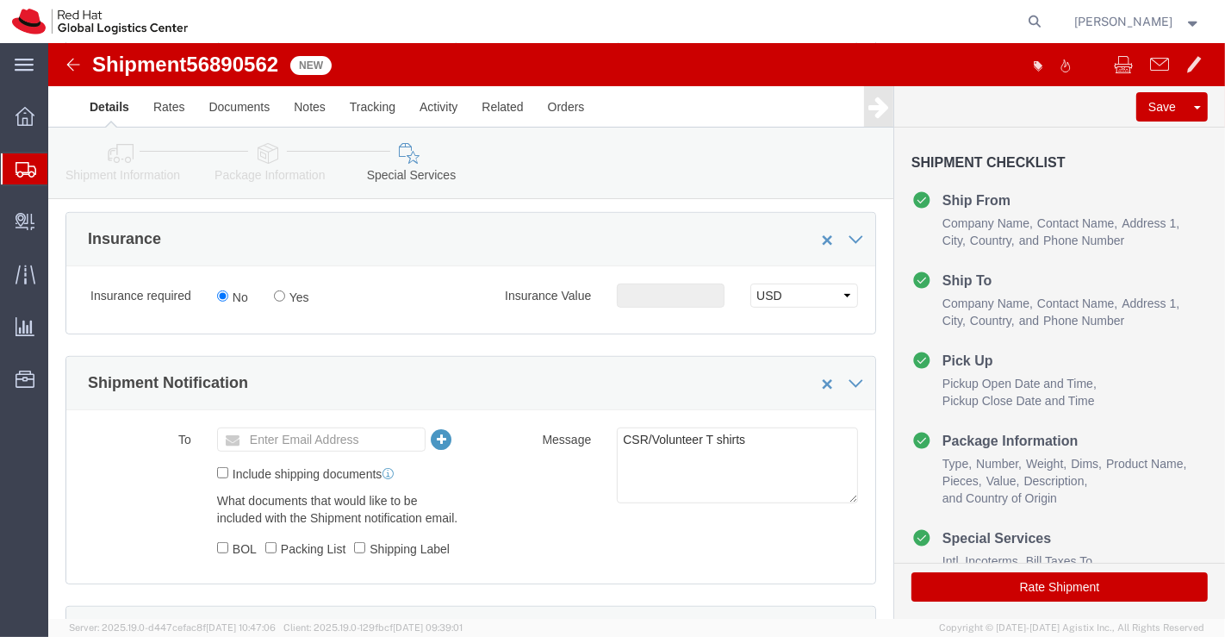
scroll to position [669, 0]
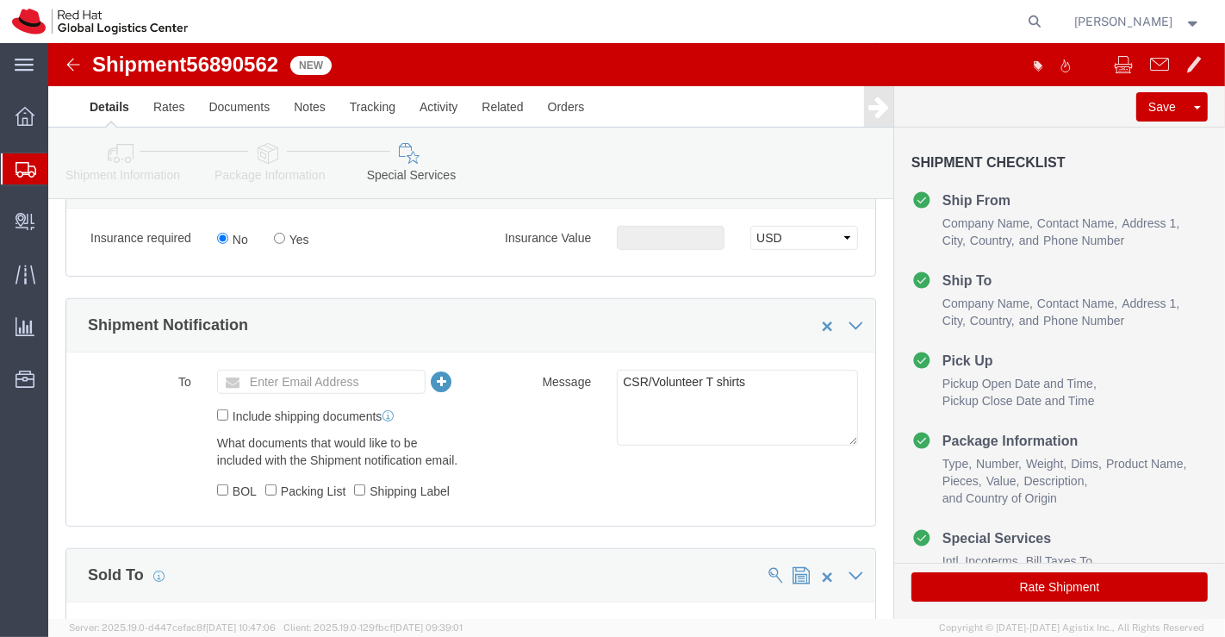
click div "To Enter Email Address Include shipping documents What documents that would lik…"
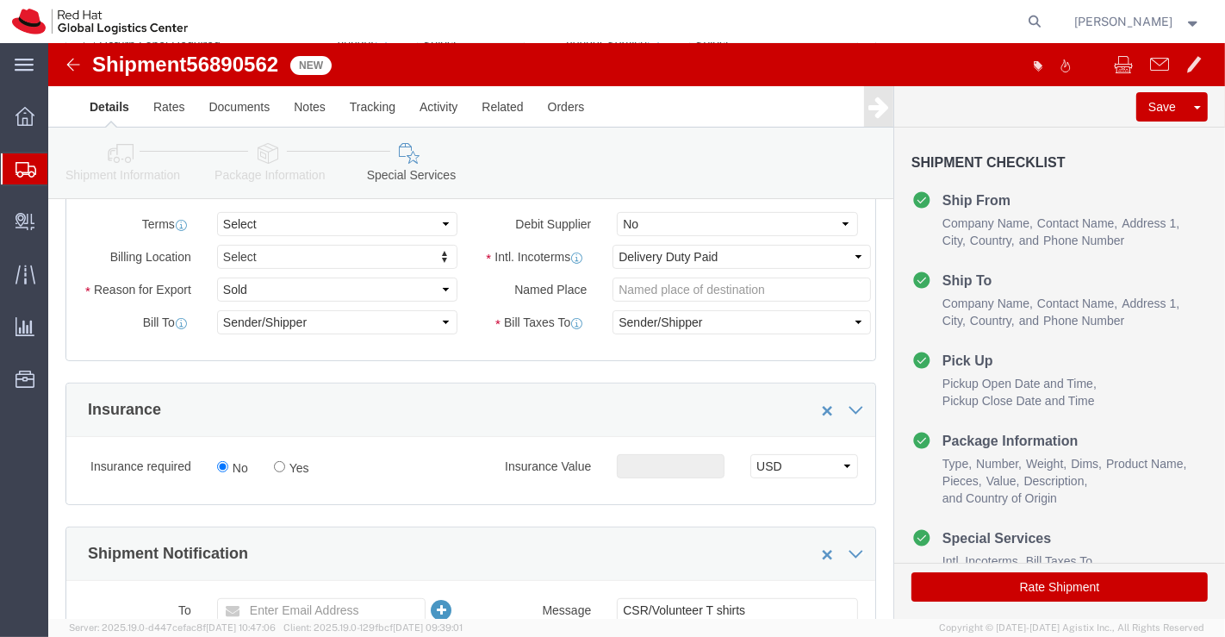
scroll to position [382, 0]
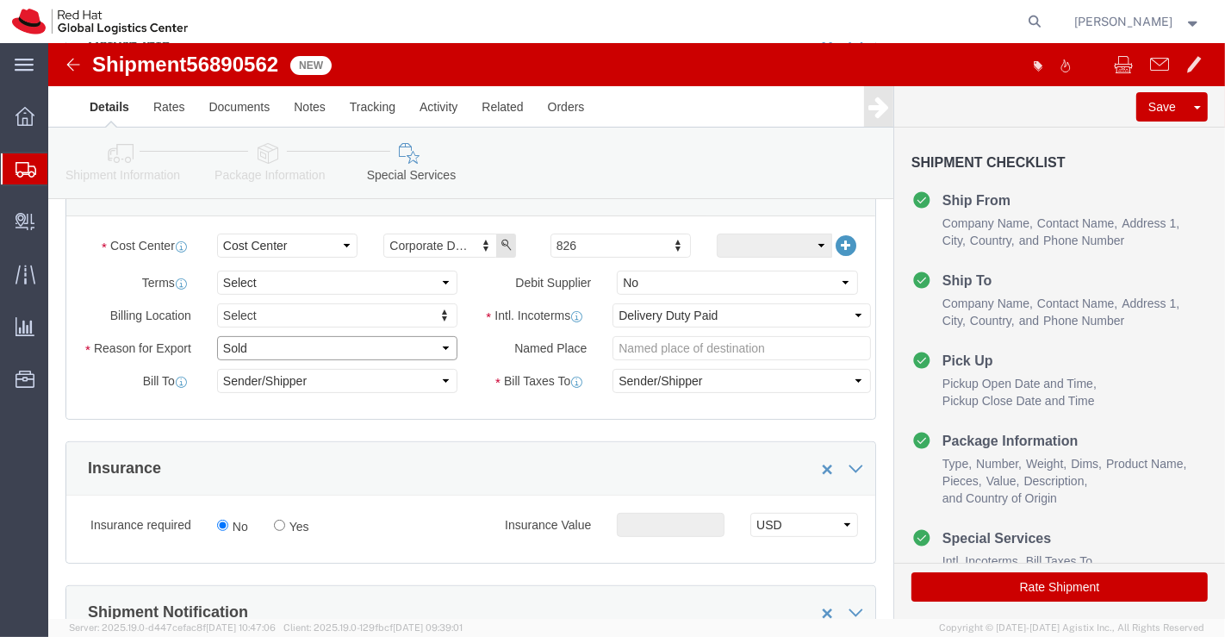
click select "Select Gift Personal Effects Repair/Warranty Return Sample Sold Temporary/Not S…"
select select "SAMPLE"
click select "Select Gift Personal Effects Repair/Warranty Return Sample Sold Temporary/Not S…"
click select "Select Free of Charge Free of Cost NET 30 NET 45 NET 60 See Comment"
select select "FREE_OF_COST"
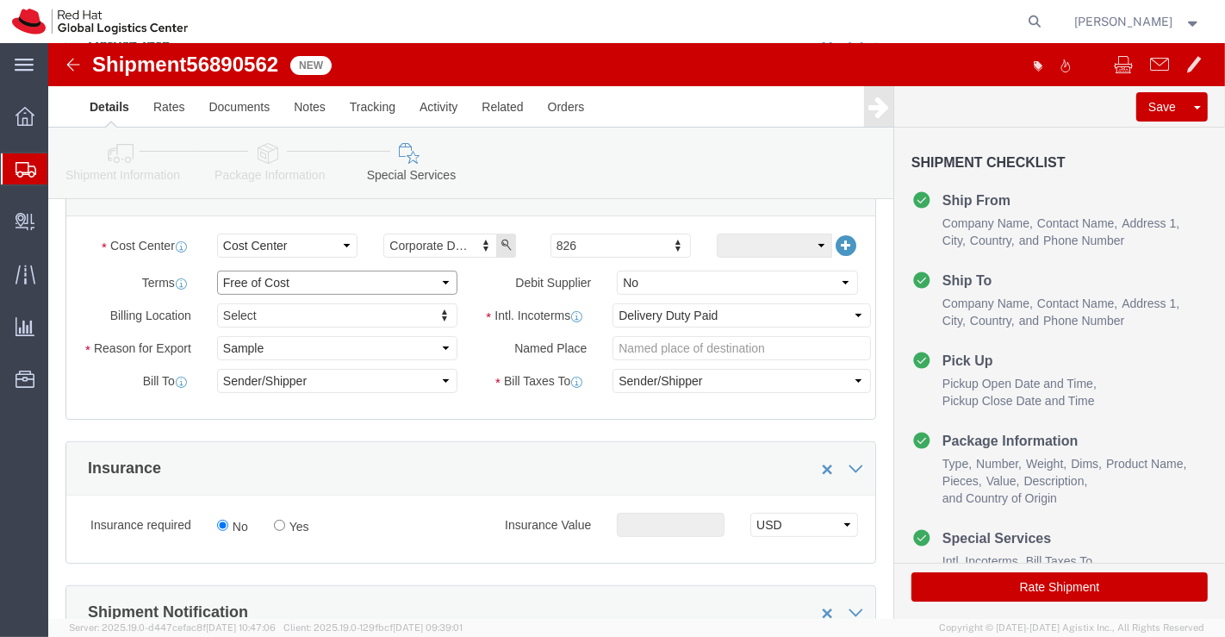
click select "Select Free of Charge Free of Cost NET 30 NET 45 NET 60 See Comment"
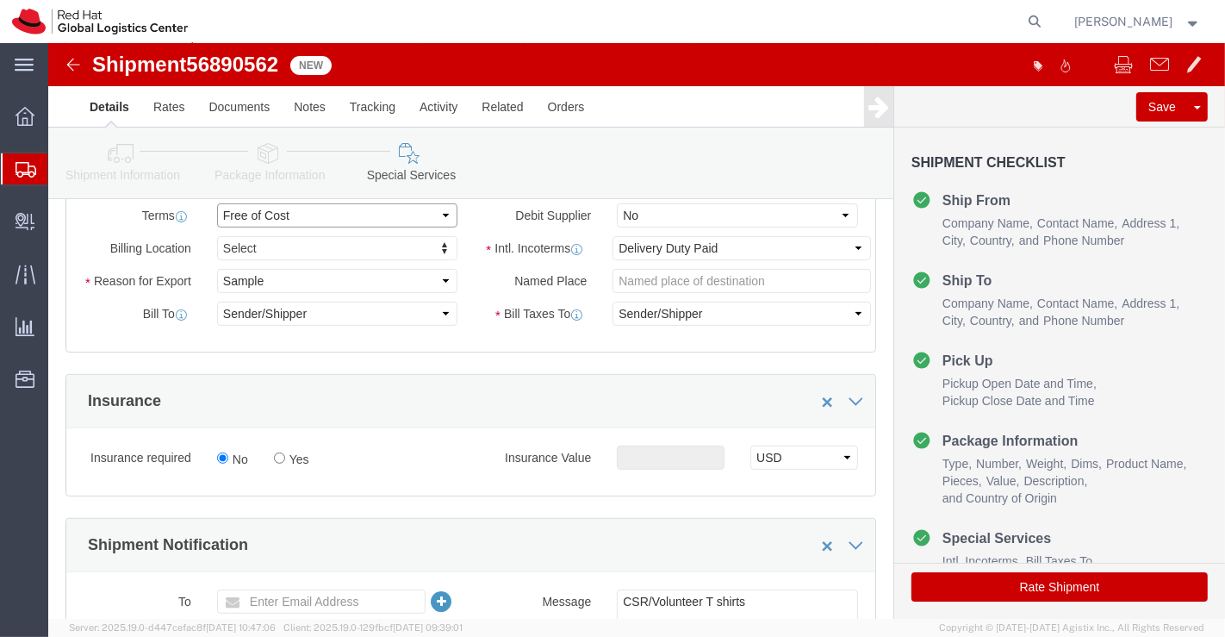
scroll to position [574, 0]
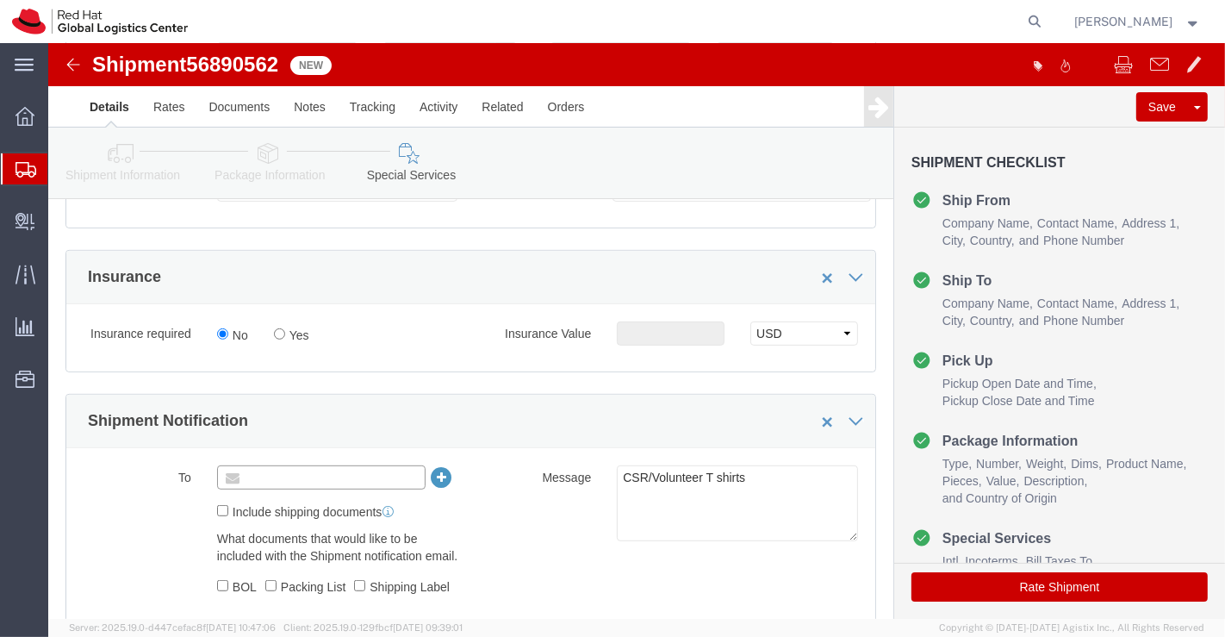
click input "text"
paste input "[EMAIL_ADDRESS][DOMAIN_NAME]"
type input "[EMAIL_ADDRESS][DOMAIN_NAME]"
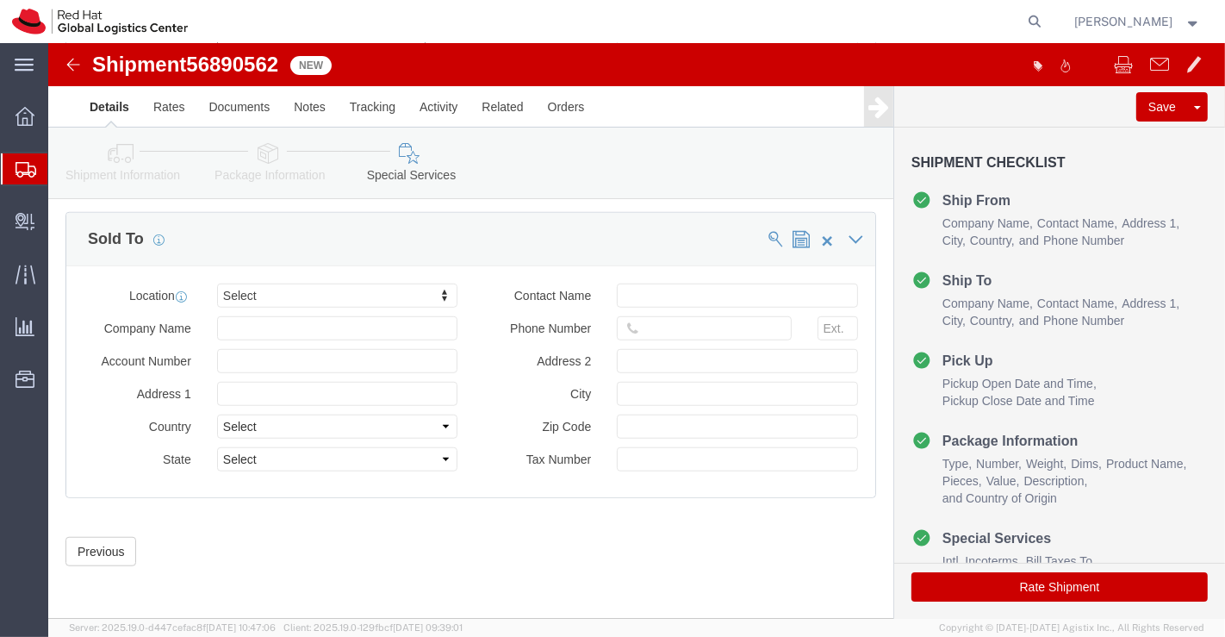
scroll to position [1070, 0]
click button "Rate Shipment"
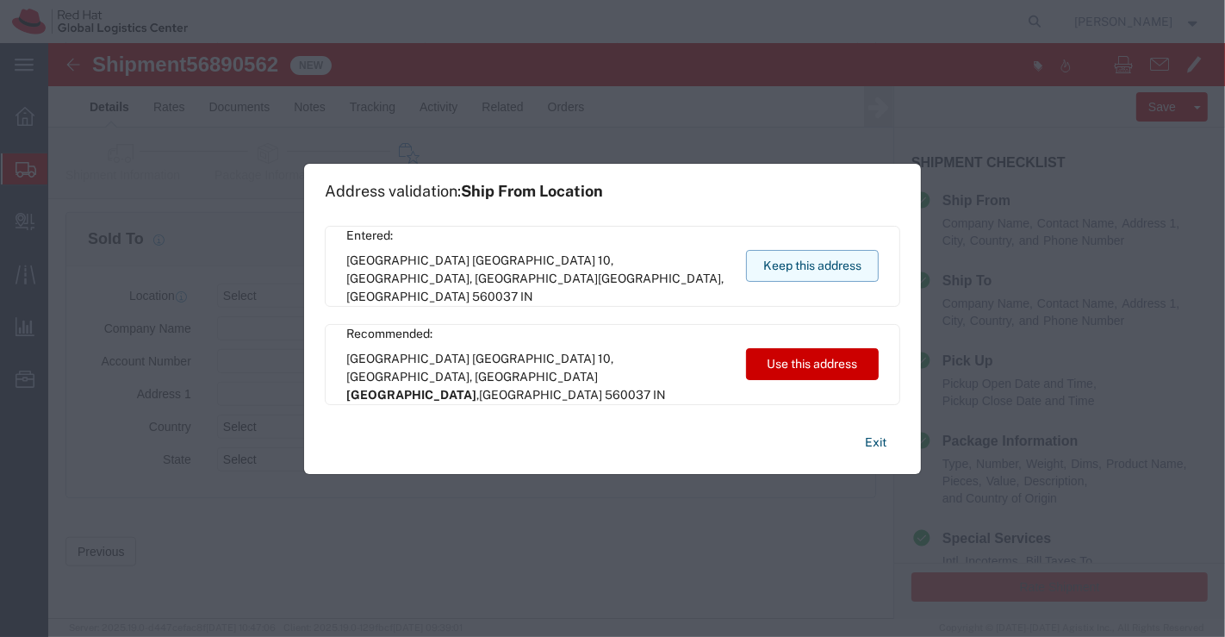
click at [811, 265] on button "Keep this address" at bounding box center [812, 266] width 133 height 32
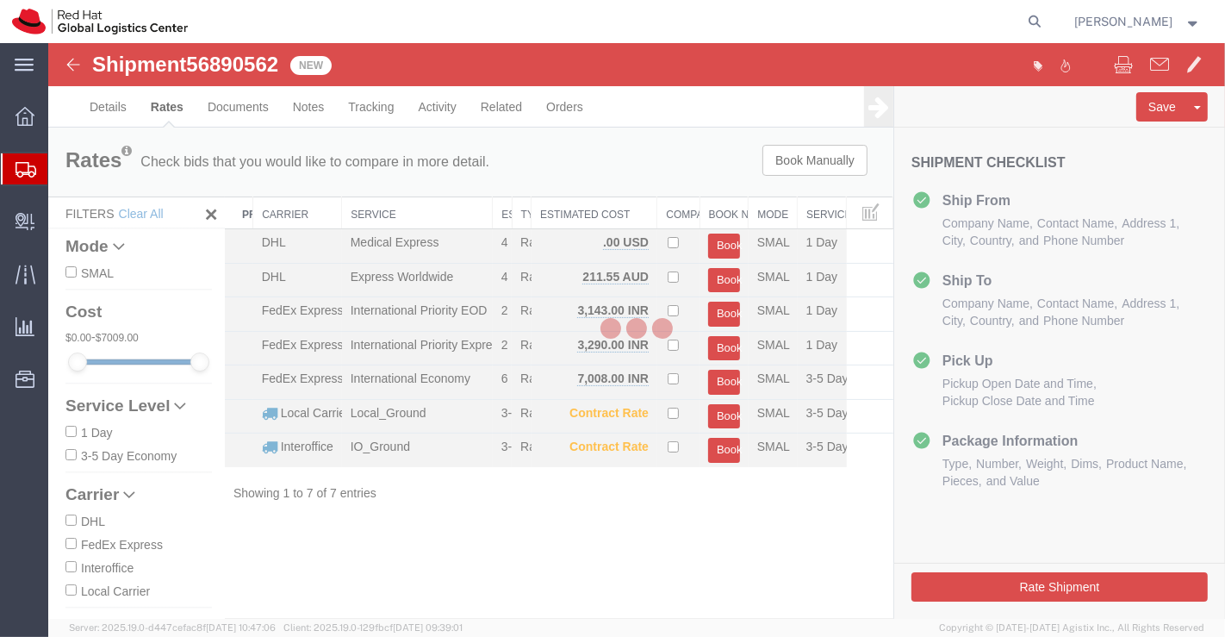
scroll to position [0, 0]
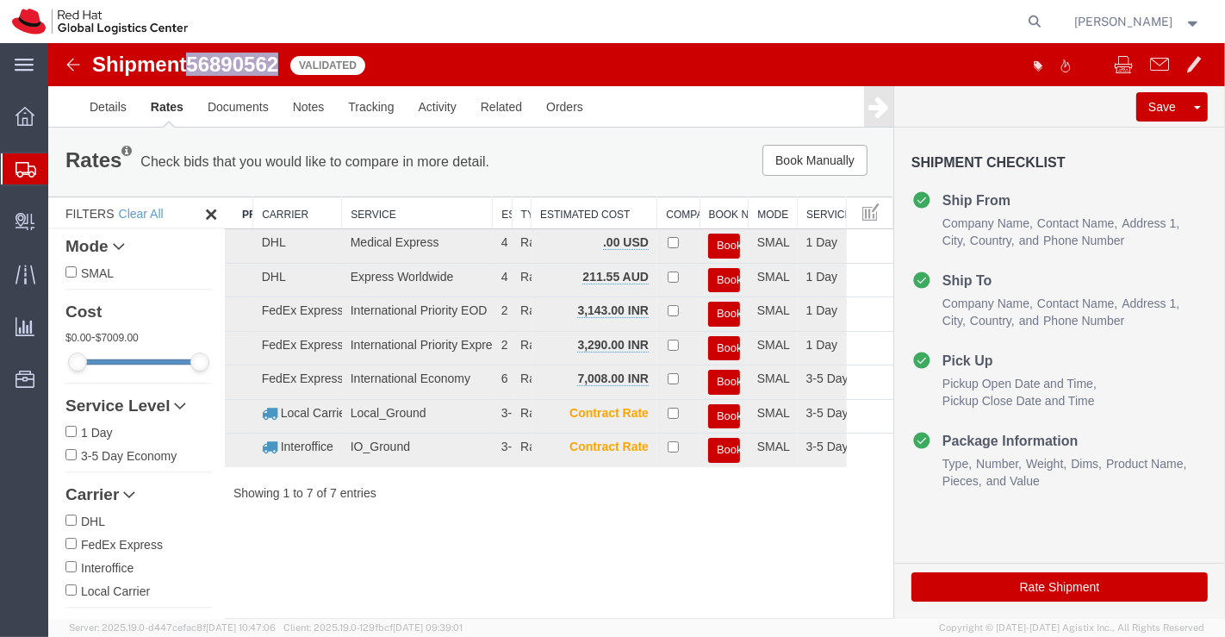
drag, startPoint x: 193, startPoint y: 62, endPoint x: 288, endPoint y: 59, distance: 94.8
click at [288, 59] on div "Shipment 56890562 7 of 7 Validated" at bounding box center [342, 69] width 587 height 33
copy span "56890562"
